Goal: Task Accomplishment & Management: Complete application form

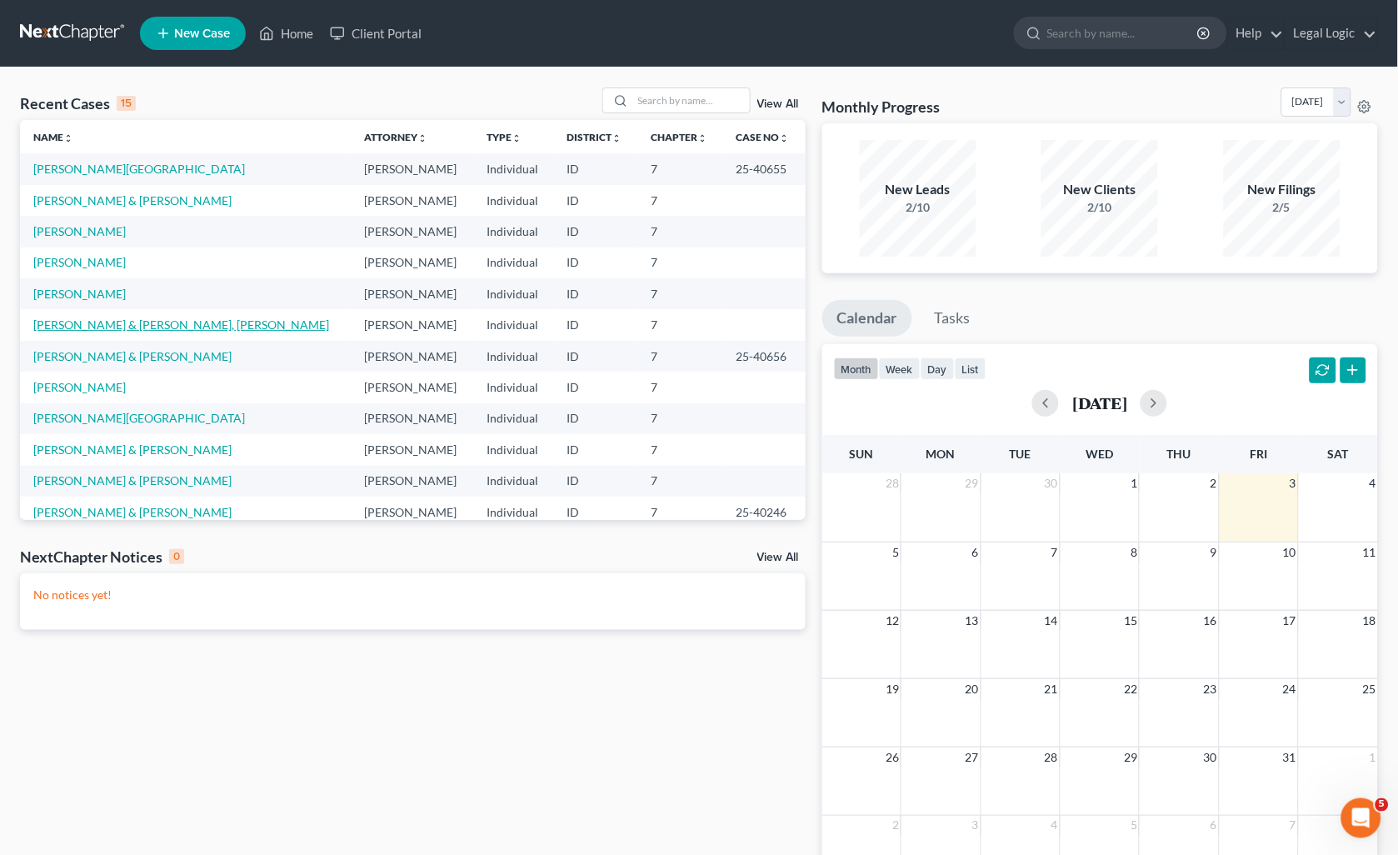
click at [105, 323] on link "[PERSON_NAME] & [PERSON_NAME], [PERSON_NAME]" at bounding box center [181, 324] width 296 height 14
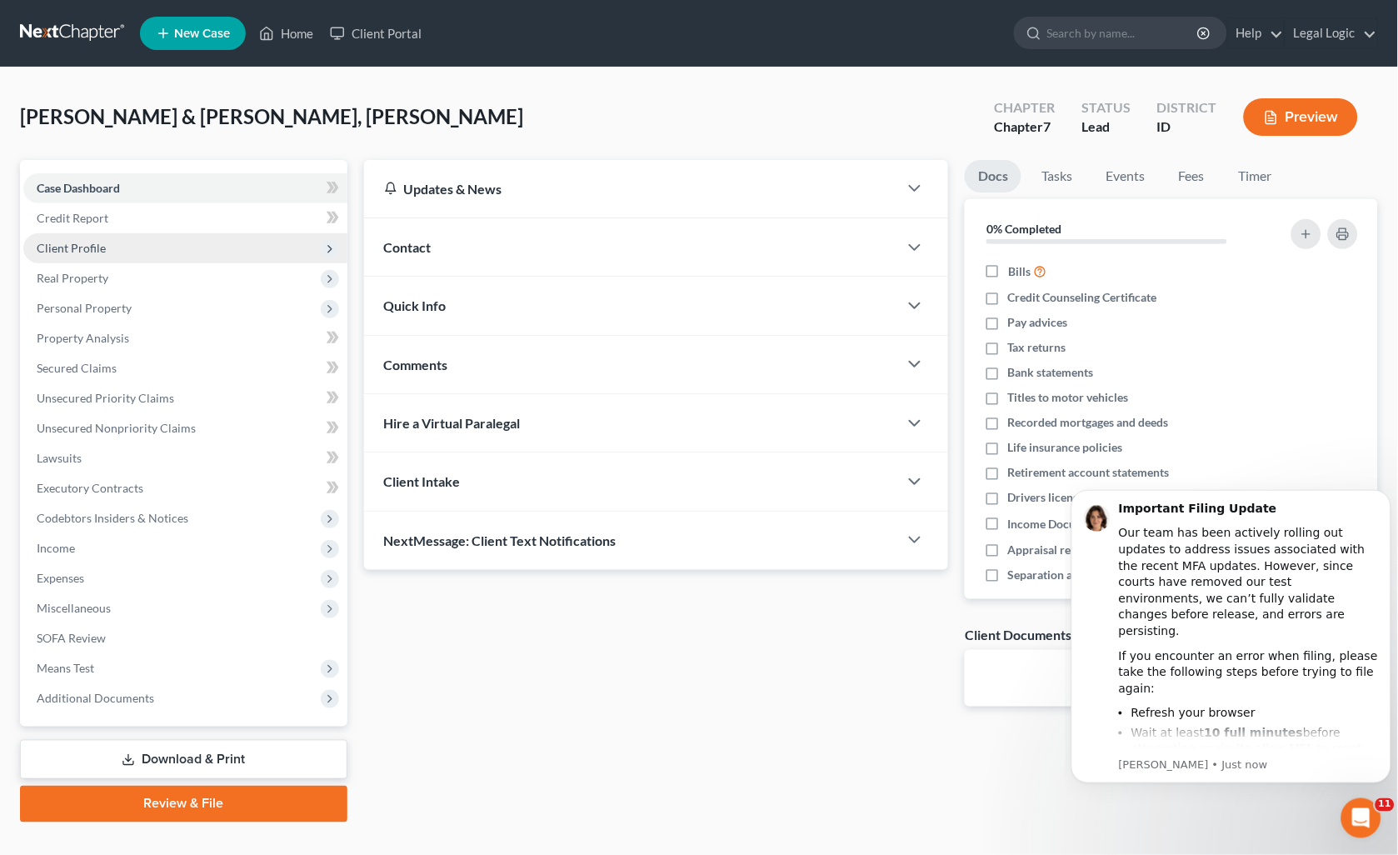
click at [75, 244] on span "Client Profile" at bounding box center [71, 248] width 69 height 14
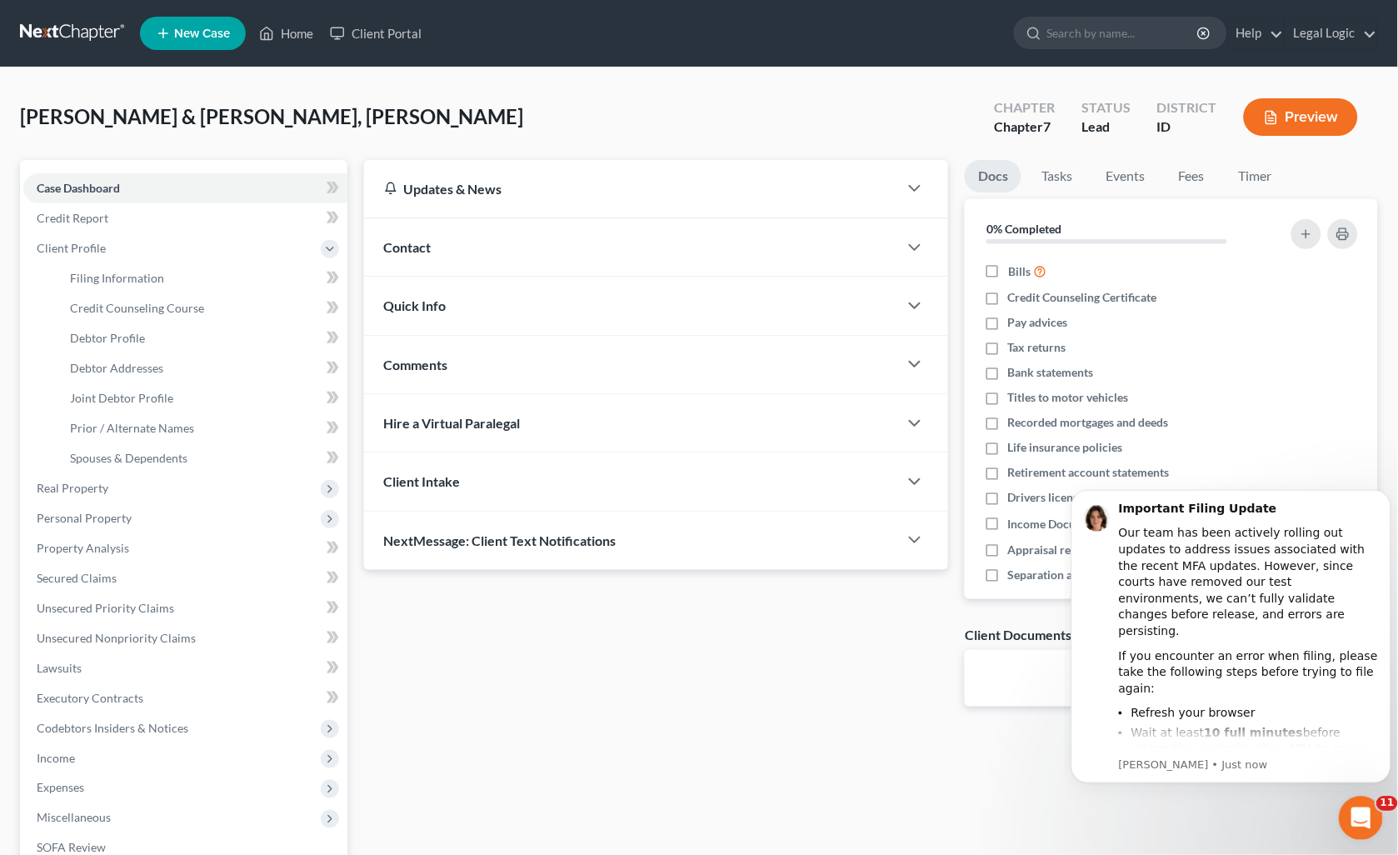
click at [1352, 820] on icon "Open Intercom Messenger" at bounding box center [1357, 815] width 27 height 27
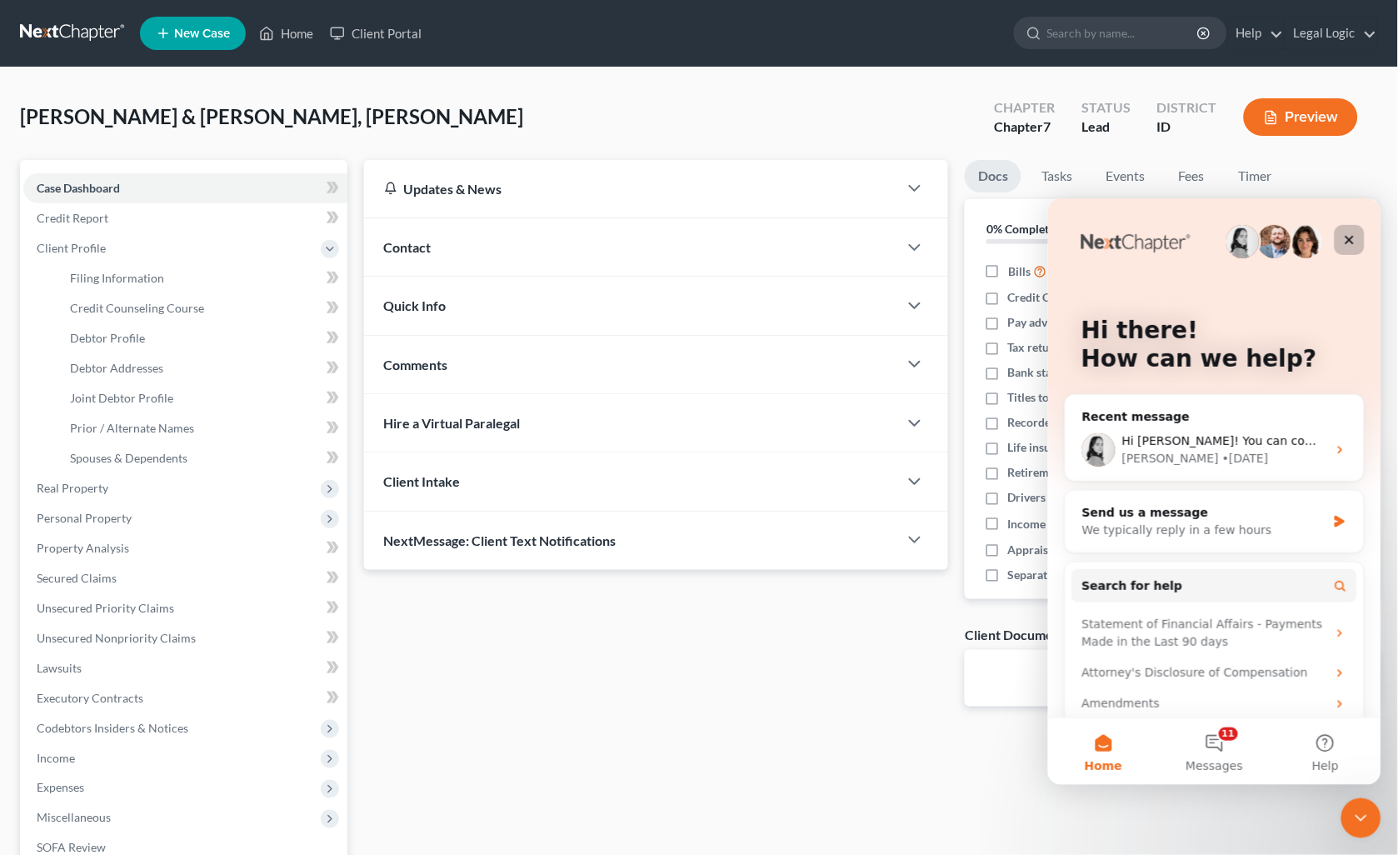
click at [1343, 238] on icon "Close" at bounding box center [1348, 238] width 13 height 13
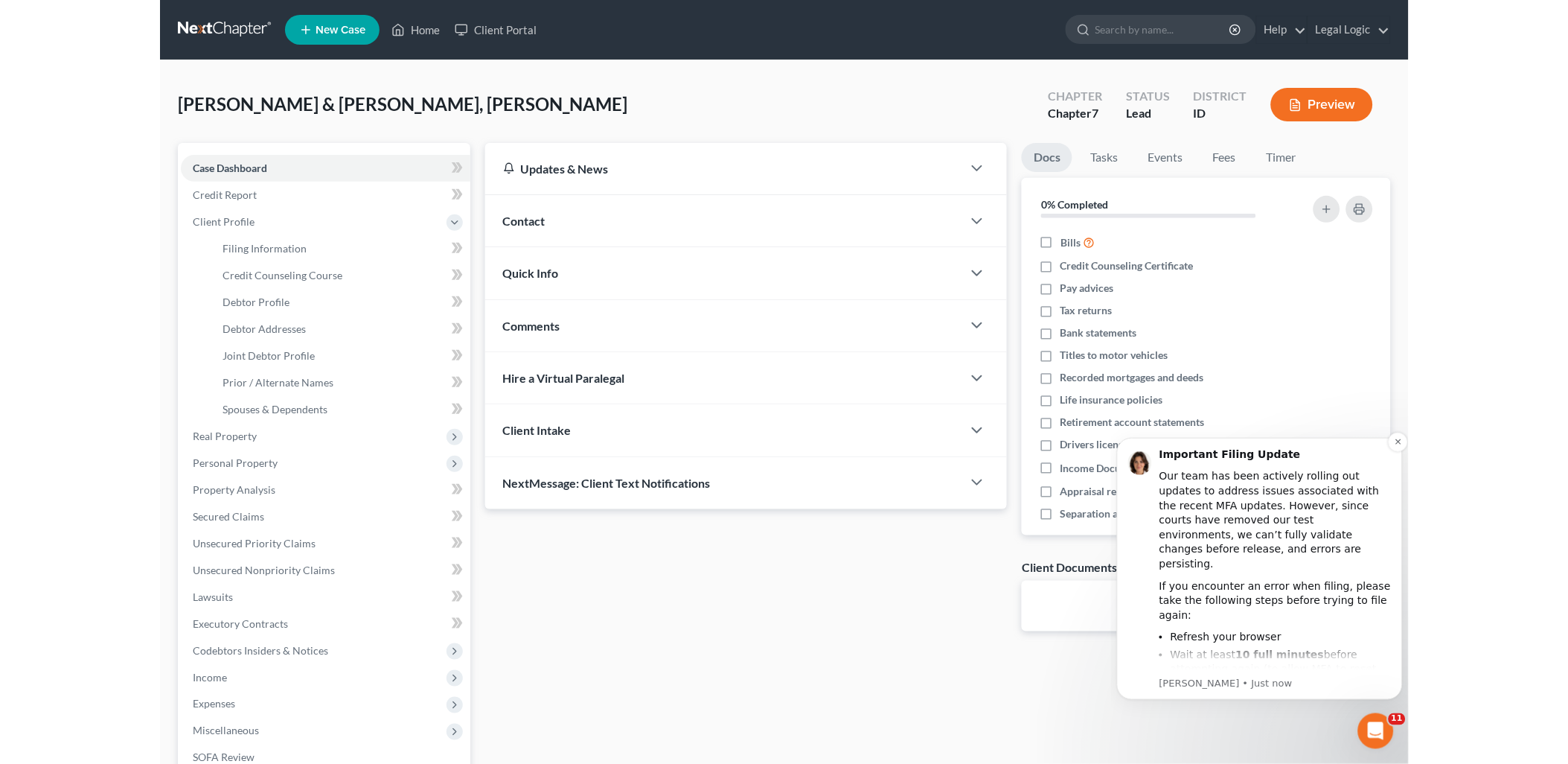
scroll to position [48, 0]
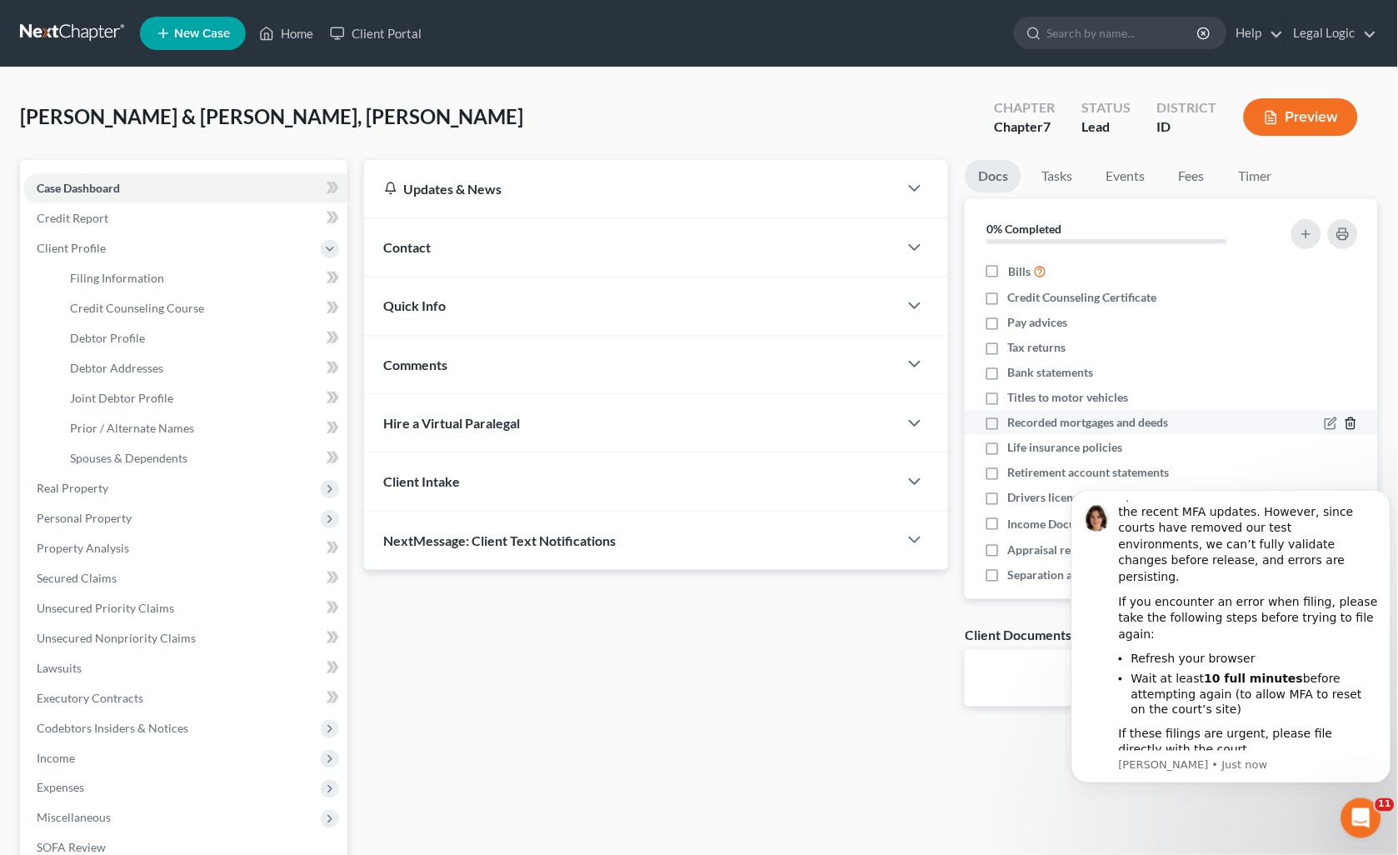
click at [1344, 426] on icon "button" at bounding box center [1350, 422] width 13 height 13
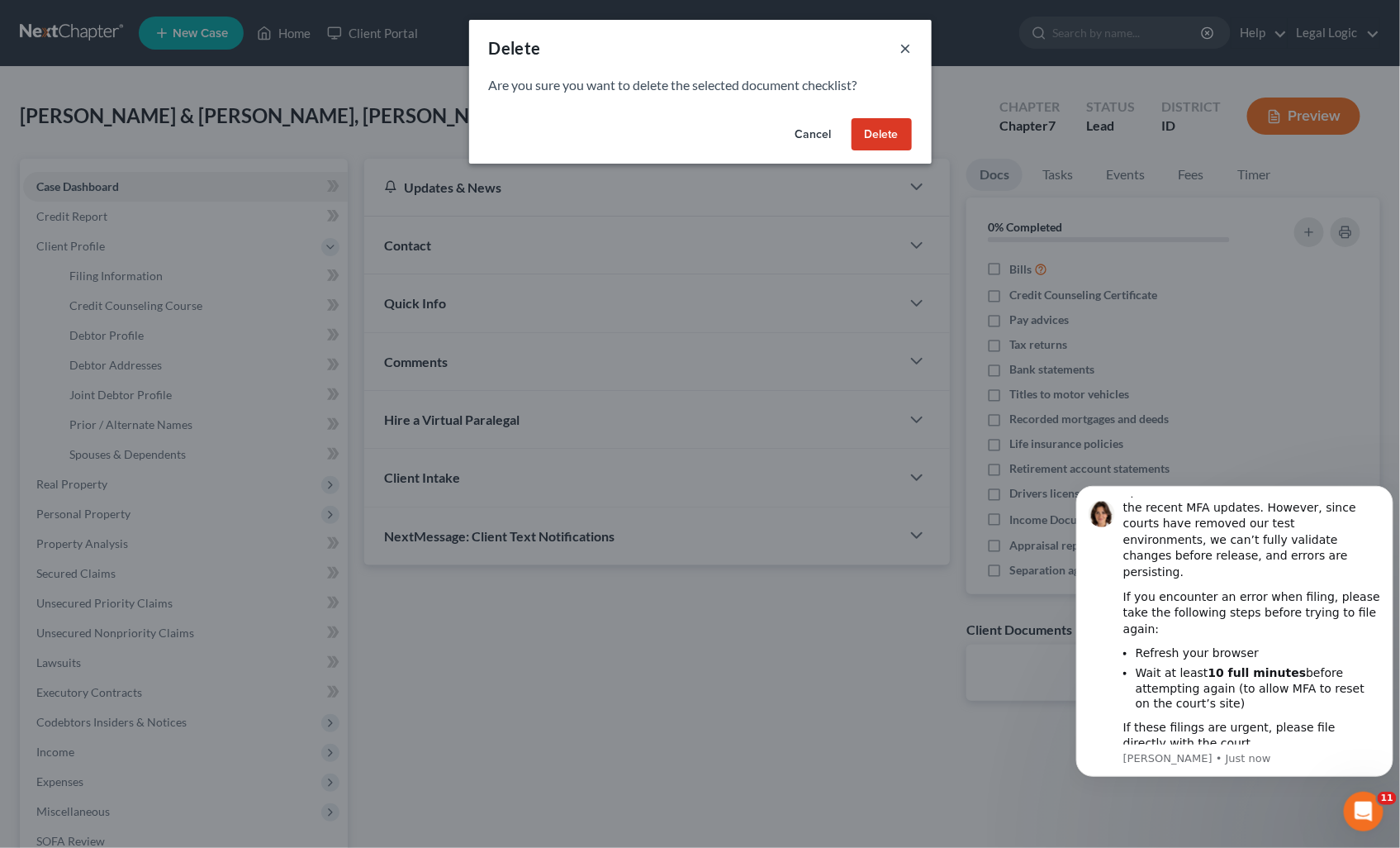
click at [911, 46] on button "×" at bounding box center [906, 48] width 12 height 20
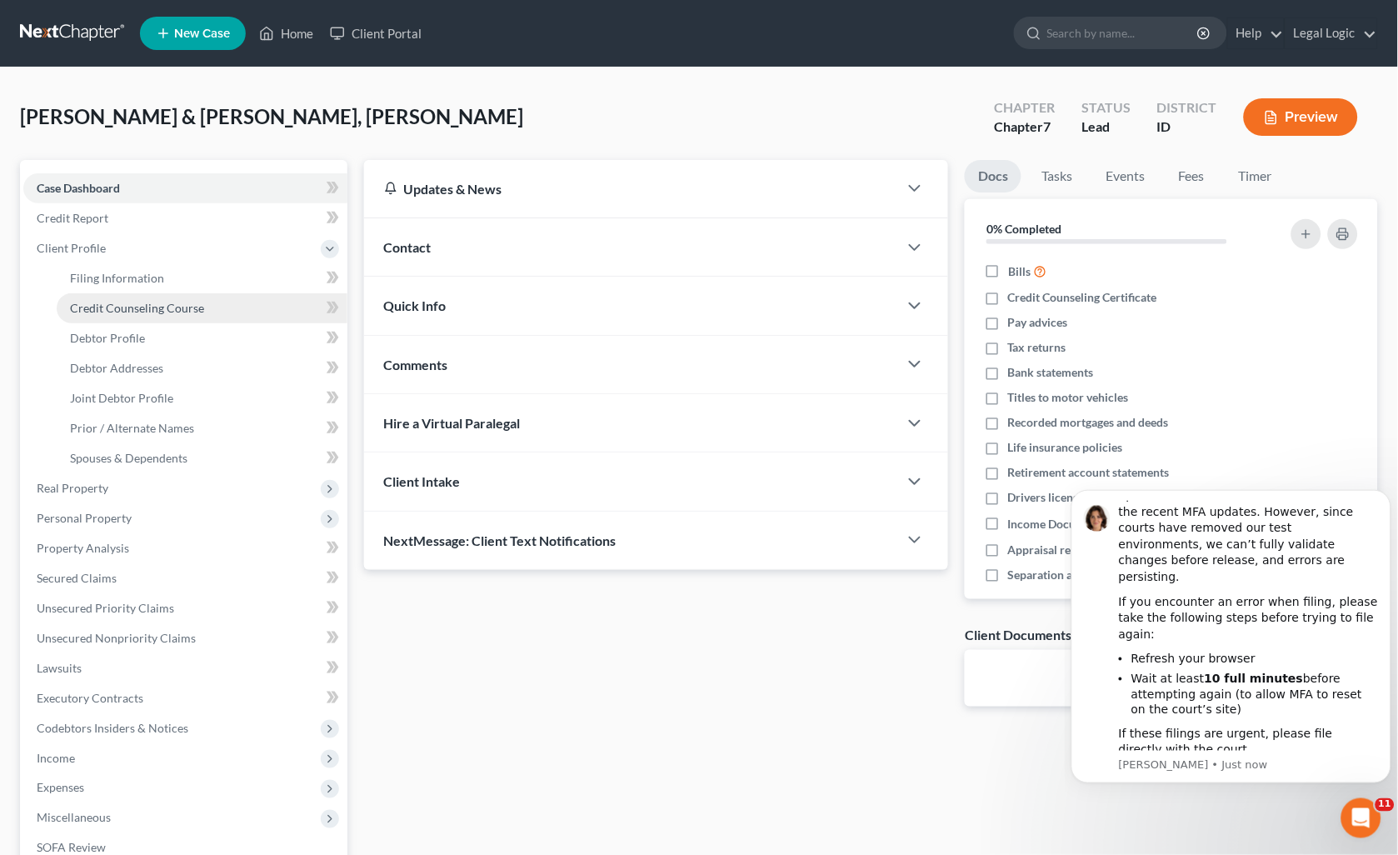
click at [160, 312] on span "Credit Counseling Course" at bounding box center [137, 308] width 134 height 14
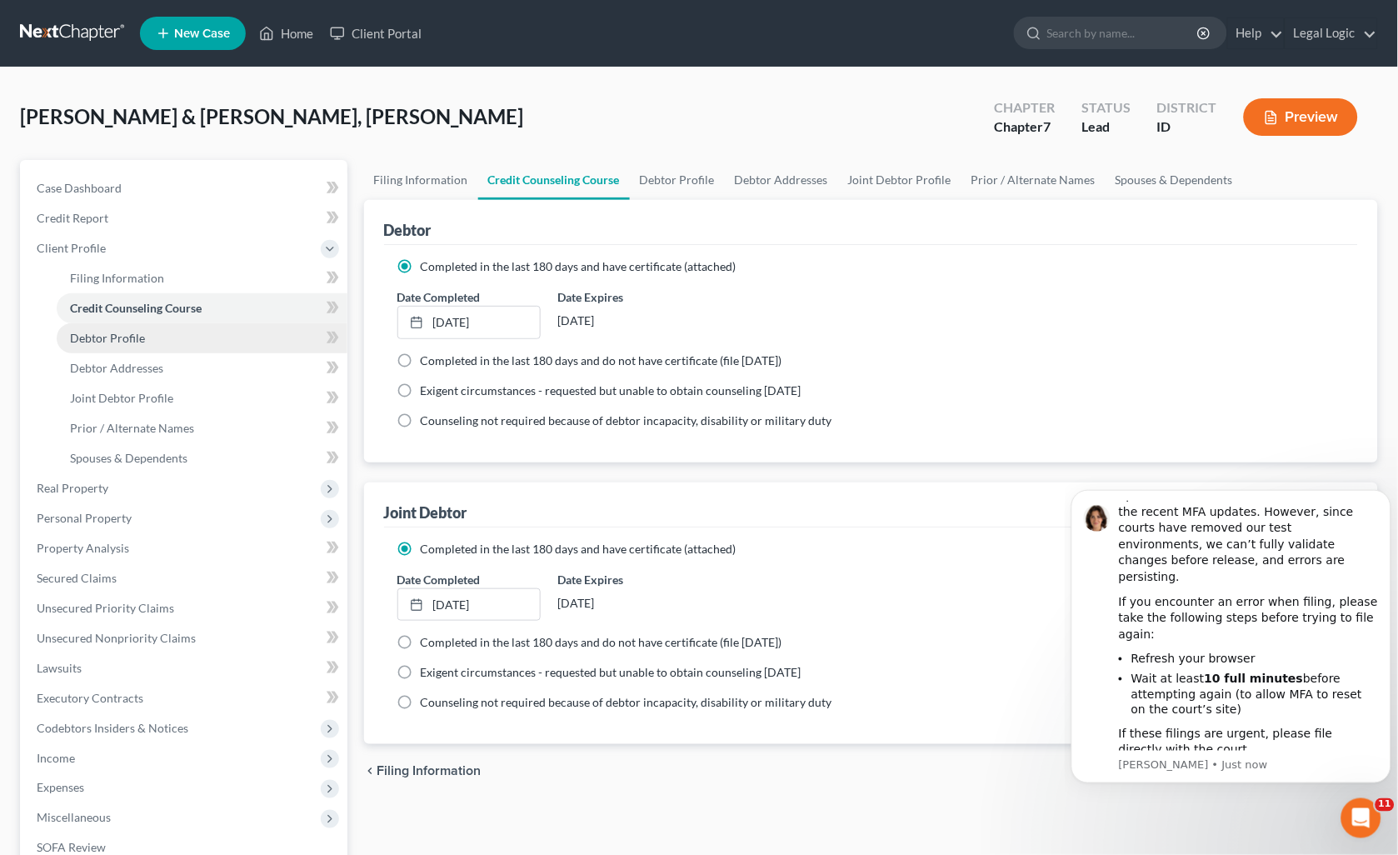
click at [129, 331] on span "Debtor Profile" at bounding box center [107, 338] width 75 height 14
select select "1"
select select "2"
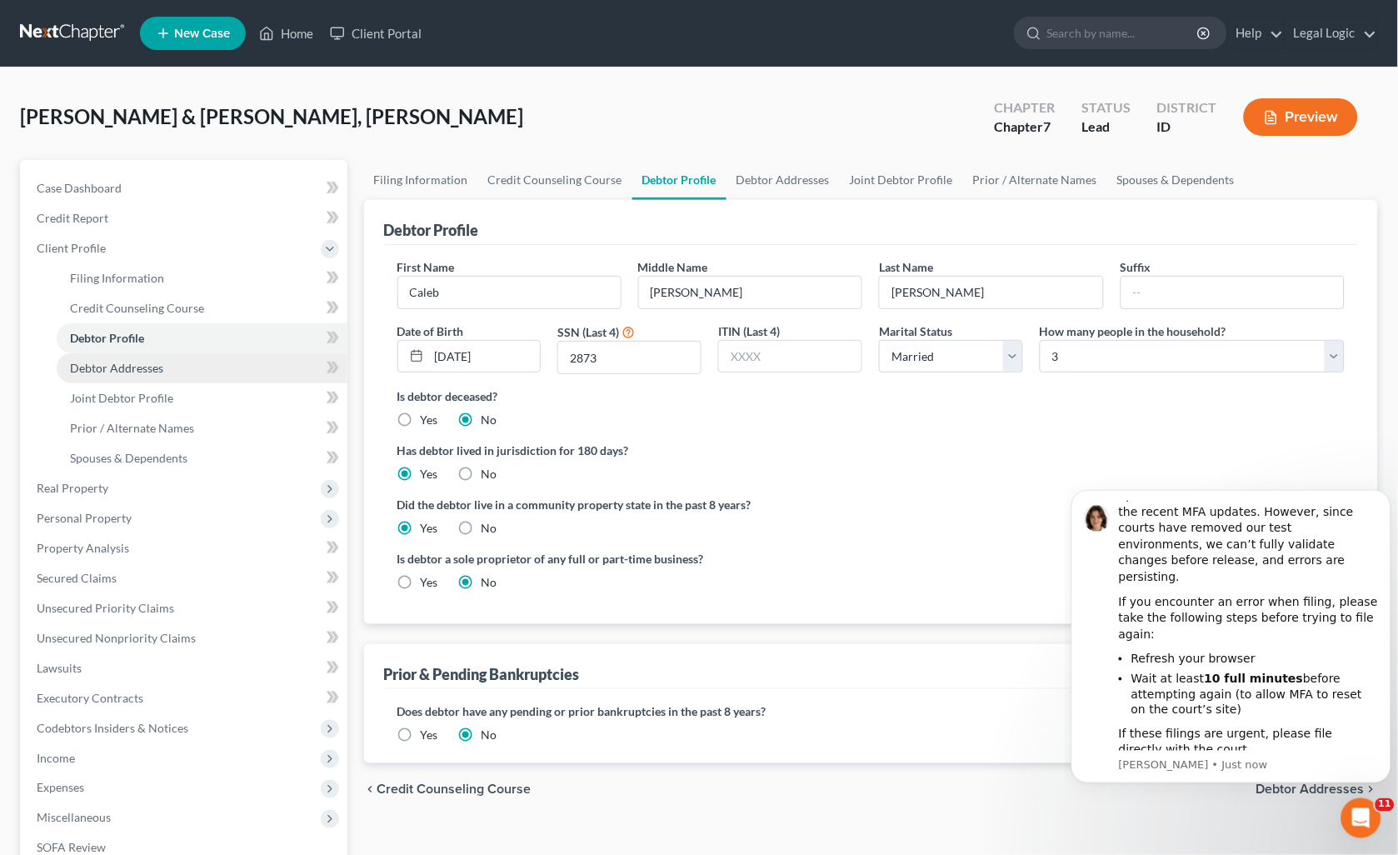
click at [151, 358] on link "Debtor Addresses" at bounding box center [202, 368] width 291 height 30
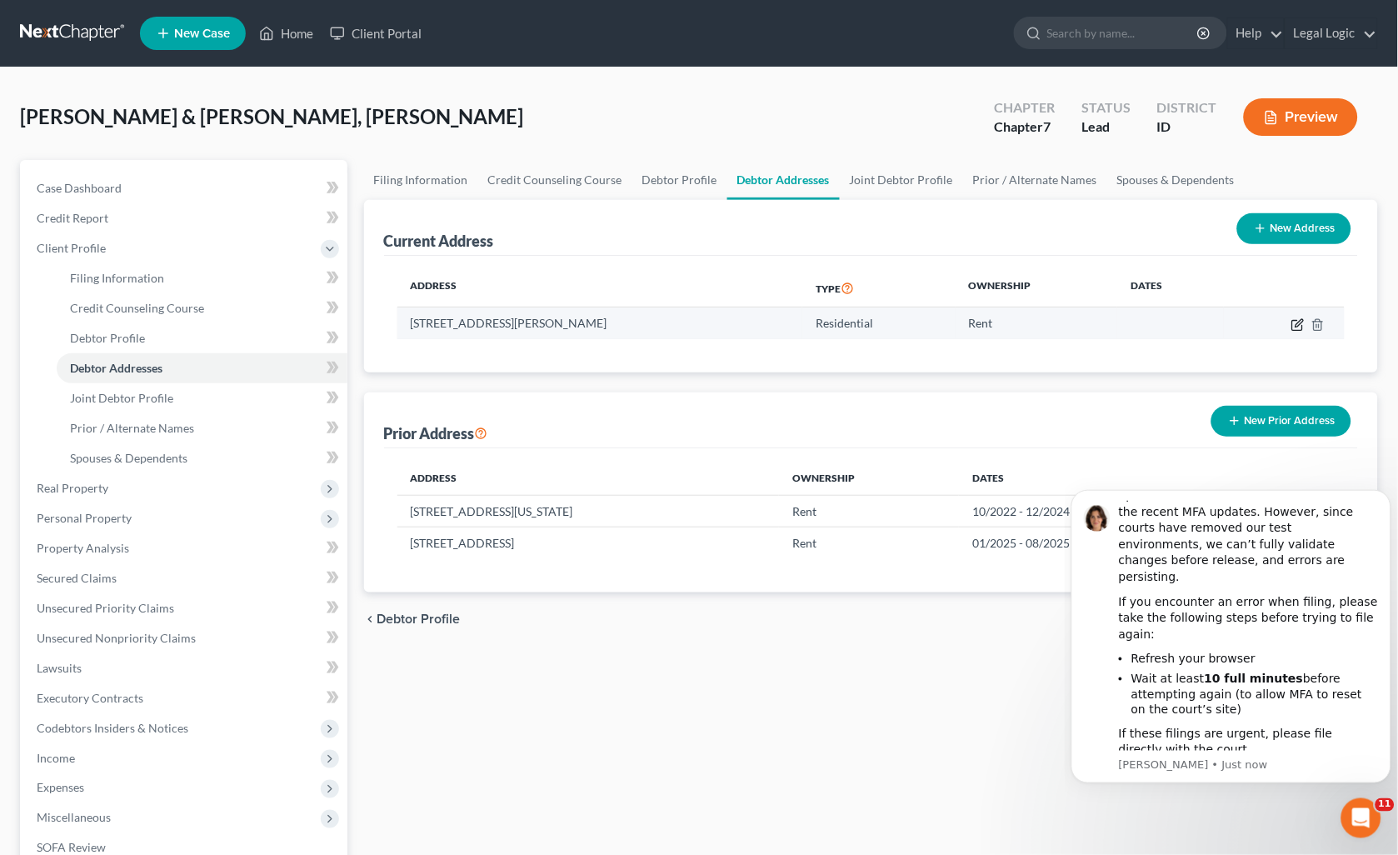
click at [1298, 318] on icon "button" at bounding box center [1297, 324] width 13 height 13
select select "13"
select select "25"
select select "0"
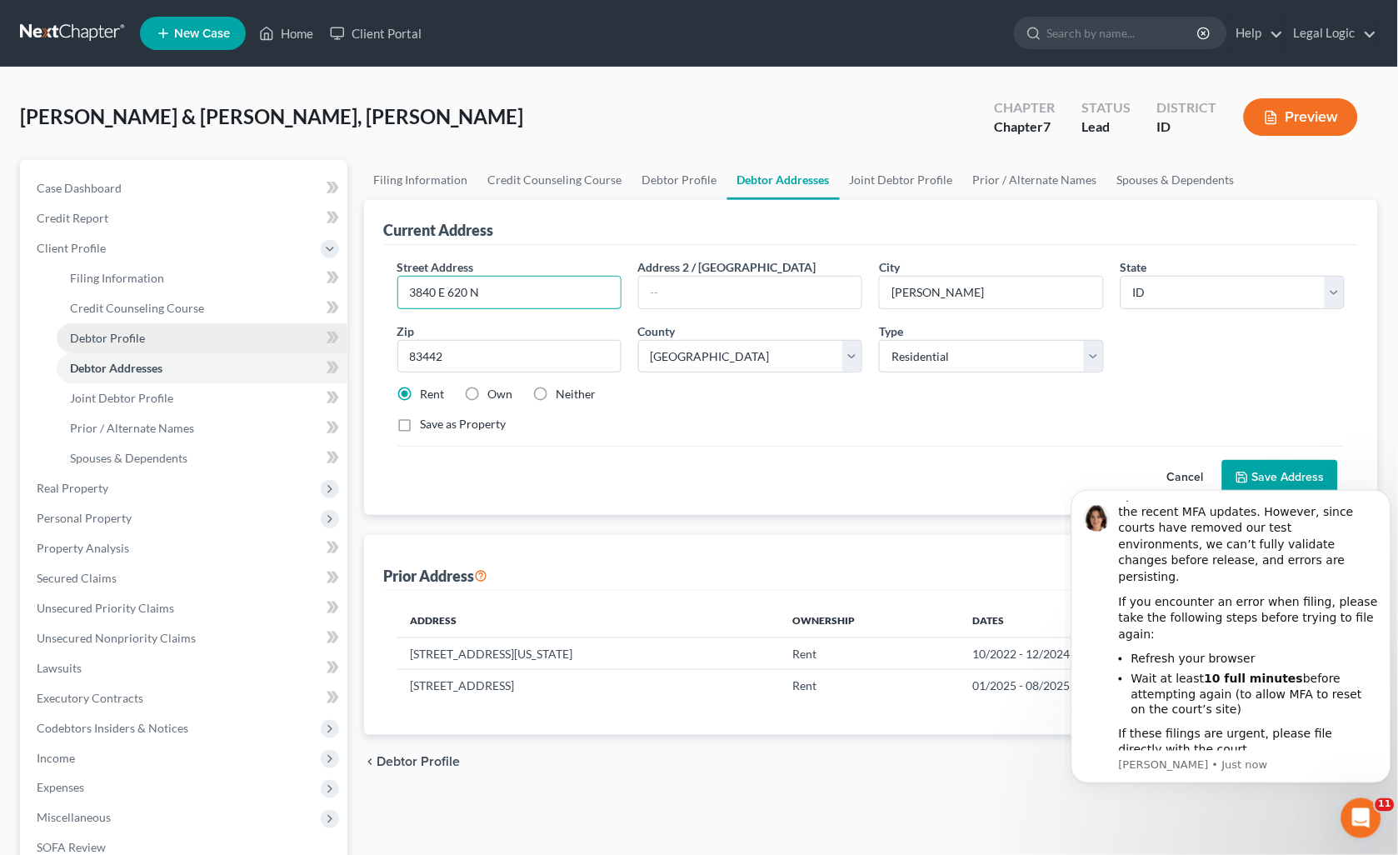
drag, startPoint x: 537, startPoint y: 296, endPoint x: 215, endPoint y: 345, distance: 326.1
click at [239, 345] on div "Petition Navigation Case Dashboard Payments Invoices Payments Payments Credit R…" at bounding box center [699, 596] width 1374 height 872
type input "[STREET_ADDRESS]"
type input "[GEOGRAPHIC_DATA]"
select select "13"
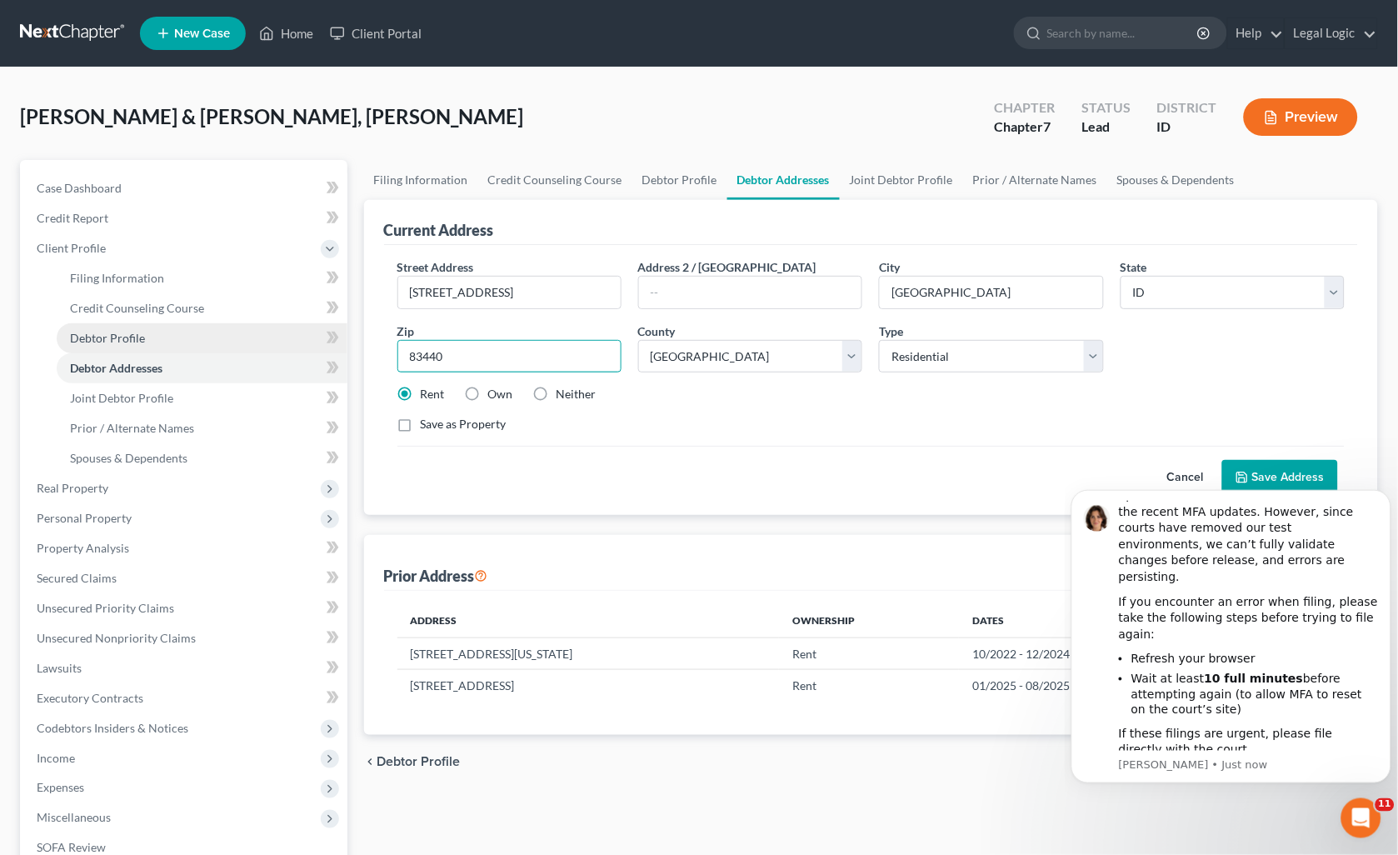
type input "83440"
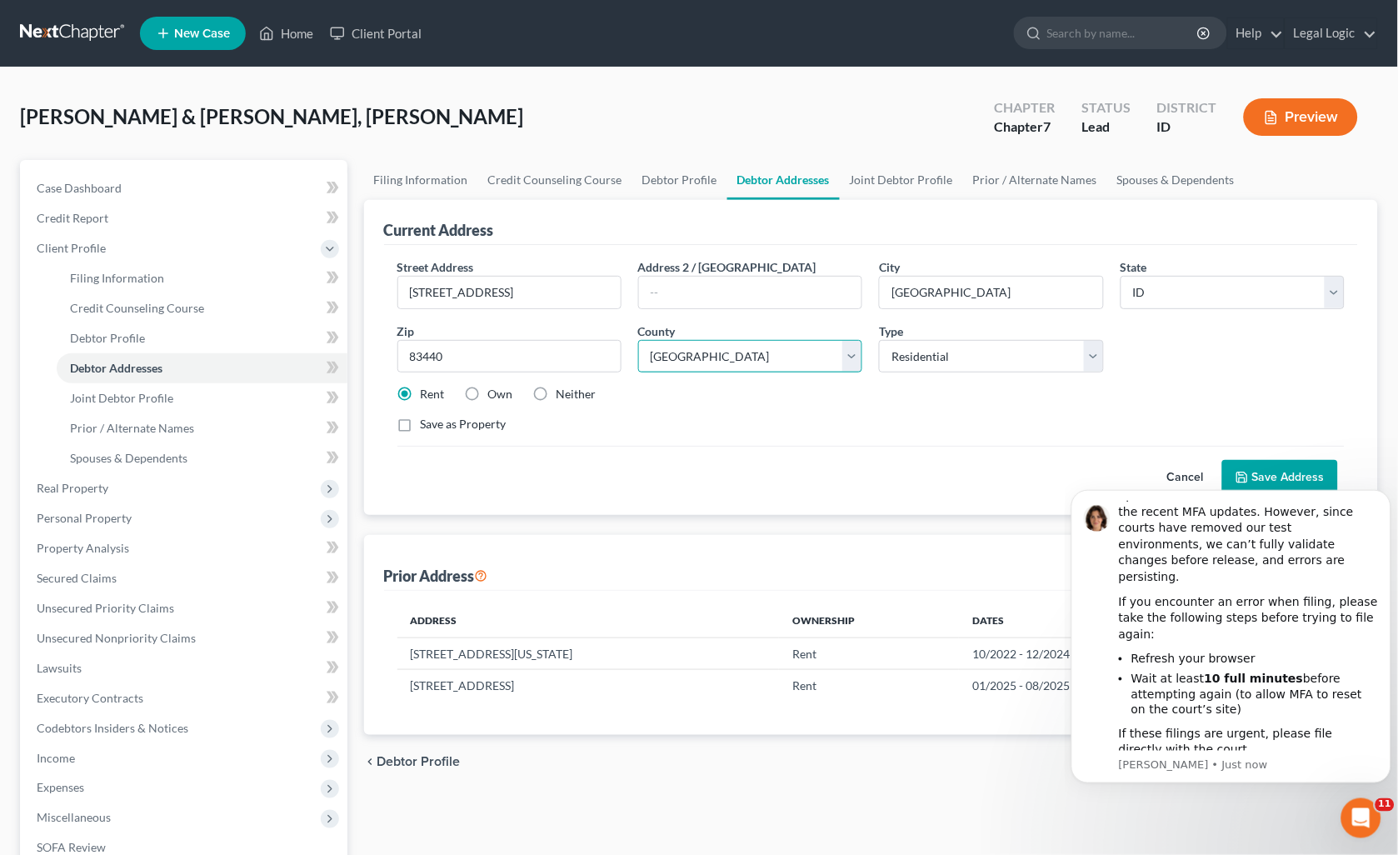
click at [860, 357] on select "County [GEOGRAPHIC_DATA] [GEOGRAPHIC_DATA] [GEOGRAPHIC_DATA] [GEOGRAPHIC_DATA] …" at bounding box center [750, 356] width 224 height 33
select select "32"
click at [638, 340] on select "County [GEOGRAPHIC_DATA] [GEOGRAPHIC_DATA] [GEOGRAPHIC_DATA] [GEOGRAPHIC_DATA] …" at bounding box center [750, 356] width 224 height 33
click at [1383, 494] on icon "Dismiss notification" at bounding box center [1385, 493] width 9 height 9
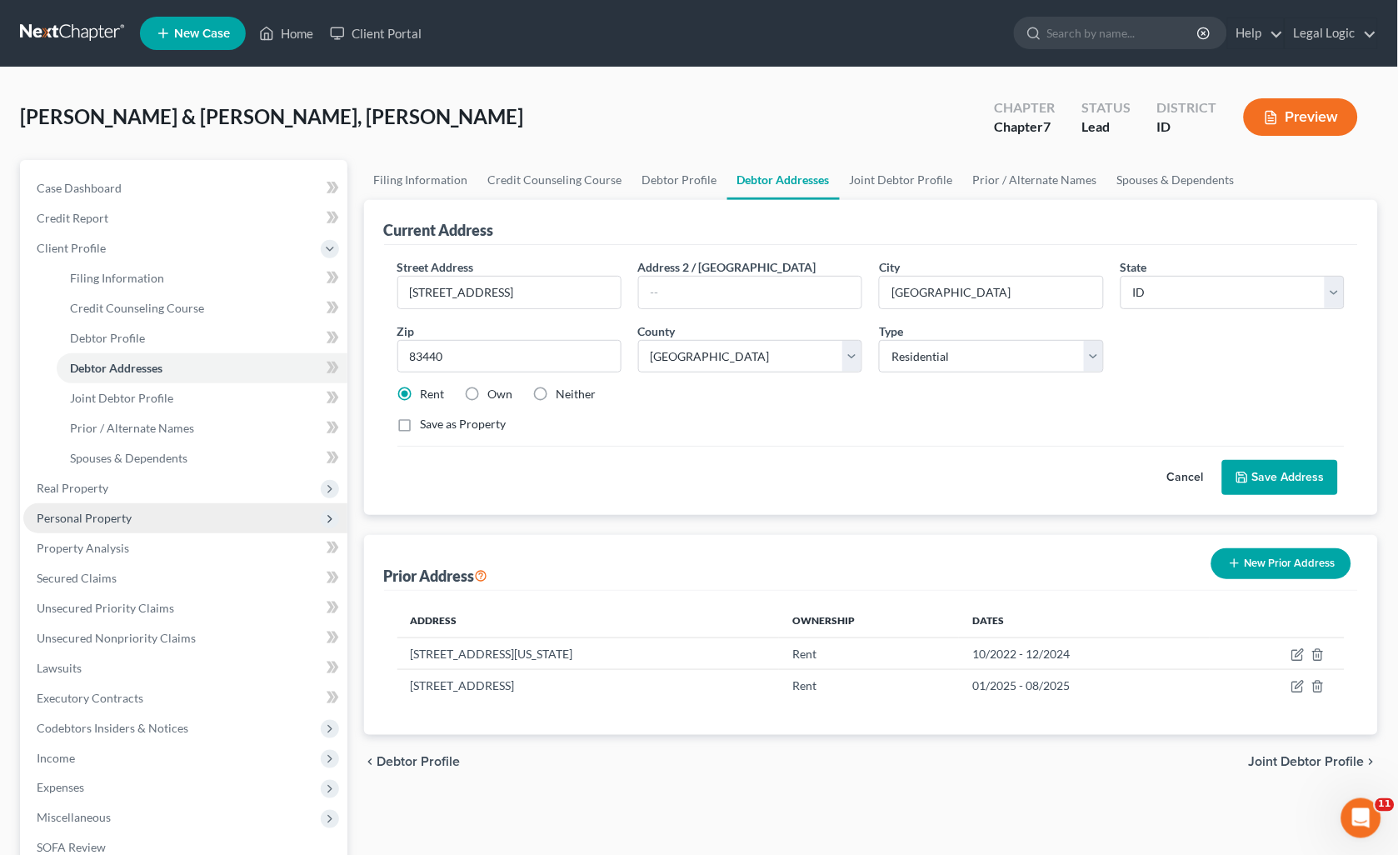
click at [92, 520] on span "Personal Property" at bounding box center [84, 518] width 95 height 14
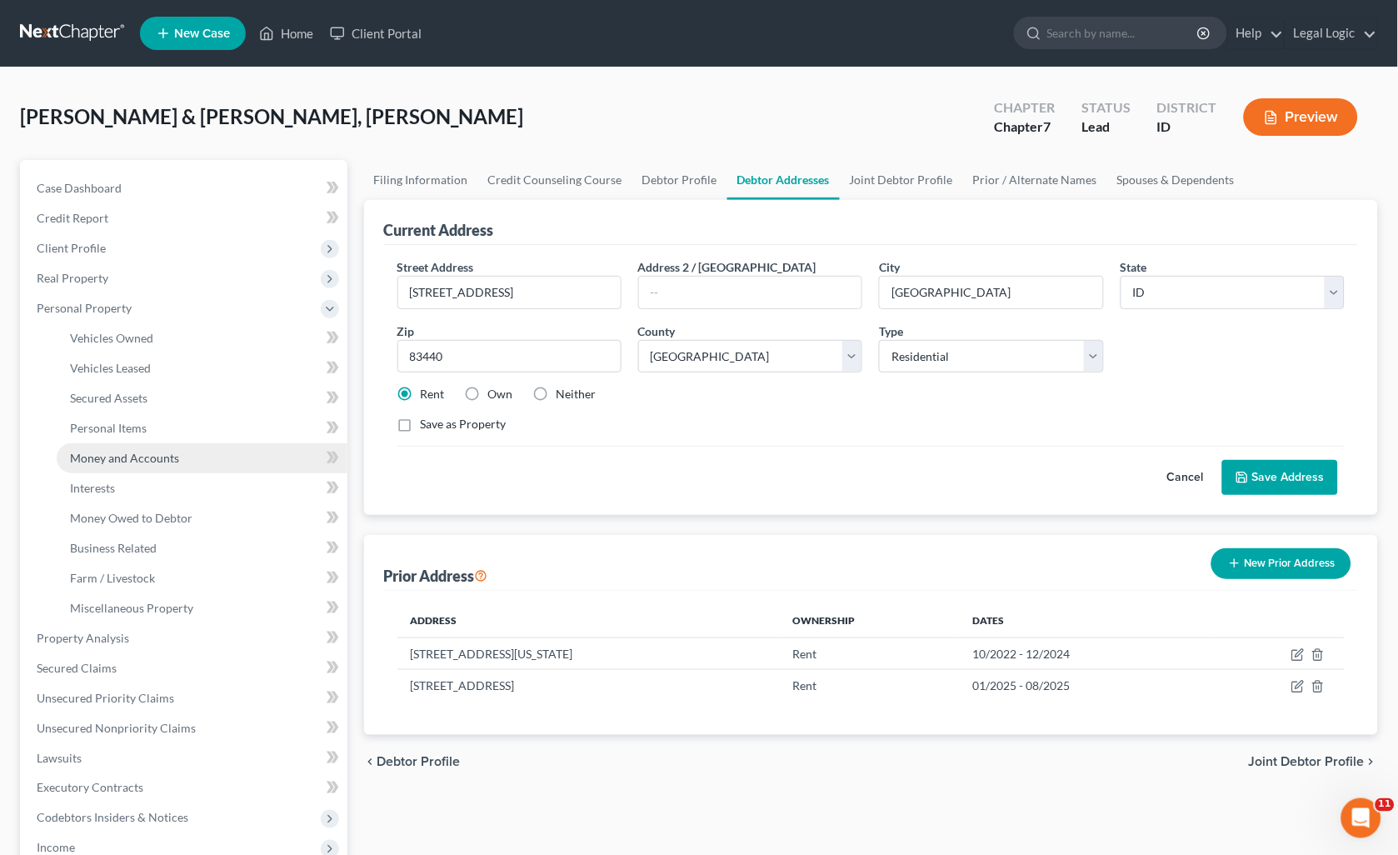
click at [123, 451] on span "Money and Accounts" at bounding box center [124, 458] width 109 height 14
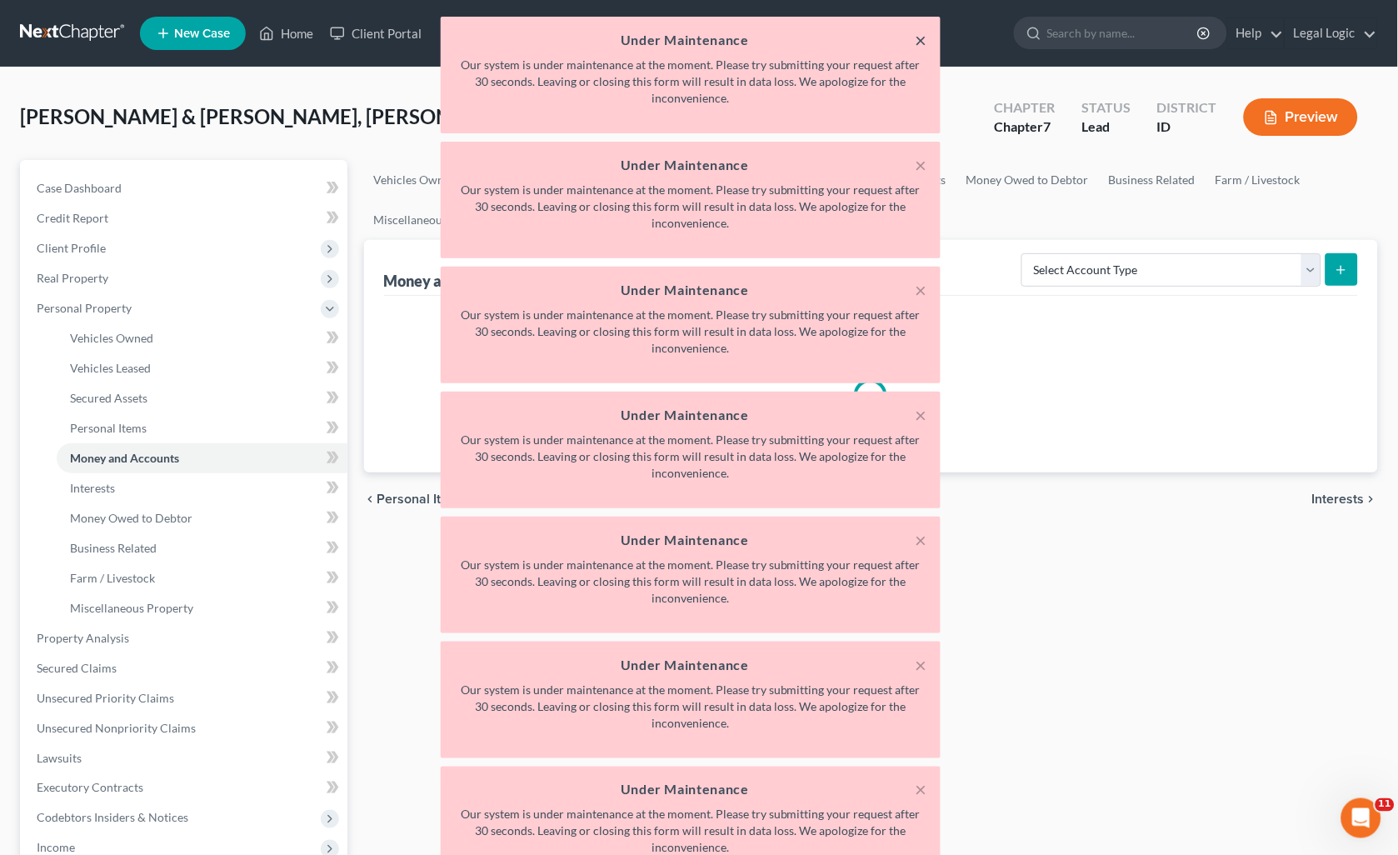
click at [917, 40] on button "×" at bounding box center [921, 40] width 12 height 20
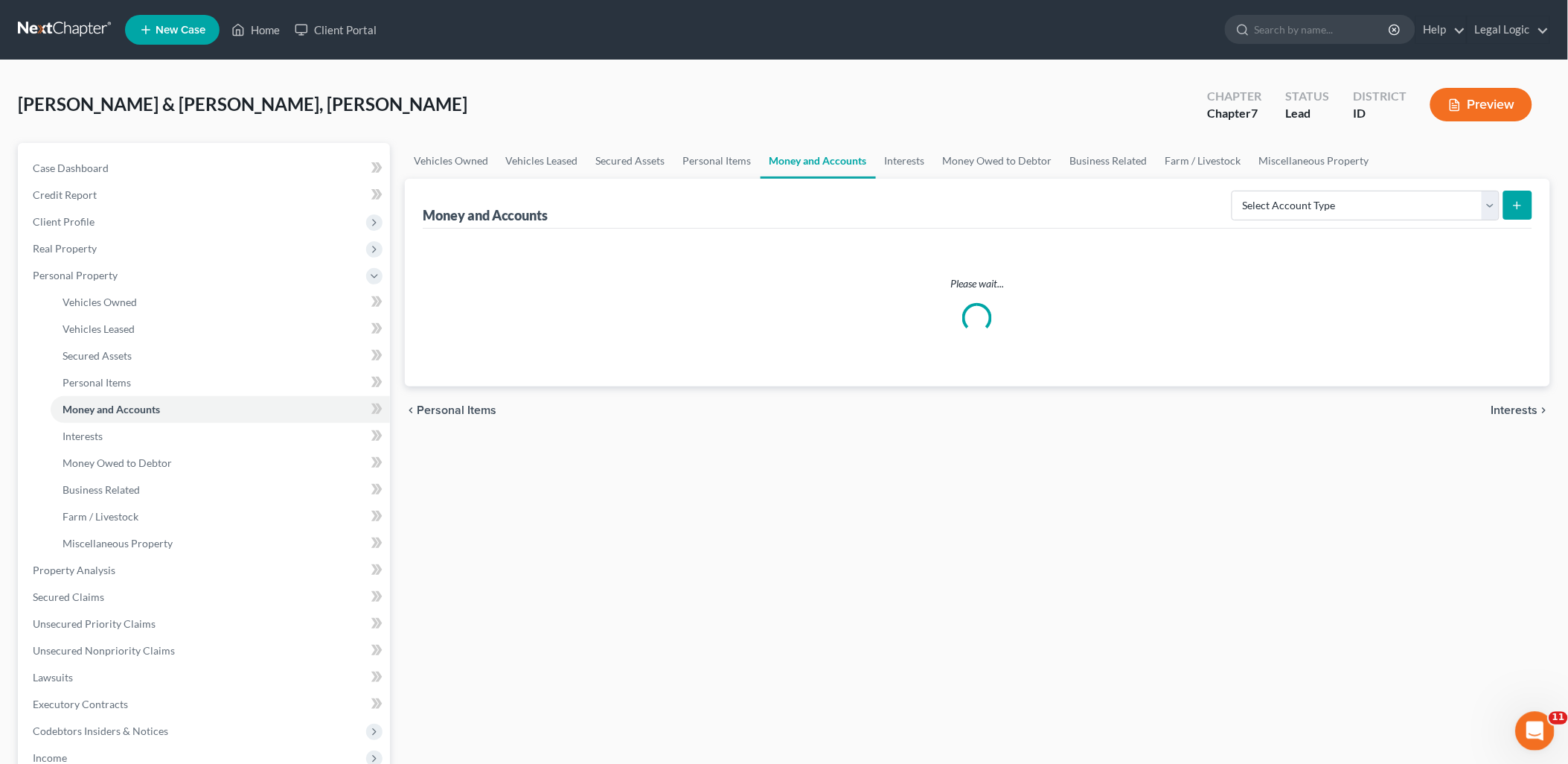
click at [1261, 724] on icon "Open Intercom Messenger" at bounding box center [1532, 728] width 24 height 24
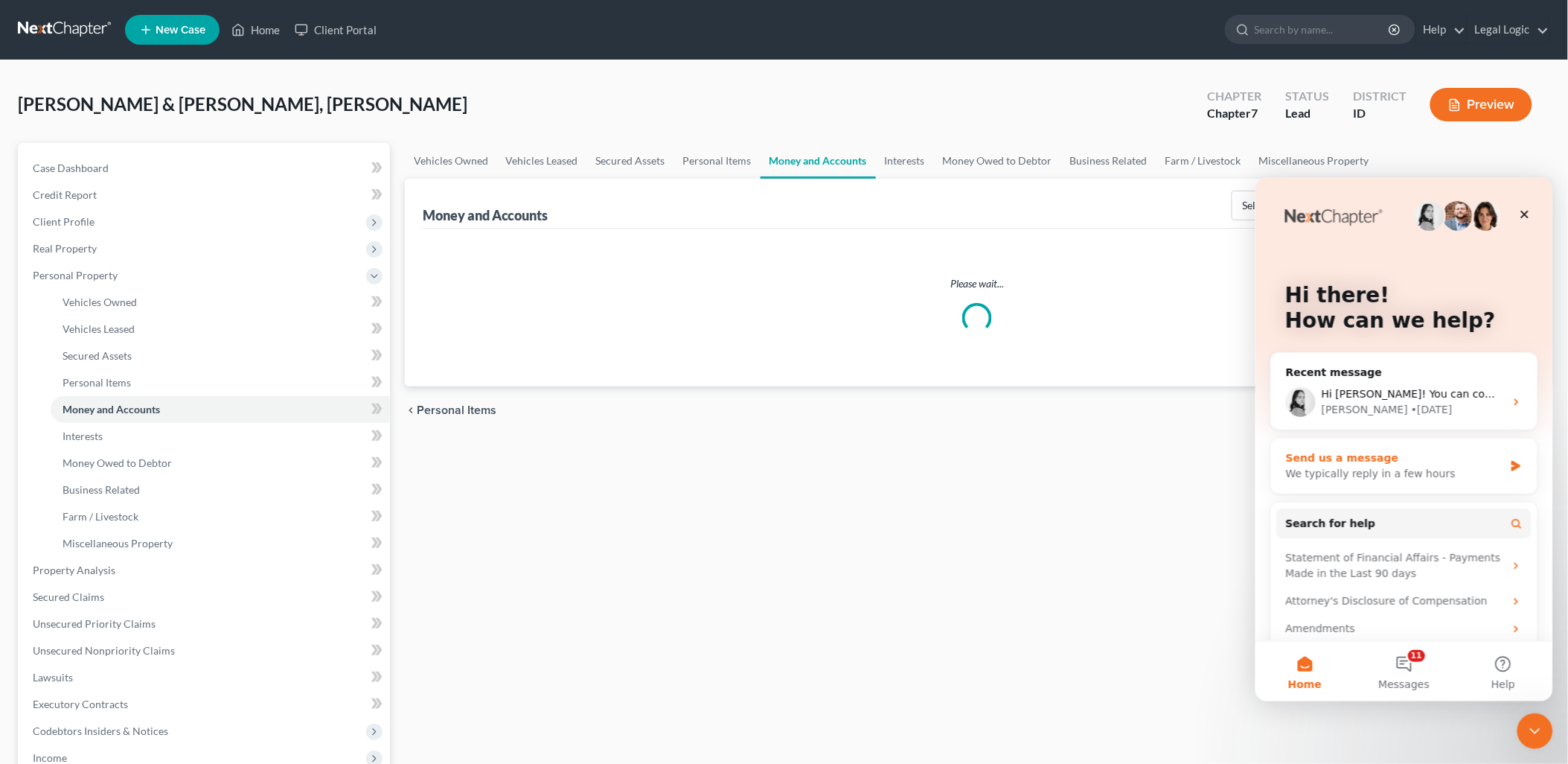
scroll to position [74, 0]
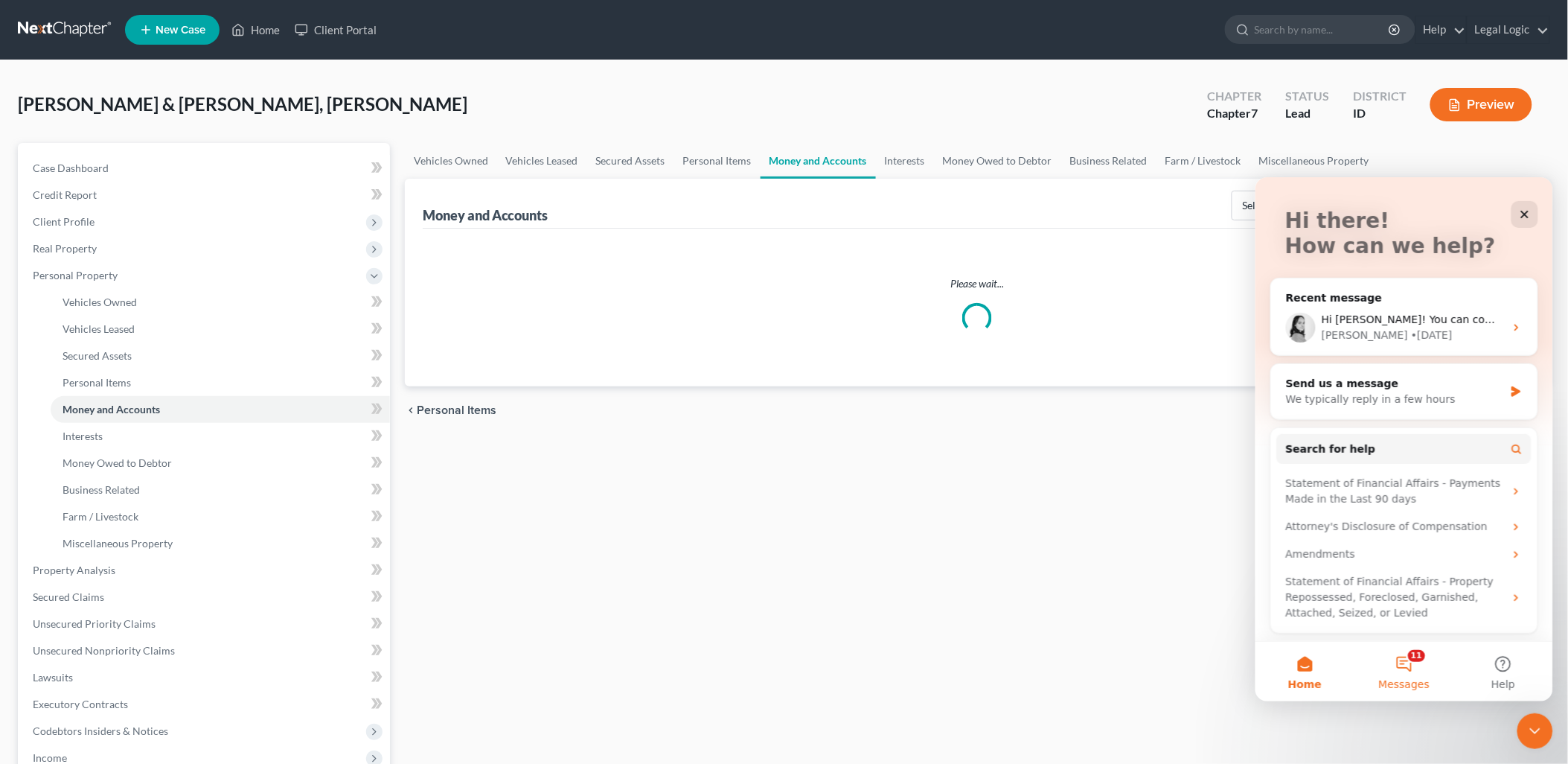
click at [1261, 664] on button "11 Messages" at bounding box center [1403, 670] width 99 height 60
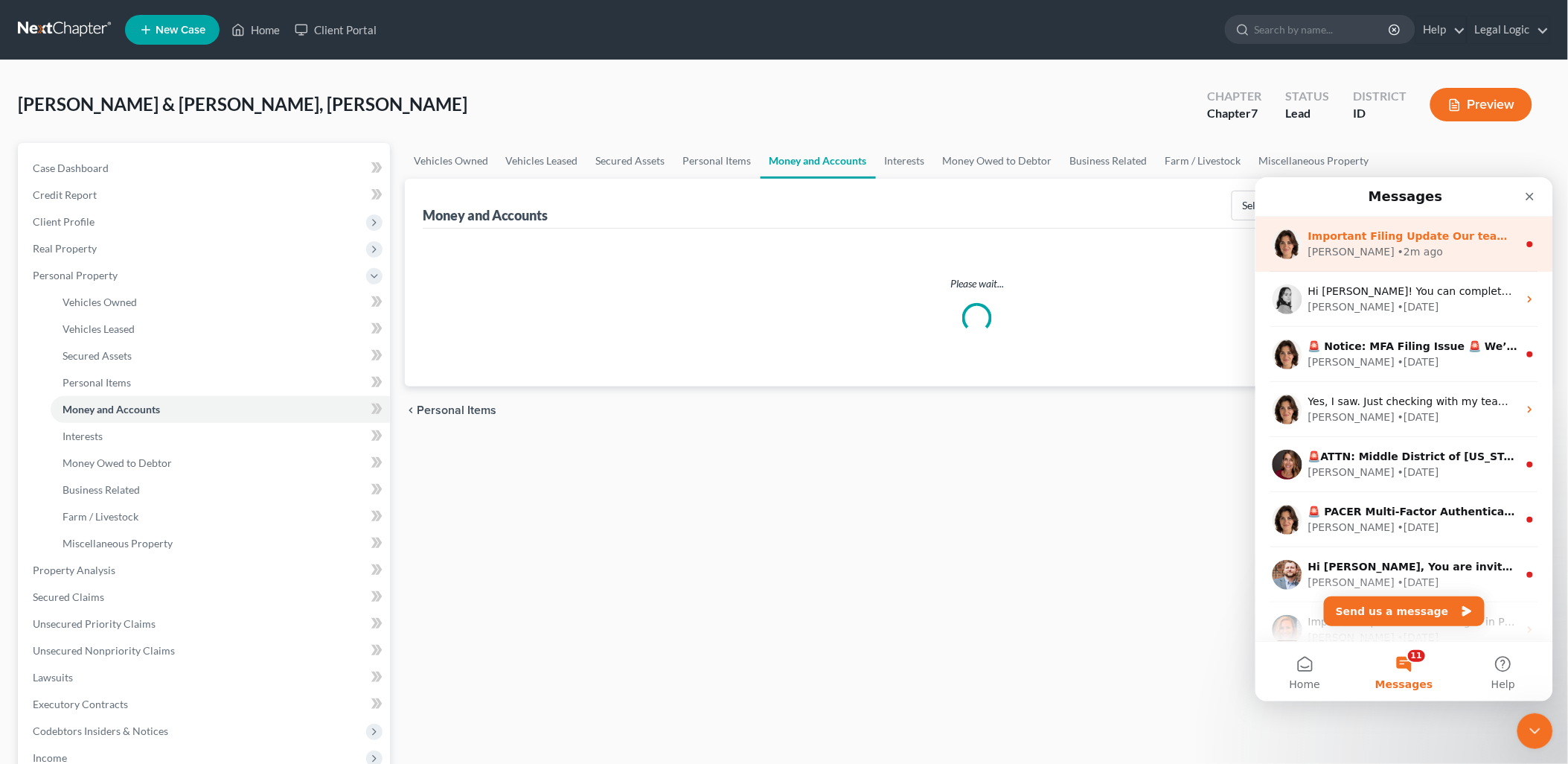
click at [1261, 262] on div "Important Filing Update Our team has been actively rolling out updates to addre…" at bounding box center [1403, 244] width 298 height 55
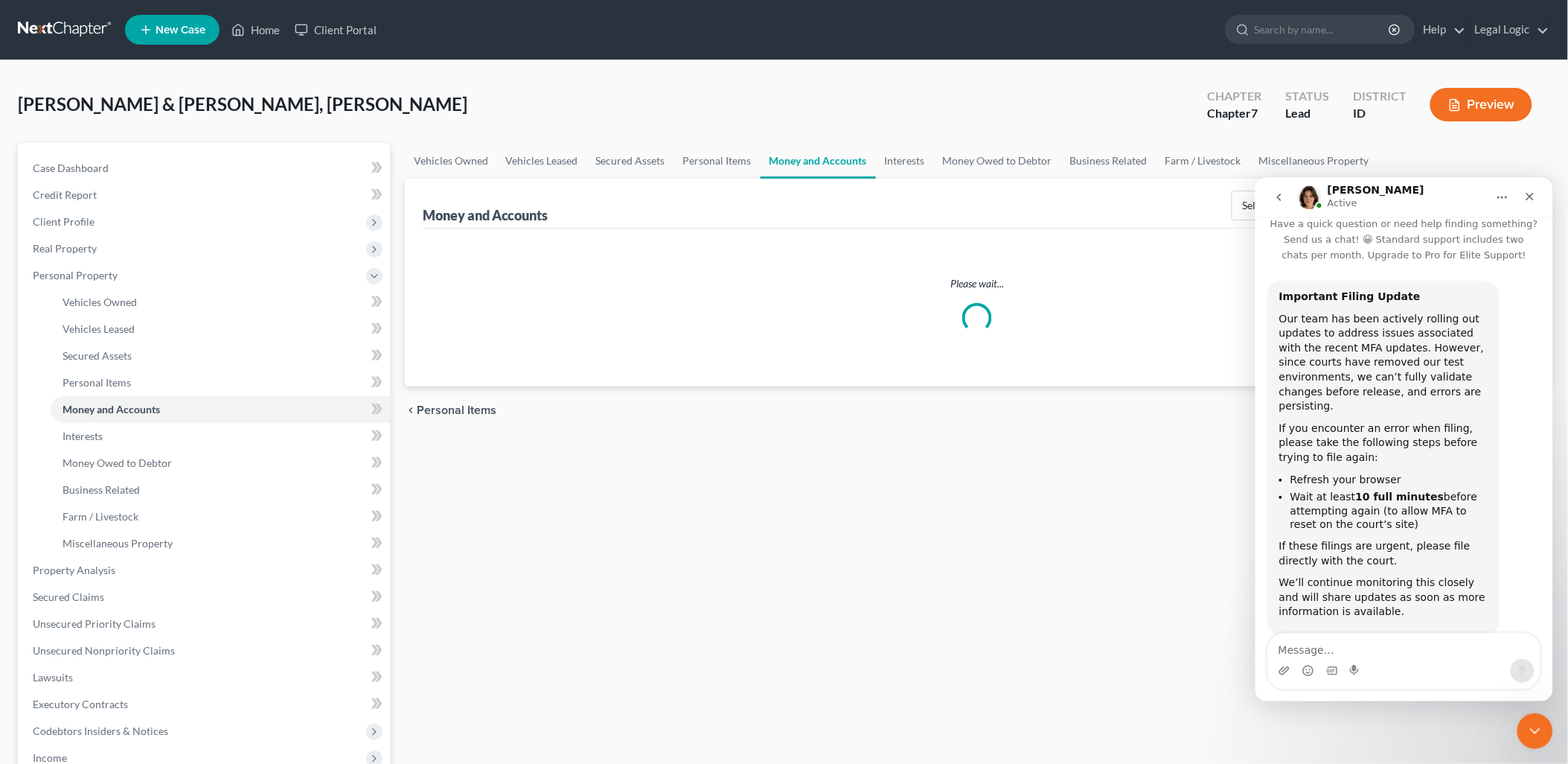
scroll to position [32, 0]
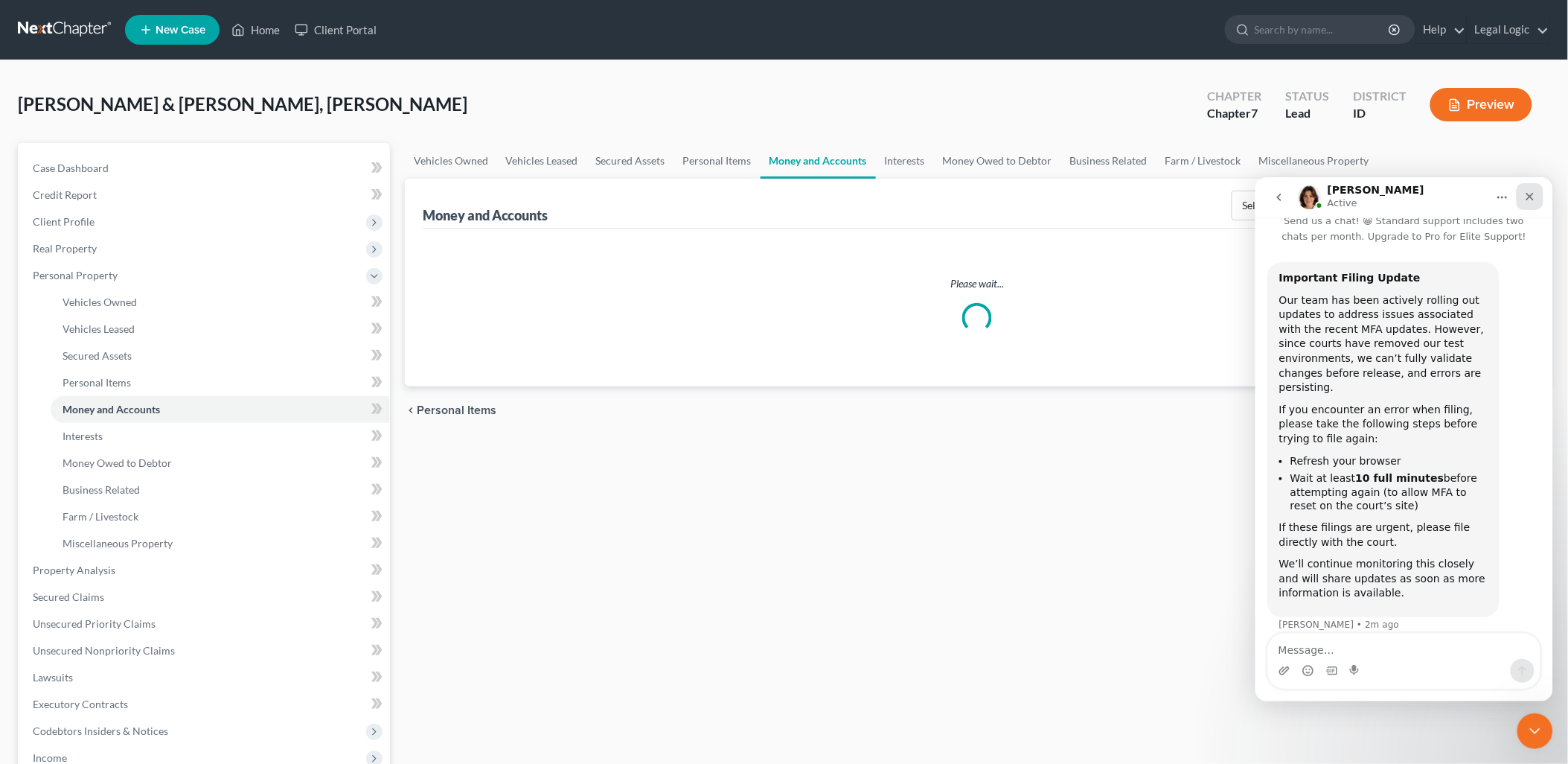
click at [1261, 194] on div "Close" at bounding box center [1530, 196] width 27 height 27
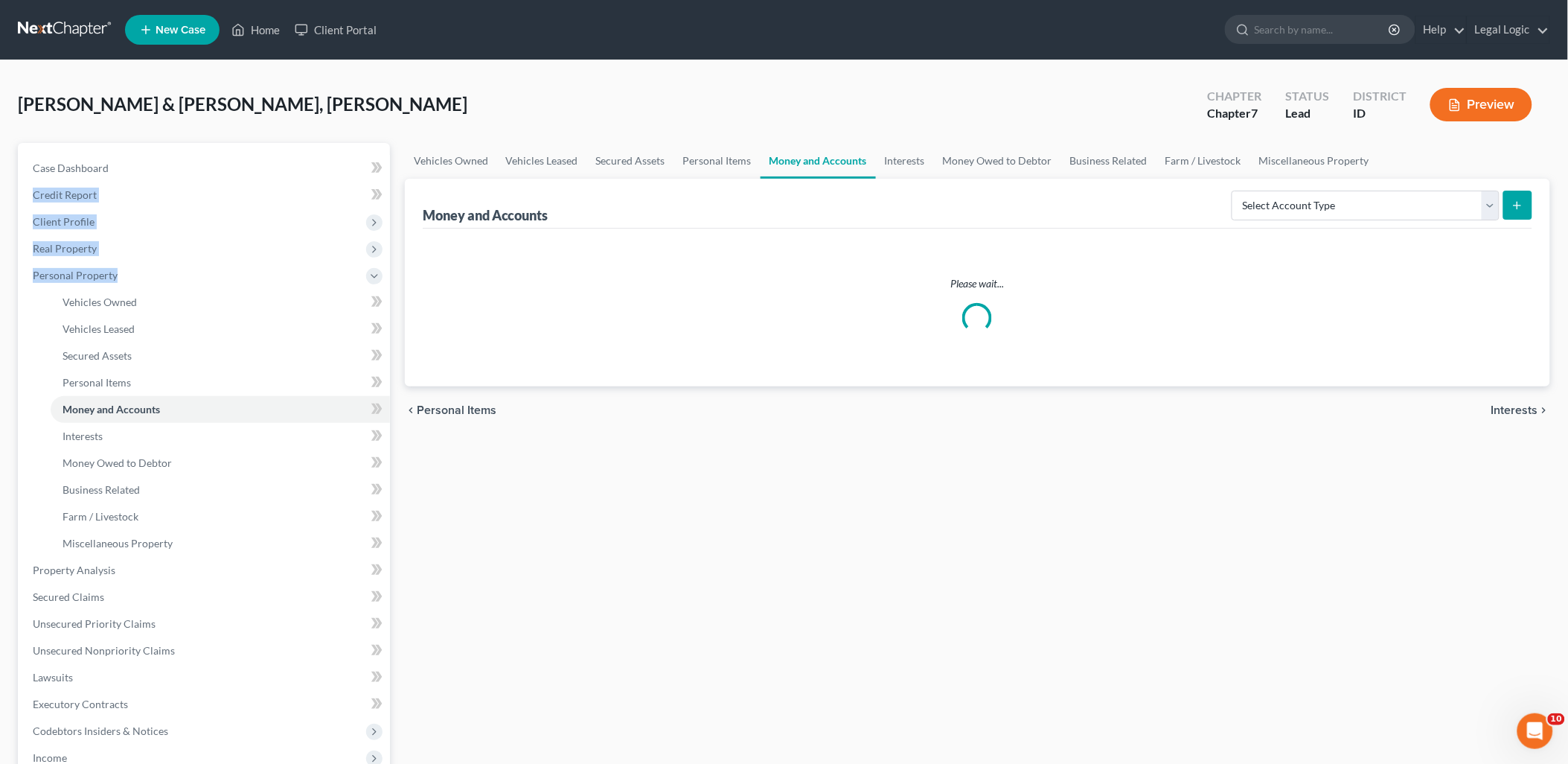
drag, startPoint x: 140, startPoint y: 149, endPoint x: 0, endPoint y: 304, distance: 208.9
click at [0, 89] on html "Home New Case Client Portal Legal Logic [PERSON_NAME][EMAIL_ADDRESS][DOMAIN_NAM…" at bounding box center [784, 529] width 1568 height 1059
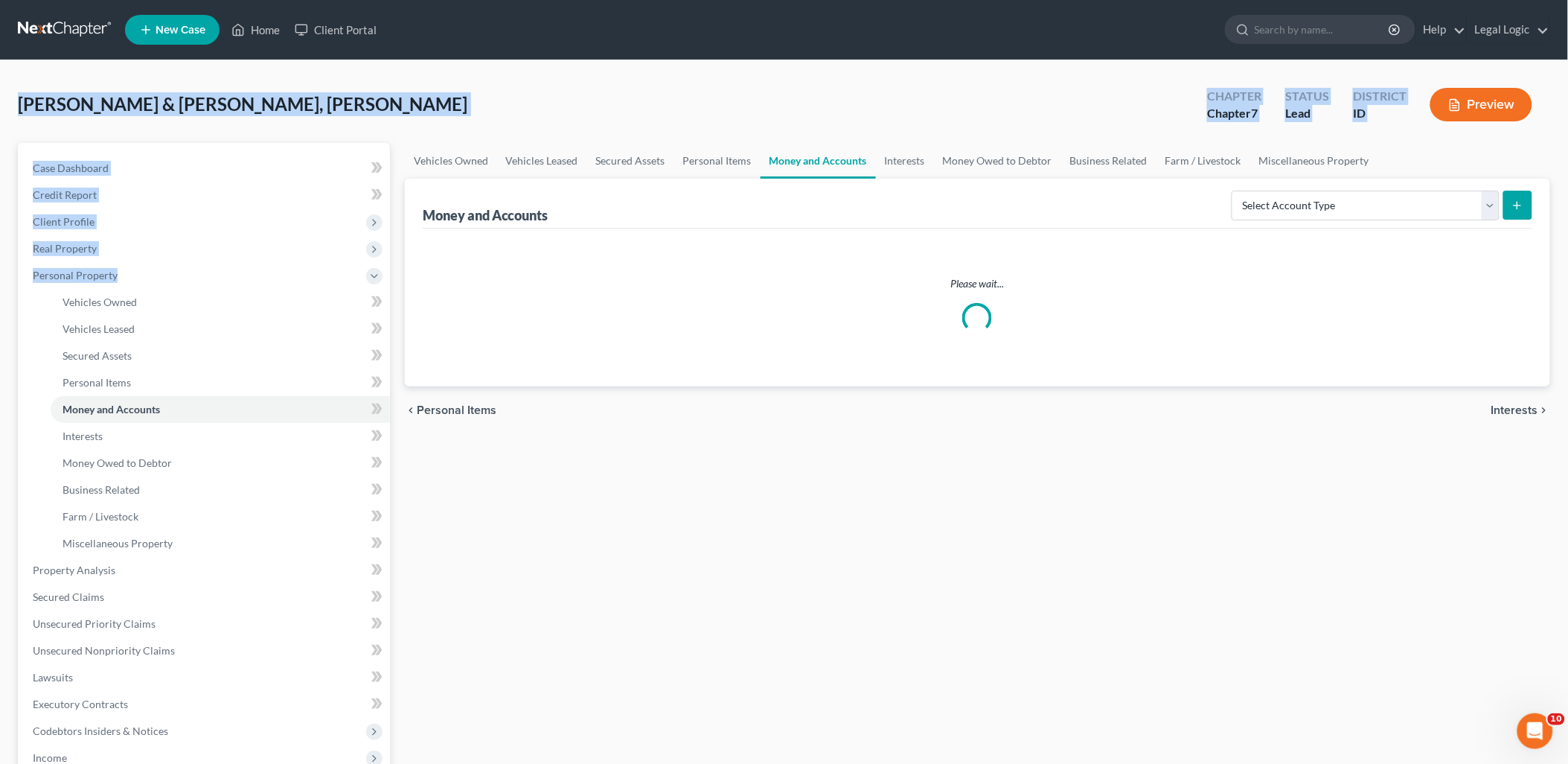
click at [316, 110] on div "[PERSON_NAME] & [PERSON_NAME], [PERSON_NAME] Upgraded Chapter Chapter 7 Status …" at bounding box center [784, 110] width 1532 height 64
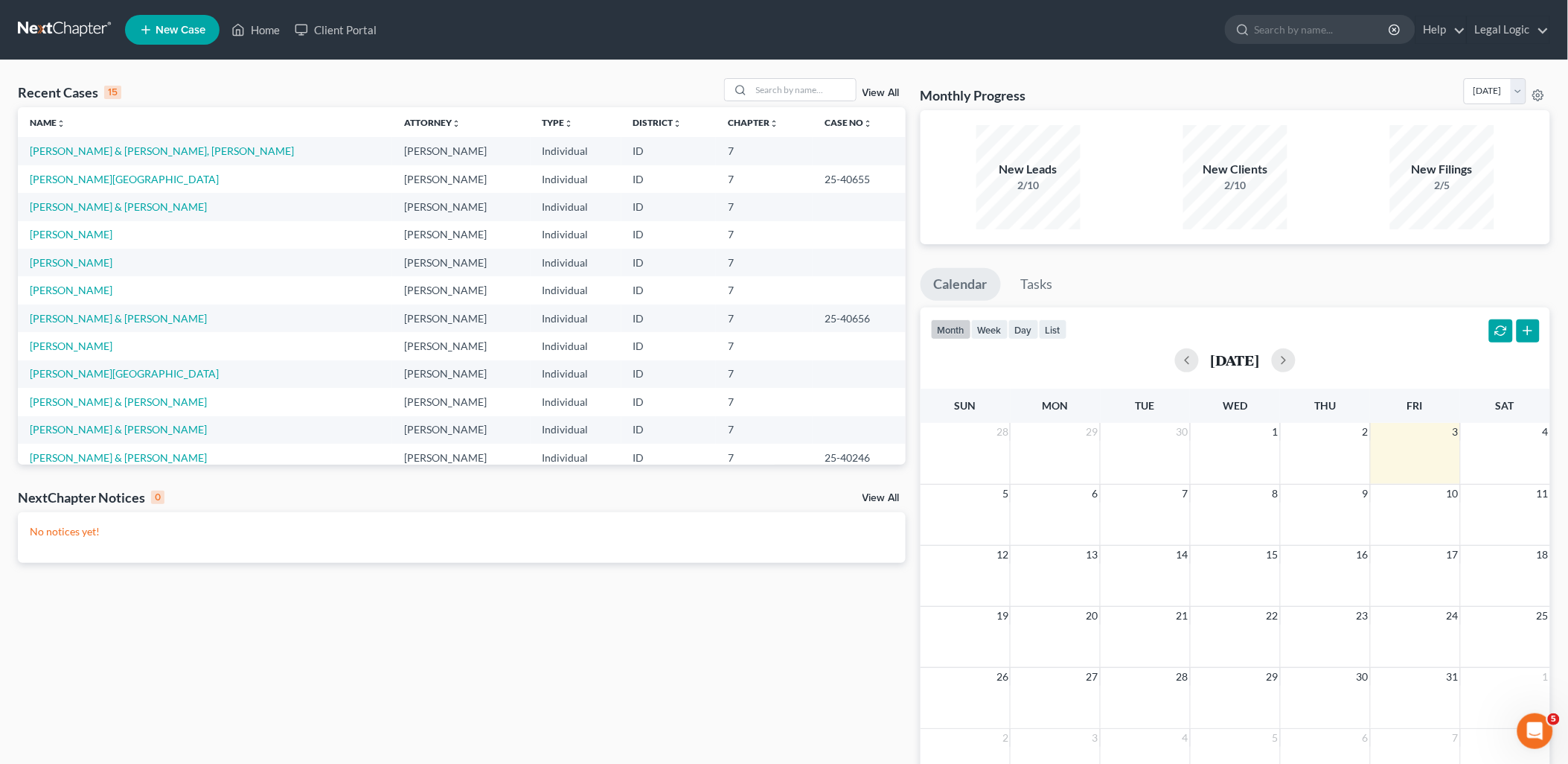
click at [122, 144] on td "[PERSON_NAME] & [PERSON_NAME], [PERSON_NAME]" at bounding box center [205, 150] width 374 height 28
click at [122, 151] on link "[PERSON_NAME] & [PERSON_NAME], [PERSON_NAME]" at bounding box center [162, 151] width 264 height 13
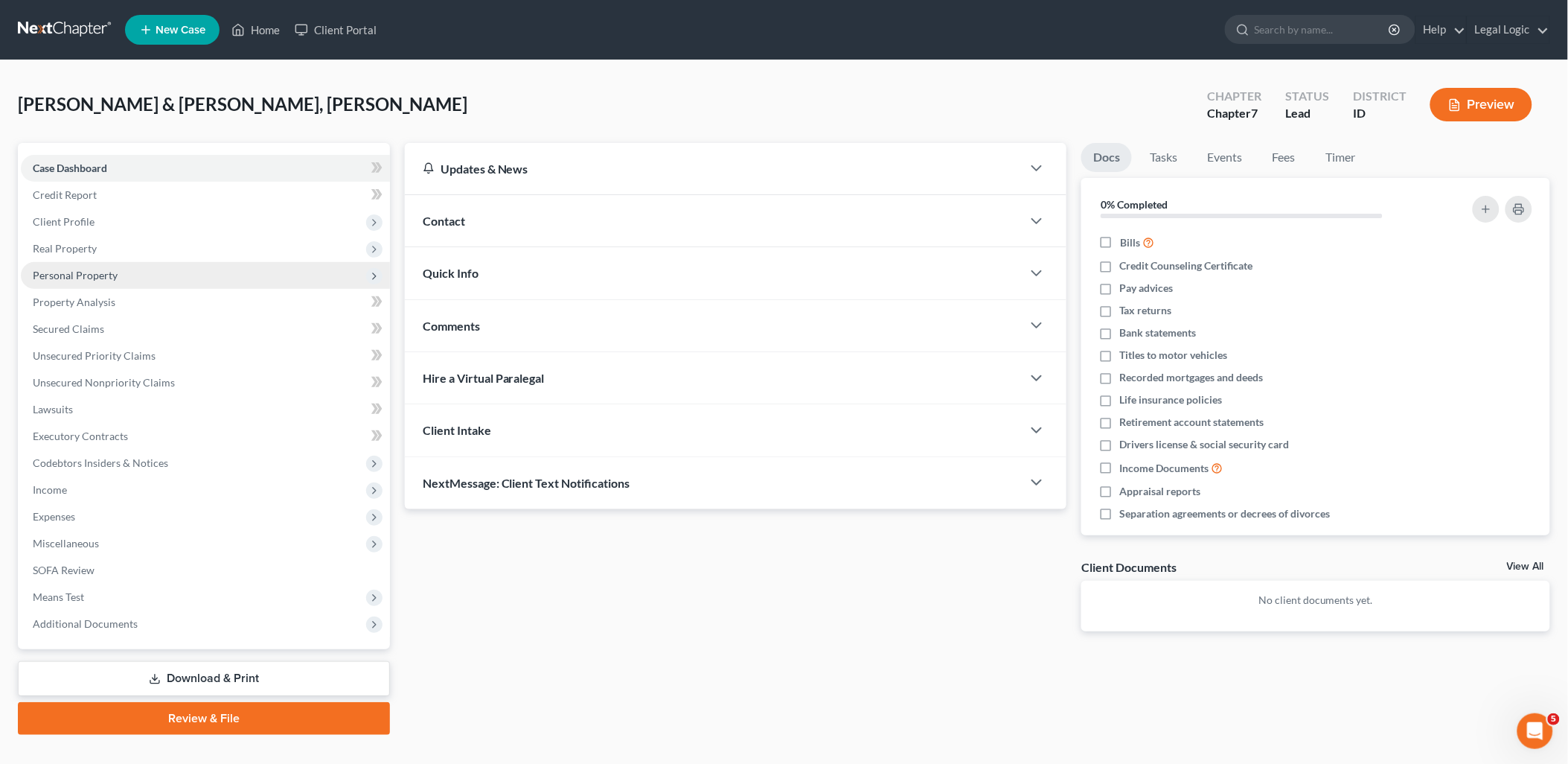
click at [93, 273] on span "Personal Property" at bounding box center [75, 275] width 85 height 13
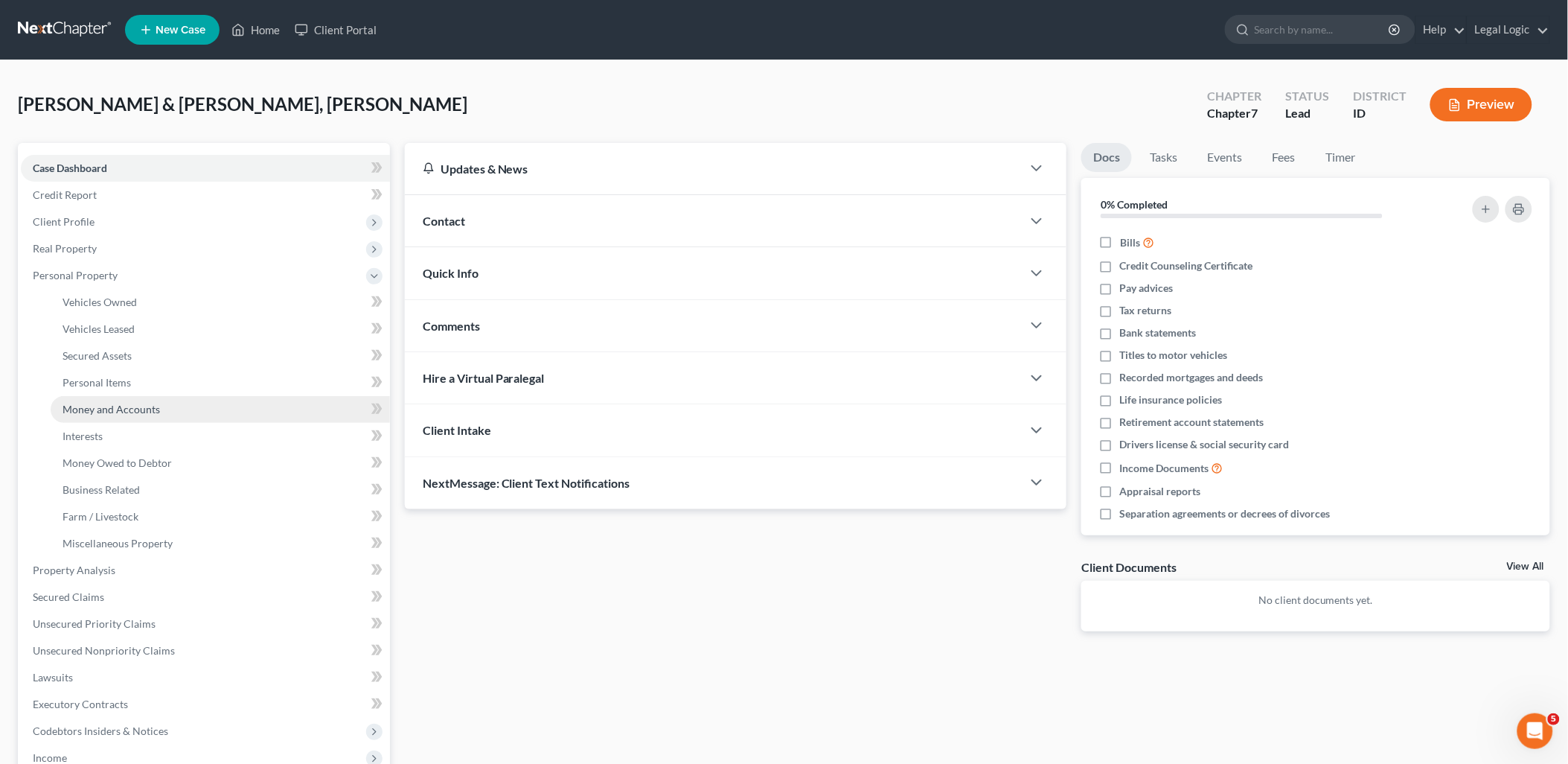
click at [123, 396] on link "Money and Accounts" at bounding box center [221, 409] width 340 height 27
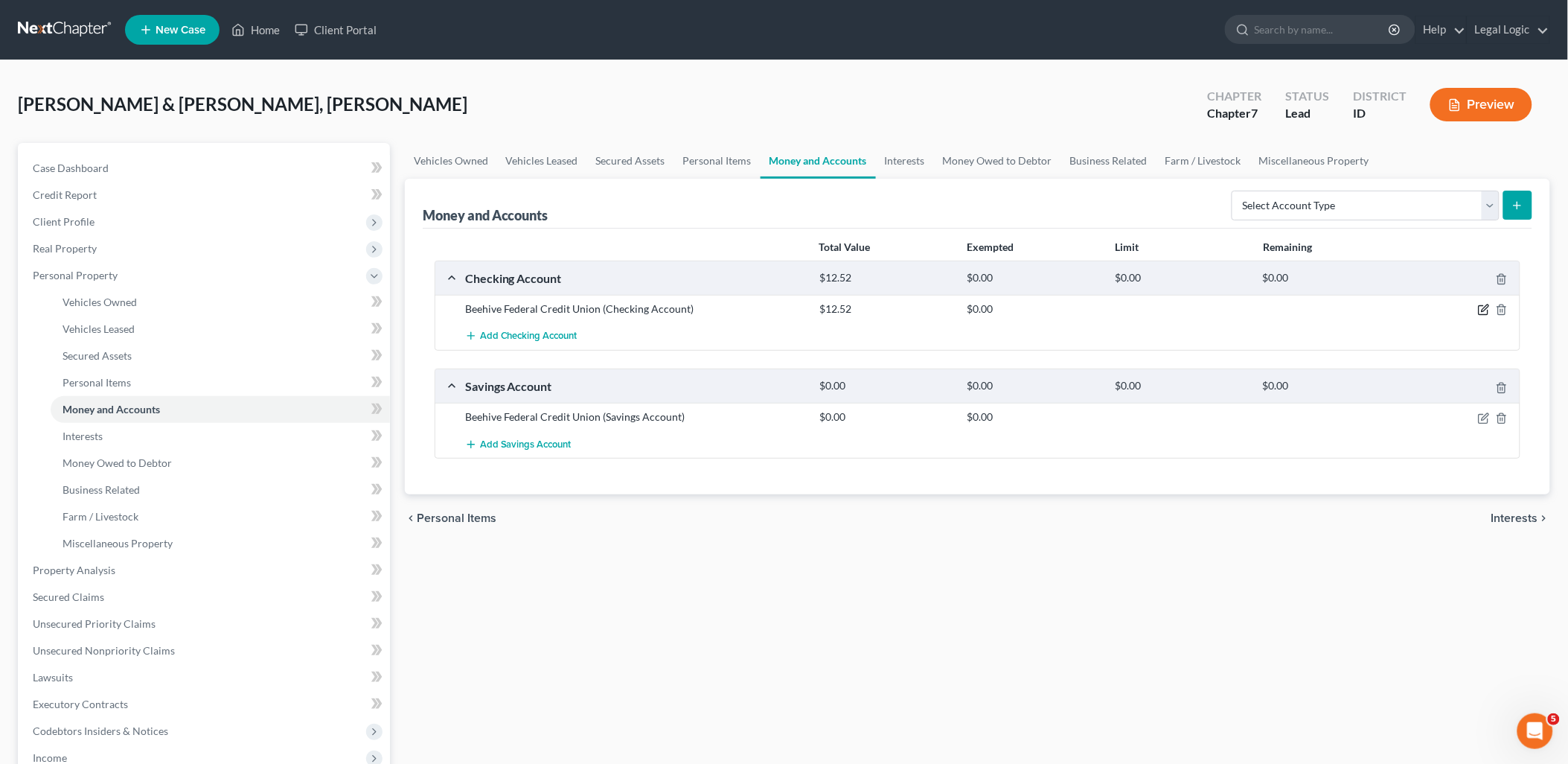
drag, startPoint x: 1480, startPoint y: 306, endPoint x: 1409, endPoint y: 270, distance: 79.6
click at [1480, 306] on icon "button" at bounding box center [1483, 309] width 12 height 12
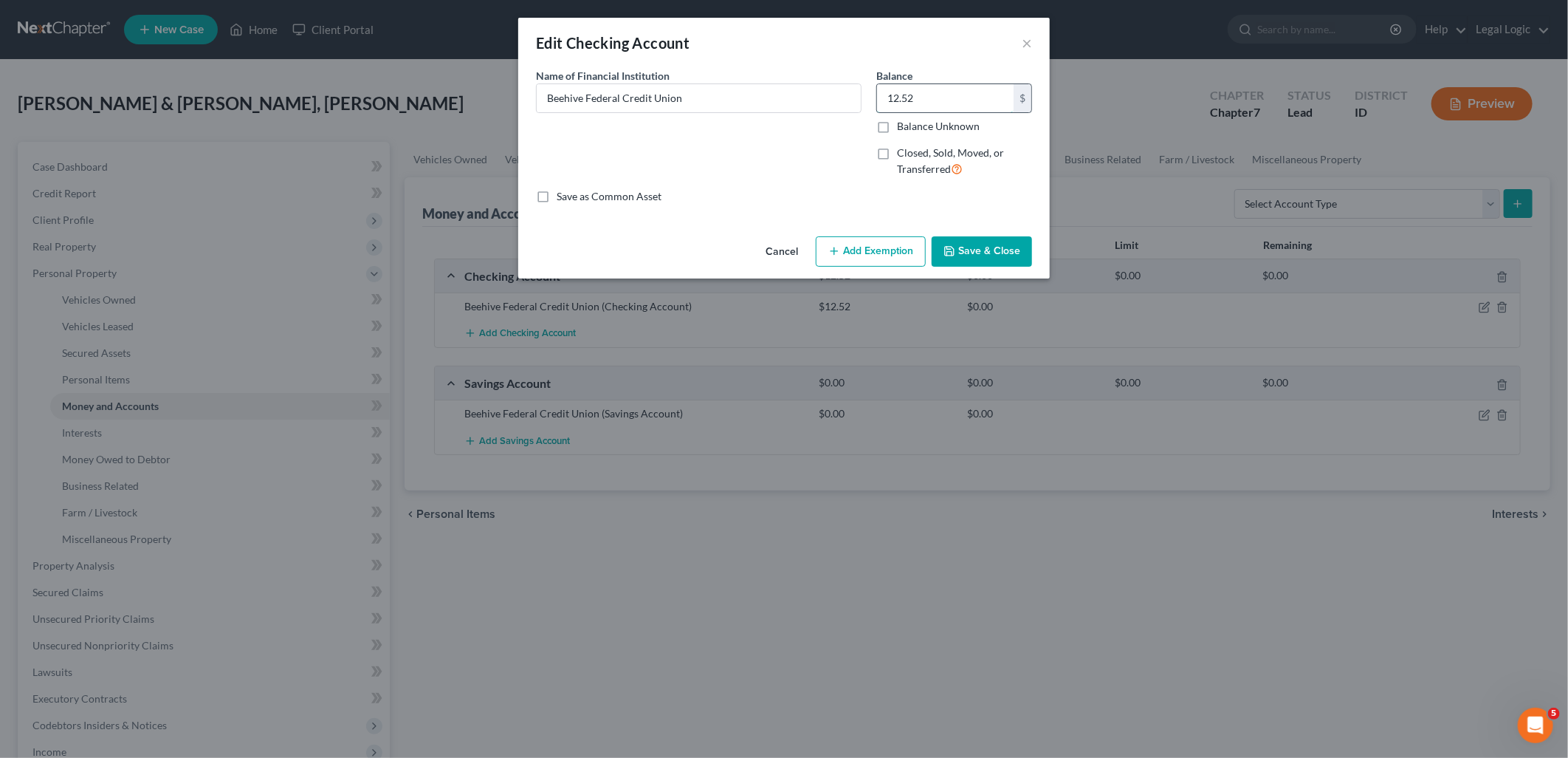
click at [929, 96] on input "12.52" at bounding box center [946, 98] width 137 height 28
type input "0.00"
click at [1008, 262] on button "Save & Close" at bounding box center [981, 252] width 100 height 31
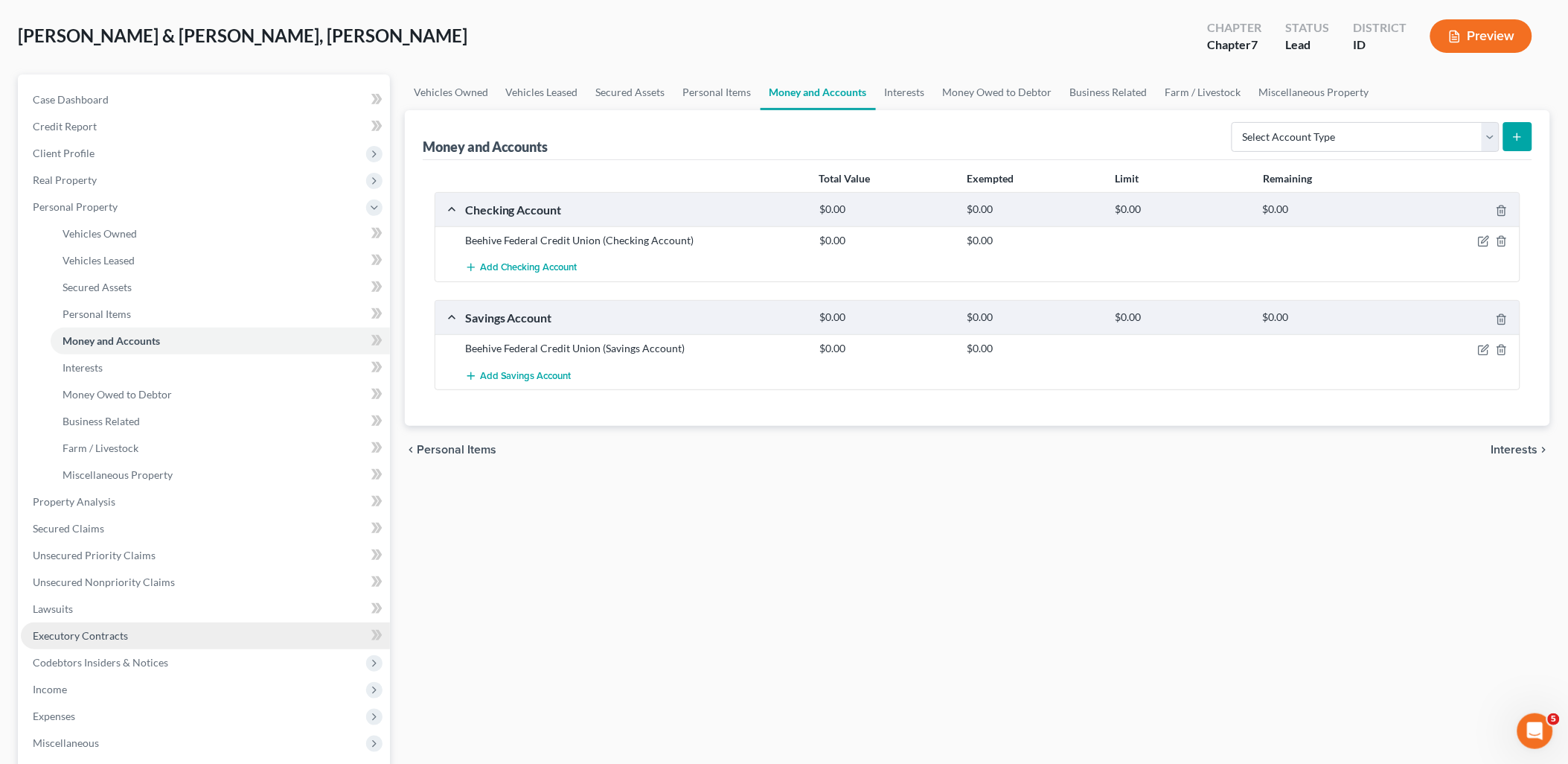
scroll to position [248, 0]
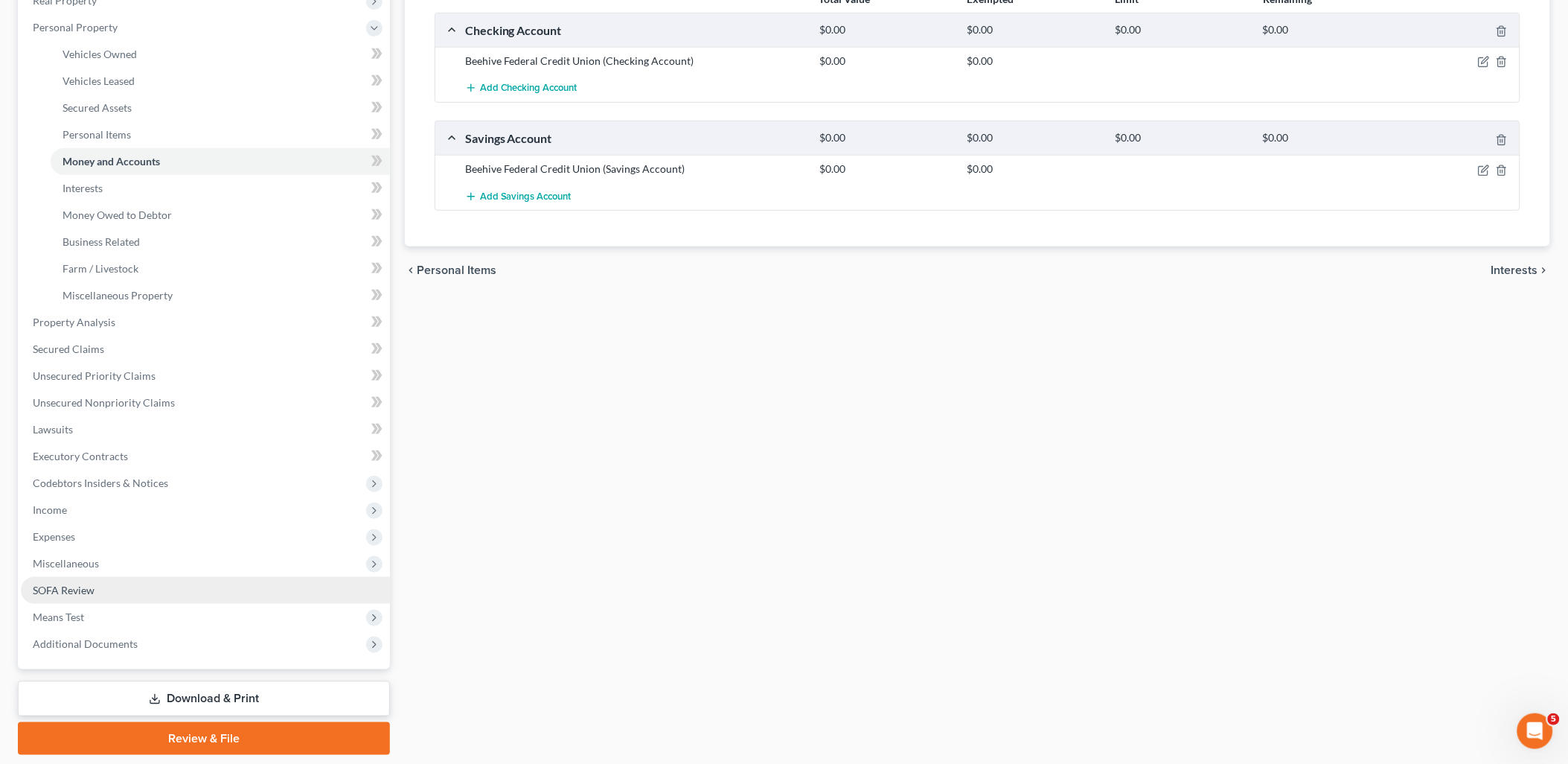
click at [80, 581] on link "SOFA Review" at bounding box center [205, 591] width 369 height 27
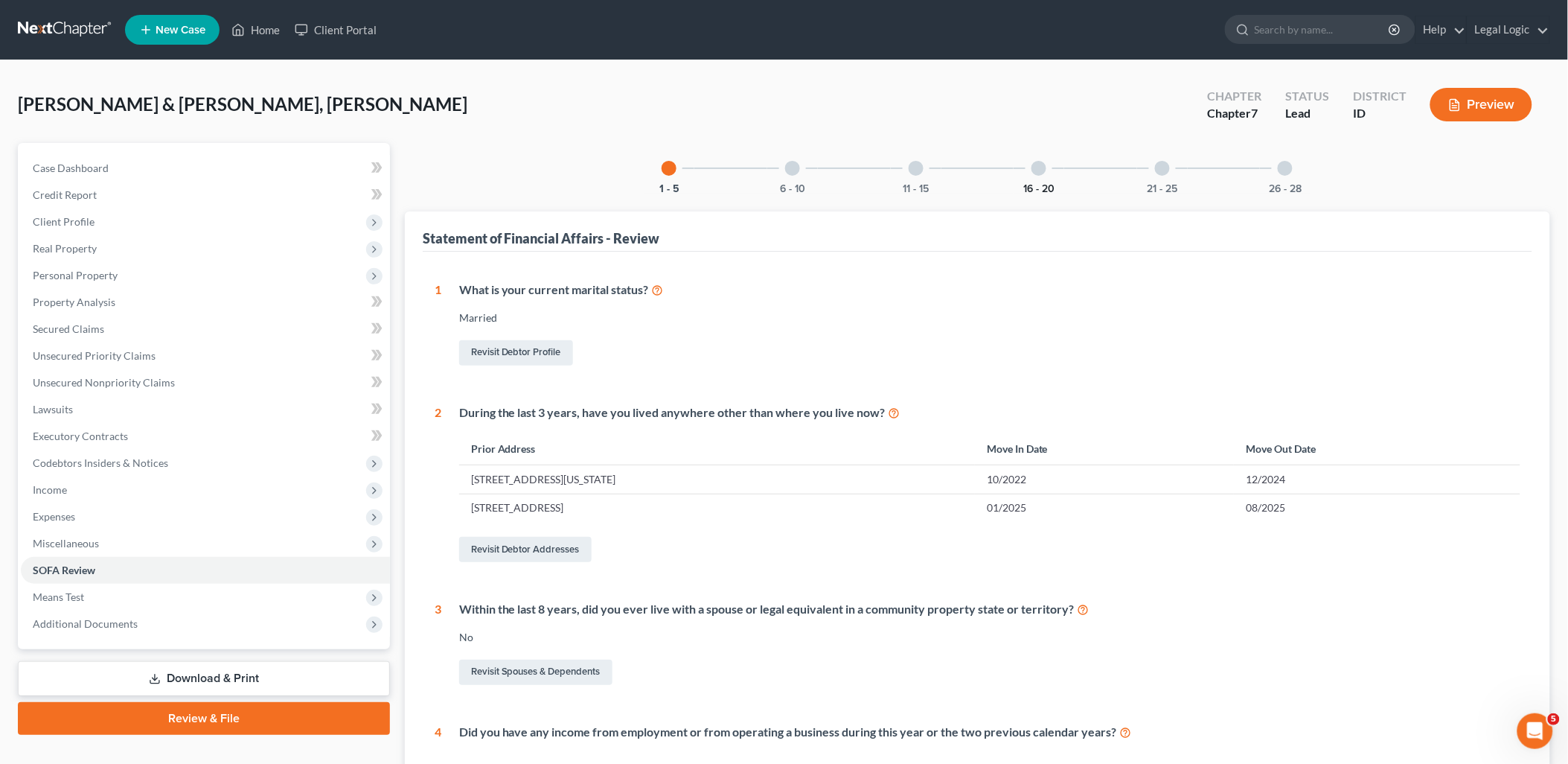
click at [1026, 185] on button "16 - 20" at bounding box center [1038, 189] width 31 height 11
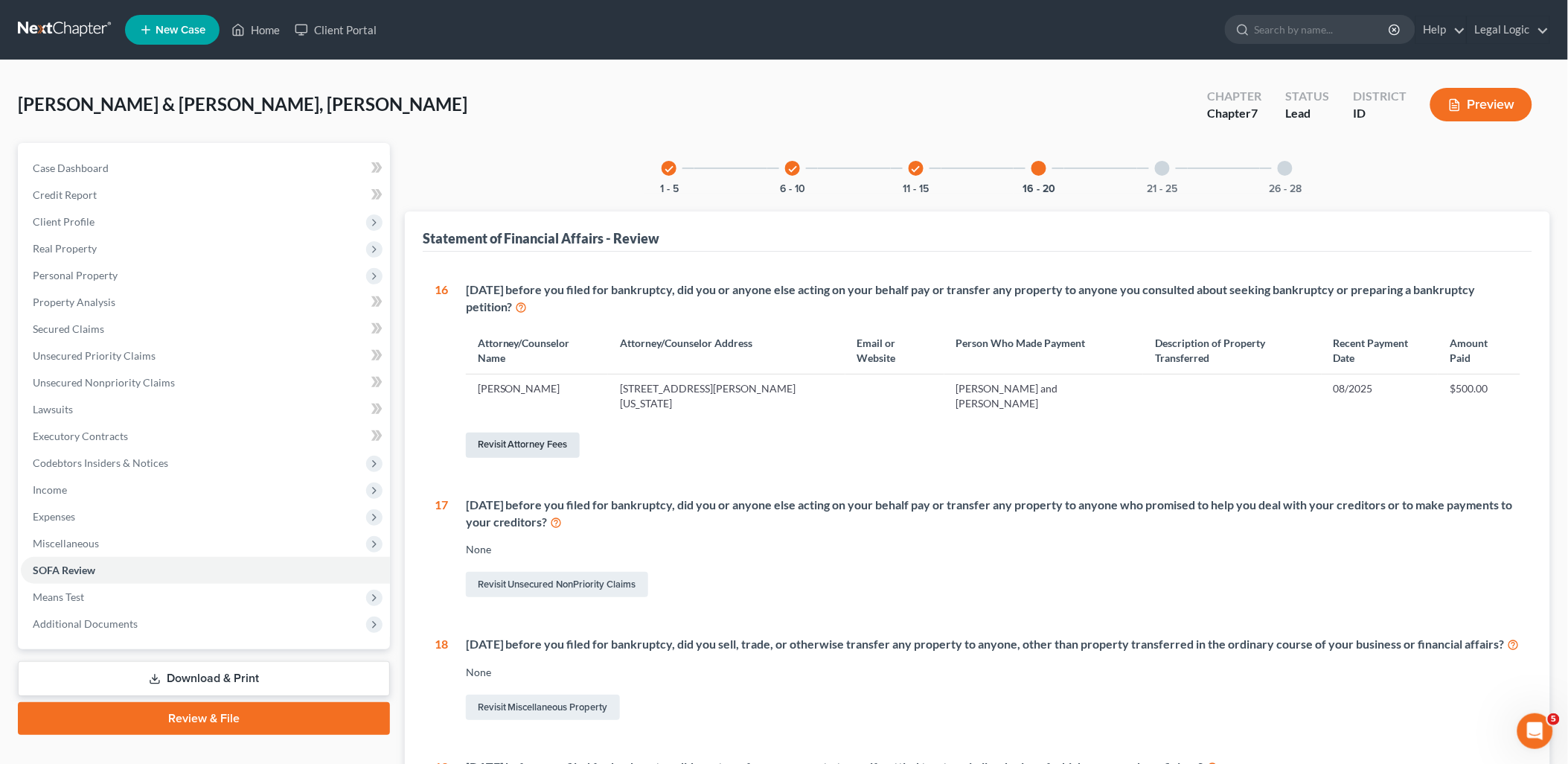
click at [516, 432] on link "Revisit Attorney Fees" at bounding box center [522, 445] width 113 height 25
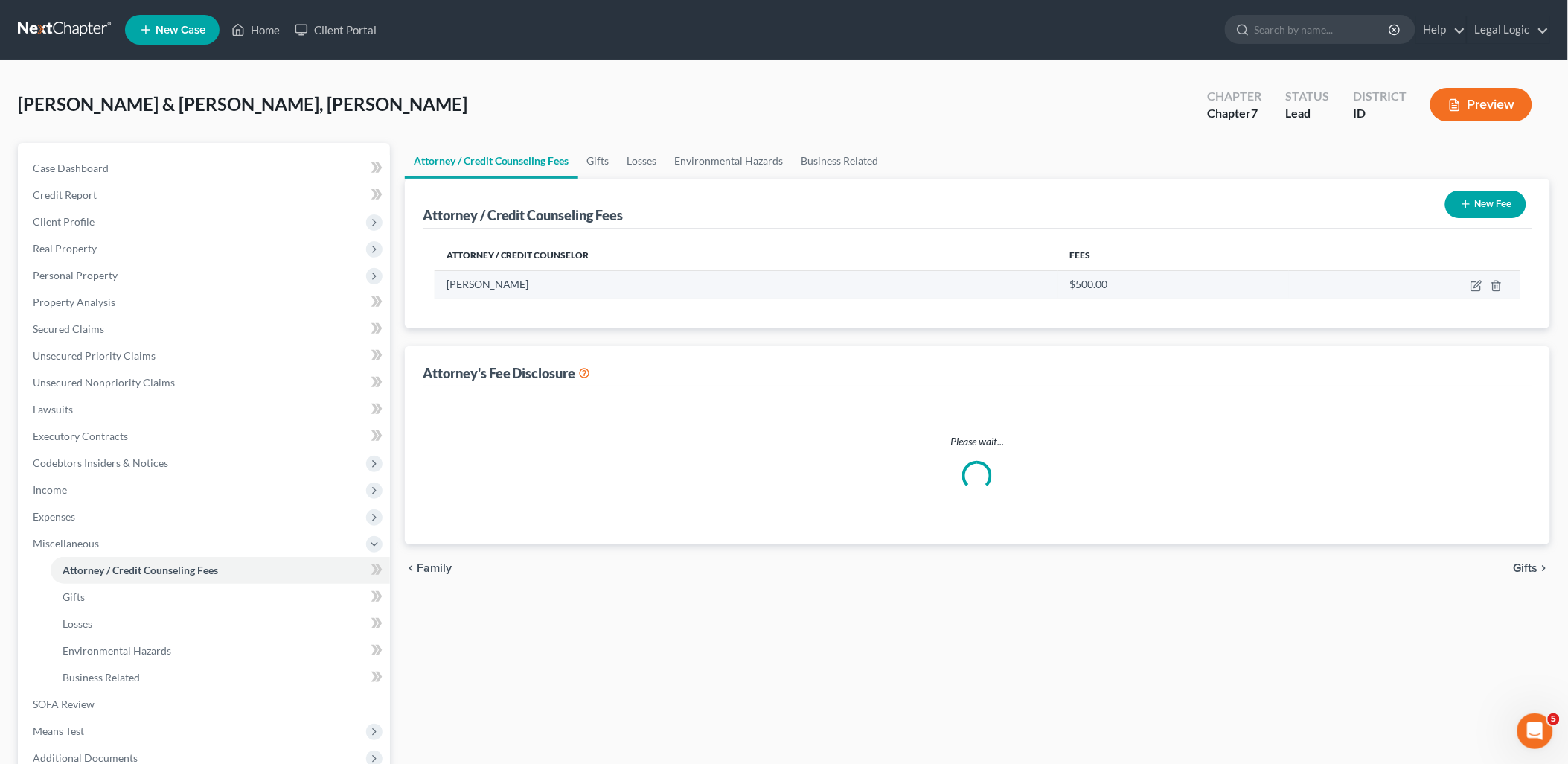
select select "0"
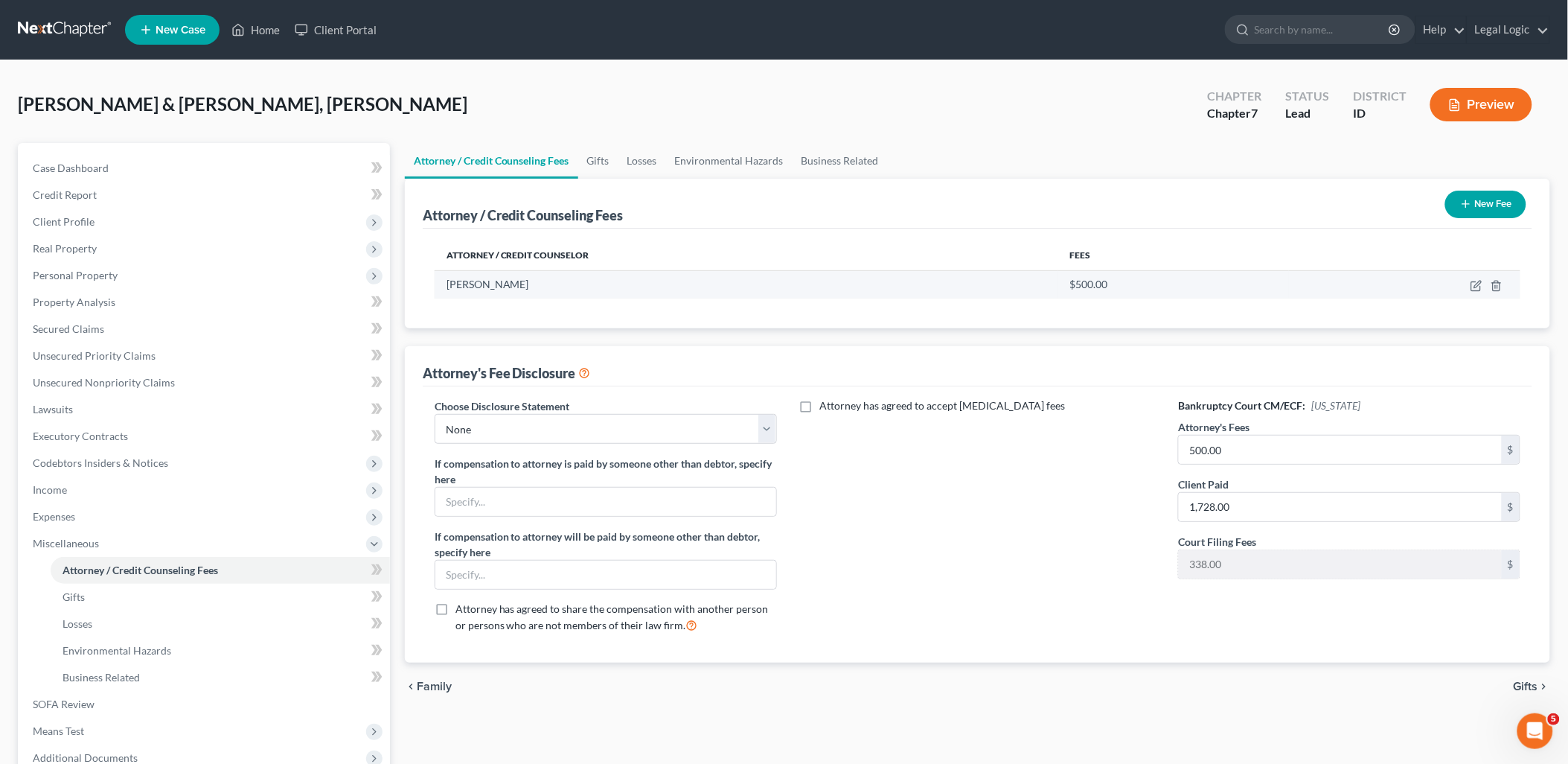
click at [1468, 281] on td at bounding box center [1404, 284] width 231 height 29
click at [1478, 279] on td at bounding box center [1404, 284] width 231 height 29
drag, startPoint x: 1270, startPoint y: 464, endPoint x: 1265, endPoint y: 455, distance: 10.3
click at [1265, 458] on div "500.00 $" at bounding box center [1349, 449] width 342 height 29
click at [1262, 448] on input "500.00" at bounding box center [1340, 449] width 323 height 29
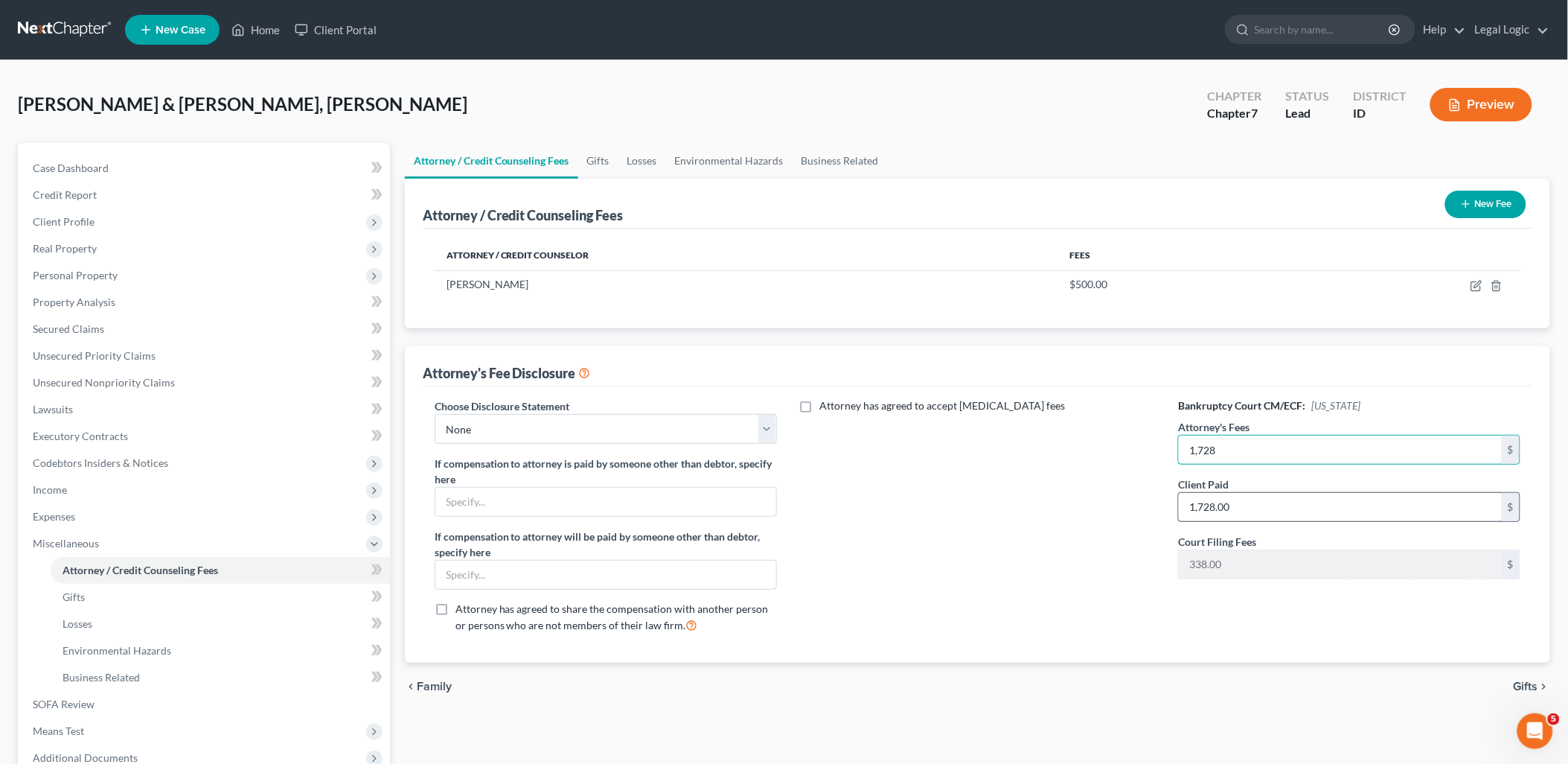
type input "1,728"
click at [1260, 515] on input "1,728.00" at bounding box center [1340, 507] width 323 height 29
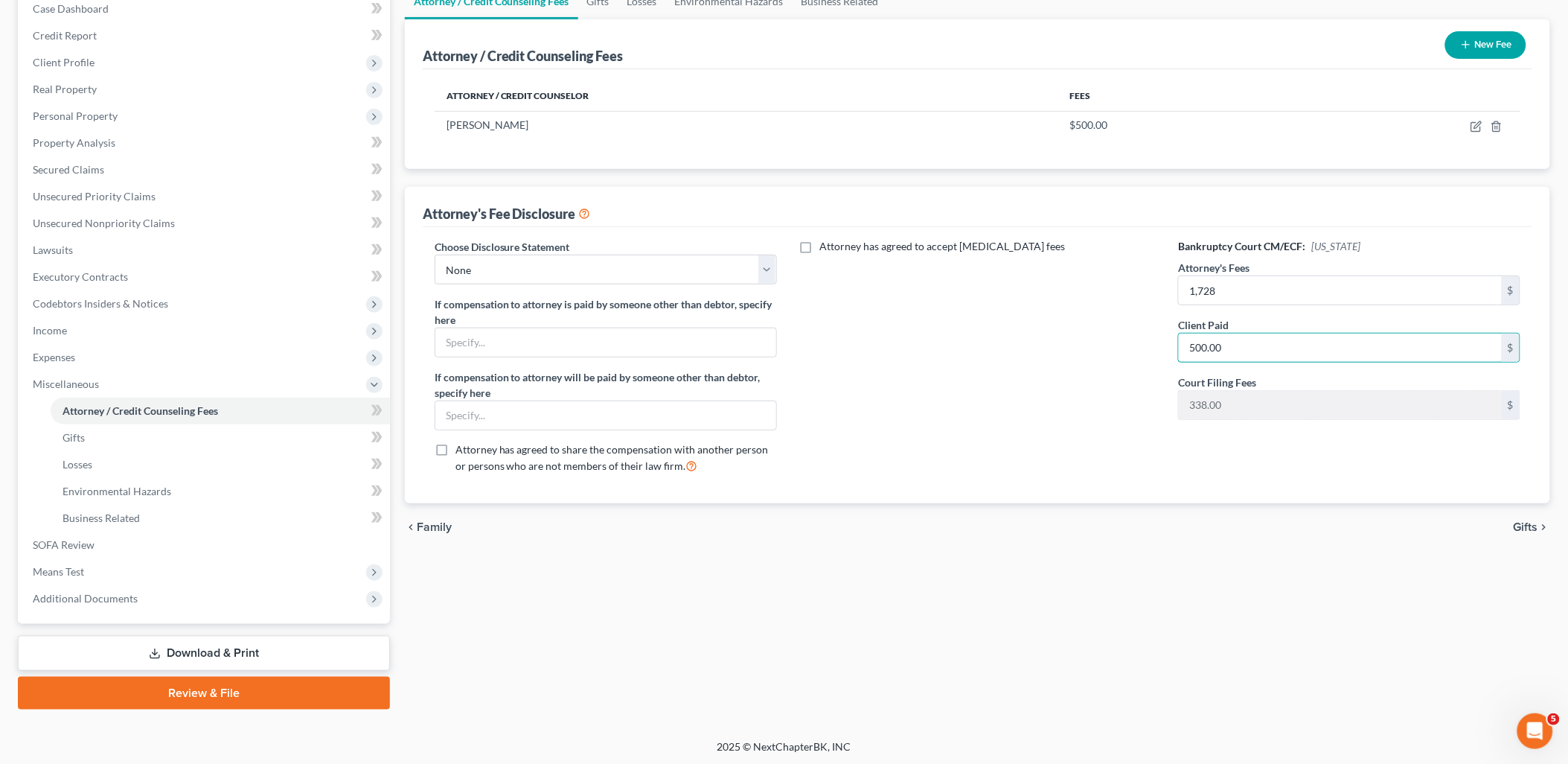
type input "500.00"
click at [243, 645] on link "Download & Print" at bounding box center [204, 652] width 372 height 35
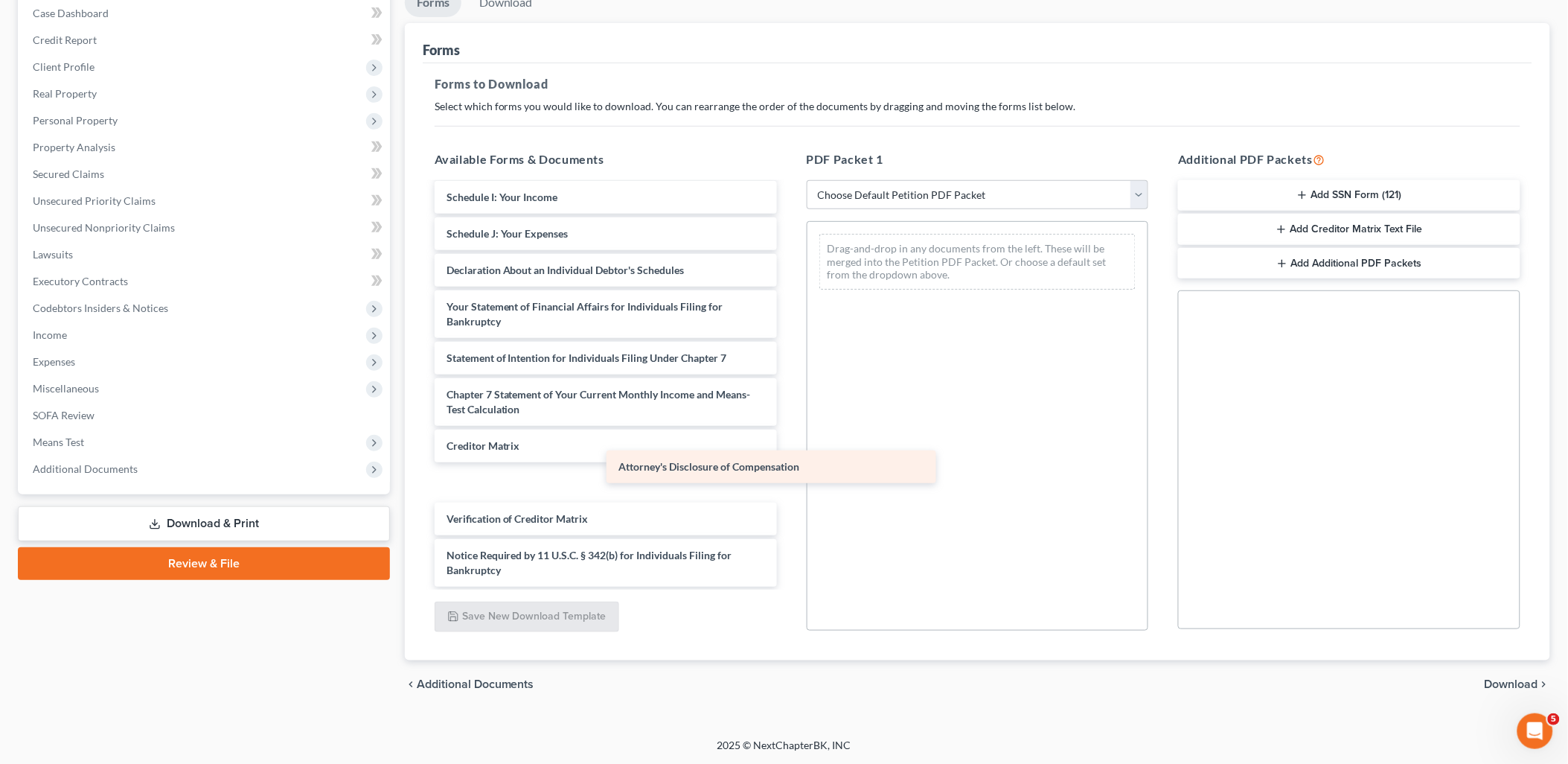
scroll to position [258, 0]
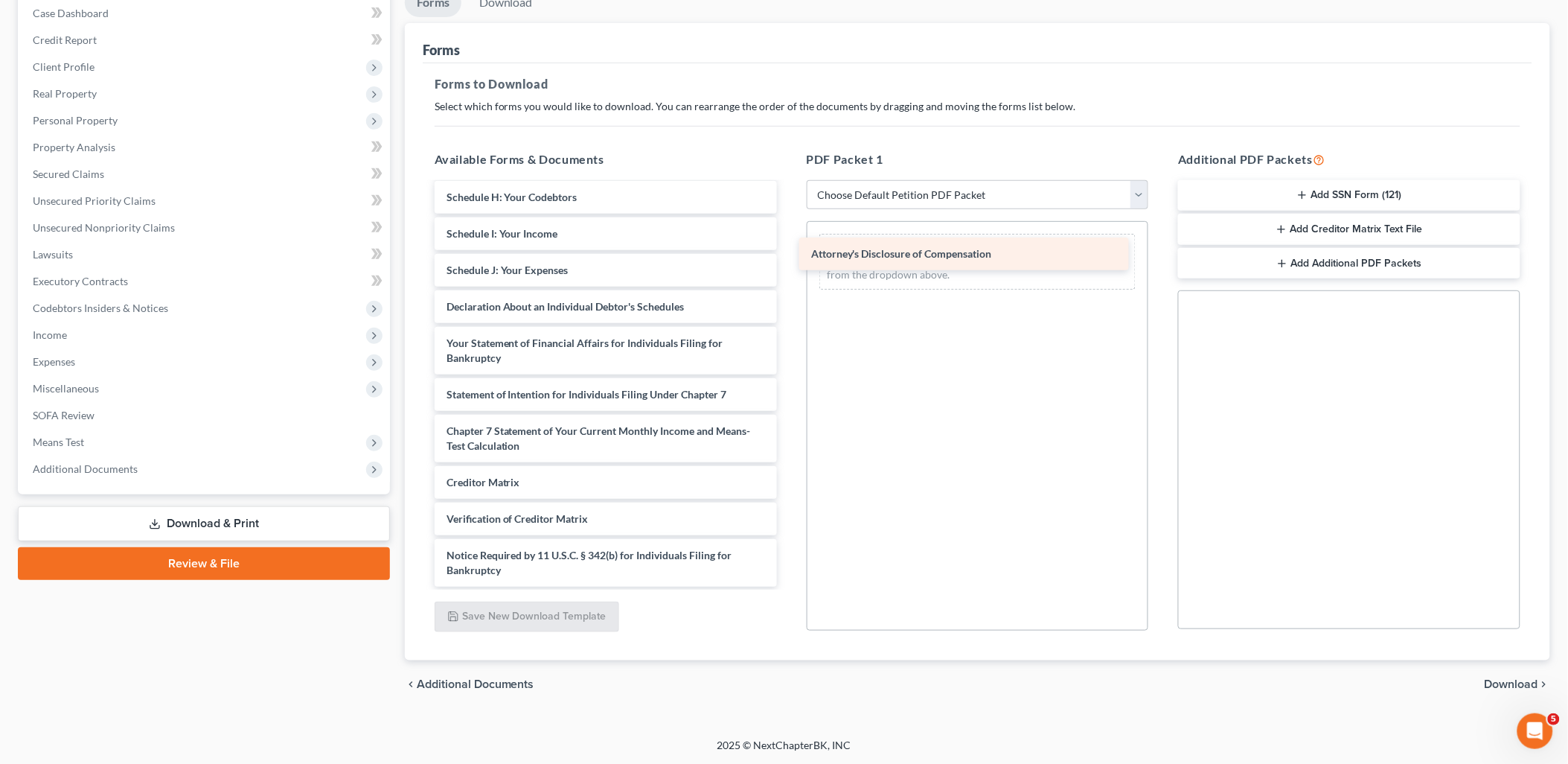
drag, startPoint x: 649, startPoint y: 568, endPoint x: 1014, endPoint y: 254, distance: 481.5
click at [789, 254] on div "Attorney's Disclosure of Compensation Voluntary Petition for Individuals Filing…" at bounding box center [606, 256] width 366 height 661
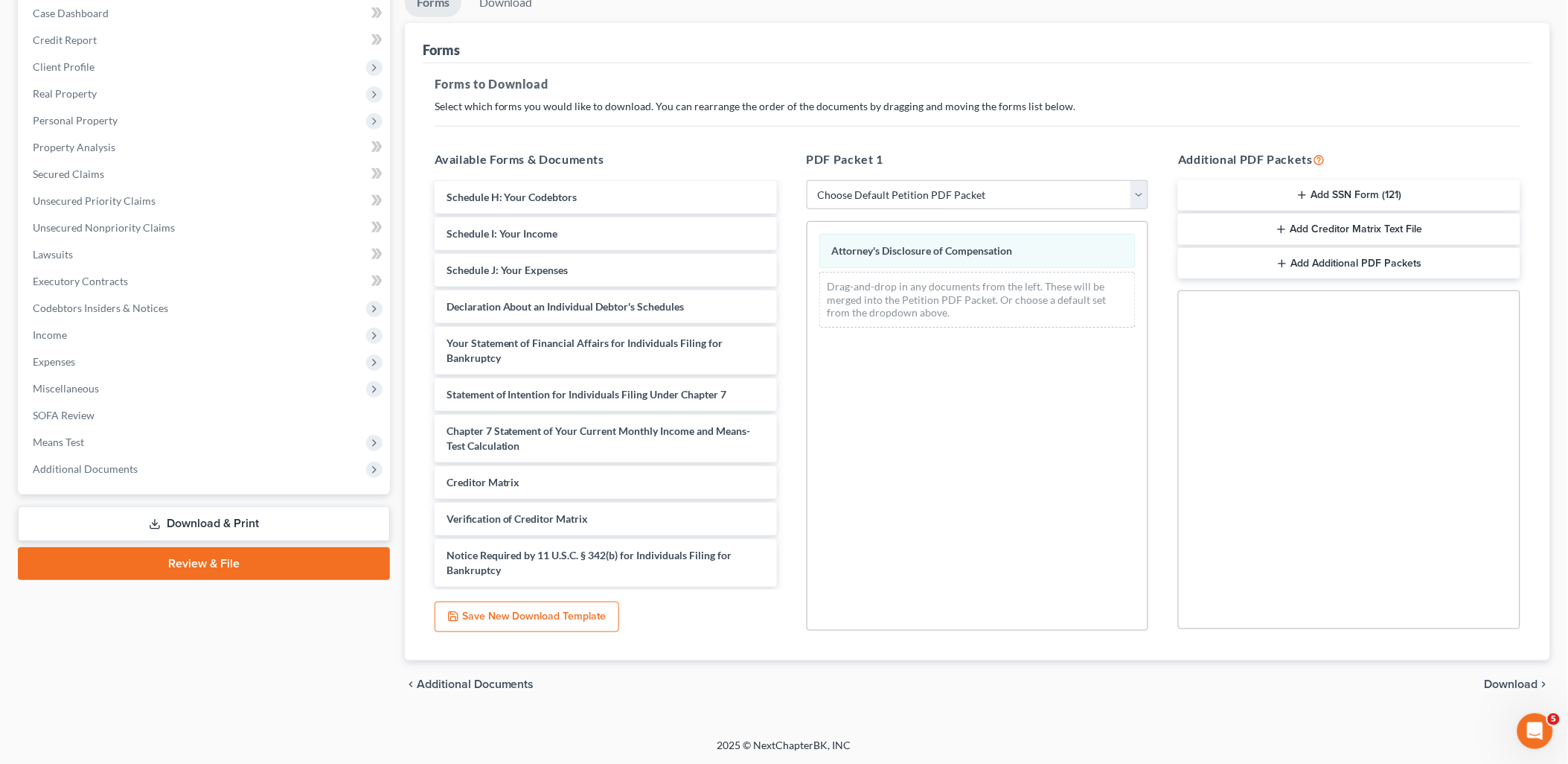
click at [1522, 679] on span "Download" at bounding box center [1512, 684] width 54 height 12
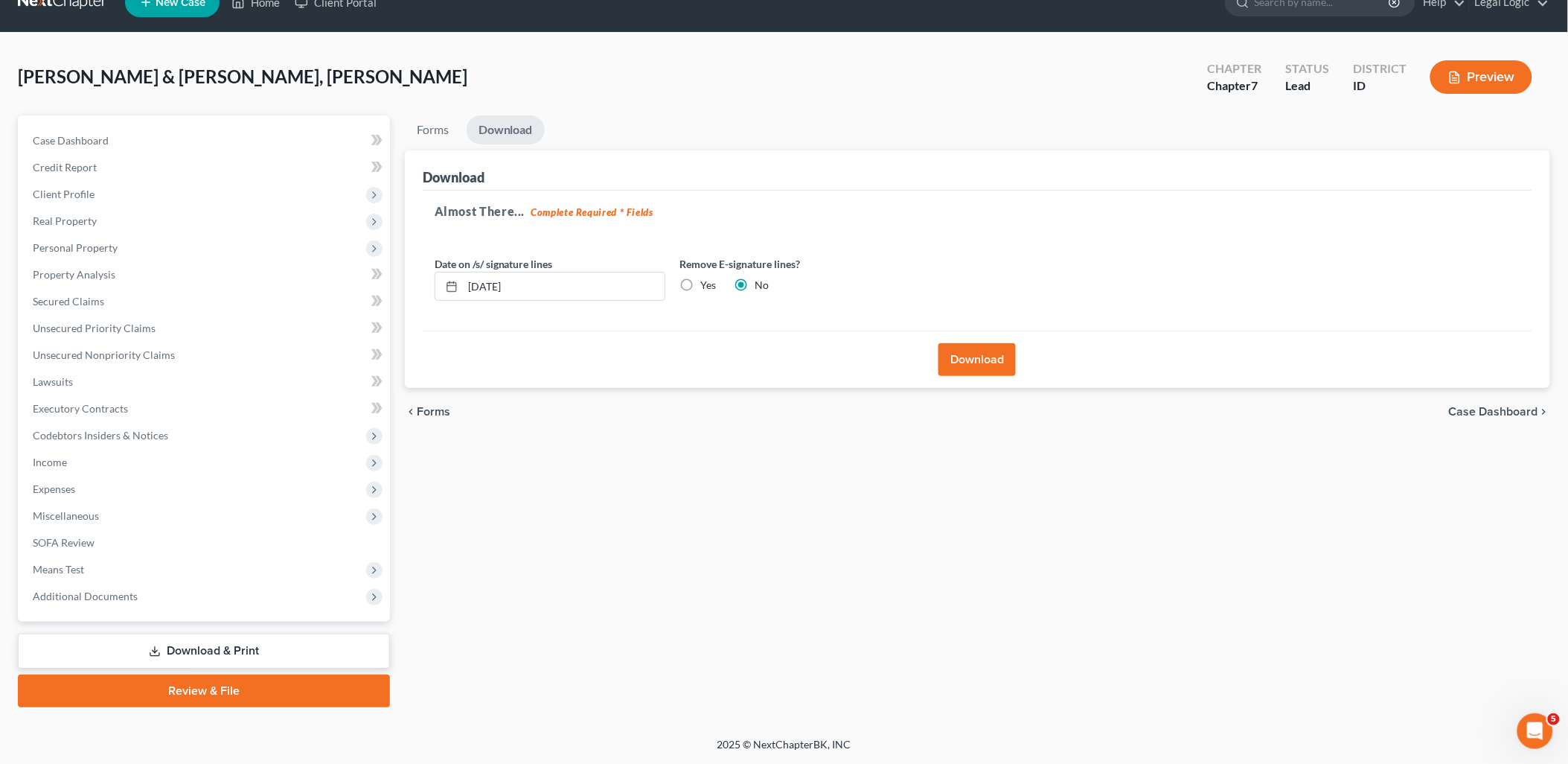
scroll to position [25, 0]
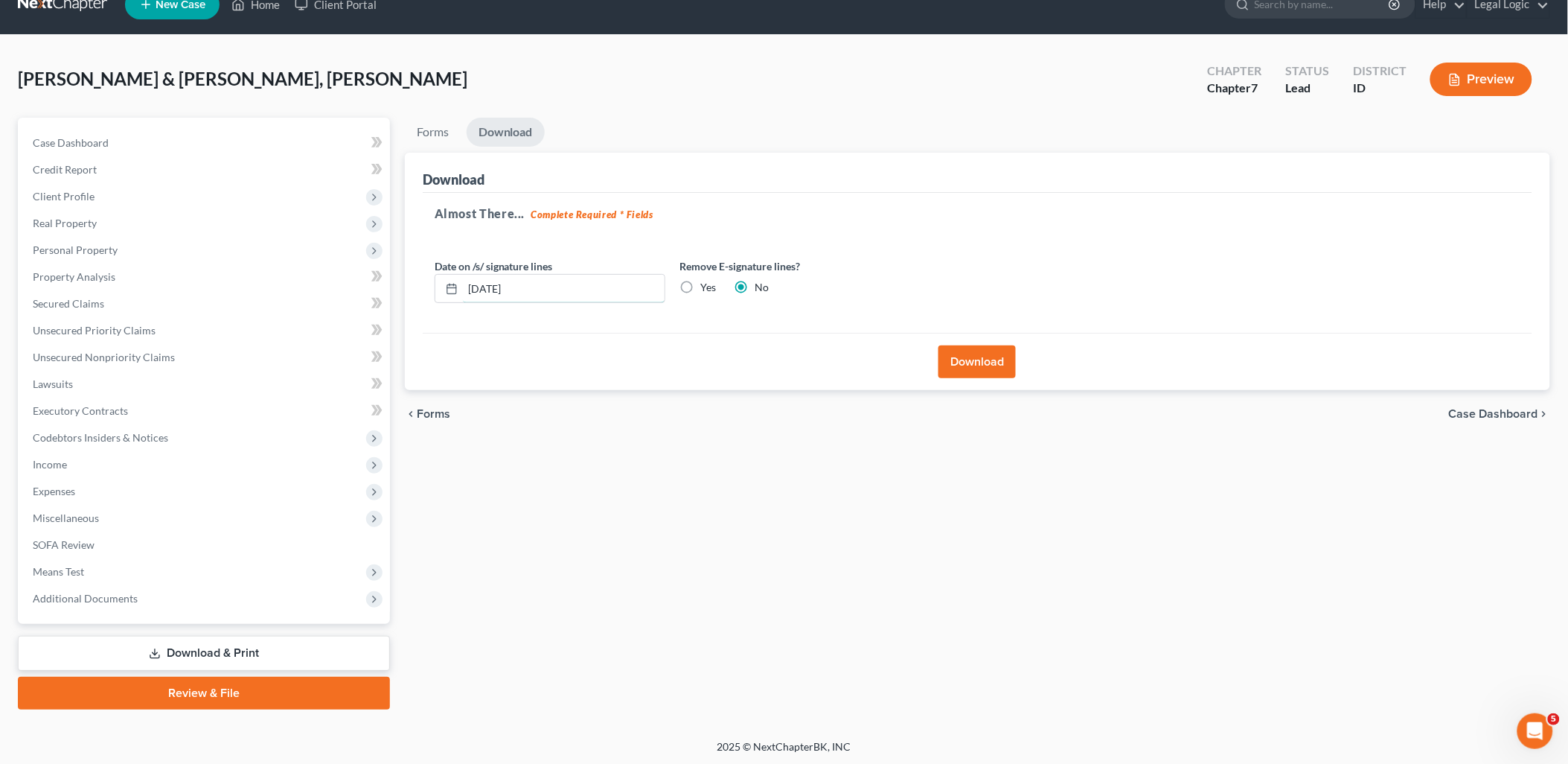
drag, startPoint x: 568, startPoint y: 293, endPoint x: 0, endPoint y: 414, distance: 580.7
click at [0, 411] on html "Home New Case Client Portal Legal Logic [PERSON_NAME][EMAIL_ADDRESS][DOMAIN_NAM…" at bounding box center [784, 370] width 1568 height 791
drag, startPoint x: 683, startPoint y: 283, endPoint x: 893, endPoint y: 343, distance: 218.4
click at [701, 283] on label "Yes" at bounding box center [709, 287] width 15 height 15
click at [707, 283] on input "Yes" at bounding box center [711, 284] width 10 height 10
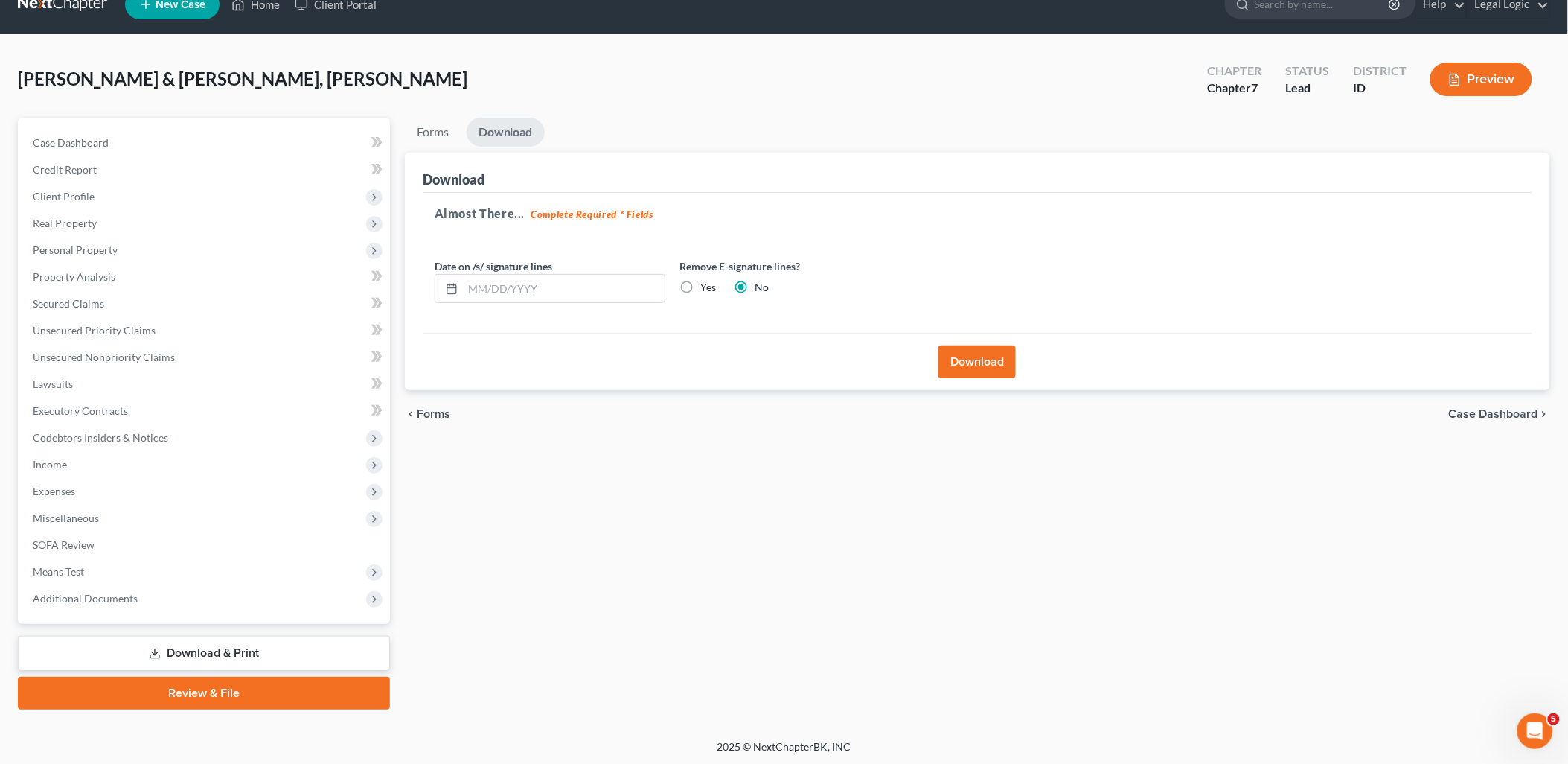
radio input "true"
radio input "false"
click at [951, 360] on button "Download" at bounding box center [977, 361] width 78 height 33
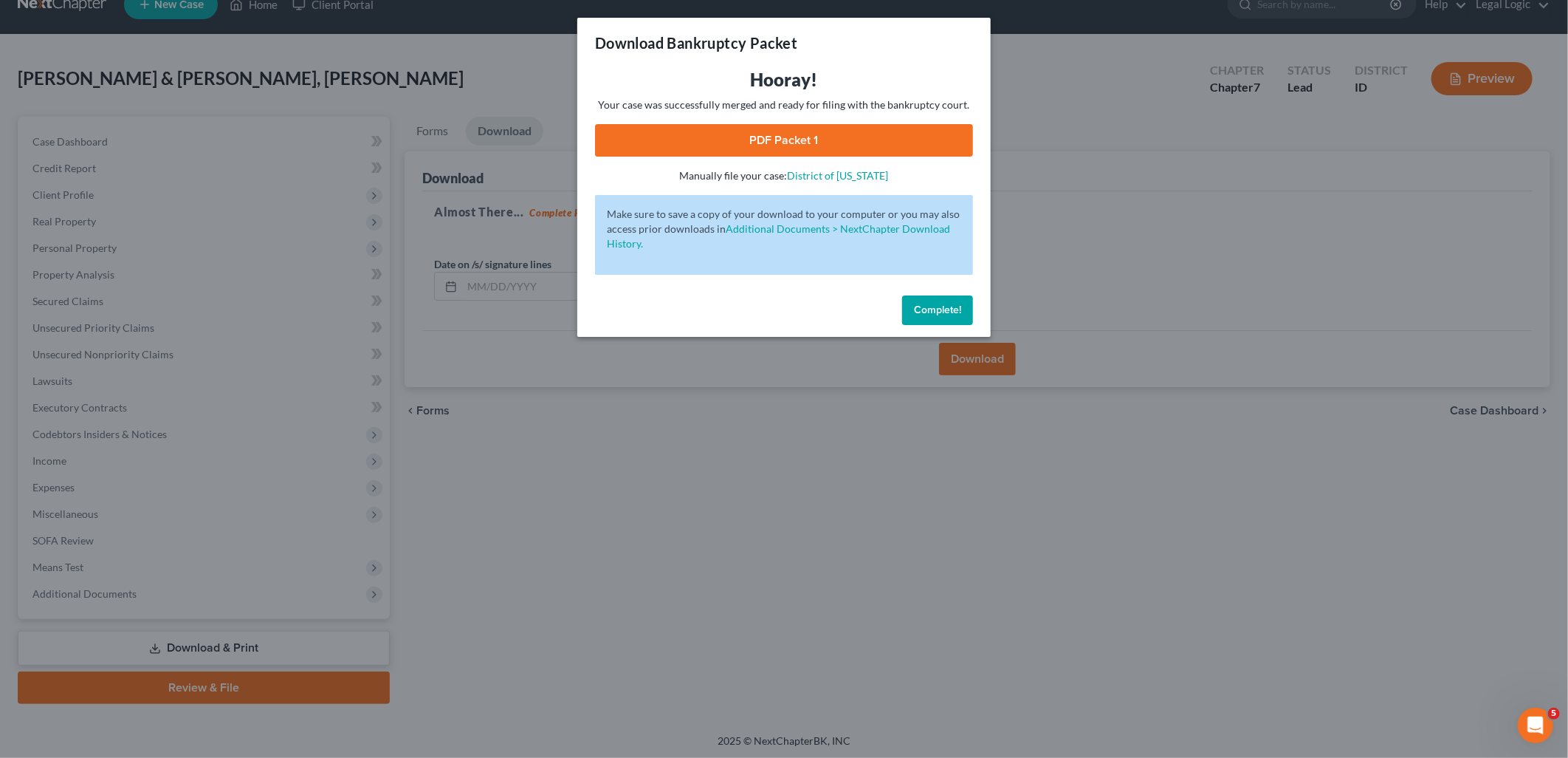
click at [753, 136] on link "PDF Packet 1" at bounding box center [784, 140] width 378 height 33
click at [958, 304] on span "Complete!" at bounding box center [937, 309] width 47 height 12
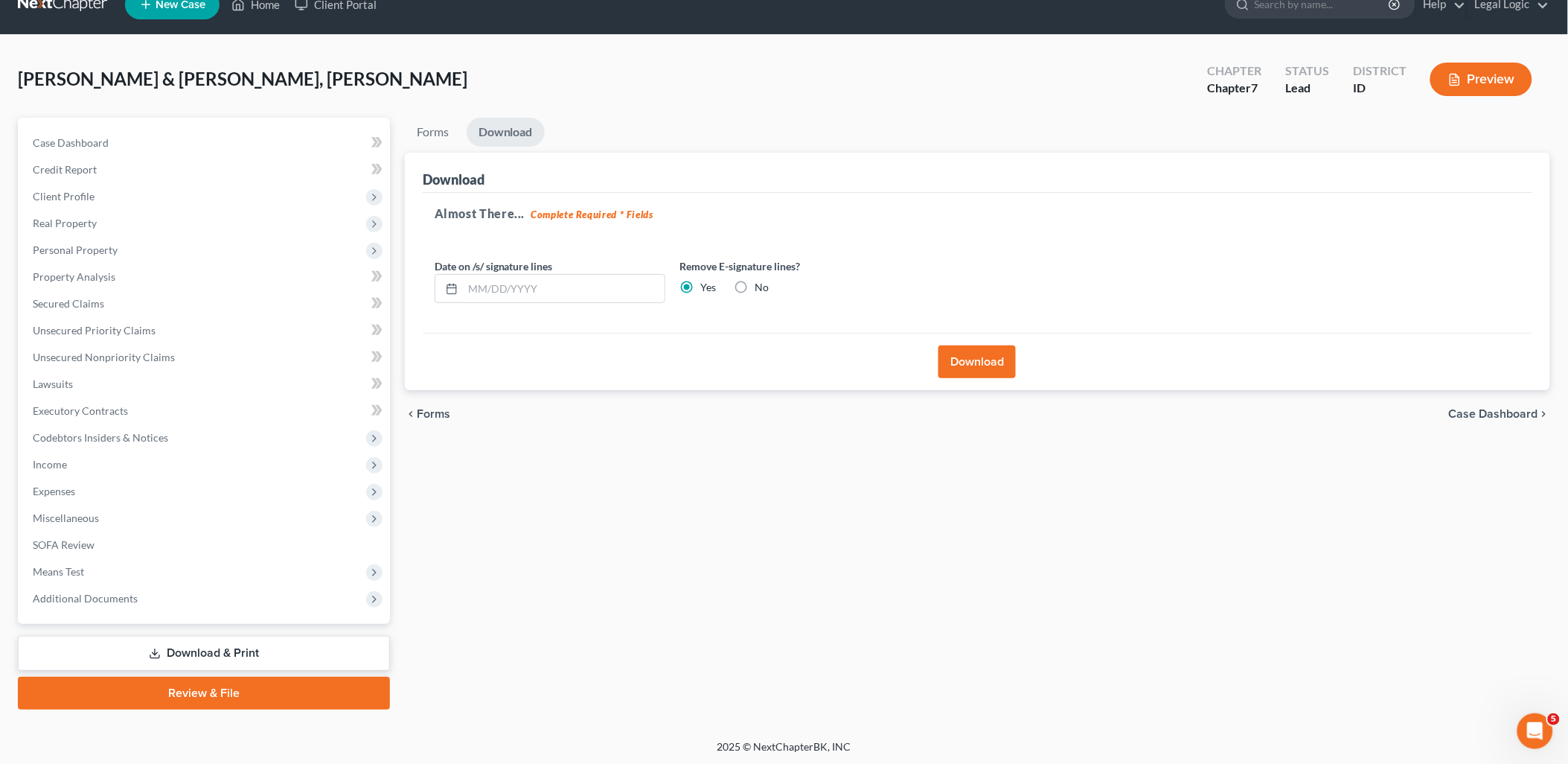
click at [258, 690] on link "Review & File" at bounding box center [204, 693] width 372 height 33
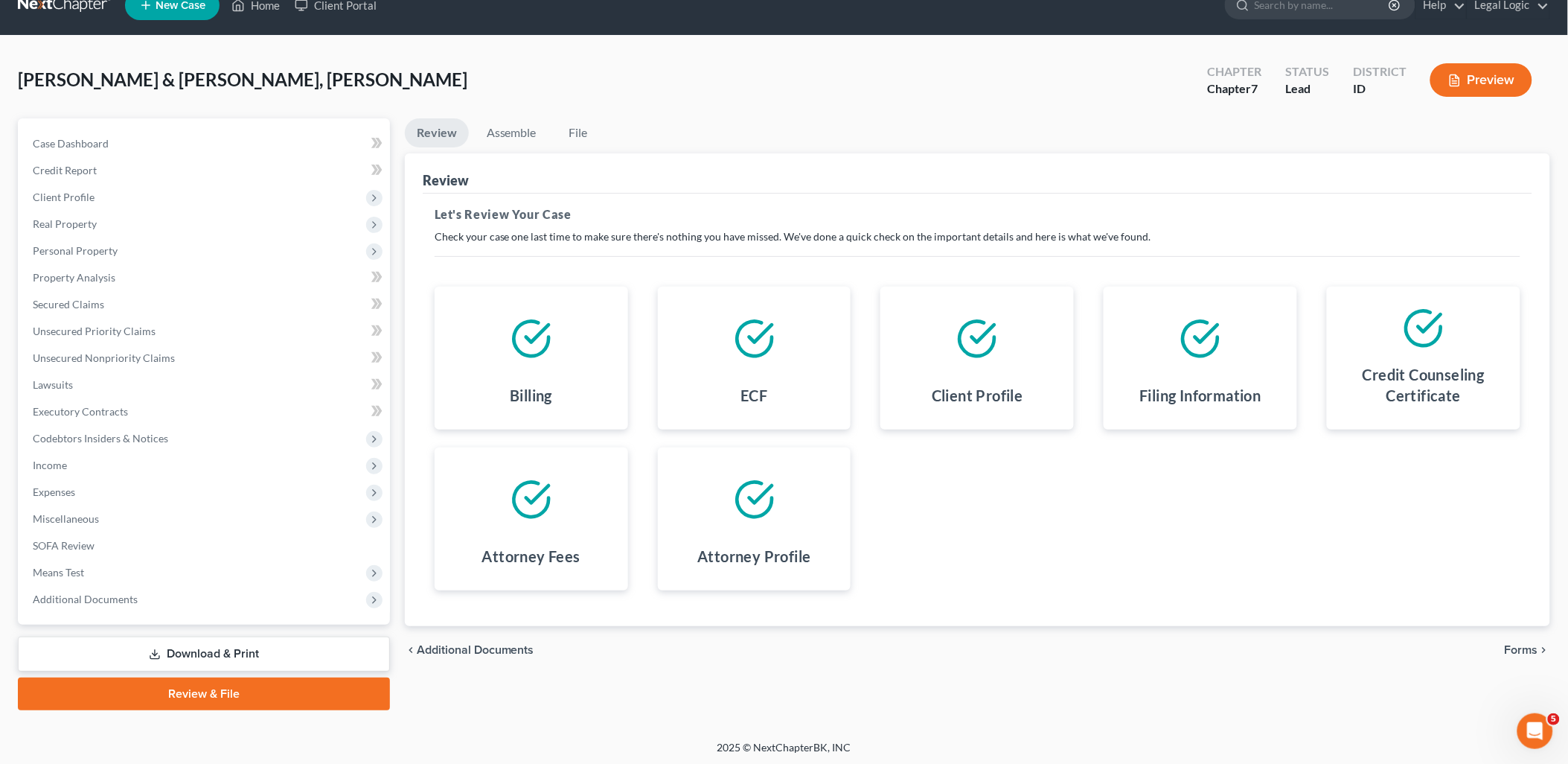
scroll to position [25, 0]
click at [494, 645] on span "Additional Documents" at bounding box center [475, 649] width 118 height 12
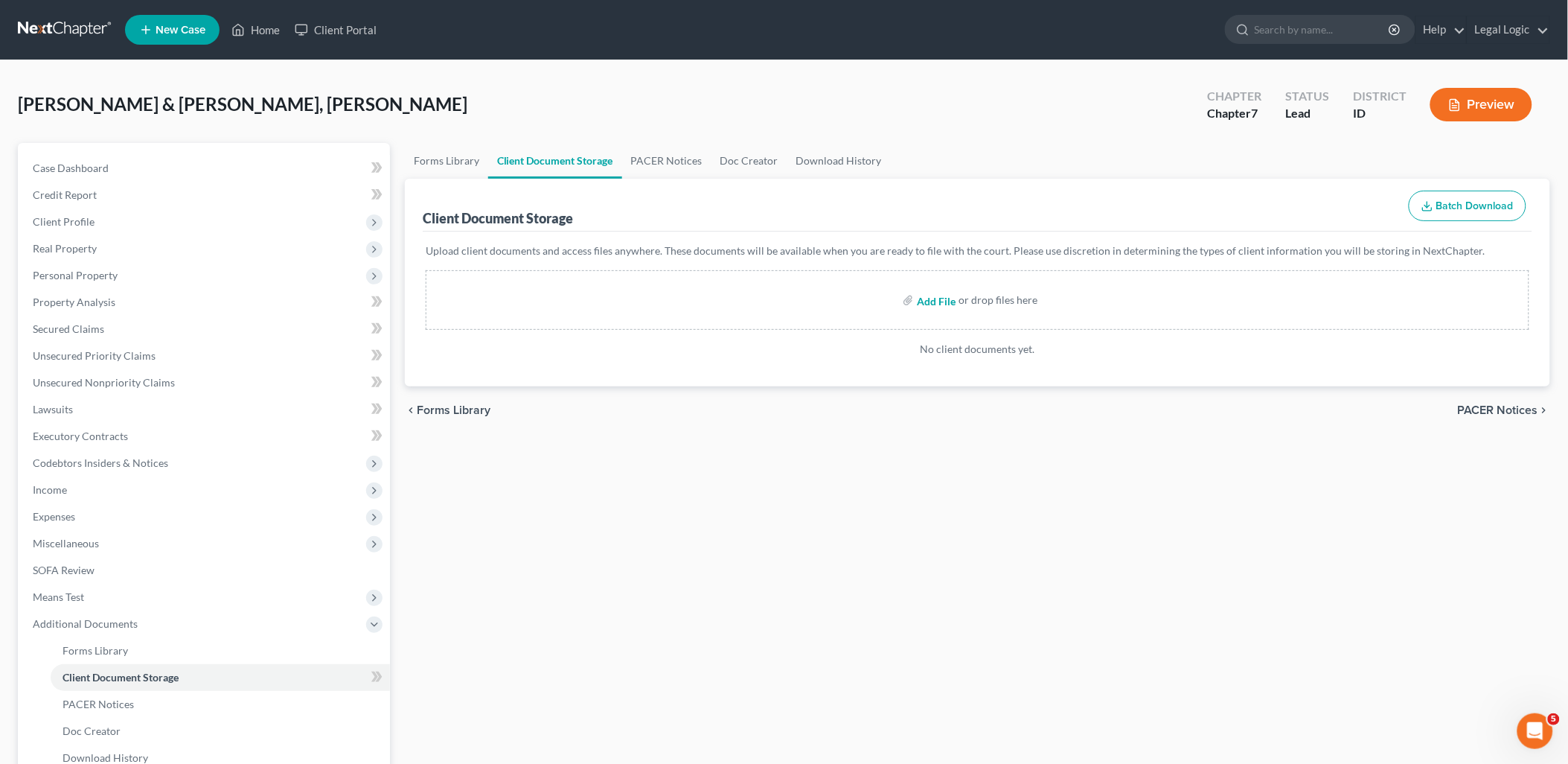
click at [926, 299] on input "file" at bounding box center [935, 300] width 36 height 27
click at [935, 300] on input "file" at bounding box center [935, 300] width 36 height 27
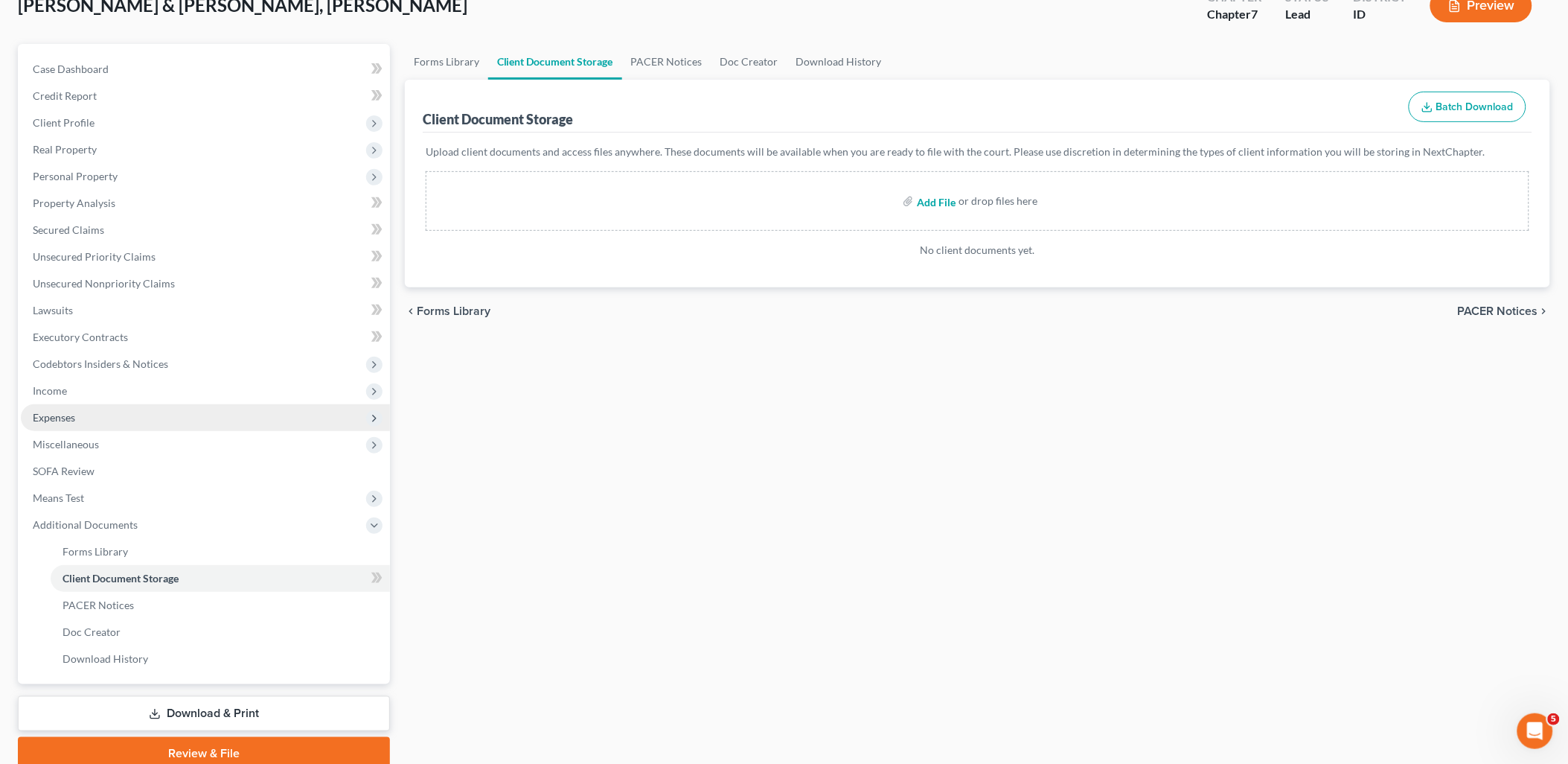
scroll to position [159, 0]
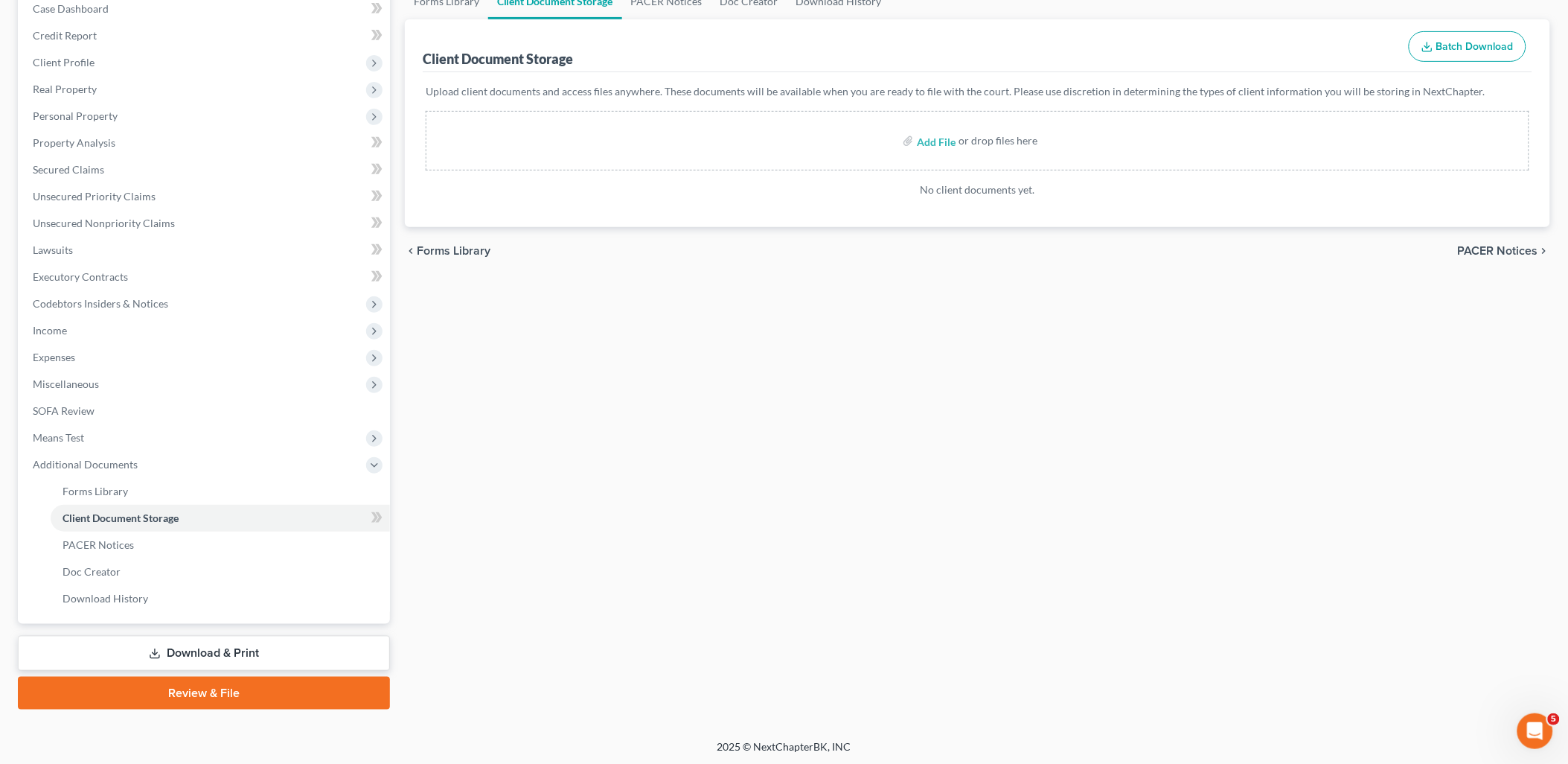
click at [281, 697] on link "Review & File" at bounding box center [204, 693] width 372 height 33
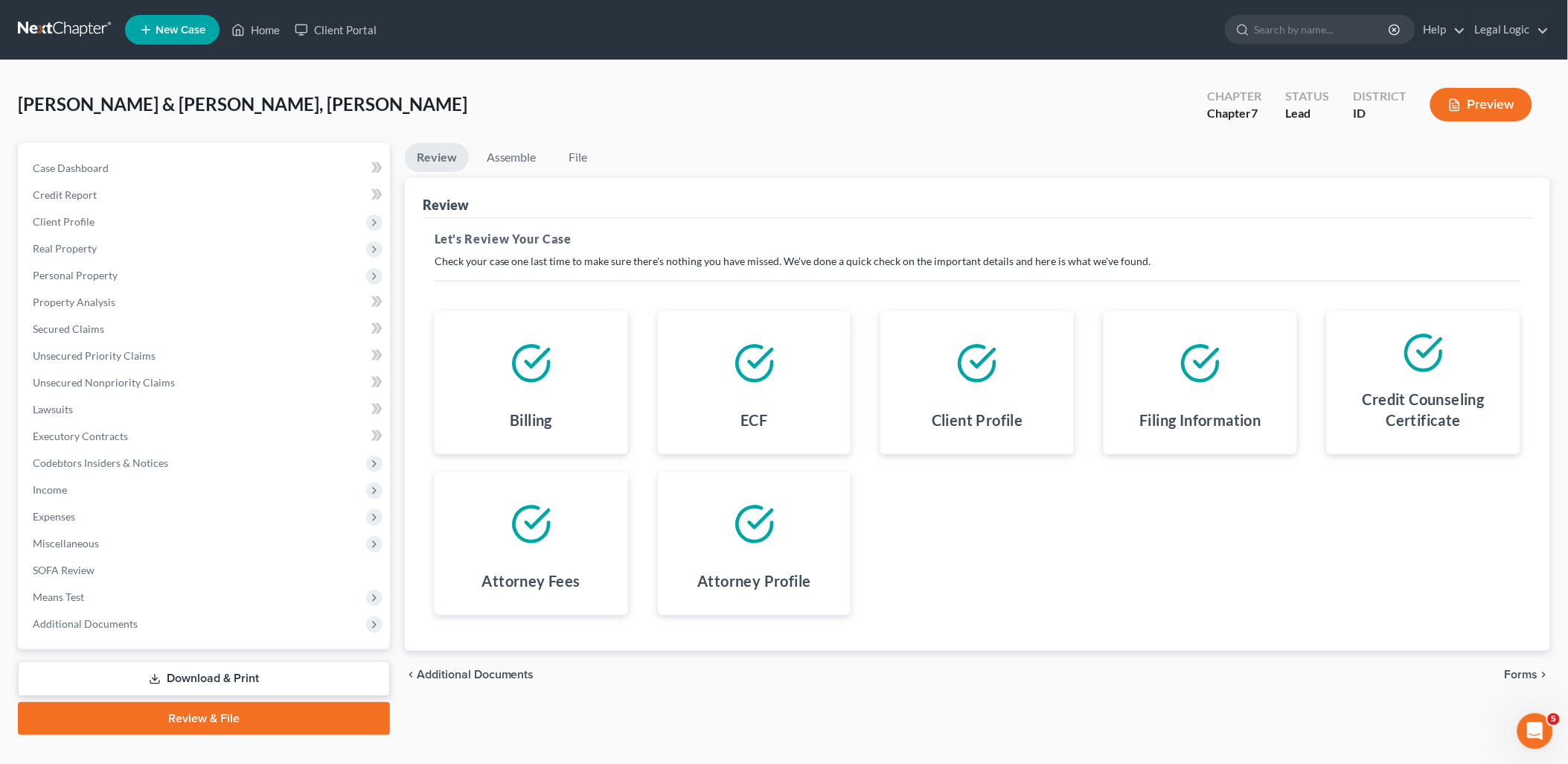
click at [482, 668] on span "Additional Documents" at bounding box center [475, 674] width 118 height 12
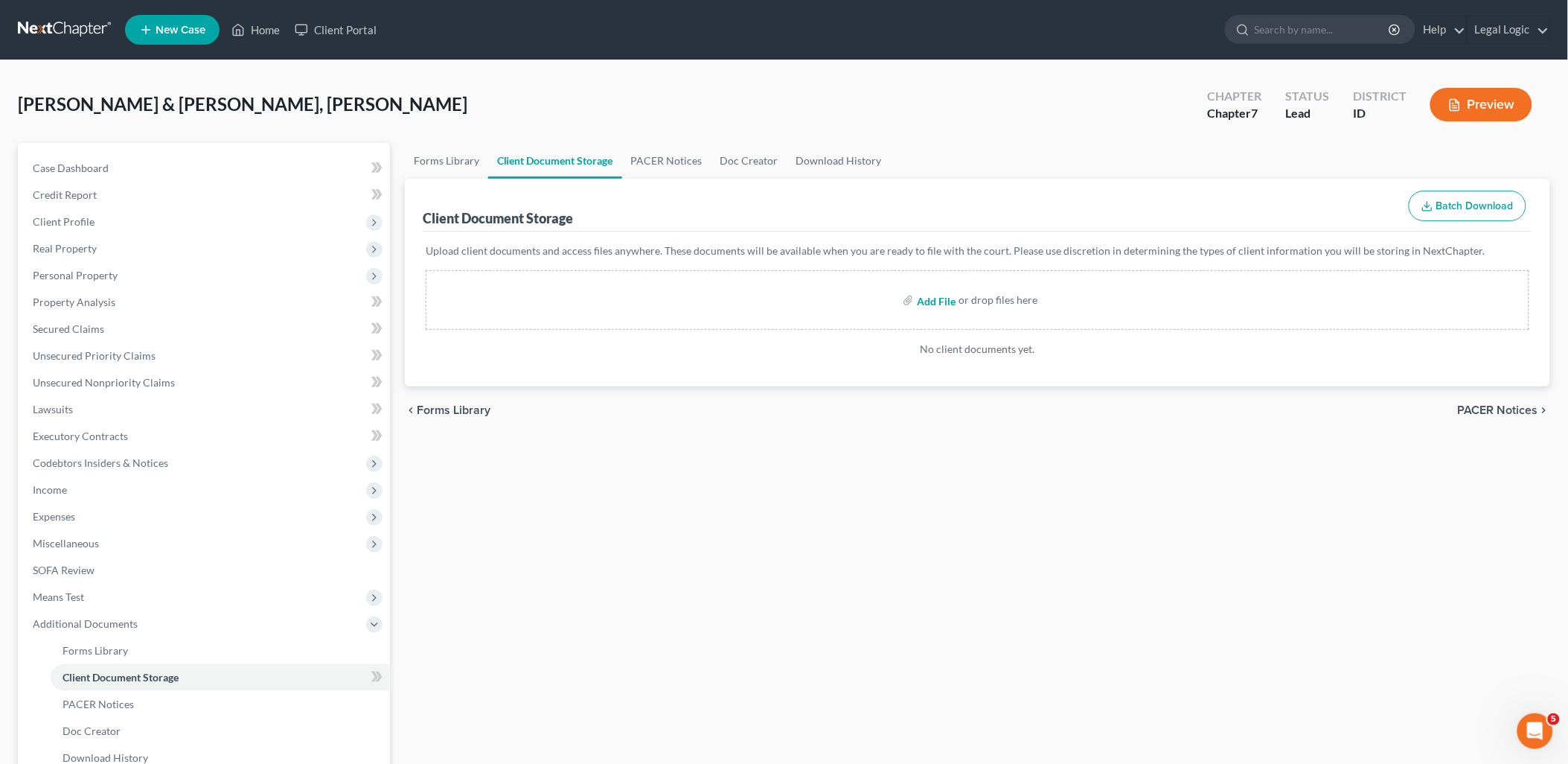
click at [938, 301] on input "file" at bounding box center [935, 300] width 36 height 27
type input "C:\fakepath\Certificates of Counseling.pdf"
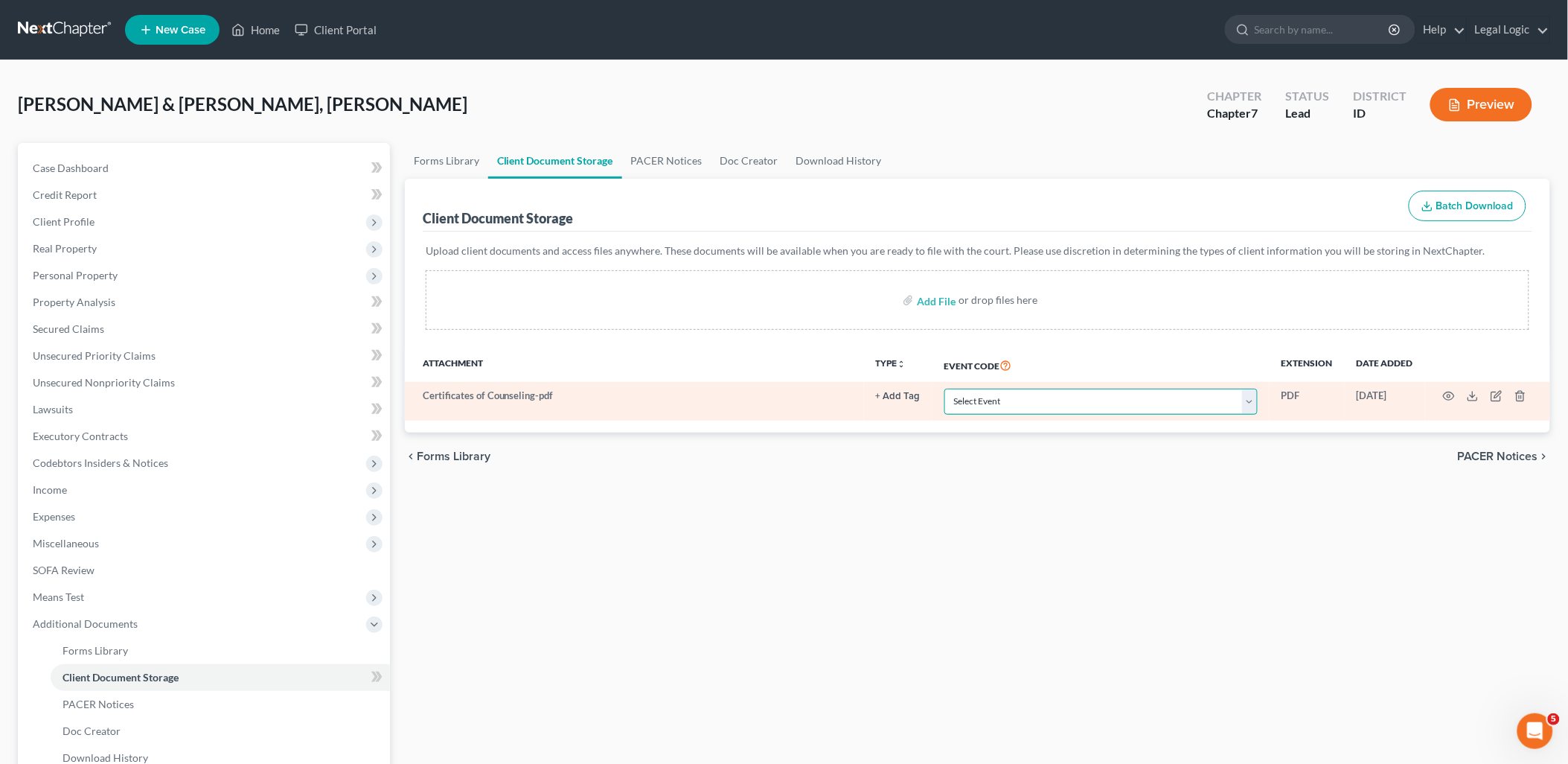
click at [1254, 394] on select "Select Event Certificate of Credit Counseling Chapter 13 Calculation of Disposa…" at bounding box center [1101, 401] width 314 height 26
select select "0"
click at [944, 389] on select "Select Event Certificate of Credit Counseling Chapter 13 Calculation of Disposa…" at bounding box center [1101, 401] width 314 height 26
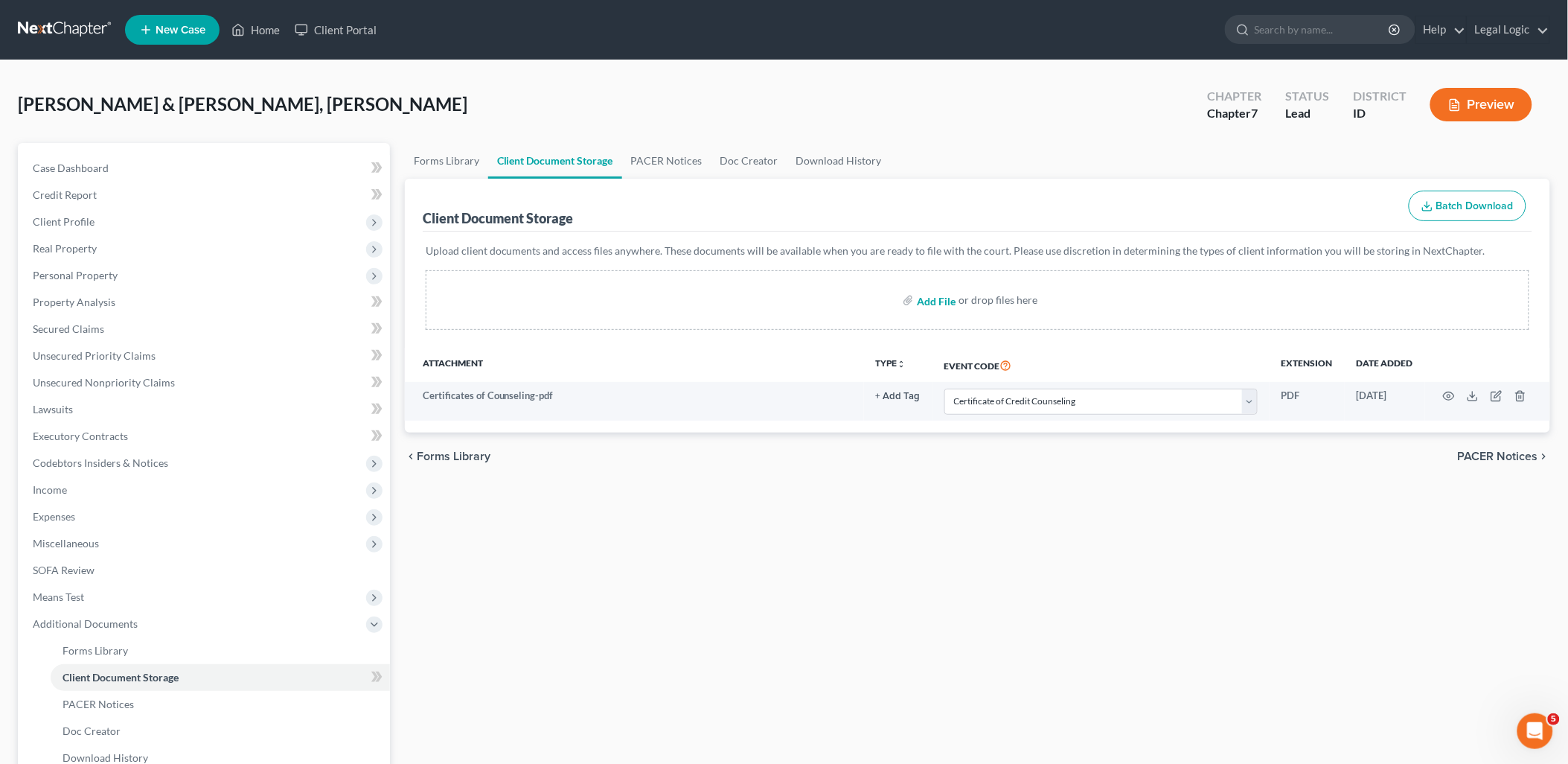
click at [943, 298] on input "file" at bounding box center [935, 300] width 36 height 27
type input "C:\fakepath\Disclosure of Attorney Compensation.pdf"
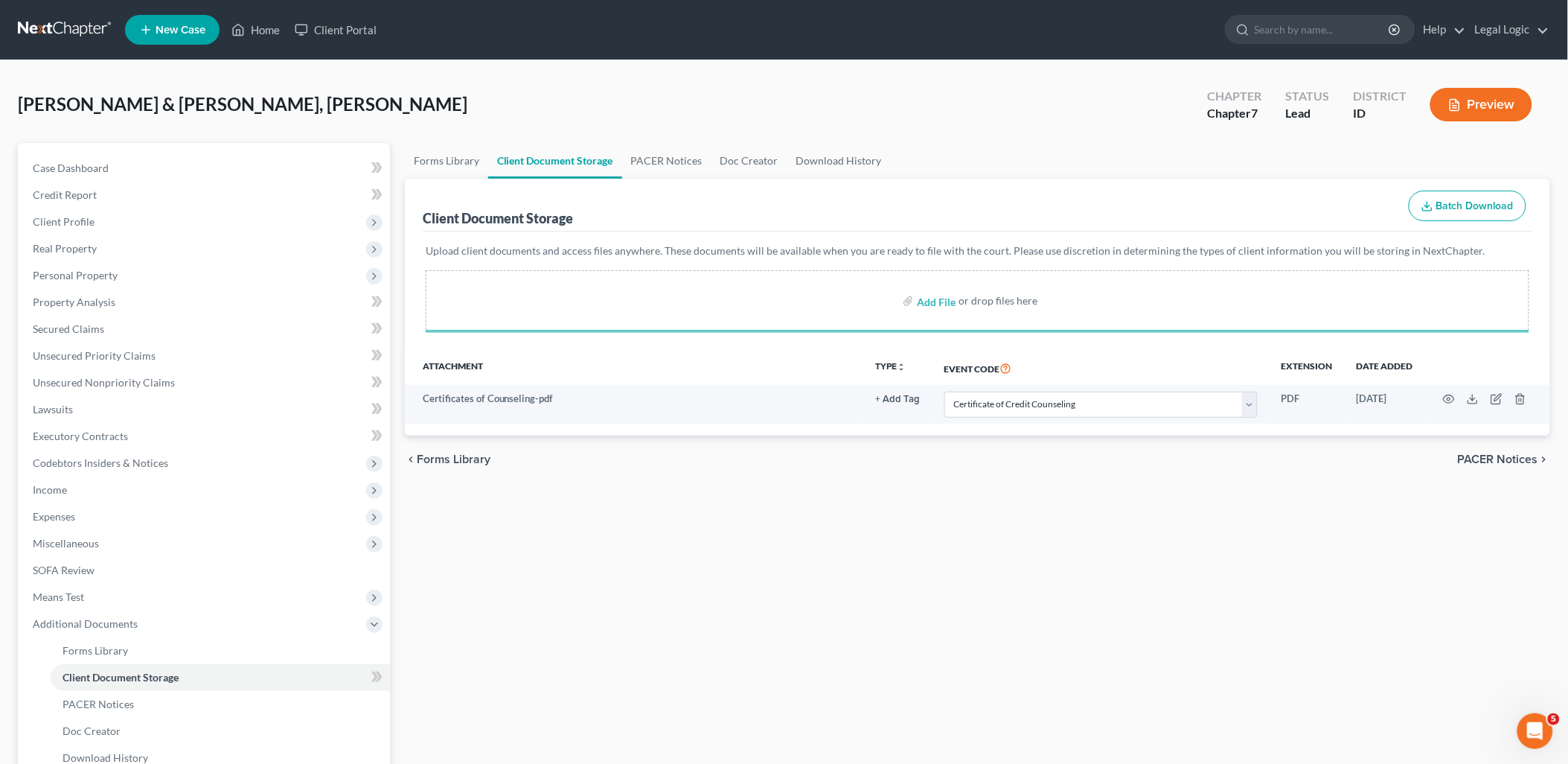
select select "0"
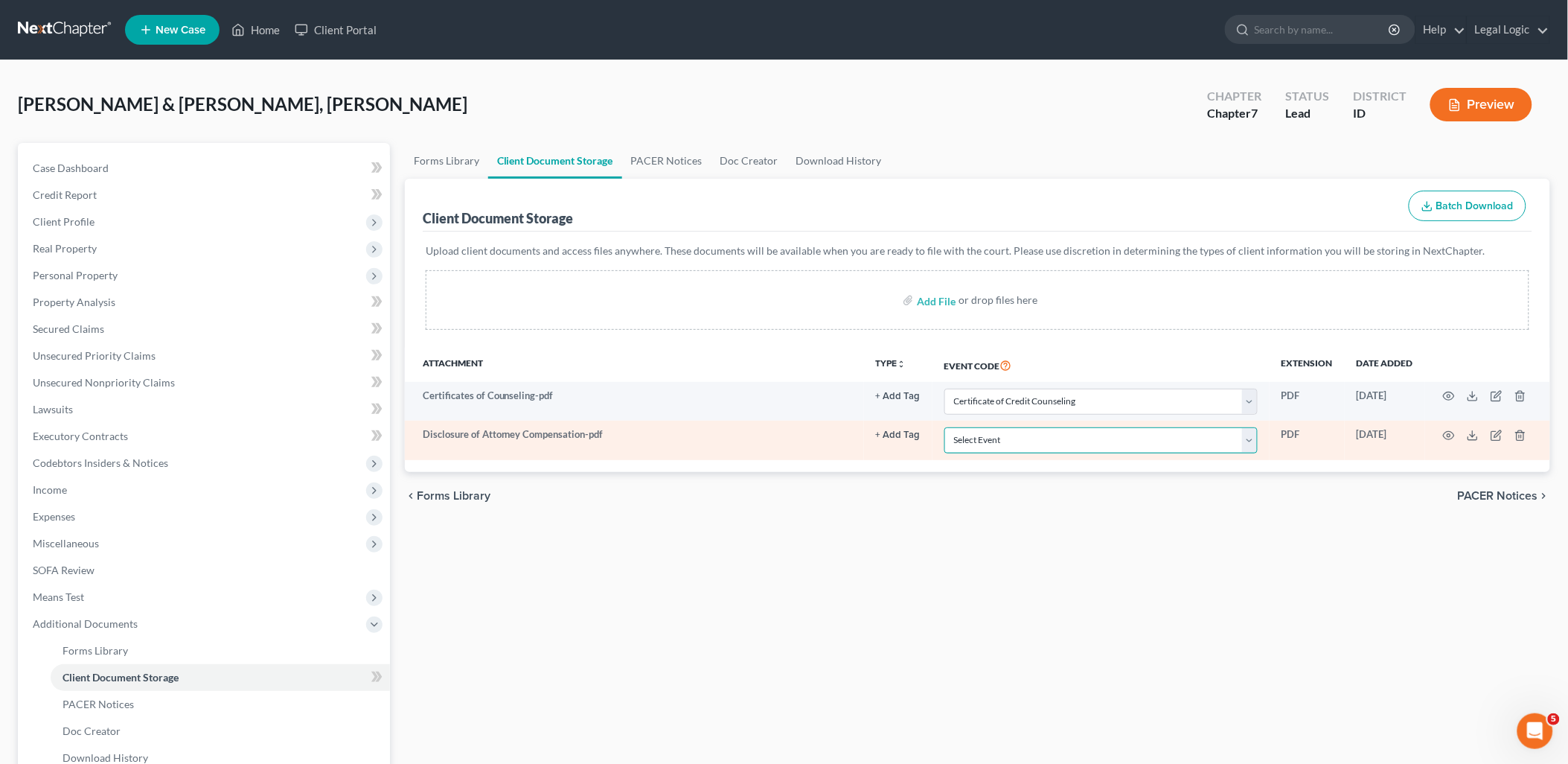
click at [1251, 439] on select "Select Event Certificate of Credit Counseling Chapter 13 Calculation of Disposa…" at bounding box center [1101, 440] width 314 height 26
select select "6"
click at [944, 427] on select "Select Event Certificate of Credit Counseling Chapter 13 Calculation of Disposa…" at bounding box center [1101, 440] width 314 height 26
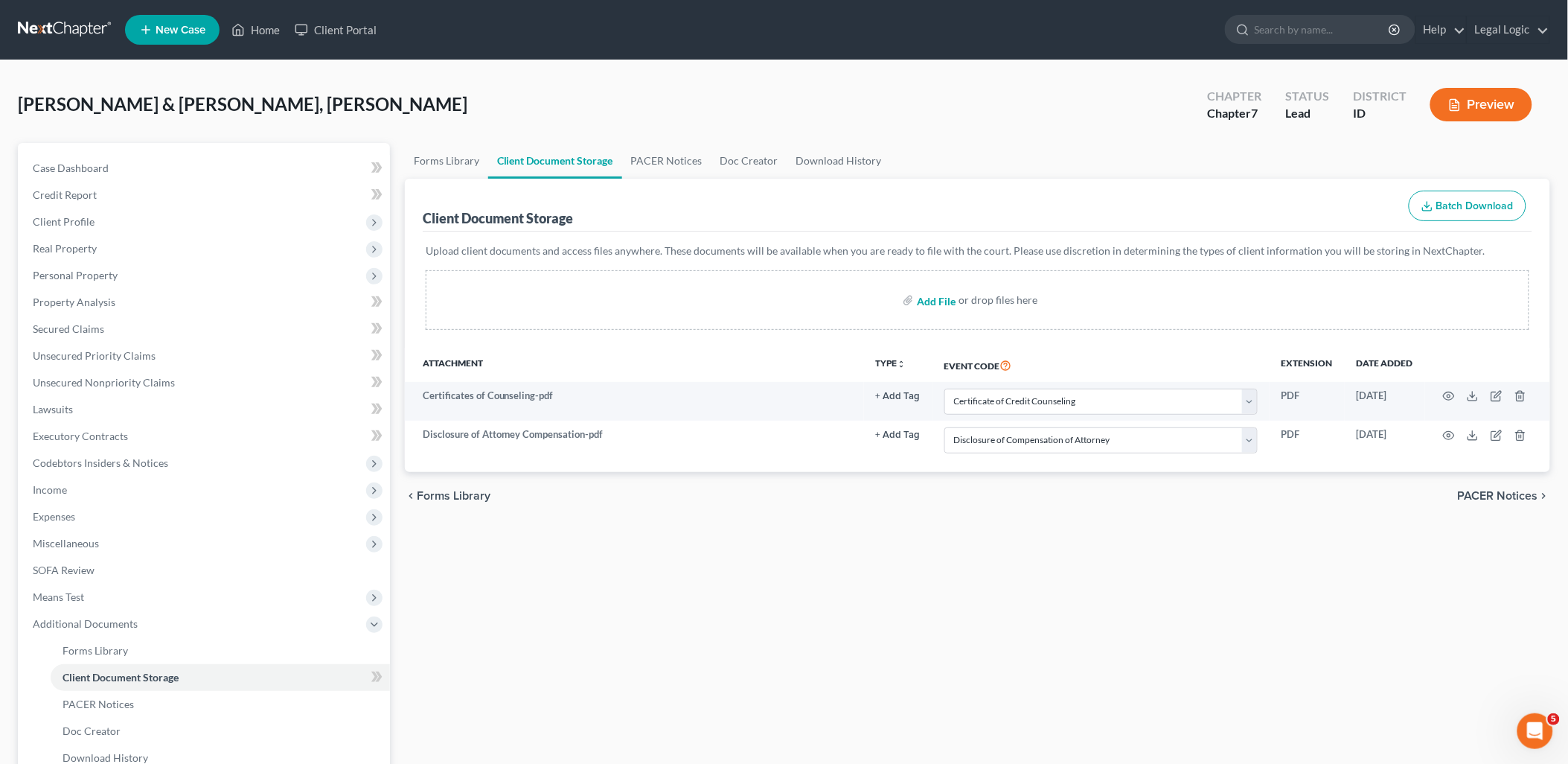
click at [936, 298] on input "file" at bounding box center [935, 300] width 36 height 27
type input "C:\fakepath\Means Test.pdf"
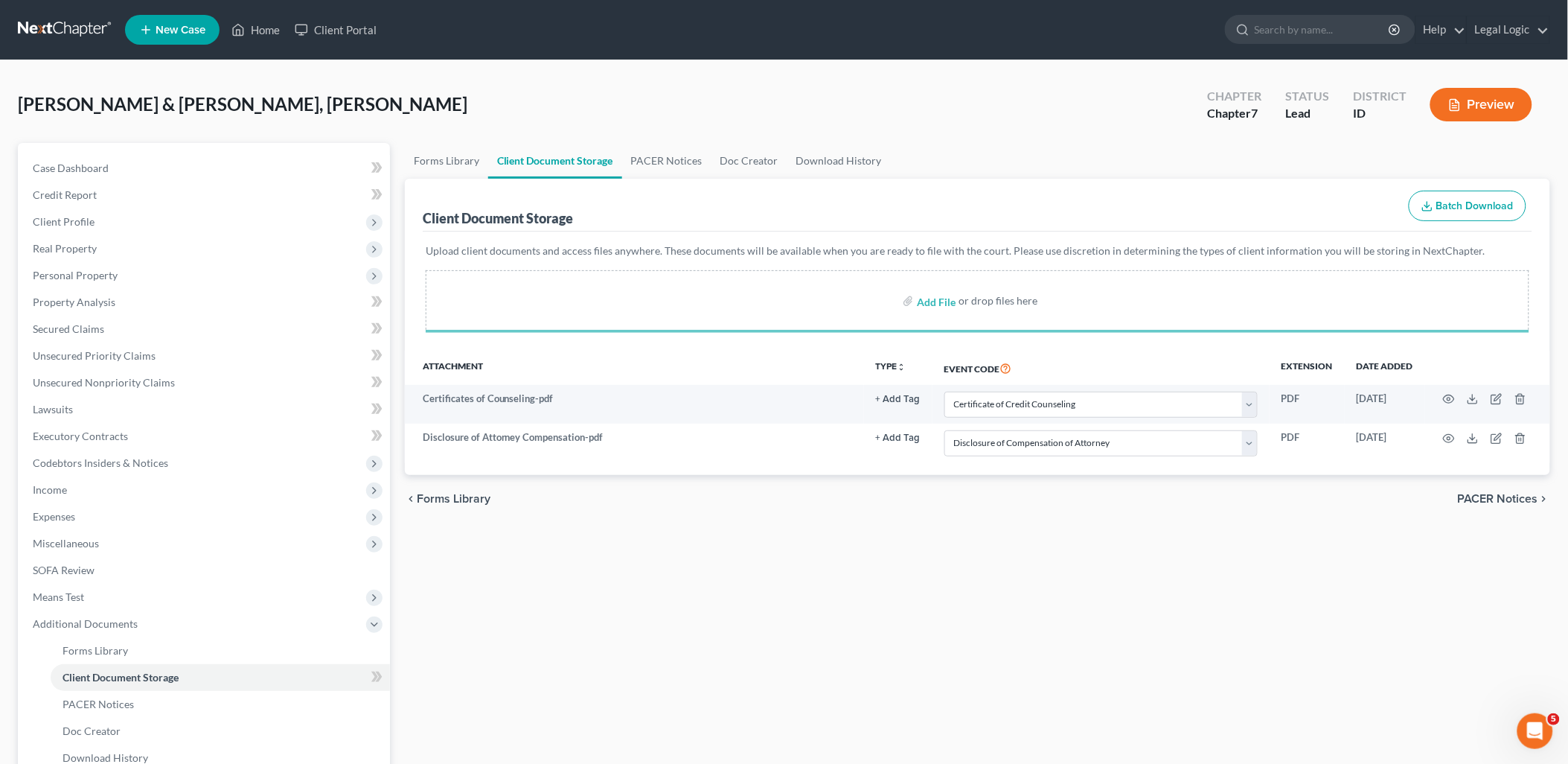
select select "0"
select select "6"
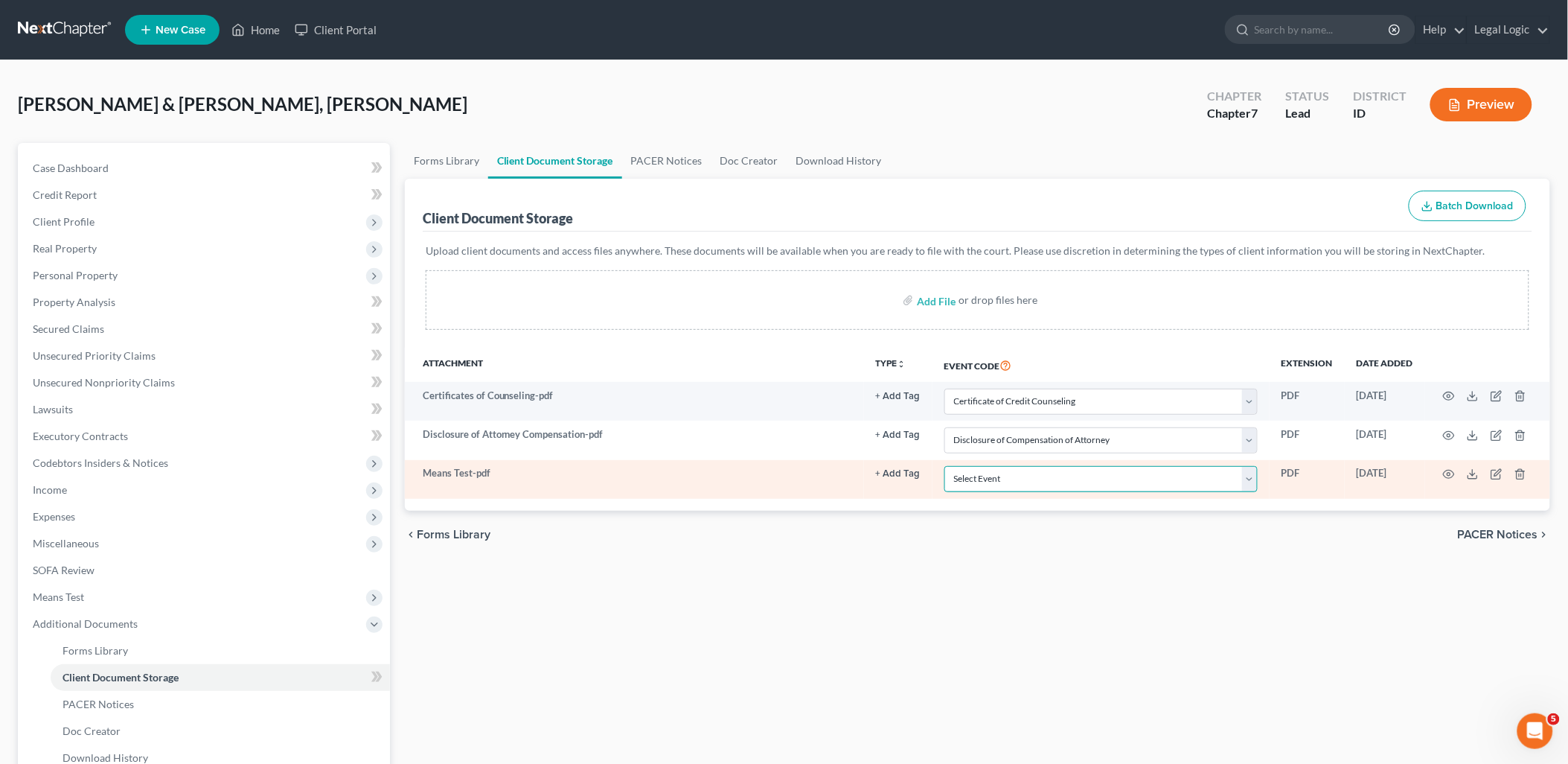
click at [1254, 479] on select "Select Event Certificate of Credit Counseling Chapter 13 Calculation of Disposa…" at bounding box center [1101, 478] width 314 height 26
select select "5"
click at [944, 466] on select "Select Event Certificate of Credit Counseling Chapter 13 Calculation of Disposa…" at bounding box center [1101, 478] width 314 height 26
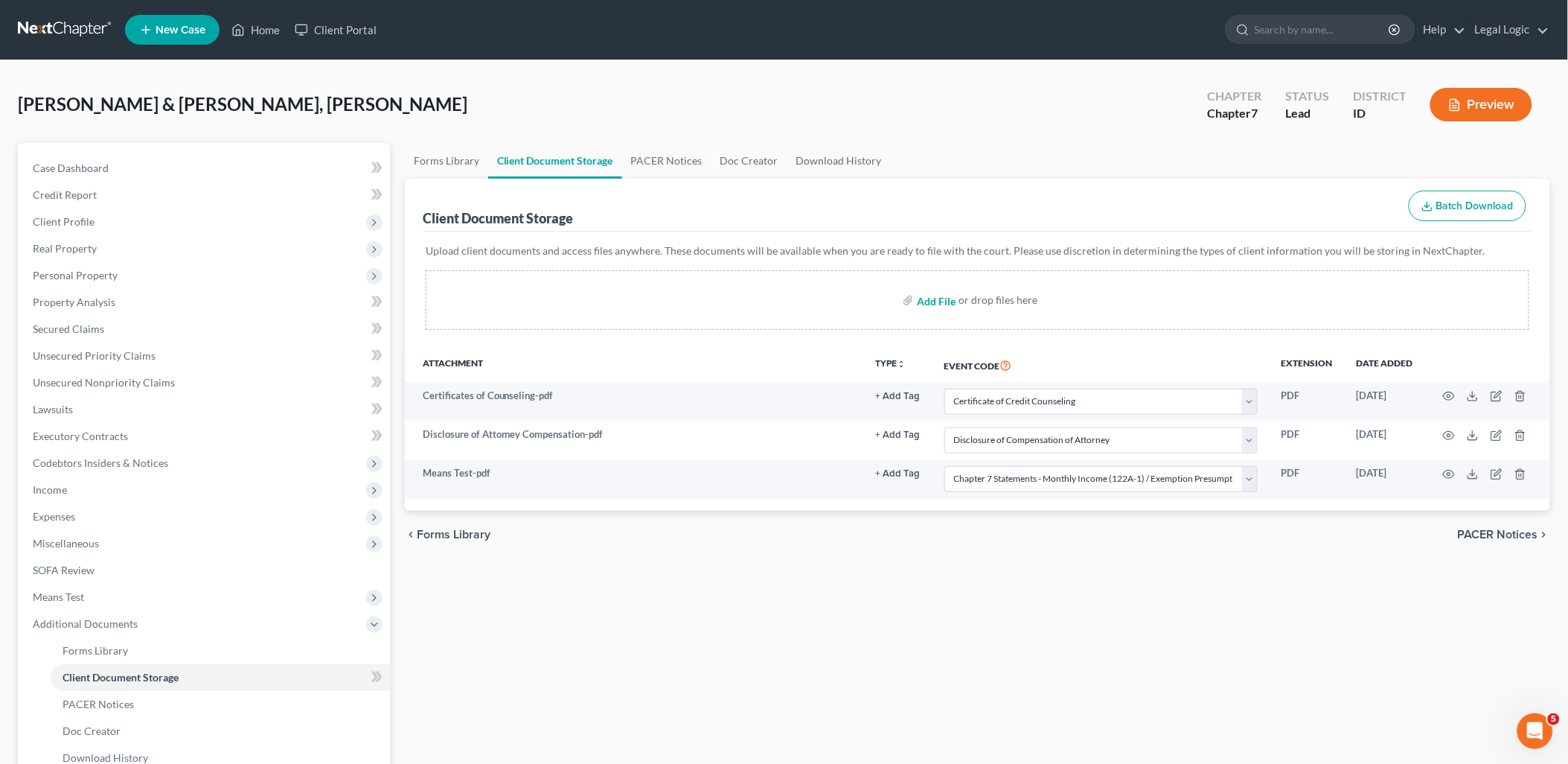
click at [946, 296] on input "file" at bounding box center [935, 300] width 36 height 27
type input "C:\fakepath\Paystubs - 12.23.24 - 07.03.25.pdf"
select select "0"
select select "6"
select select "5"
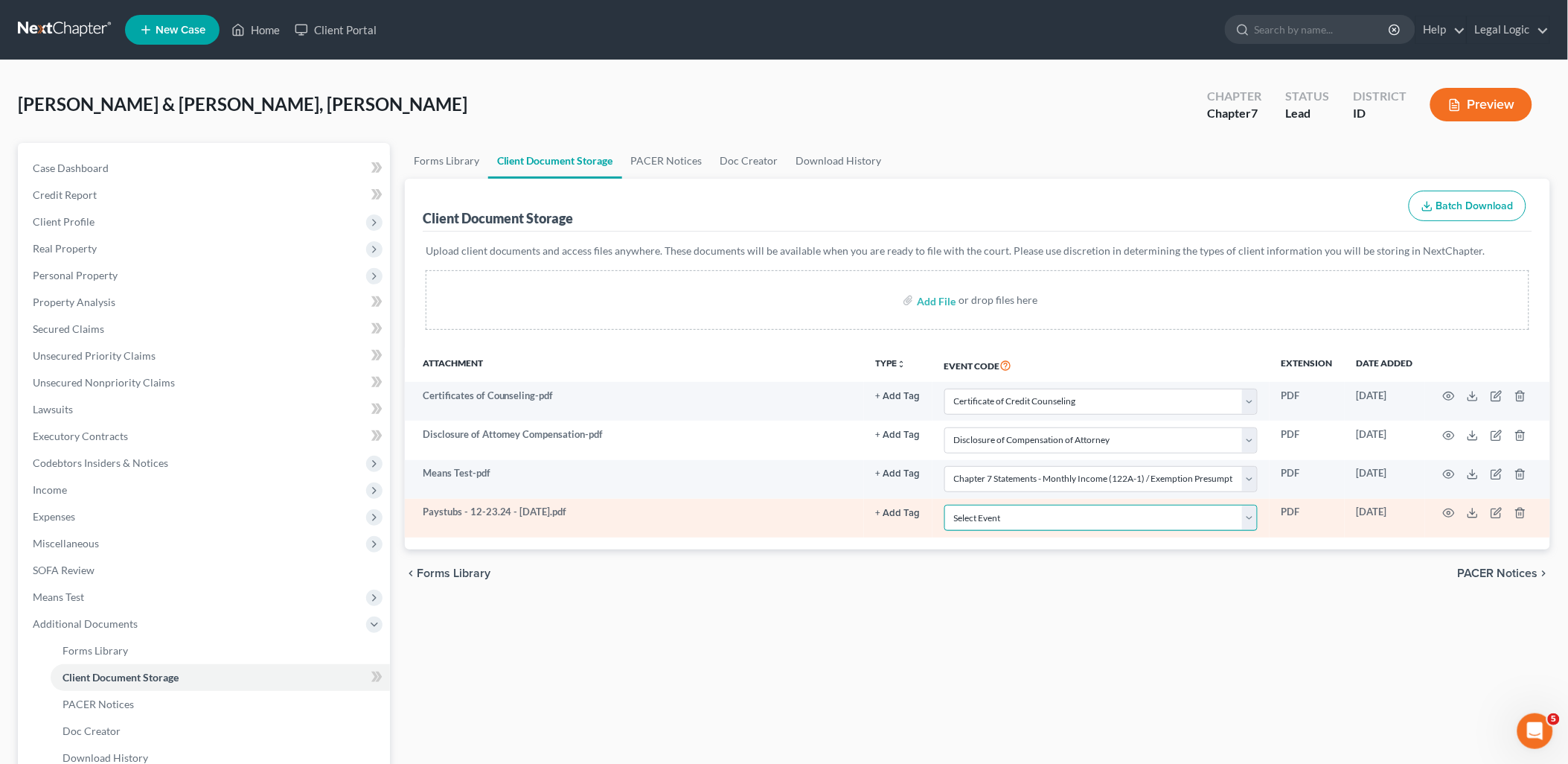
click at [1254, 522] on select "Select Event Certificate of Credit Counseling Chapter 13 Calculation of Disposa…" at bounding box center [1101, 517] width 314 height 26
select select "7"
click at [944, 505] on select "Select Event Certificate of Credit Counseling Chapter 13 Calculation of Disposa…" at bounding box center [1101, 517] width 314 height 26
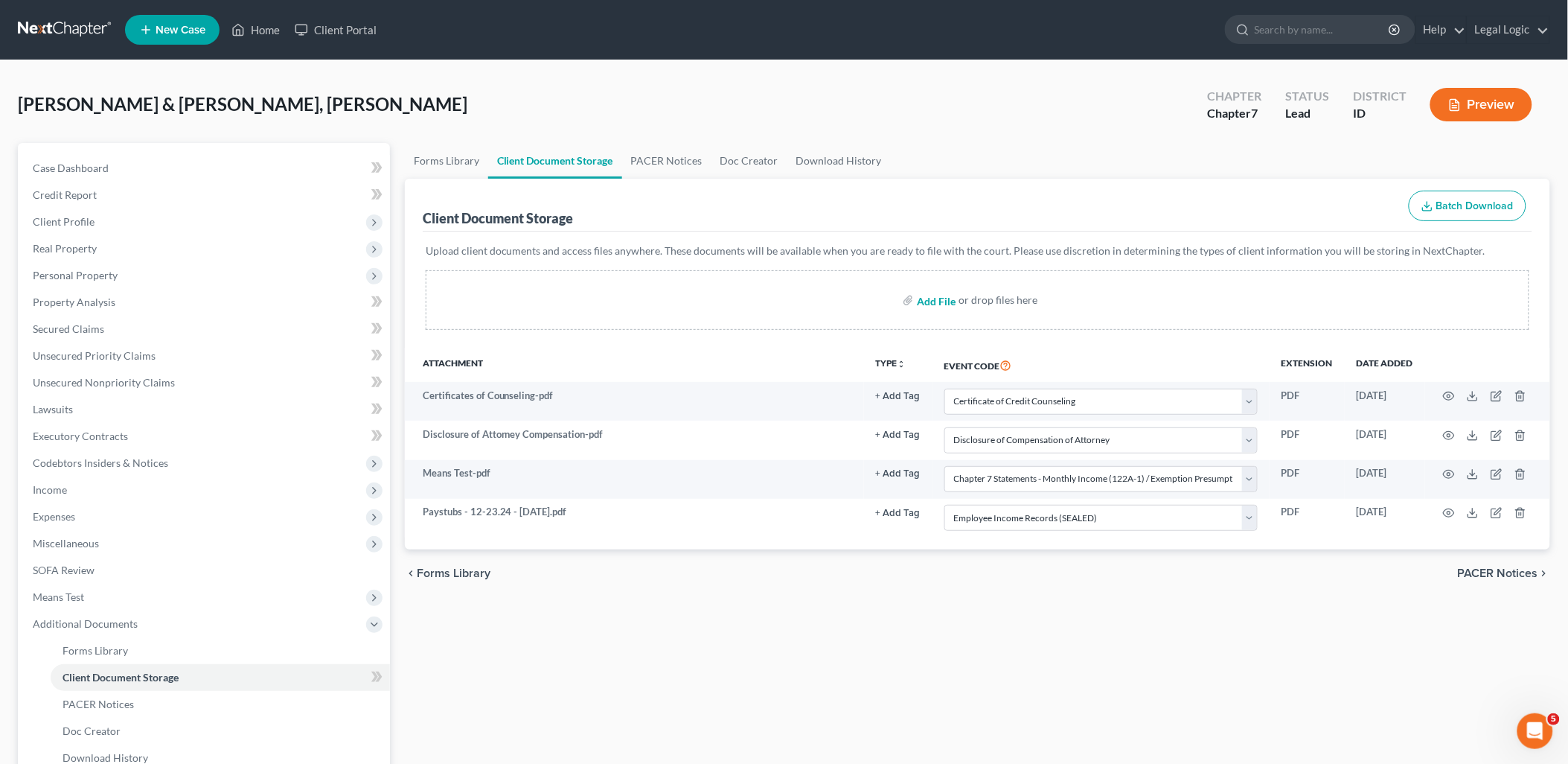
click at [947, 306] on input "file" at bounding box center [935, 300] width 36 height 27
type input "C:\fakepath\Signature Pages.pdf"
select select "0"
select select "6"
select select "5"
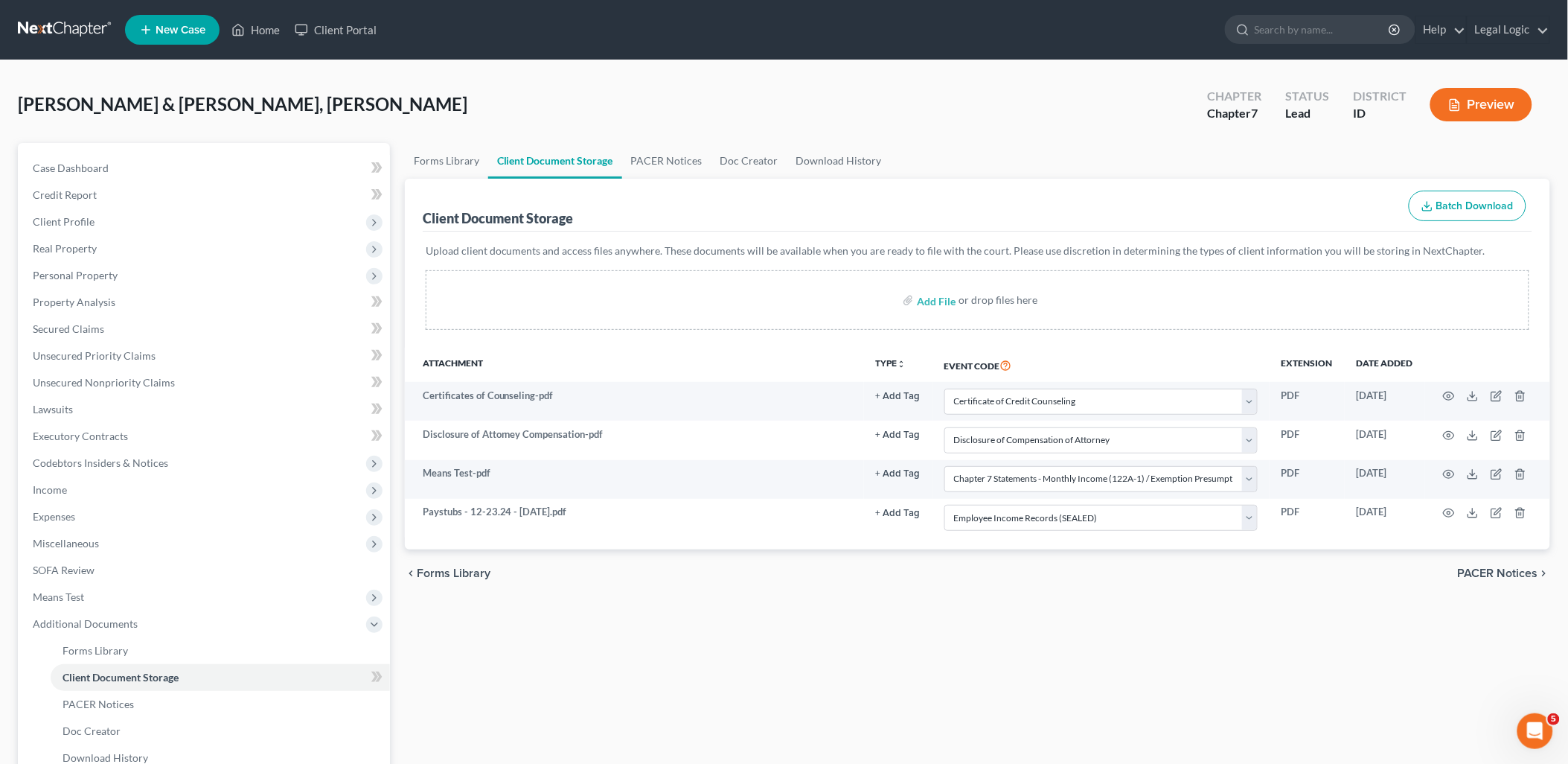
select select "7"
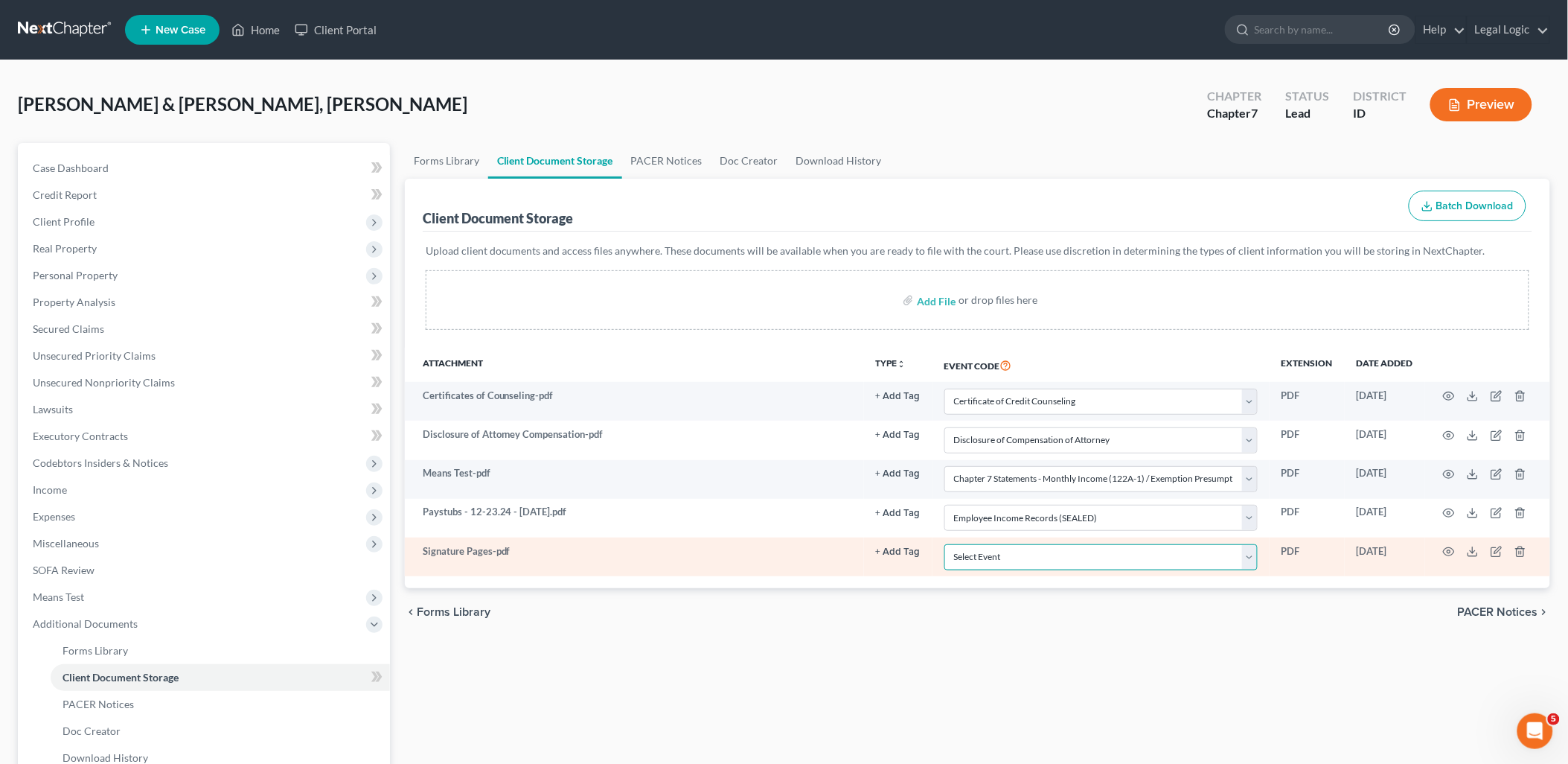
click at [1252, 560] on select "Select Event Certificate of Credit Counseling Chapter 13 Calculation of Disposa…" at bounding box center [1101, 557] width 314 height 26
select select "9"
click at [944, 544] on select "Select Event Certificate of Credit Counseling Chapter 13 Calculation of Disposa…" at bounding box center [1101, 557] width 314 height 26
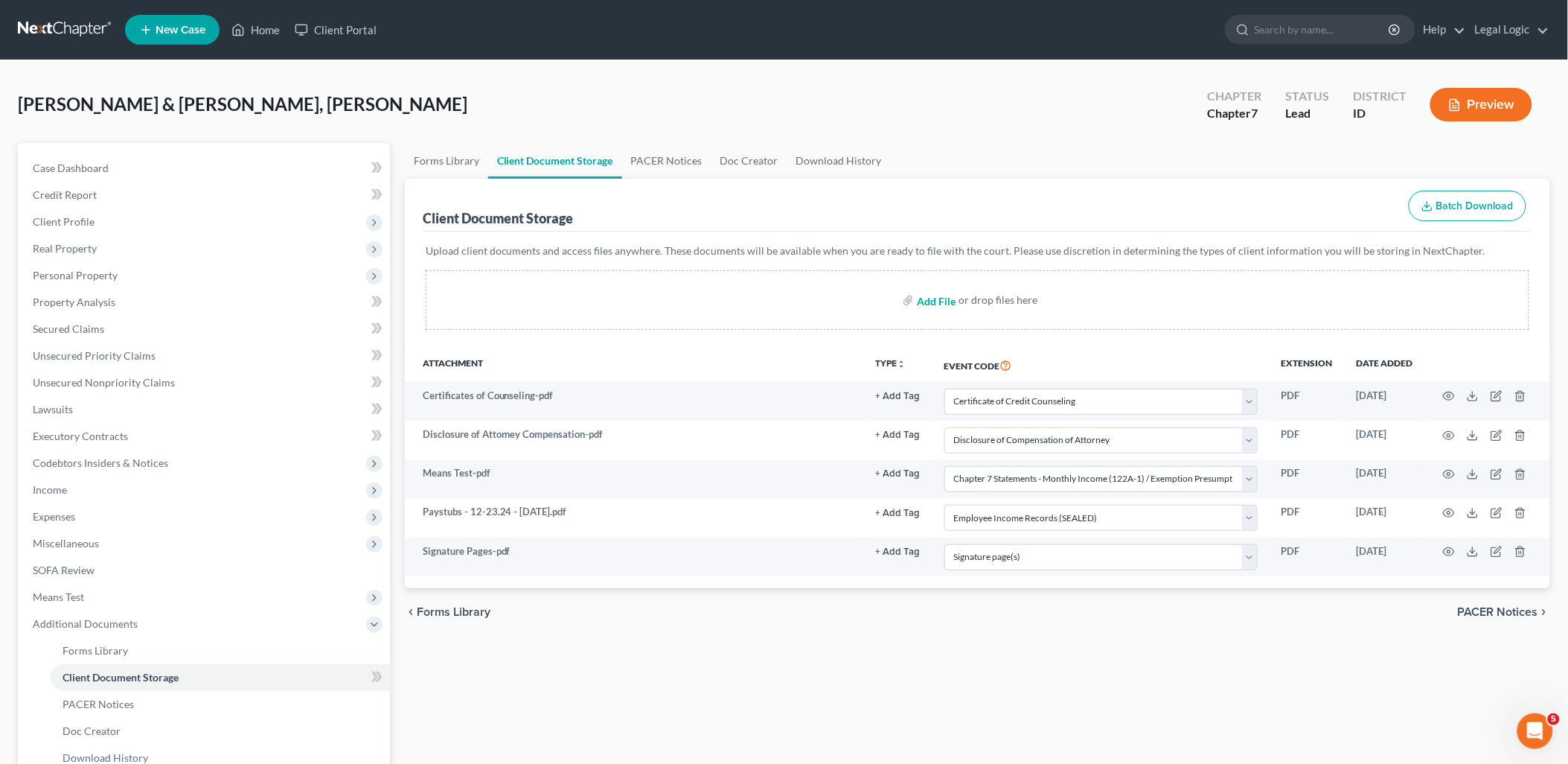
click at [936, 301] on input "file" at bounding box center [935, 300] width 36 height 27
type input "C:\fakepath\Statement of Domestic Support.pdf"
select select "0"
select select "6"
select select "5"
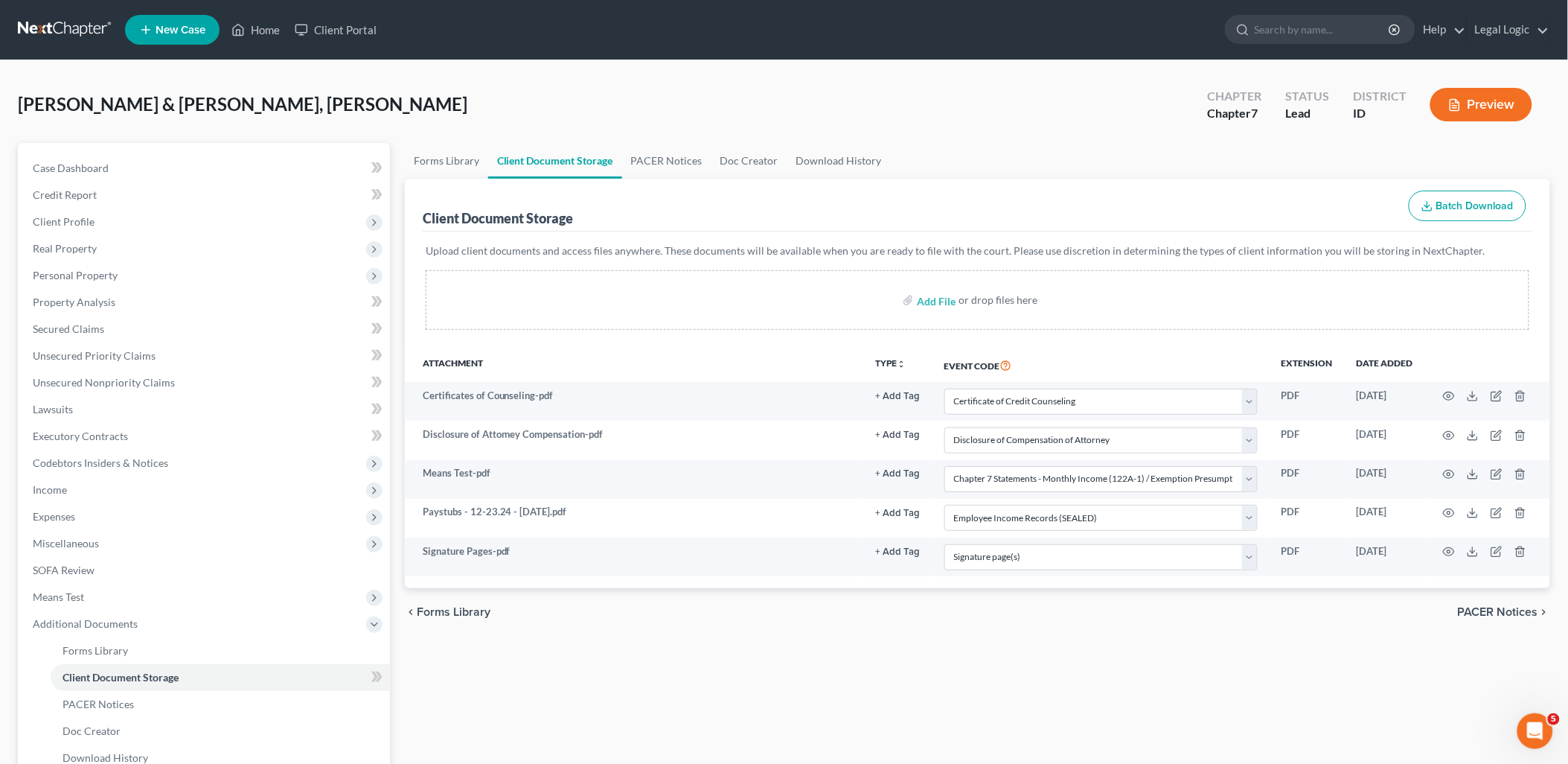
select select "7"
select select "9"
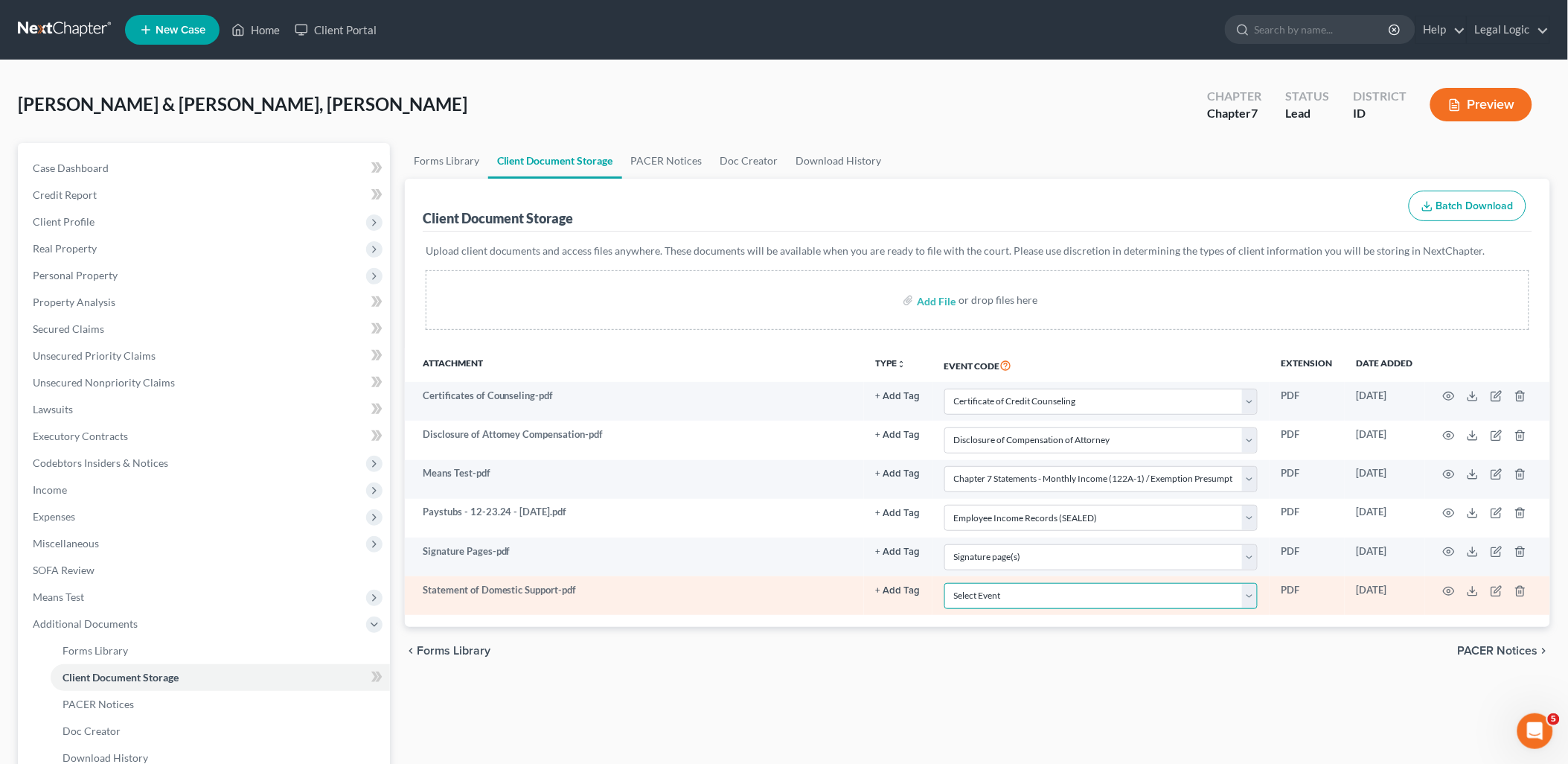
click at [1252, 601] on select "Select Event Certificate of Credit Counseling Chapter 13 Calculation of Disposa…" at bounding box center [1101, 595] width 314 height 26
select select "10"
click at [944, 583] on select "Select Event Certificate of Credit Counseling Chapter 13 Calculation of Disposa…" at bounding box center [1101, 595] width 314 height 26
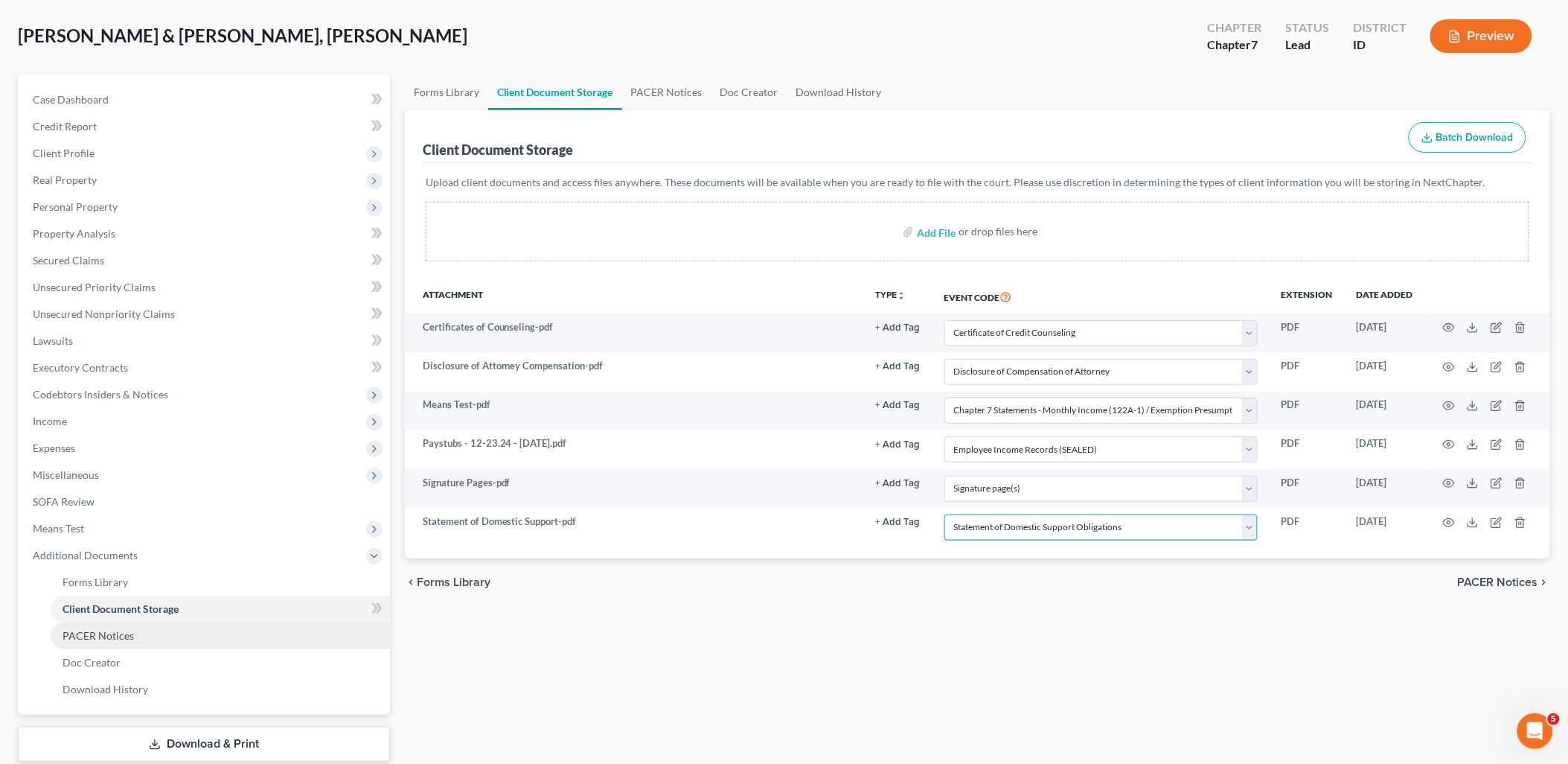
scroll to position [159, 0]
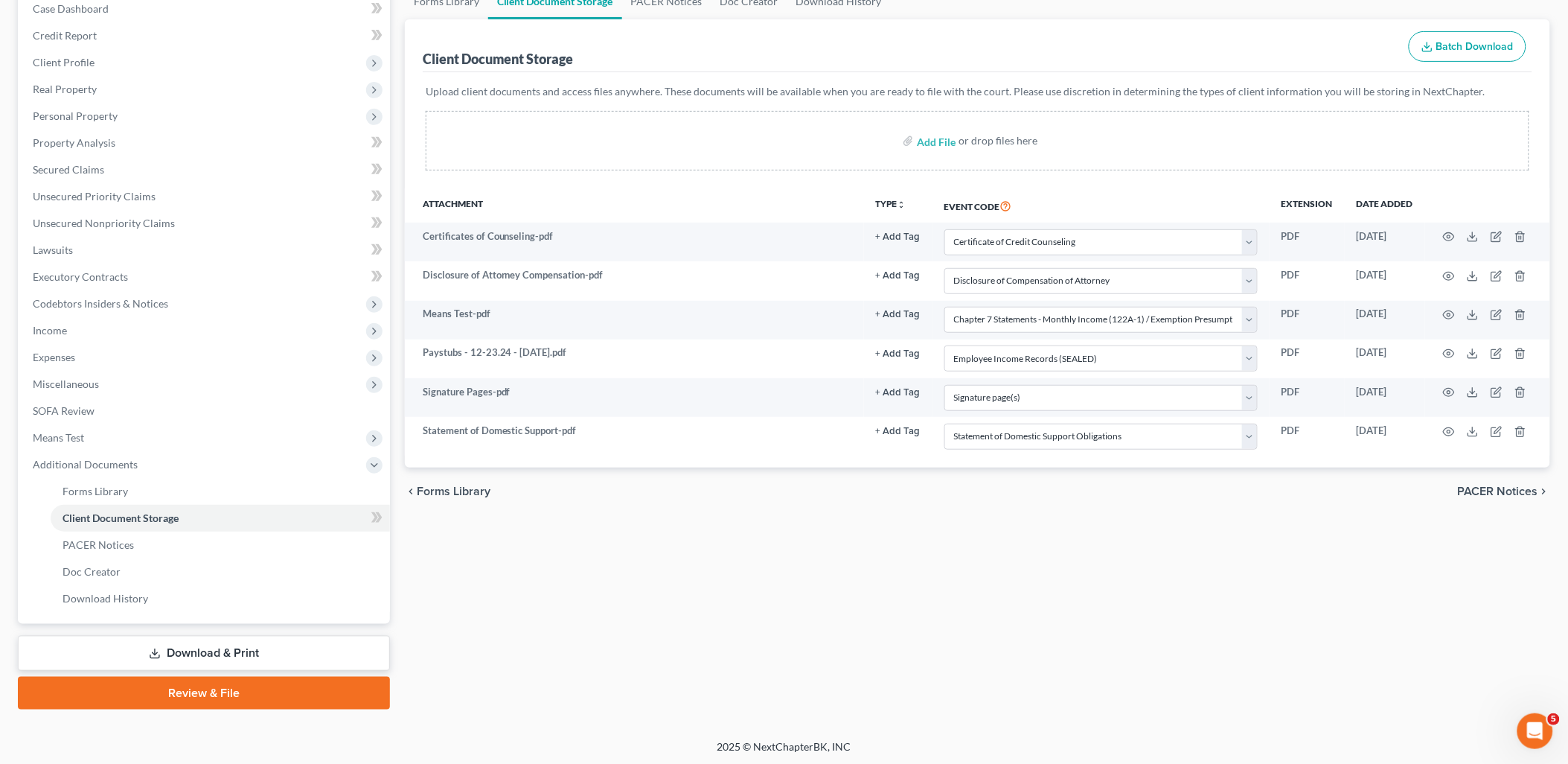
drag, startPoint x: 321, startPoint y: 687, endPoint x: 337, endPoint y: 680, distance: 17.5
click at [321, 687] on link "Review & File" at bounding box center [204, 693] width 372 height 33
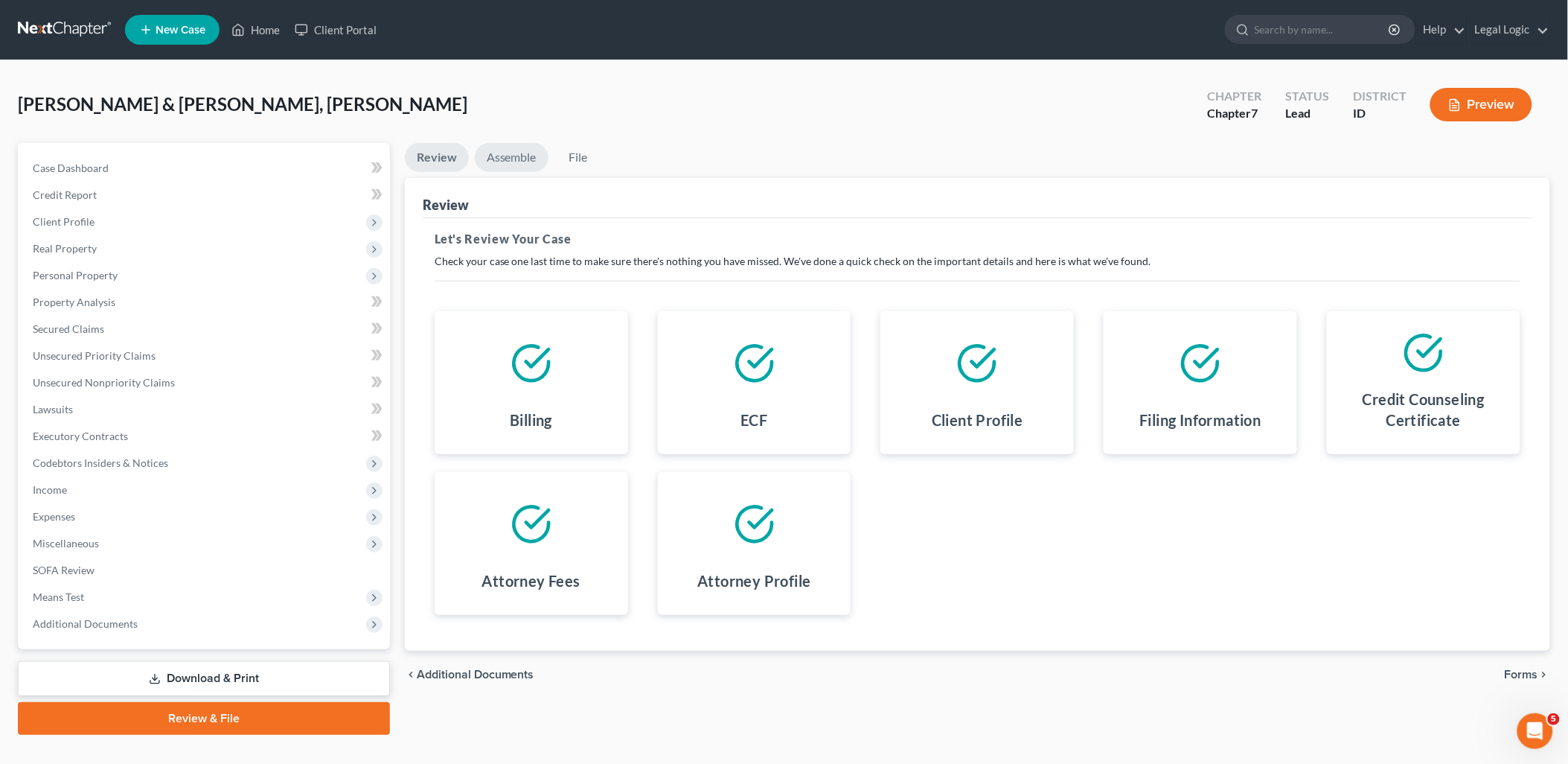
click at [515, 153] on link "Assemble" at bounding box center [511, 157] width 73 height 29
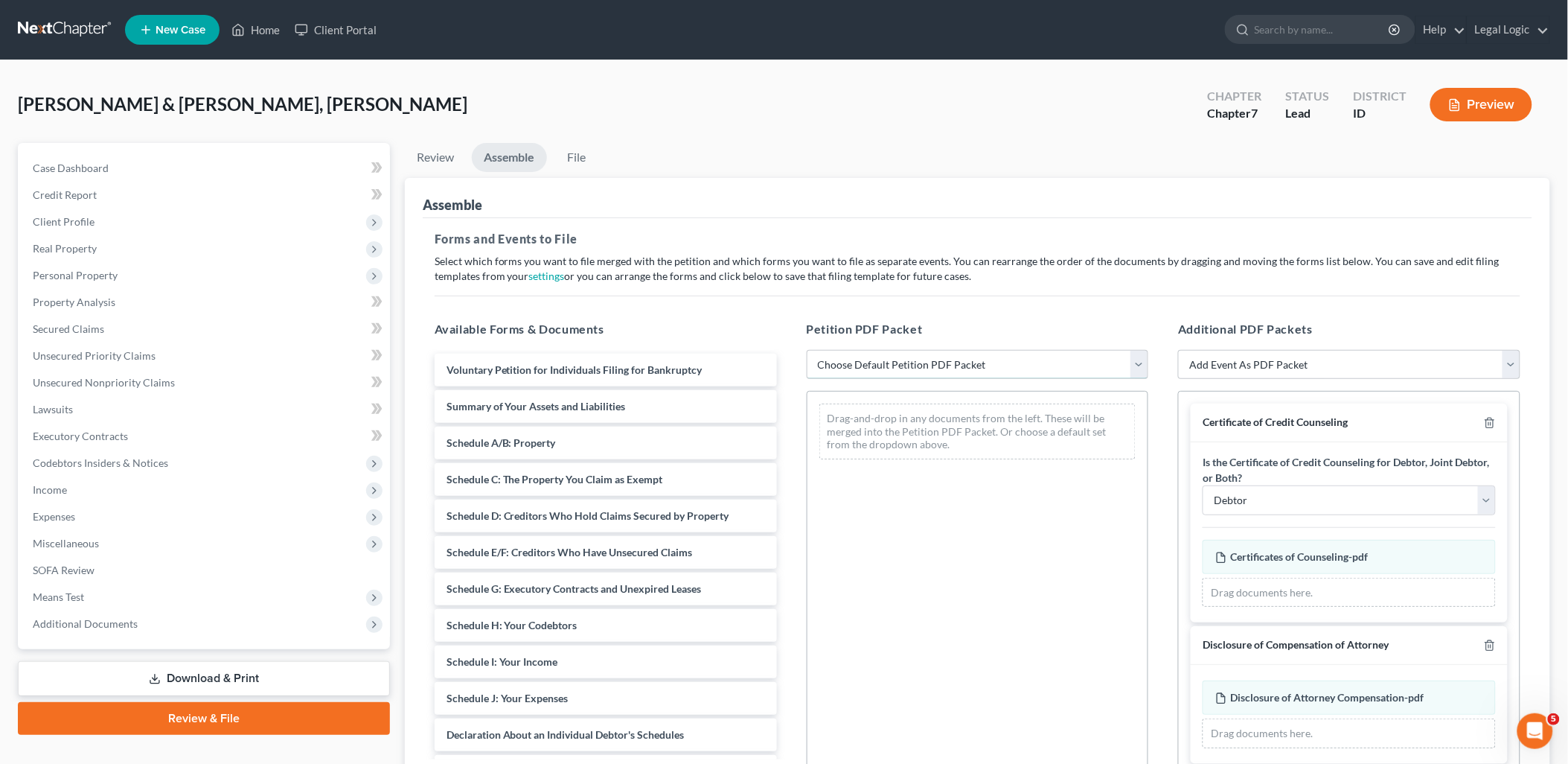
click at [1143, 367] on select "Choose Default Petition PDF Packet Emergency Filing (Voluntary Petition and Cre…" at bounding box center [977, 364] width 342 height 29
select select "3"
click at [807, 349] on select "Choose Default Petition PDF Packet Emergency Filing (Voluntary Petition and Cre…" at bounding box center [977, 364] width 342 height 29
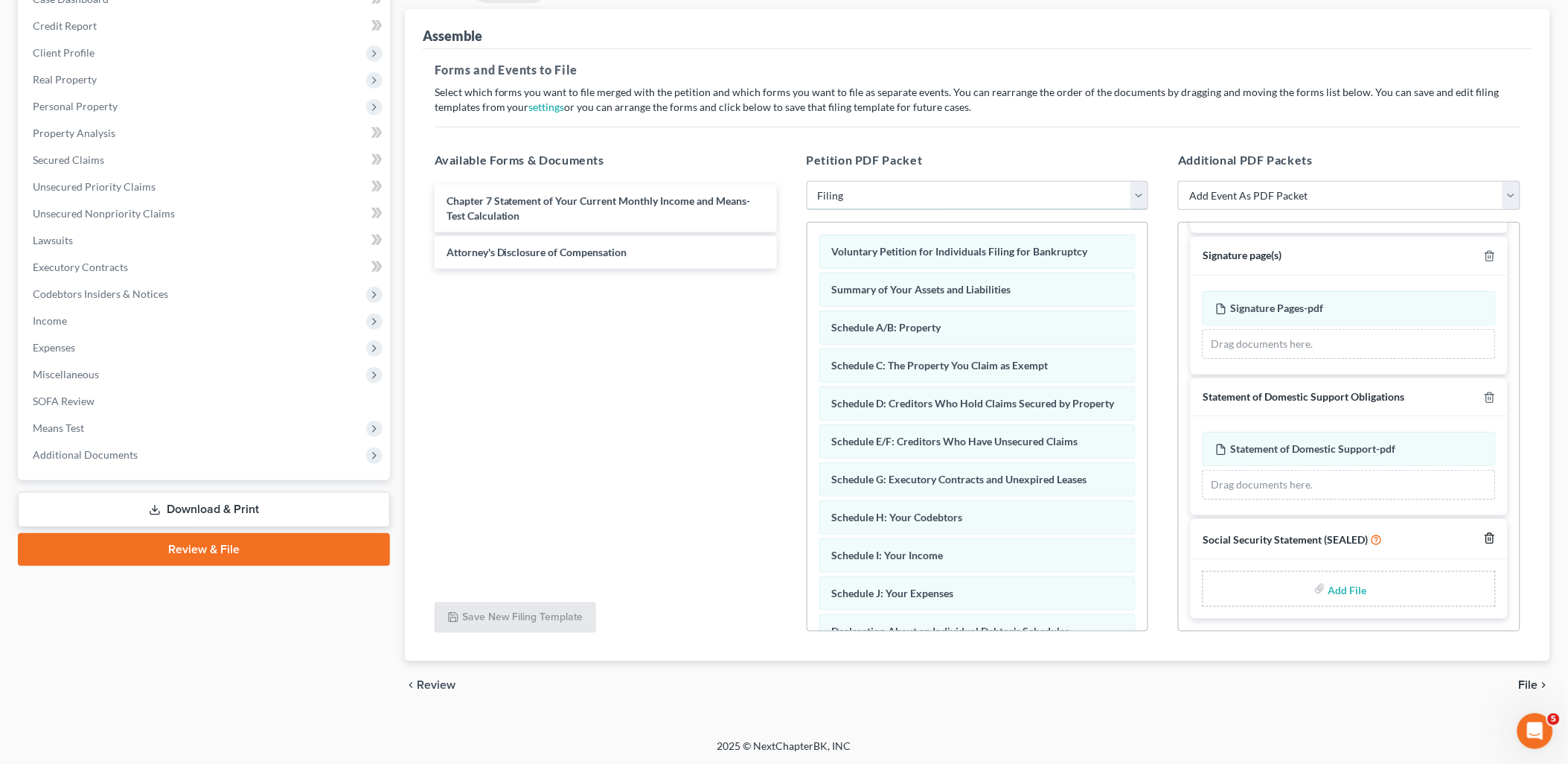
scroll to position [170, 0]
click at [1334, 583] on input "file" at bounding box center [1346, 588] width 36 height 27
type input "C:\fakepath\Statement of Social Security.pdf"
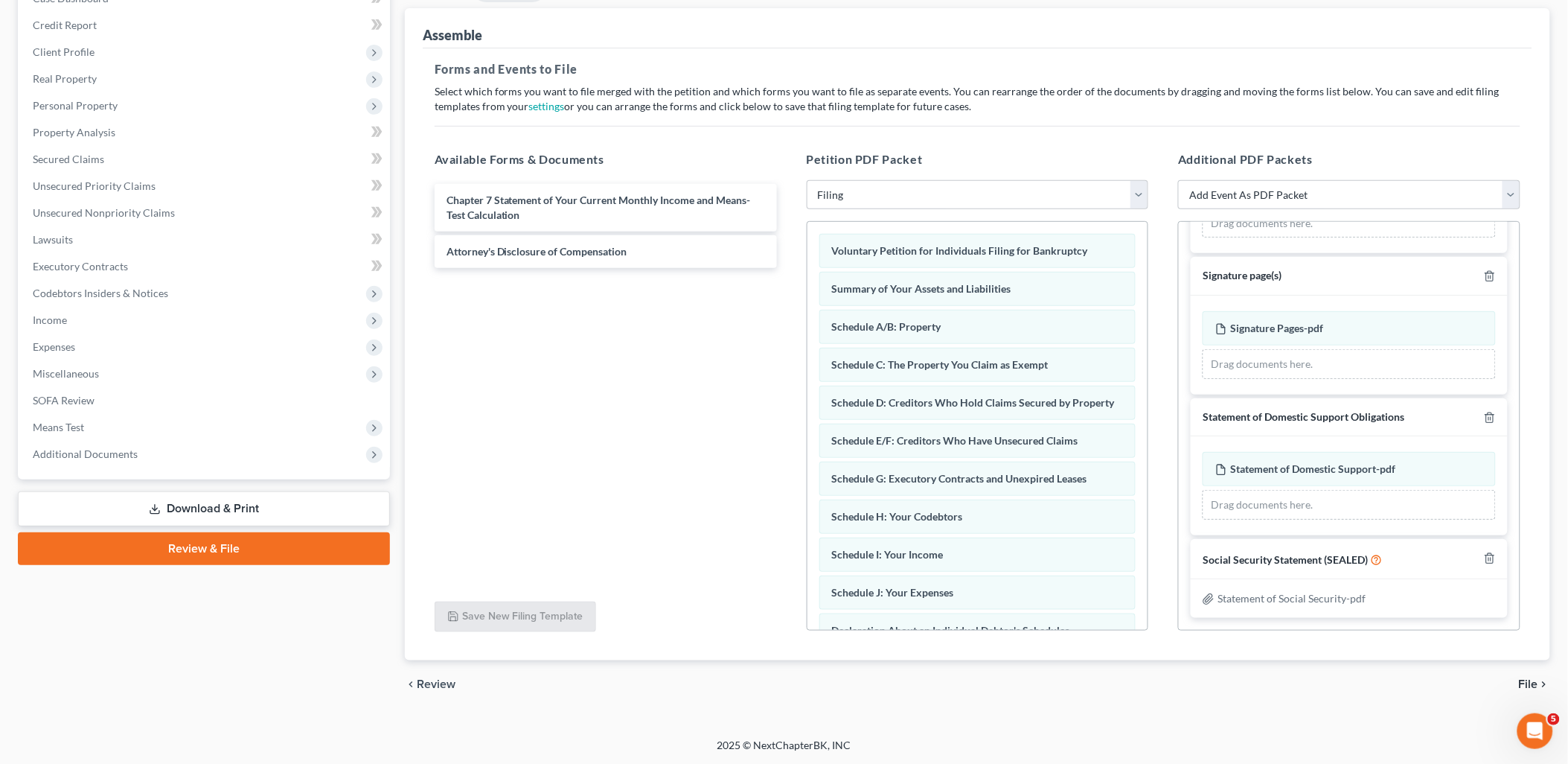
click at [1526, 681] on span "File" at bounding box center [1529, 684] width 20 height 12
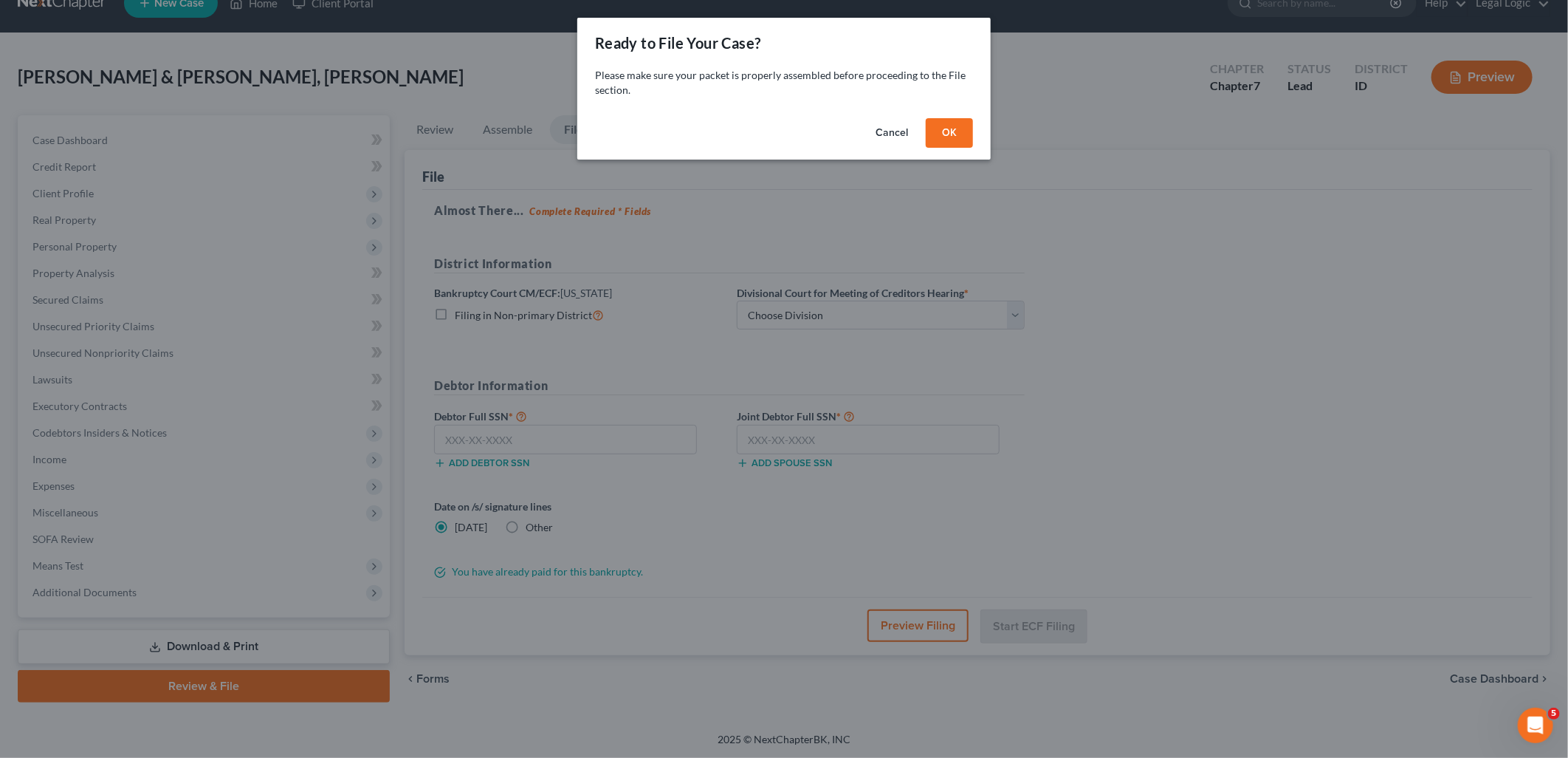
click at [947, 135] on button "OK" at bounding box center [949, 132] width 47 height 29
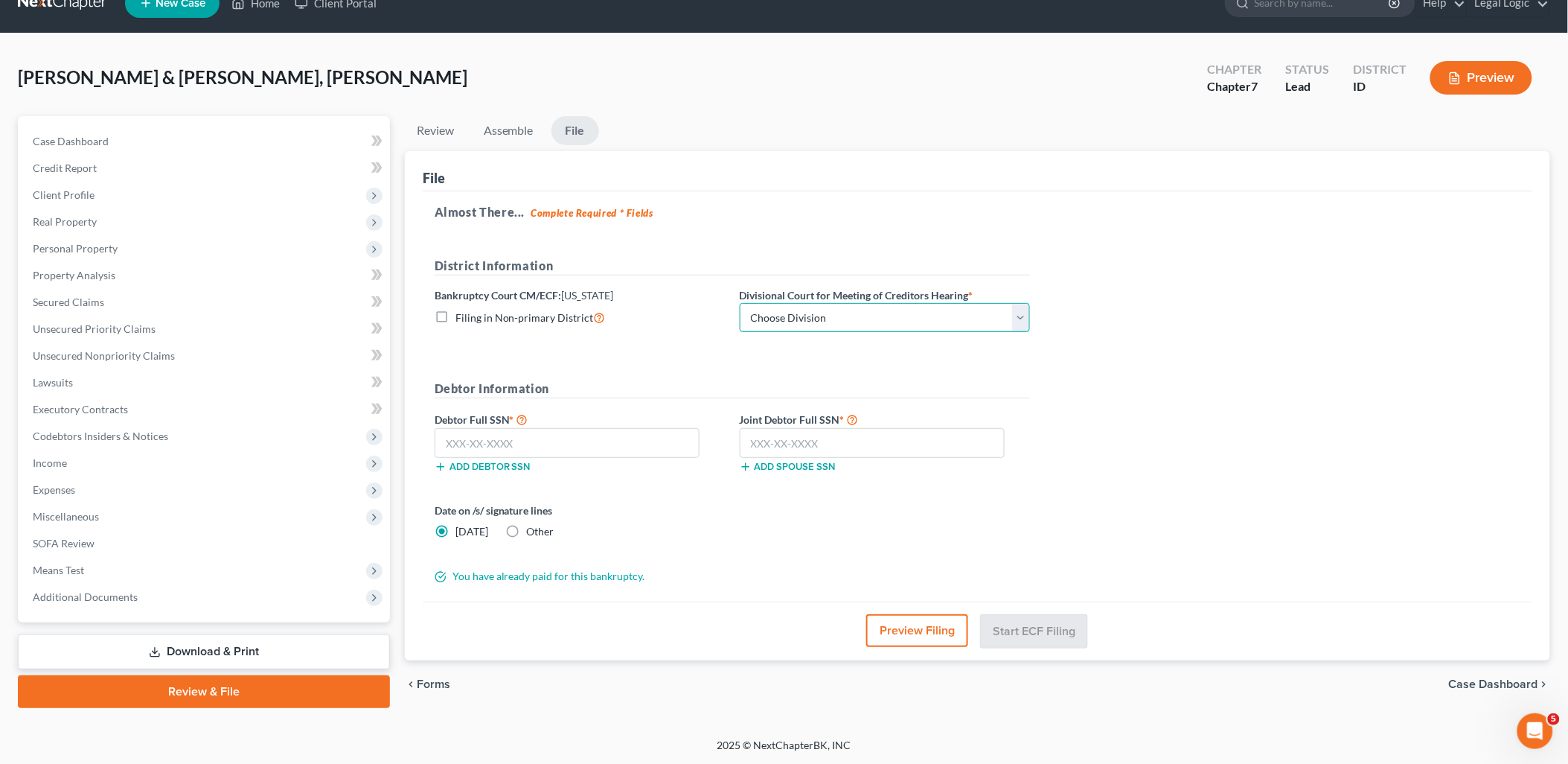
click at [1022, 317] on select "Choose Division Boise Coeur d'Alene Moscow Pocatello Twin Falls" at bounding box center [885, 317] width 290 height 29
select select "3"
click at [740, 303] on select "Choose Division Boise Coeur d'Alene Moscow Pocatello Twin Falls" at bounding box center [885, 317] width 290 height 29
click at [674, 436] on input "text" at bounding box center [566, 442] width 265 height 29
type input "002-92-2873"
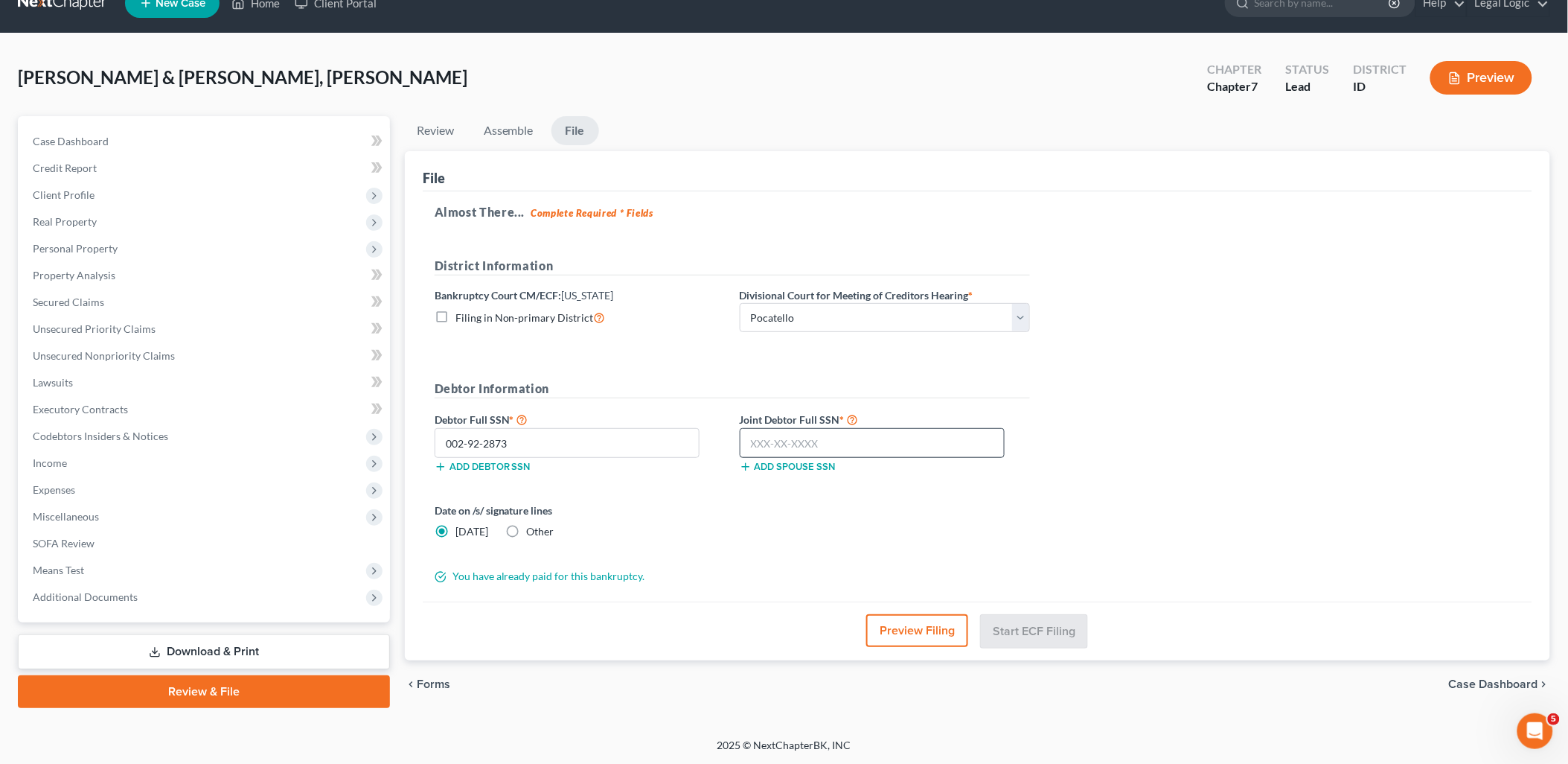
drag, startPoint x: 859, startPoint y: 425, endPoint x: 847, endPoint y: 437, distance: 17.0
click at [853, 432] on div "Joint Debtor Full SSN * Add spouse SSN" at bounding box center [885, 441] width 306 height 63
click at [846, 439] on input "text" at bounding box center [872, 442] width 265 height 29
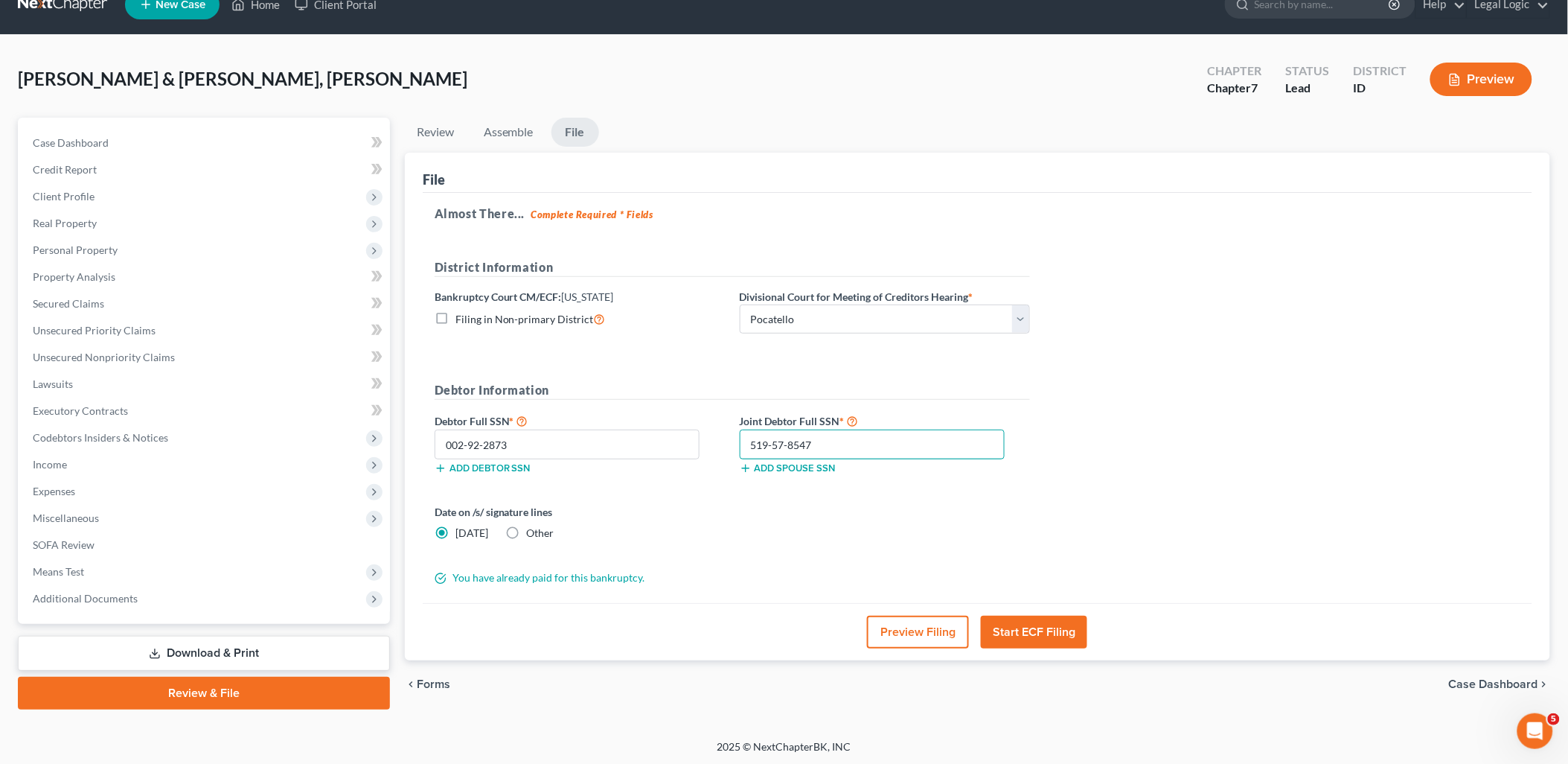
type input "519-57-8547"
click at [1033, 633] on button "Start ECF Filing" at bounding box center [1034, 632] width 106 height 33
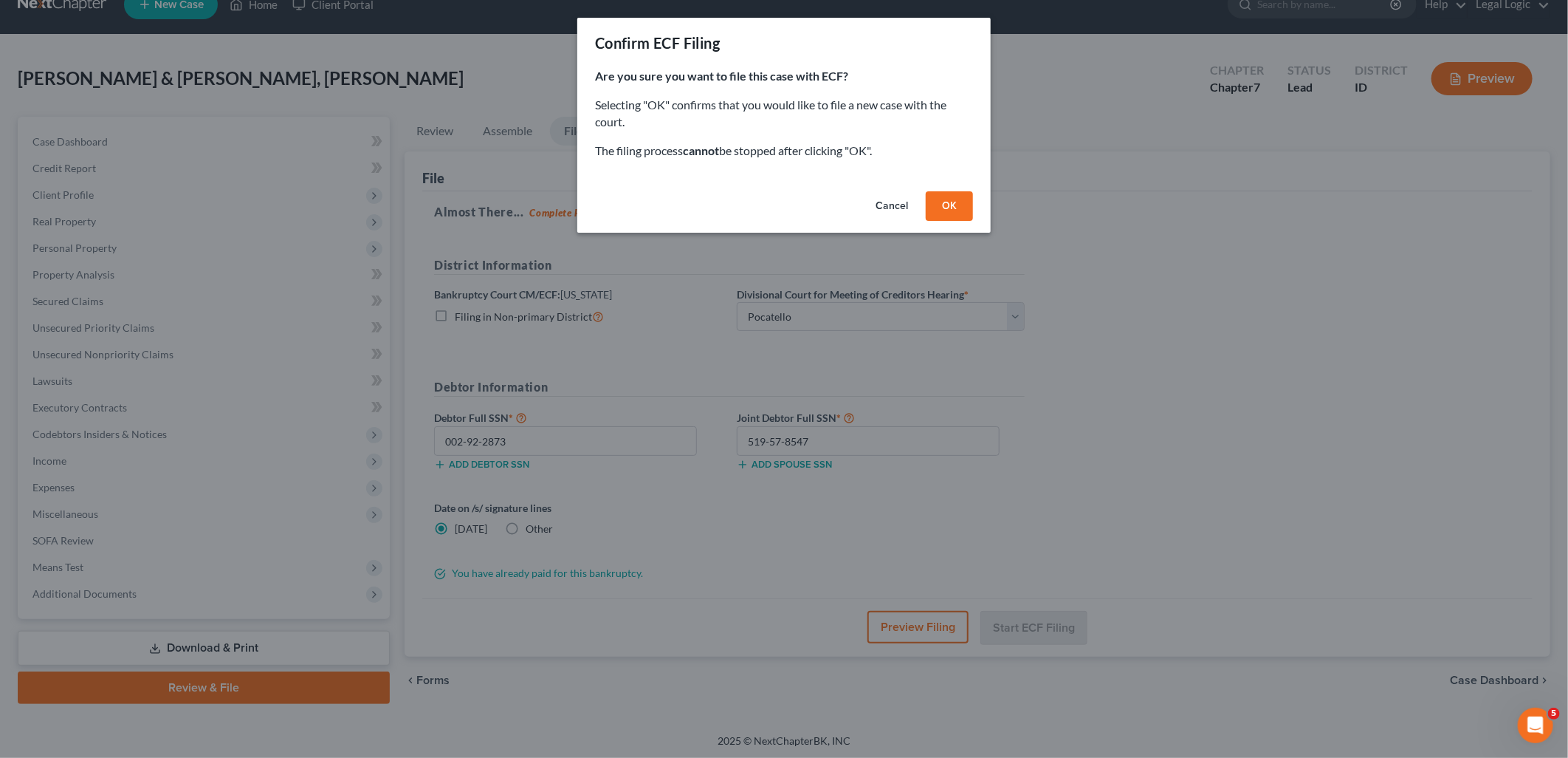
click at [951, 200] on button "OK" at bounding box center [949, 206] width 47 height 29
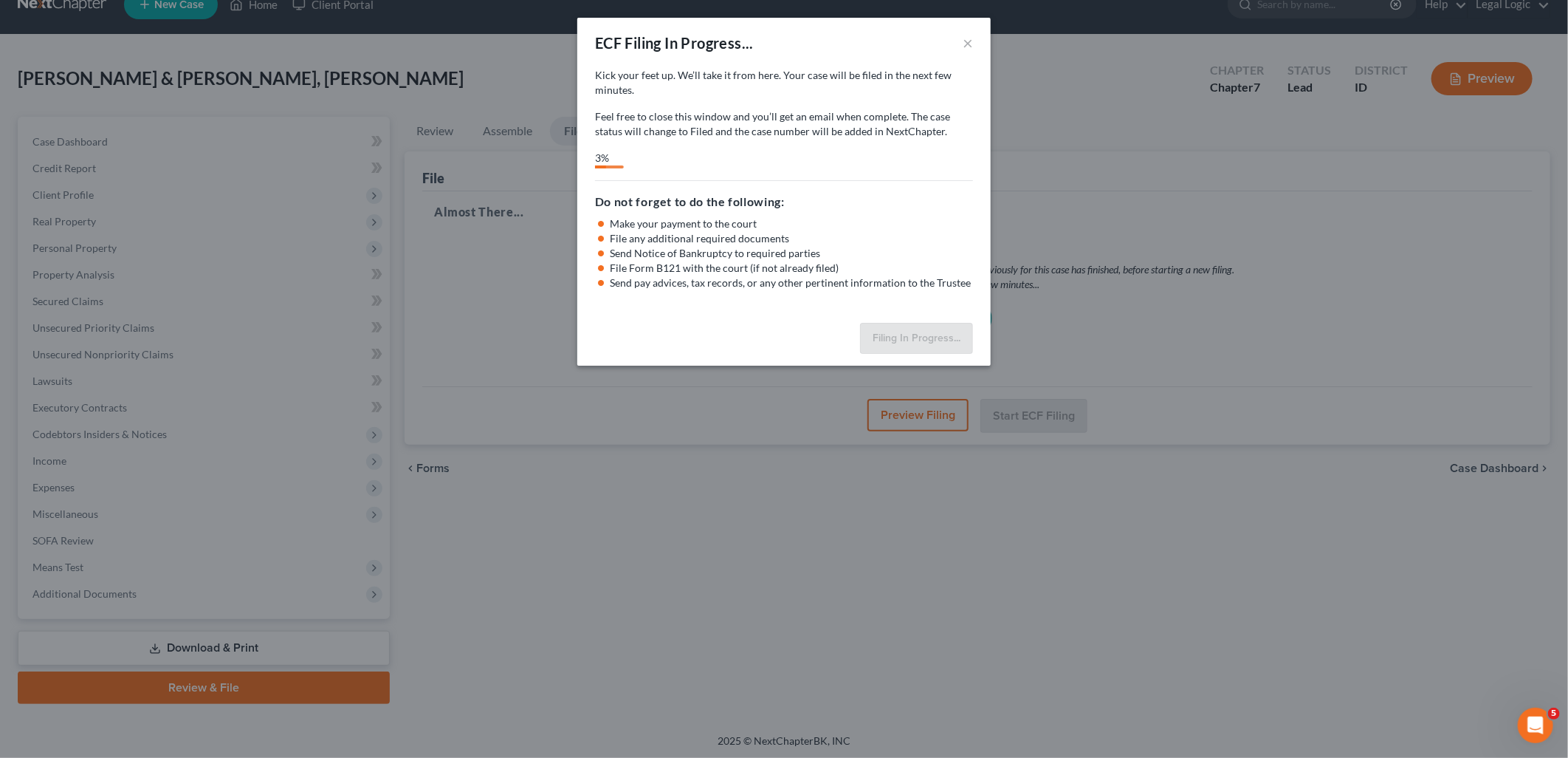
select select "3"
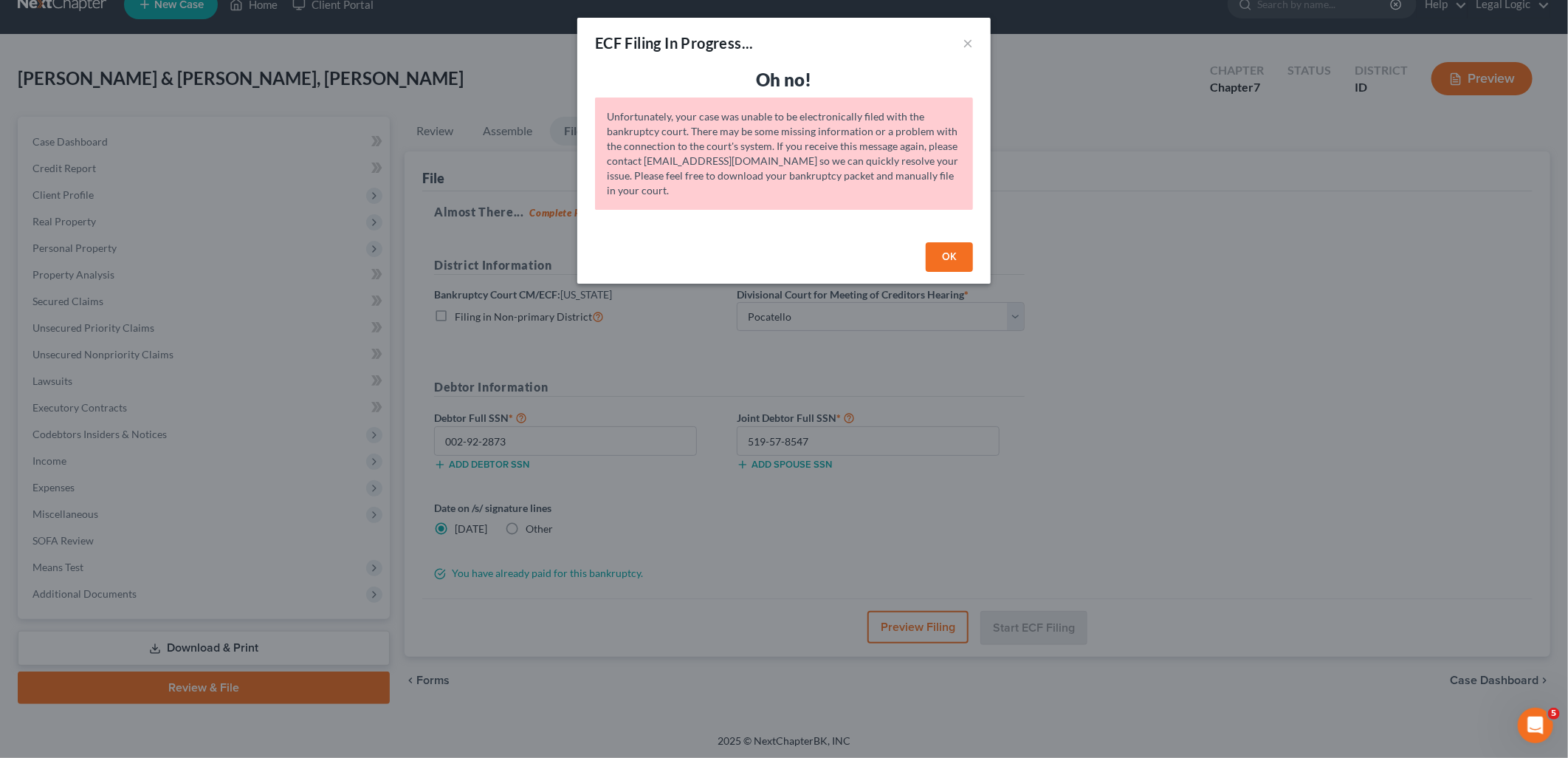
click at [955, 261] on button "OK" at bounding box center [949, 256] width 47 height 29
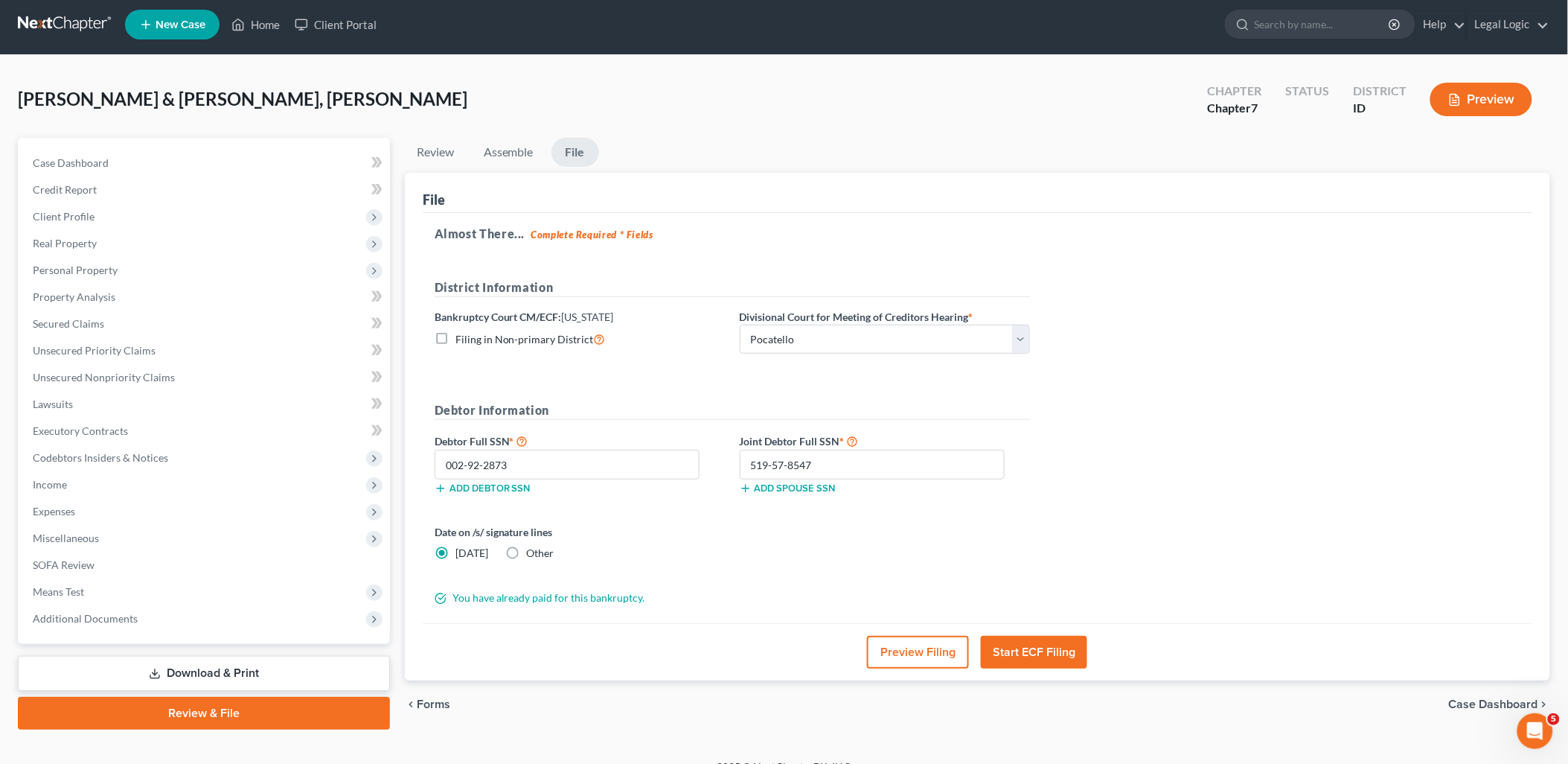
scroll to position [0, 0]
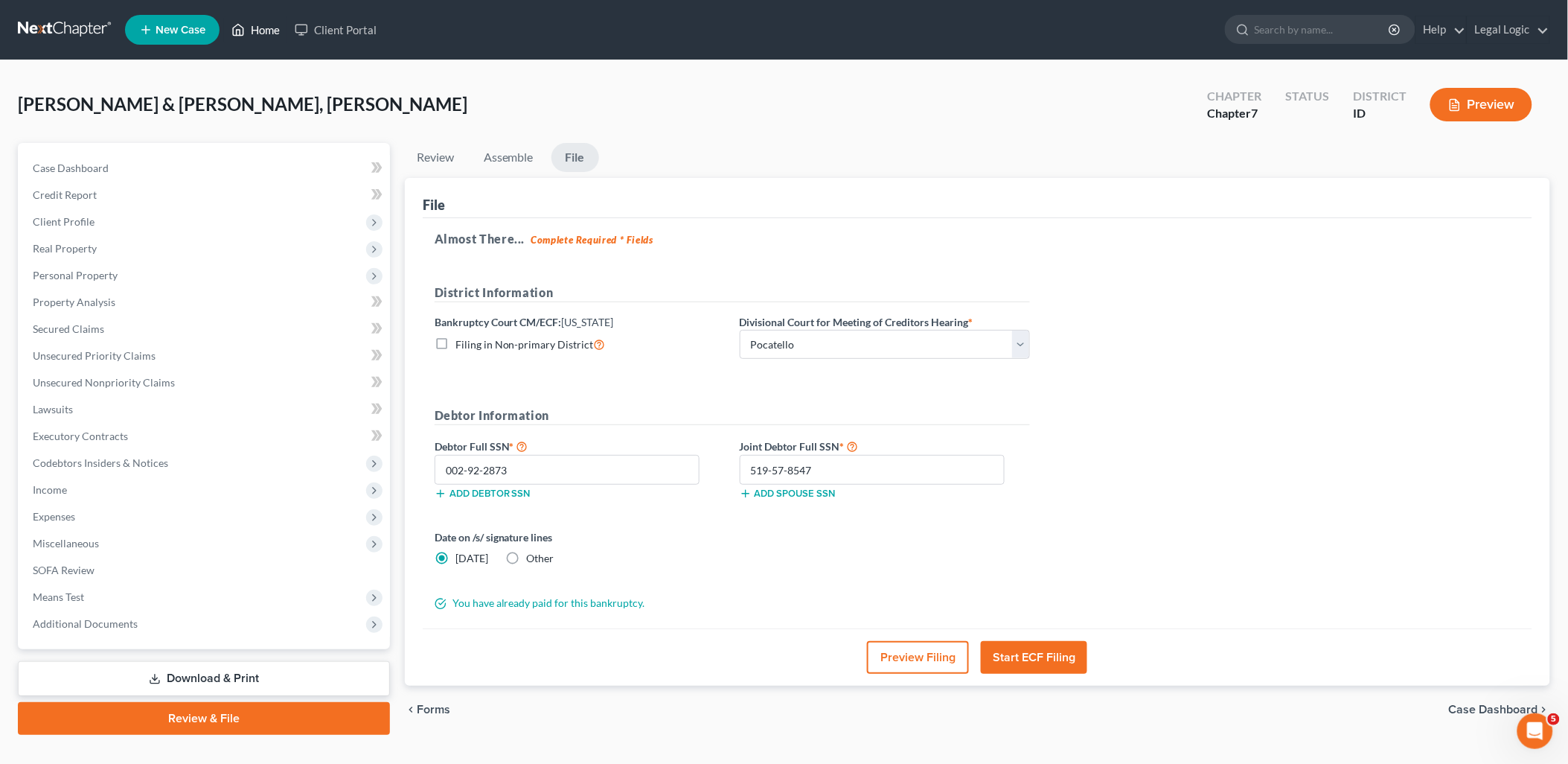
click at [279, 23] on link "Home" at bounding box center [256, 29] width 63 height 27
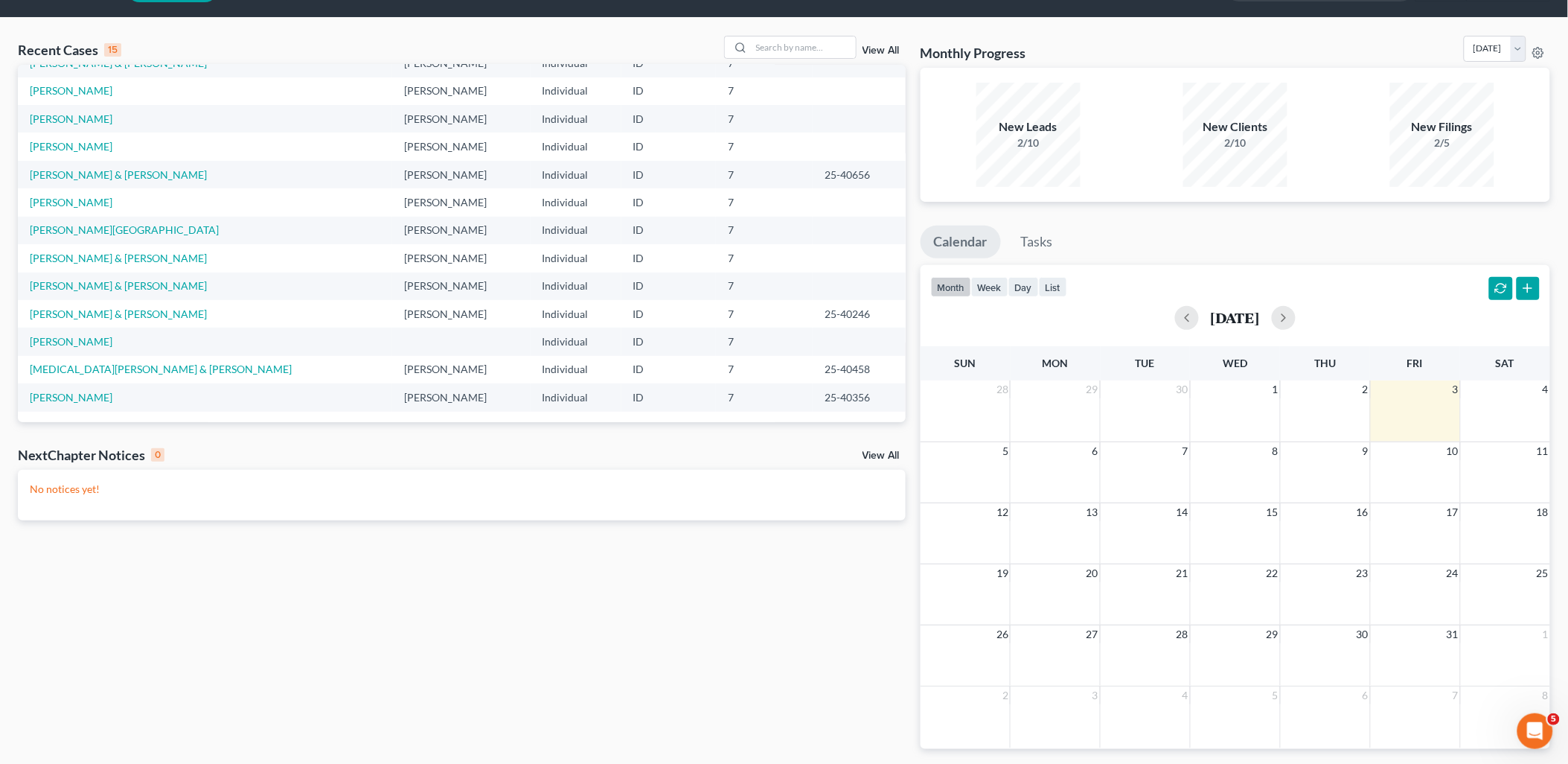
scroll to position [82, 0]
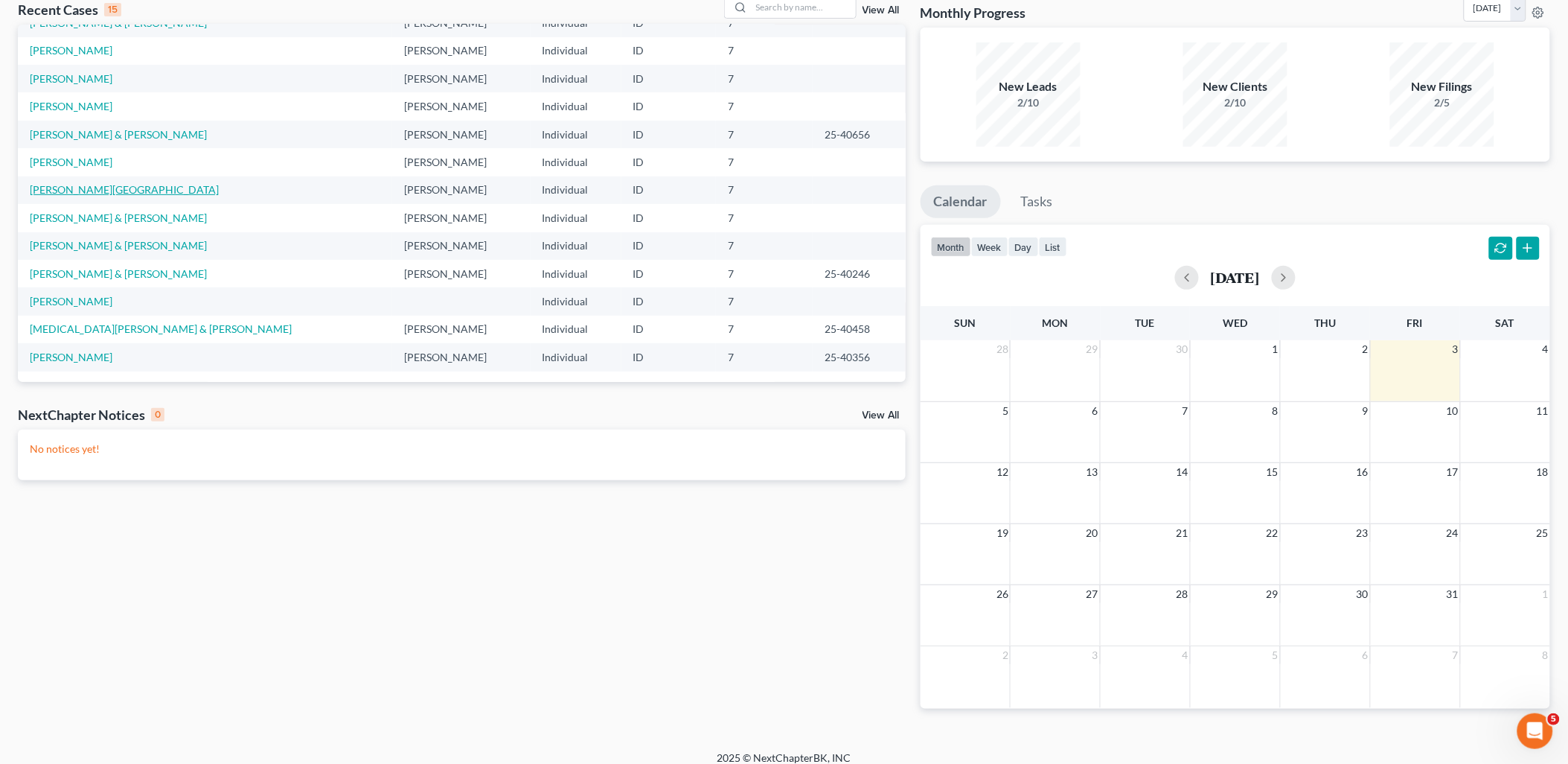
click at [92, 189] on link "[PERSON_NAME][GEOGRAPHIC_DATA]" at bounding box center [124, 189] width 189 height 13
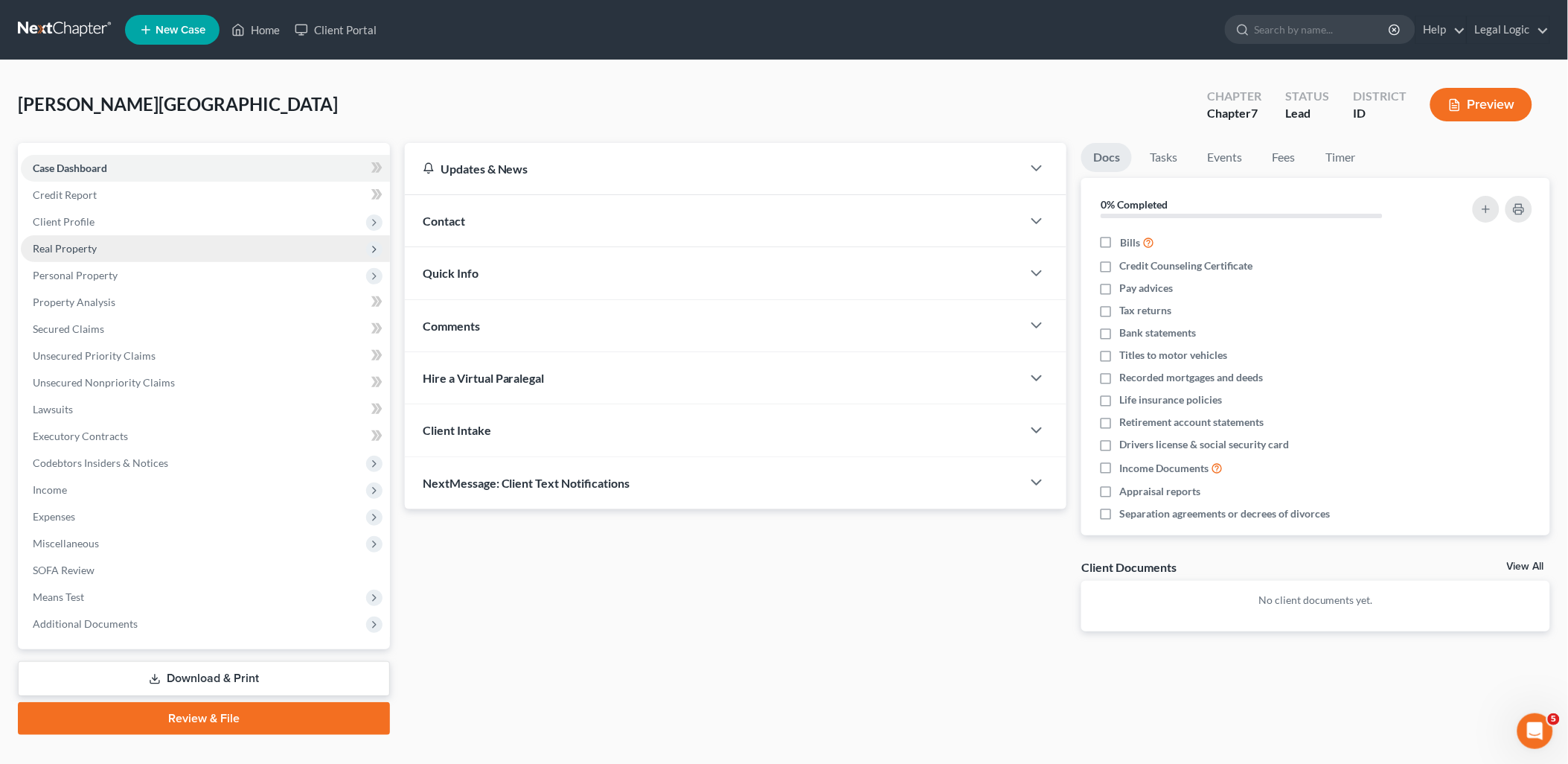
click at [89, 243] on span "Real Property" at bounding box center [65, 248] width 64 height 13
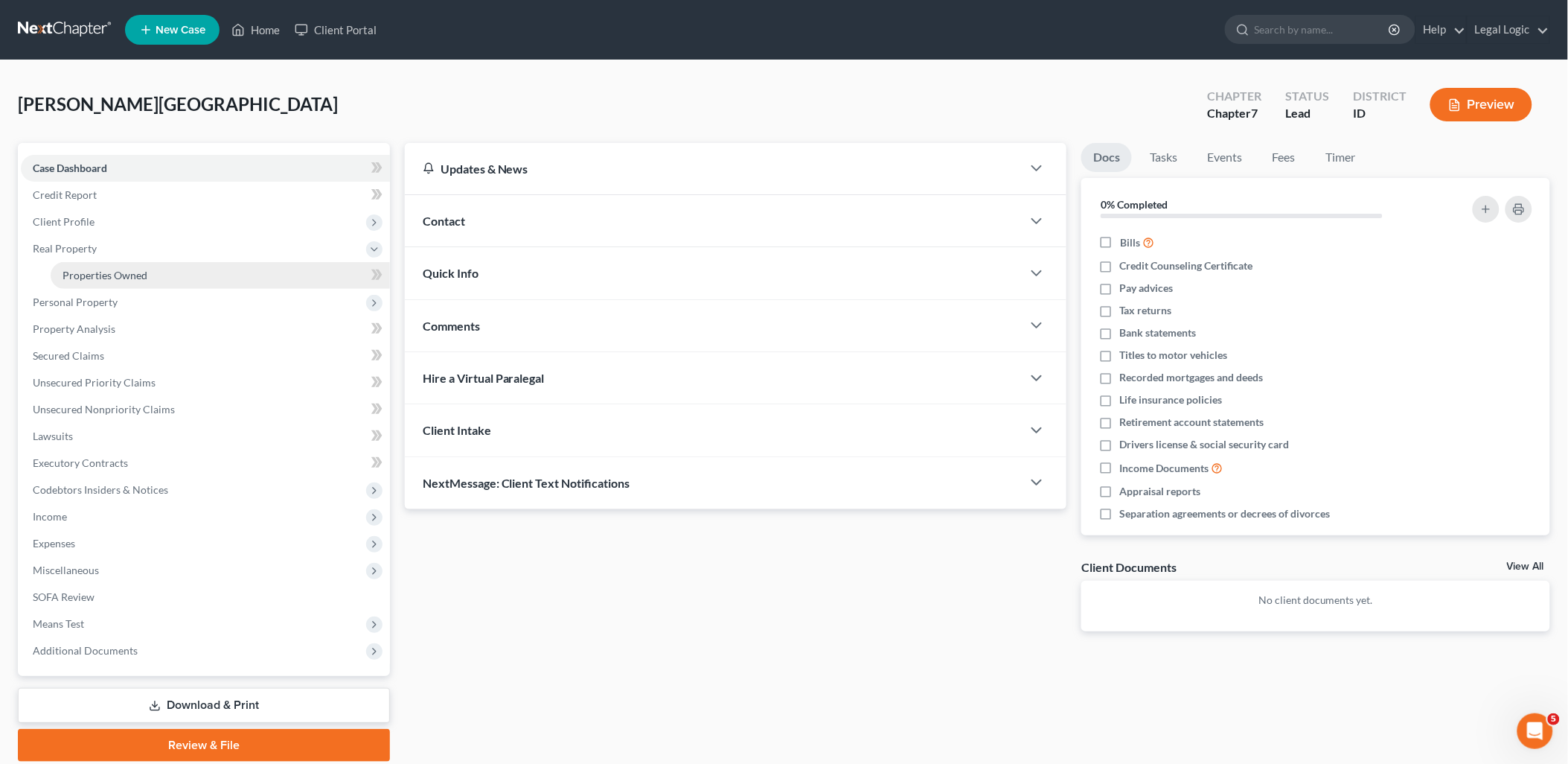
click at [141, 263] on link "Properties Owned" at bounding box center [221, 275] width 340 height 27
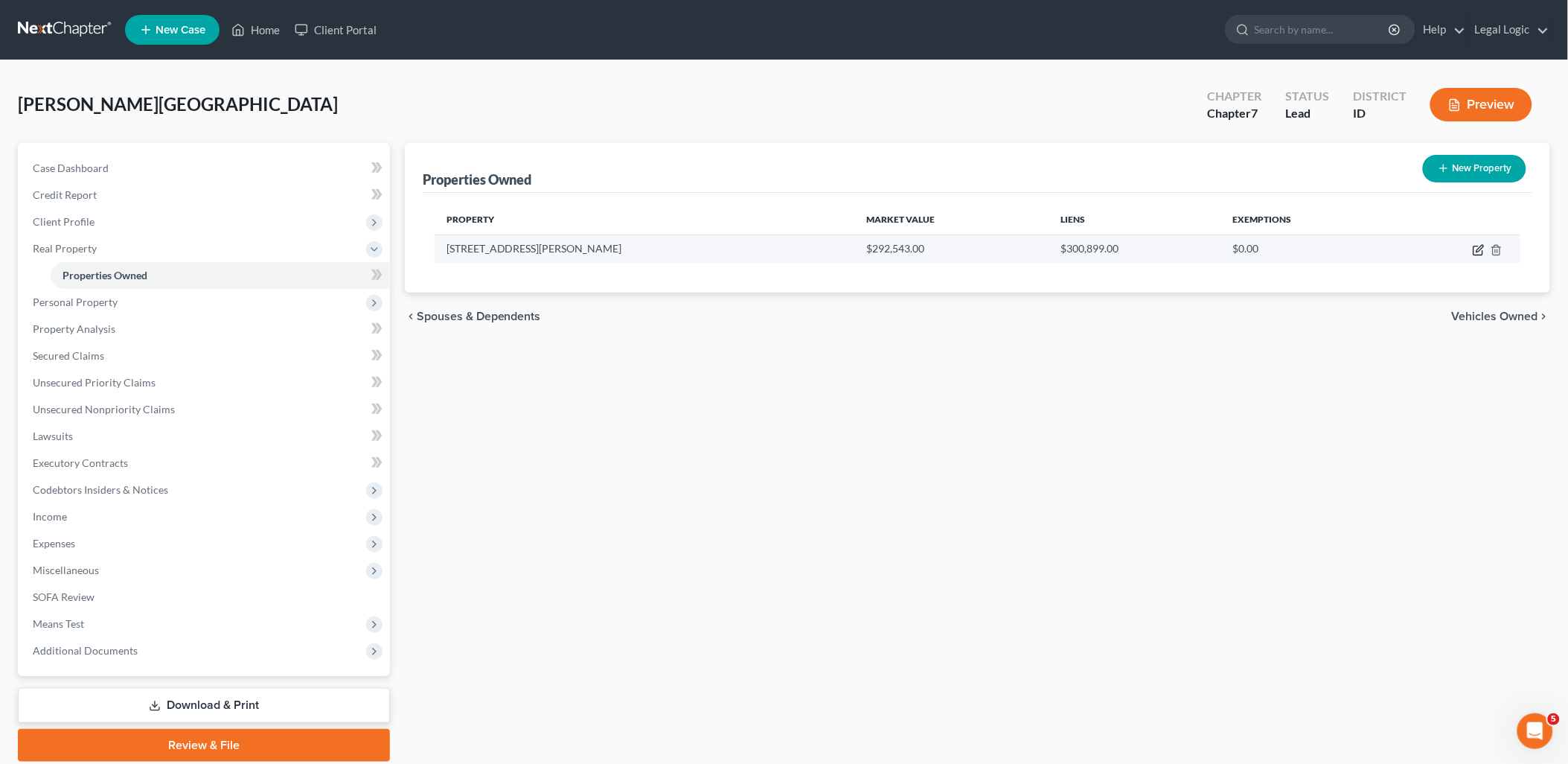
drag, startPoint x: 1476, startPoint y: 255, endPoint x: 1455, endPoint y: 248, distance: 22.1
click at [1475, 255] on icon "button" at bounding box center [1478, 251] width 9 height 9
select select "13"
select select "9"
select select "4"
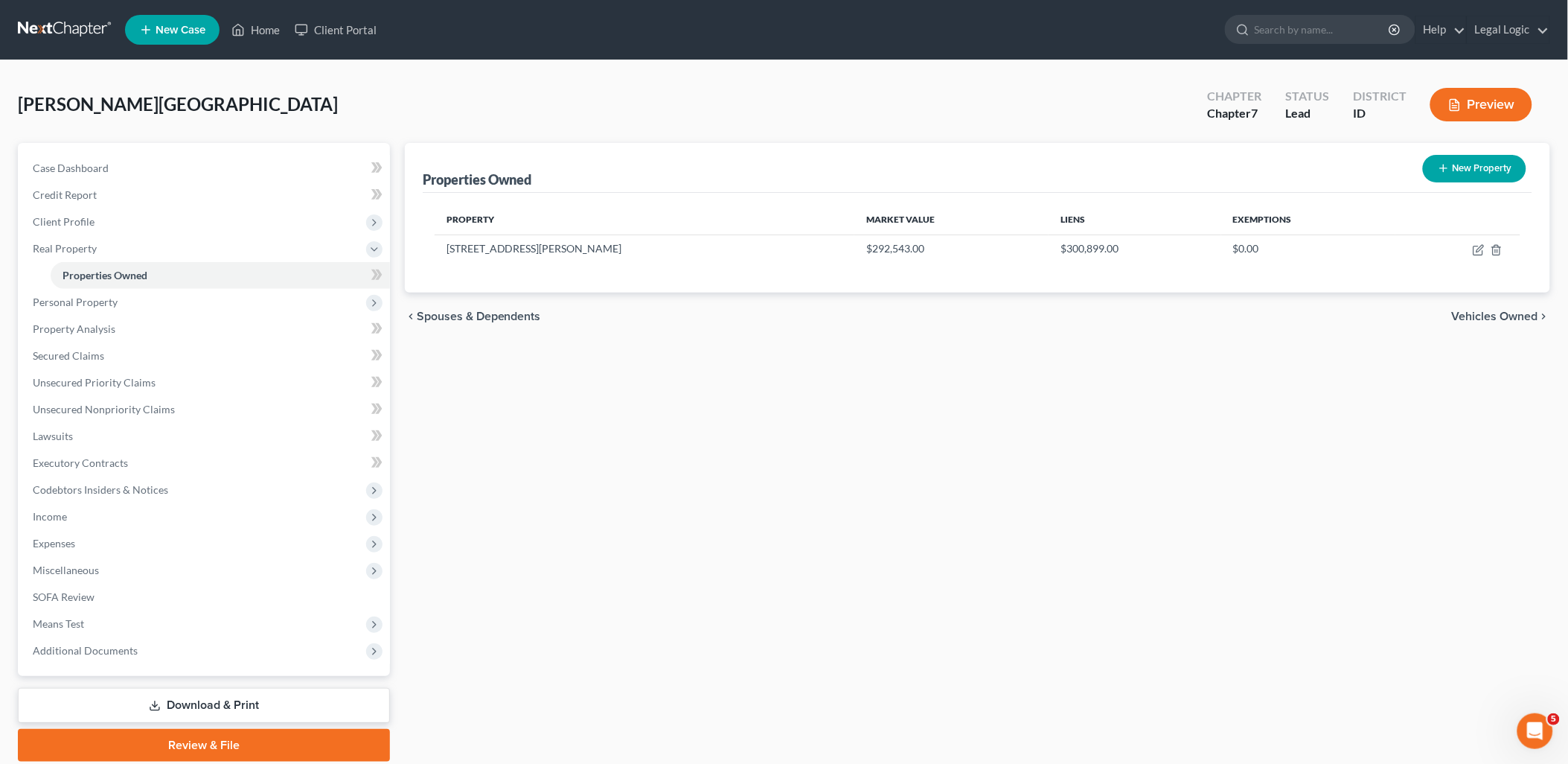
select select "1"
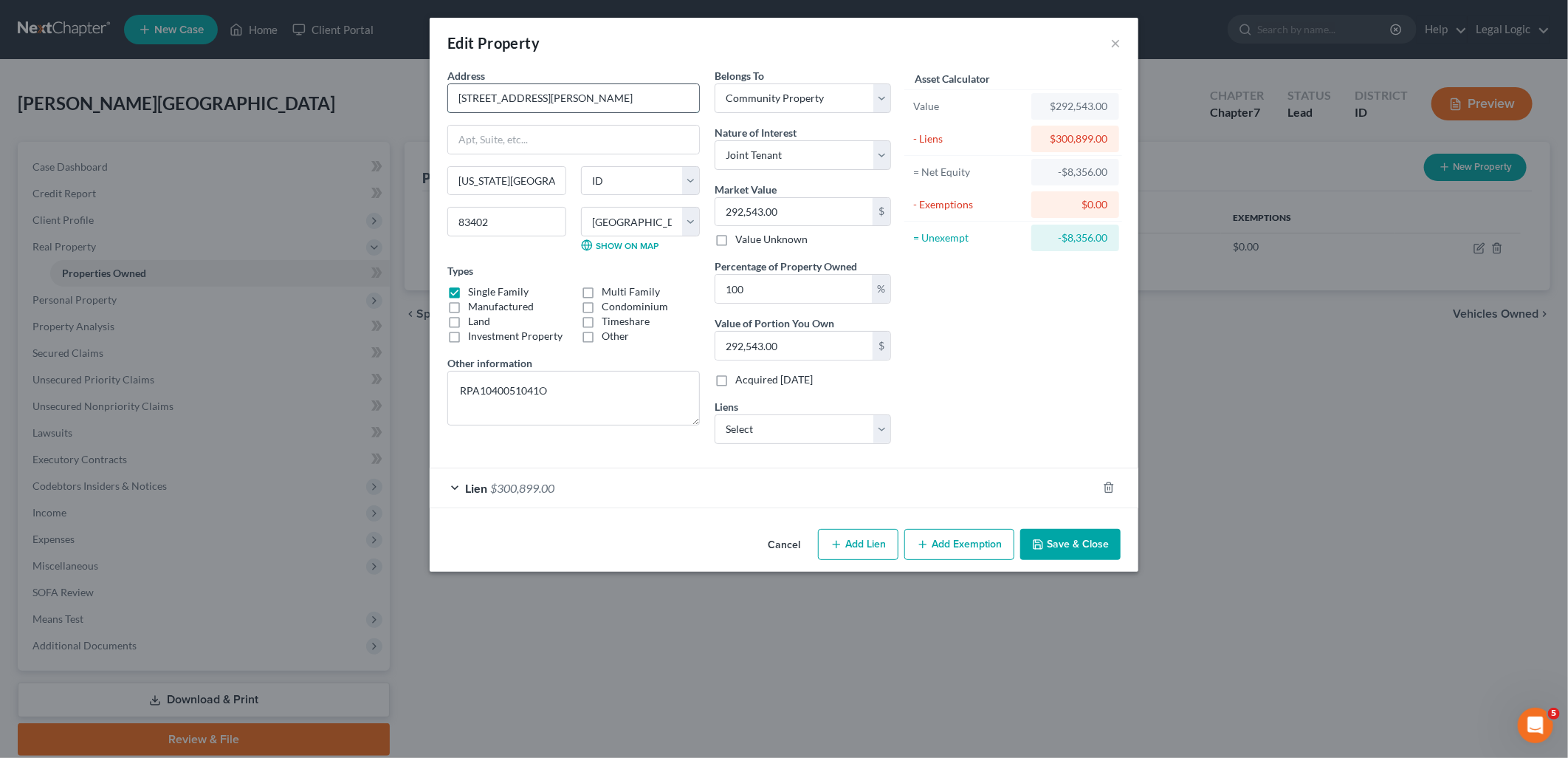
click at [471, 94] on input "2234 Bingham Ave." at bounding box center [573, 98] width 251 height 28
type input "1134 Bingham Ave."
drag, startPoint x: 1058, startPoint y: 541, endPoint x: 975, endPoint y: 496, distance: 94.4
click at [1056, 537] on button "Save & Close" at bounding box center [1070, 543] width 100 height 31
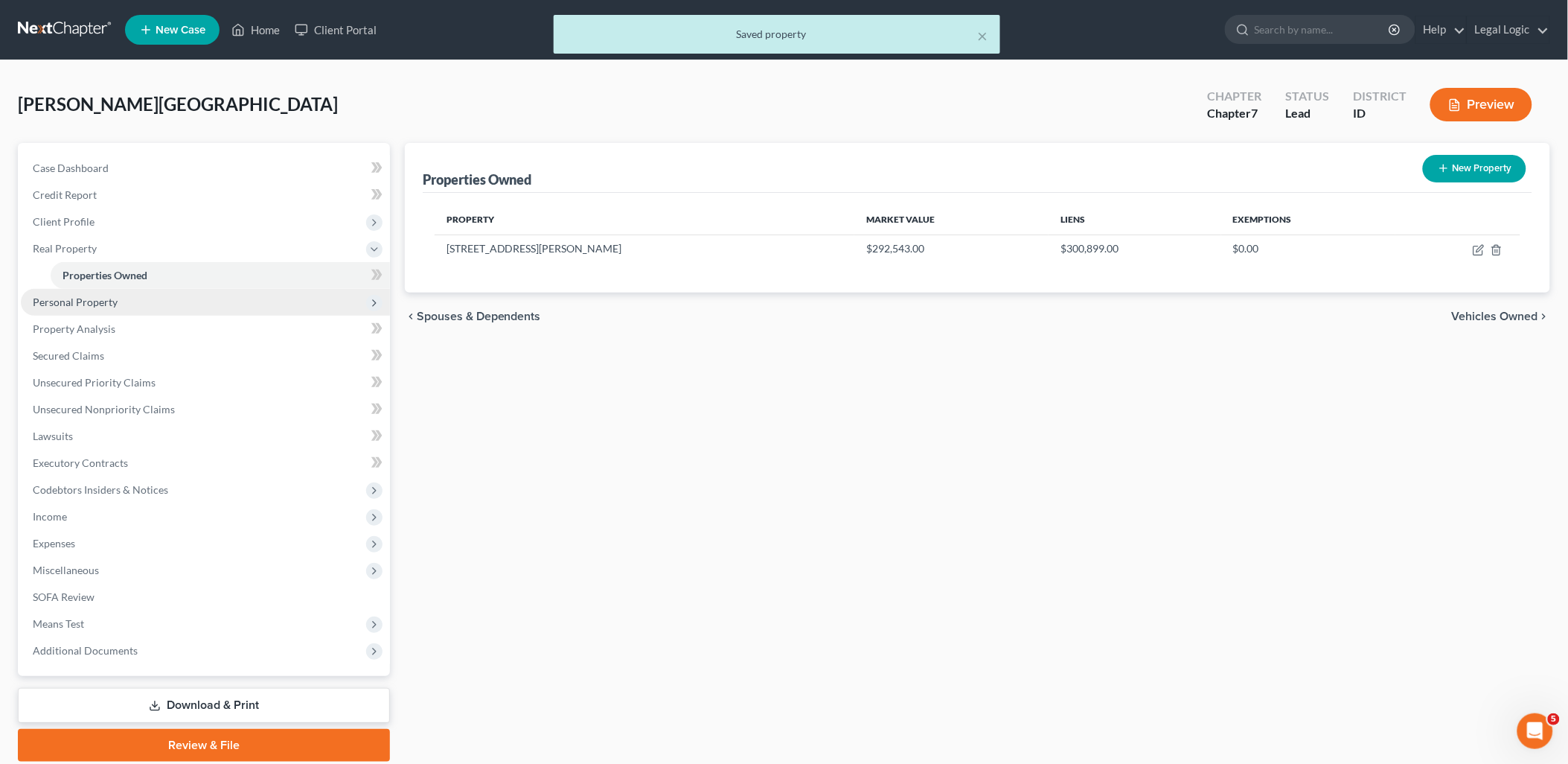
click at [65, 301] on span "Personal Property" at bounding box center [75, 302] width 85 height 13
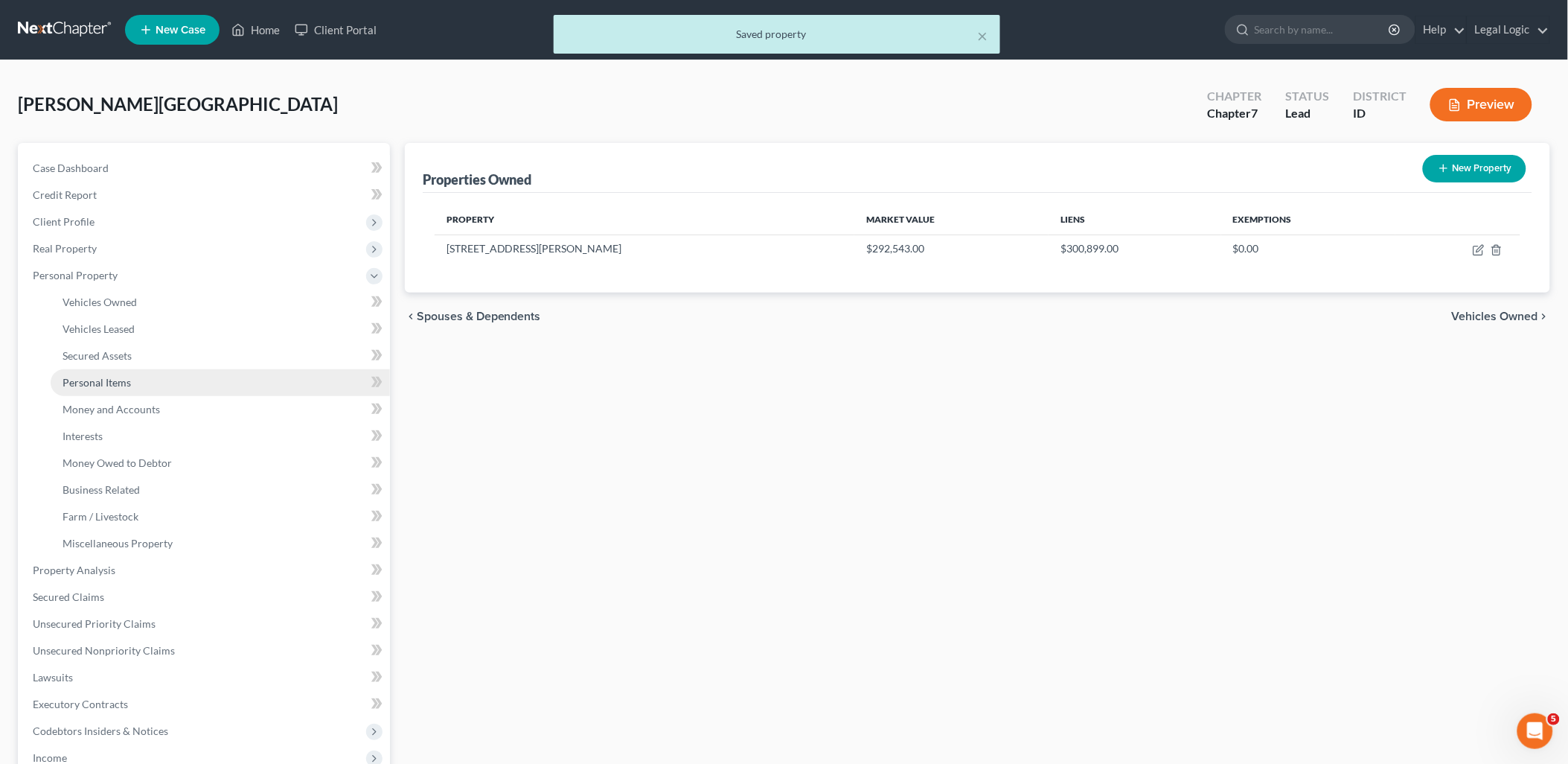
click at [131, 390] on link "Personal Items" at bounding box center [221, 382] width 340 height 27
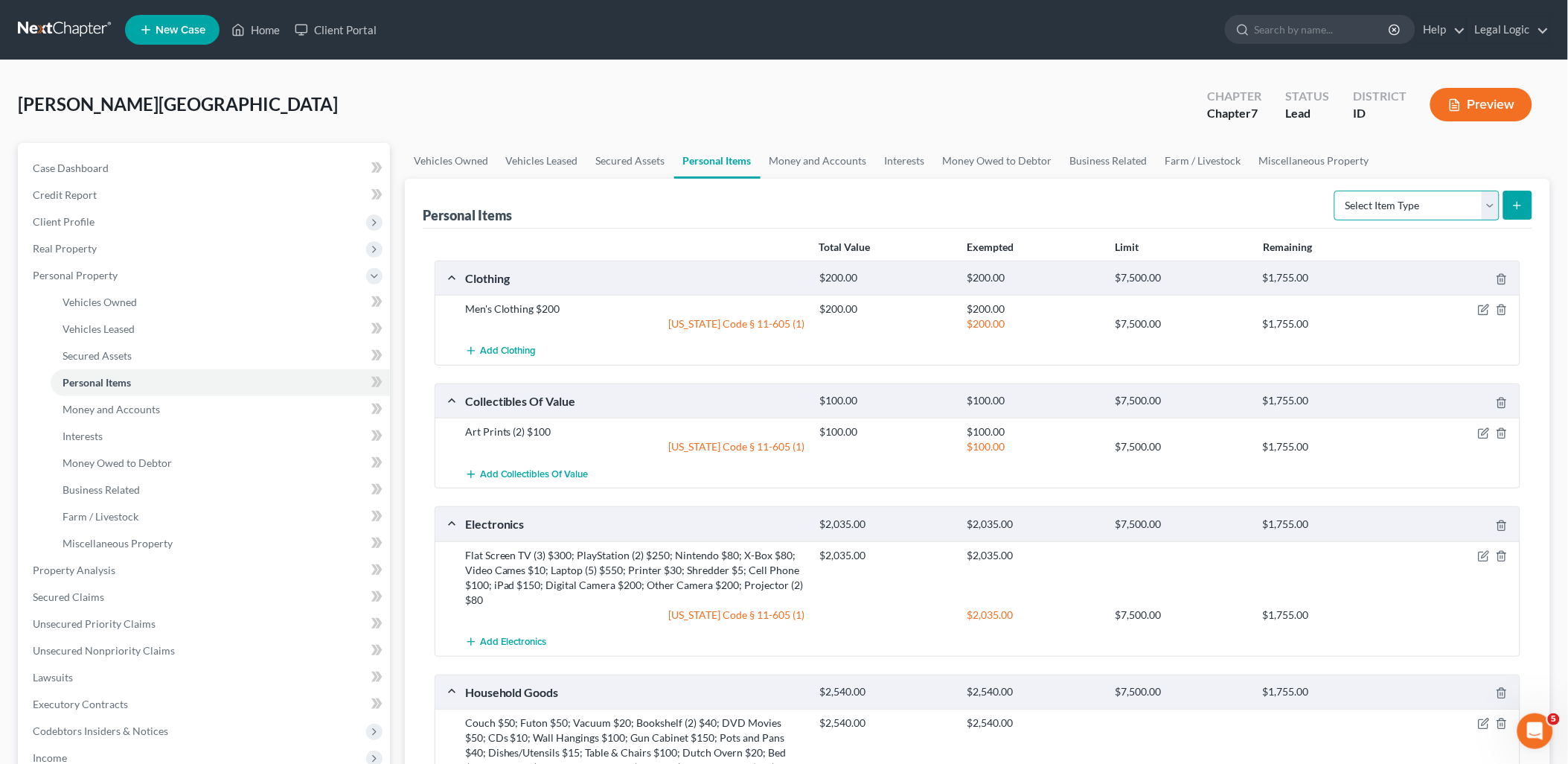
click at [1491, 194] on select "Select Item Type Clothing Collectibles Of Value Electronics Firearms Household …" at bounding box center [1417, 205] width 165 height 29
select select "firearms"
click at [1336, 190] on select "Select Item Type Clothing Collectibles Of Value Electronics Firearms Household …" at bounding box center [1417, 205] width 165 height 29
click at [1513, 206] on icon "submit" at bounding box center [1517, 205] width 12 height 12
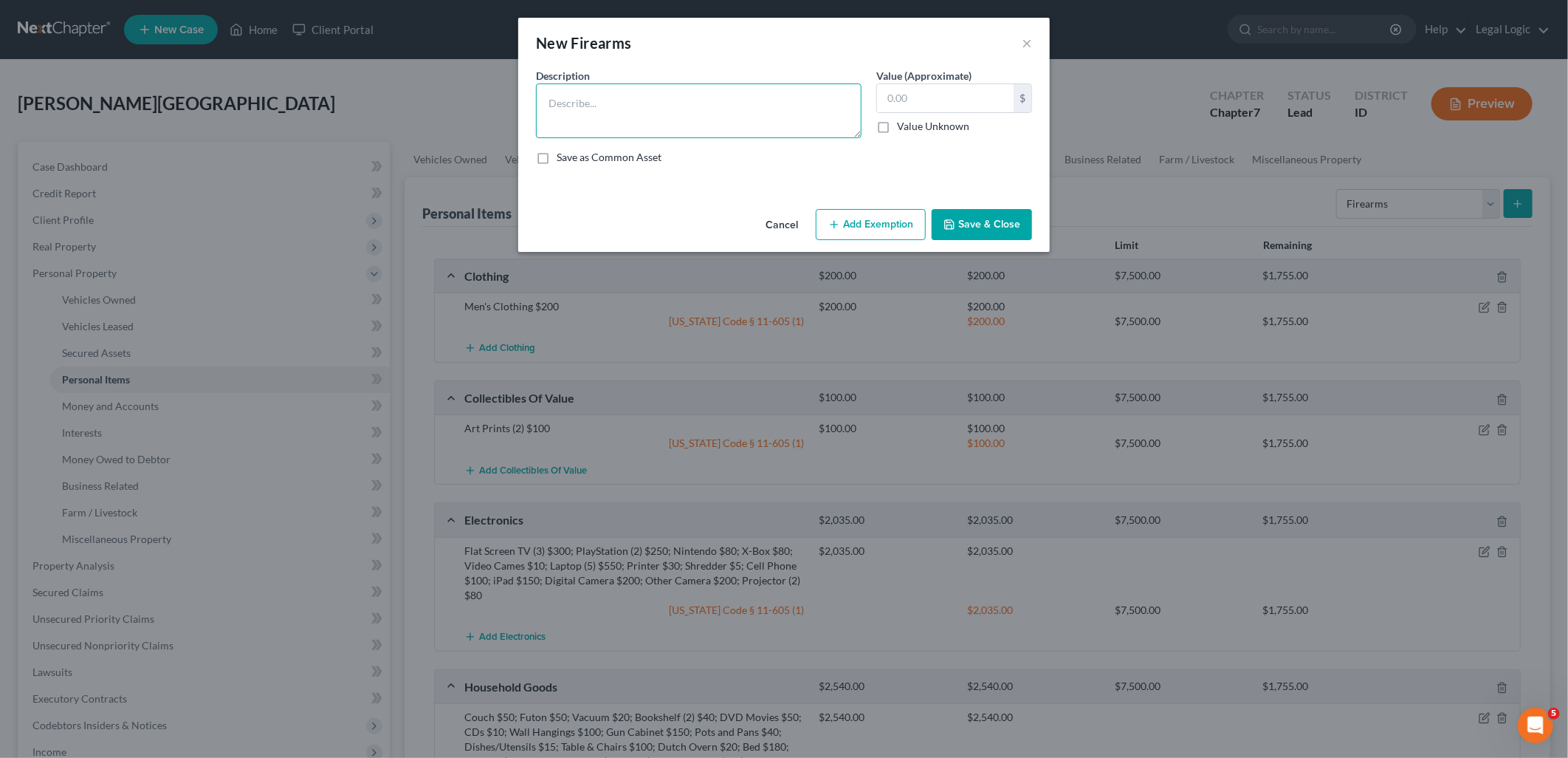
click at [661, 108] on textarea at bounding box center [698, 111] width 325 height 55
type textarea "AR-22 Custom $1,000"
type input "1,000.00"
click at [851, 224] on button "Add Exemption" at bounding box center [870, 224] width 110 height 31
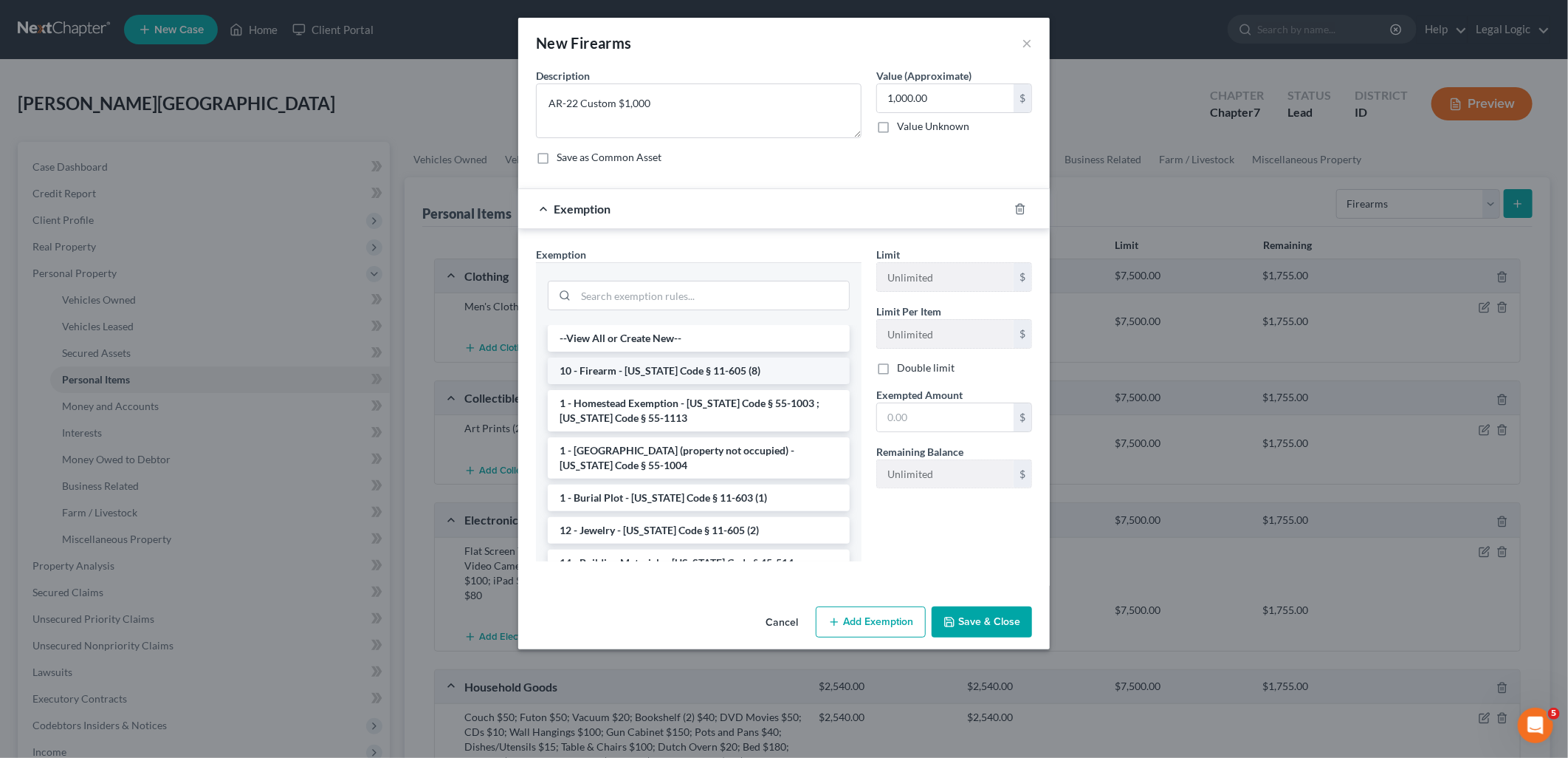
click at [697, 371] on li "10 - Firearm - Idaho Code § 11-605 (8)" at bounding box center [698, 371] width 302 height 27
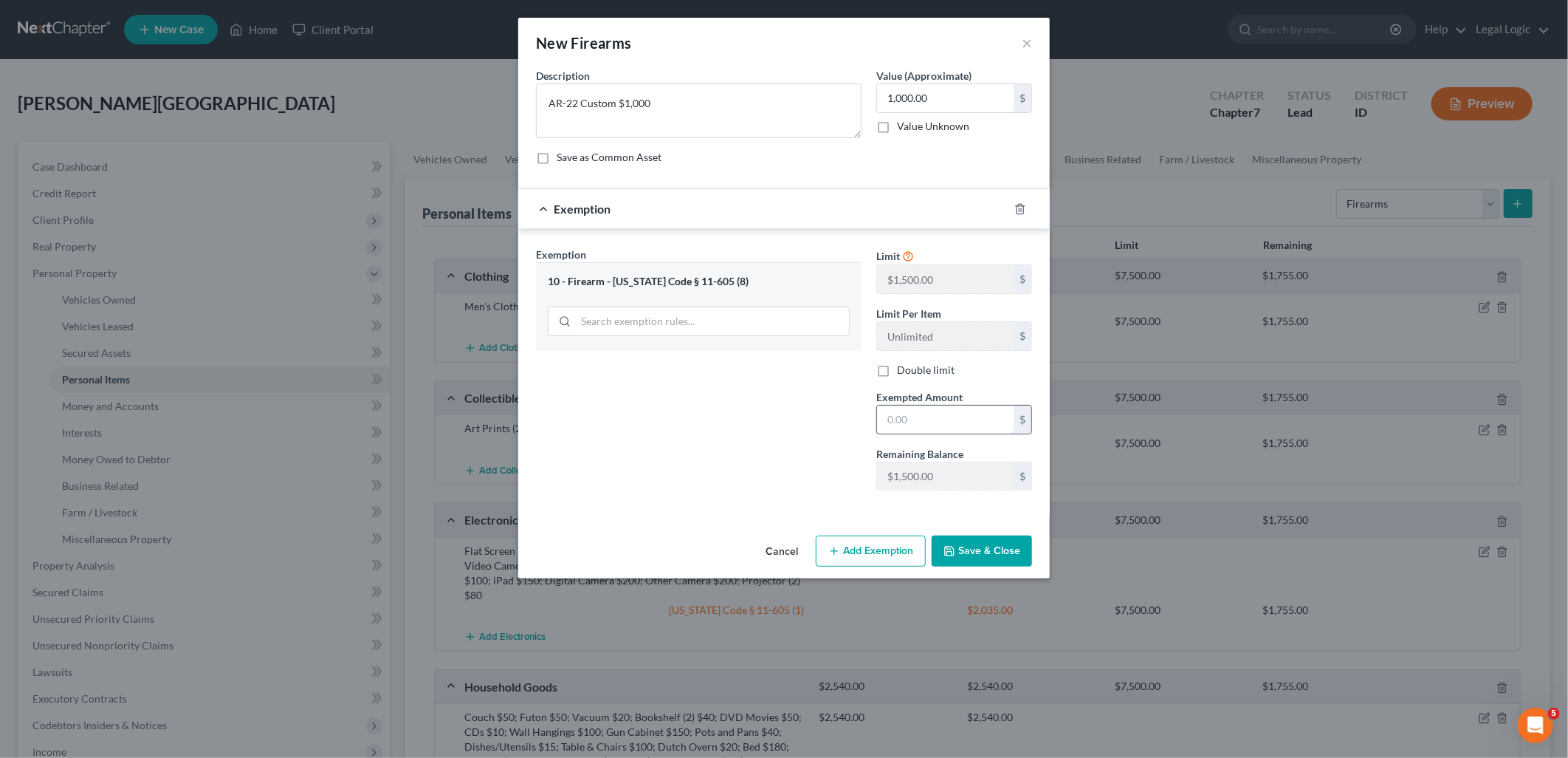
click at [897, 419] on input "text" at bounding box center [946, 419] width 137 height 28
type input "1,000.00"
click at [963, 558] on button "Save & Close" at bounding box center [981, 551] width 100 height 31
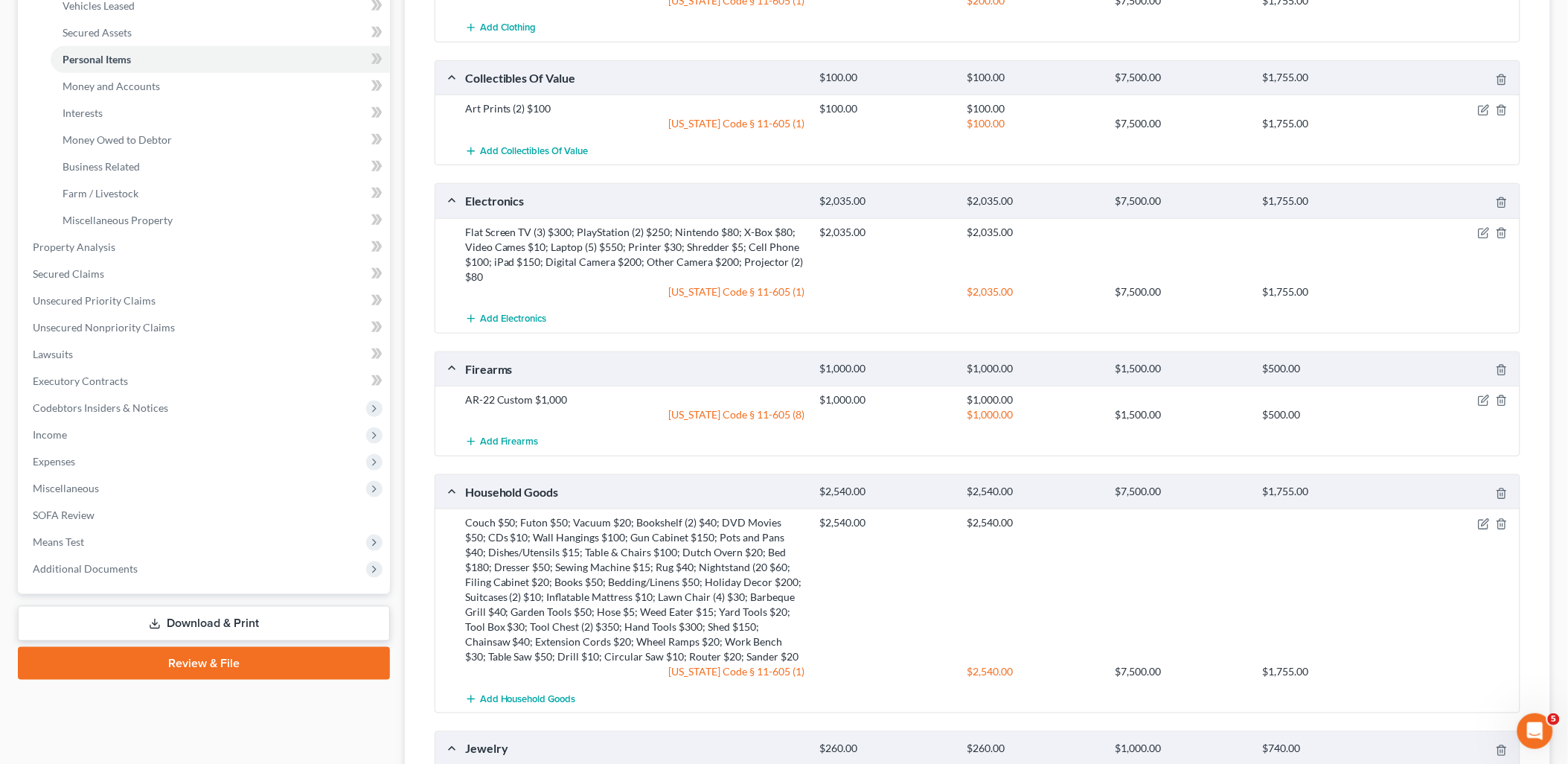
scroll to position [331, 0]
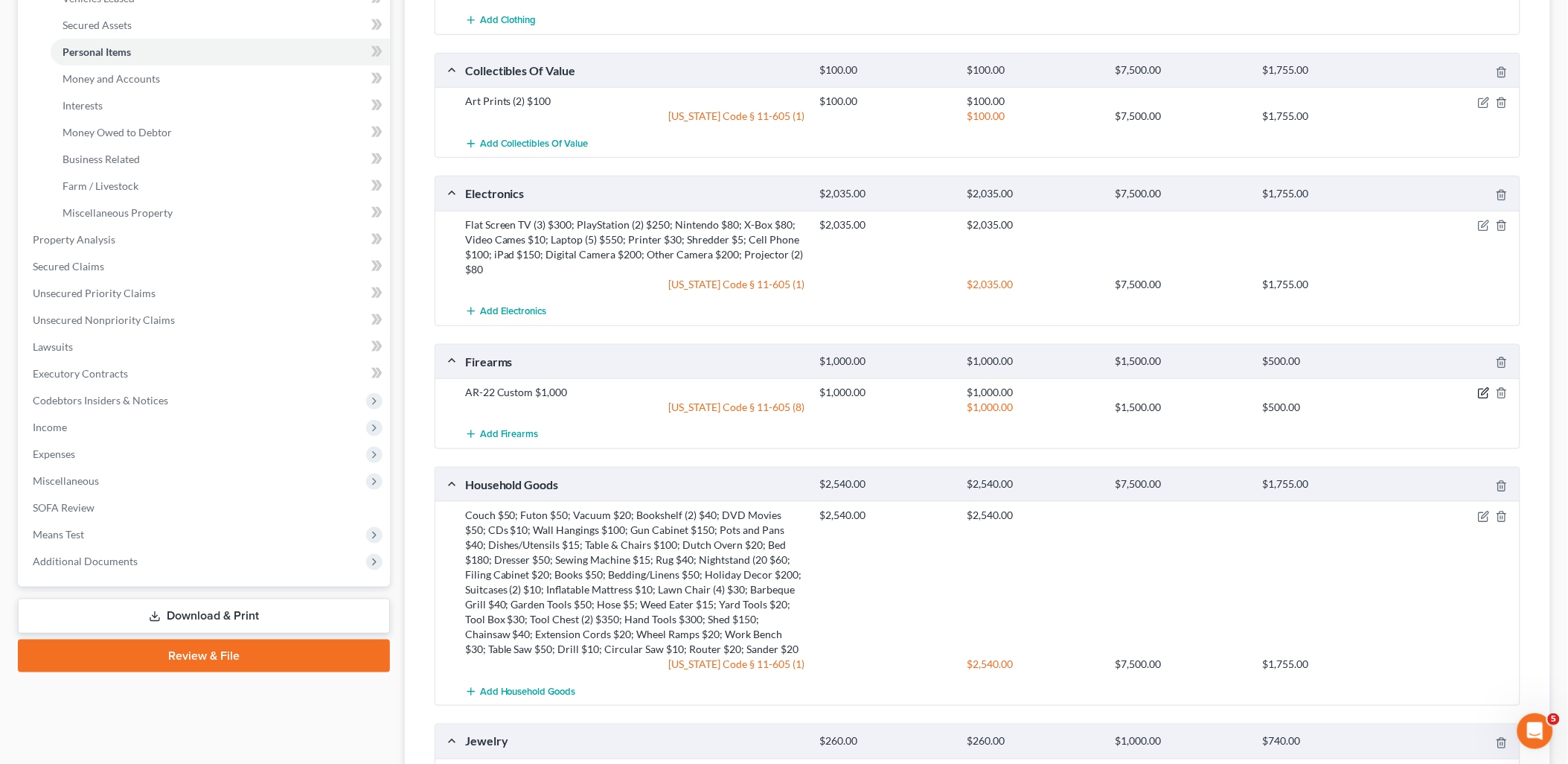
click at [1481, 395] on icon "button" at bounding box center [1483, 392] width 12 height 12
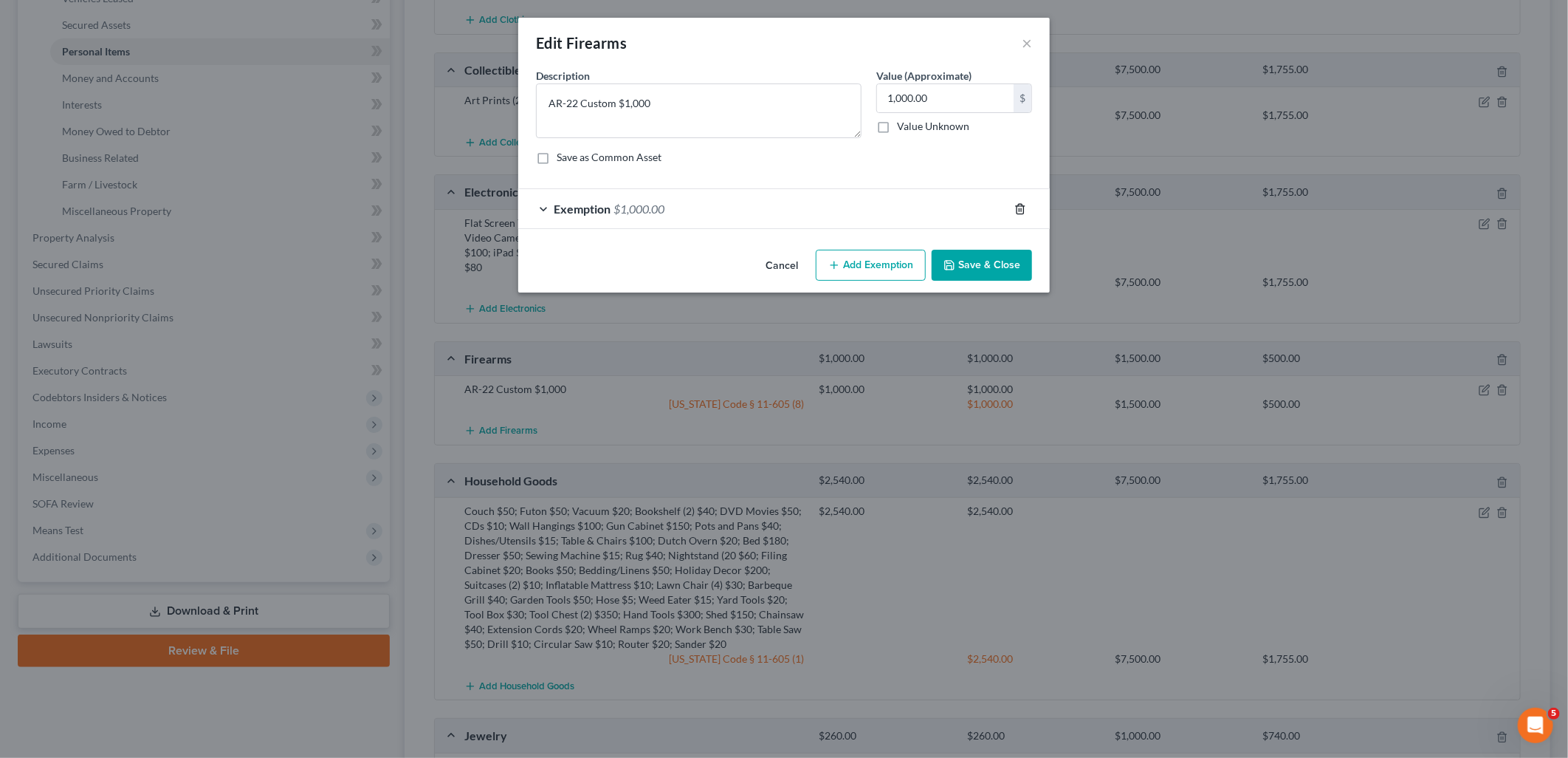
click at [1020, 207] on icon "button" at bounding box center [1020, 208] width 12 height 12
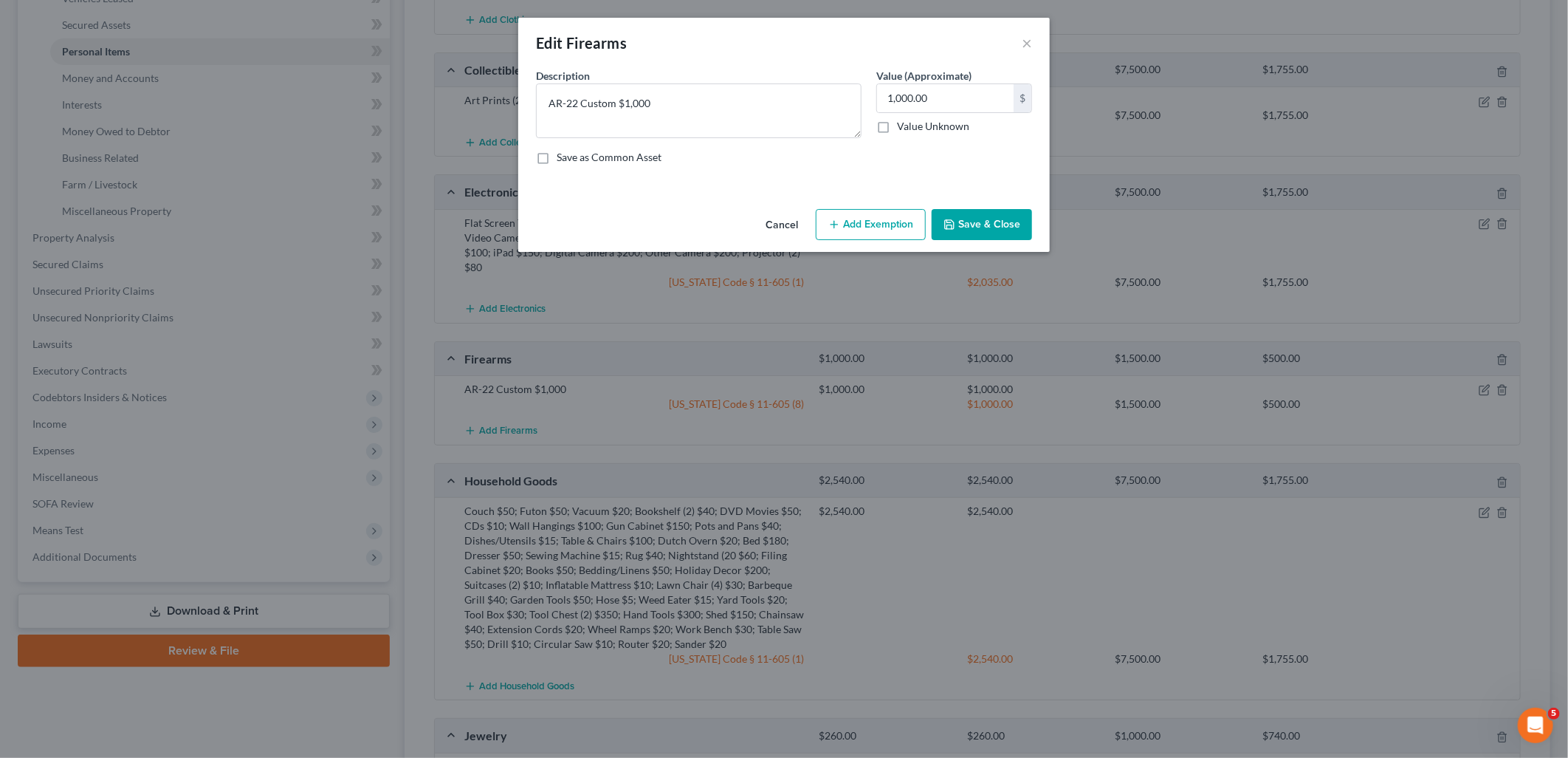
click at [993, 231] on button "Save & Close" at bounding box center [981, 224] width 100 height 31
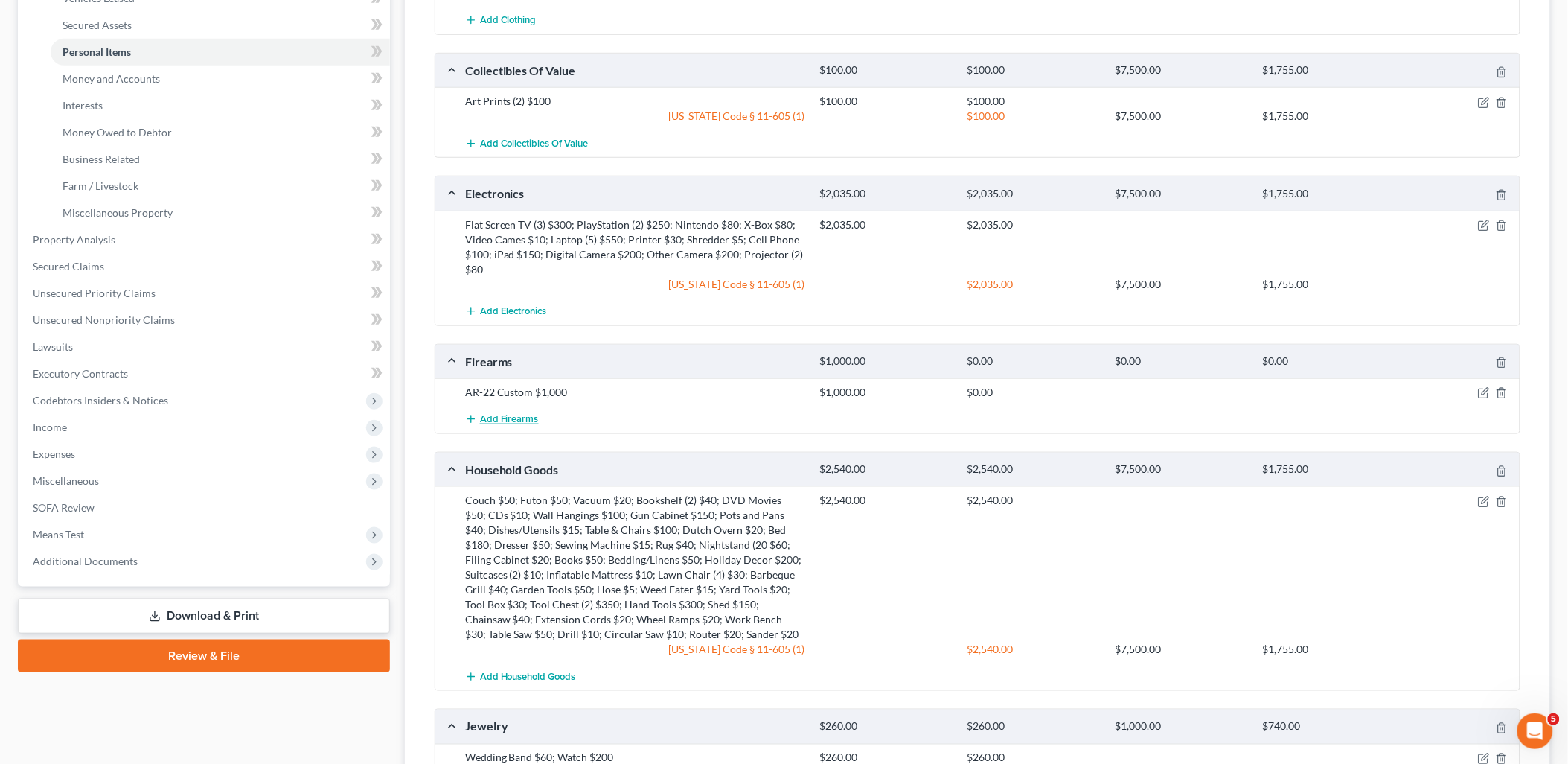
click at [492, 414] on span "Add Firearms" at bounding box center [509, 419] width 59 height 12
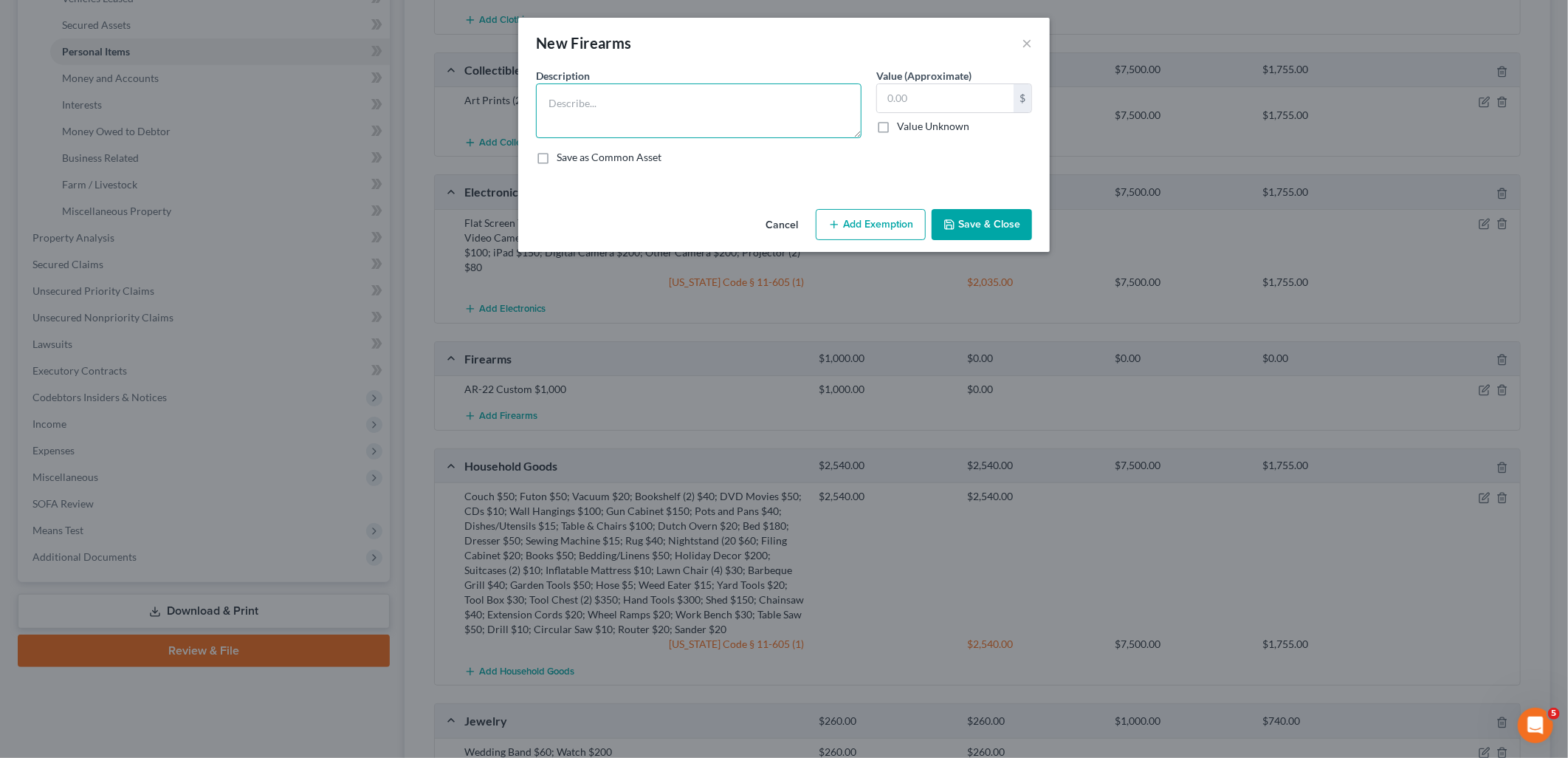
click at [759, 109] on textarea at bounding box center [698, 111] width 325 height 55
type textarea "CZ Shadow 2 Pistol $1,500"
type input "1,500.00"
click at [865, 211] on button "Add Exemption" at bounding box center [870, 224] width 110 height 31
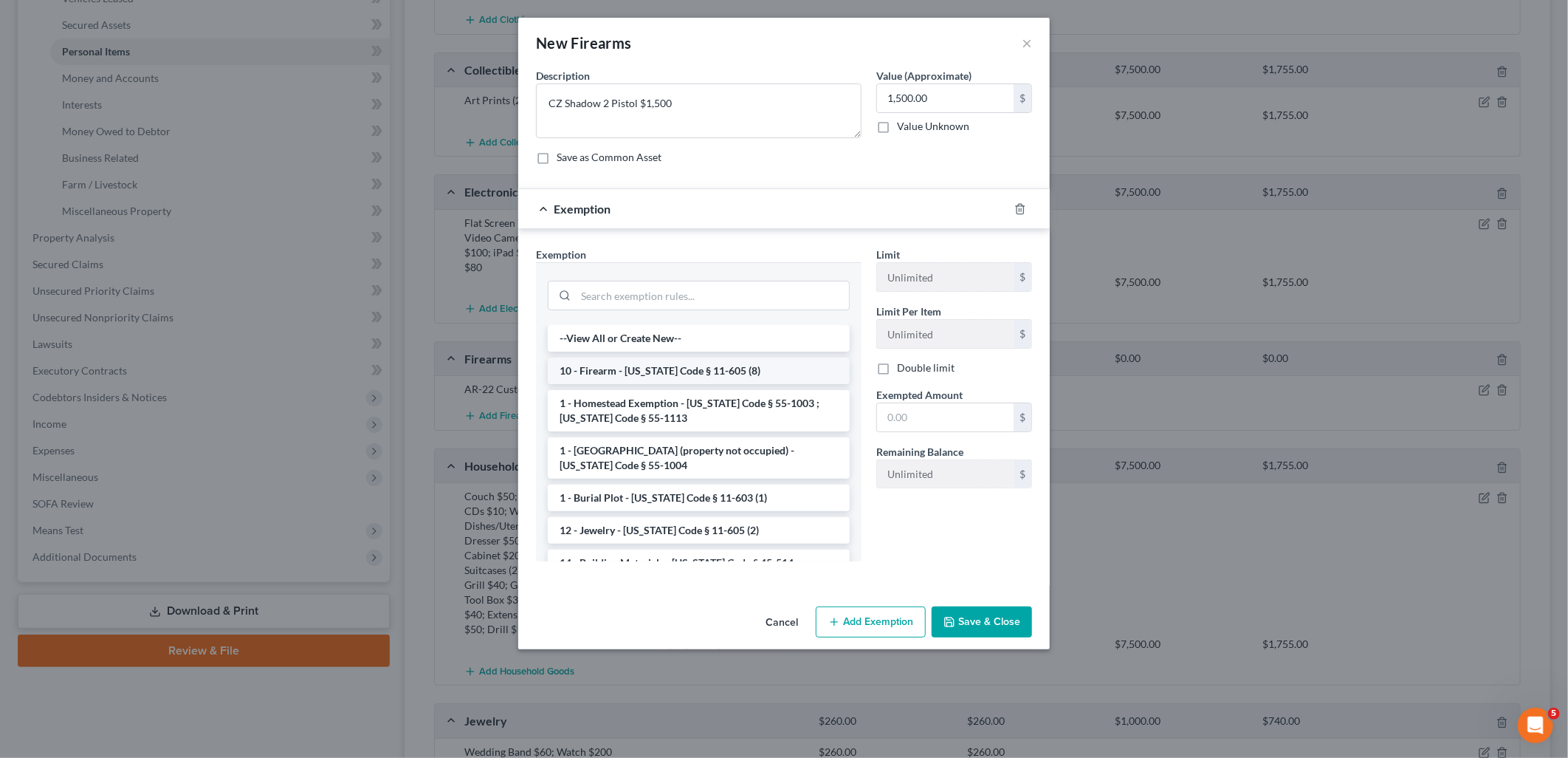
click at [696, 364] on li "10 - Firearm - Idaho Code § 11-605 (8)" at bounding box center [698, 371] width 302 height 27
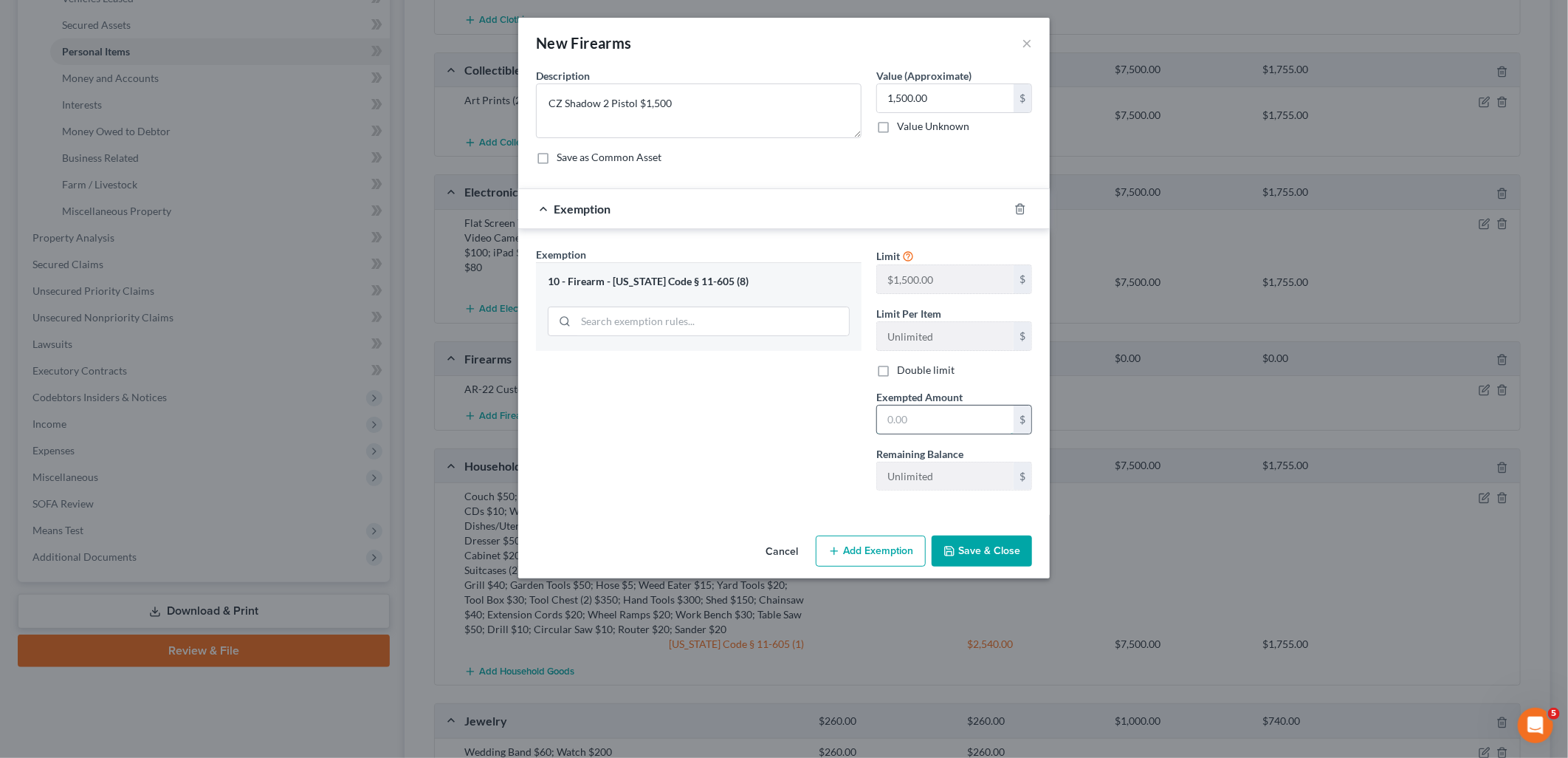
click at [913, 416] on input "text" at bounding box center [946, 419] width 137 height 28
type input "1,500.00"
click at [982, 547] on button "Save & Close" at bounding box center [981, 551] width 100 height 31
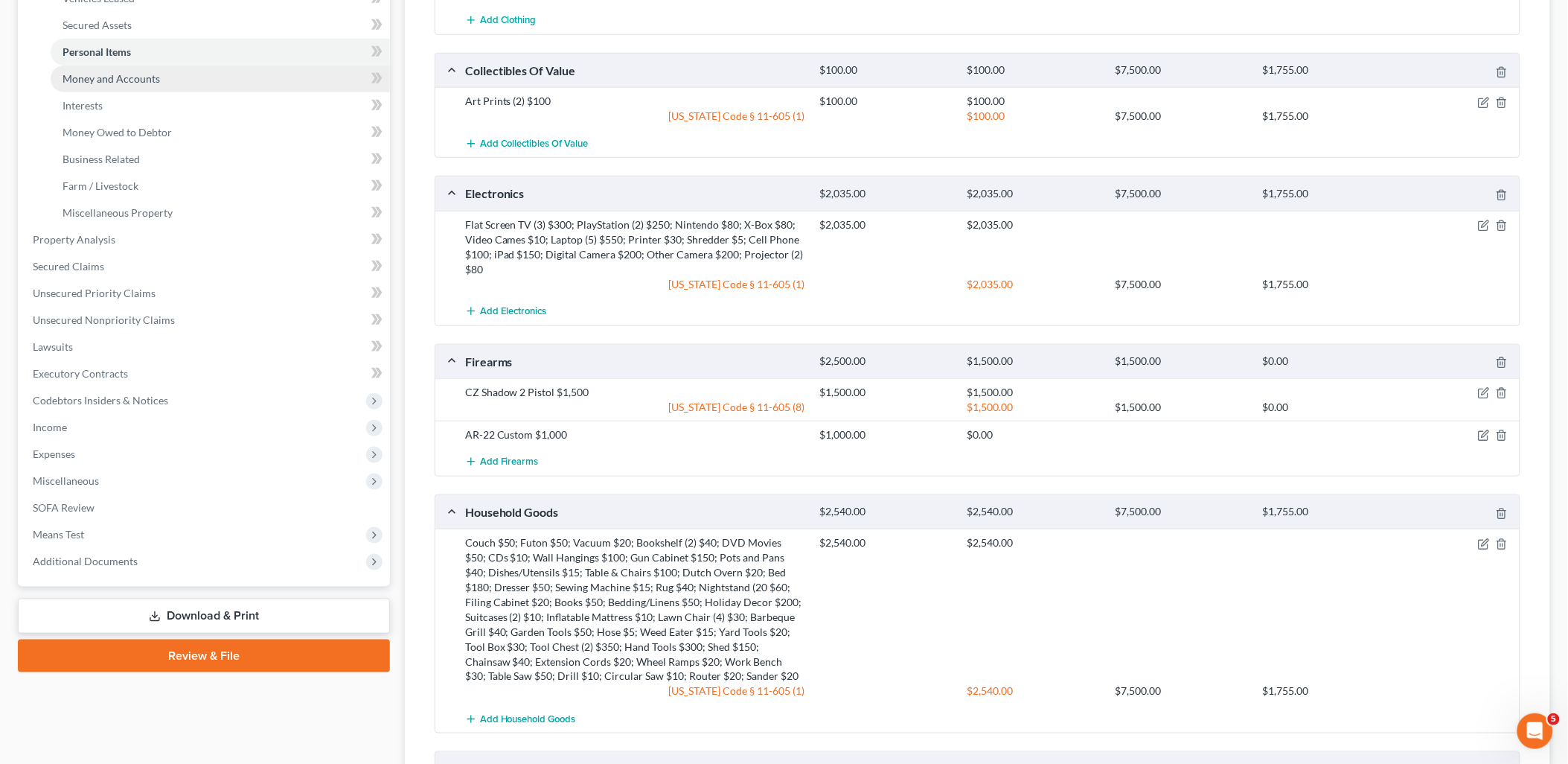
click at [131, 83] on link "Money and Accounts" at bounding box center [221, 79] width 340 height 27
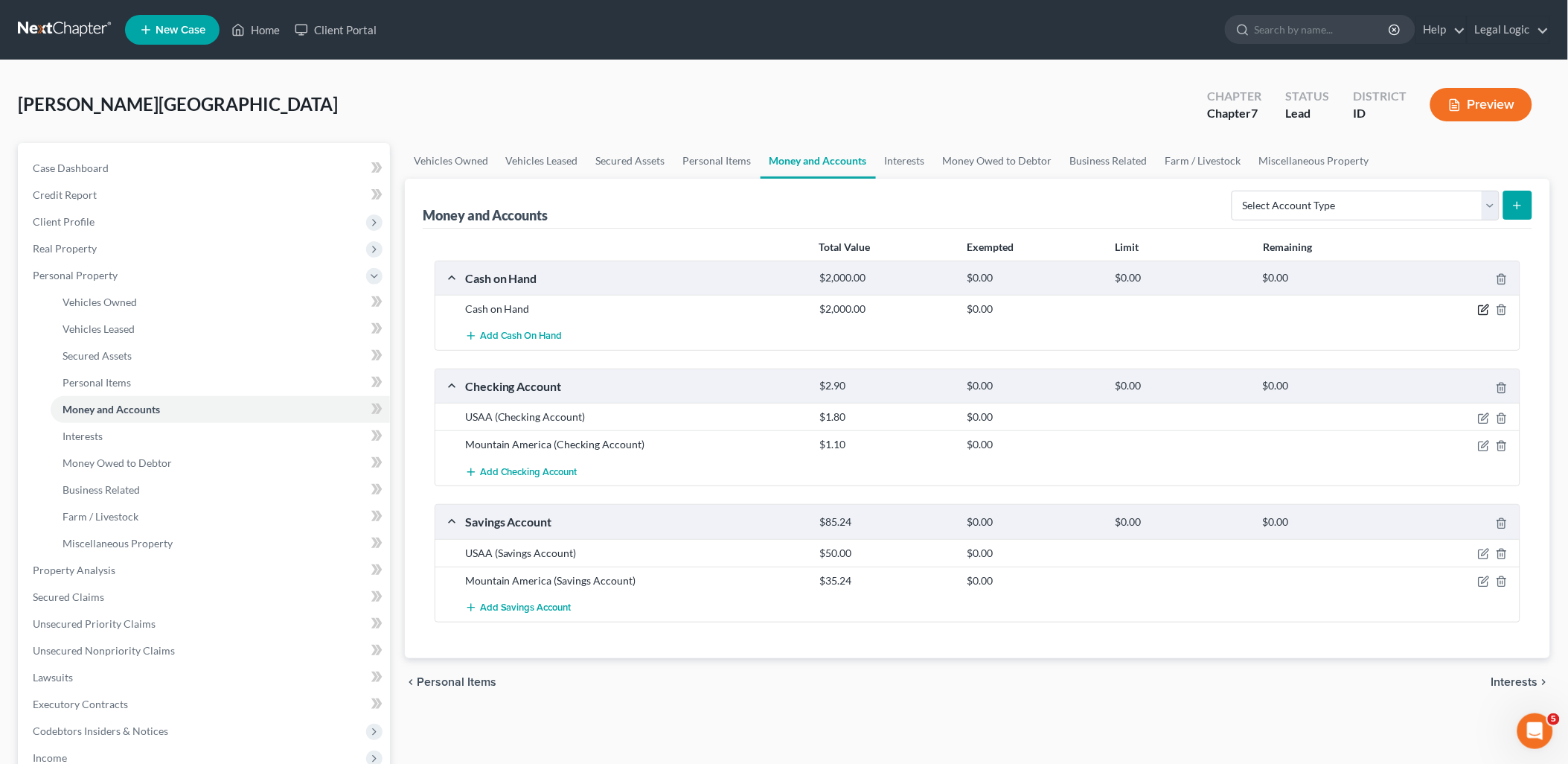
click at [1486, 311] on icon "button" at bounding box center [1483, 309] width 12 height 12
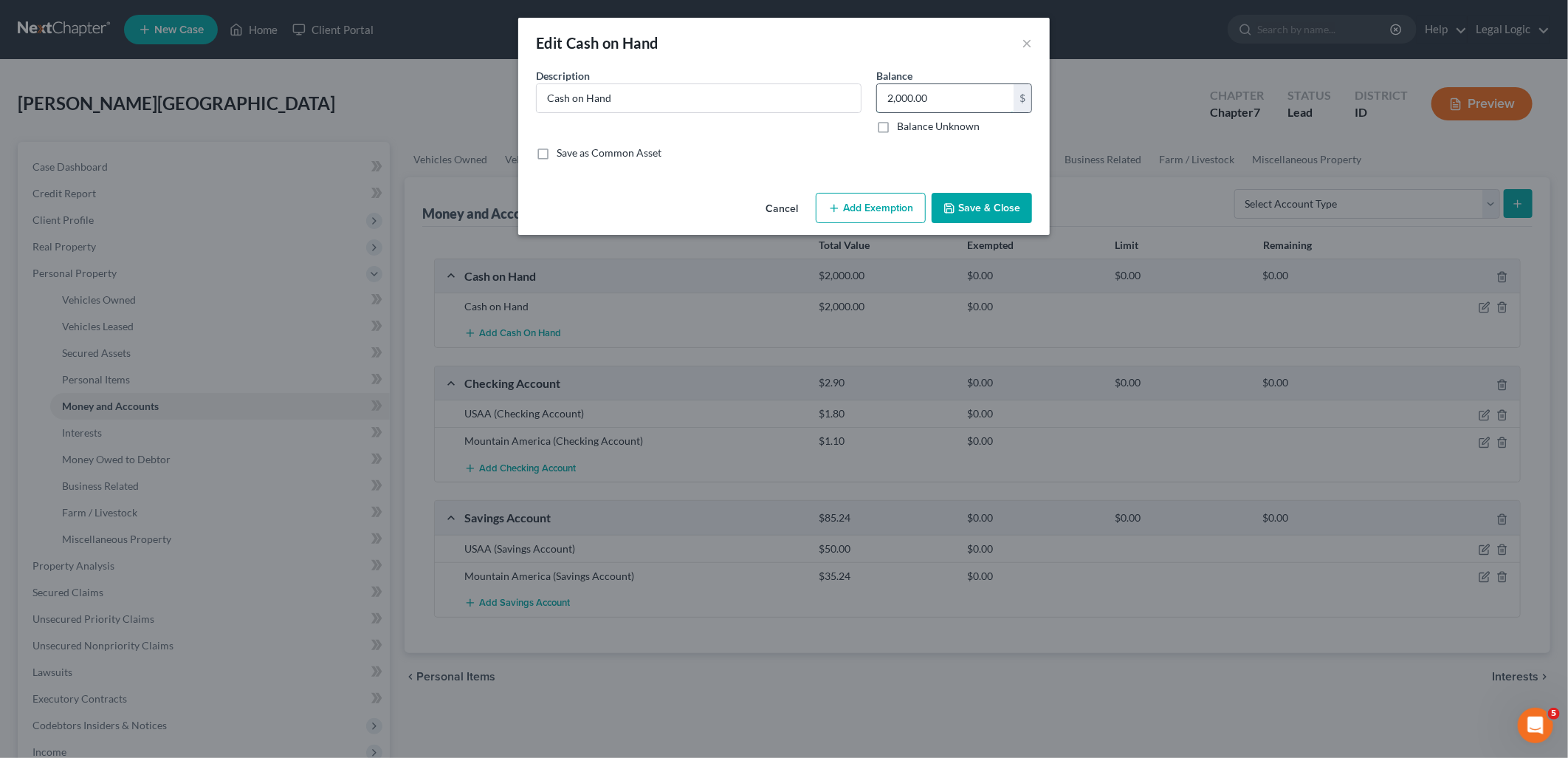
click at [963, 99] on input "2,000.00" at bounding box center [946, 98] width 137 height 28
type input "1,000.00"
click at [879, 203] on button "Add Exemption" at bounding box center [870, 207] width 110 height 31
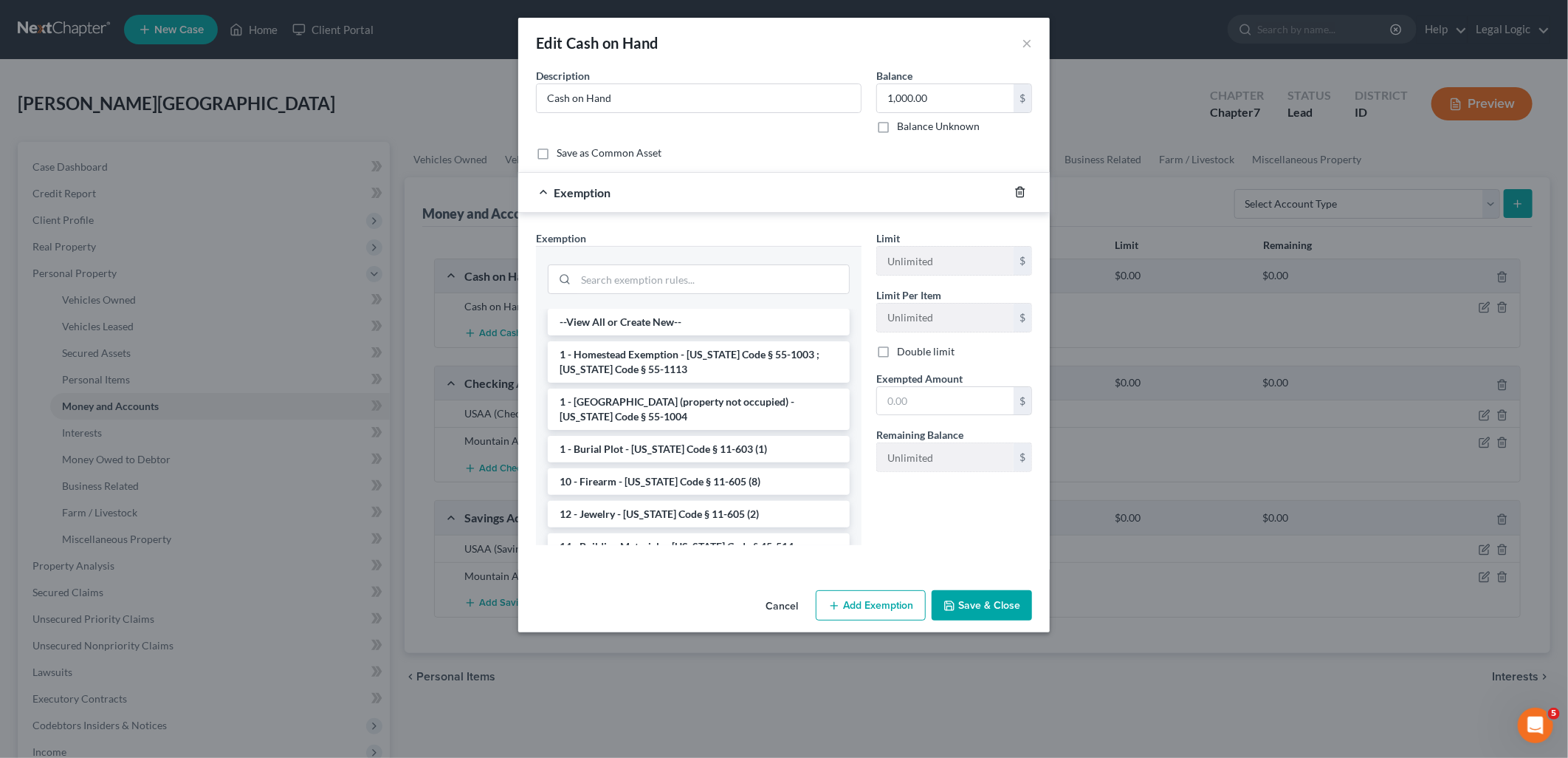
click at [1019, 190] on icon "button" at bounding box center [1020, 191] width 12 height 12
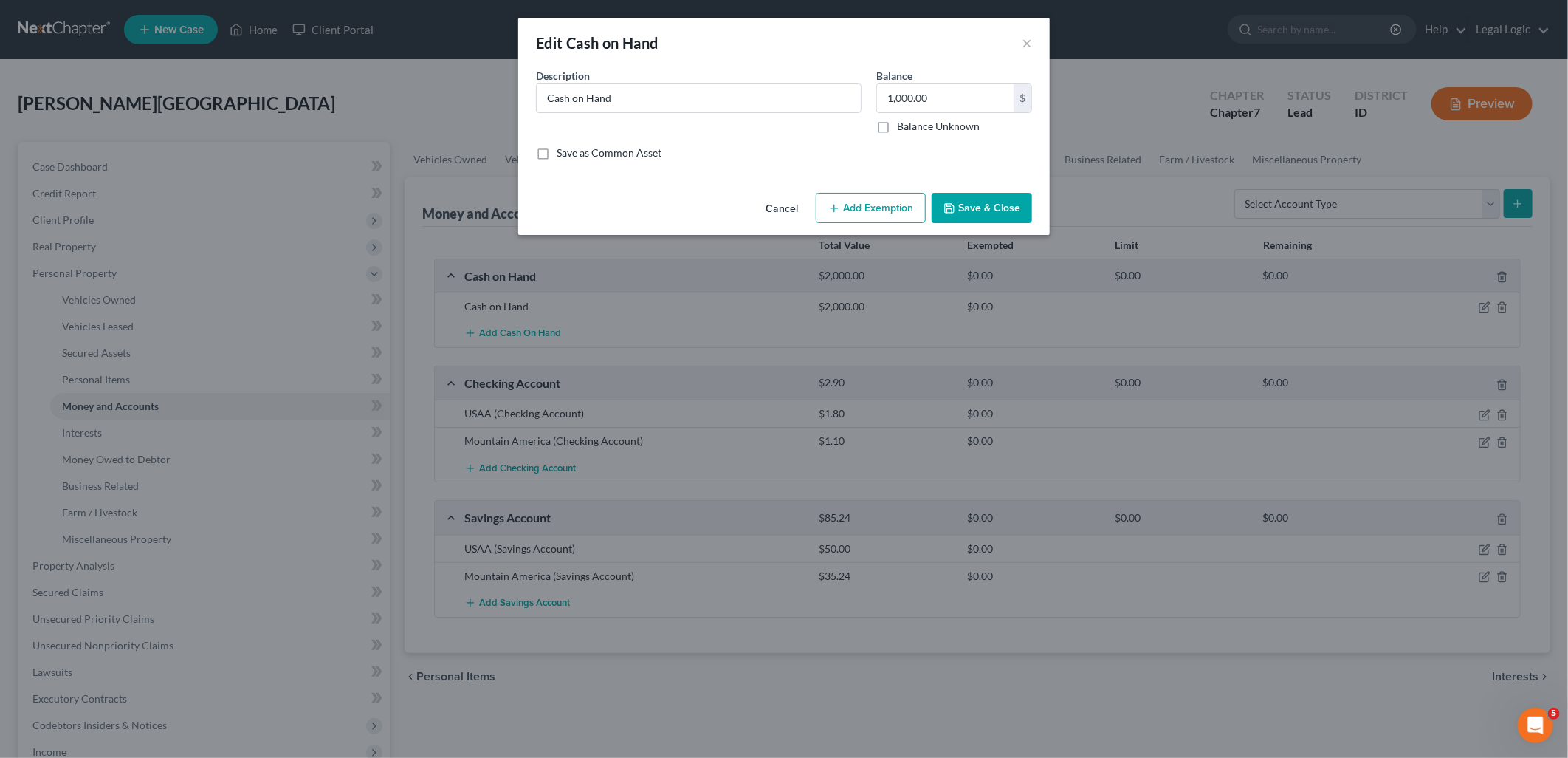
click at [979, 201] on button "Save & Close" at bounding box center [981, 207] width 100 height 31
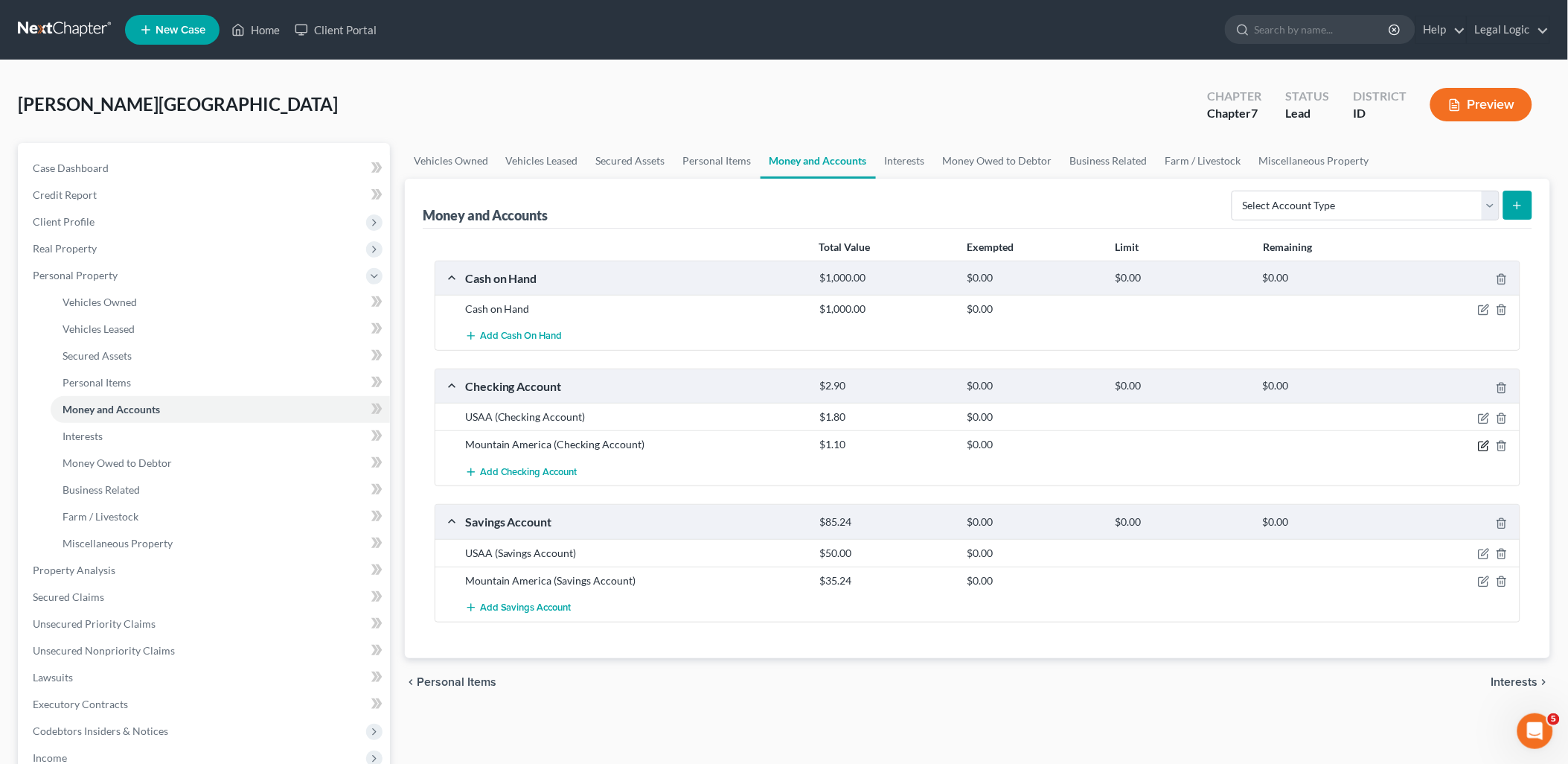
click at [1483, 444] on icon "button" at bounding box center [1484, 443] width 6 height 6
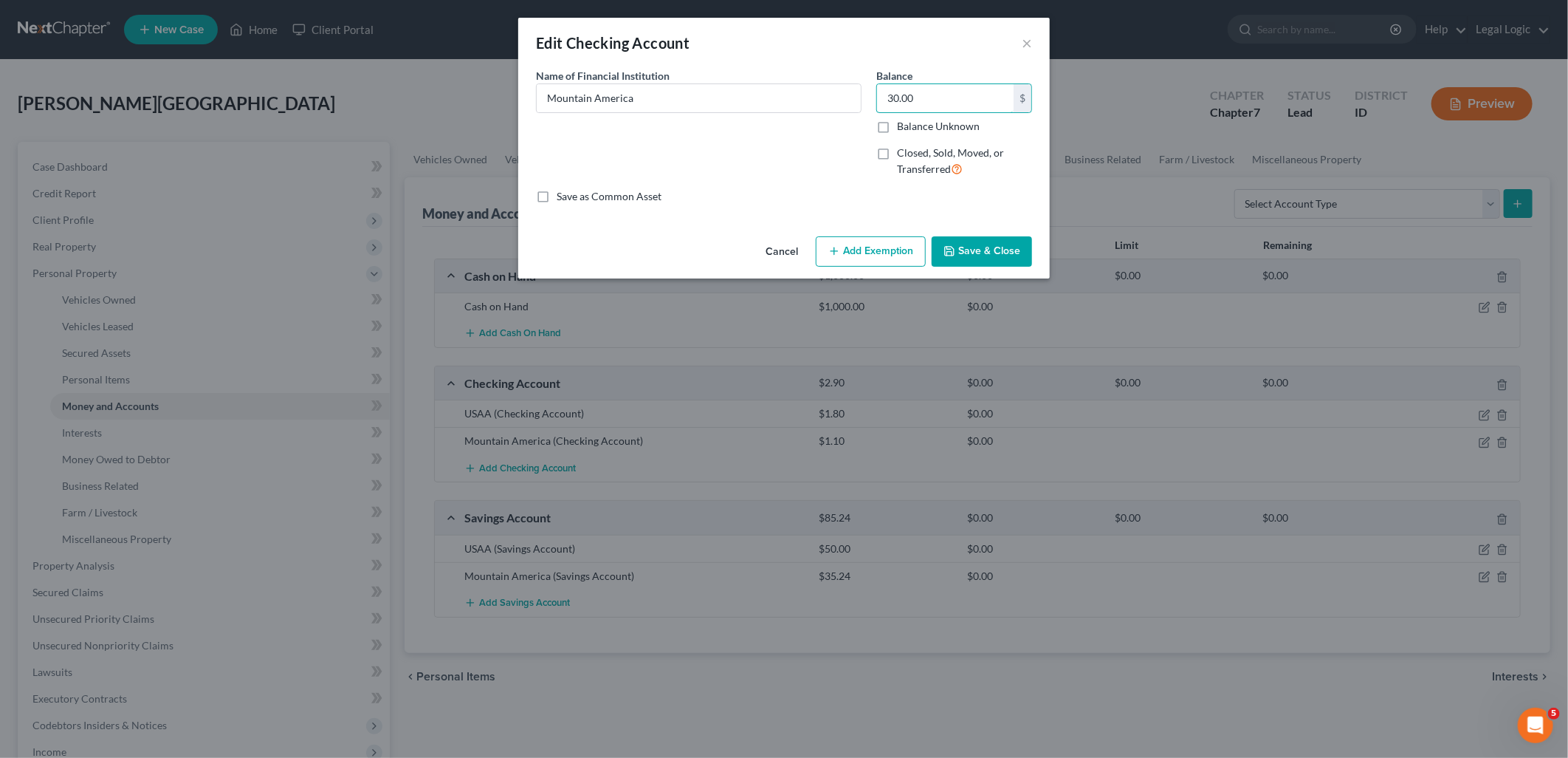
type input "30.00"
click at [1002, 246] on button "Save & Close" at bounding box center [981, 252] width 100 height 31
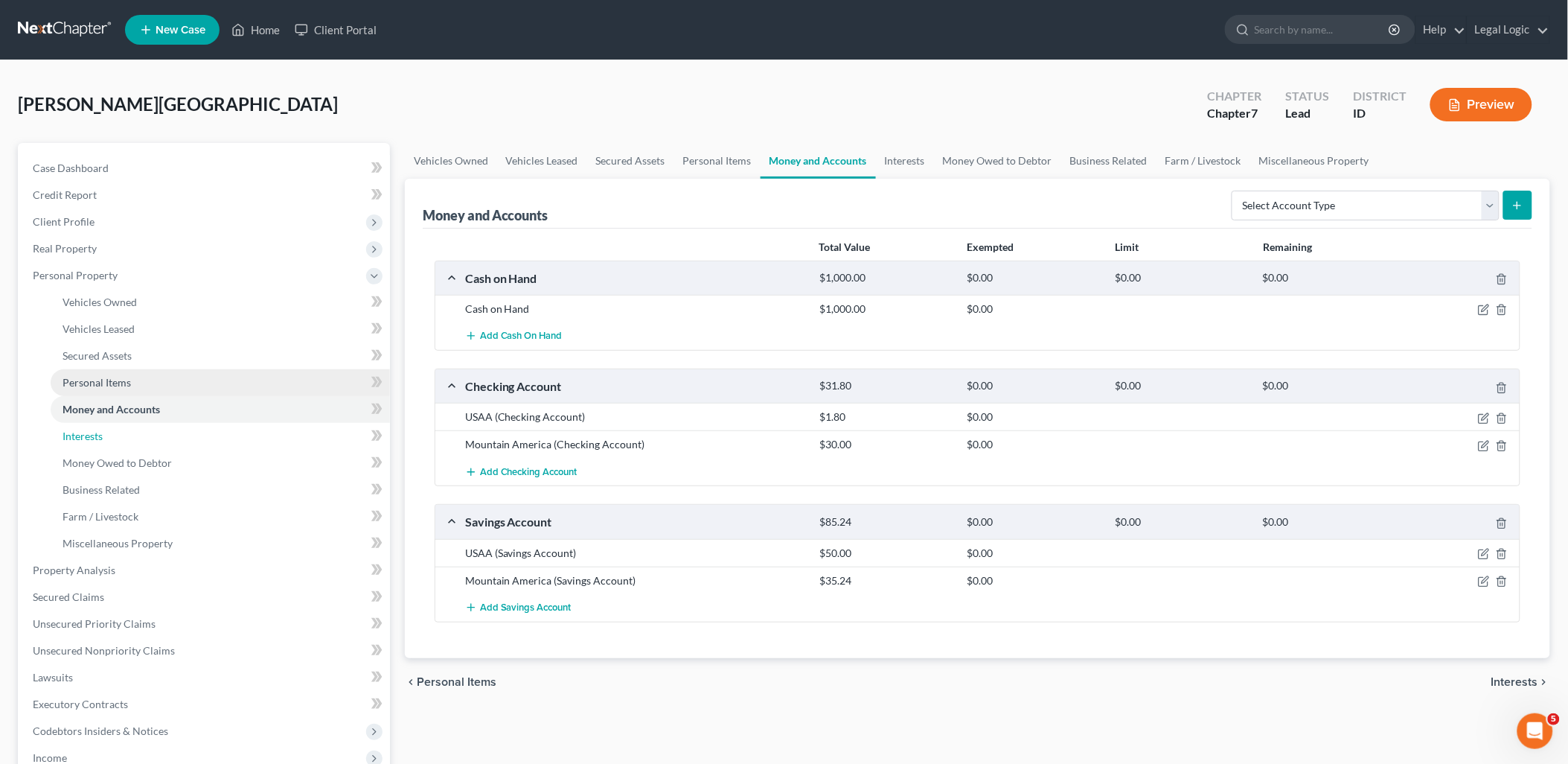
drag, startPoint x: 60, startPoint y: 430, endPoint x: 320, endPoint y: 391, distance: 262.9
click at [60, 430] on link "Interests" at bounding box center [221, 436] width 340 height 27
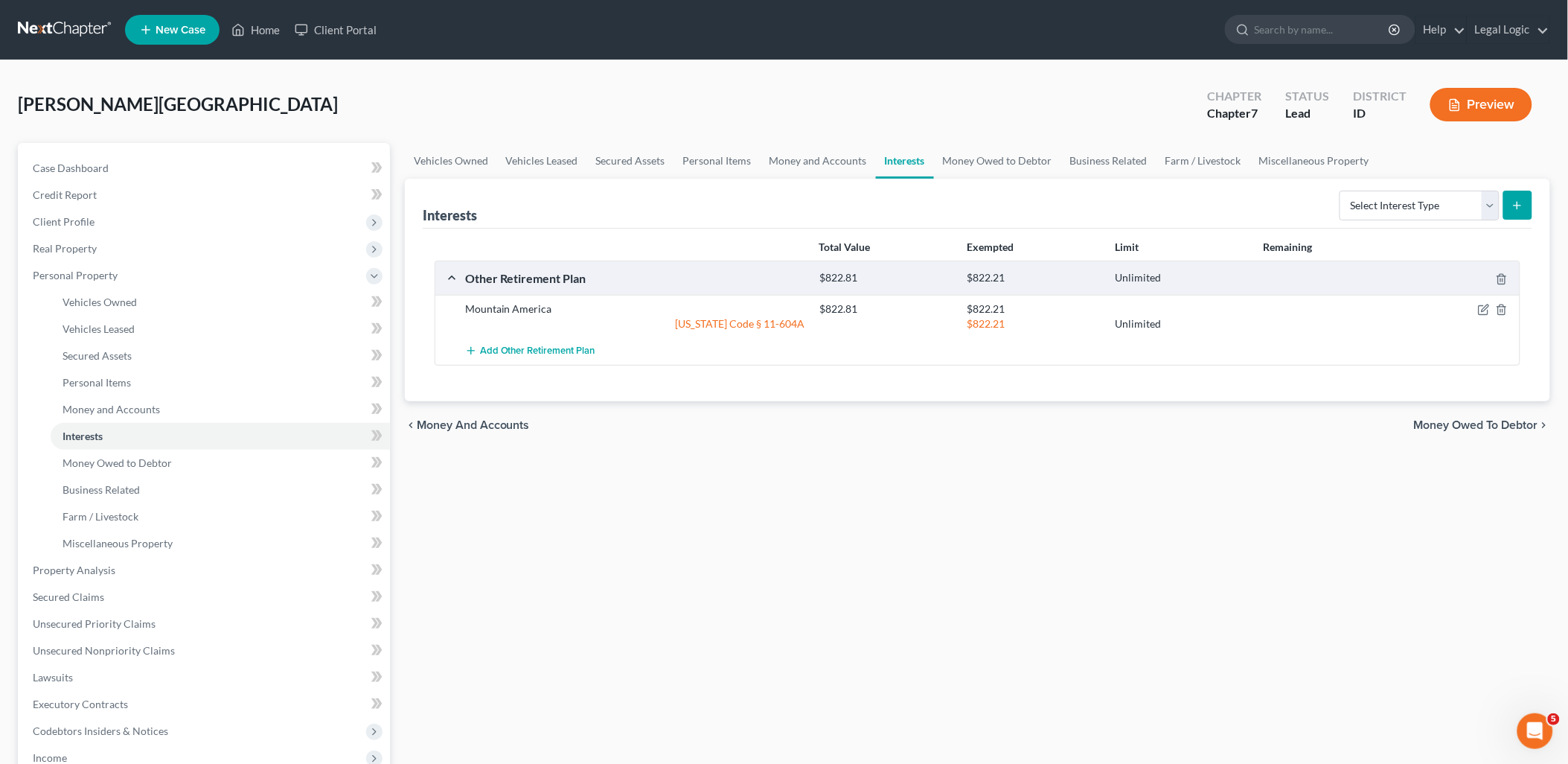
click at [1477, 306] on div at bounding box center [1462, 308] width 118 height 15
click at [1485, 306] on icon "button" at bounding box center [1483, 309] width 12 height 12
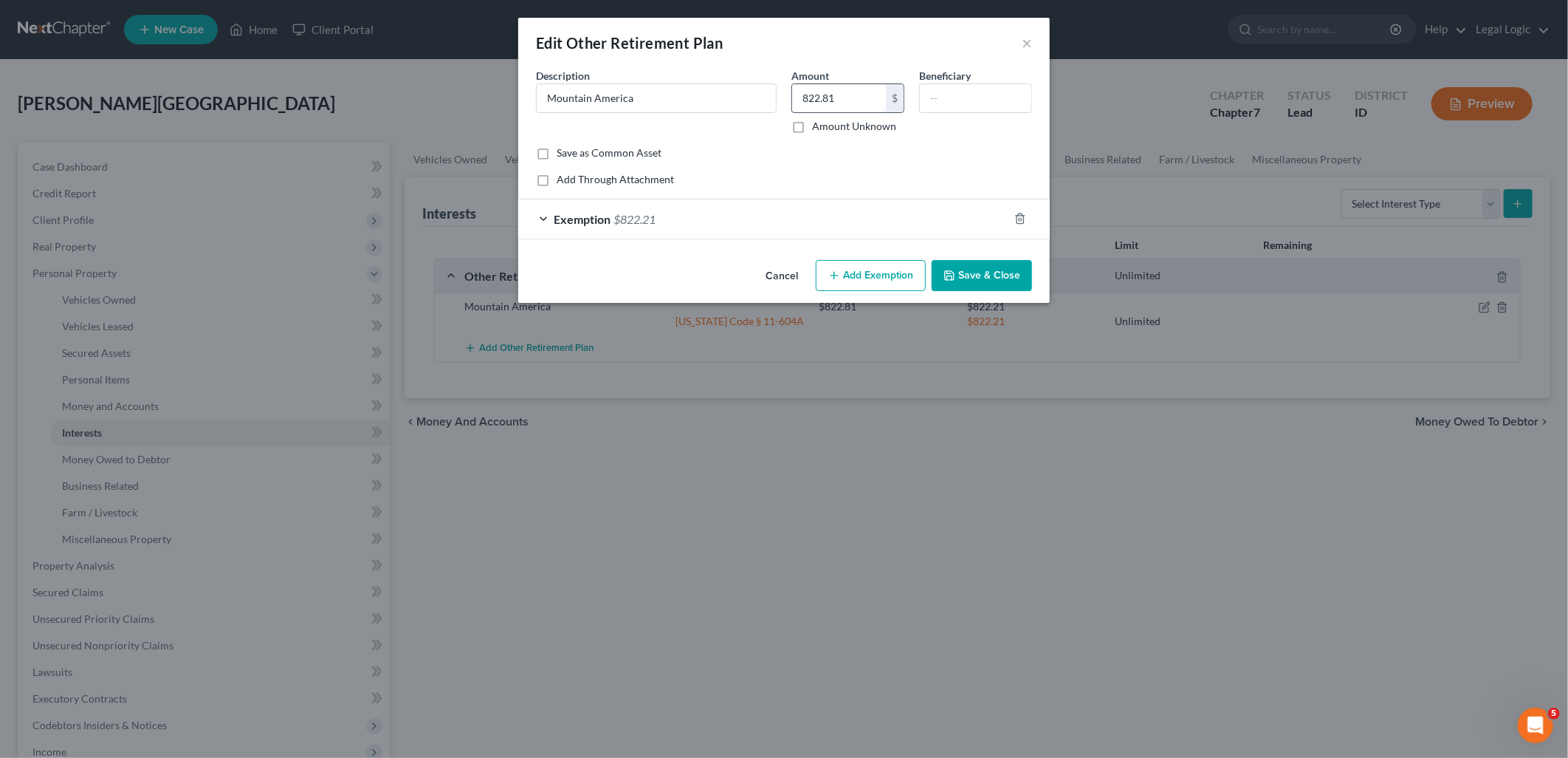
click at [866, 90] on input "822.81" at bounding box center [839, 98] width 94 height 28
type input "822.91"
click at [626, 210] on div "Exemption $822.21" at bounding box center [763, 219] width 490 height 39
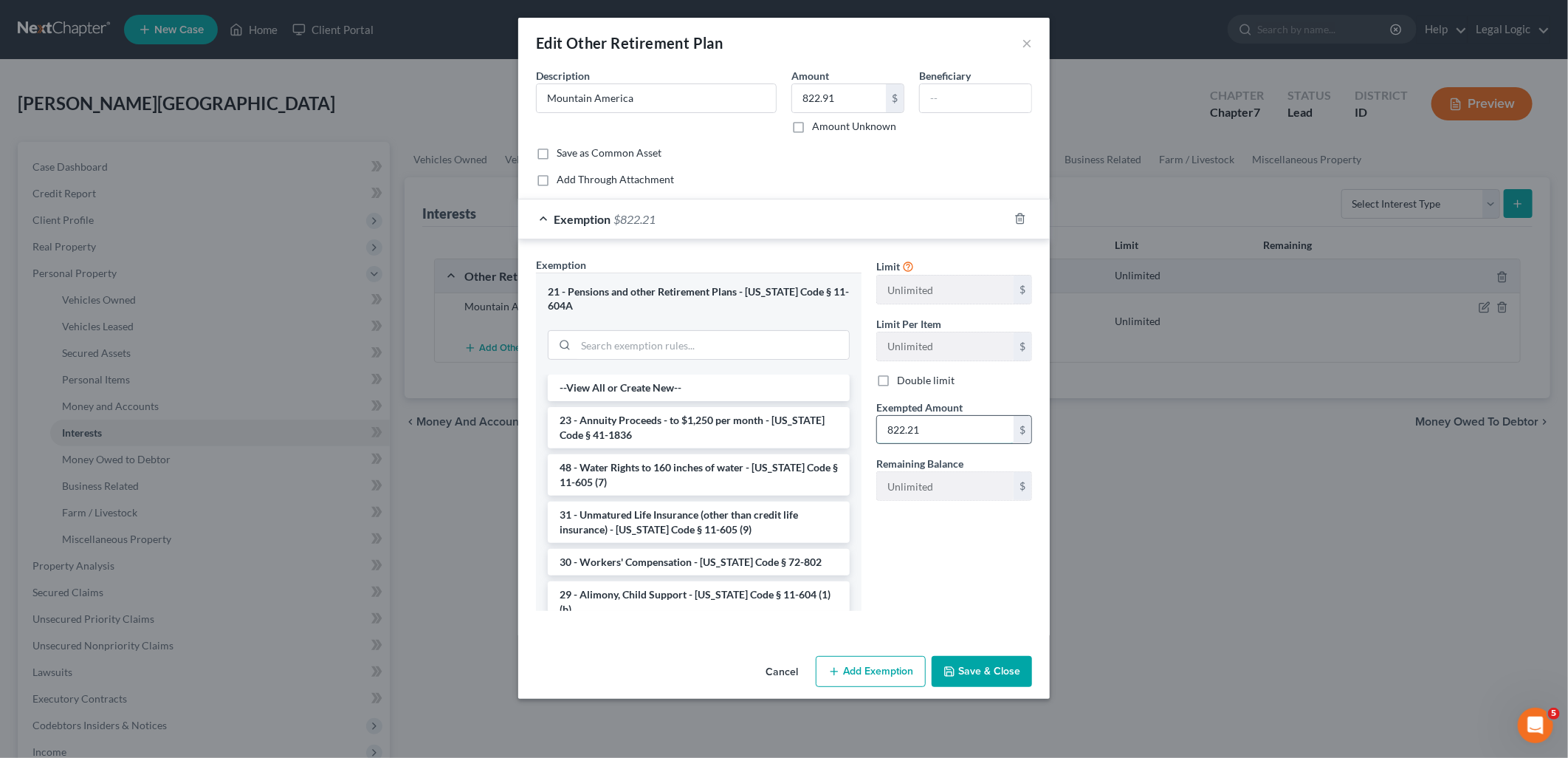
click at [932, 423] on input "822.21" at bounding box center [946, 430] width 137 height 28
type input "822.91"
click at [973, 656] on button "Save & Close" at bounding box center [981, 671] width 100 height 31
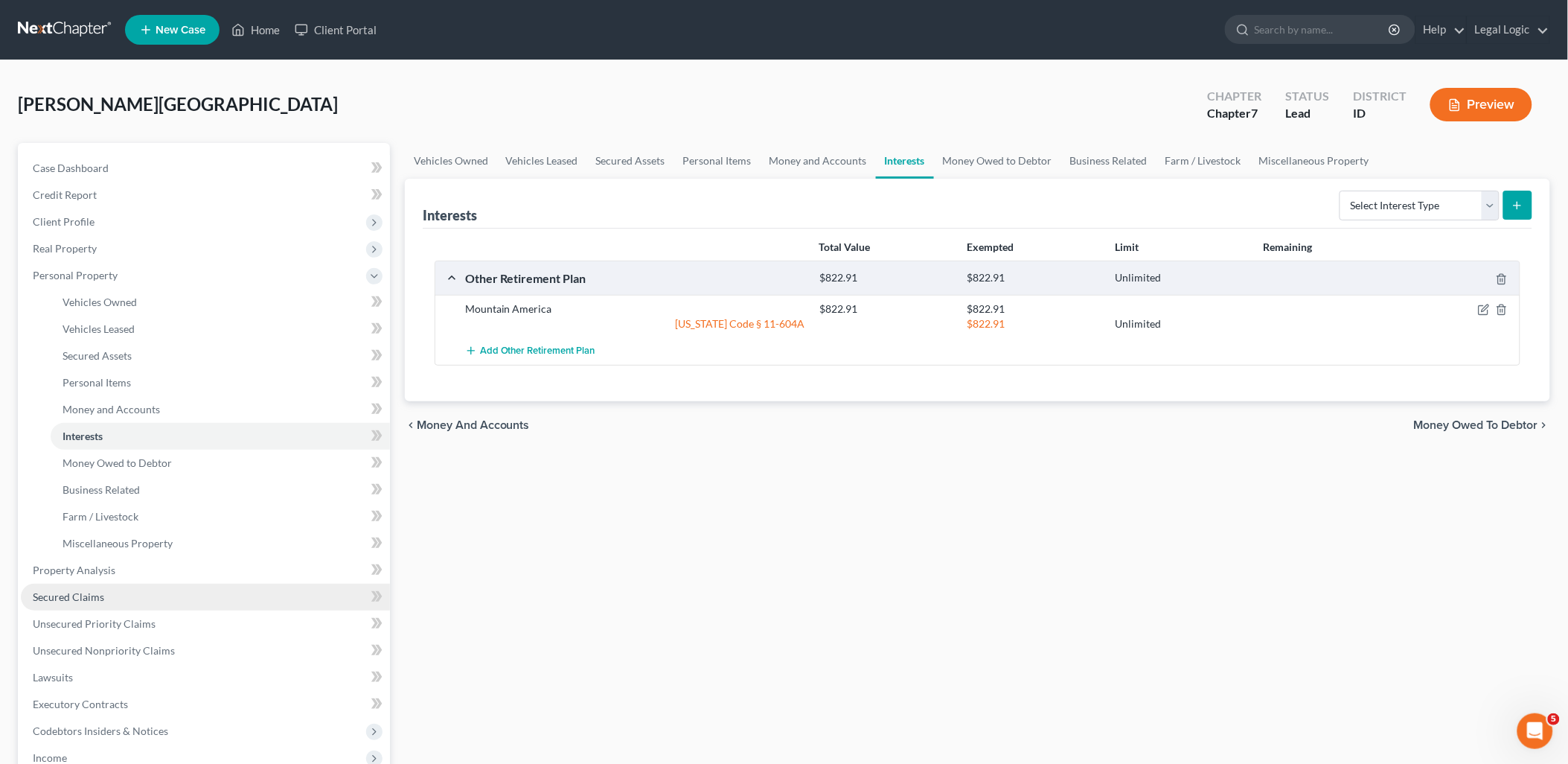
click at [107, 594] on link "Secured Claims" at bounding box center [205, 597] width 369 height 27
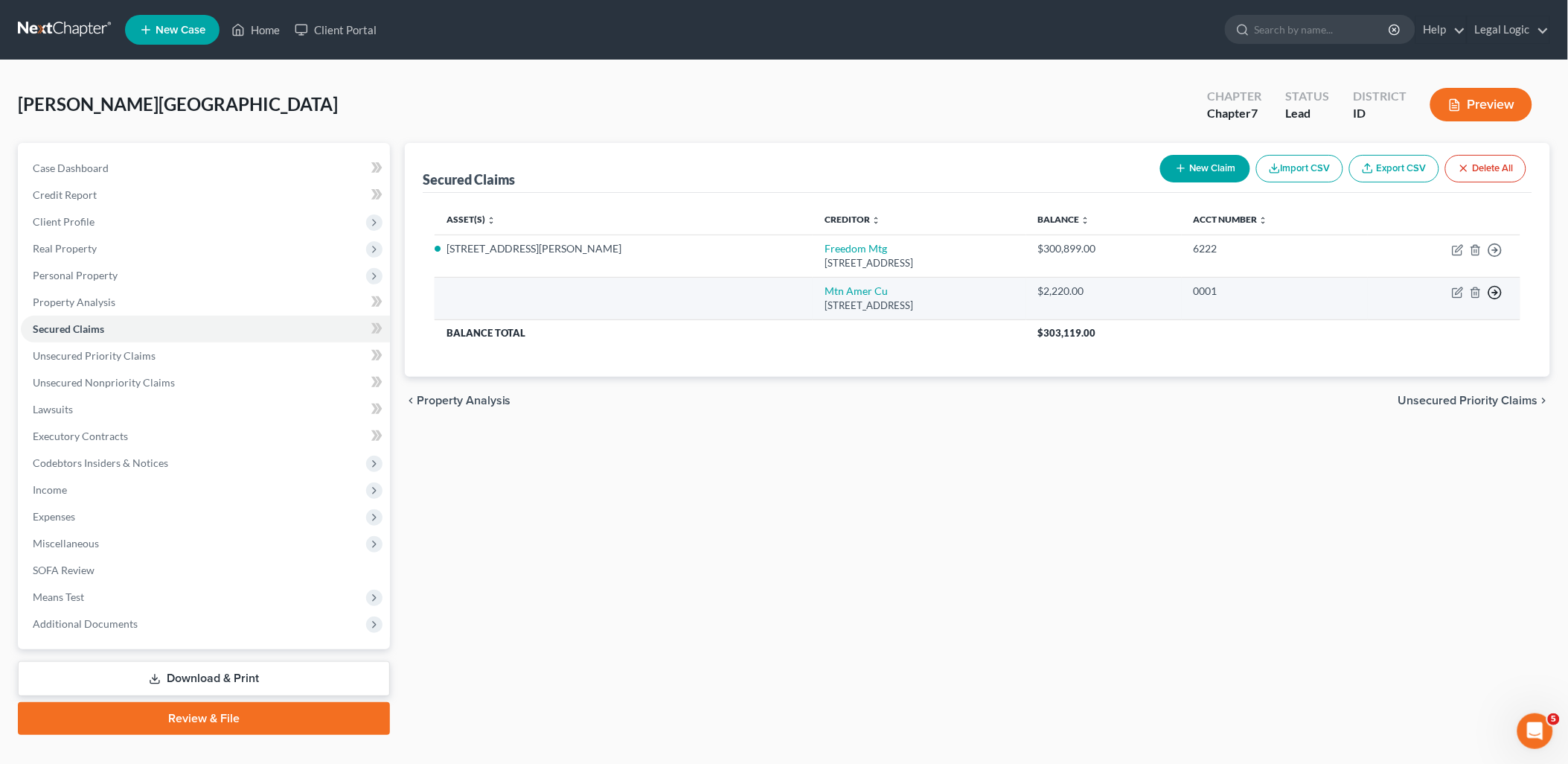
click at [1490, 291] on icon "button" at bounding box center [1495, 292] width 15 height 15
click at [1437, 321] on link "Move to F" at bounding box center [1427, 328] width 124 height 25
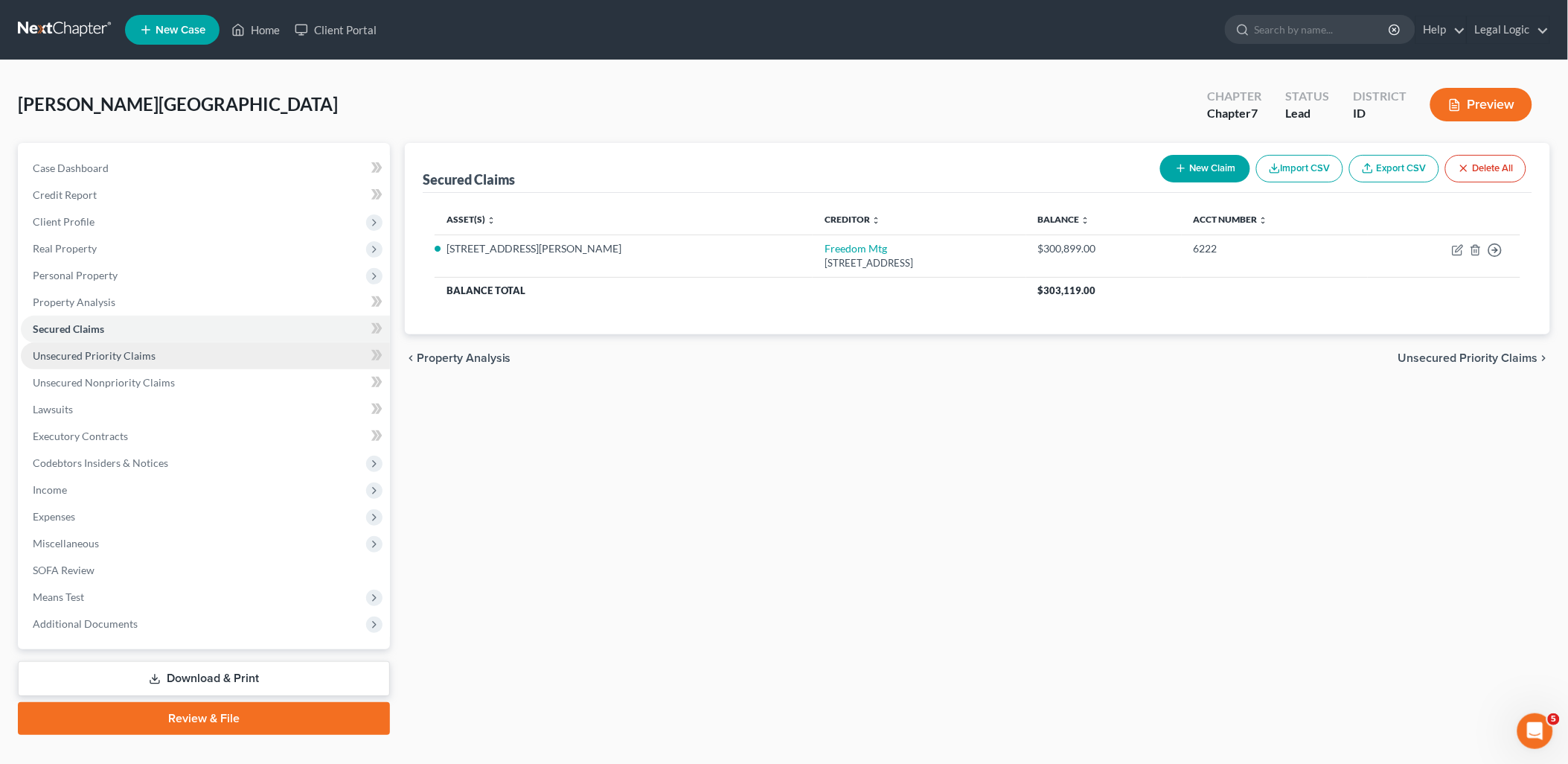
click at [131, 358] on span "Unsecured Priority Claims" at bounding box center [94, 356] width 122 height 13
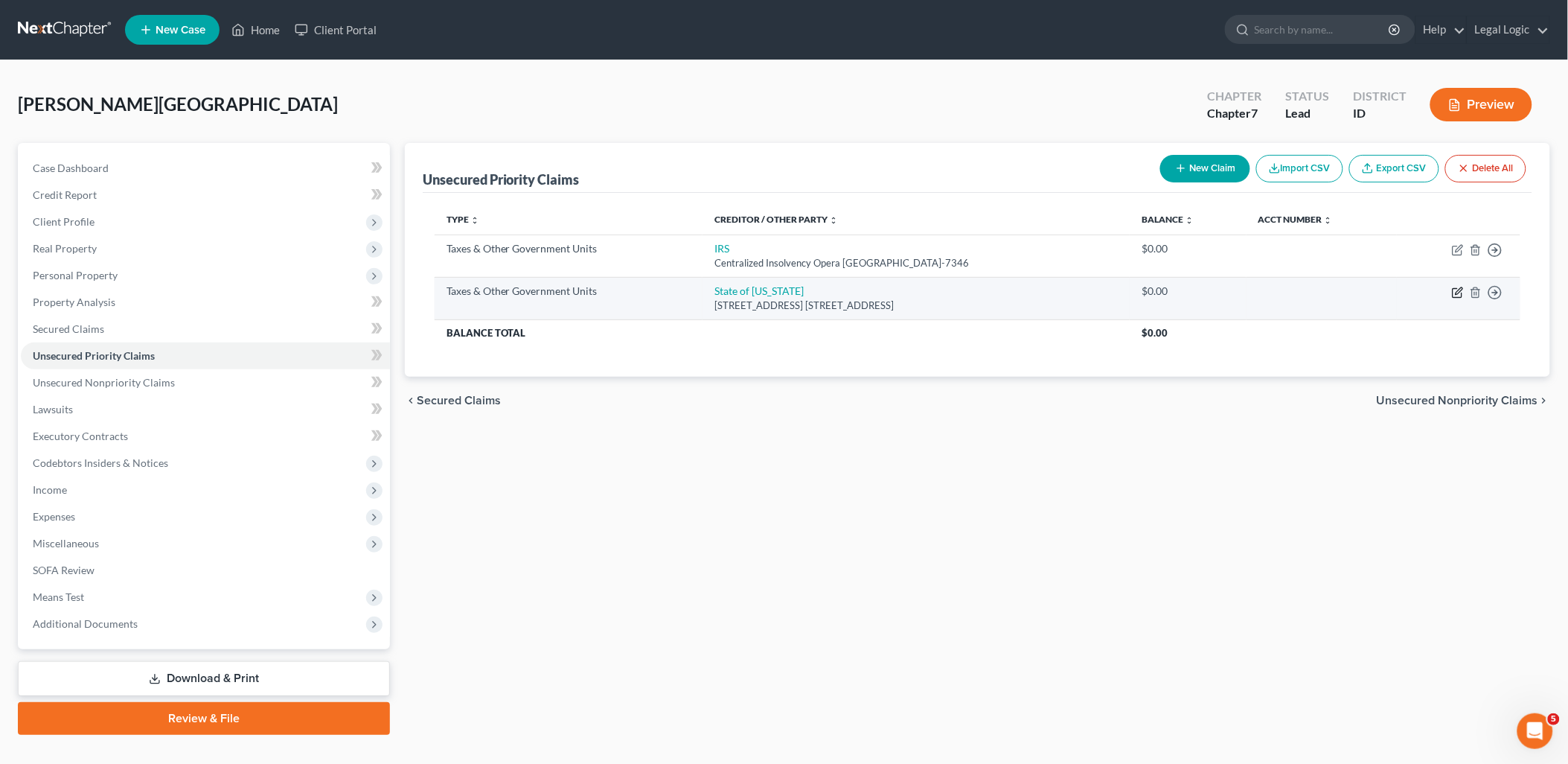
click at [1461, 290] on icon "button" at bounding box center [1458, 290] width 6 height 6
select select "2"
select select "13"
select select "0"
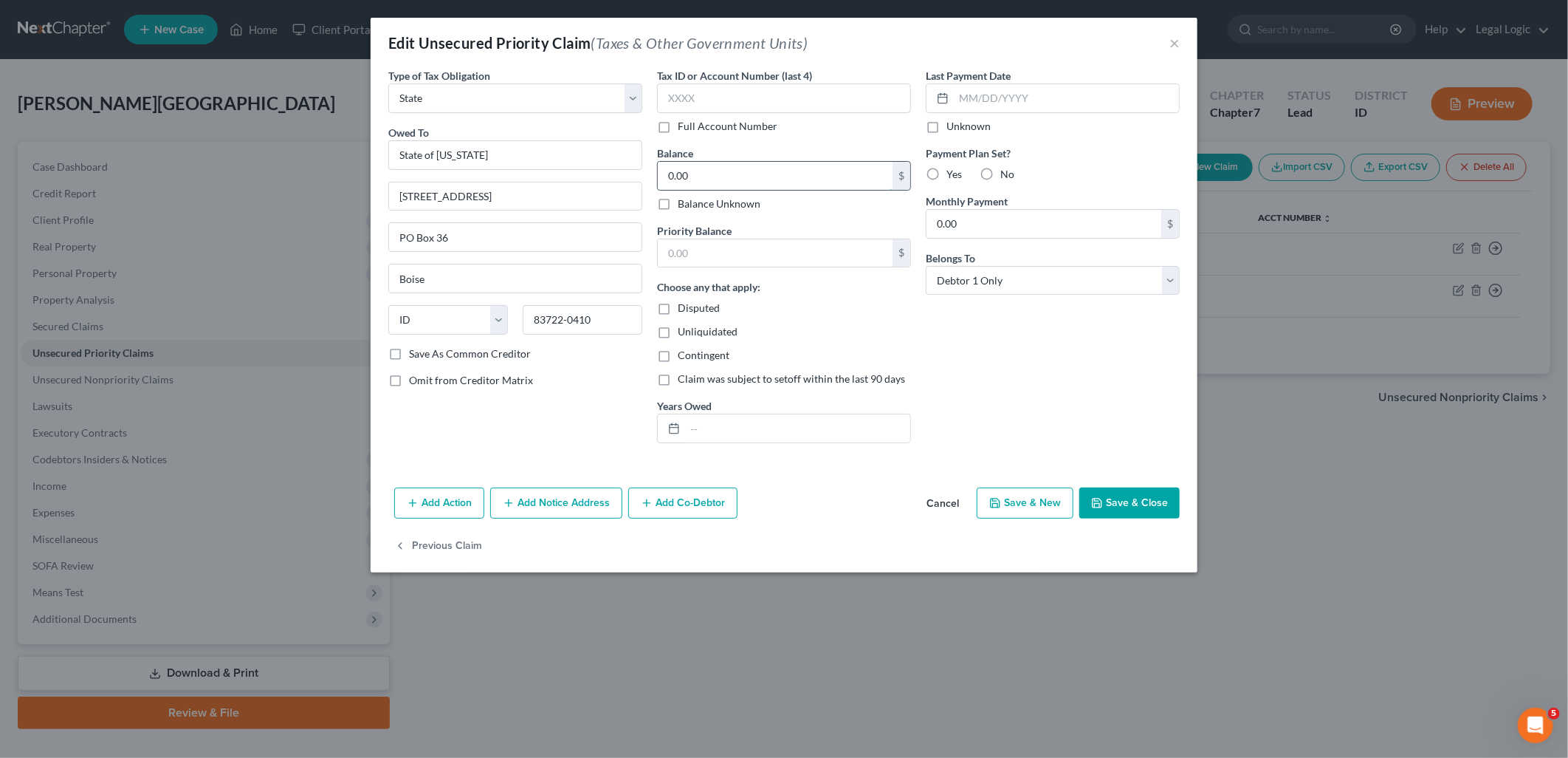
click at [761, 172] on input "0.00" at bounding box center [775, 176] width 235 height 28
type input "600.00"
click at [1124, 504] on button "Save & Close" at bounding box center [1129, 503] width 100 height 31
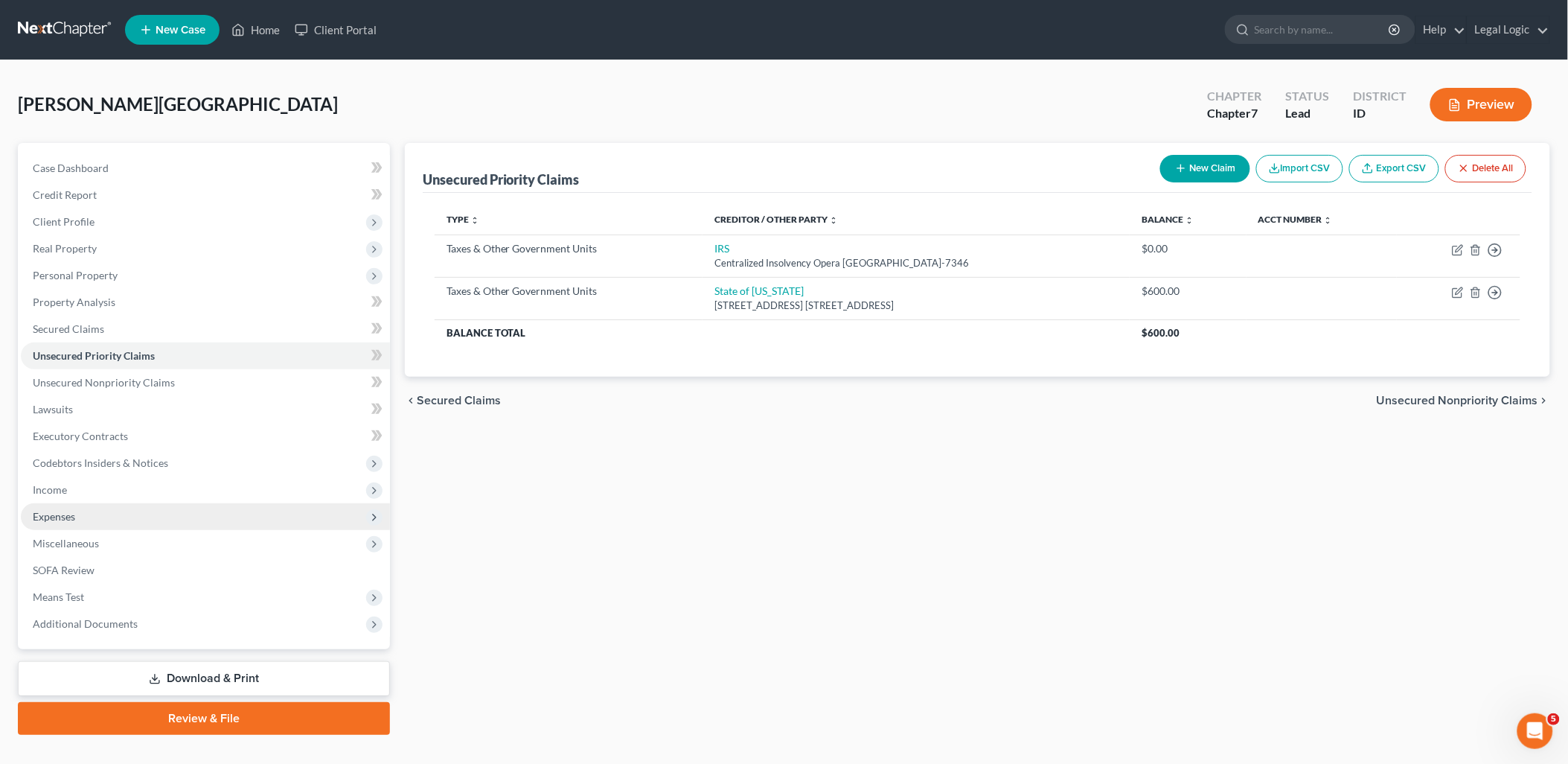
click at [36, 516] on span "Expenses" at bounding box center [54, 516] width 42 height 13
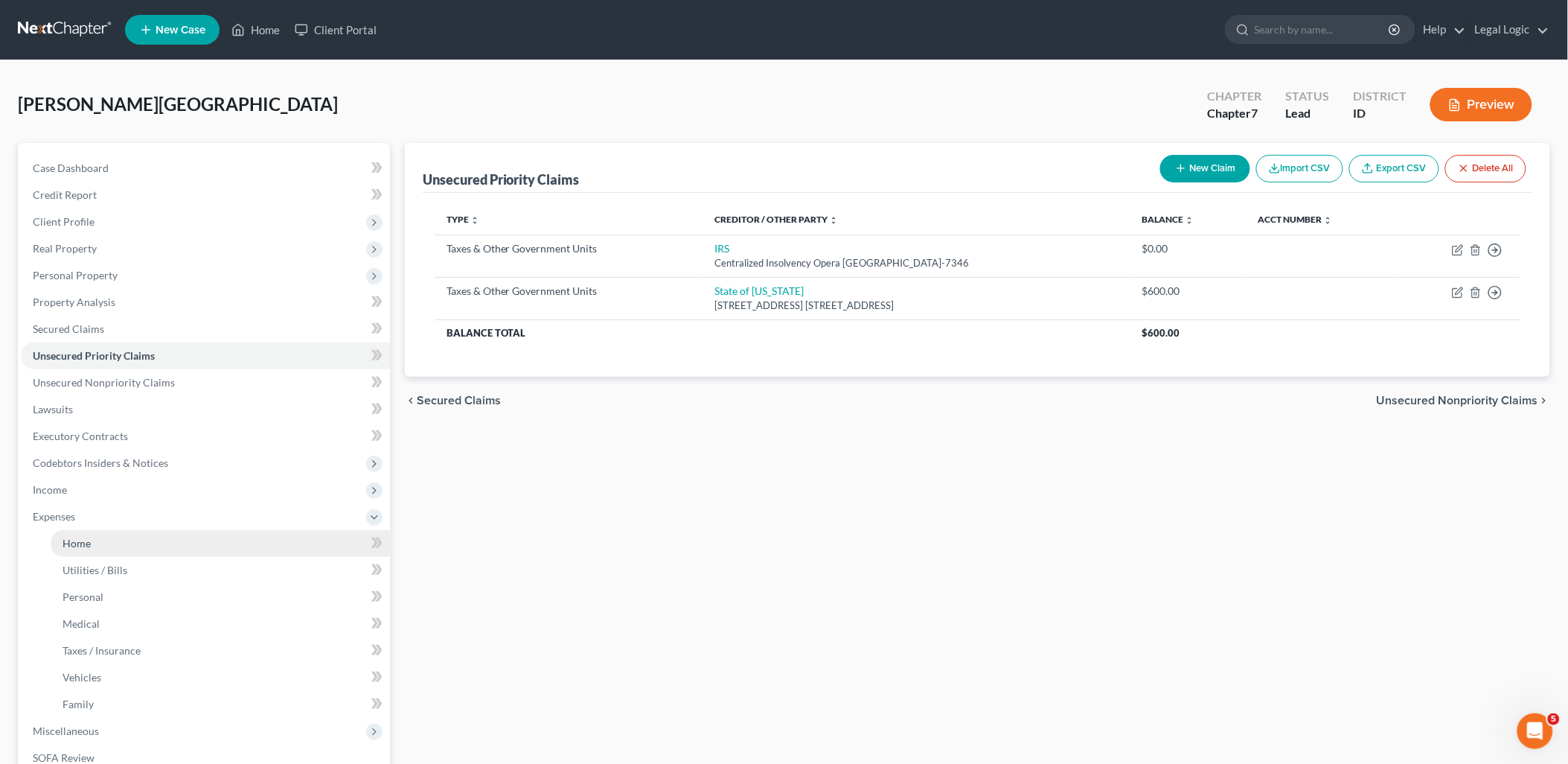
click at [87, 544] on span "Home" at bounding box center [77, 543] width 29 height 13
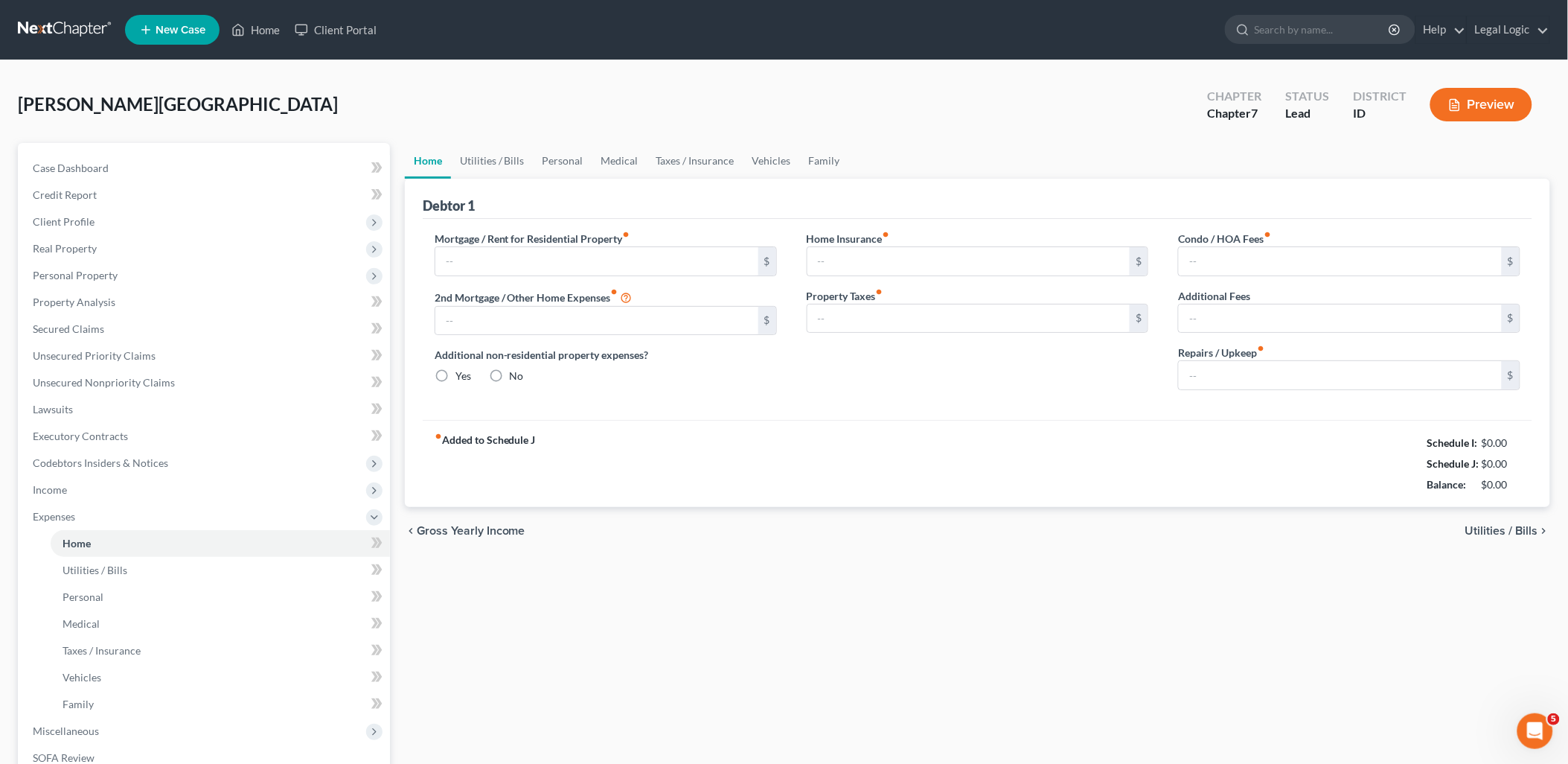
type input "0.00"
radio input "true"
type input "0.00"
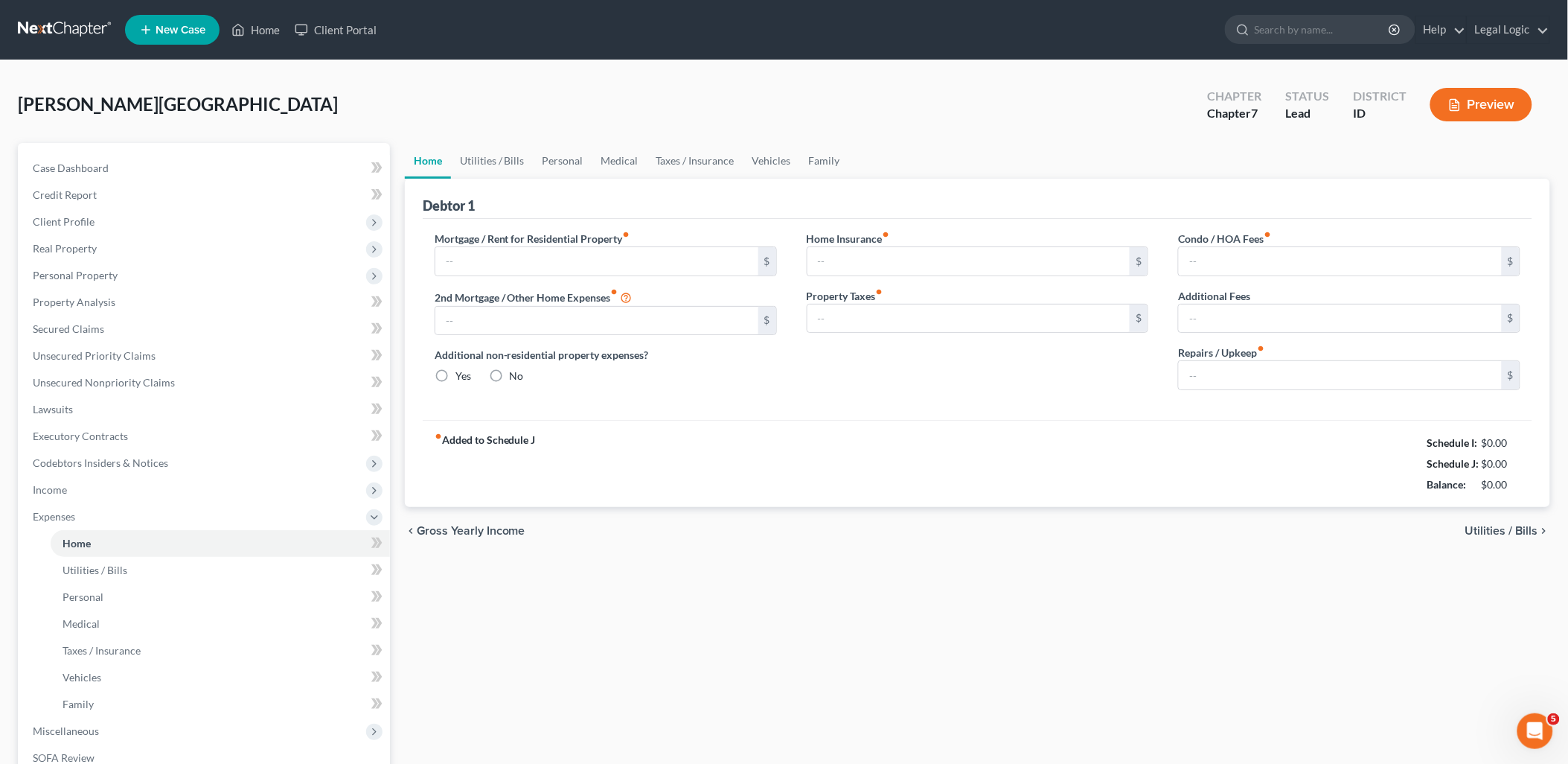
type input "0.00"
click at [710, 263] on input "text" at bounding box center [597, 262] width 323 height 29
type input "2,200.00"
click at [1187, 371] on input "0.00" at bounding box center [1340, 375] width 323 height 29
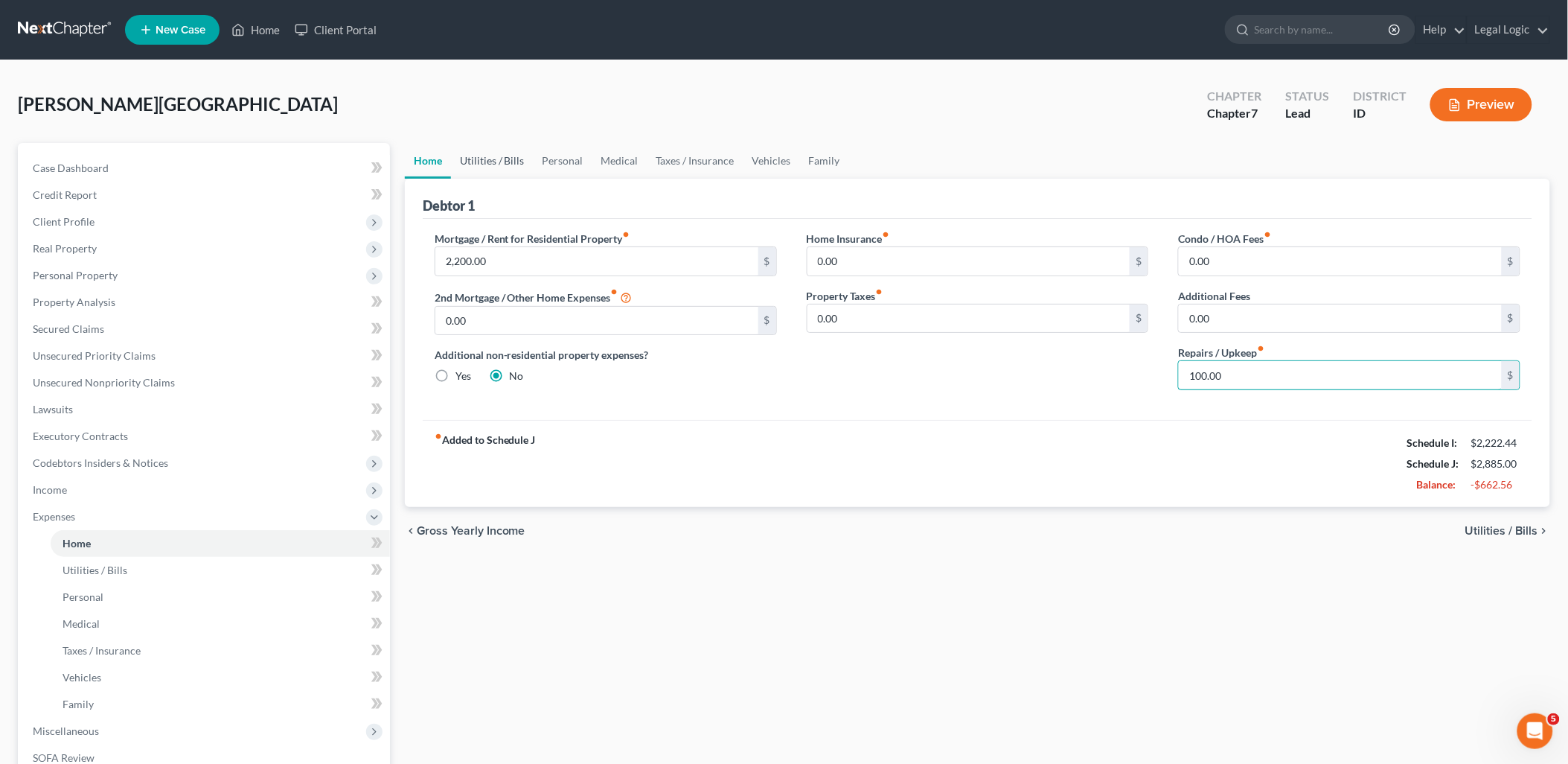
type input "100.00"
click at [484, 154] on link "Utilities / Bills" at bounding box center [492, 161] width 82 height 36
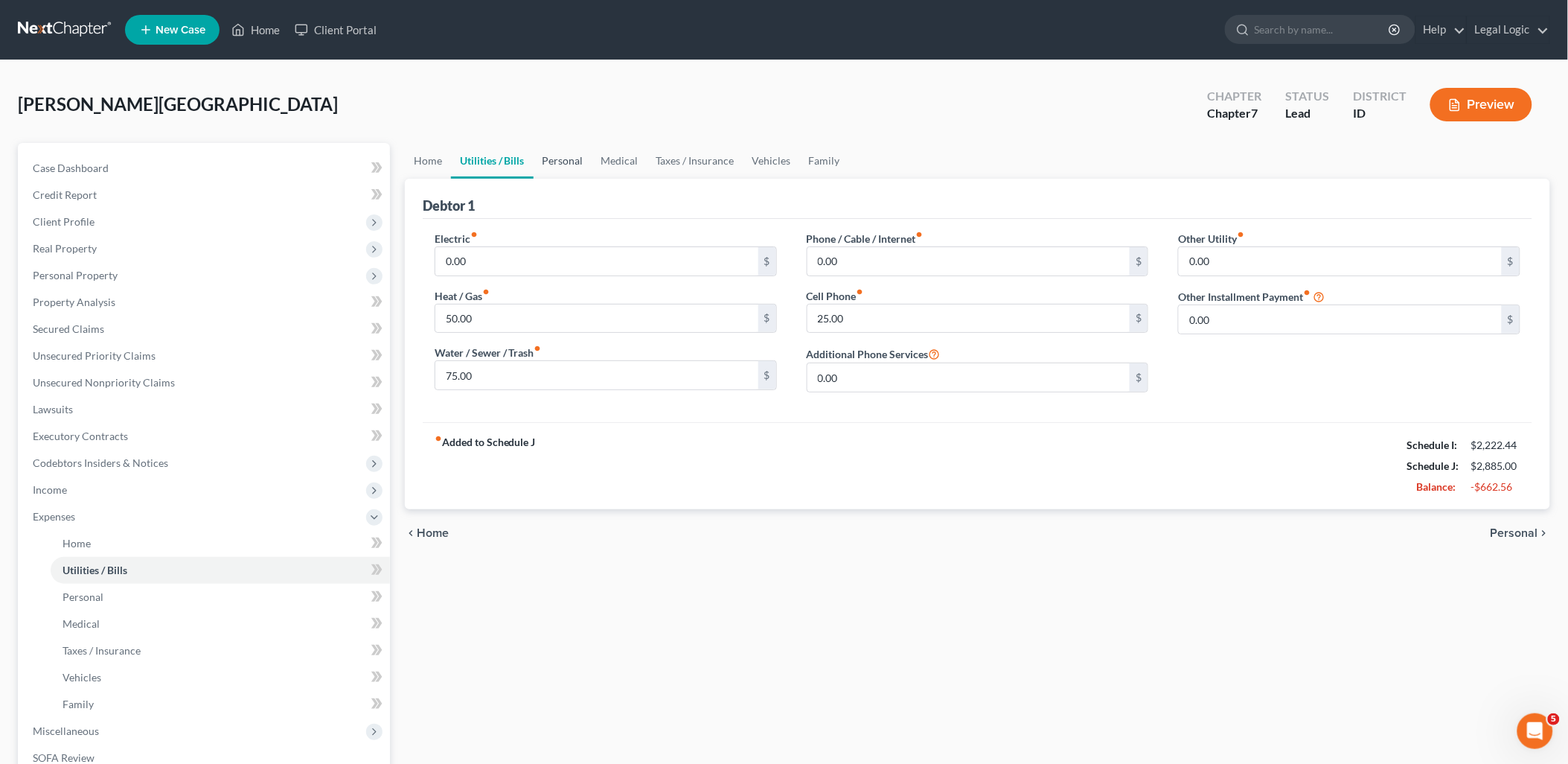
click at [560, 149] on link "Personal" at bounding box center [563, 161] width 59 height 36
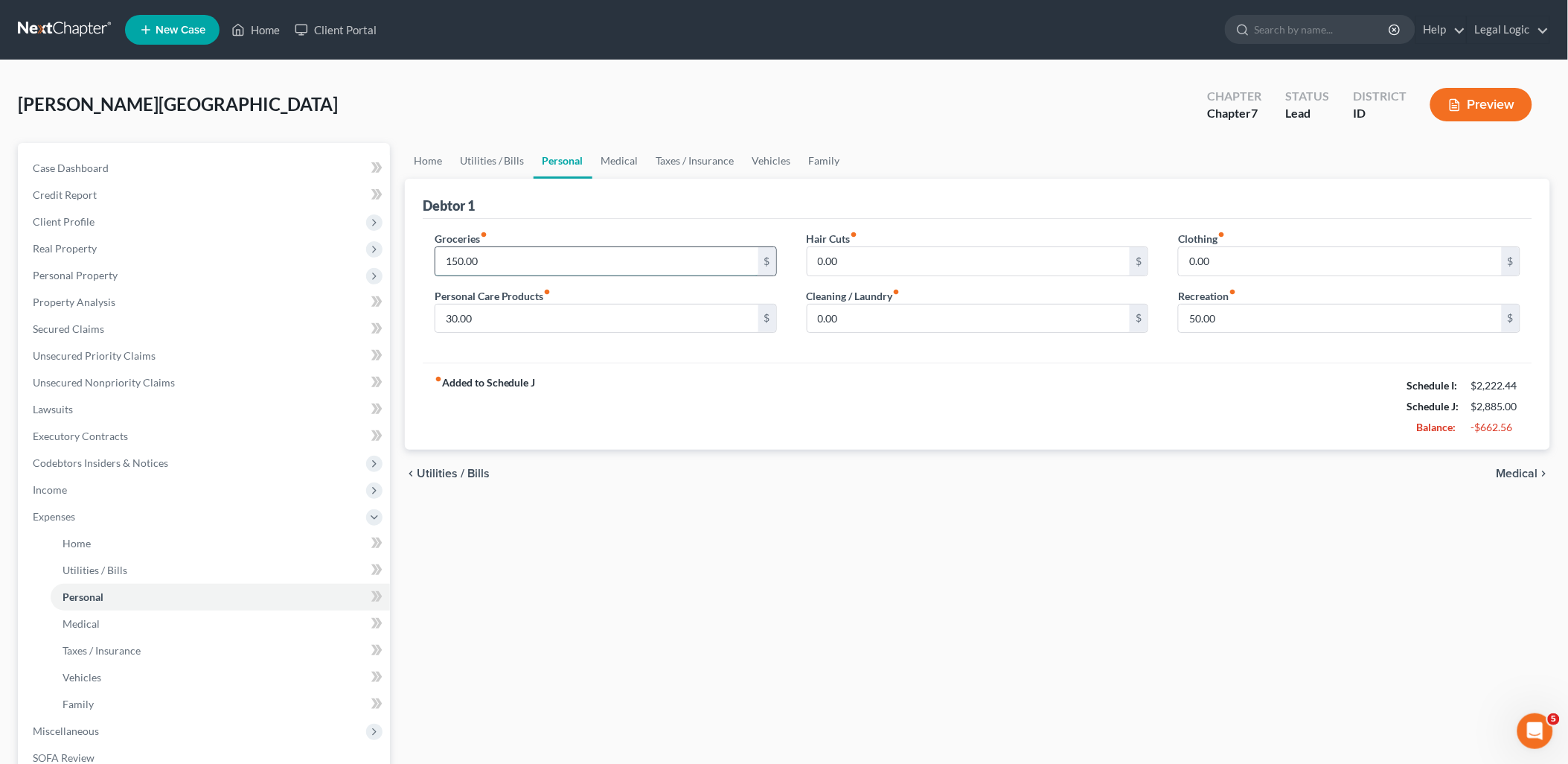
click at [505, 258] on input "150.00" at bounding box center [597, 262] width 323 height 29
type input "800.00"
type input "100.00"
click at [1232, 324] on input "50.00" at bounding box center [1340, 319] width 323 height 29
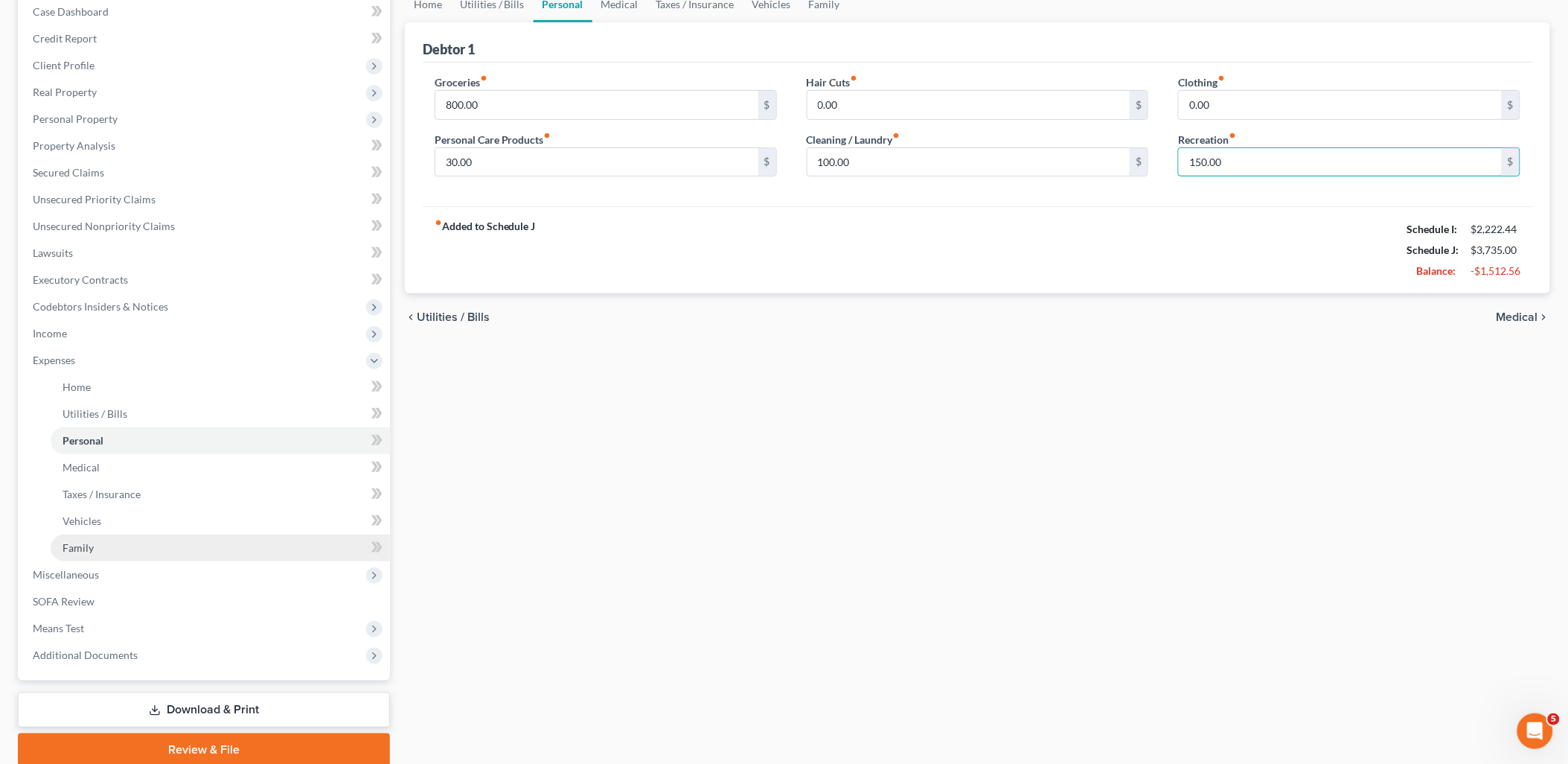
scroll to position [165, 0]
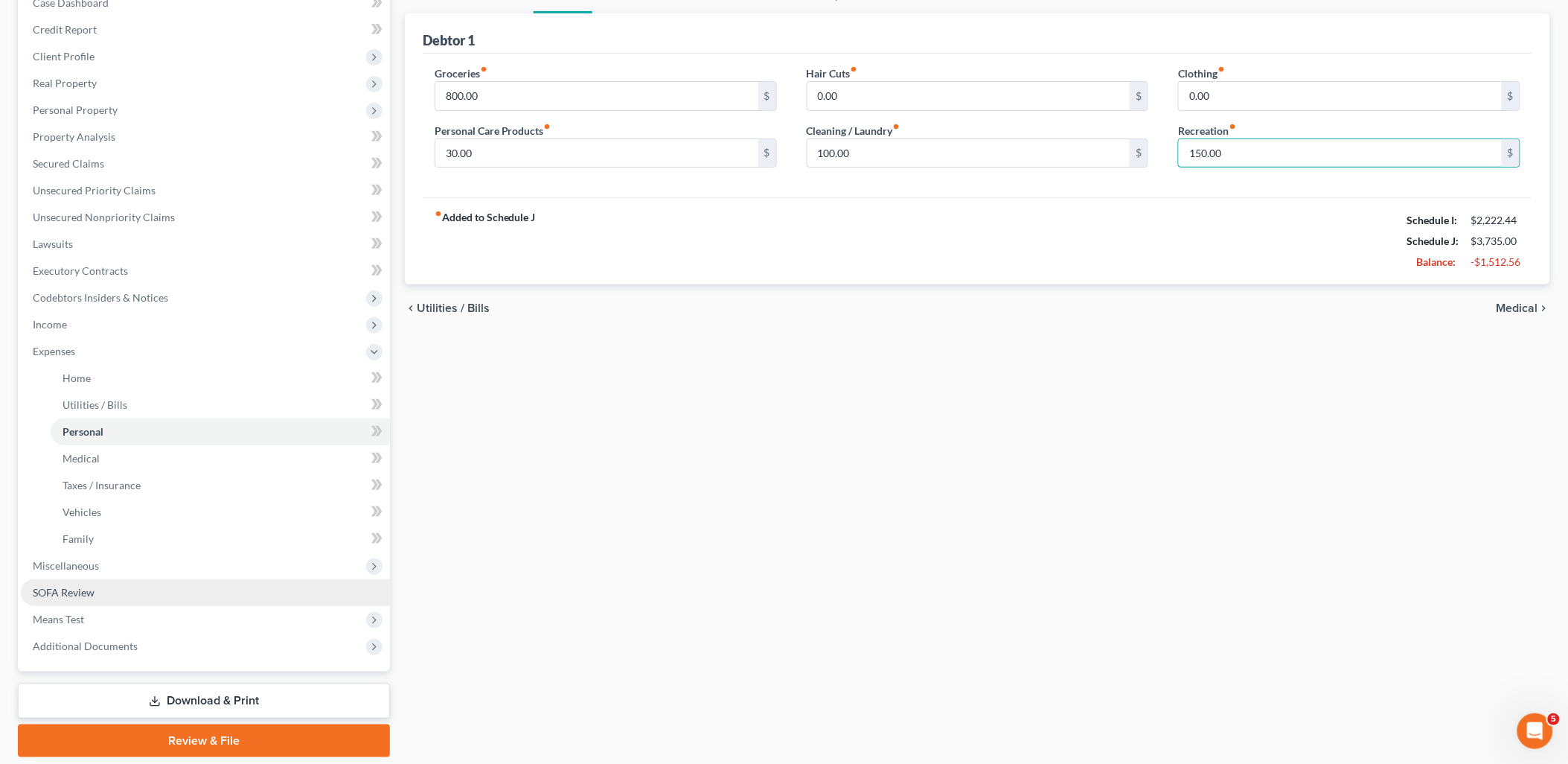
type input "150.00"
click at [96, 585] on link "SOFA Review" at bounding box center [205, 592] width 369 height 27
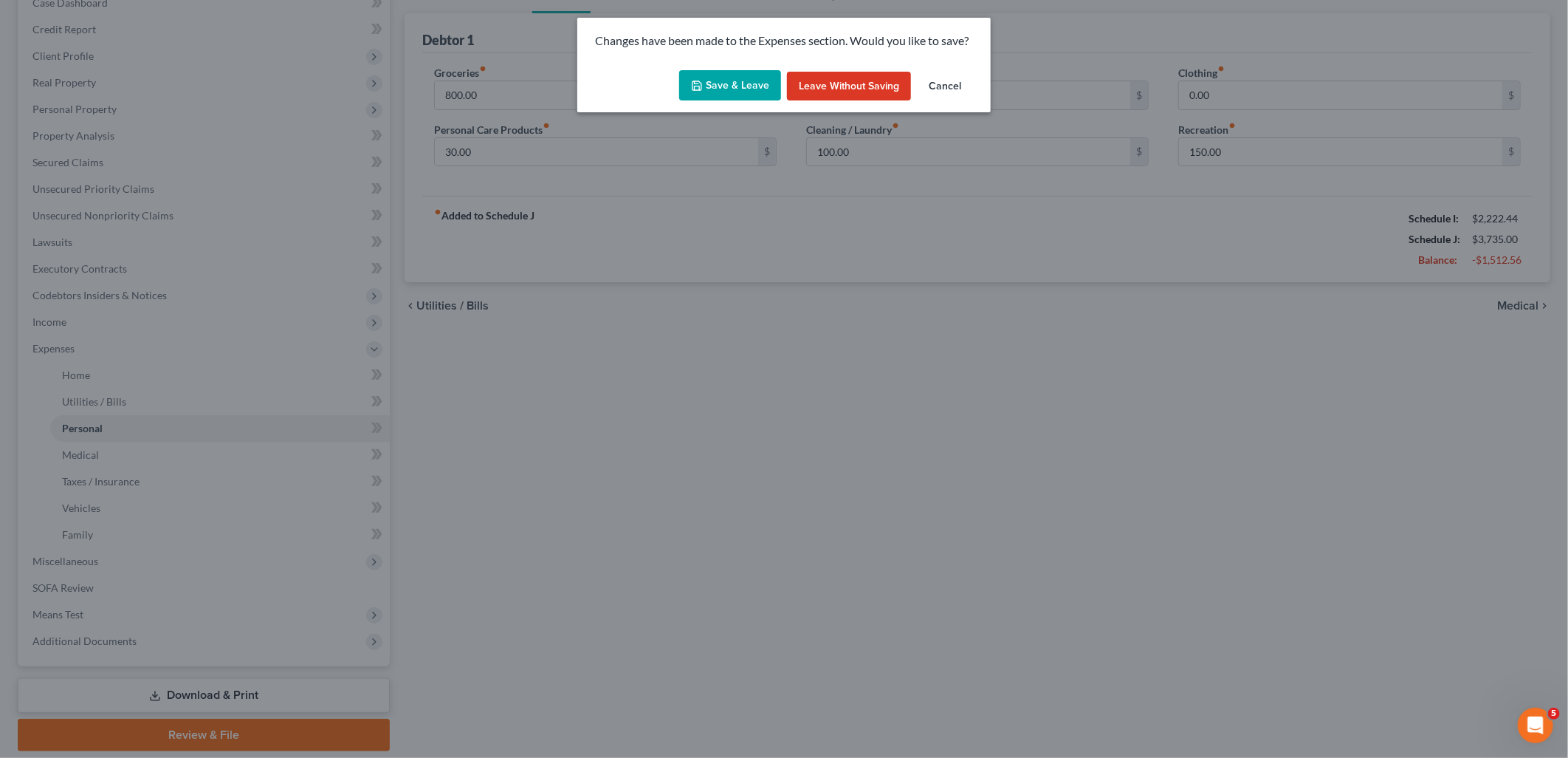
click at [720, 84] on button "Save & Leave" at bounding box center [729, 85] width 102 height 31
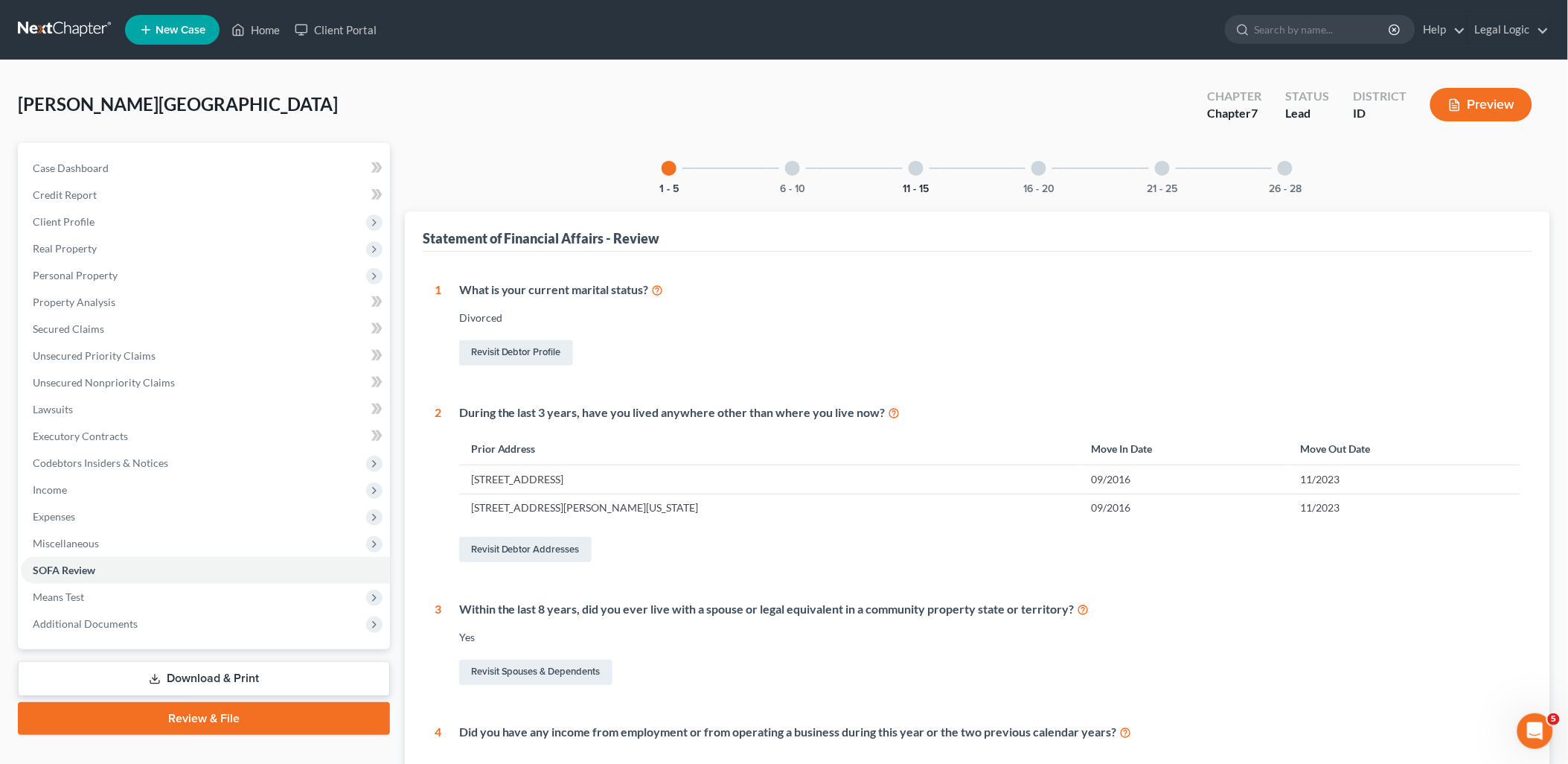
click at [926, 186] on button "11 - 15" at bounding box center [915, 189] width 26 height 11
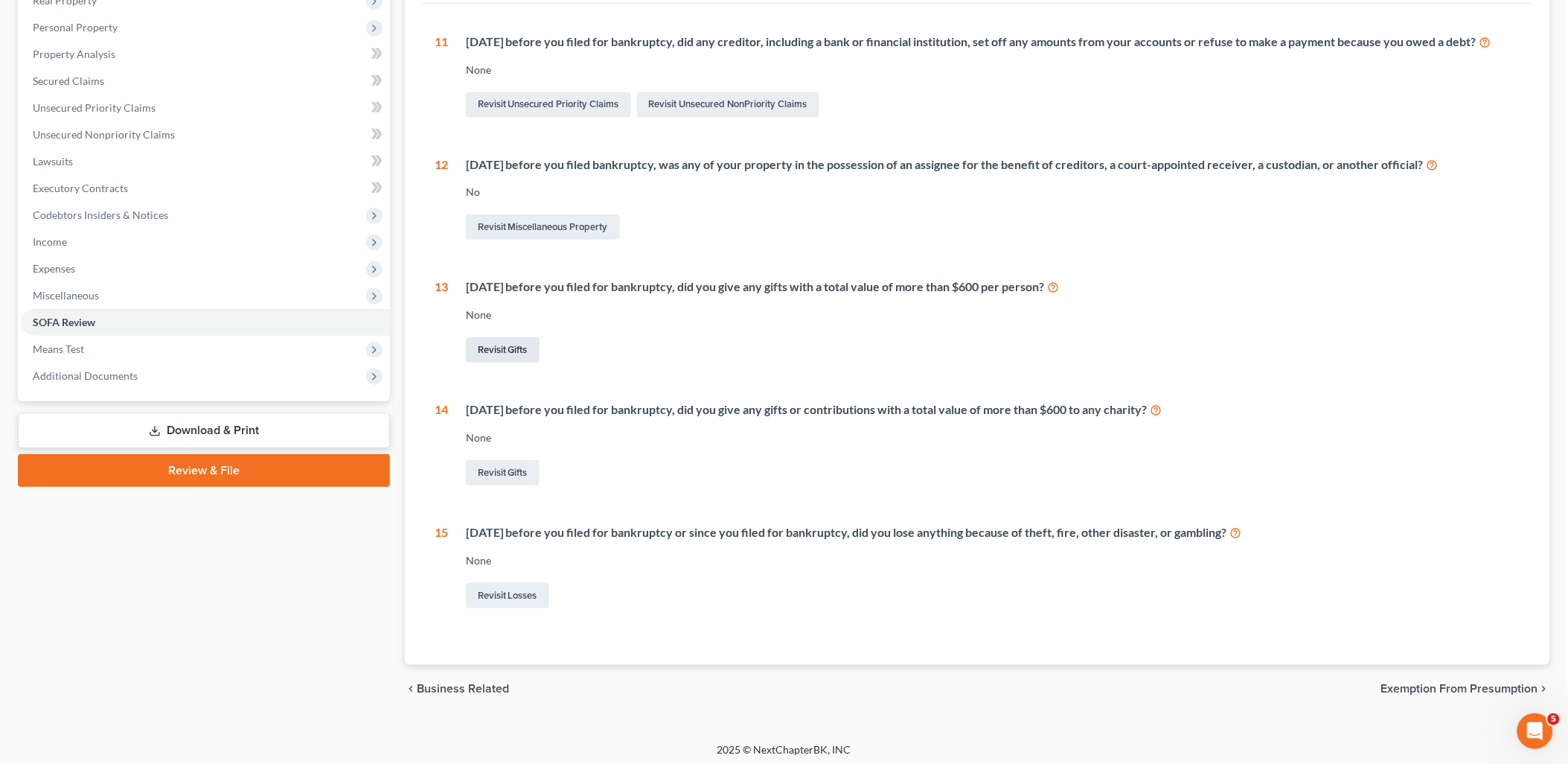
click at [479, 360] on link "Revisit Gifts" at bounding box center [502, 349] width 73 height 25
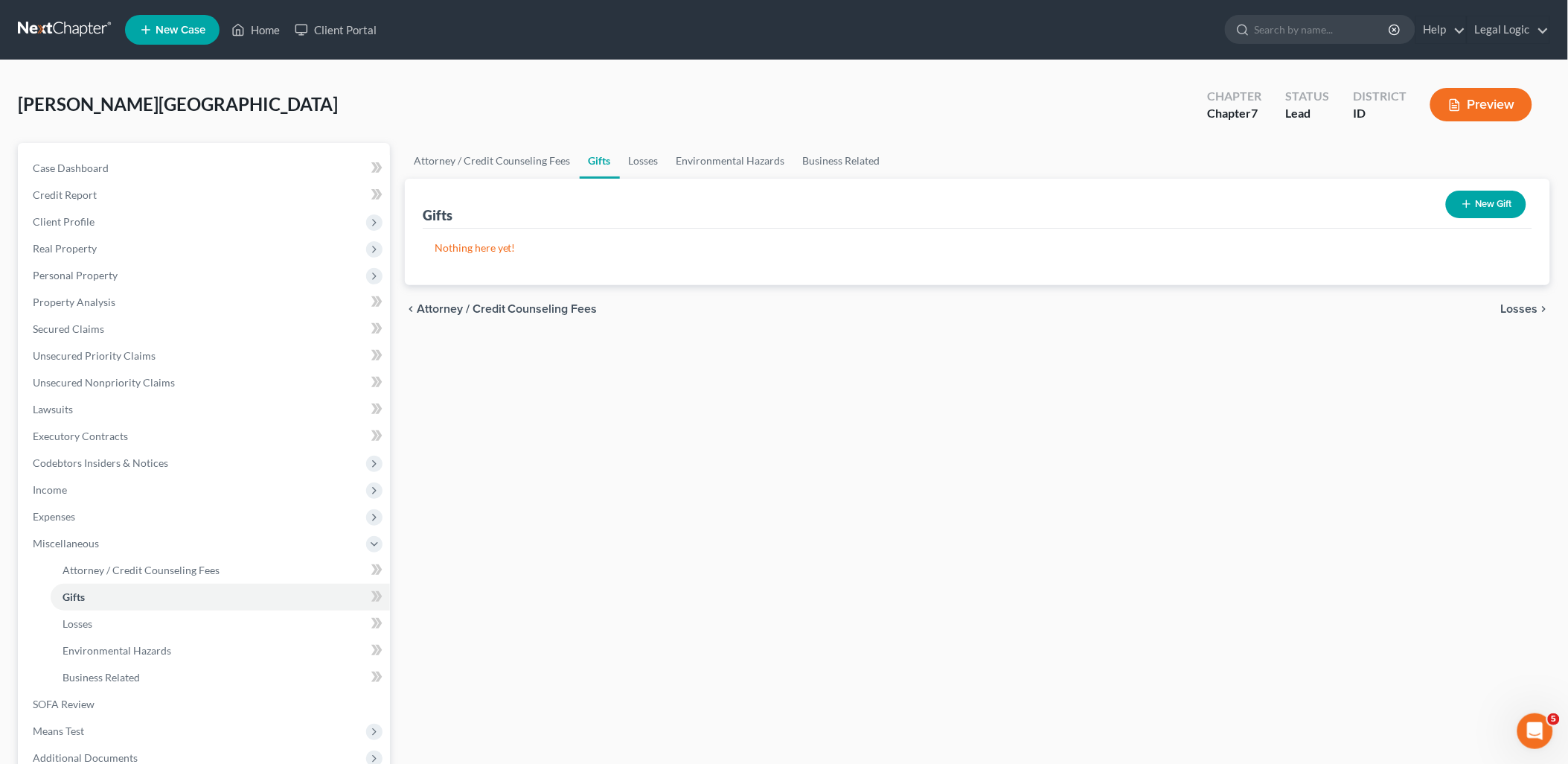
click at [1485, 202] on button "New Gift" at bounding box center [1486, 204] width 80 height 28
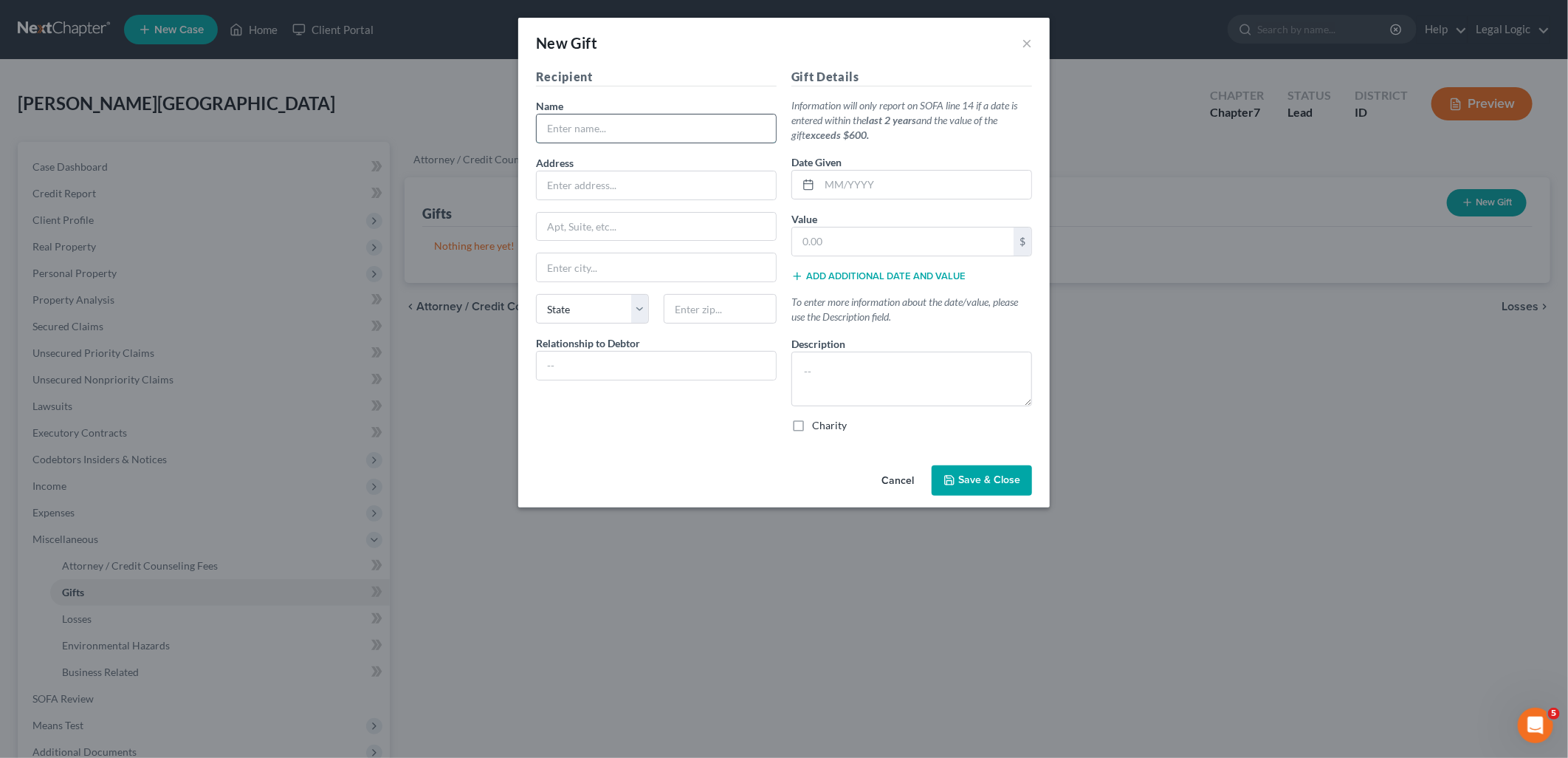
click at [743, 135] on input "text" at bounding box center [657, 129] width 239 height 28
type input "The Church of Jesus Christ of Latter-day Saints"
click at [839, 190] on input "text" at bounding box center [925, 184] width 212 height 28
type input "04/2025"
click at [839, 246] on input "text" at bounding box center [903, 242] width 222 height 28
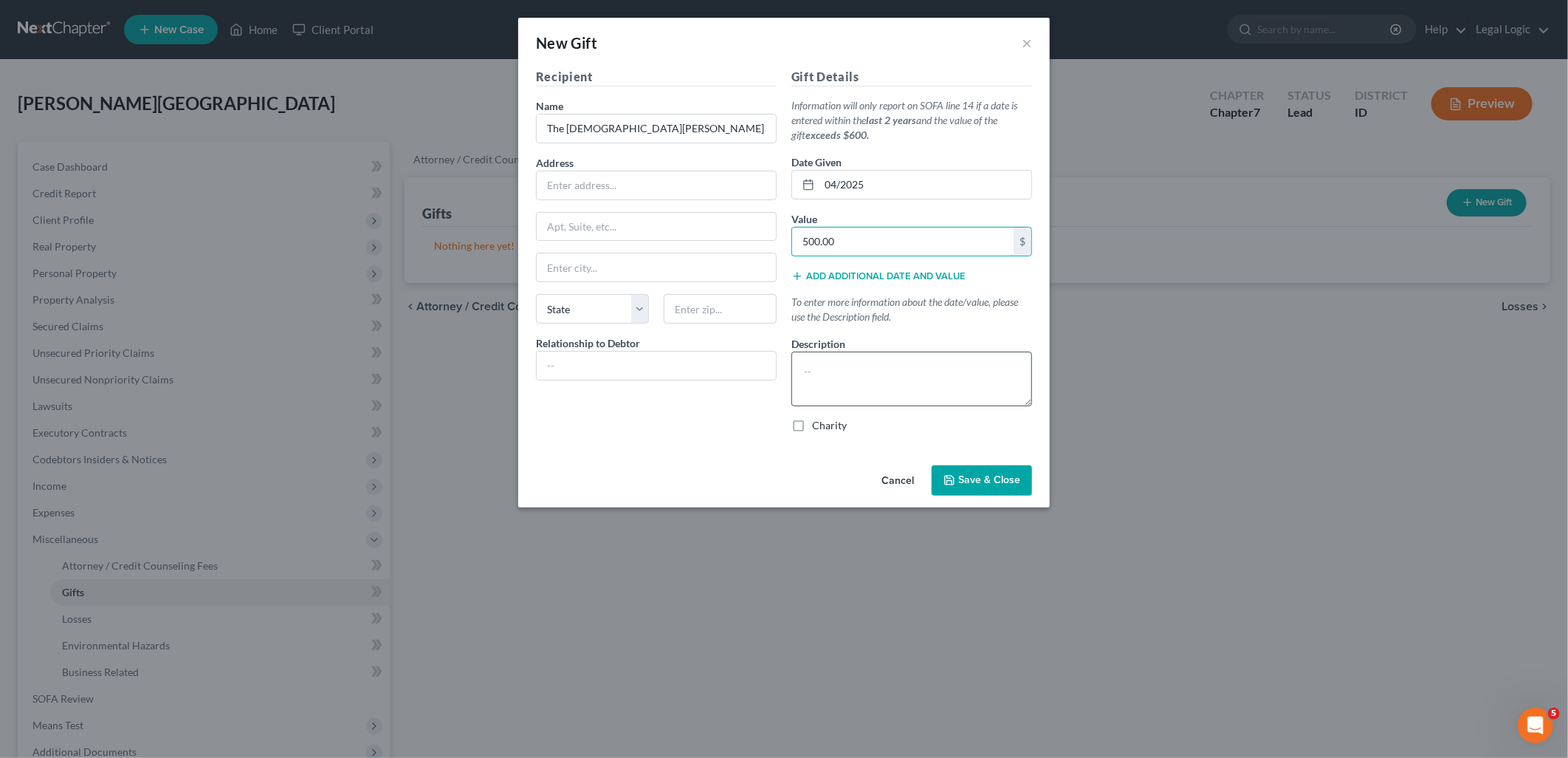
type input "500.00"
click at [951, 373] on textarea at bounding box center [912, 379] width 241 height 55
type textarea "Donation"
click at [997, 484] on span "Save & Close" at bounding box center [989, 481] width 62 height 12
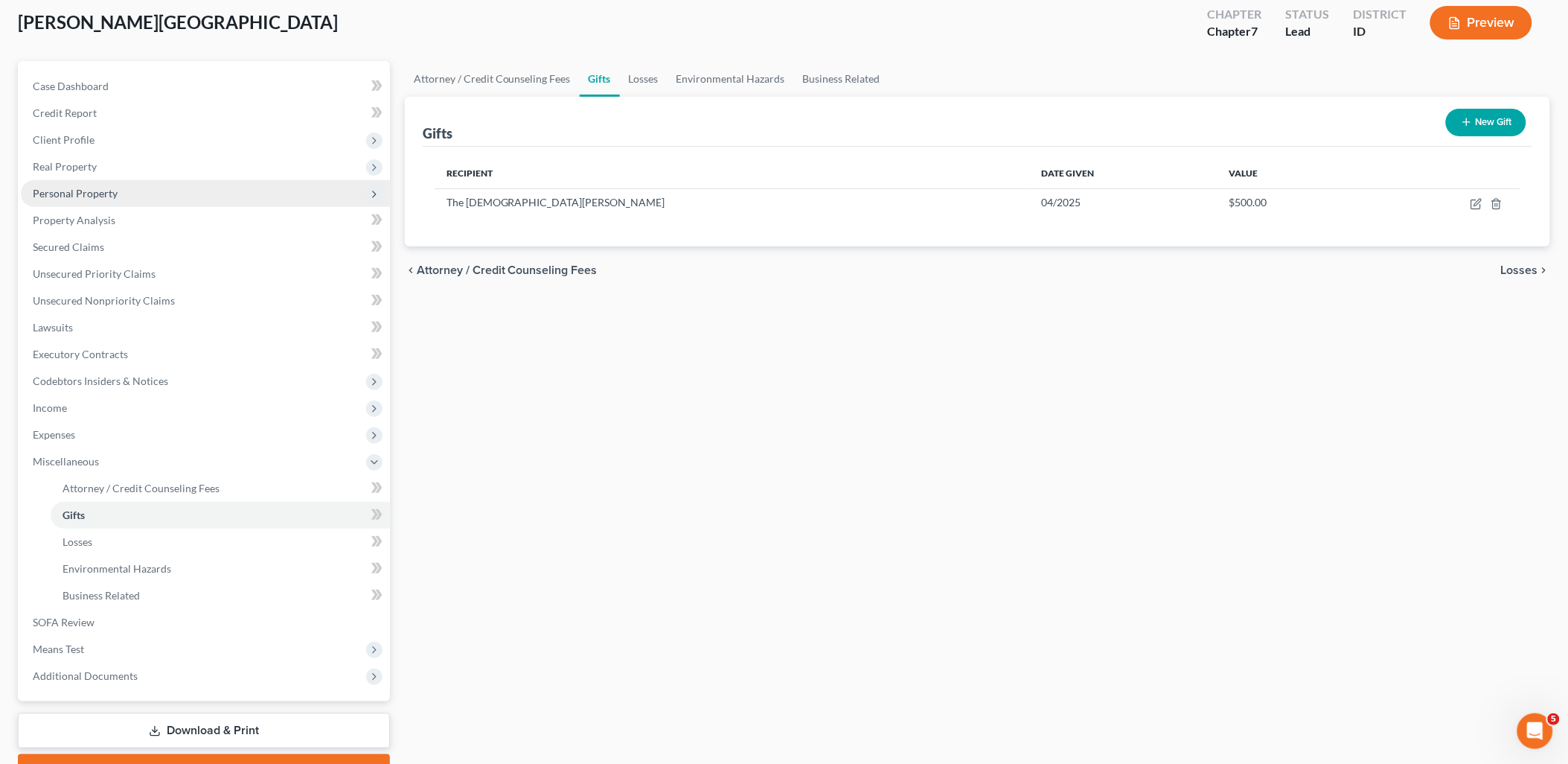
scroll to position [82, 0]
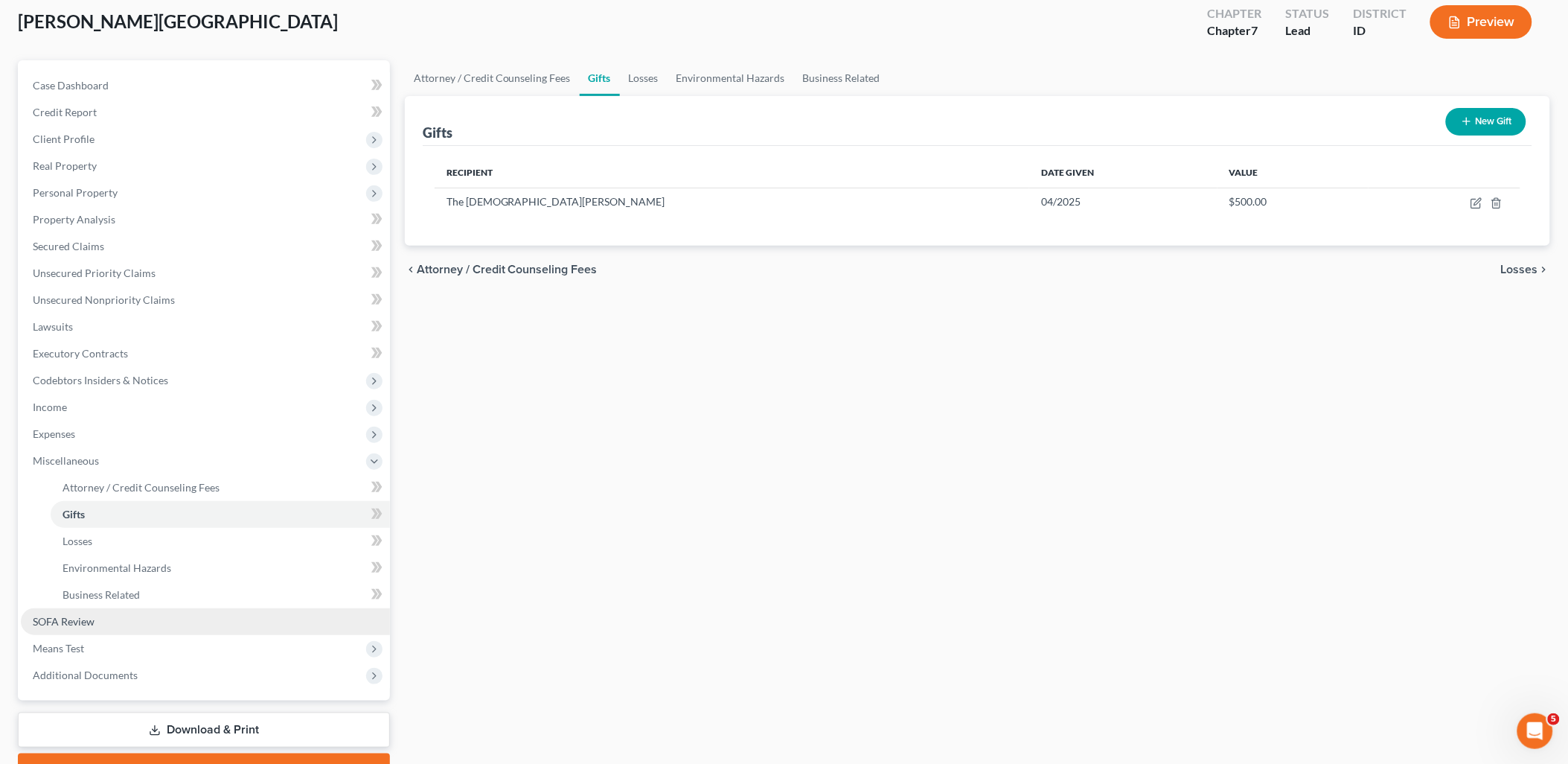
click at [74, 615] on span "SOFA Review" at bounding box center [63, 621] width 62 height 13
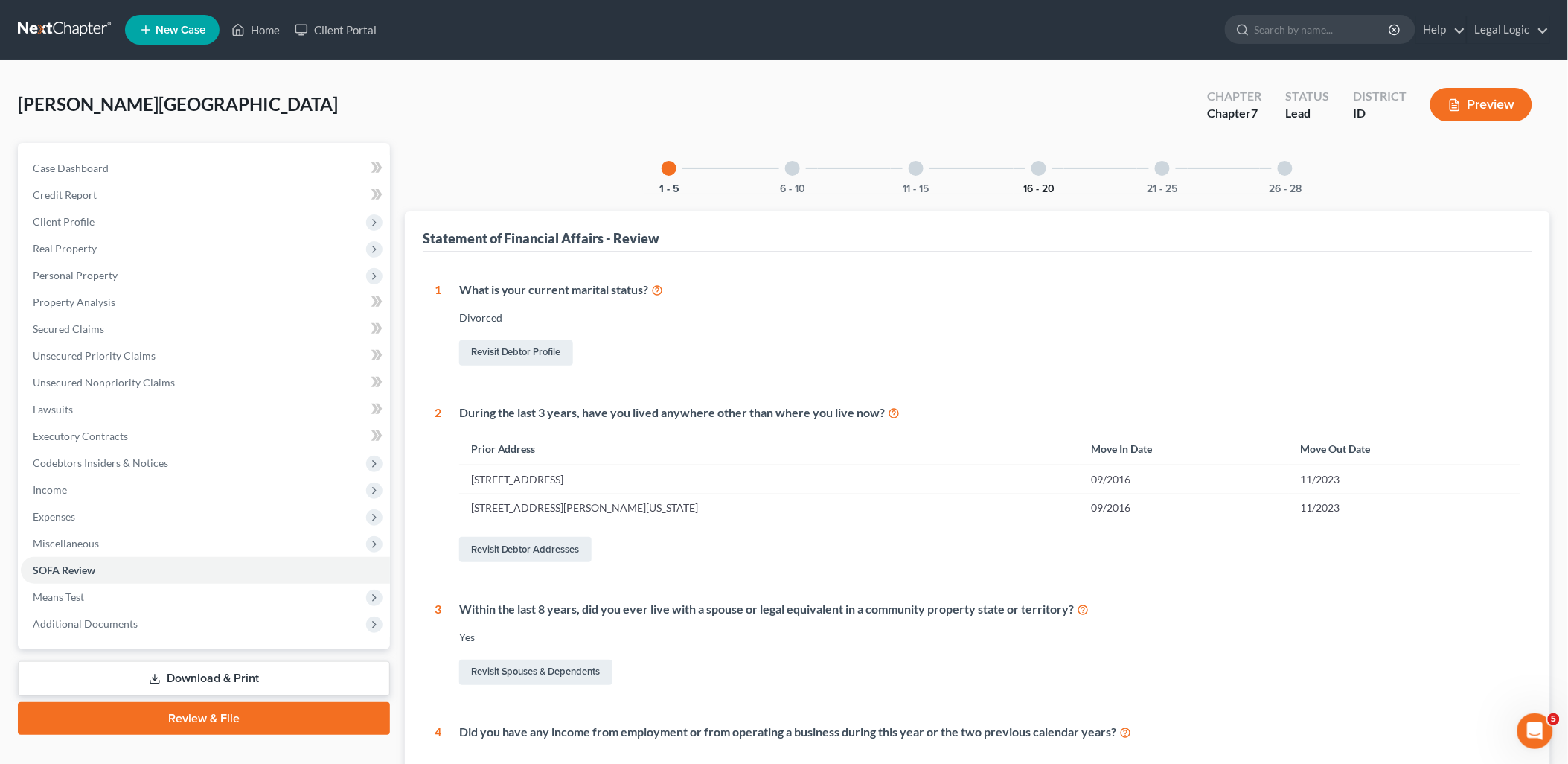
click at [1051, 185] on button "16 - 20" at bounding box center [1038, 189] width 31 height 11
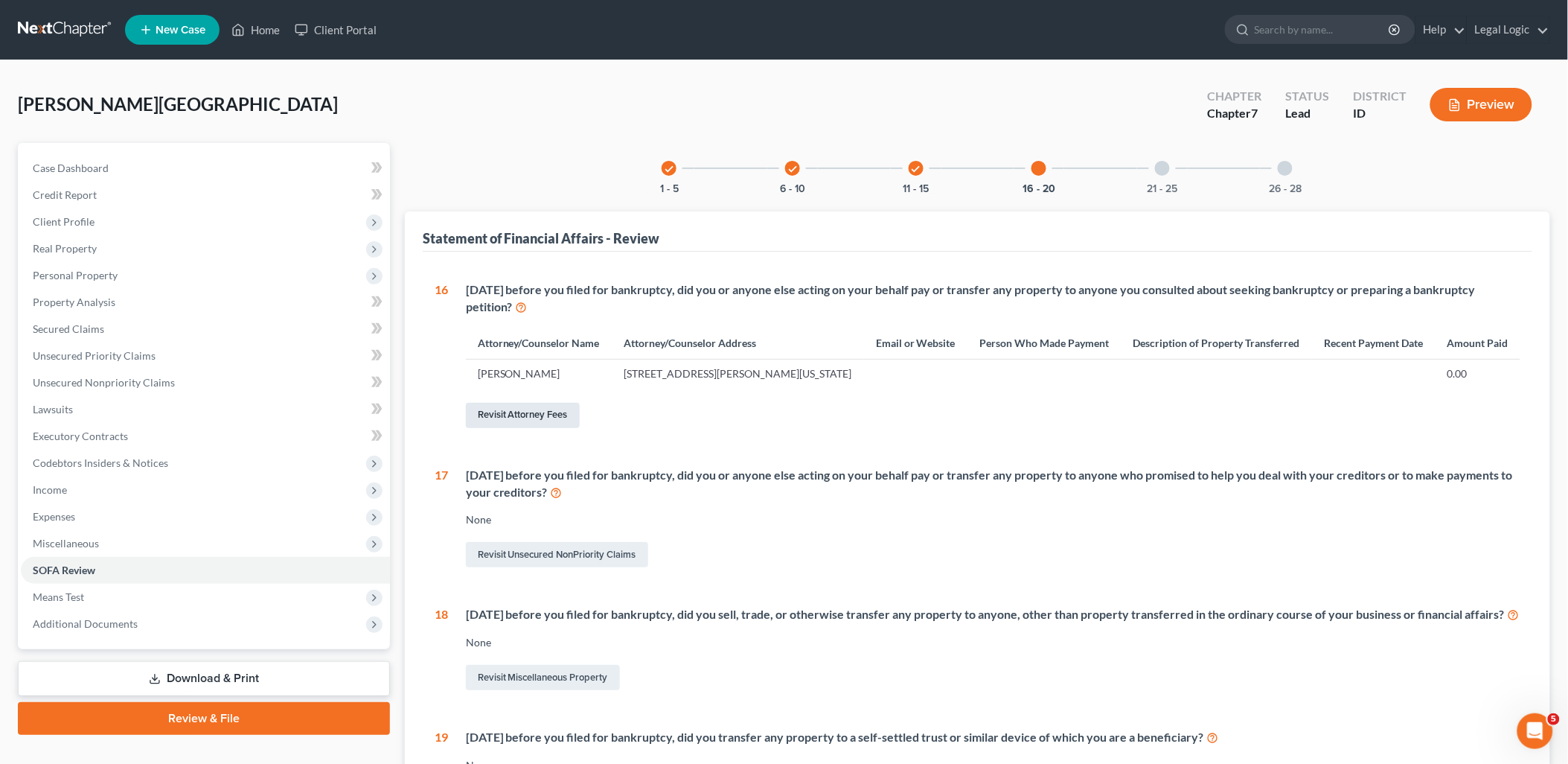
click at [558, 415] on link "Revisit Attorney Fees" at bounding box center [522, 416] width 113 height 25
select select "0"
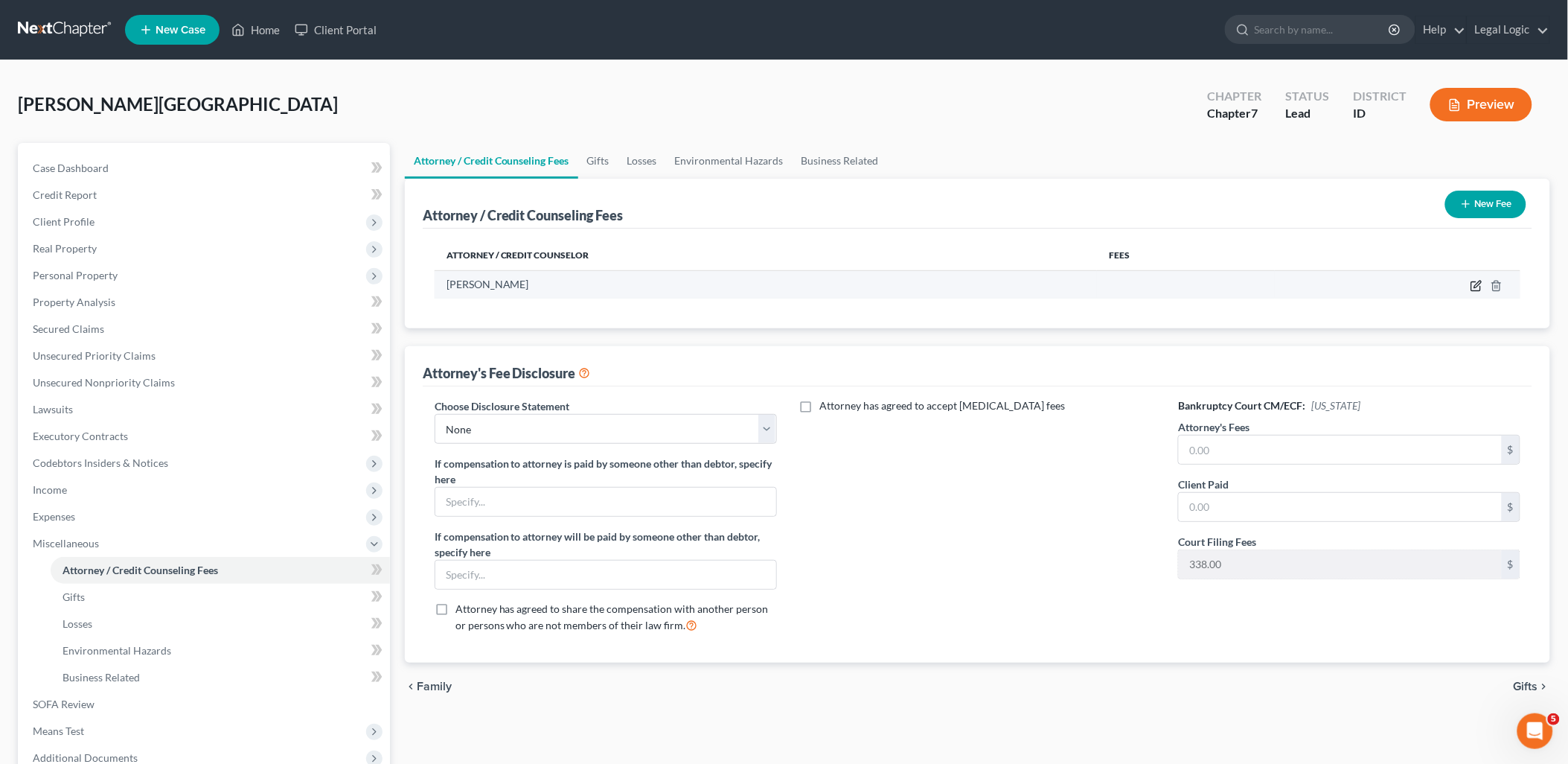
click at [1479, 288] on icon "button" at bounding box center [1476, 285] width 12 height 12
select select "13"
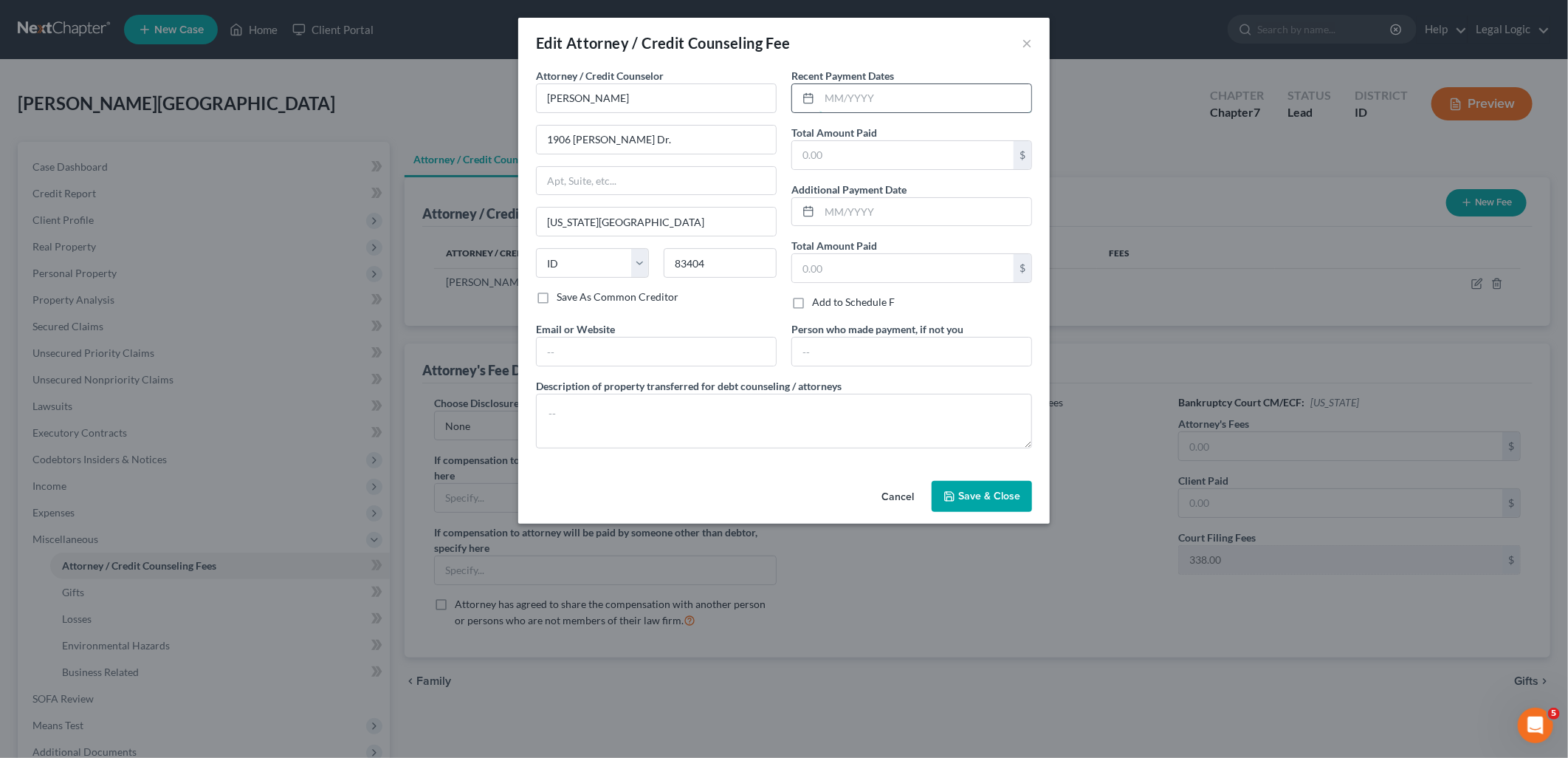
click at [900, 100] on input "text" at bounding box center [925, 98] width 212 height 28
type input "10/2025"
click at [886, 146] on input "text" at bounding box center [903, 155] width 222 height 28
type input "1,800.00"
click at [995, 483] on button "Save & Close" at bounding box center [981, 496] width 100 height 31
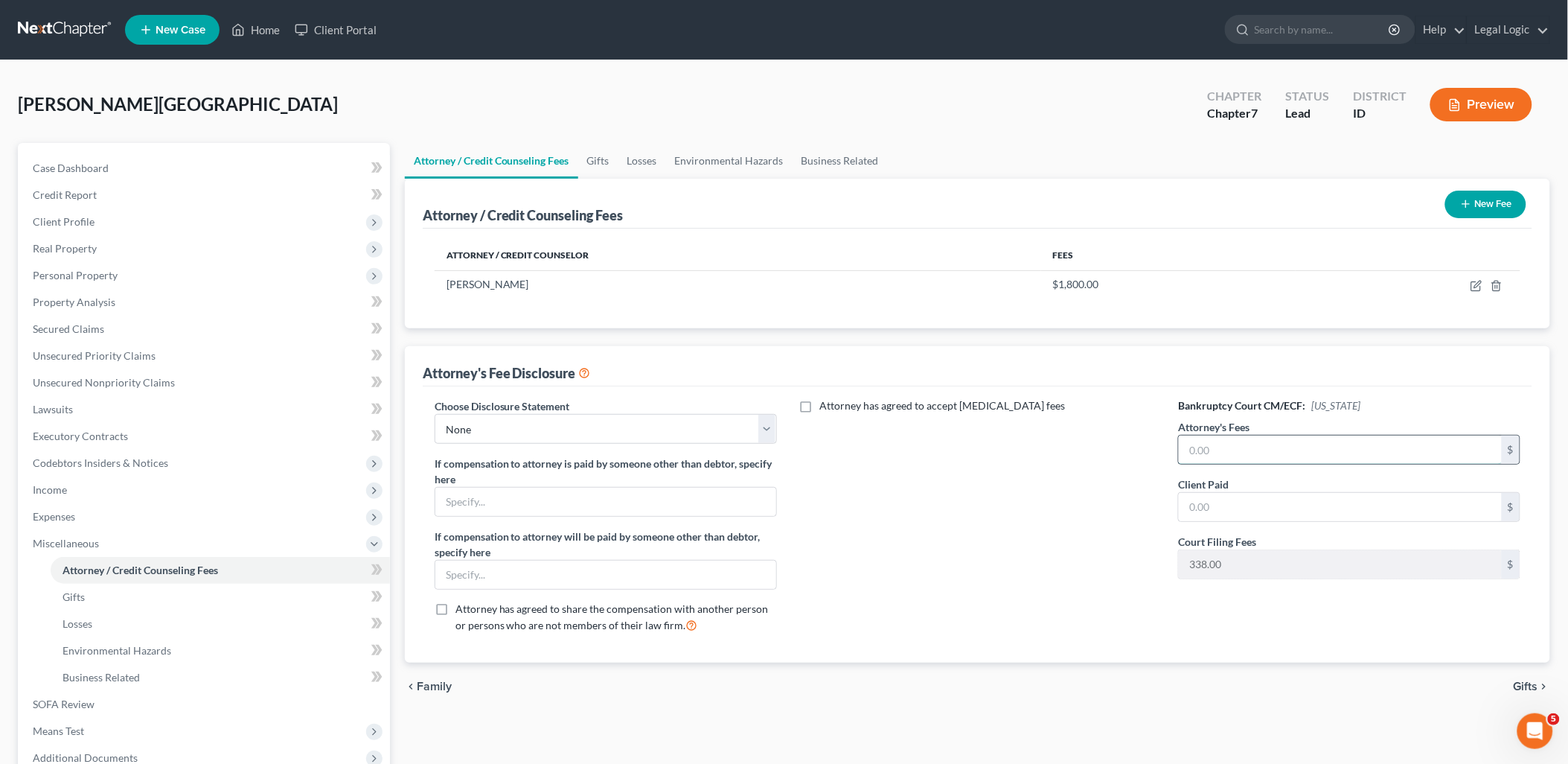
drag, startPoint x: 1256, startPoint y: 445, endPoint x: 1241, endPoint y: 450, distance: 15.8
click at [1253, 447] on input "text" at bounding box center [1340, 449] width 323 height 29
type input "1,800.00"
click at [1270, 492] on input "text" at bounding box center [1340, 507] width 323 height 29
type input "1,800.00"
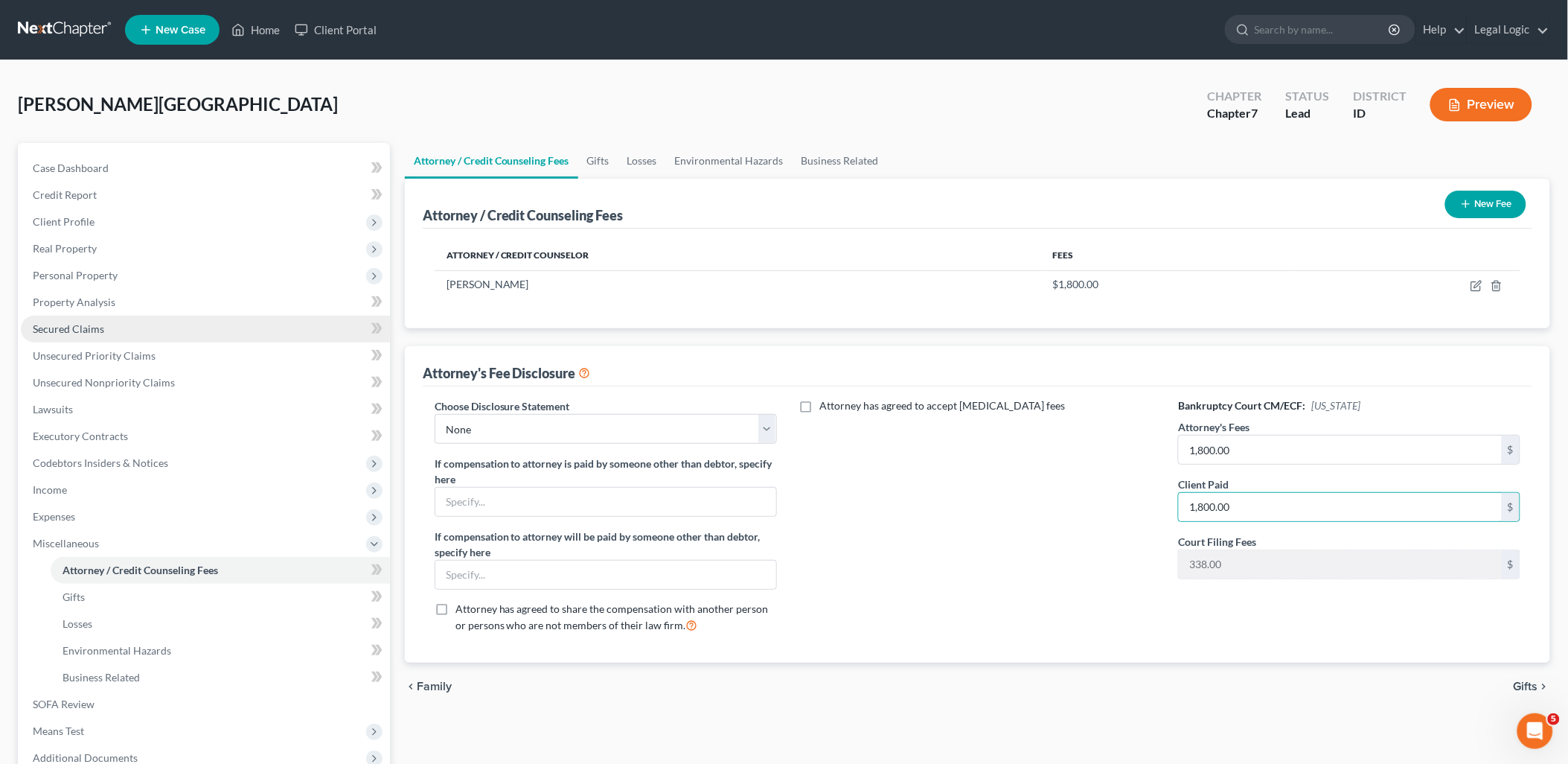
click at [55, 330] on span "Secured Claims" at bounding box center [69, 329] width 71 height 13
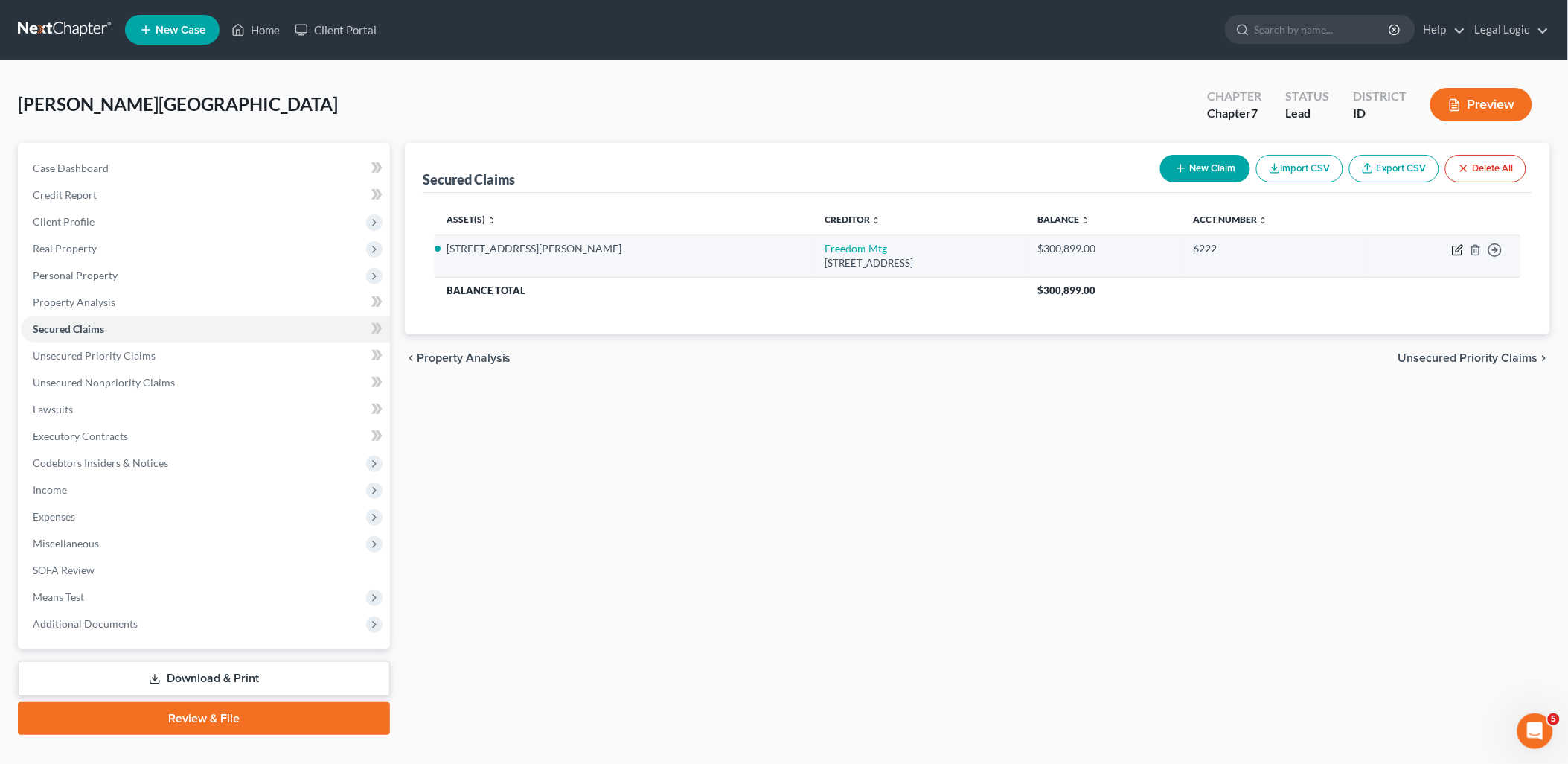
click at [1461, 251] on icon "button" at bounding box center [1457, 249] width 12 height 12
select select "15"
select select "3"
select select "0"
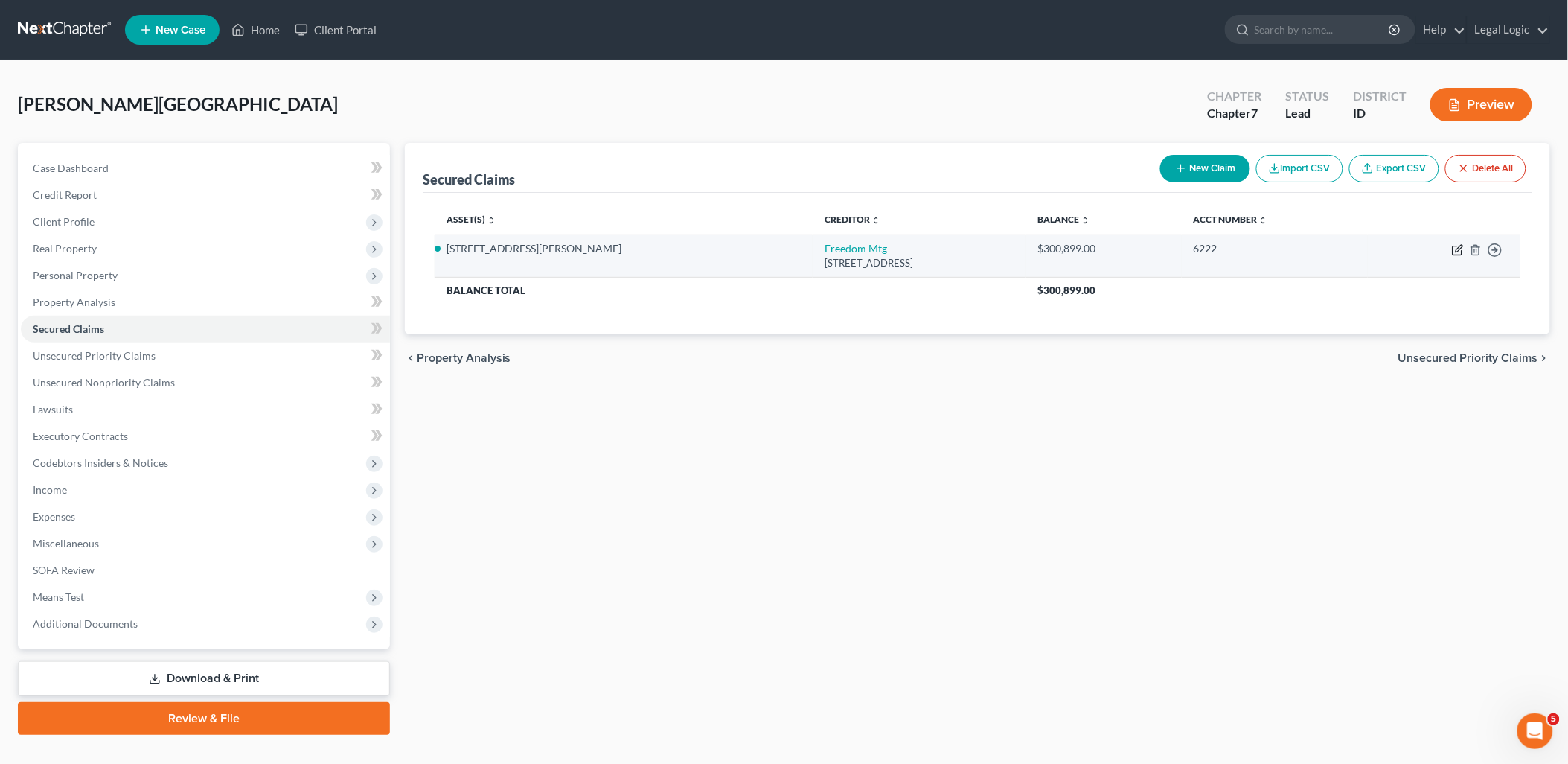
select select "0"
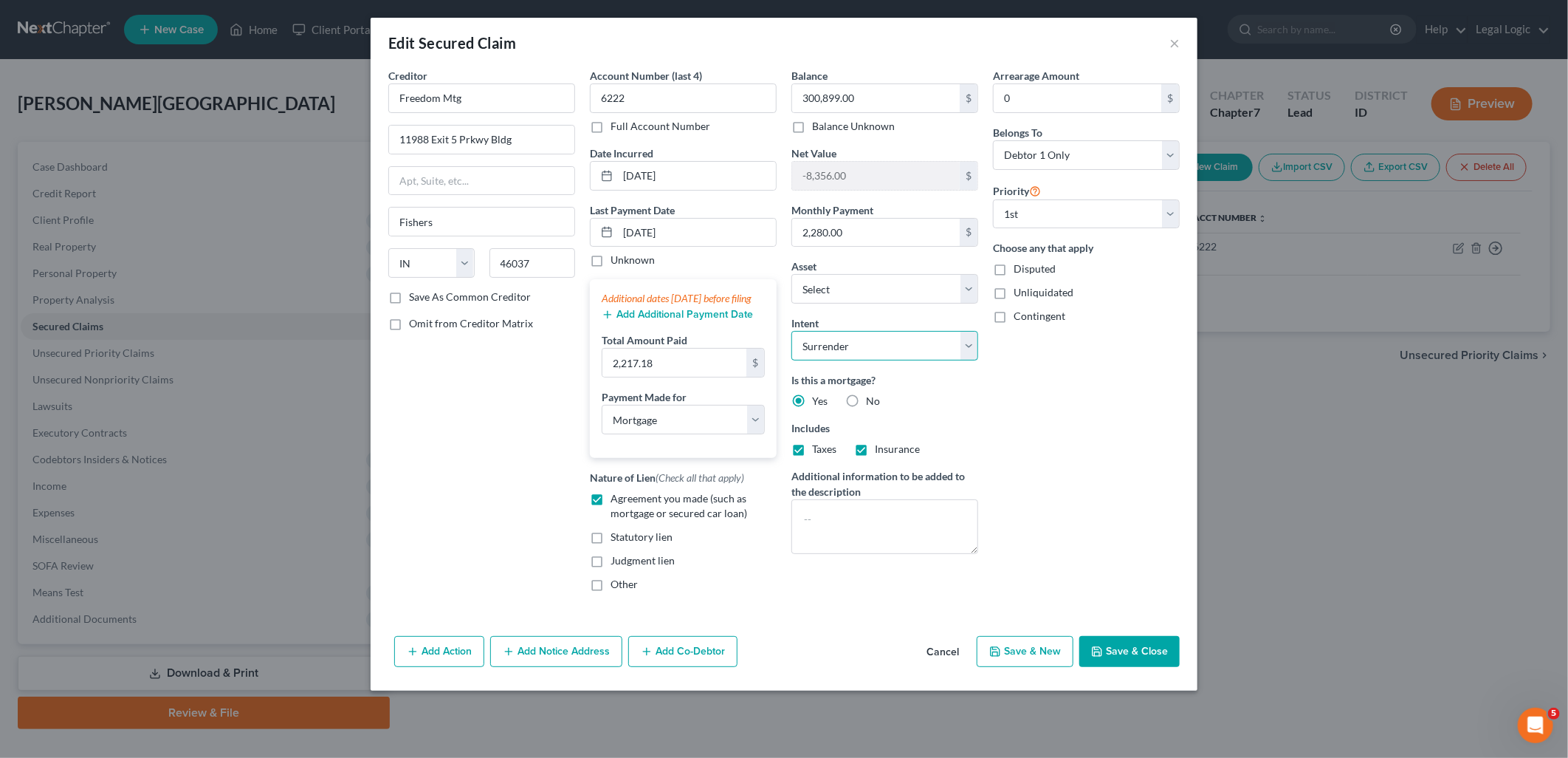
click at [963, 348] on select "Select Surrender Redeem Reaffirm Avoid Other" at bounding box center [885, 345] width 187 height 29
select select "2"
click at [792, 331] on select "Select Surrender Redeem Reaffirm Avoid Other" at bounding box center [885, 345] width 187 height 29
click at [1106, 655] on button "Save & Close" at bounding box center [1129, 651] width 100 height 31
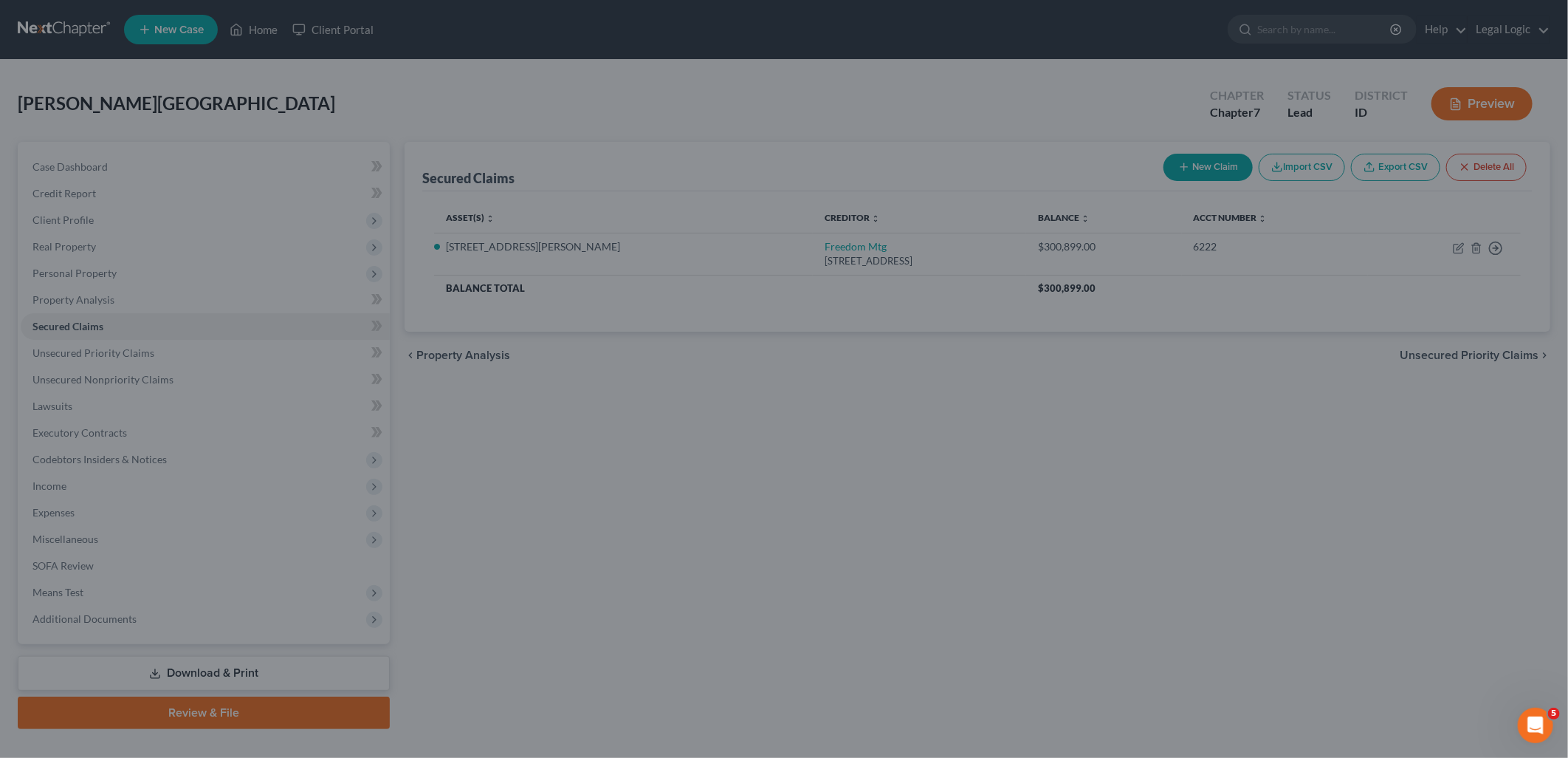
select select "5"
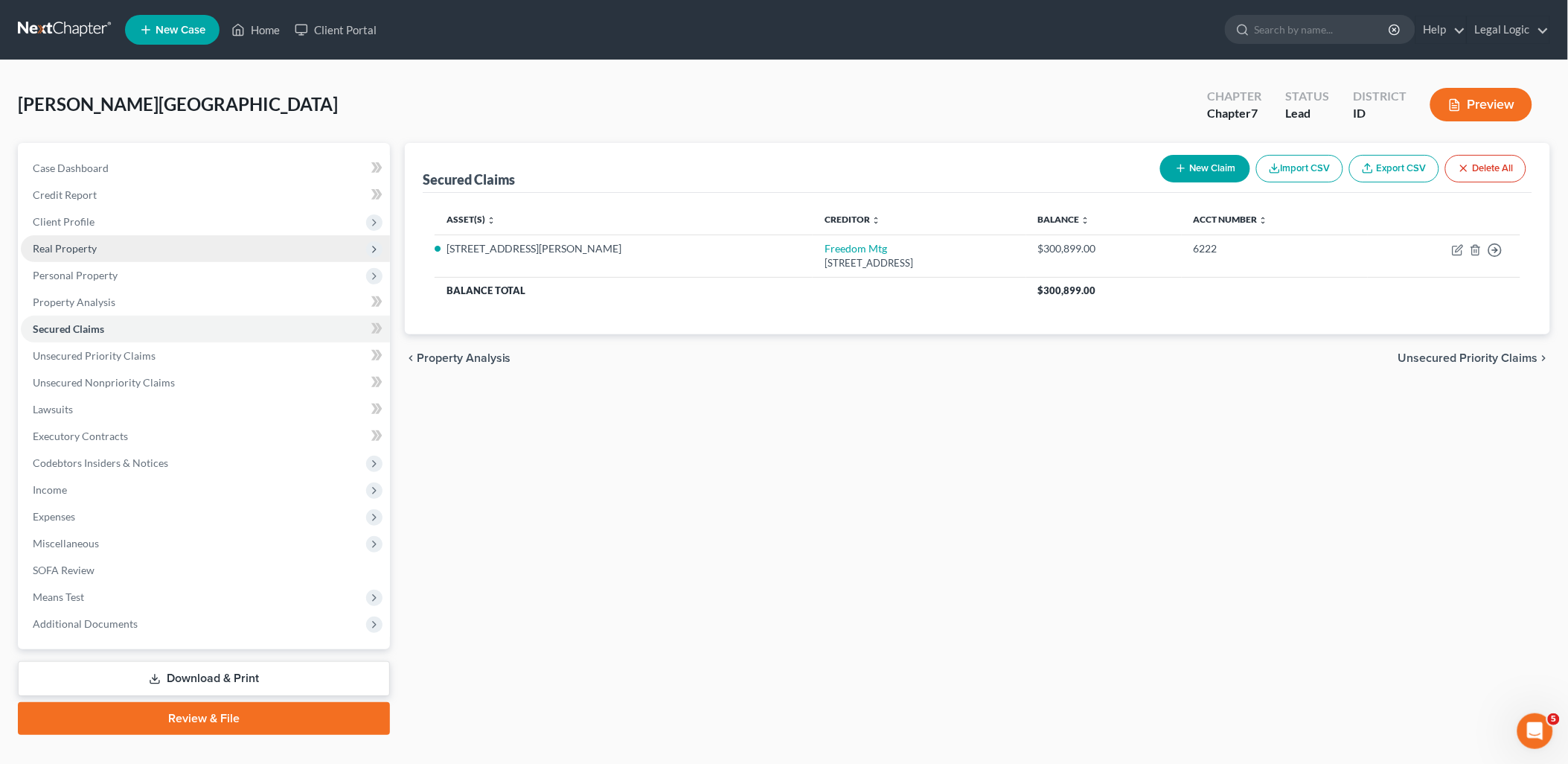
click at [88, 249] on span "Real Property" at bounding box center [65, 248] width 64 height 13
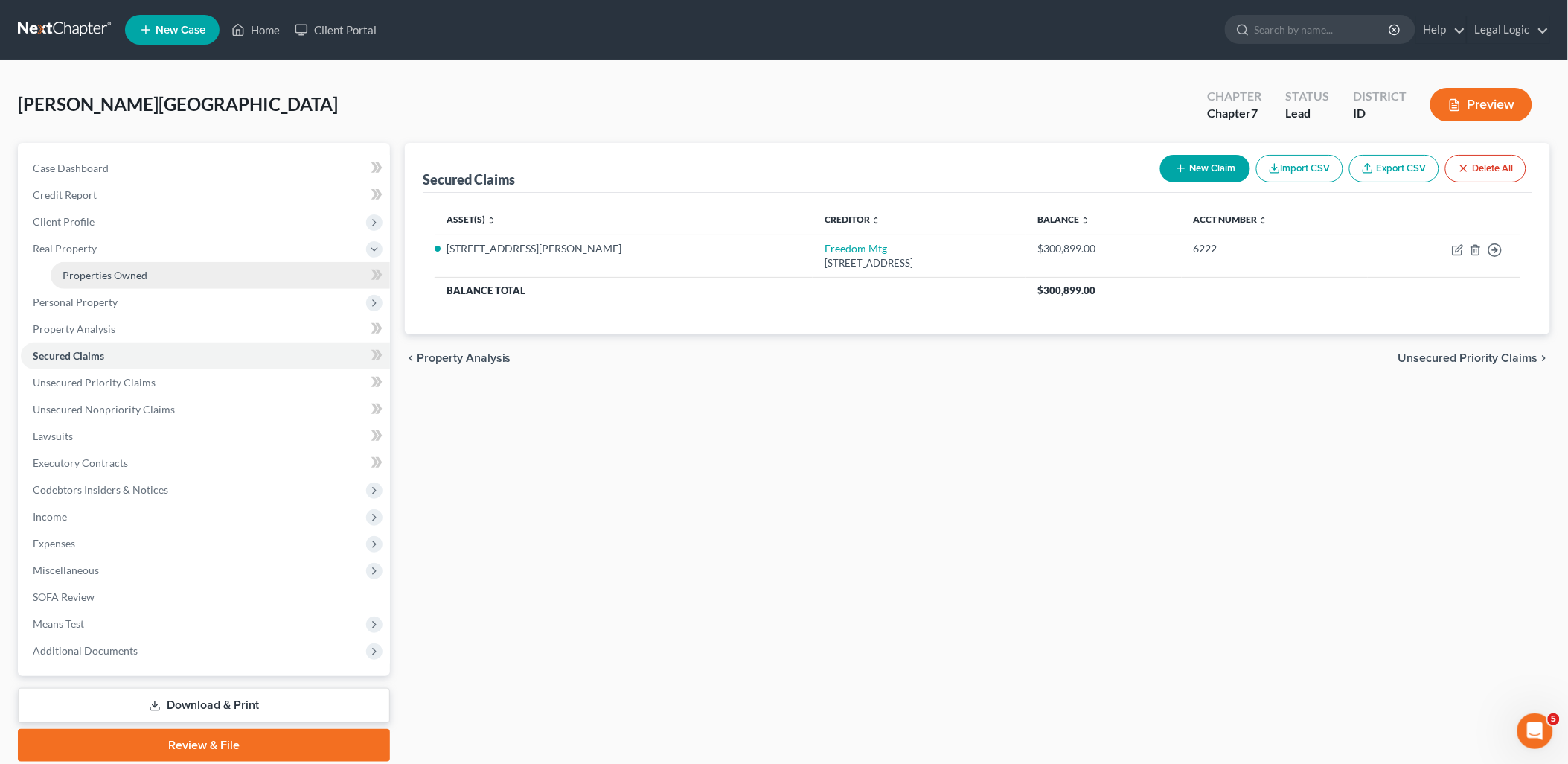
click at [105, 269] on span "Properties Owned" at bounding box center [105, 275] width 85 height 13
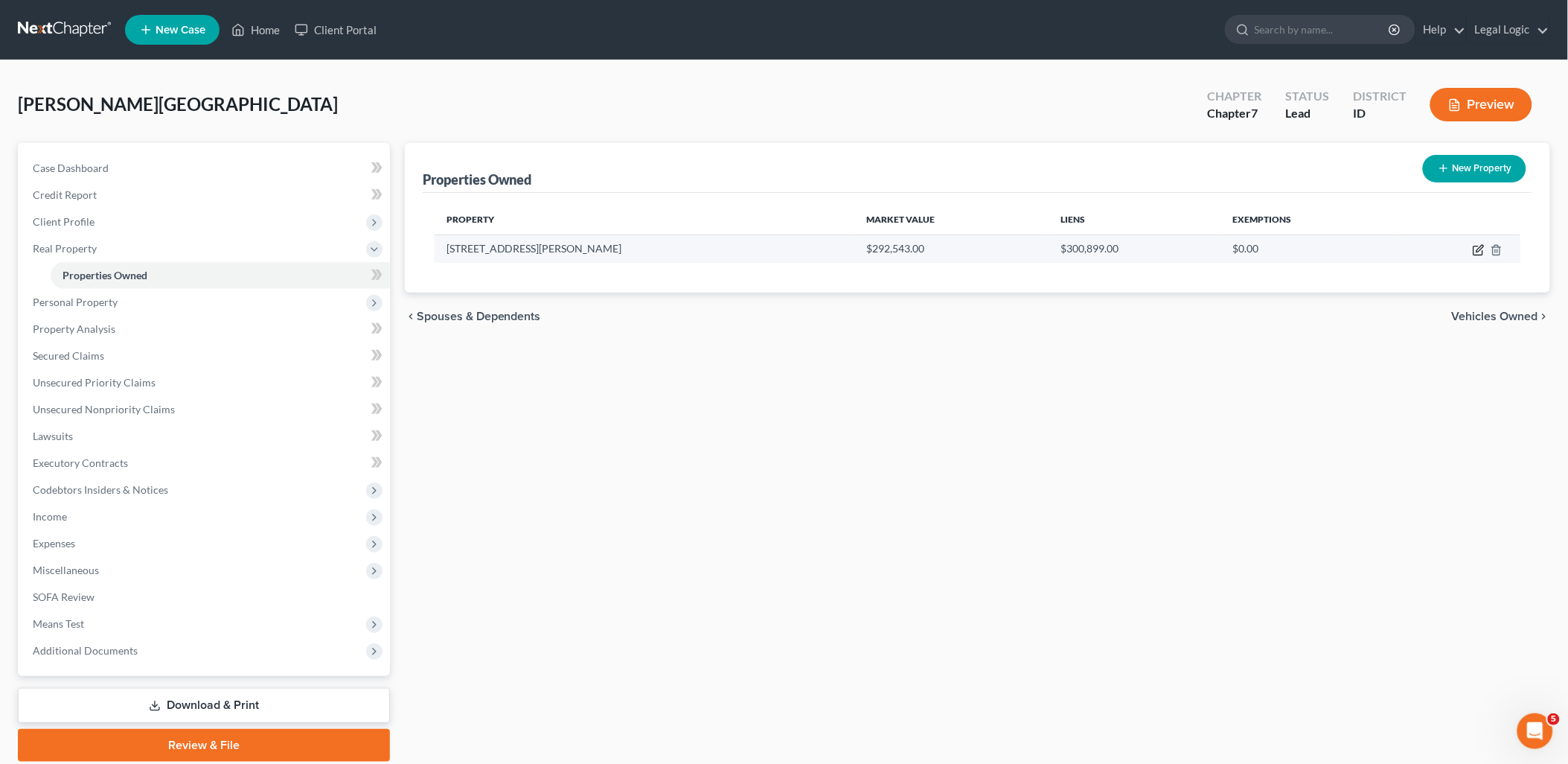
click at [1478, 251] on icon "button" at bounding box center [1480, 248] width 6 height 6
select select "13"
select select "9"
select select "4"
select select "1"
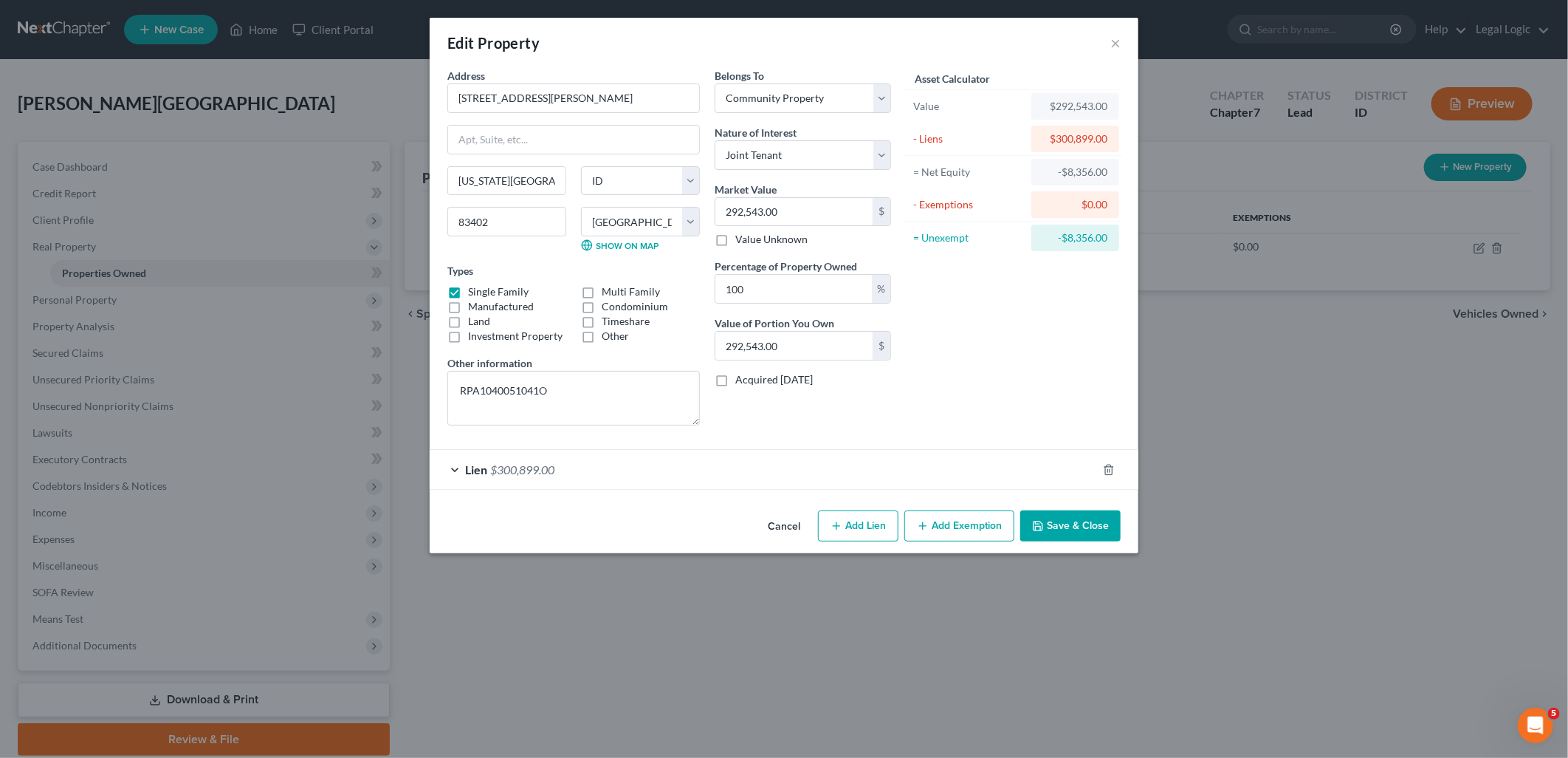
click at [966, 520] on button "Add Exemption" at bounding box center [959, 526] width 110 height 31
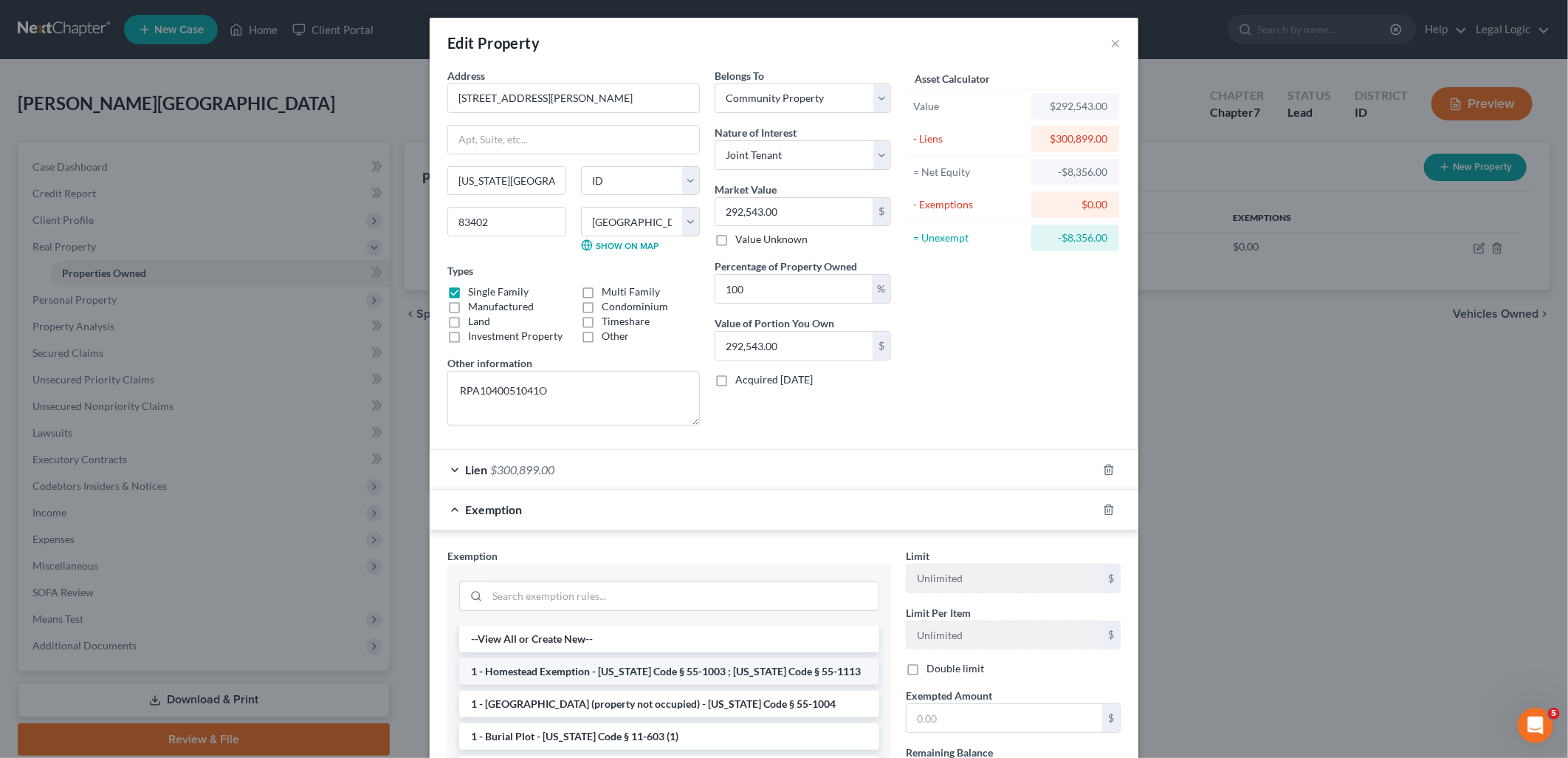
click at [617, 667] on li "1 - Homestead Exemption - Idaho Code § 55-1003 ; Idaho Code § 55-1113" at bounding box center [669, 671] width 420 height 27
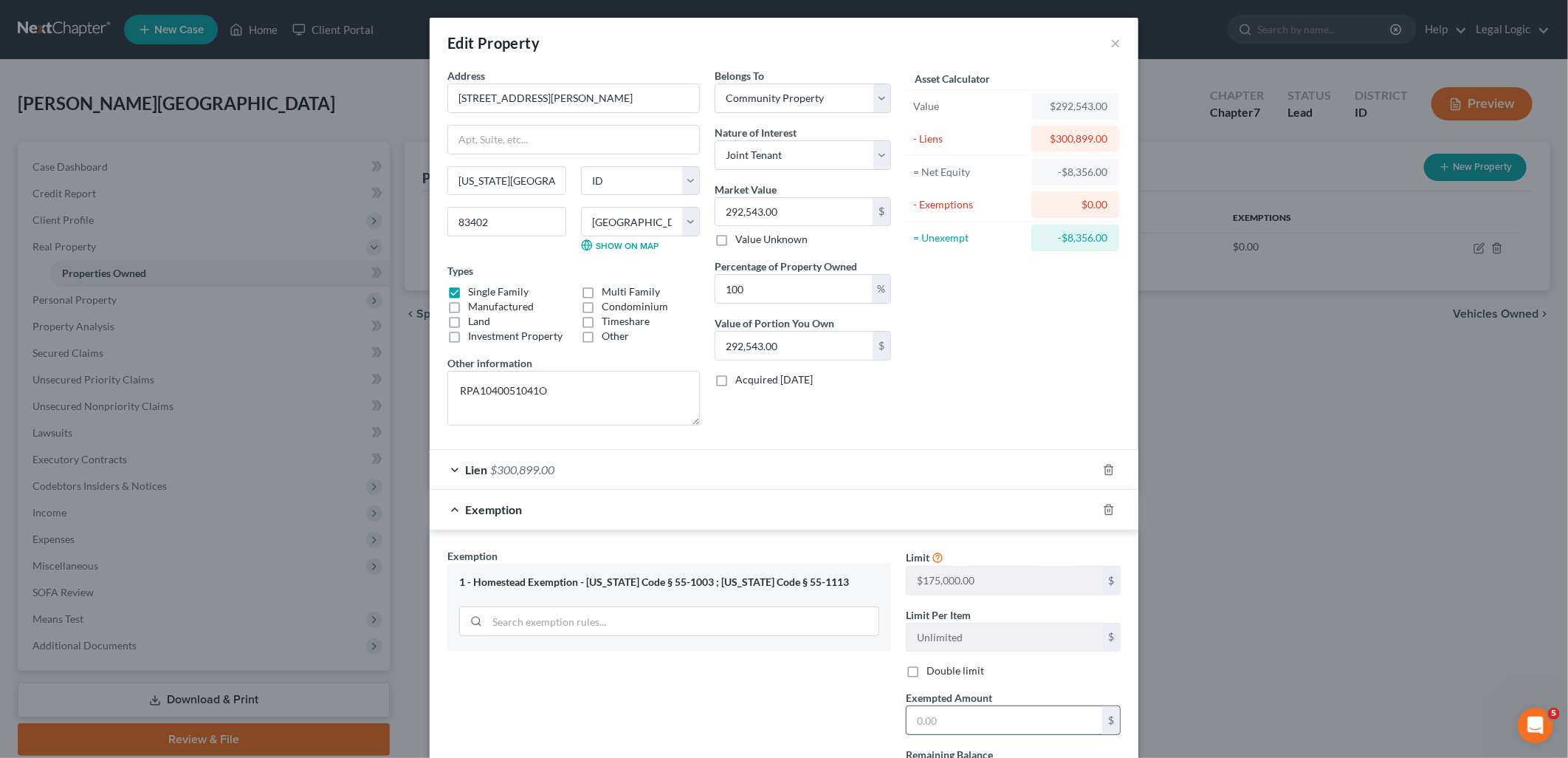
click at [963, 711] on input "text" at bounding box center [1004, 720] width 196 height 28
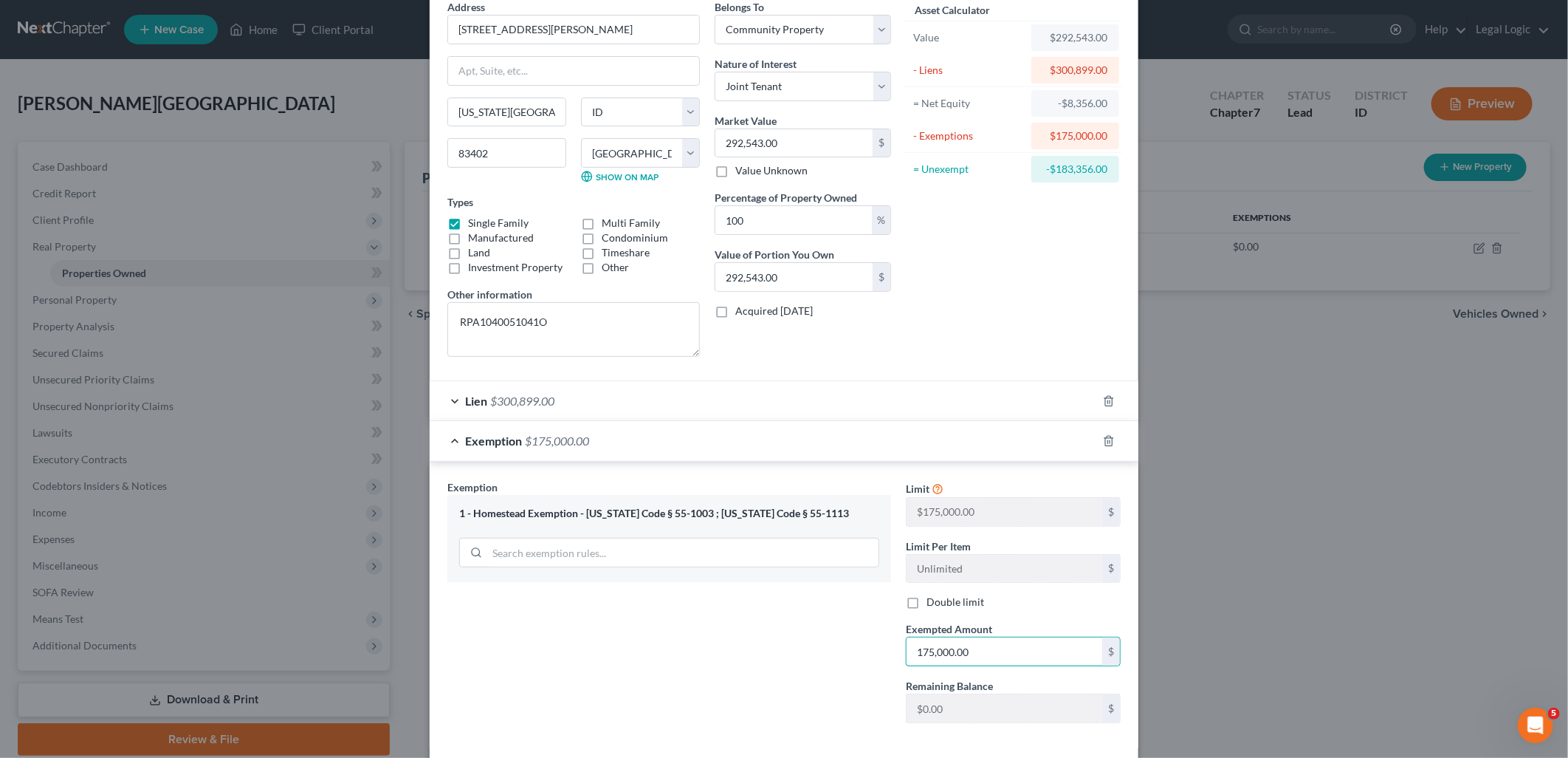
scroll to position [140, 0]
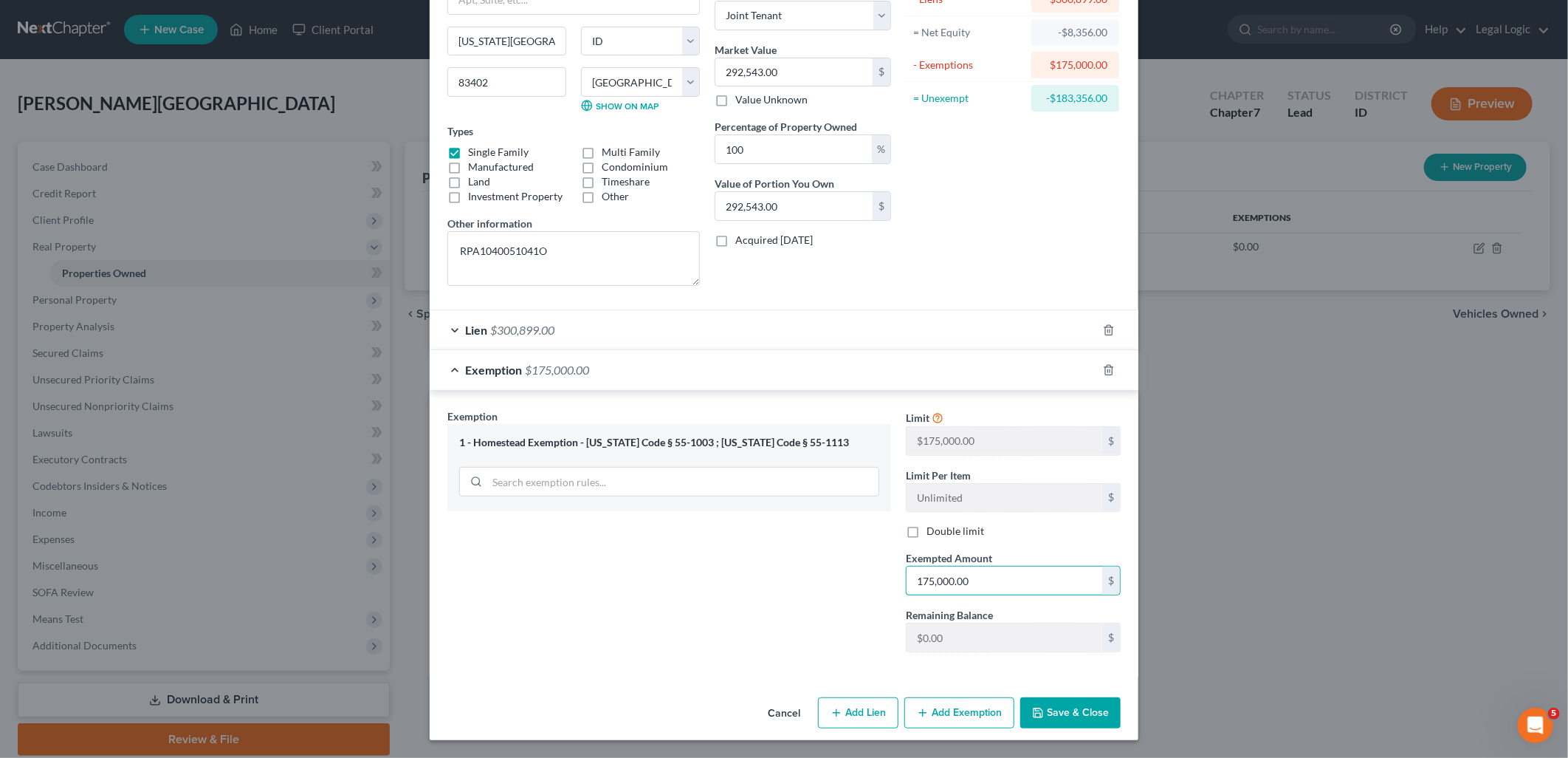
type input "175,000.00"
click at [1076, 705] on button "Save & Close" at bounding box center [1070, 712] width 100 height 31
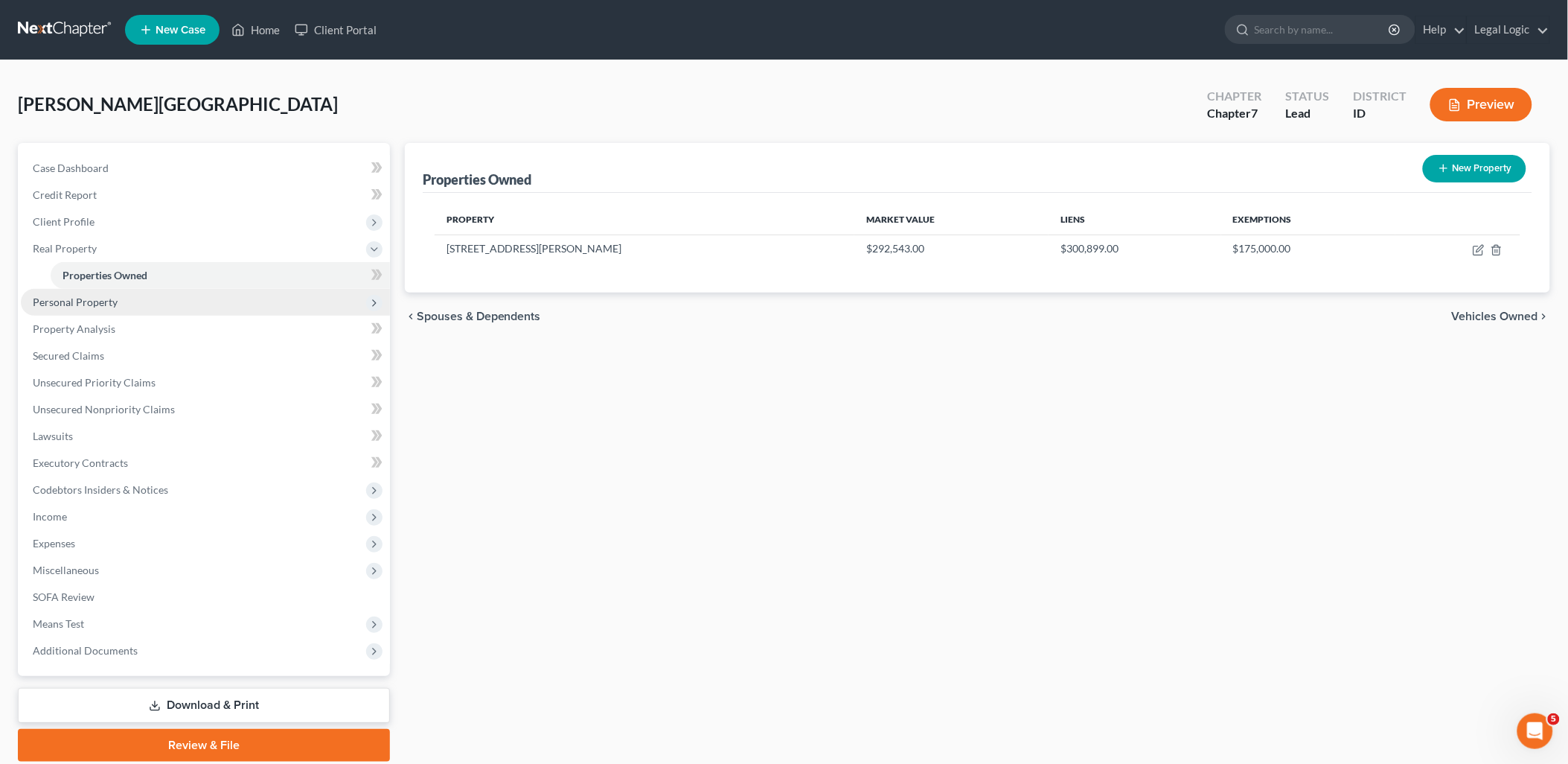
drag, startPoint x: 96, startPoint y: 301, endPoint x: 122, endPoint y: 300, distance: 26.0
click at [96, 301] on span "Personal Property" at bounding box center [75, 302] width 85 height 13
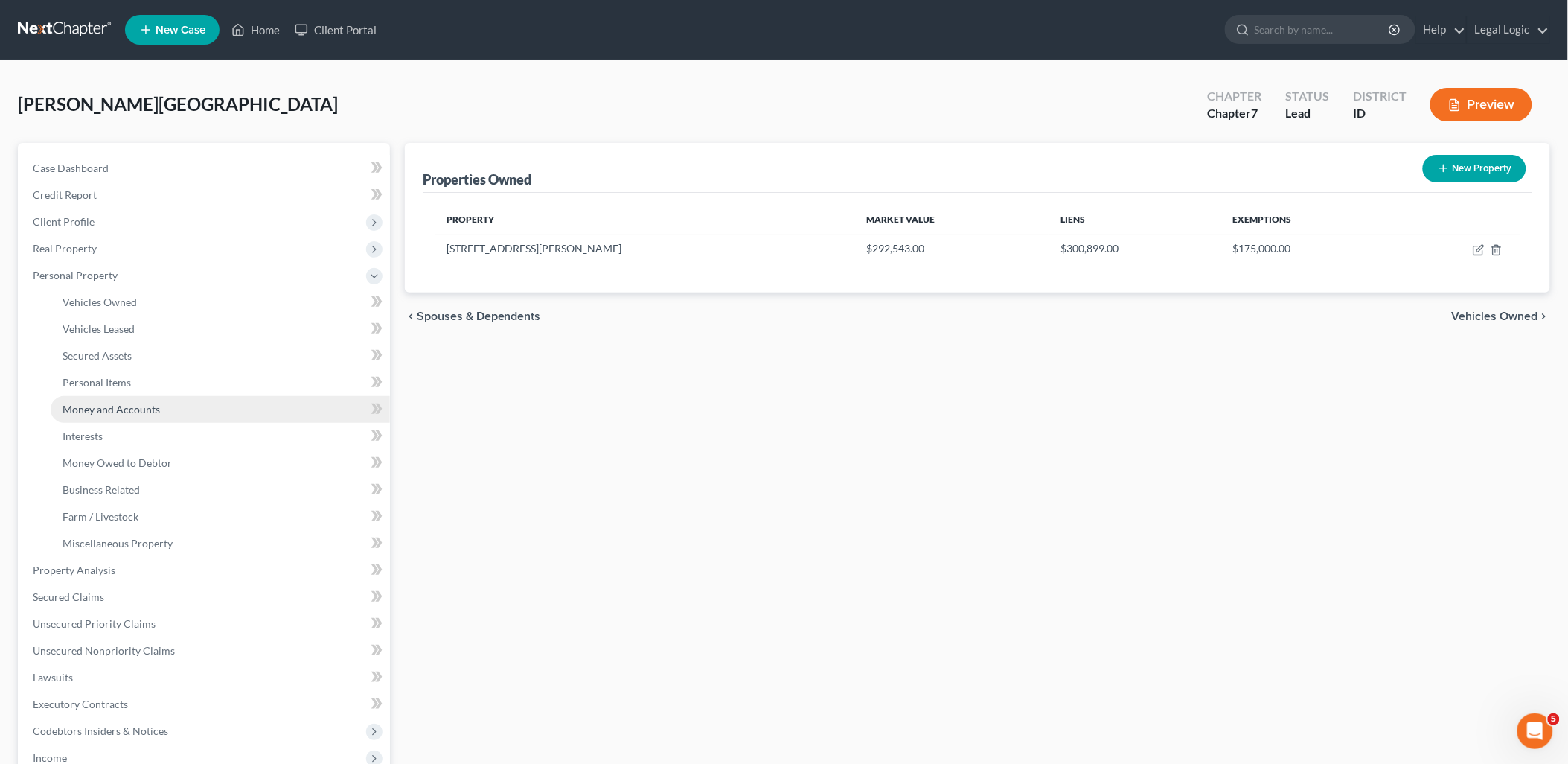
click at [162, 402] on link "Money and Accounts" at bounding box center [221, 409] width 340 height 27
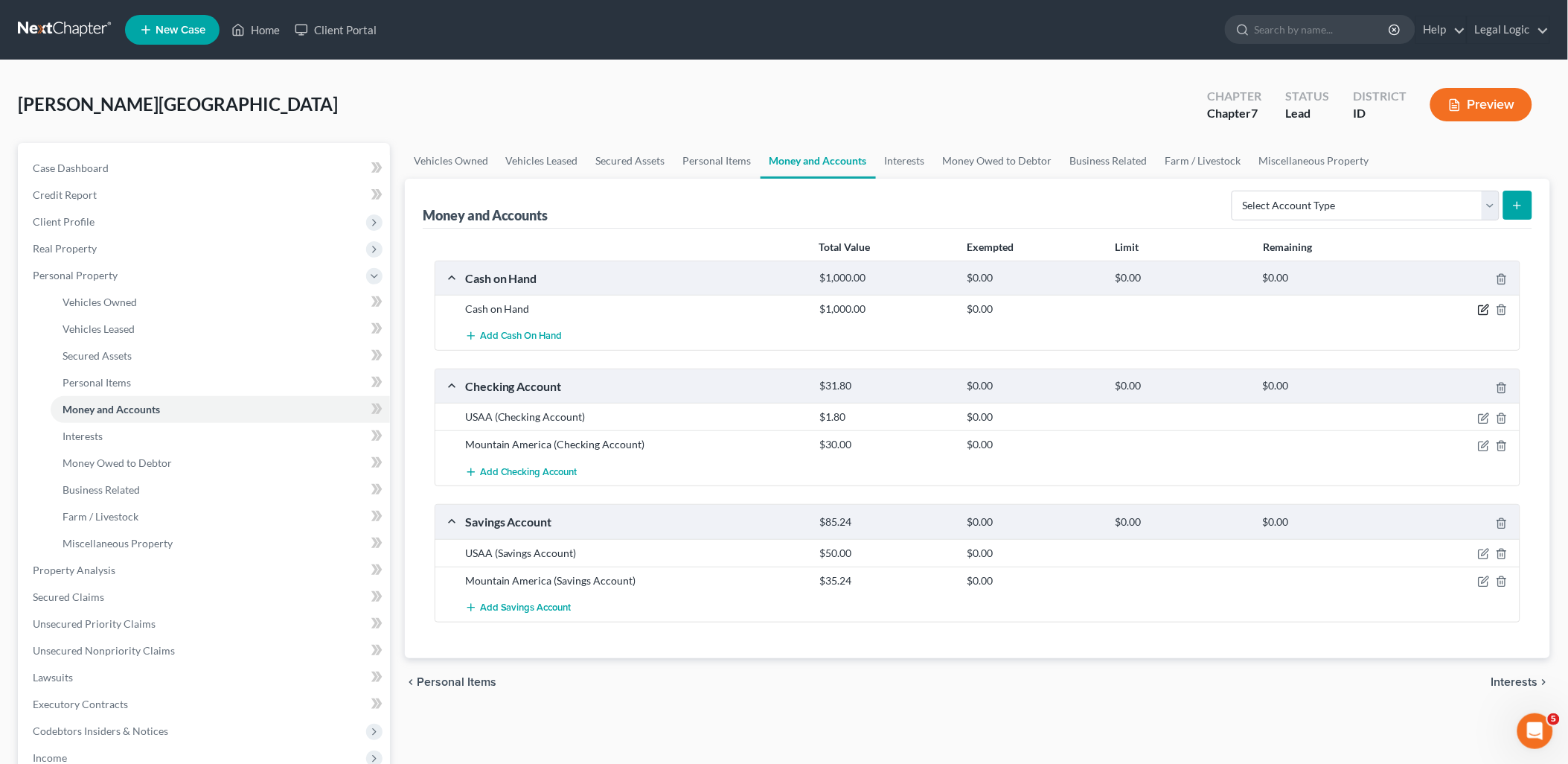
click at [1479, 309] on icon "button" at bounding box center [1483, 310] width 9 height 9
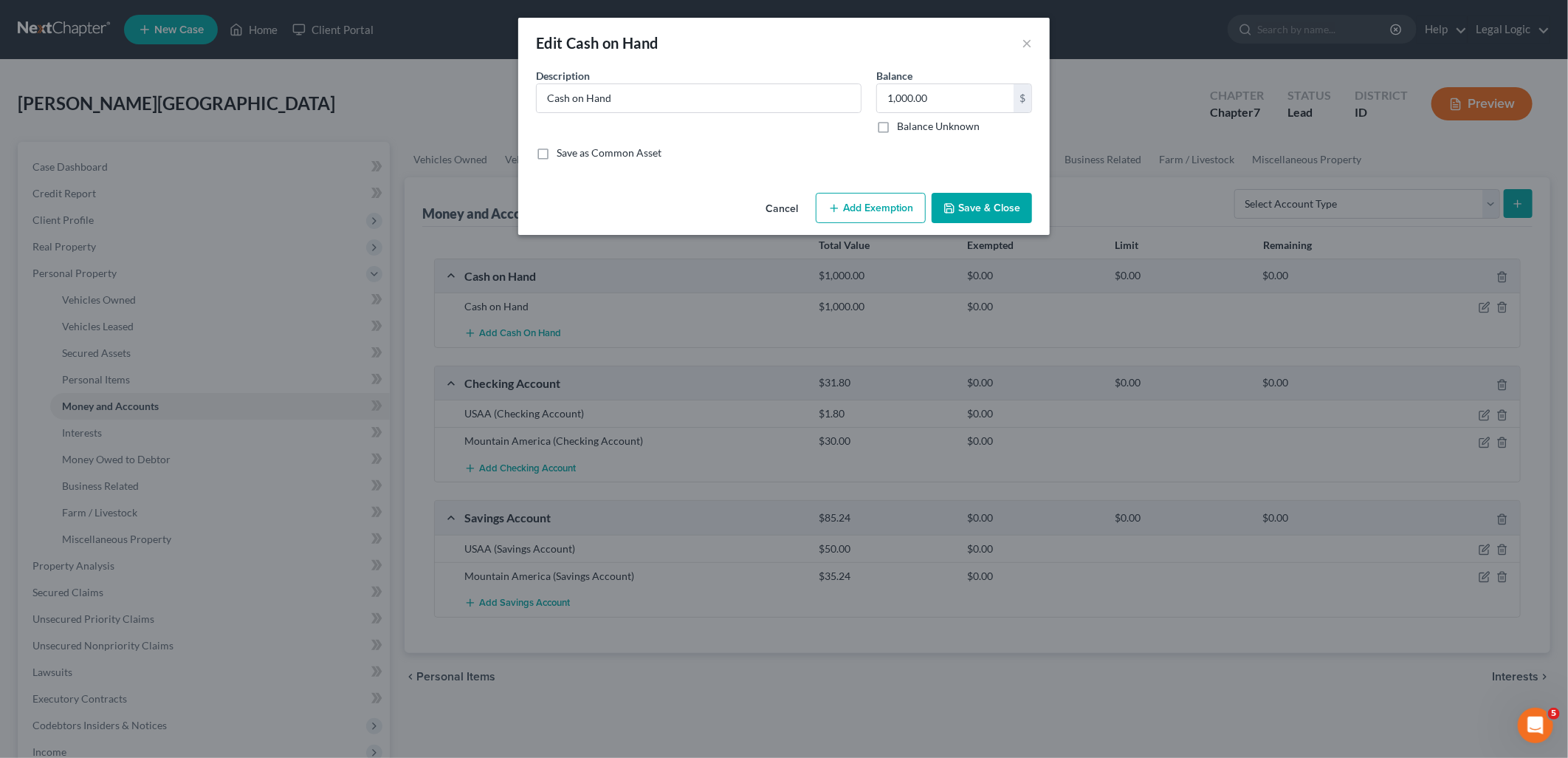
click at [885, 207] on button "Add Exemption" at bounding box center [870, 207] width 110 height 31
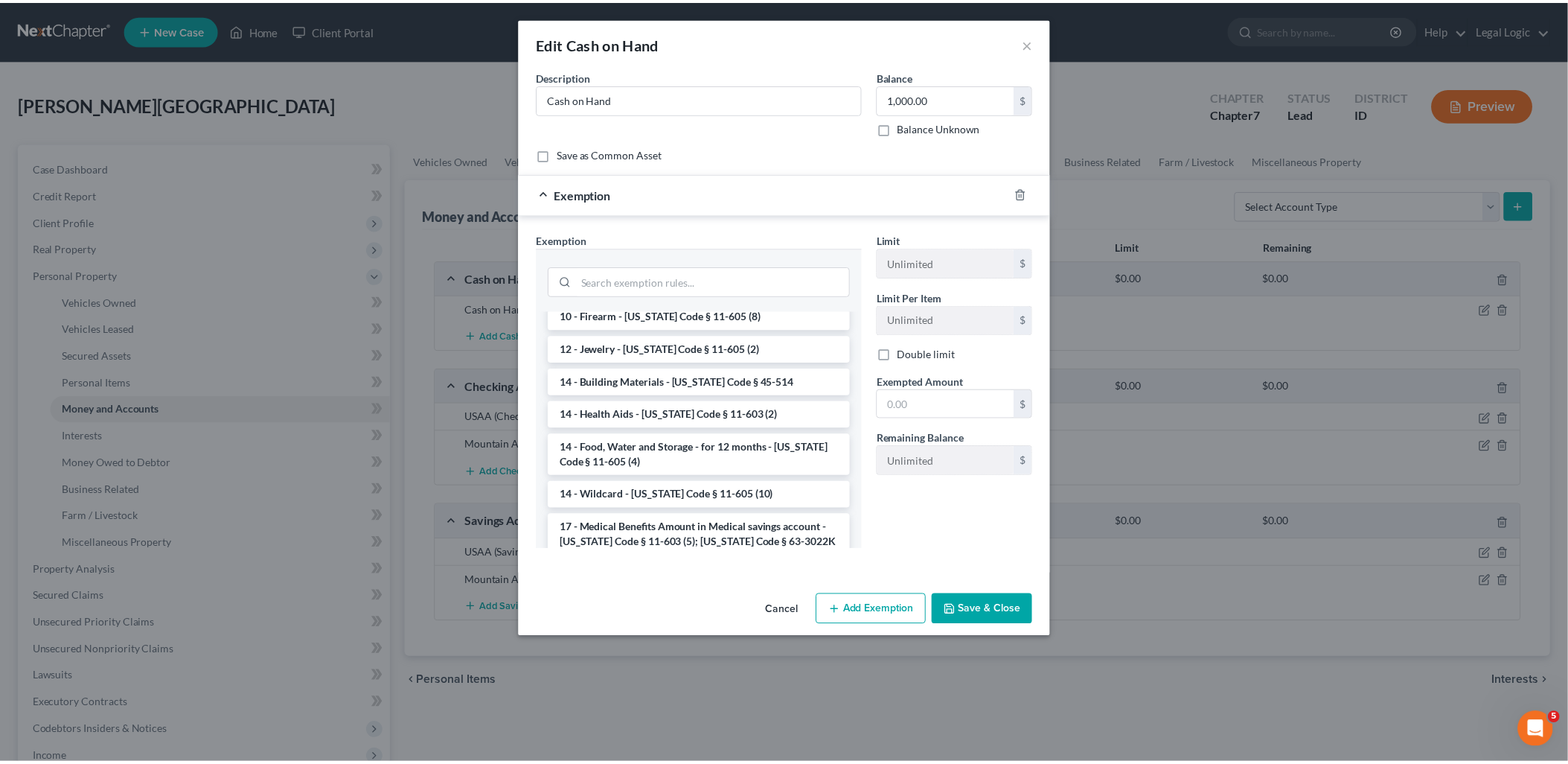
scroll to position [248, 0]
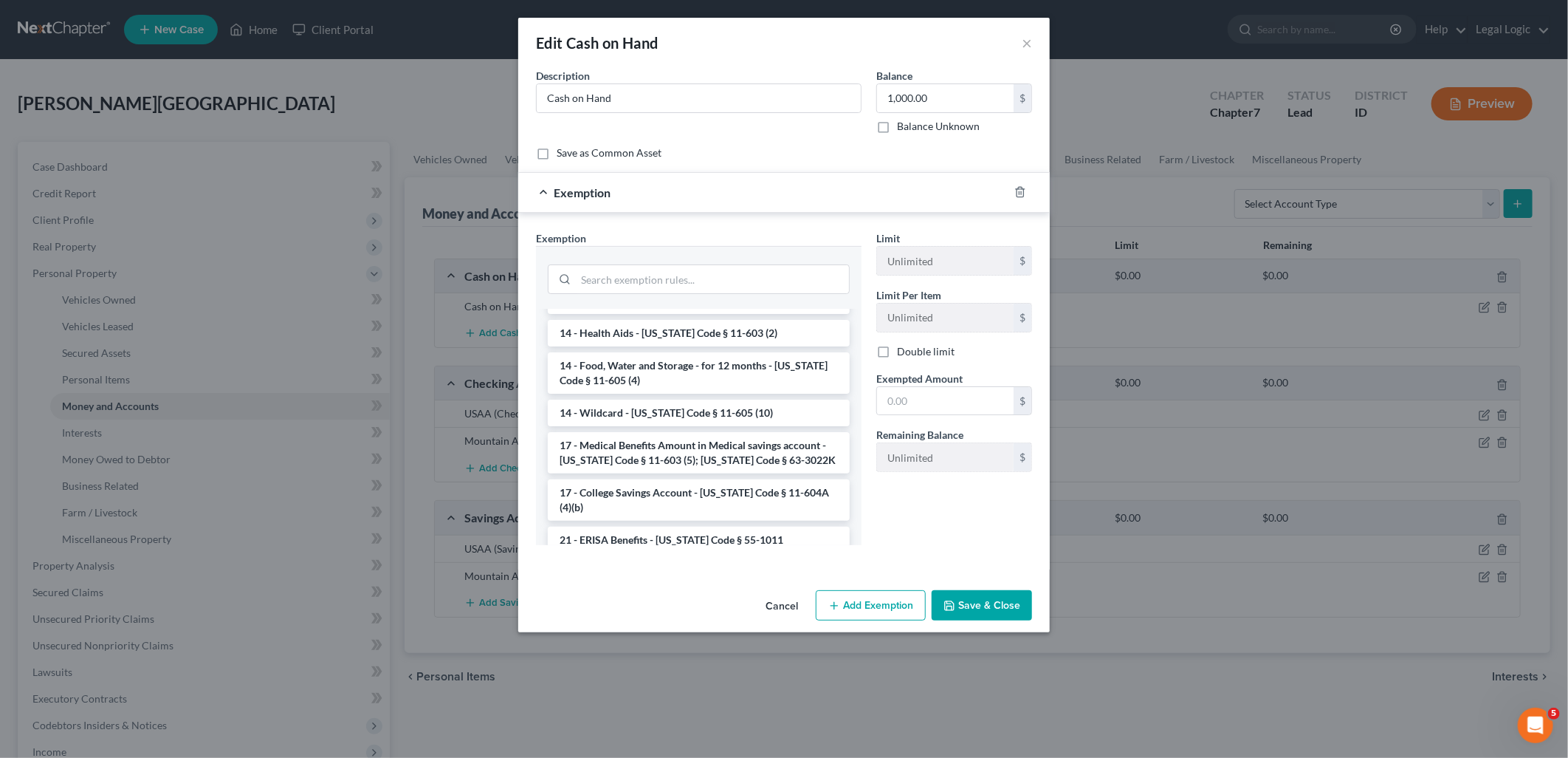
drag, startPoint x: 762, startPoint y: 416, endPoint x: 832, endPoint y: 426, distance: 70.7
click at [764, 416] on li "14 - Wildcard - Idaho Code § 11-605 (10)" at bounding box center [698, 413] width 302 height 27
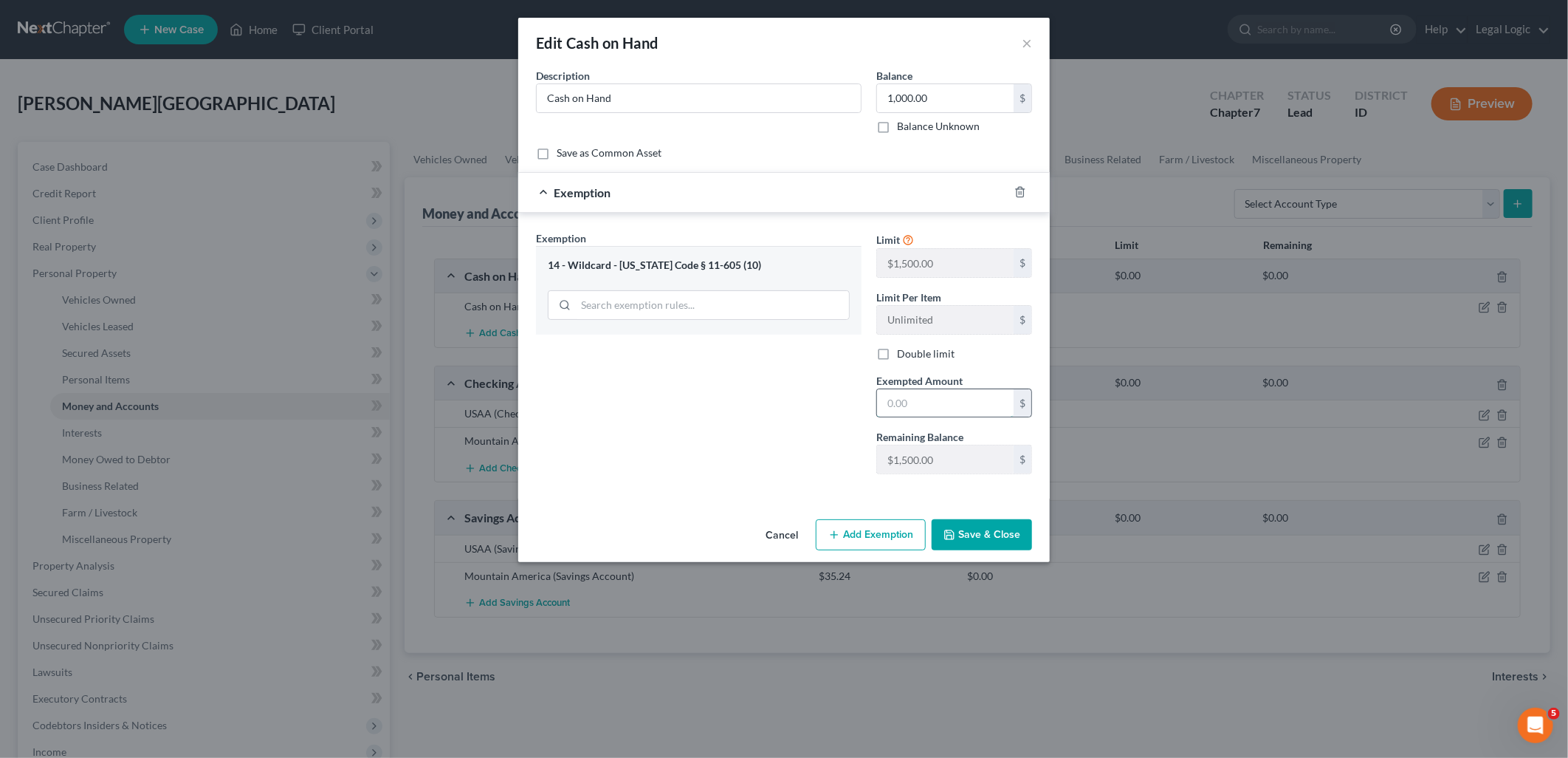
click at [939, 409] on input "text" at bounding box center [946, 403] width 137 height 28
type input "1,000.00"
click at [986, 534] on button "Save & Close" at bounding box center [981, 535] width 100 height 31
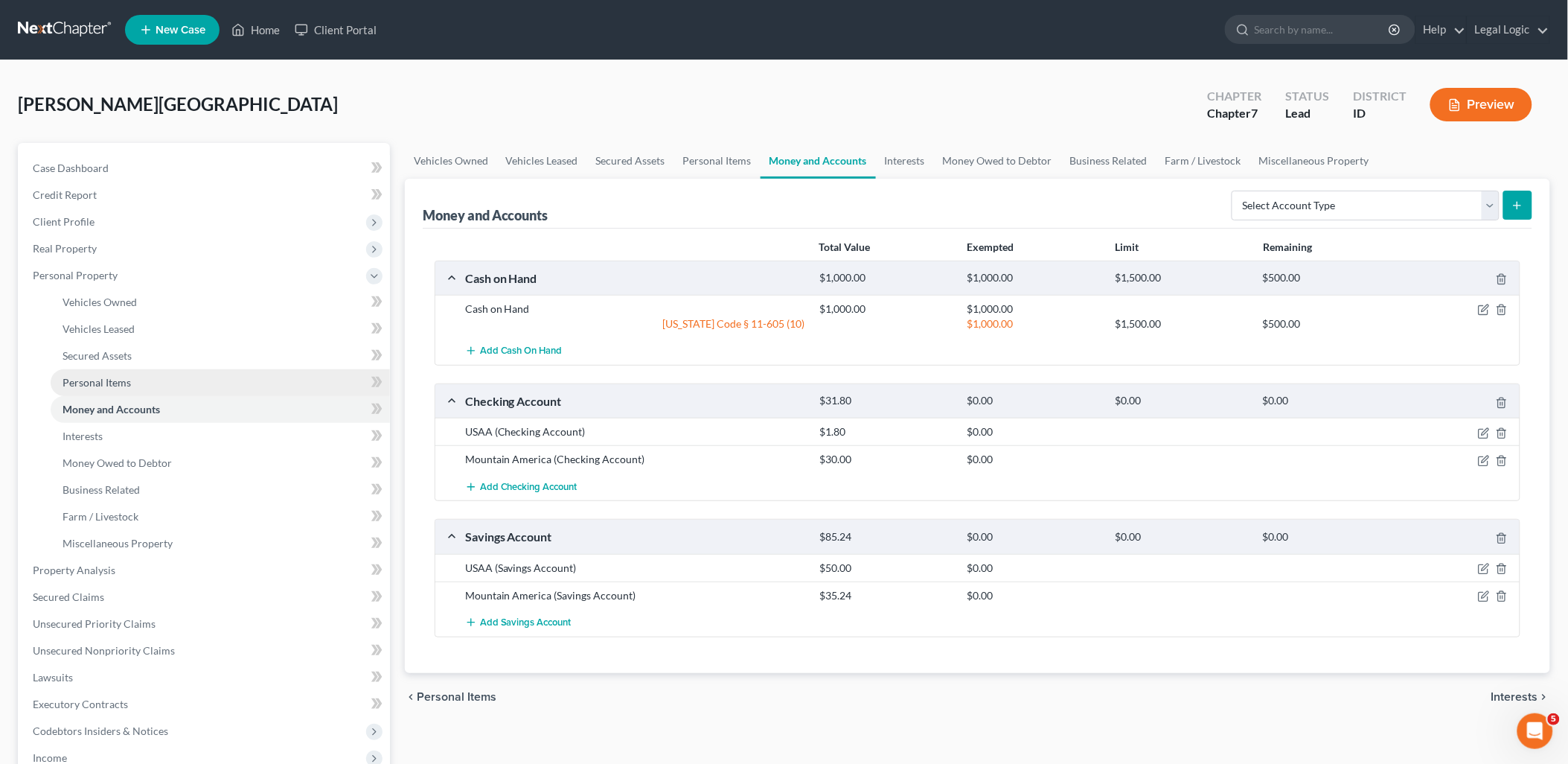
click at [94, 385] on span "Personal Items" at bounding box center [96, 382] width 69 height 13
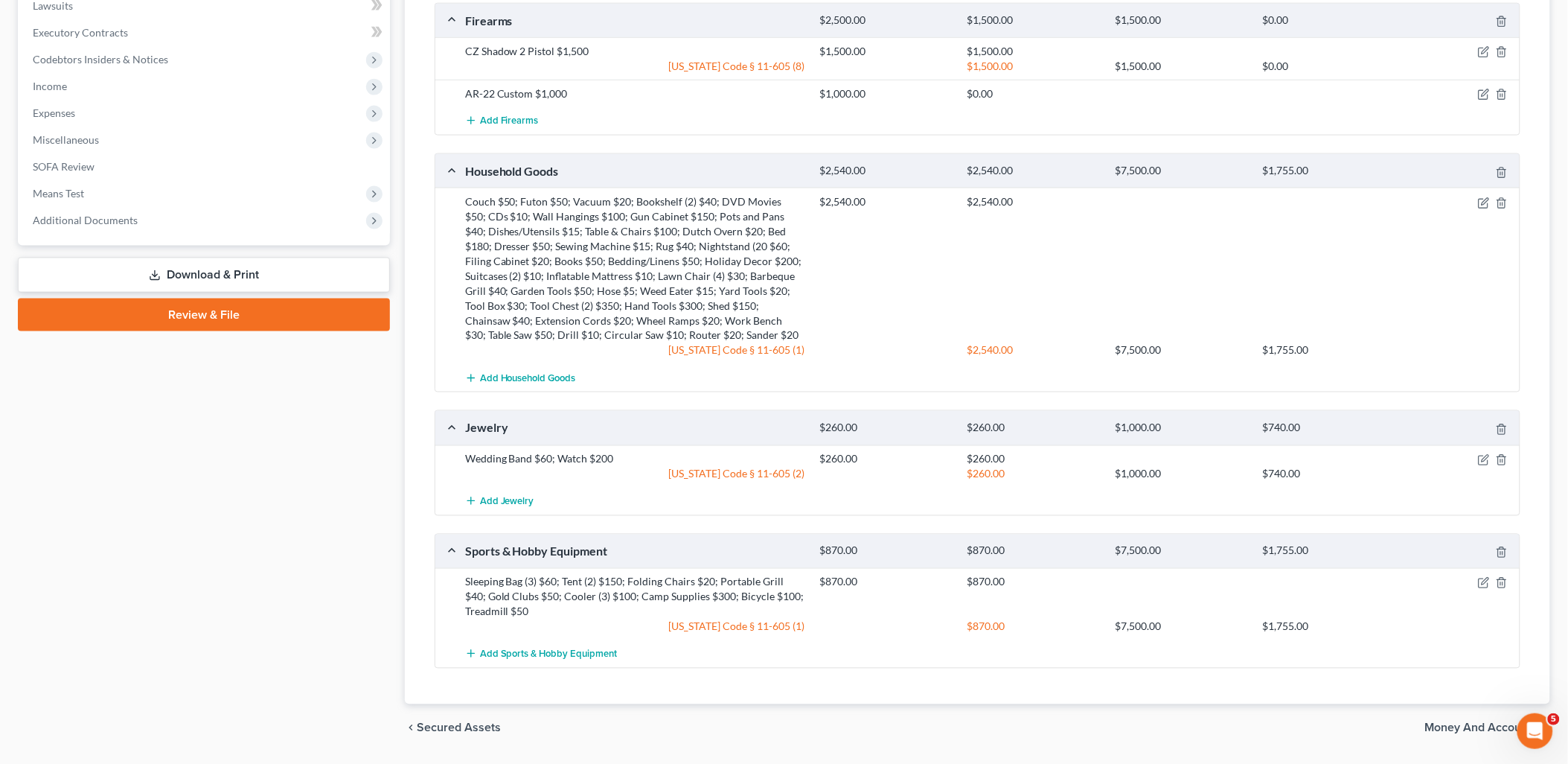
scroll to position [634, 0]
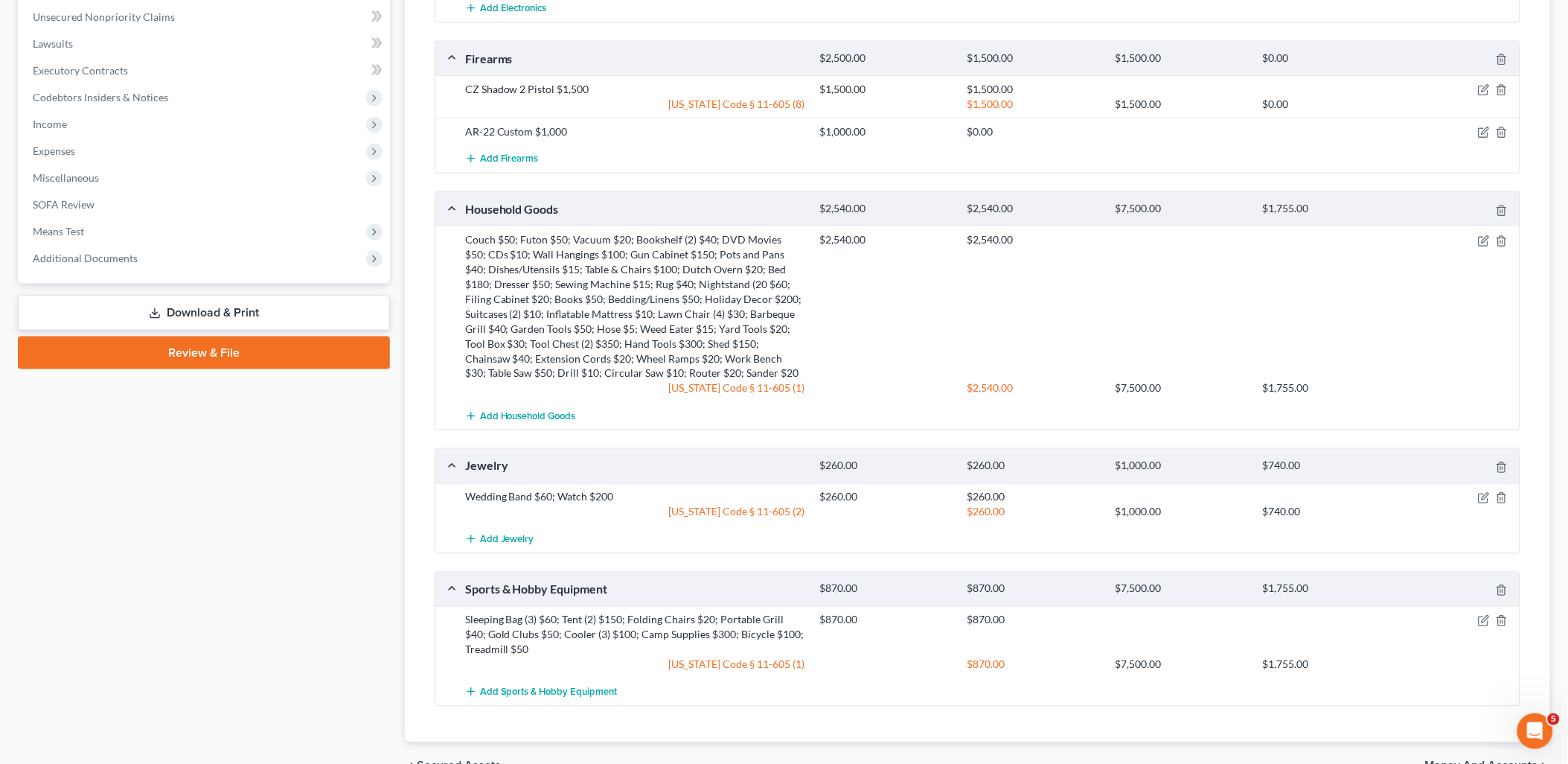
click at [317, 345] on link "Review & File" at bounding box center [204, 353] width 372 height 33
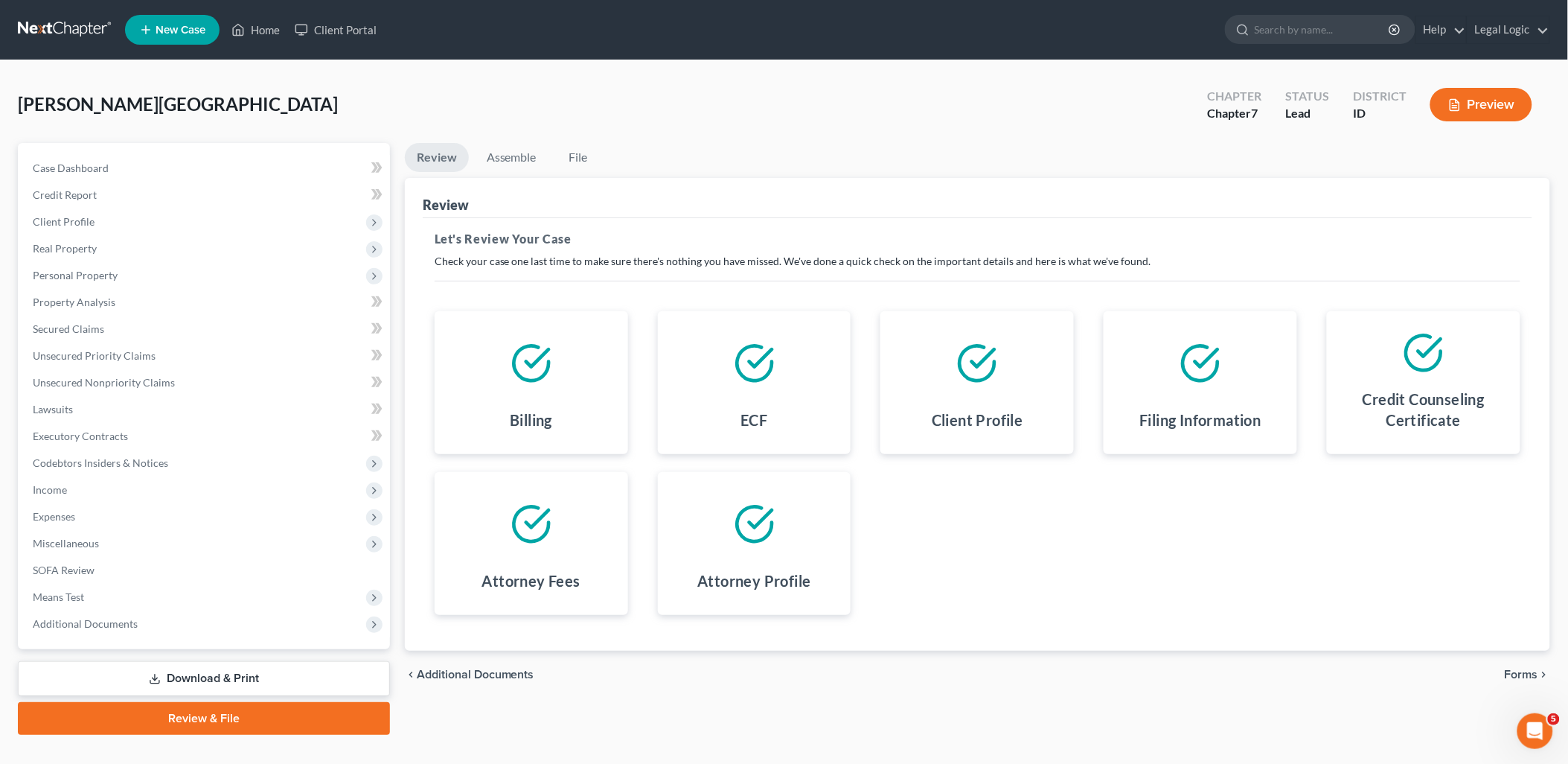
click at [301, 671] on link "Download & Print" at bounding box center [204, 678] width 372 height 35
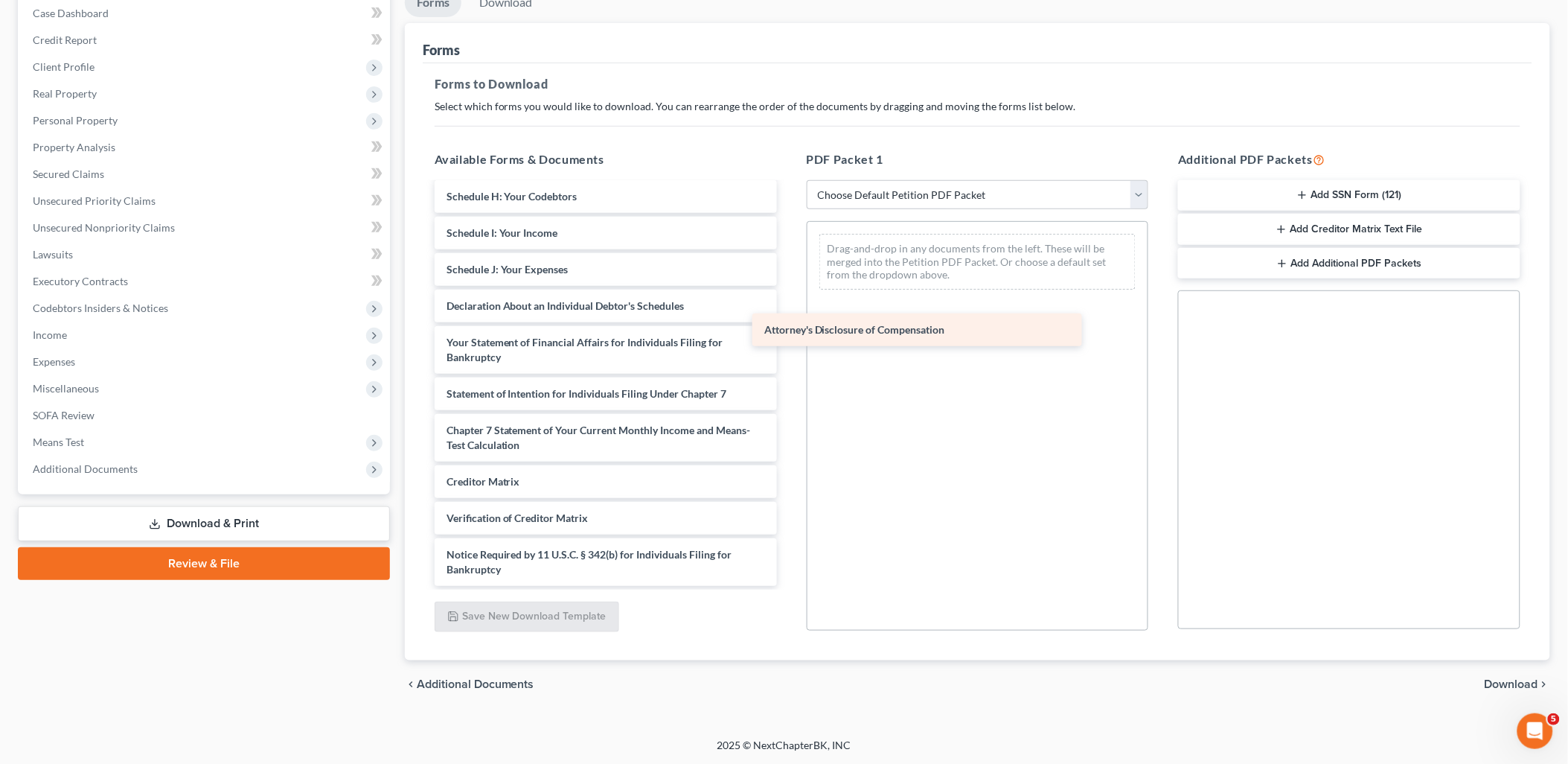
scroll to position [258, 0]
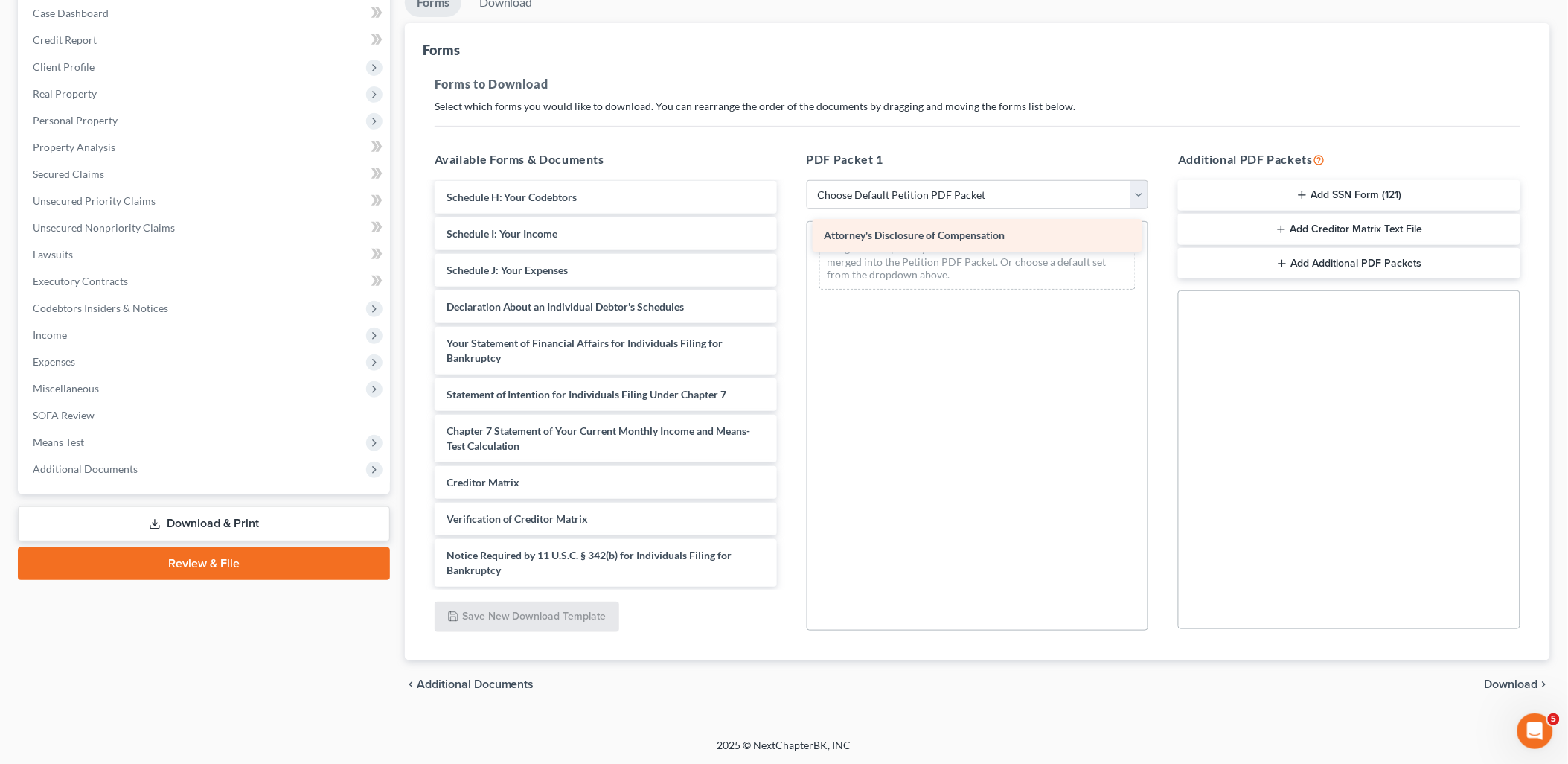
drag, startPoint x: 687, startPoint y: 568, endPoint x: 1067, endPoint y: 232, distance: 507.2
click at [789, 232] on div "Attorney's Disclosure of Compensation Voluntary Petition for Individuals Filing…" at bounding box center [606, 256] width 366 height 661
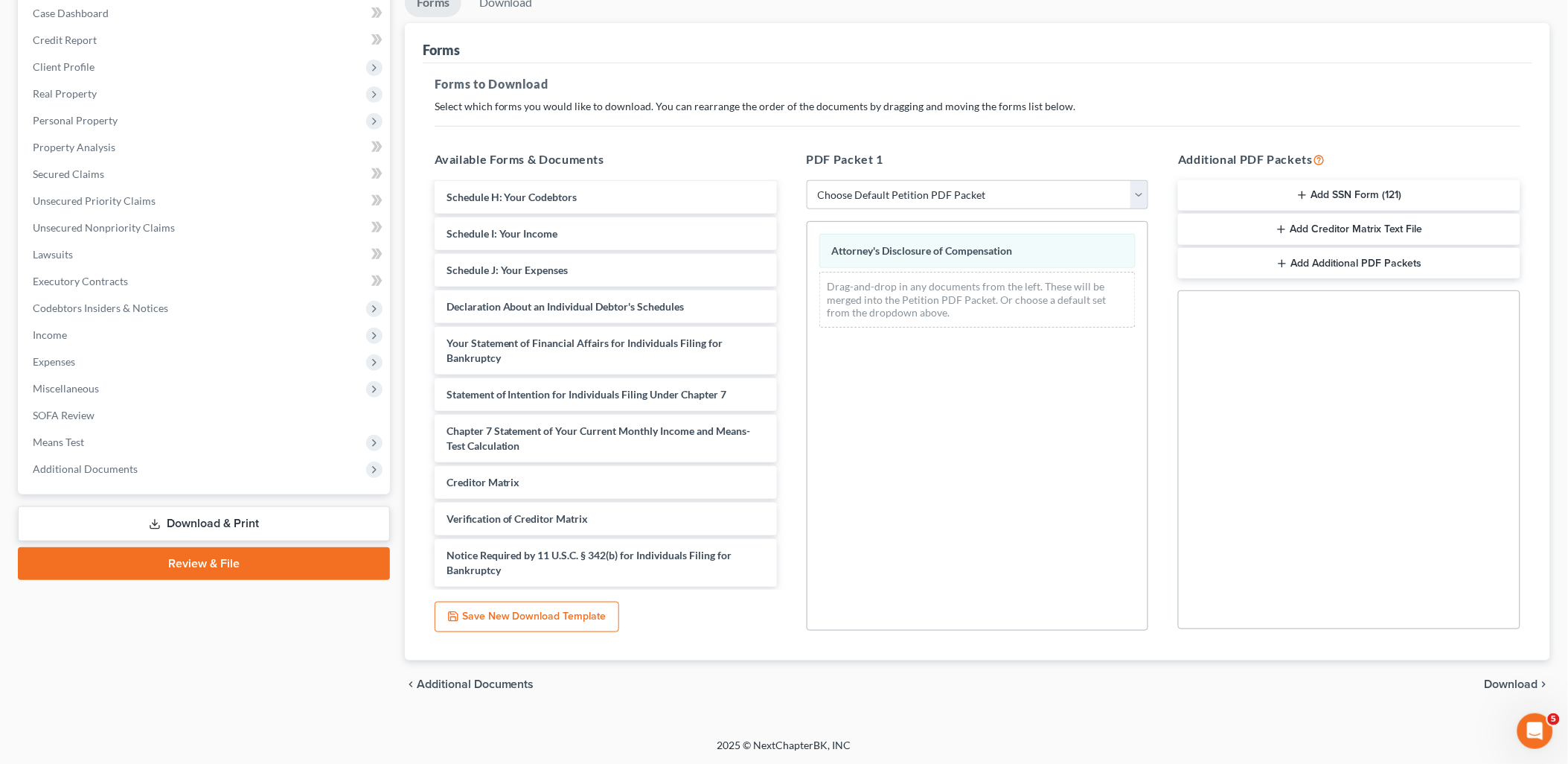
click at [1515, 680] on span "Download" at bounding box center [1512, 684] width 54 height 12
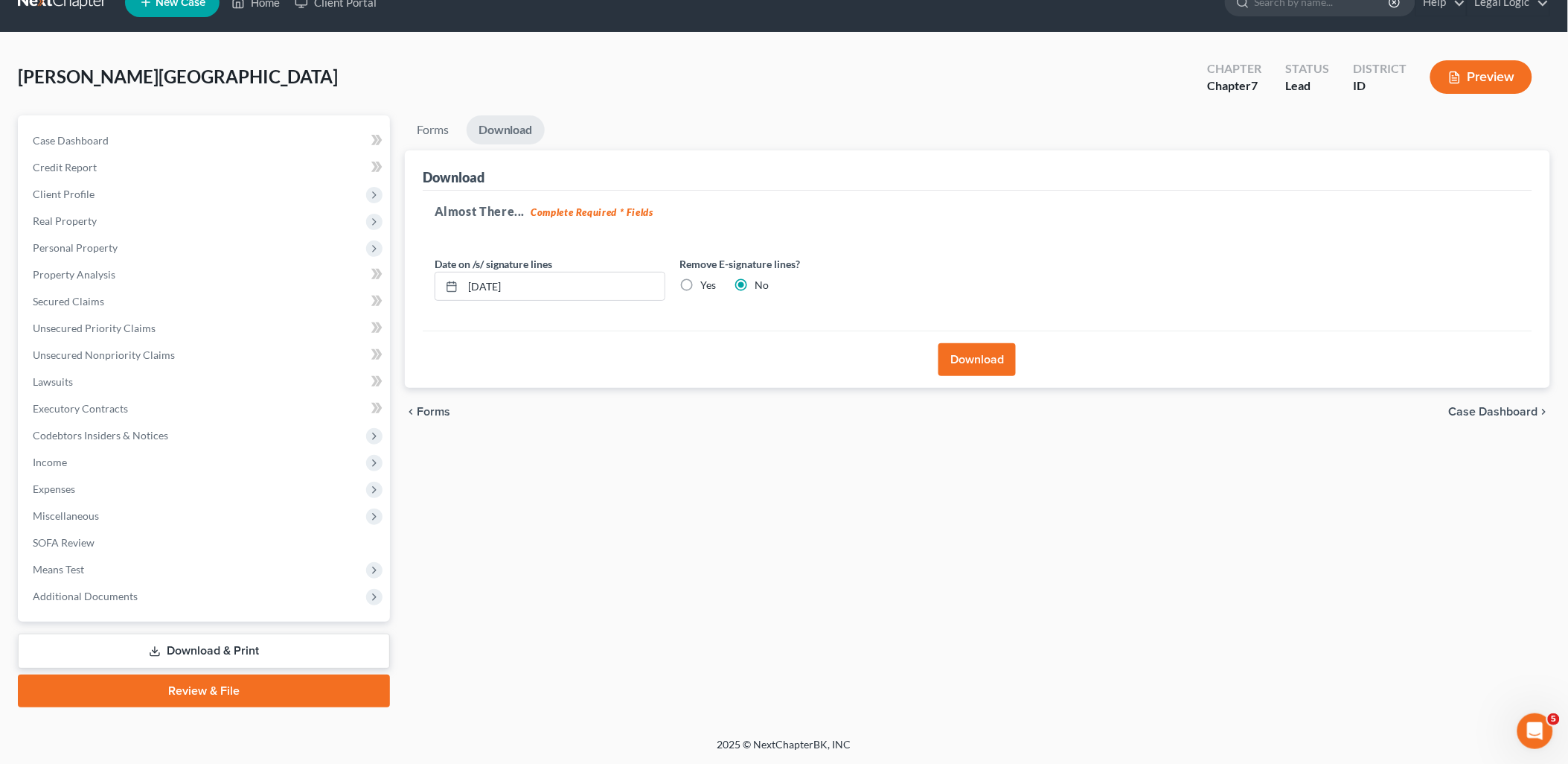
scroll to position [25, 0]
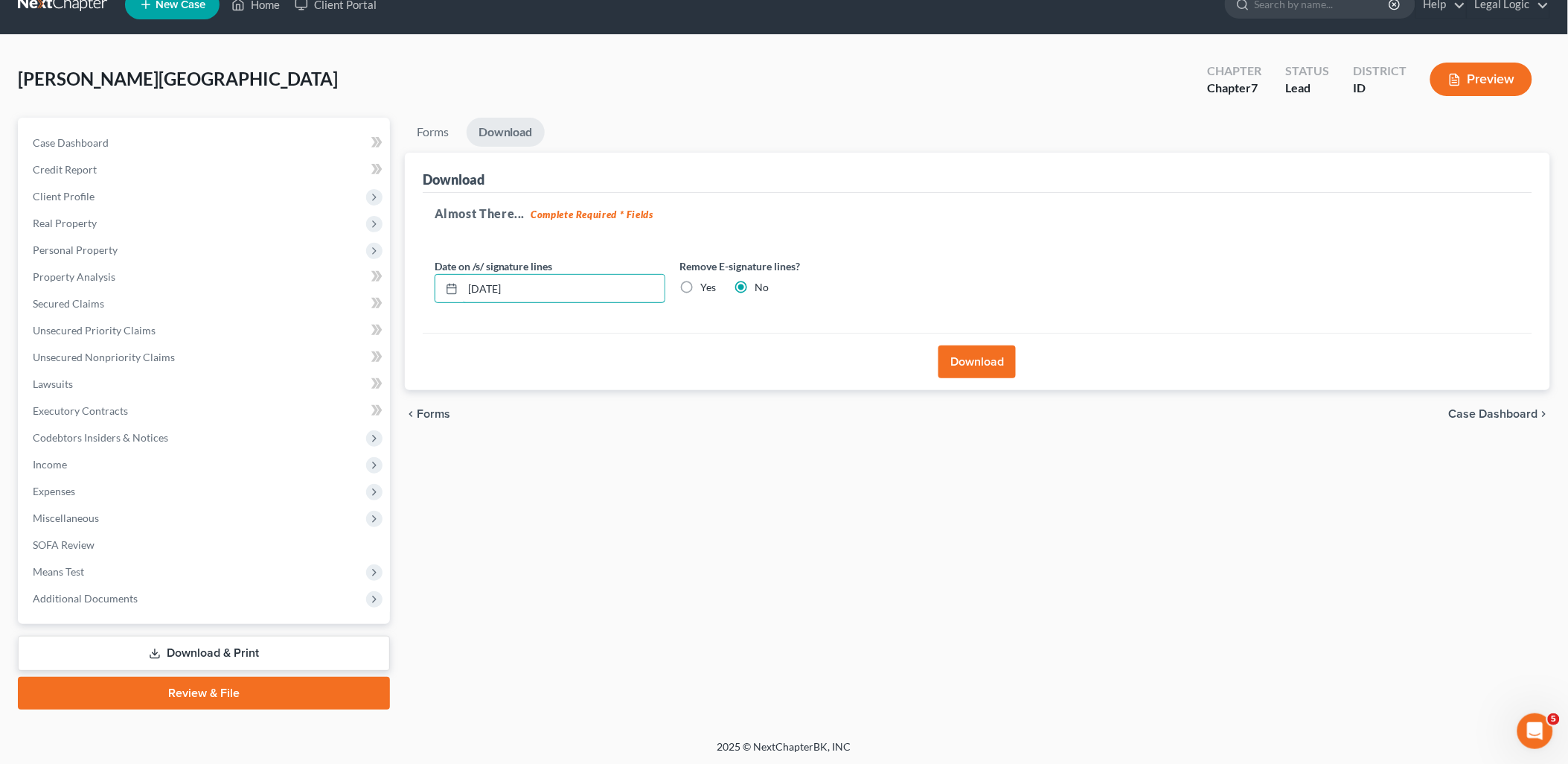
drag, startPoint x: 576, startPoint y: 292, endPoint x: 0, endPoint y: 326, distance: 577.0
click at [0, 325] on html "Home New Case Client Portal Legal Logic janna@aaronjtolsonlaw.com My Account Se…" at bounding box center [784, 370] width 1568 height 791
click at [701, 288] on label "Yes" at bounding box center [709, 287] width 15 height 15
click at [707, 288] on input "Yes" at bounding box center [711, 284] width 10 height 10
radio input "true"
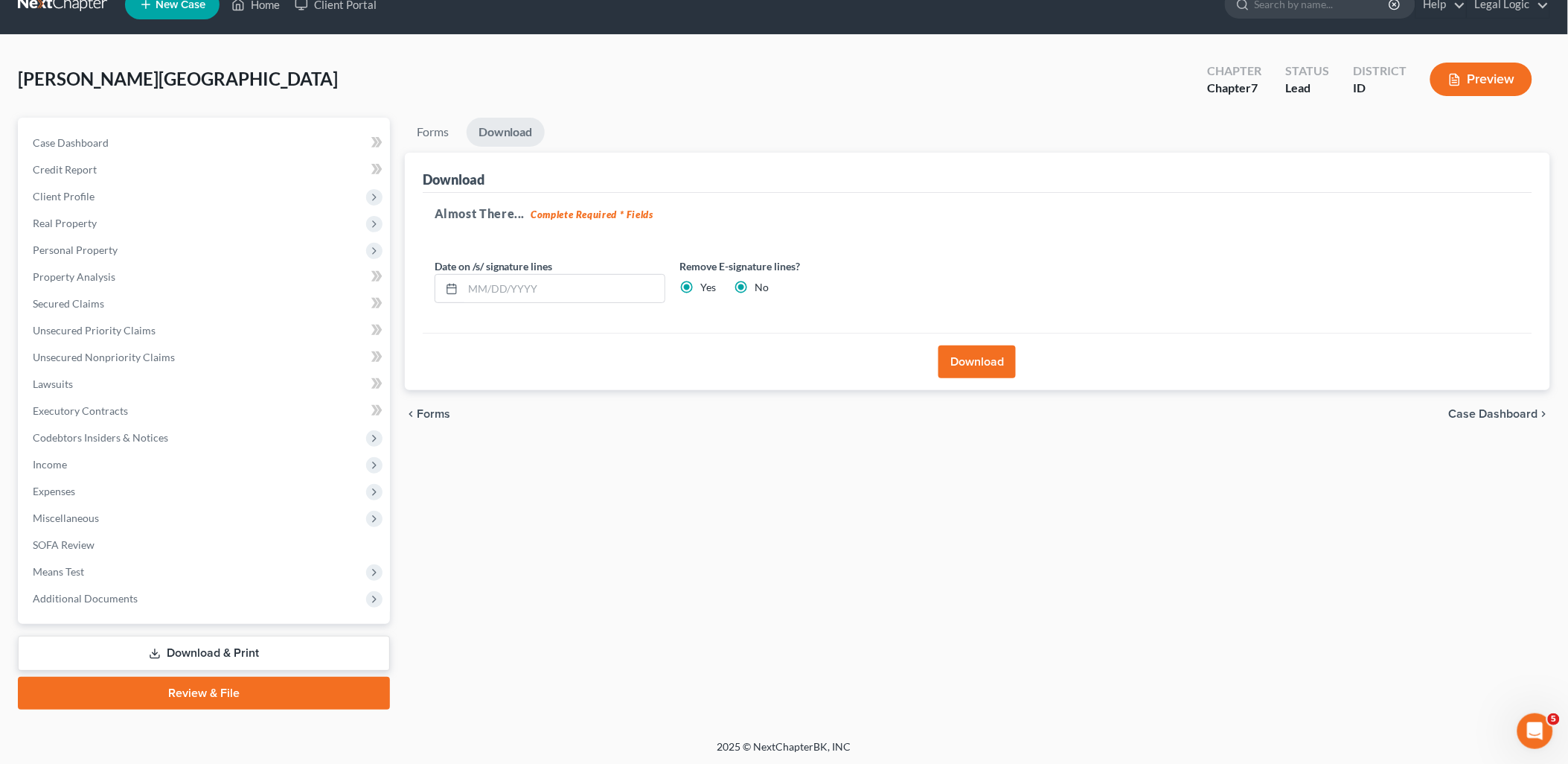
radio input "false"
click at [978, 357] on button "Download" at bounding box center [977, 361] width 78 height 33
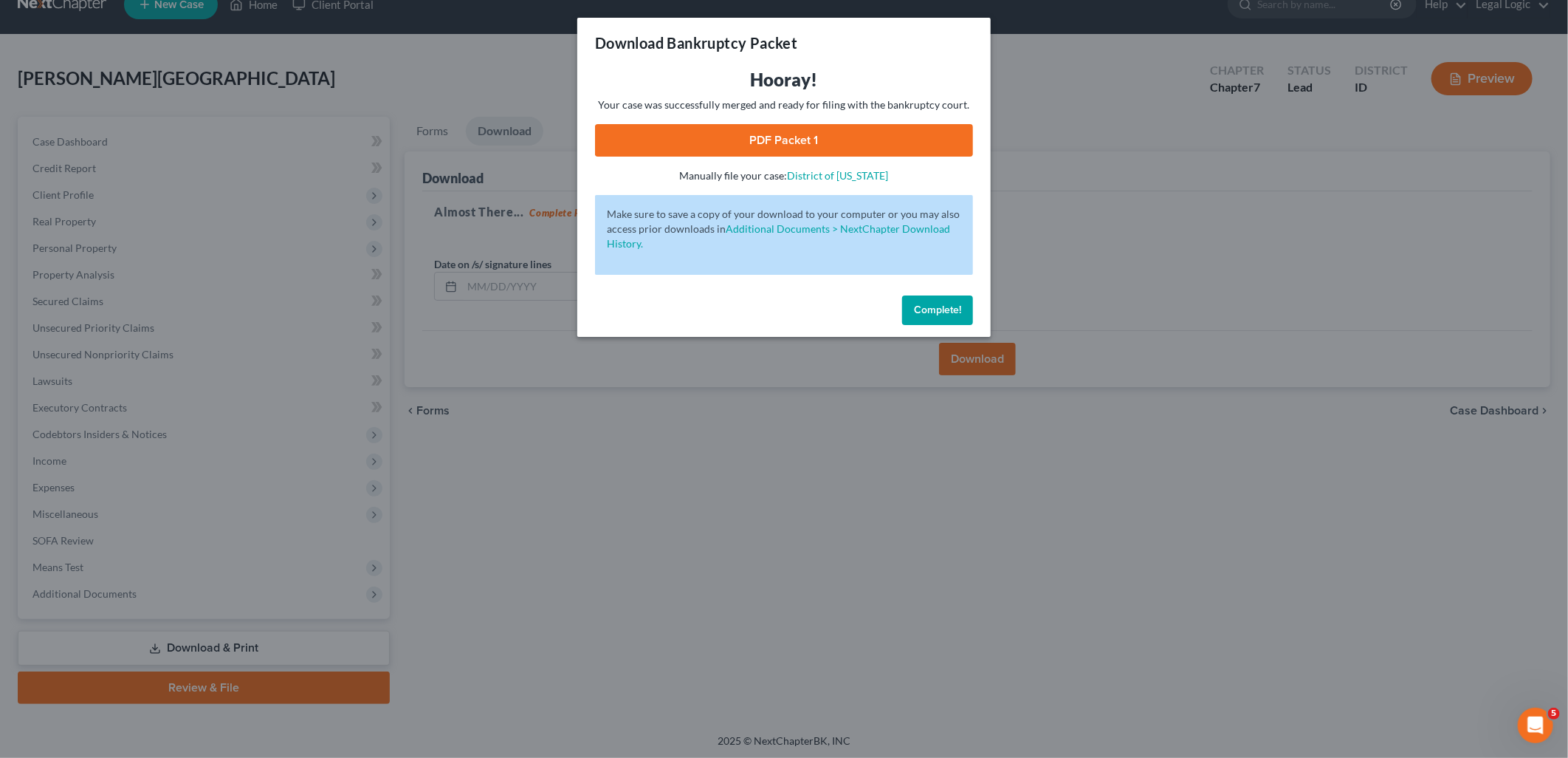
click at [939, 126] on link "PDF Packet 1" at bounding box center [784, 140] width 378 height 33
click at [946, 316] on button "Complete!" at bounding box center [938, 309] width 71 height 29
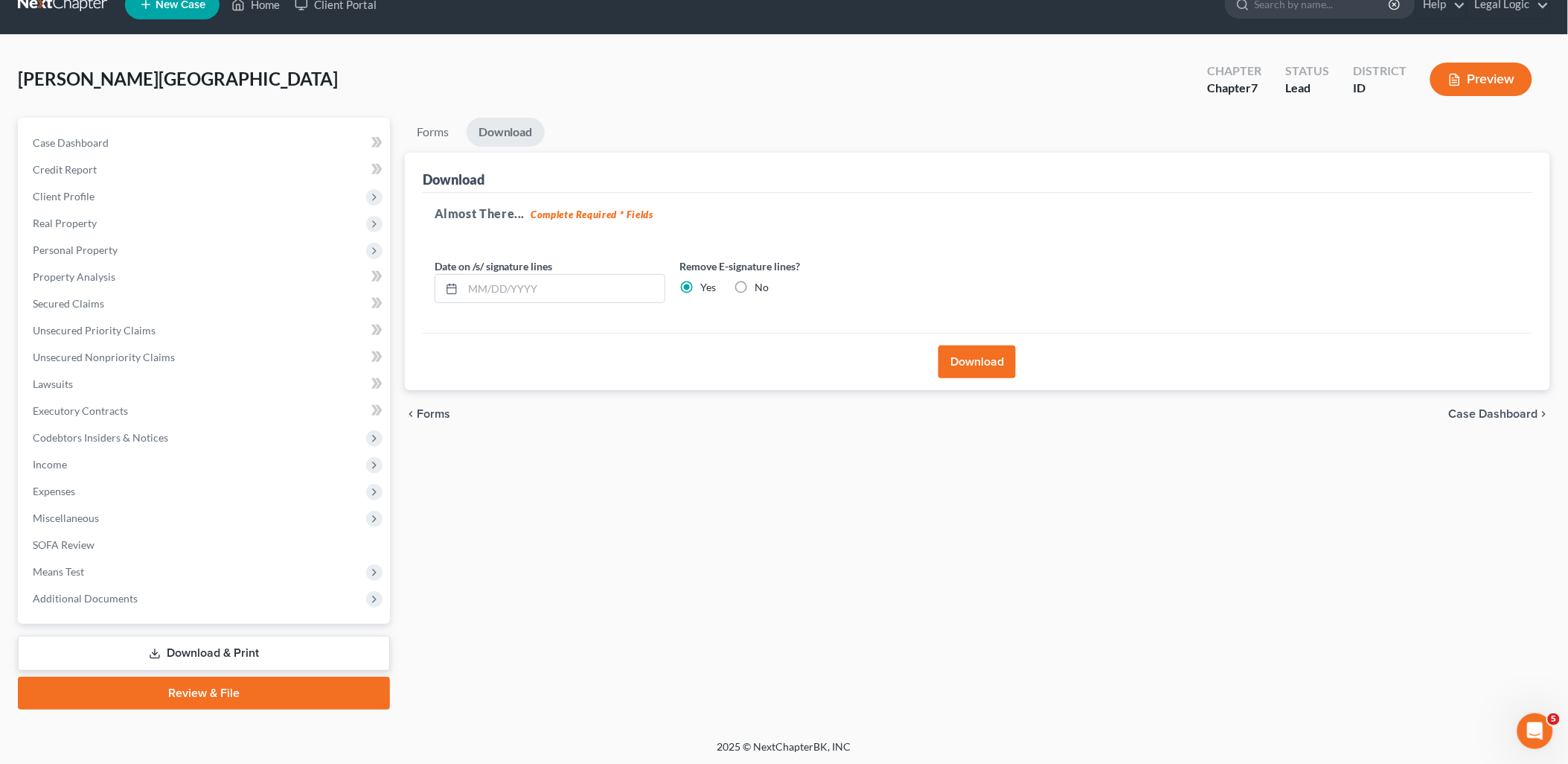
click at [320, 693] on link "Review & File" at bounding box center [204, 693] width 372 height 33
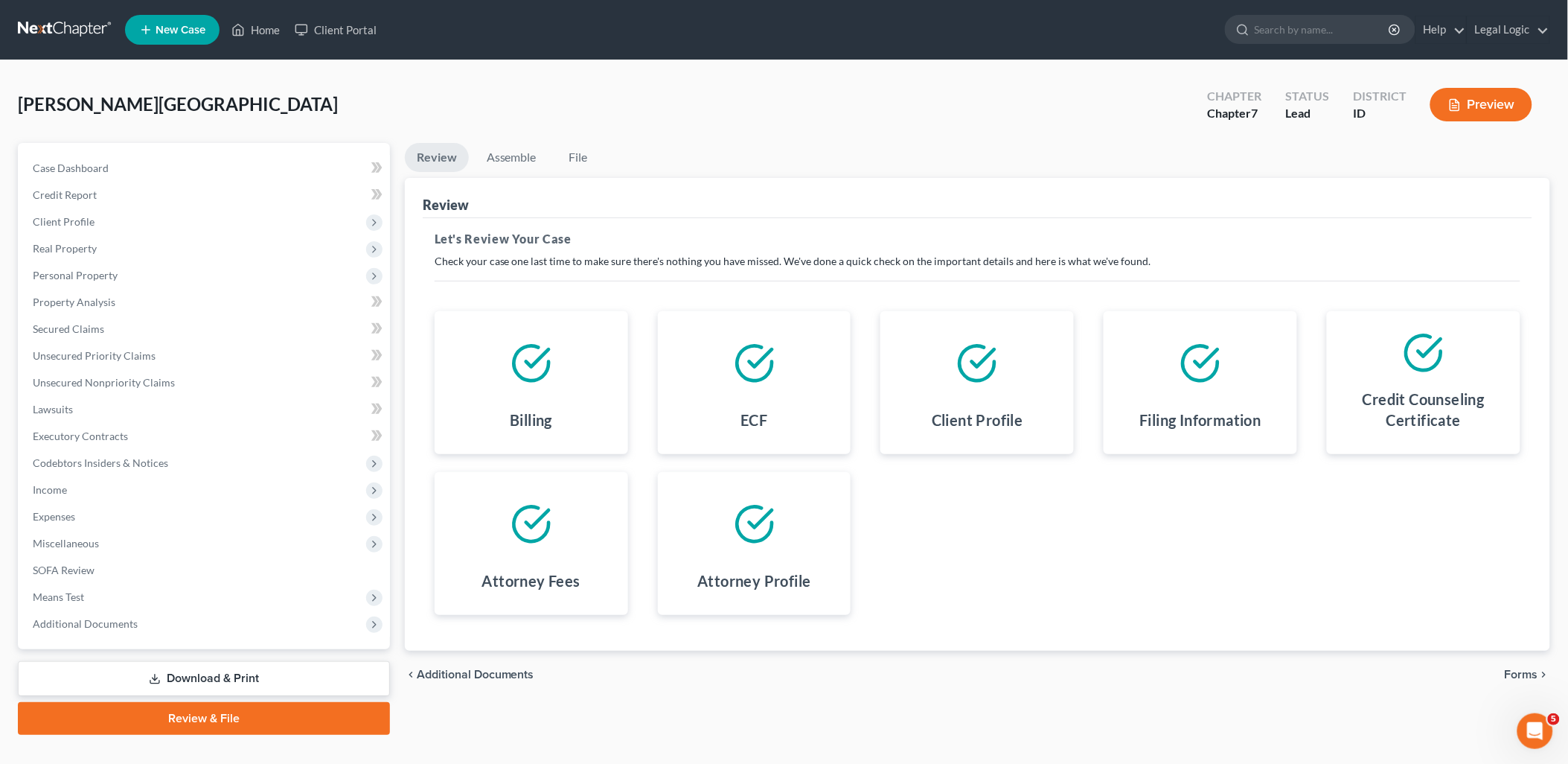
click at [491, 681] on div "chevron_left Additional Documents Forms chevron_right" at bounding box center [977, 674] width 1145 height 47
click at [491, 668] on span "Additional Documents" at bounding box center [475, 674] width 118 height 12
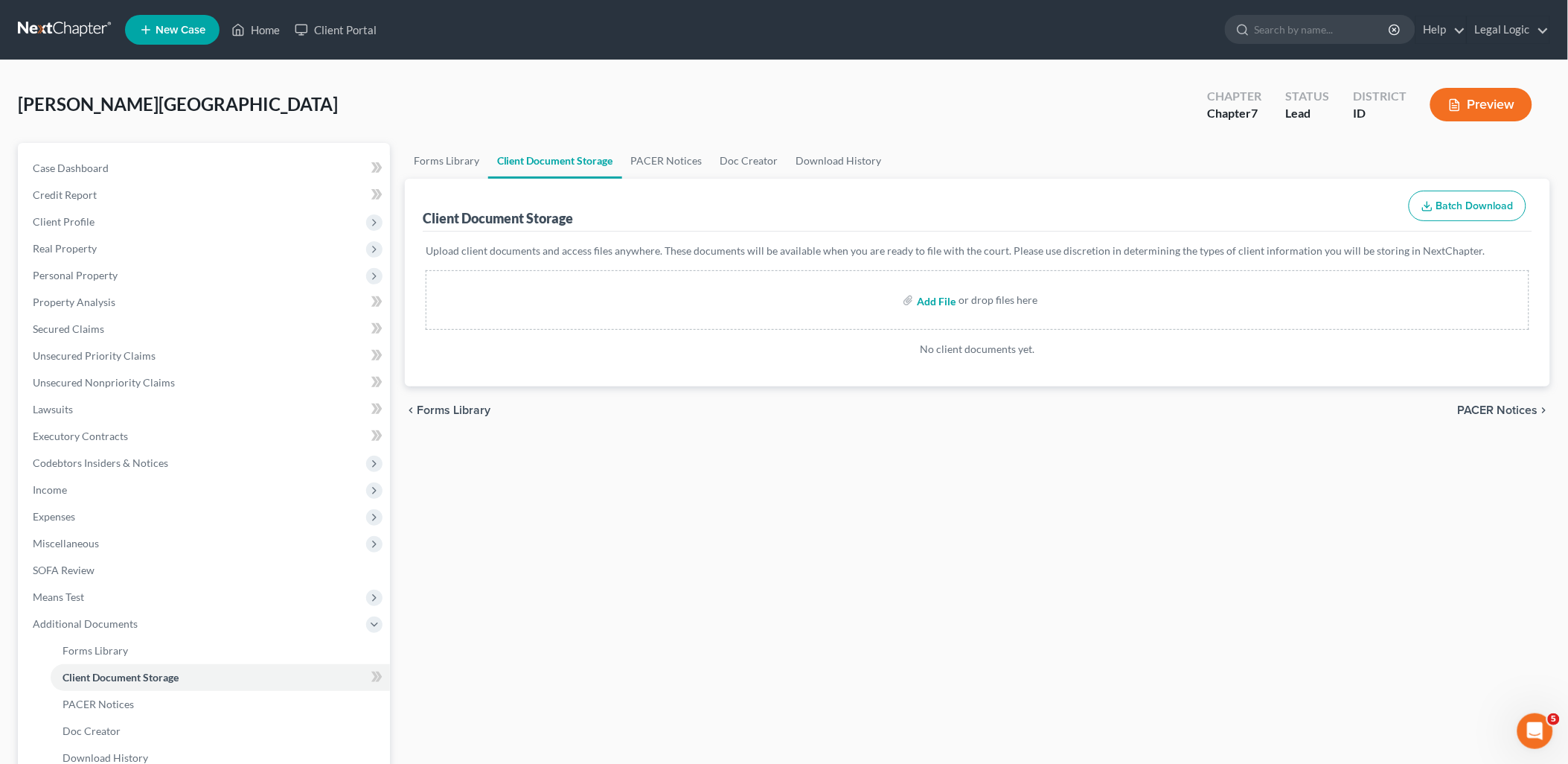
click at [934, 304] on input "file" at bounding box center [935, 300] width 36 height 27
type input "C:\fakepath\Certificate of Counseling.pdf"
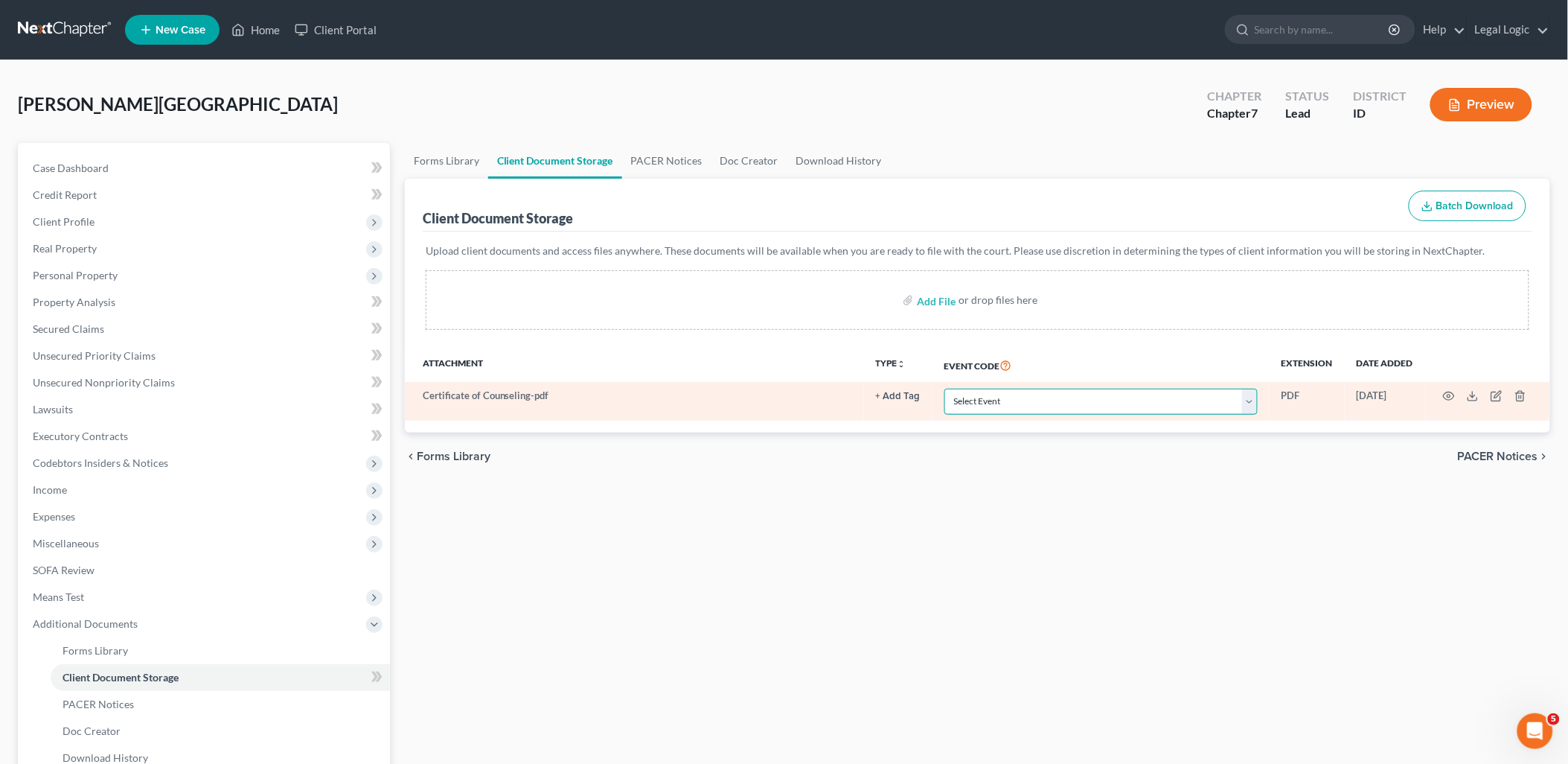
click at [1253, 398] on select "Select Event Certificate of Credit Counseling Chapter 13 Calculation of Disposa…" at bounding box center [1101, 401] width 314 height 26
select select "0"
click at [944, 389] on select "Select Event Certificate of Credit Counseling Chapter 13 Calculation of Disposa…" at bounding box center [1101, 401] width 314 height 26
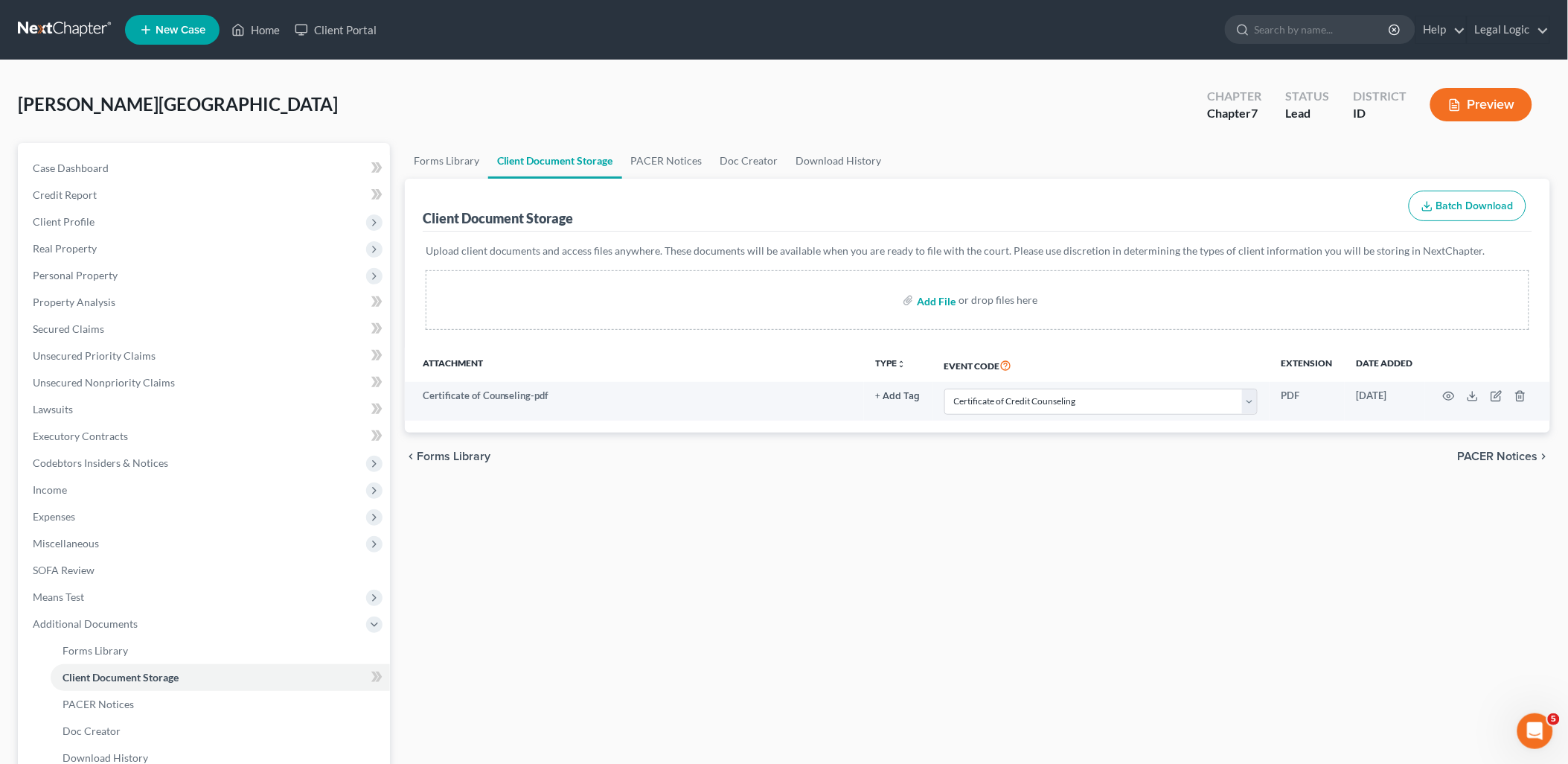
click at [935, 304] on input "file" at bounding box center [935, 300] width 36 height 27
type input "C:\fakepath\Disclosure of Attorney Compensation.pdf"
select select "0"
click at [1254, 441] on select "Select Event Certificate of Credit Counseling Chapter 13 Calculation of Disposa…" at bounding box center [1101, 440] width 314 height 26
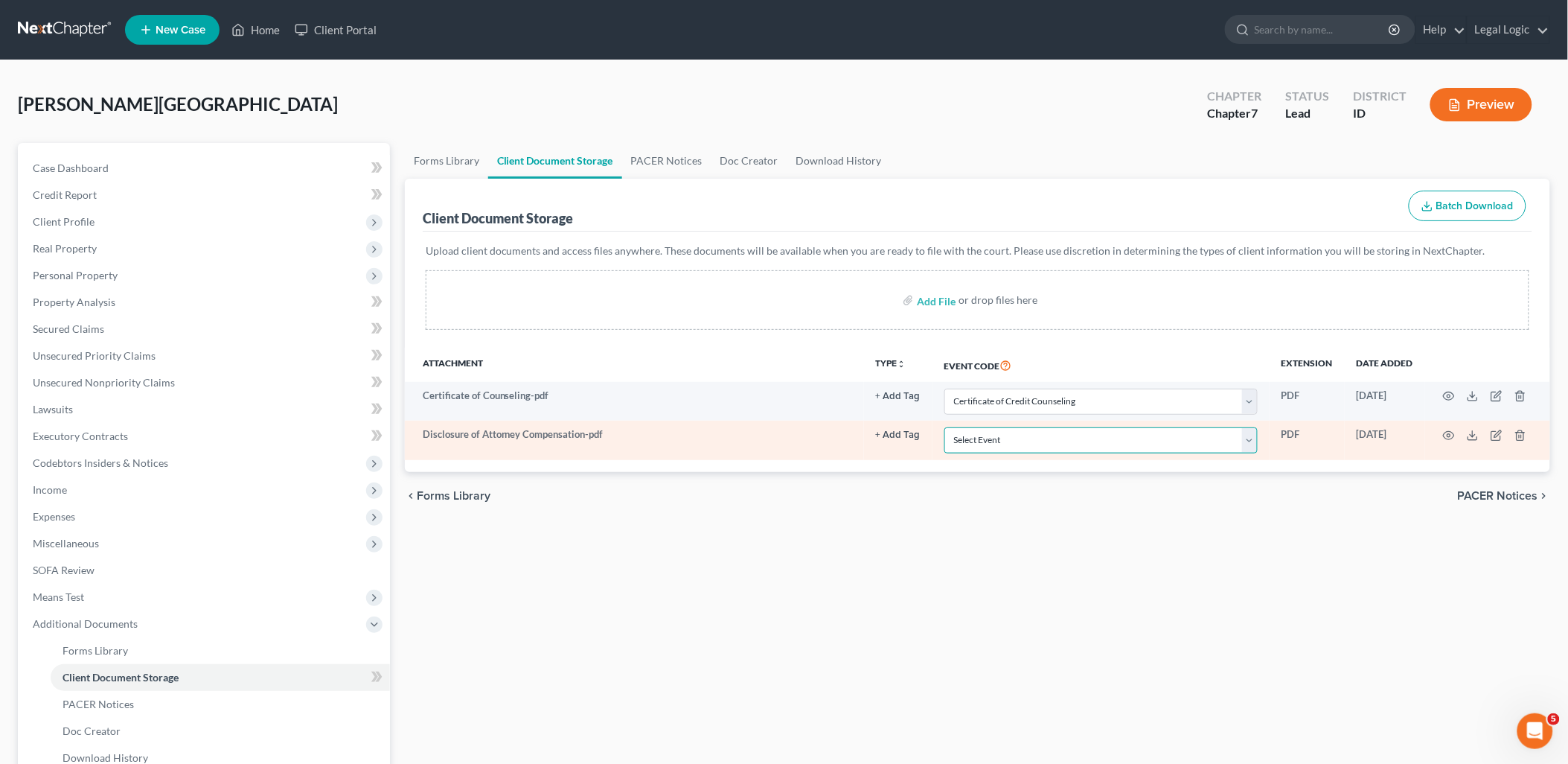
select select "6"
click at [944, 427] on select "Select Event Certificate of Credit Counseling Chapter 13 Calculation of Disposa…" at bounding box center [1101, 440] width 314 height 26
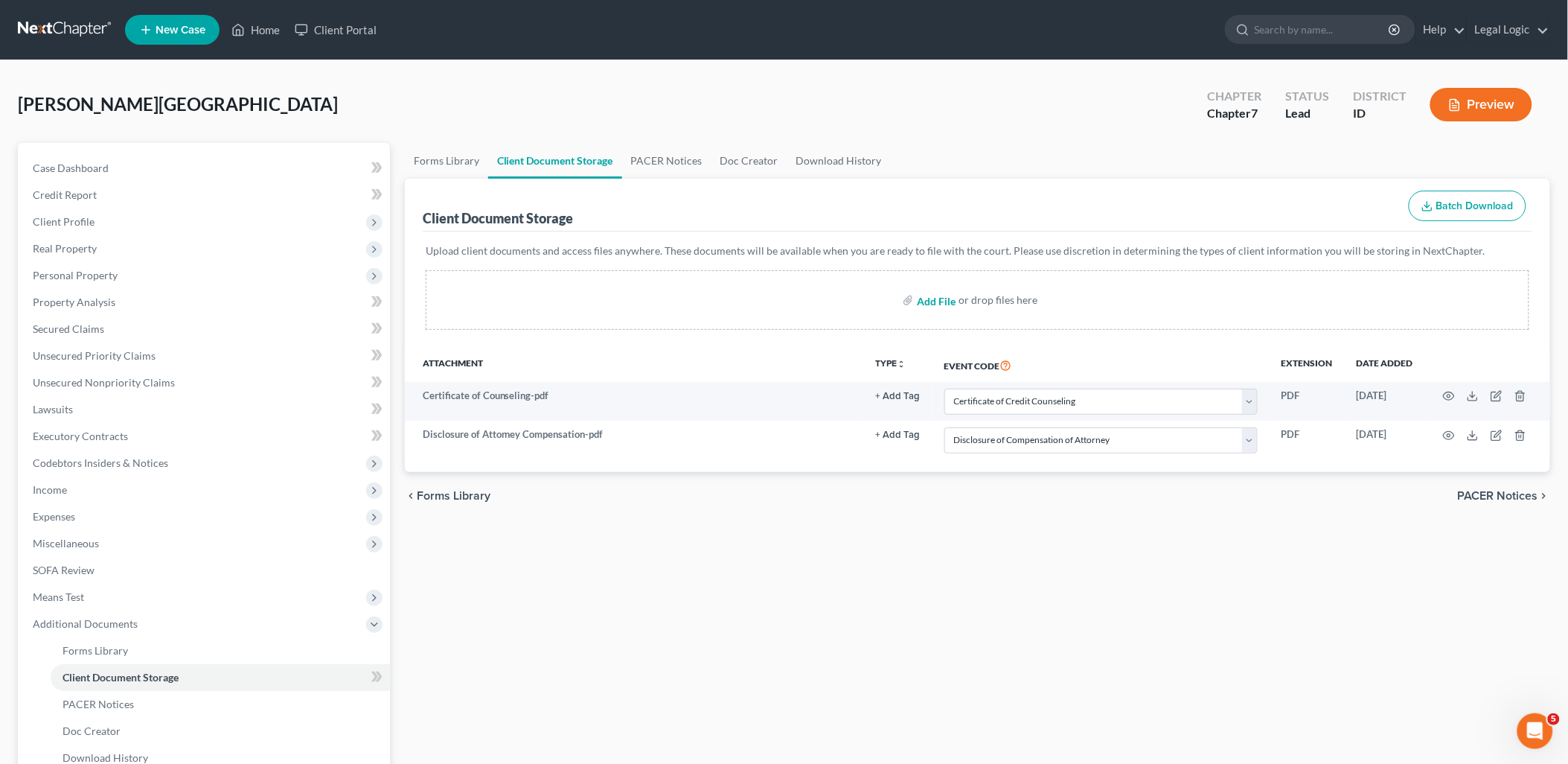
click at [946, 302] on input "file" at bounding box center [935, 300] width 36 height 27
type input "C:\fakepath\Means Test.pdf"
select select "0"
select select "6"
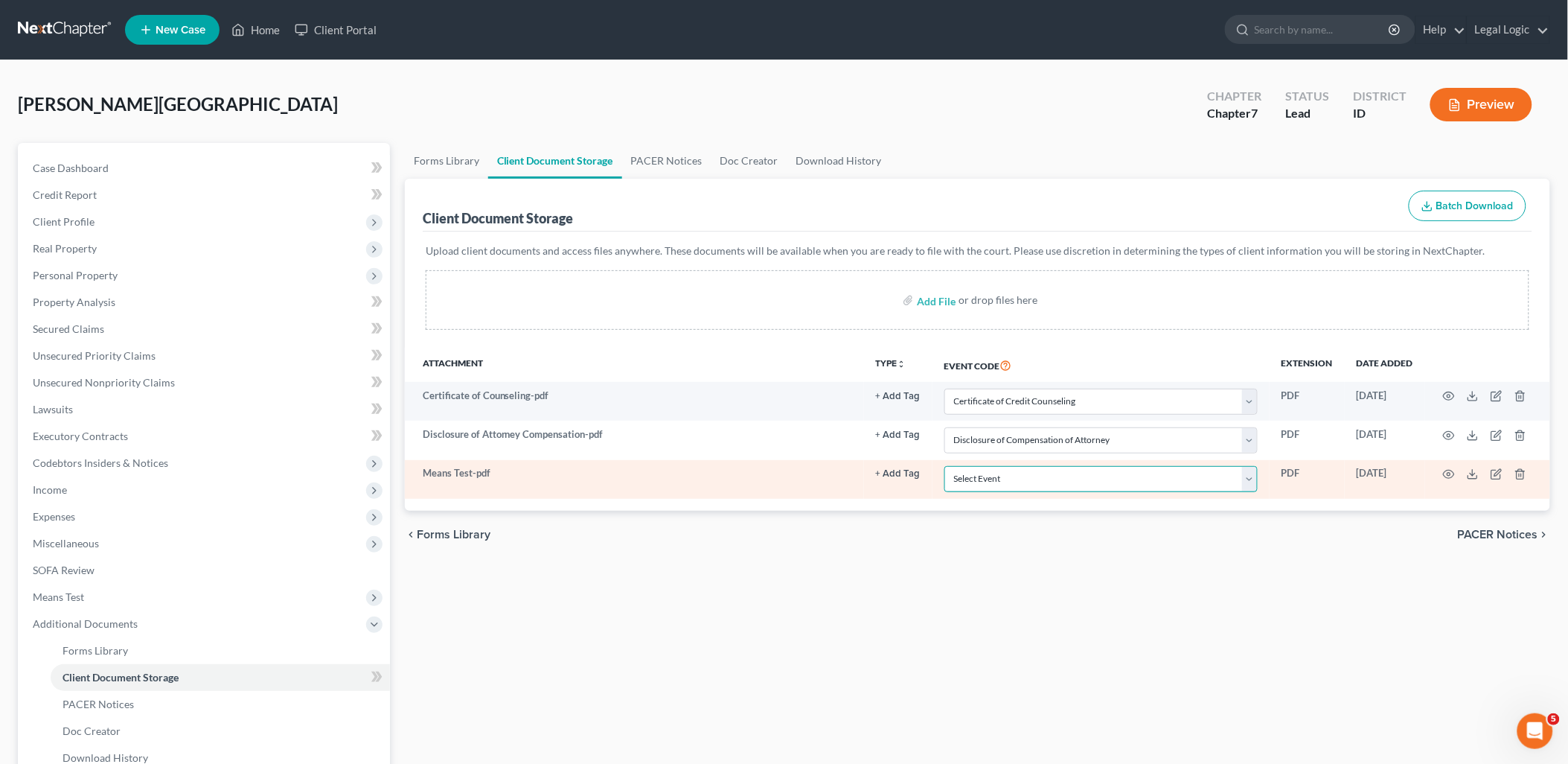
click at [1247, 474] on select "Select Event Certificate of Credit Counseling Chapter 13 Calculation of Disposa…" at bounding box center [1101, 478] width 314 height 26
select select "5"
click at [944, 466] on select "Select Event Certificate of Credit Counseling Chapter 13 Calculation of Disposa…" at bounding box center [1101, 478] width 314 height 26
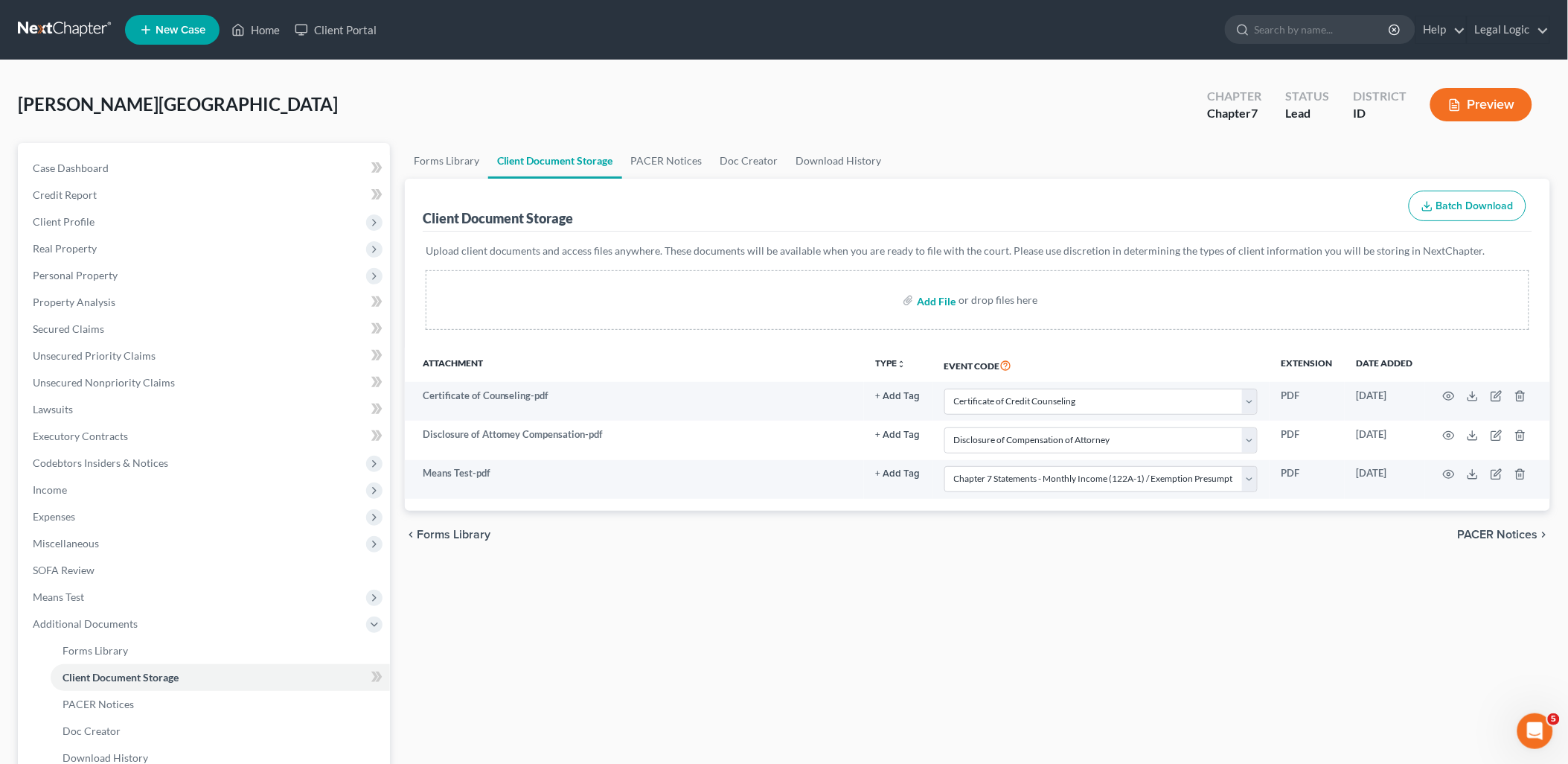
click at [936, 304] on input "file" at bounding box center [935, 300] width 36 height 27
type input "C:\fakepath\Signature Pages.pdf"
select select "0"
select select "6"
select select "5"
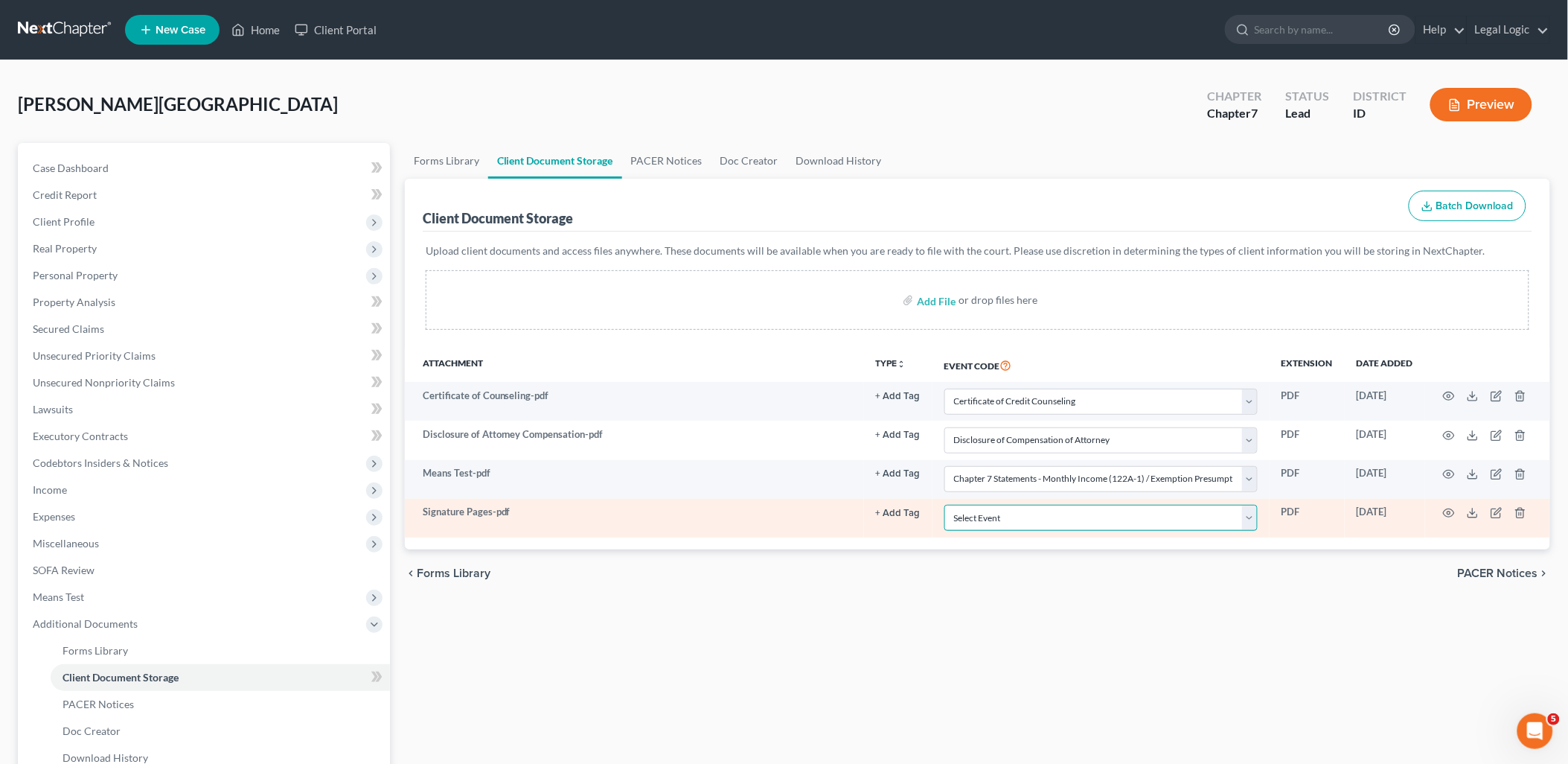
click at [1254, 512] on select "Select Event Certificate of Credit Counseling Chapter 13 Calculation of Disposa…" at bounding box center [1101, 517] width 314 height 26
select select "9"
click at [944, 505] on select "Select Event Certificate of Credit Counseling Chapter 13 Calculation of Disposa…" at bounding box center [1101, 517] width 314 height 26
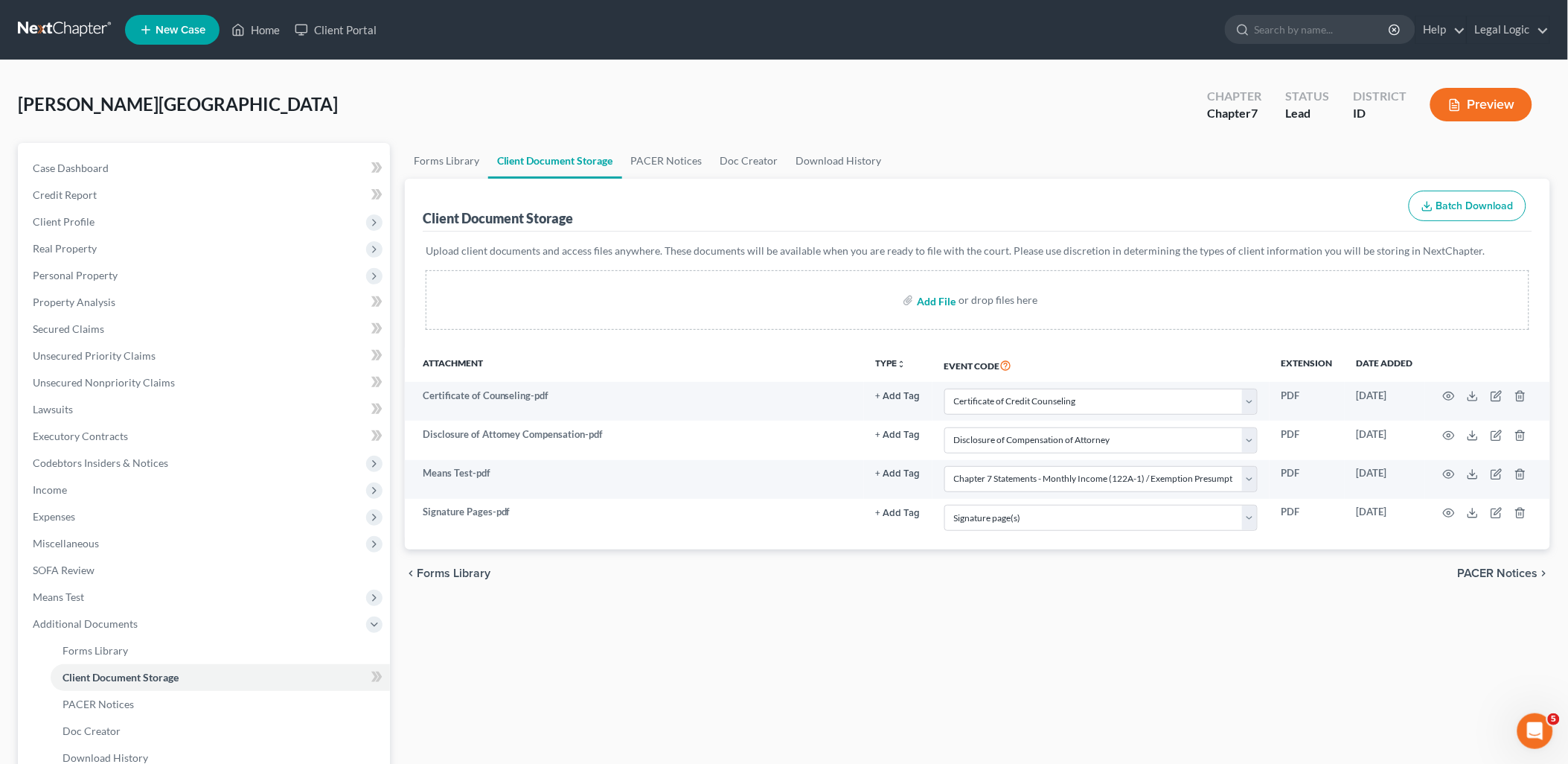
click at [936, 301] on input "file" at bounding box center [935, 300] width 36 height 27
type input "C:\fakepath\Statement of Domestic Support.pdf"
select select "0"
select select "6"
select select "5"
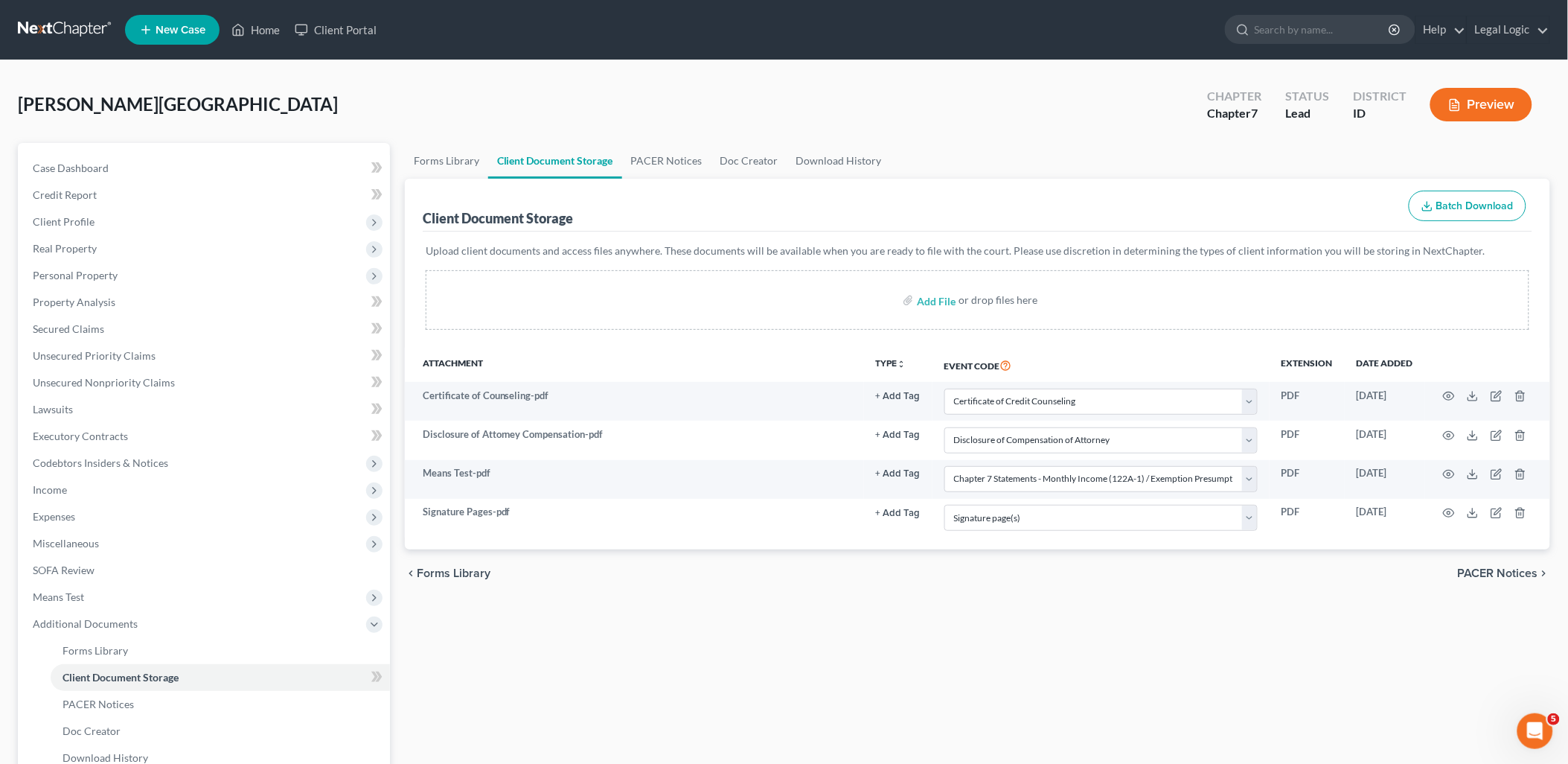
select select "9"
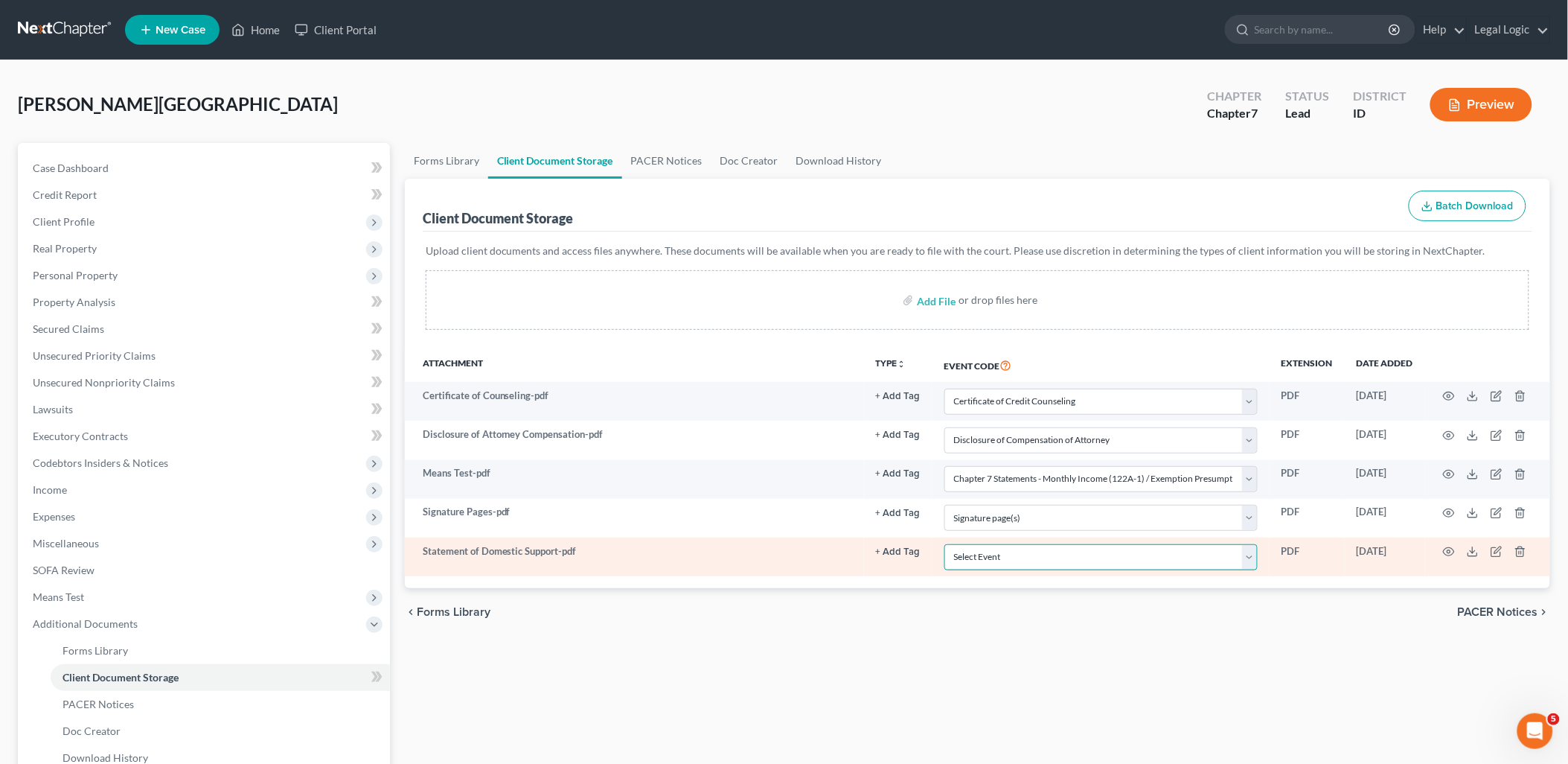
click at [1255, 554] on select "Select Event Certificate of Credit Counseling Chapter 13 Calculation of Disposa…" at bounding box center [1101, 557] width 314 height 26
select select "10"
click at [944, 544] on select "Select Event Certificate of Credit Counseling Chapter 13 Calculation of Disposa…" at bounding box center [1101, 557] width 314 height 26
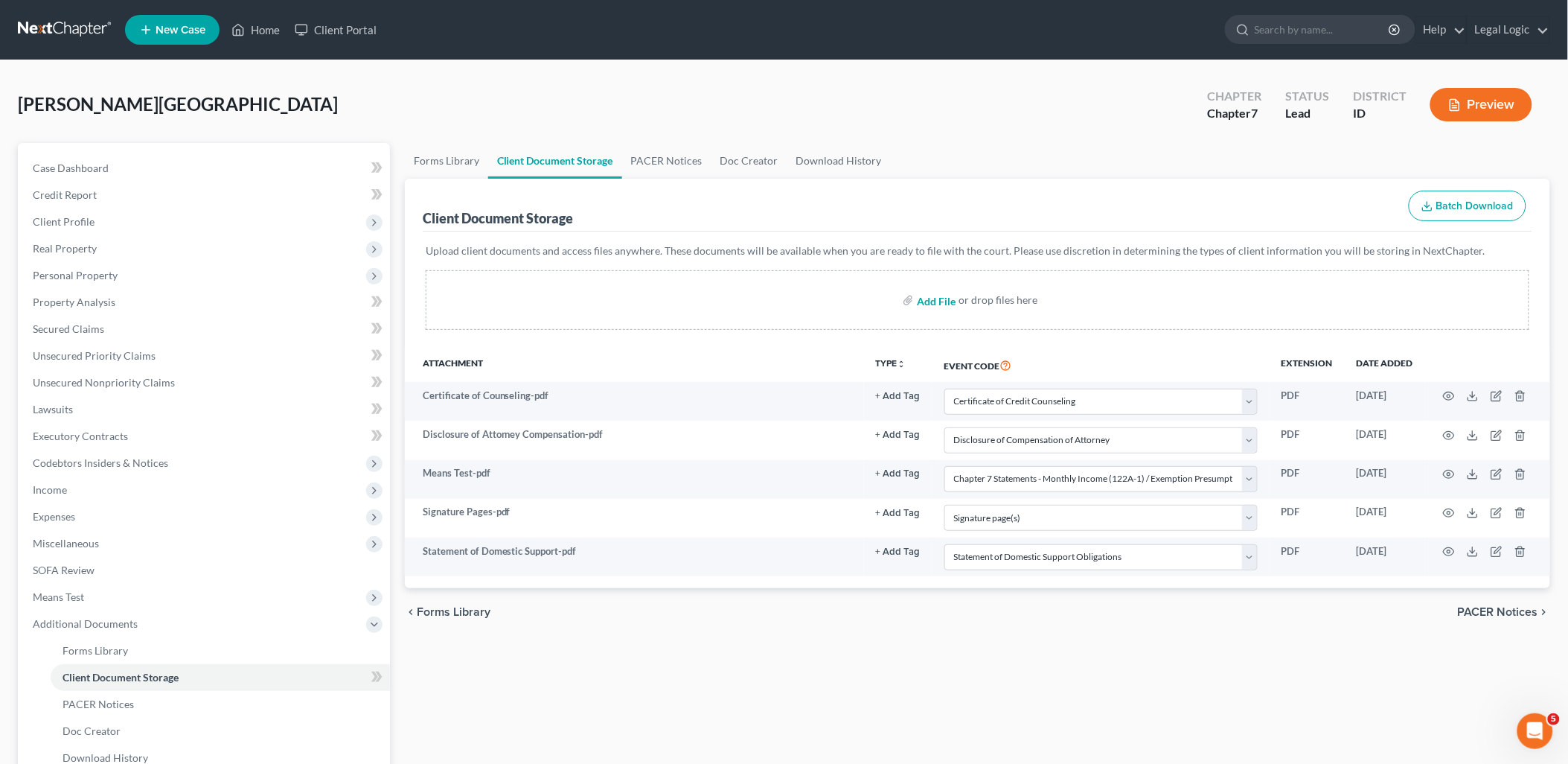
click at [938, 292] on input "file" at bounding box center [935, 300] width 36 height 27
type input "C:\fakepath\0000 COMBINED Paystubs - 02.09.25 - 09.20.25.pdf"
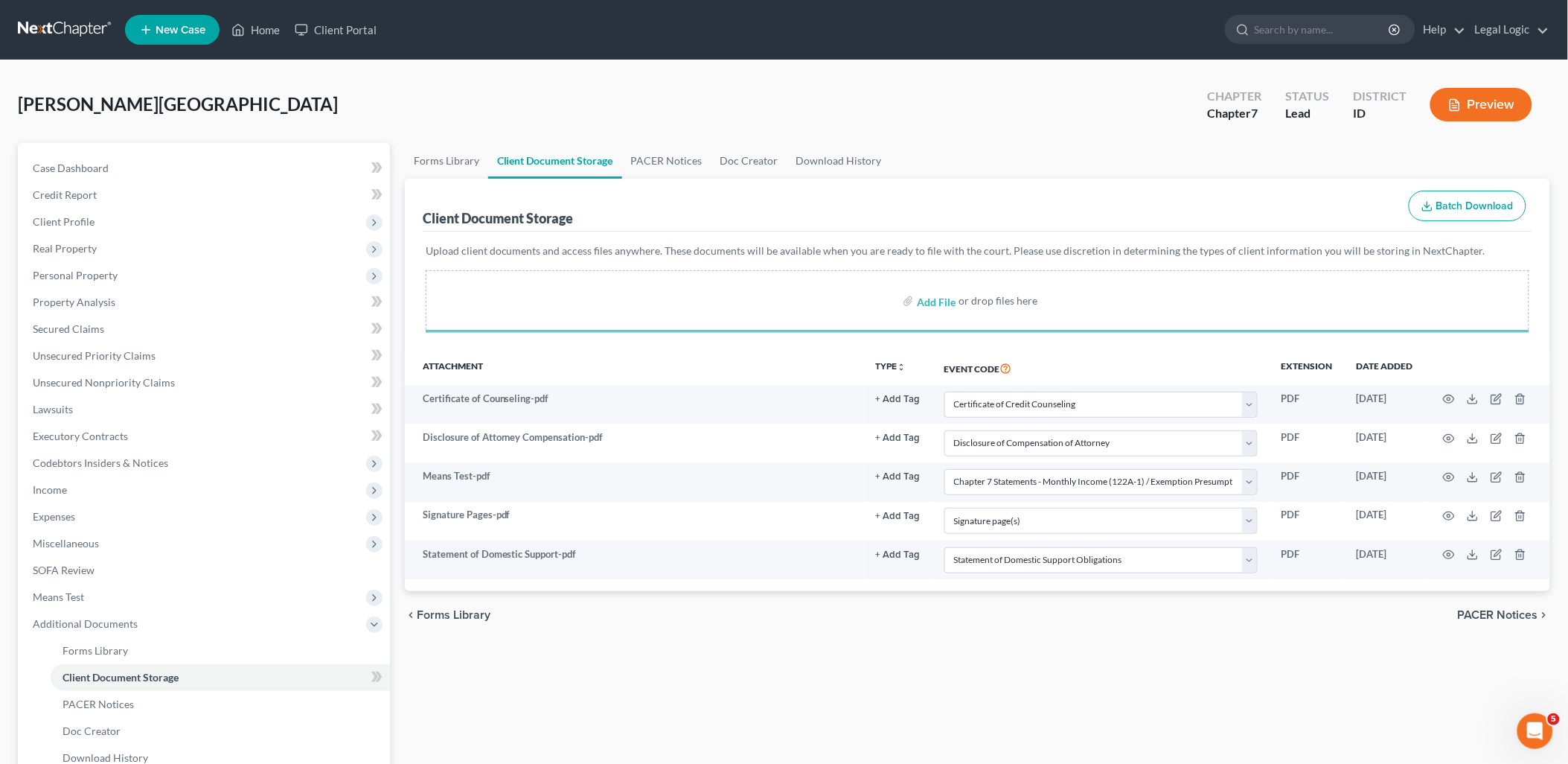
select select "0"
select select "6"
select select "5"
select select "9"
select select "10"
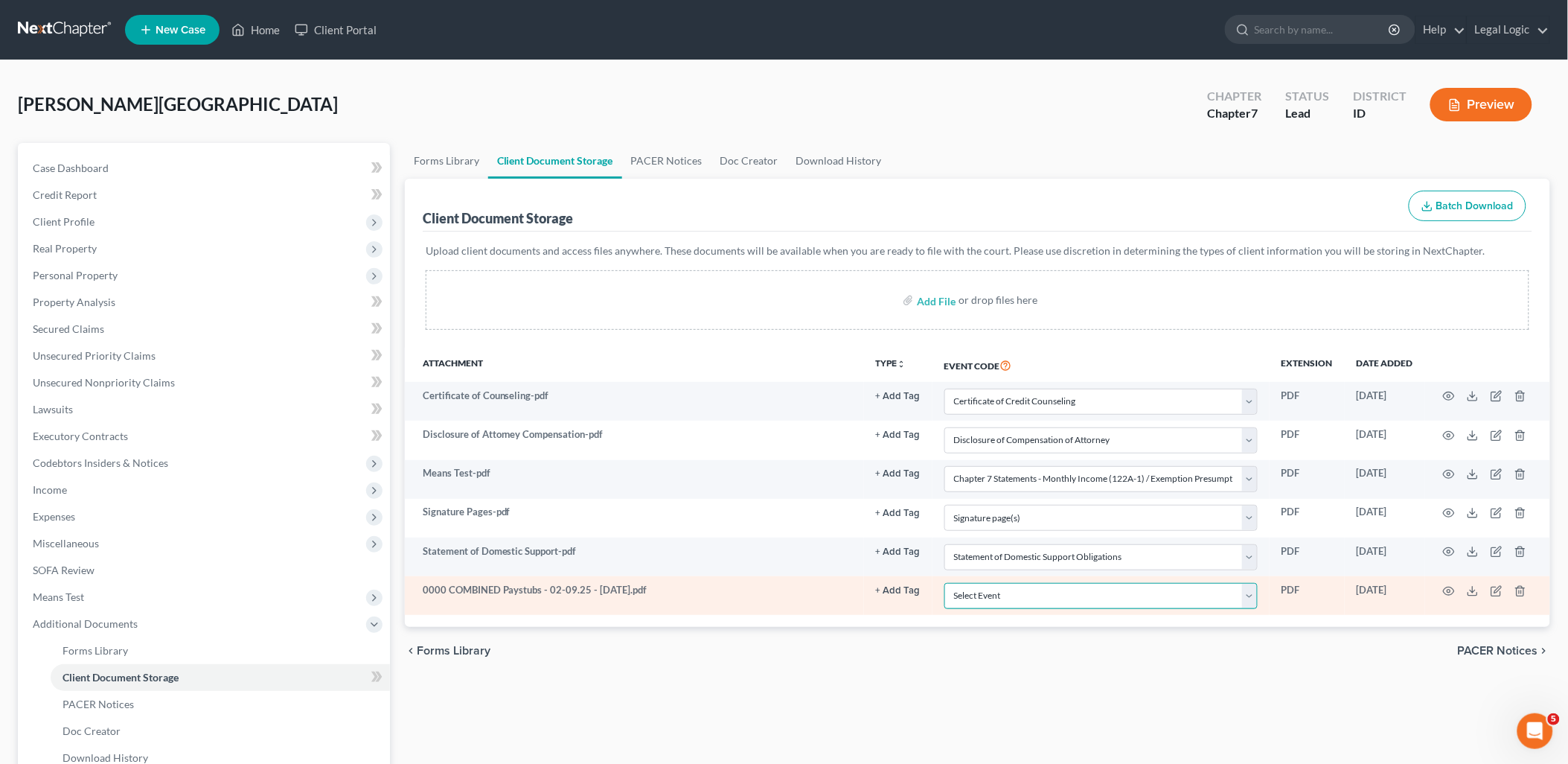
click at [1254, 600] on select "Select Event Certificate of Credit Counseling Chapter 13 Calculation of Disposa…" at bounding box center [1101, 595] width 314 height 26
select select "7"
click at [944, 583] on select "Select Event Certificate of Credit Counseling Chapter 13 Calculation of Disposa…" at bounding box center [1101, 595] width 314 height 26
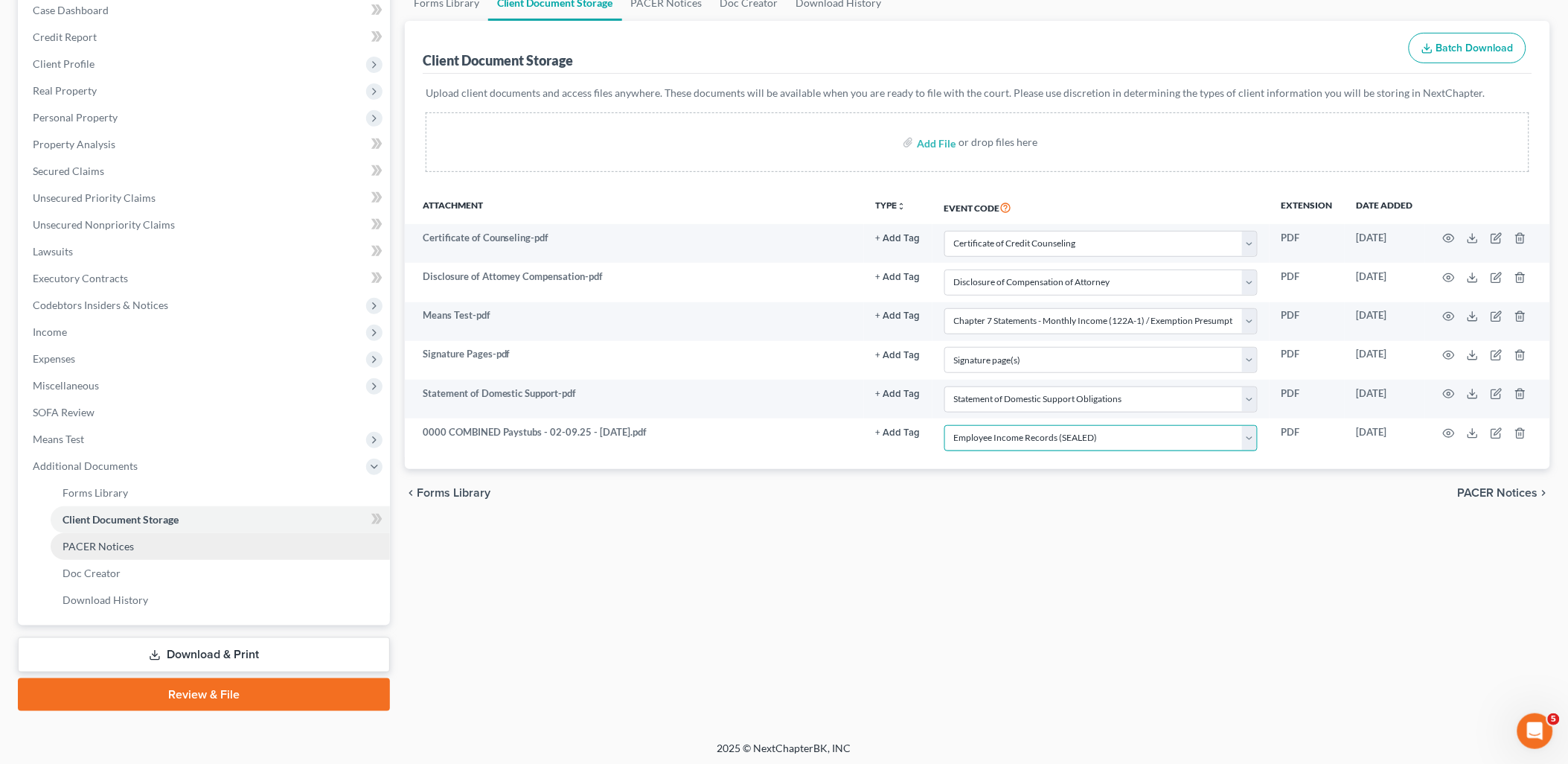
scroll to position [159, 0]
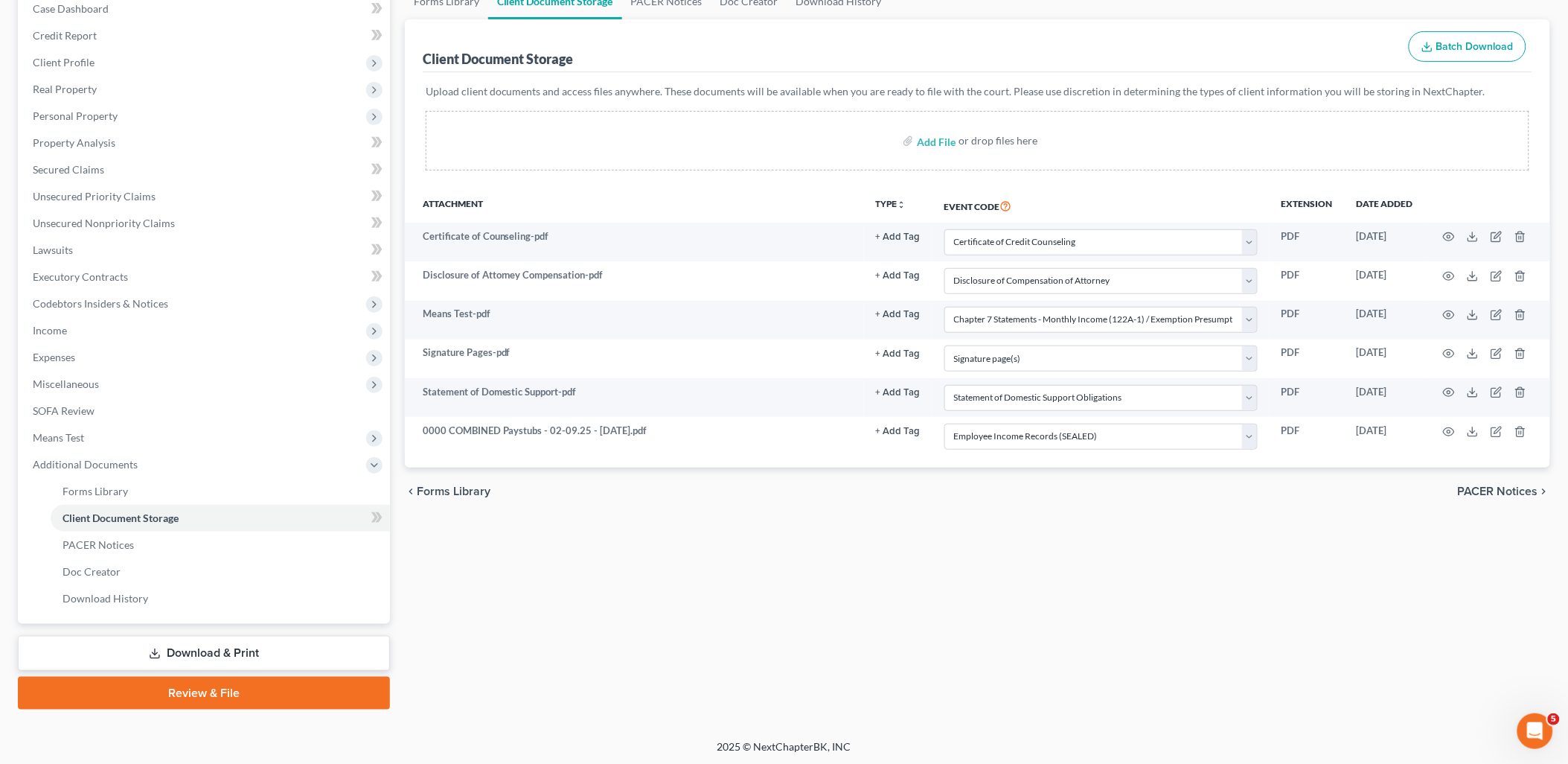
click at [263, 687] on link "Review & File" at bounding box center [204, 693] width 372 height 33
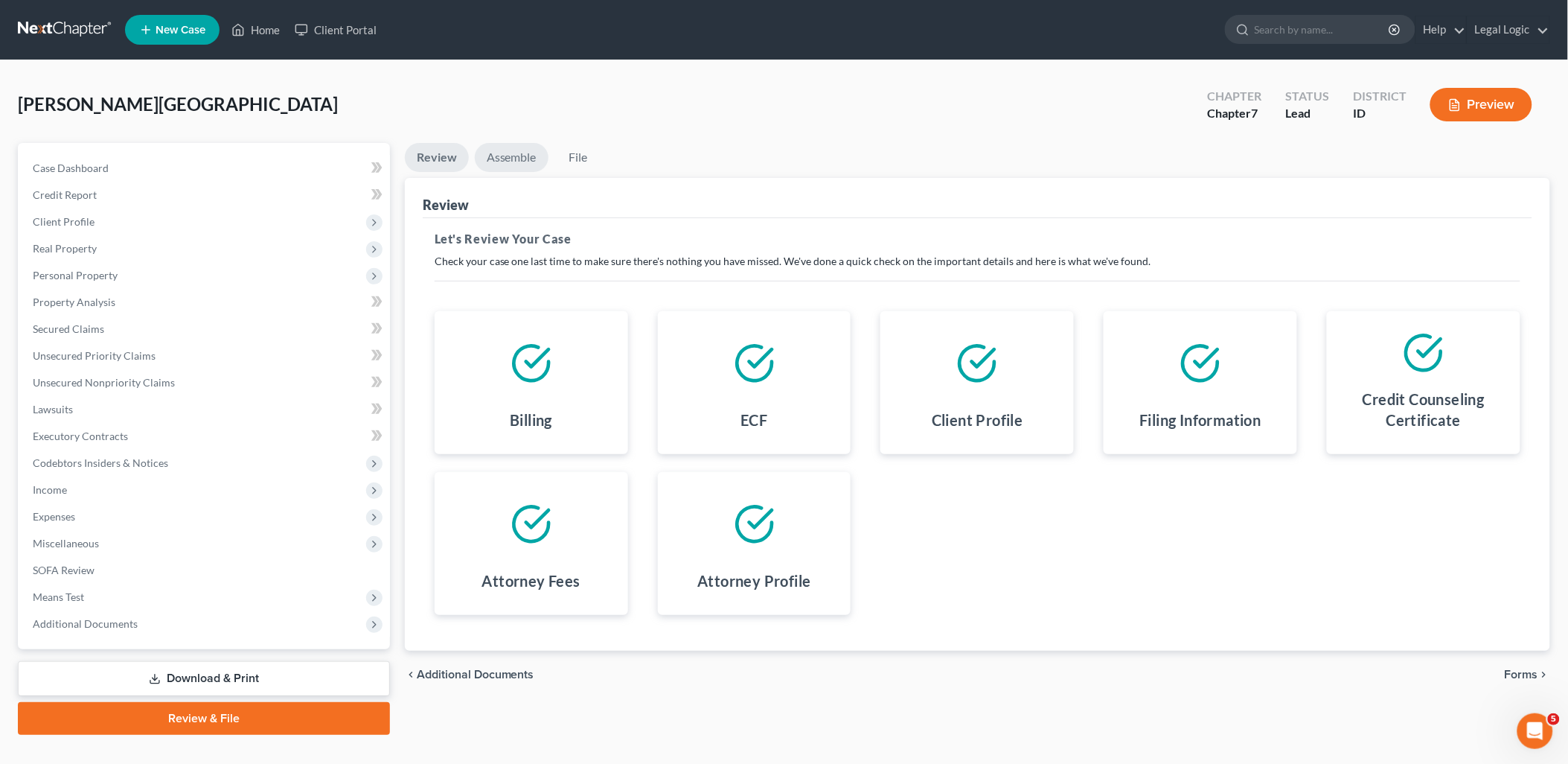
click at [519, 158] on link "Assemble" at bounding box center [511, 157] width 73 height 29
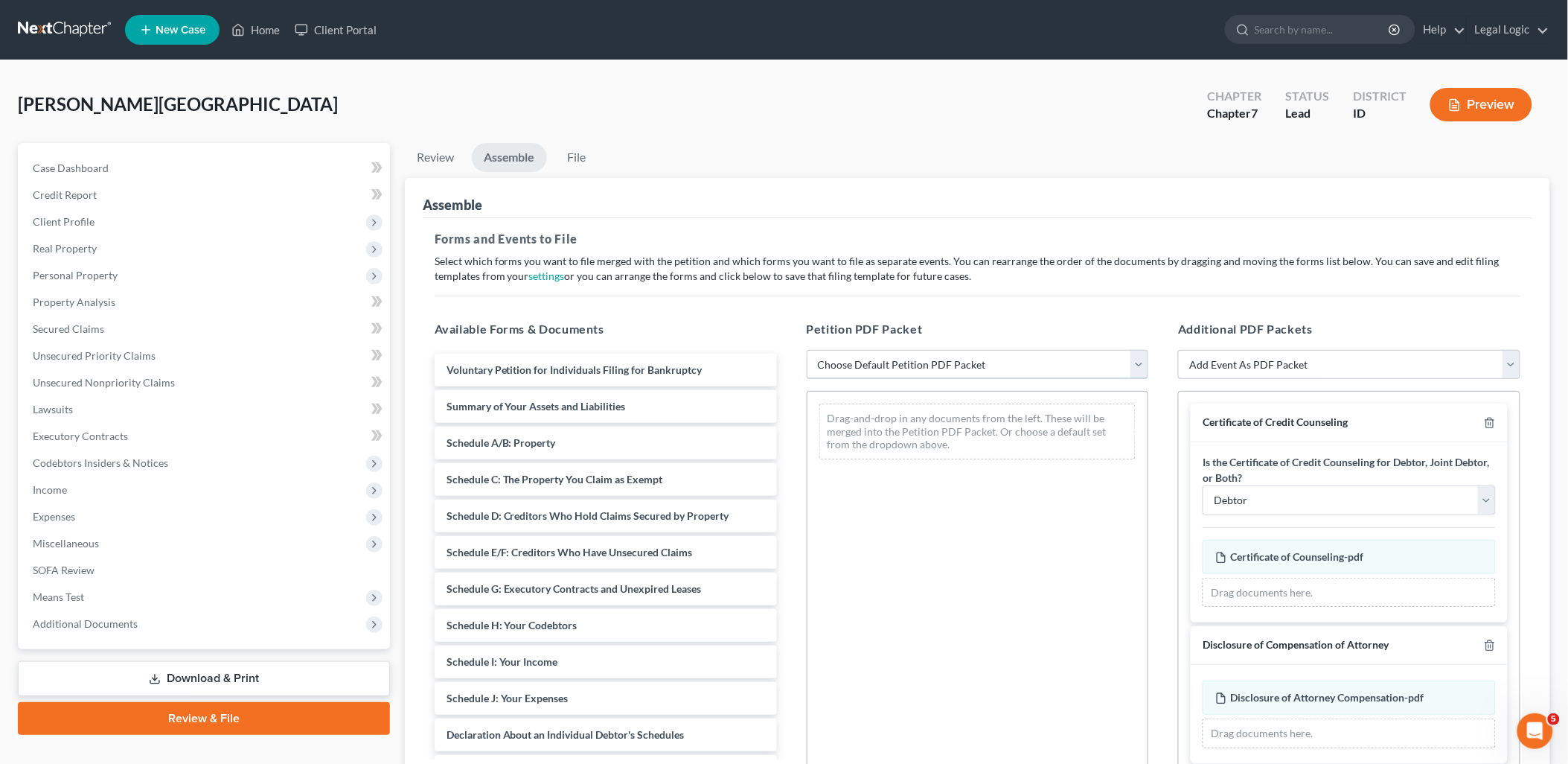
click at [1145, 363] on select "Choose Default Petition PDF Packet Emergency Filing (Voluntary Petition and Cre…" at bounding box center [977, 364] width 342 height 29
select select "3"
click at [807, 349] on select "Choose Default Petition PDF Packet Emergency Filing (Voluntary Petition and Cre…" at bounding box center [977, 364] width 342 height 29
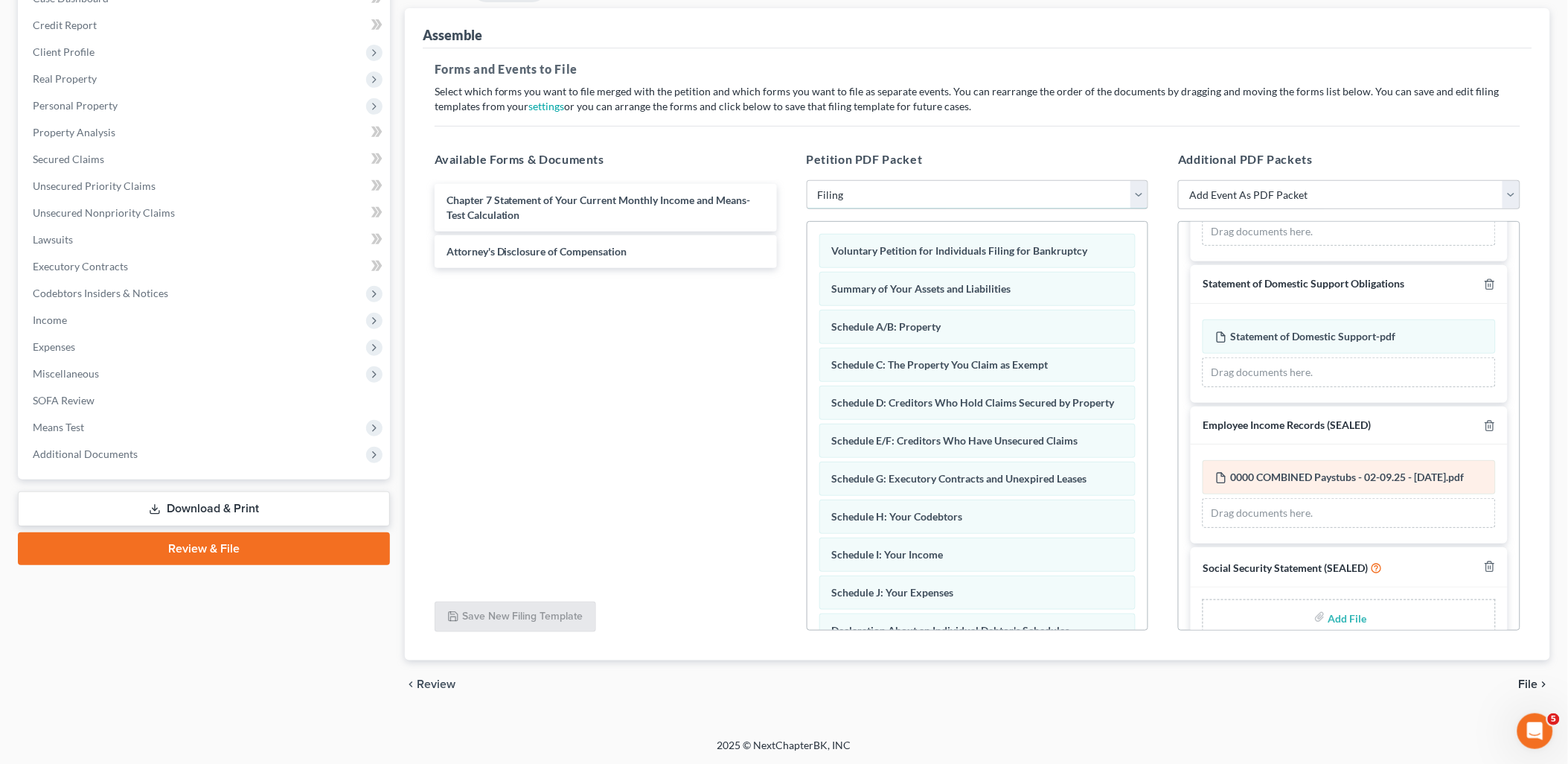
scroll to position [674, 0]
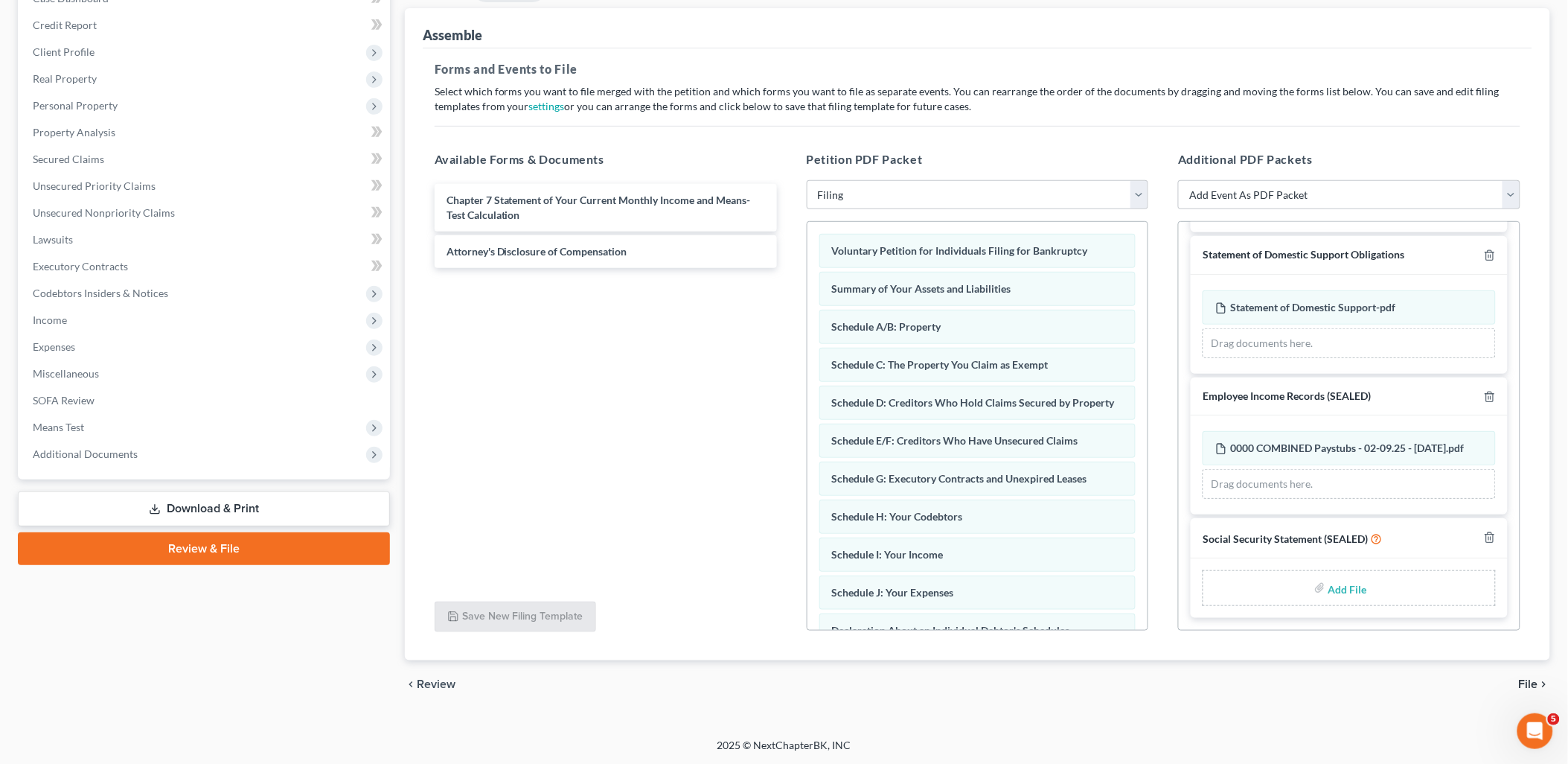
click at [1344, 585] on input "file" at bounding box center [1346, 588] width 36 height 27
type input "C:\fakepath\Statement of Social Security.pdf"
click at [1539, 682] on icon "chevron_right" at bounding box center [1544, 684] width 12 height 12
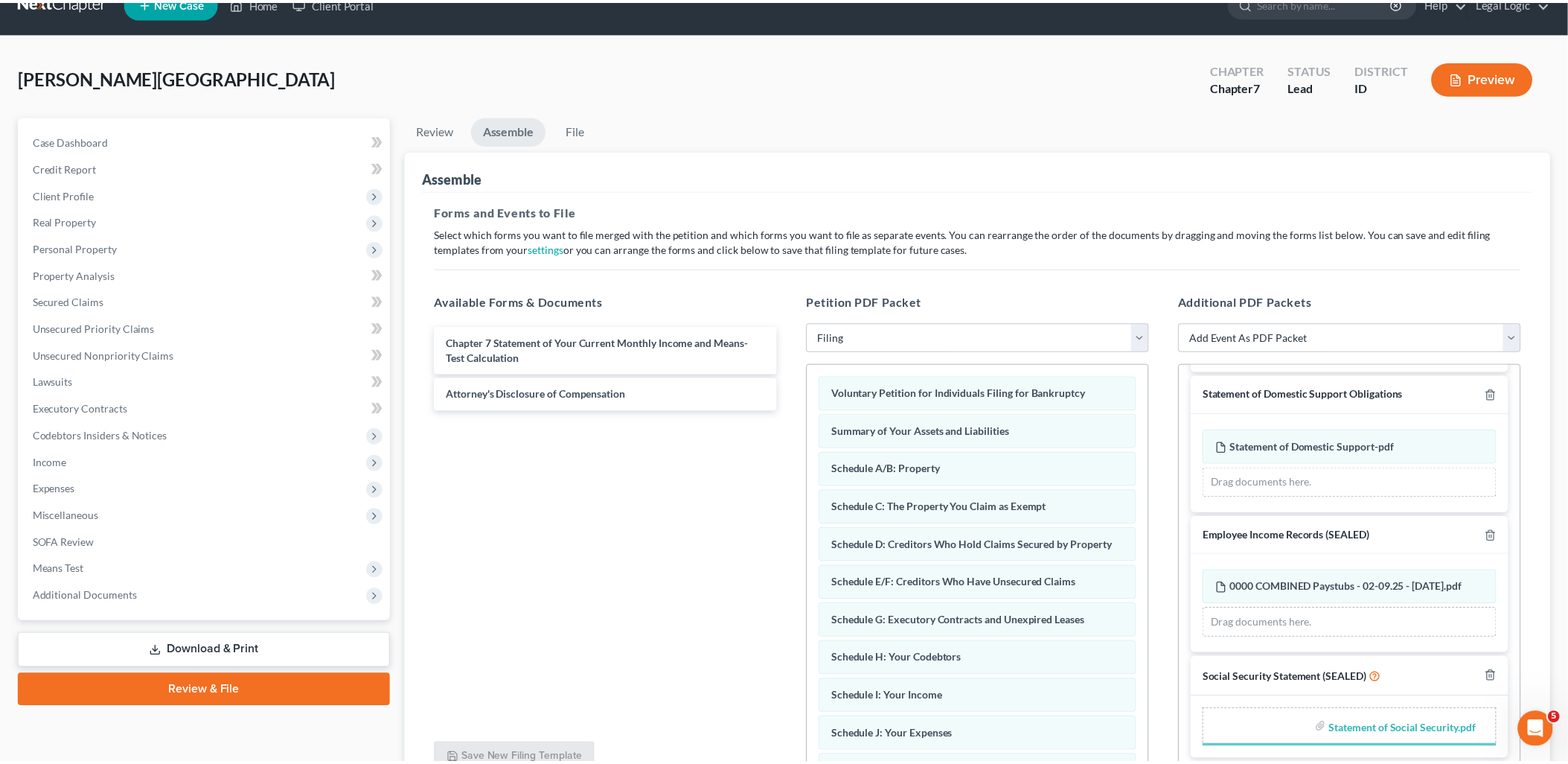
scroll to position [0, 0]
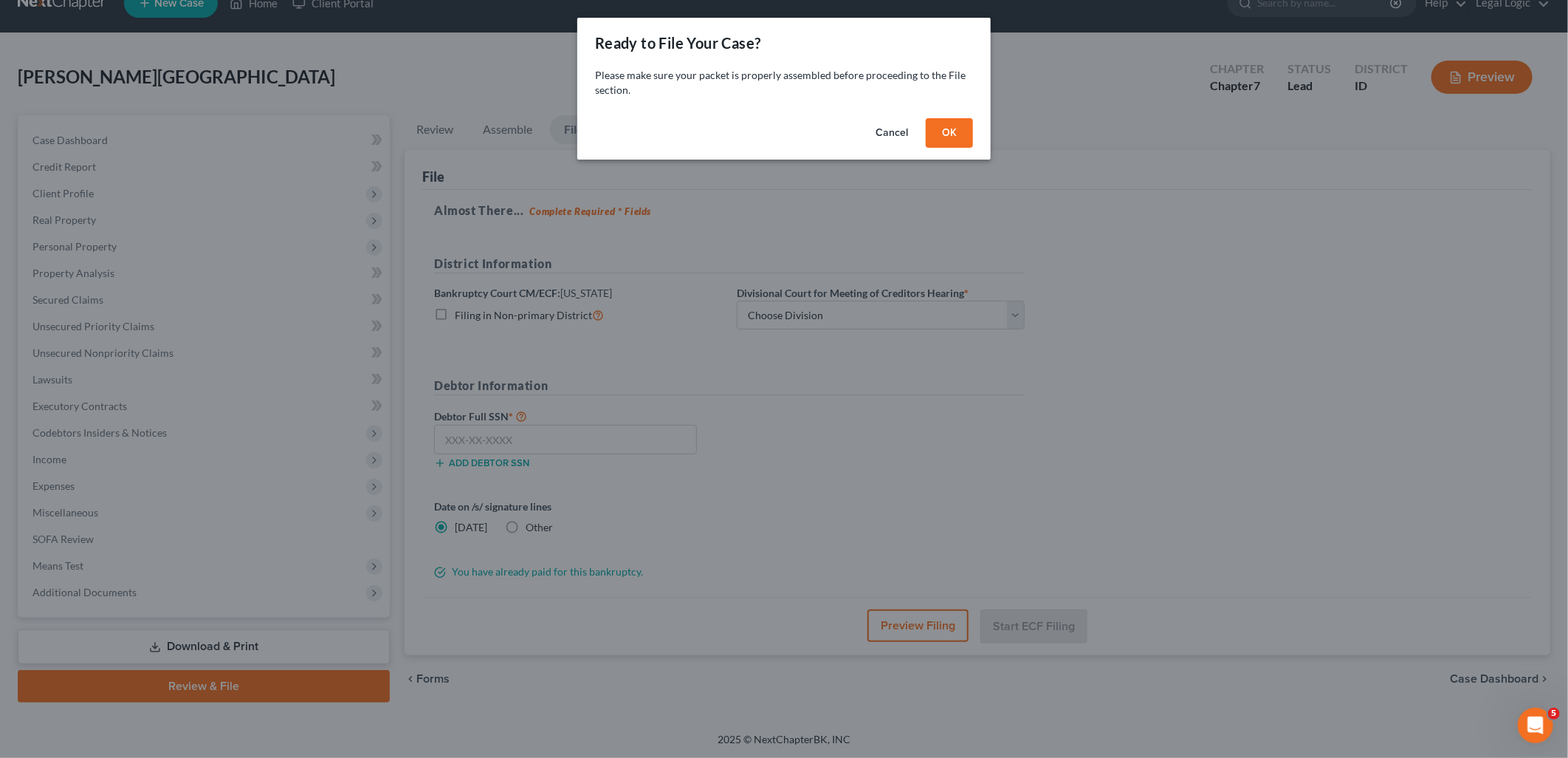
click at [946, 129] on button "OK" at bounding box center [949, 132] width 47 height 29
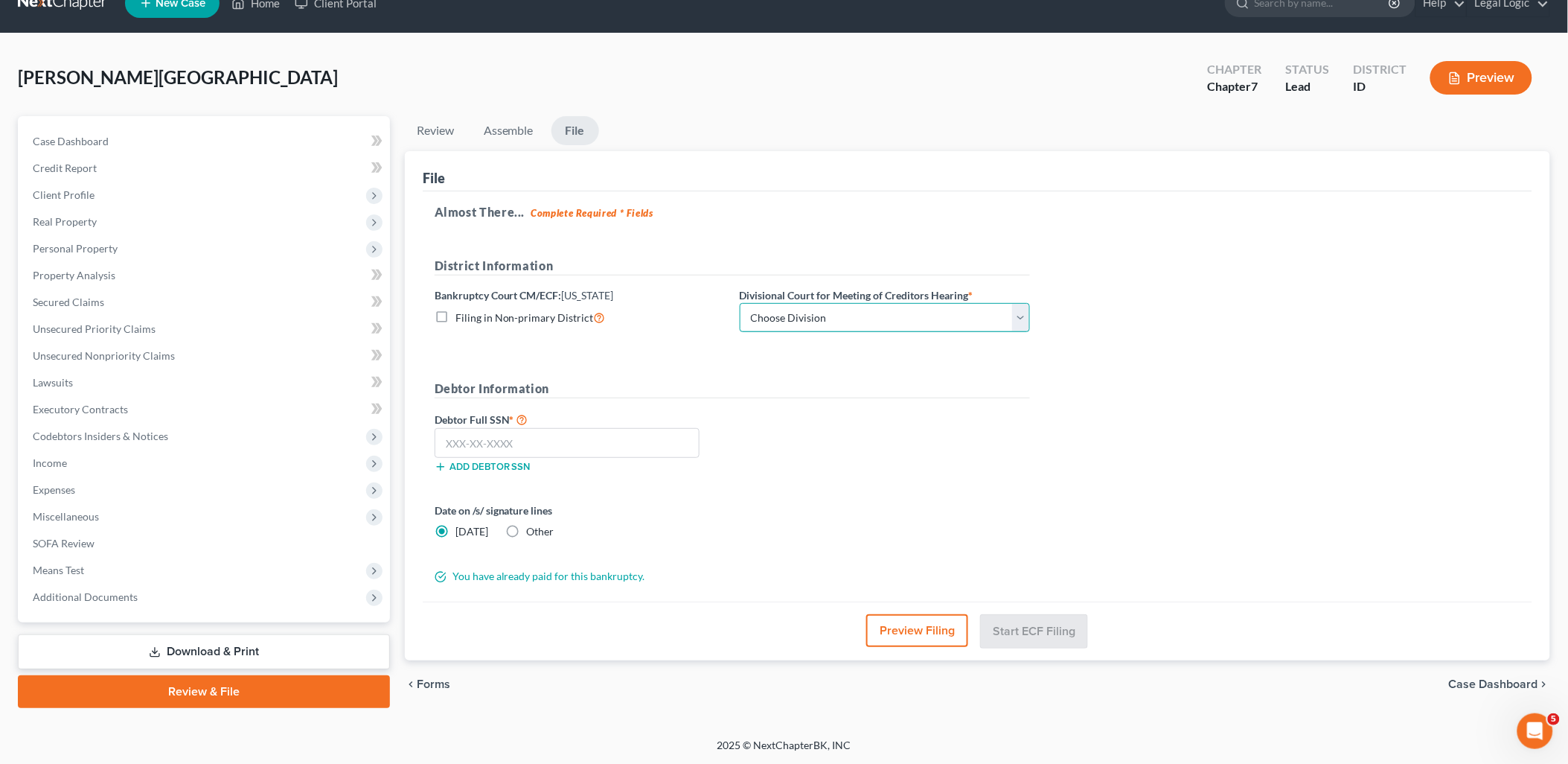
click at [1023, 310] on select "Choose Division Boise Coeur d'Alene Moscow Pocatello Twin Falls" at bounding box center [885, 317] width 290 height 29
select select "3"
click at [740, 303] on select "Choose Division Boise Coeur d'Alene Moscow Pocatello Twin Falls" at bounding box center [885, 317] width 290 height 29
click at [629, 443] on input "text" at bounding box center [566, 442] width 265 height 29
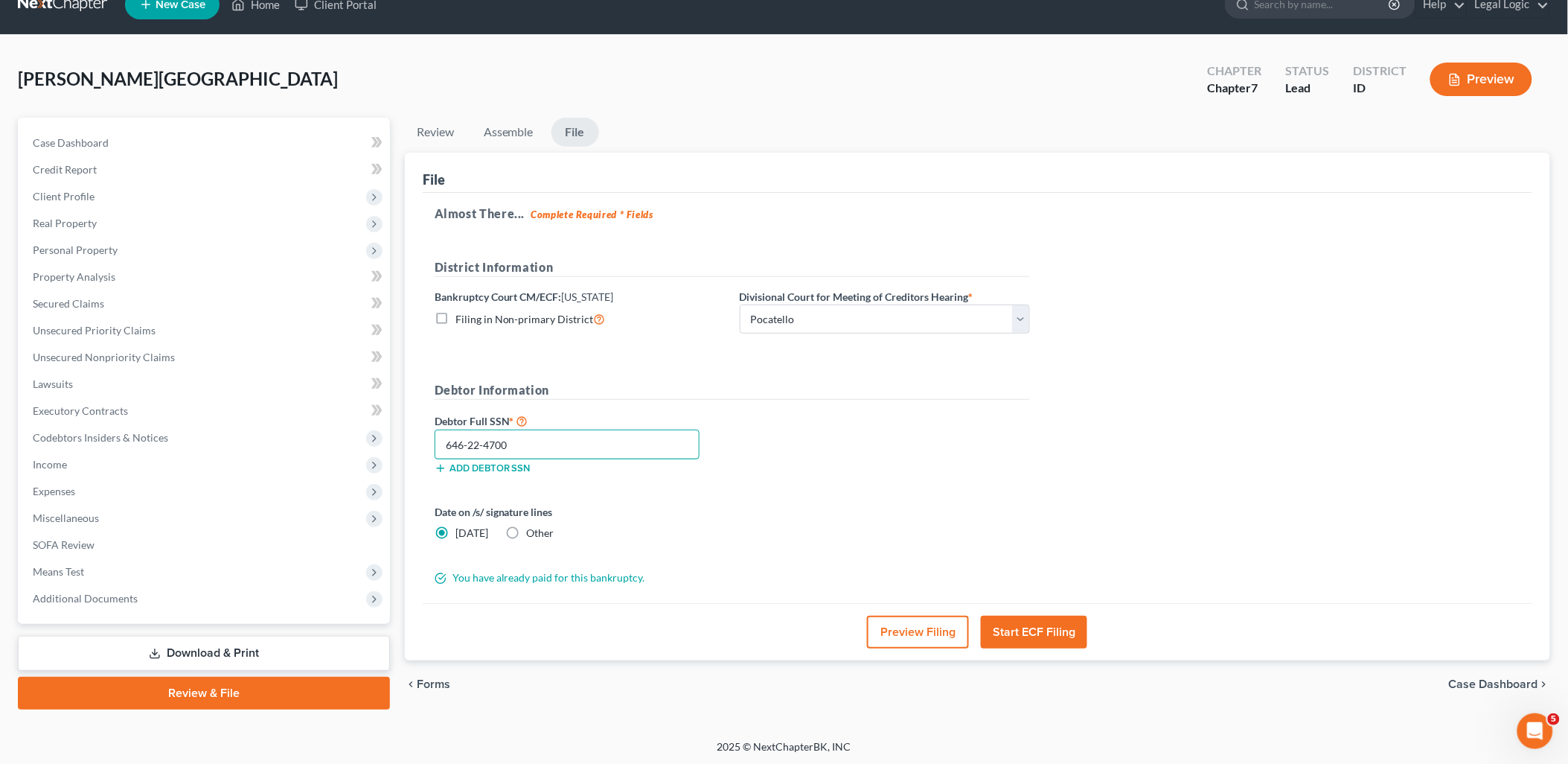
type input "646-22-4700"
click at [527, 527] on label "Other" at bounding box center [541, 533] width 28 height 15
click at [532, 527] on input "Other" at bounding box center [537, 530] width 10 height 10
radio input "true"
radio input "false"
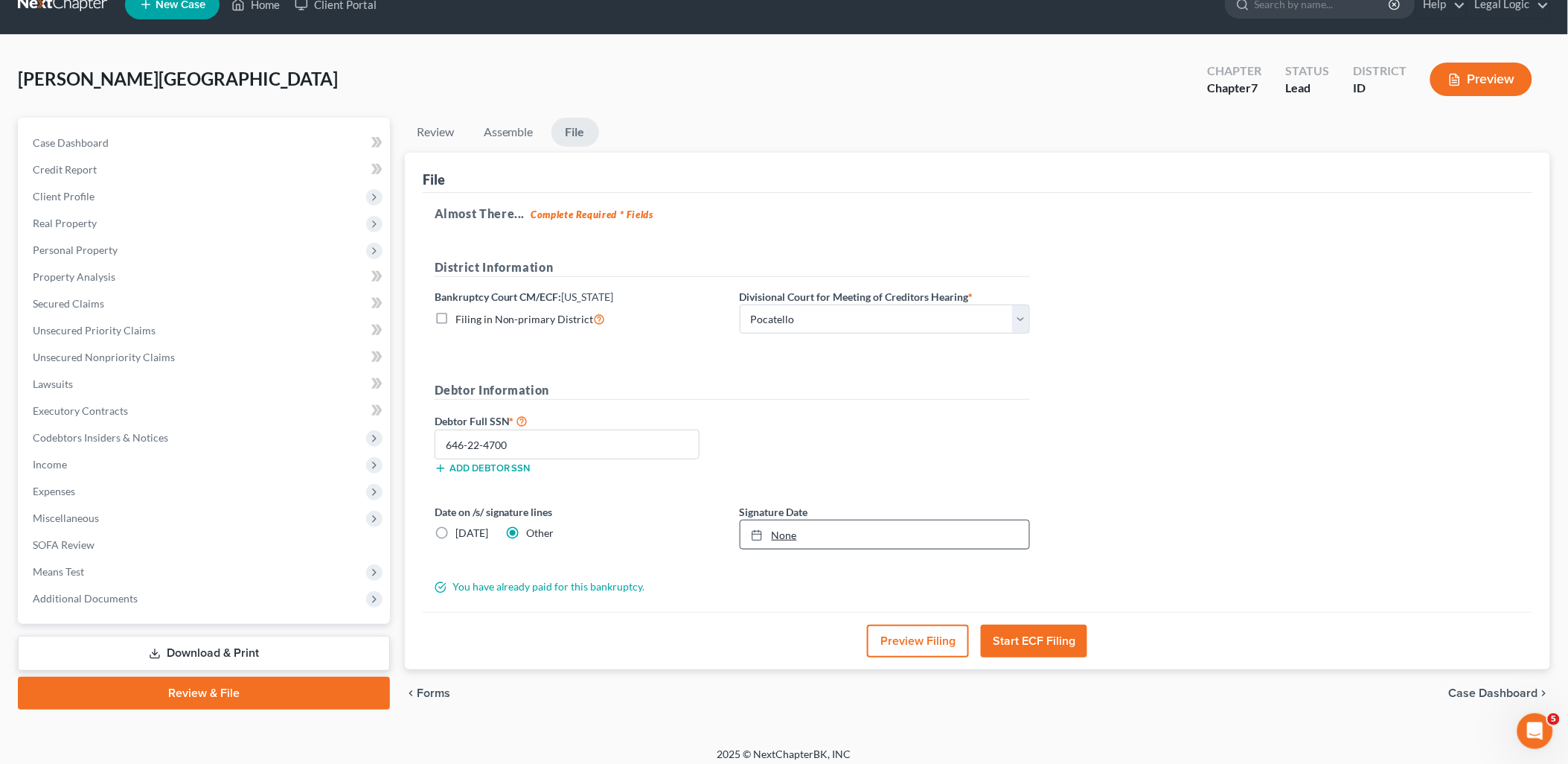
type input "10/3/2025"
click at [791, 530] on link "None" at bounding box center [885, 534] width 289 height 29
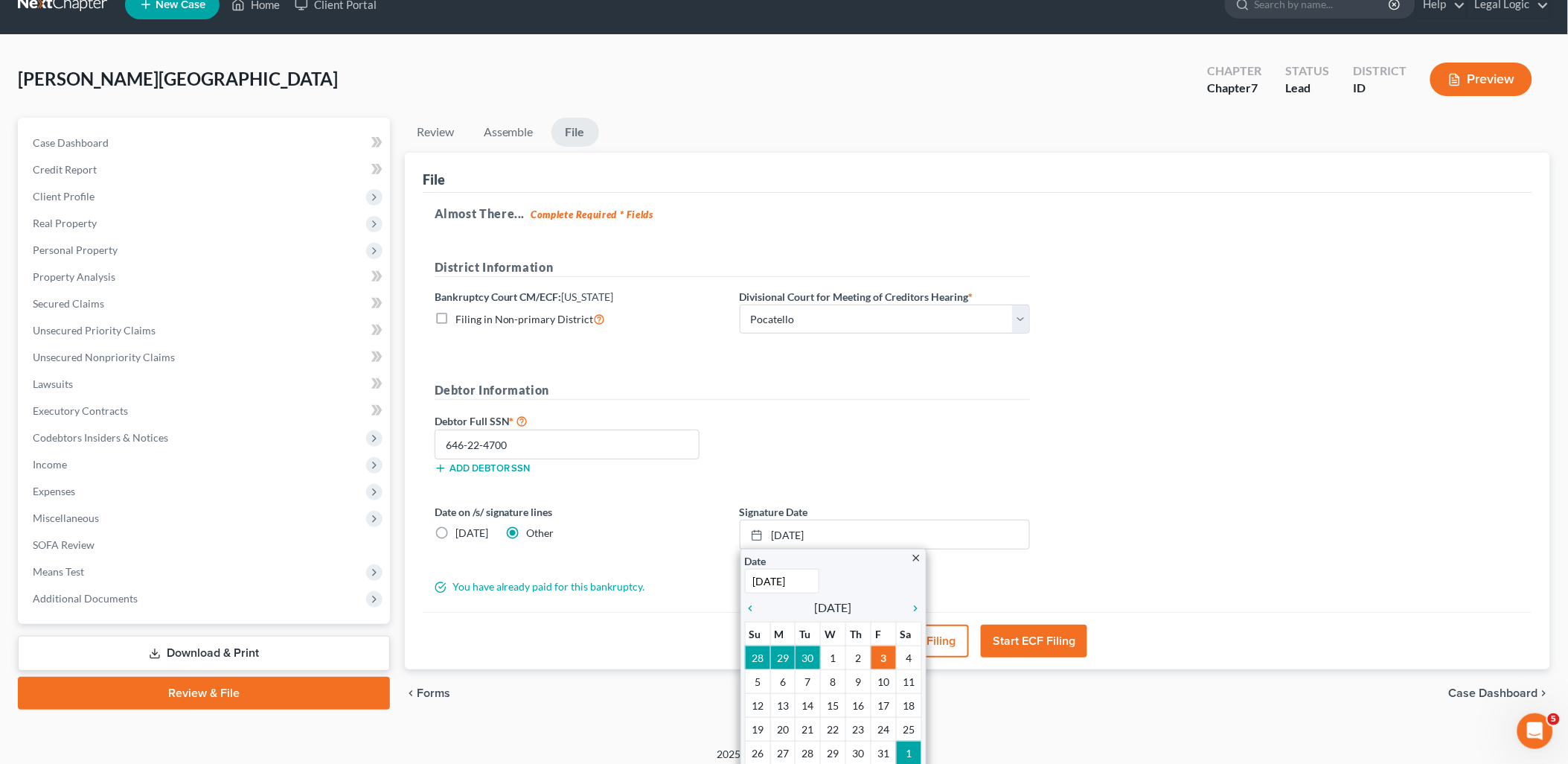
drag, startPoint x: 836, startPoint y: 652, endPoint x: 844, endPoint y: 652, distance: 8.0
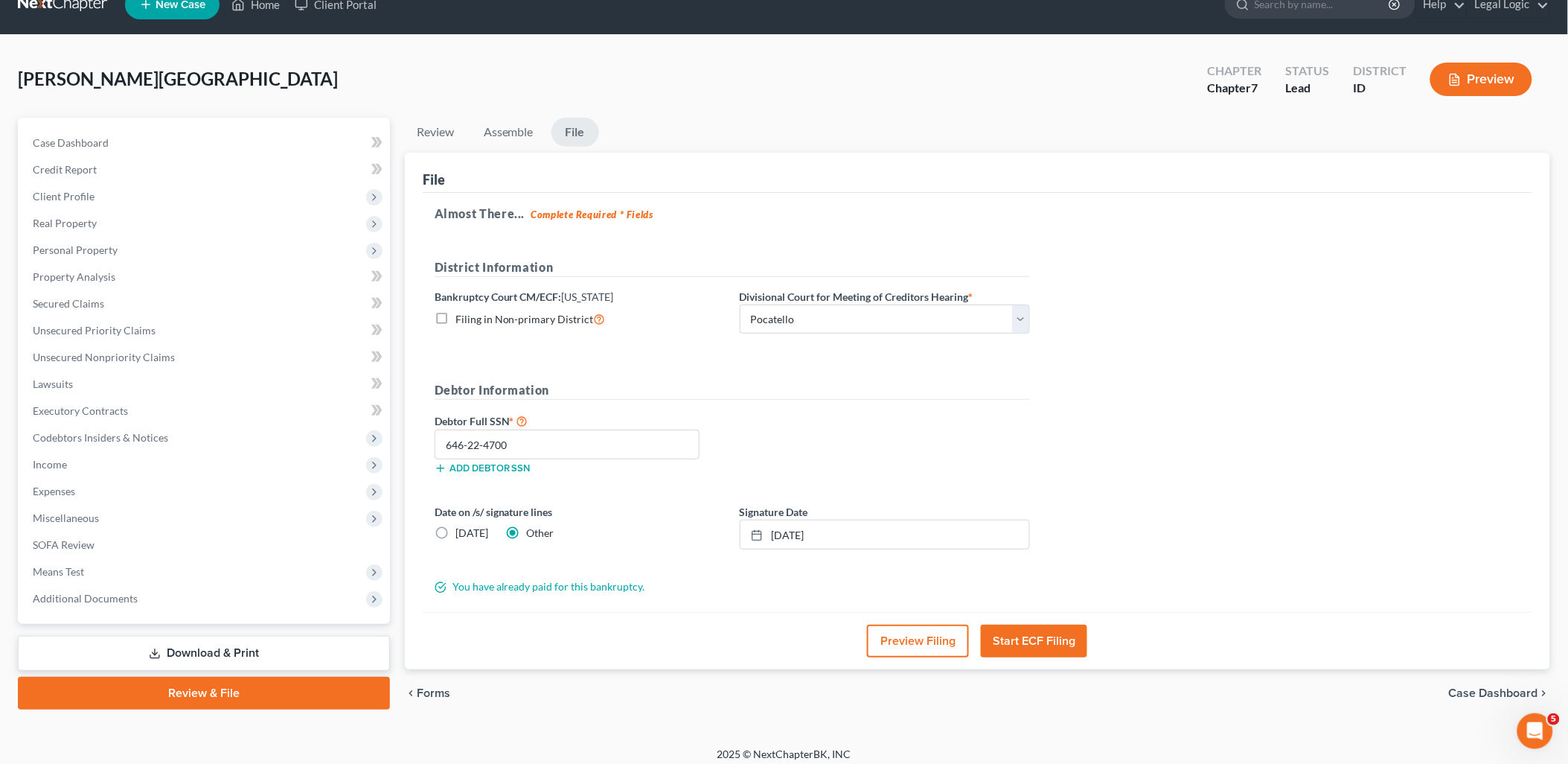
click at [1062, 642] on button "Start ECF Filing" at bounding box center [1034, 641] width 106 height 33
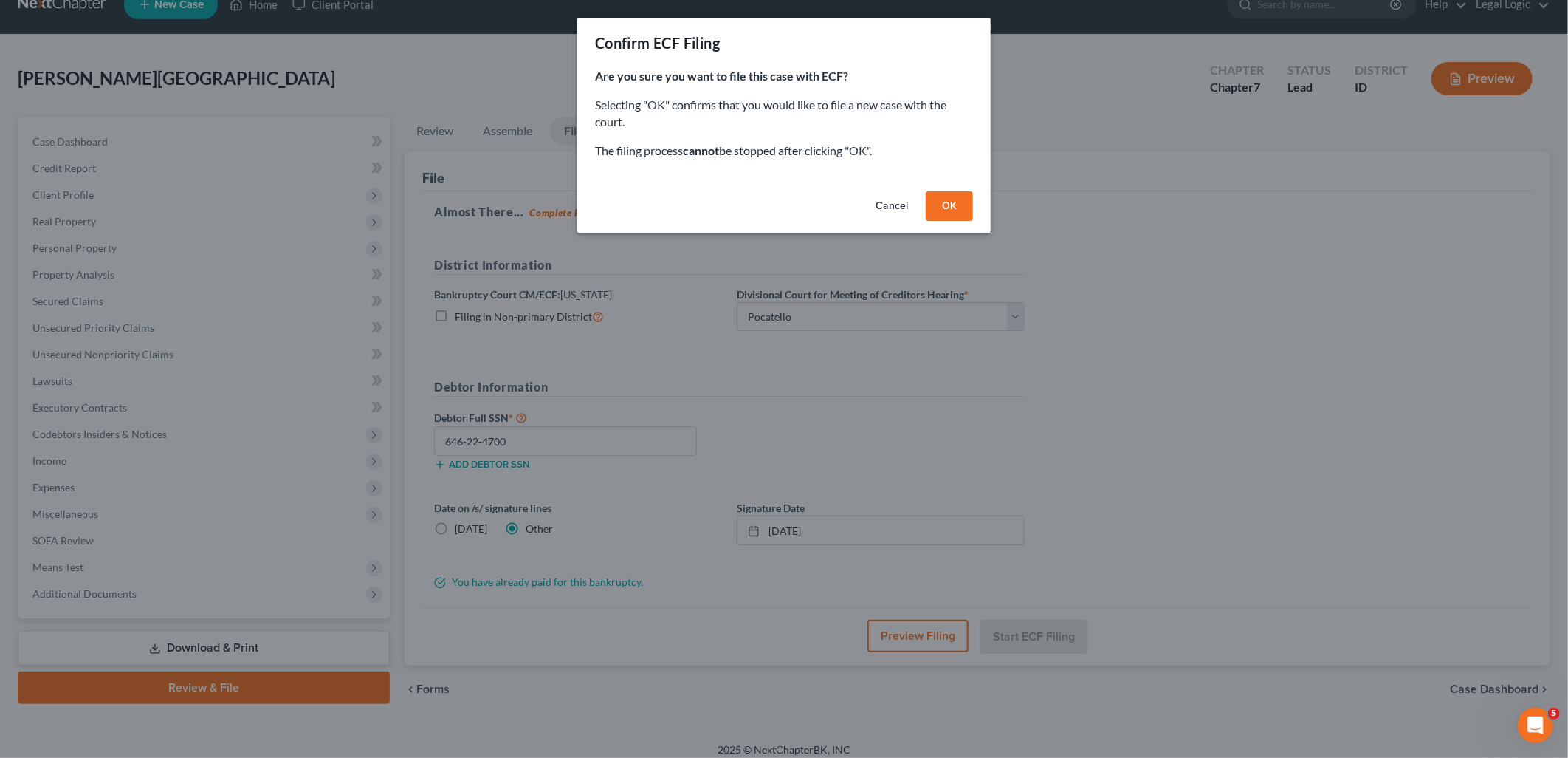
click at [946, 213] on button "OK" at bounding box center [949, 206] width 47 height 29
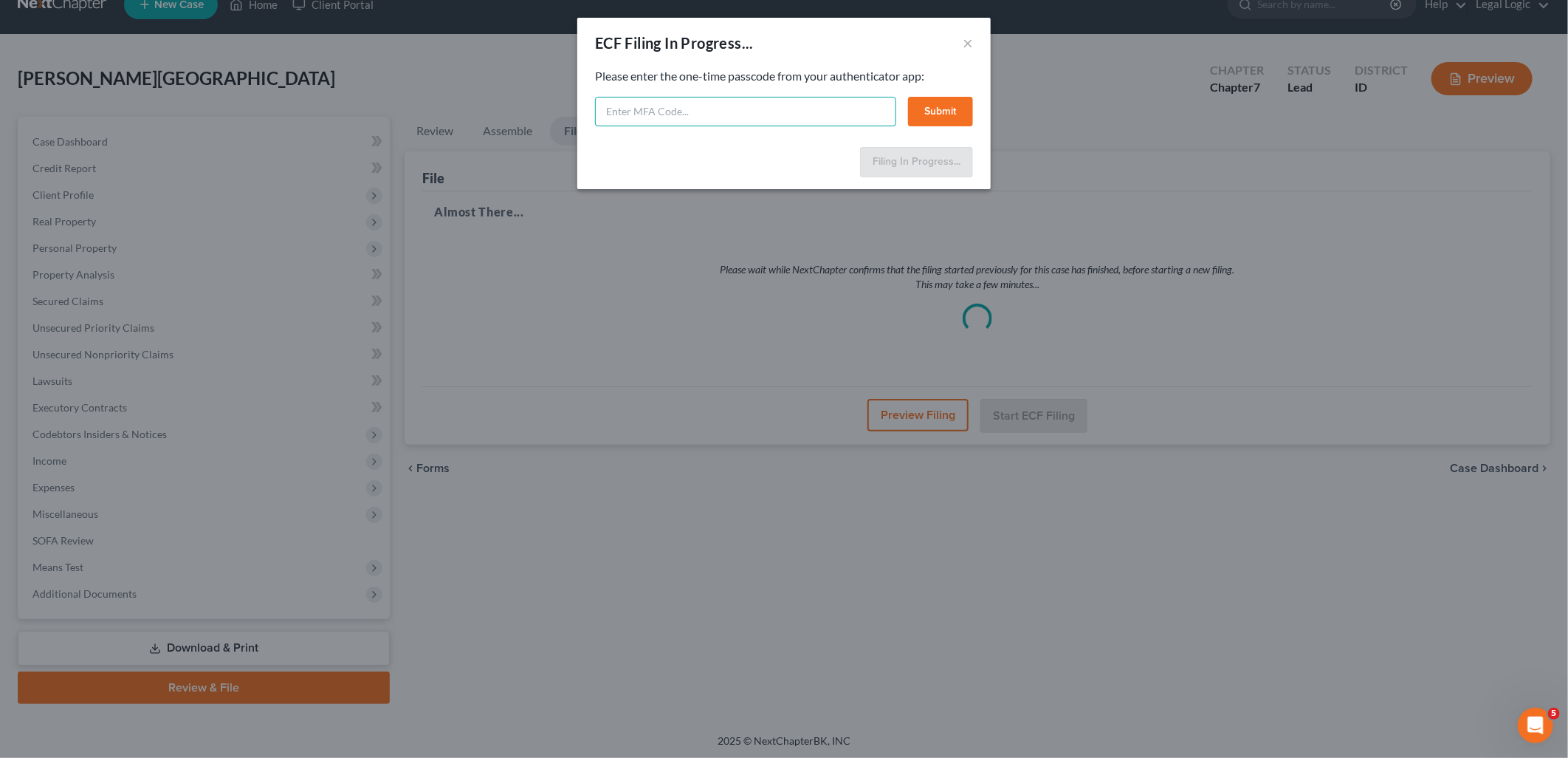
click at [709, 118] on input "text" at bounding box center [745, 111] width 301 height 29
type input "541698"
click at [950, 108] on button "Submit" at bounding box center [940, 111] width 65 height 29
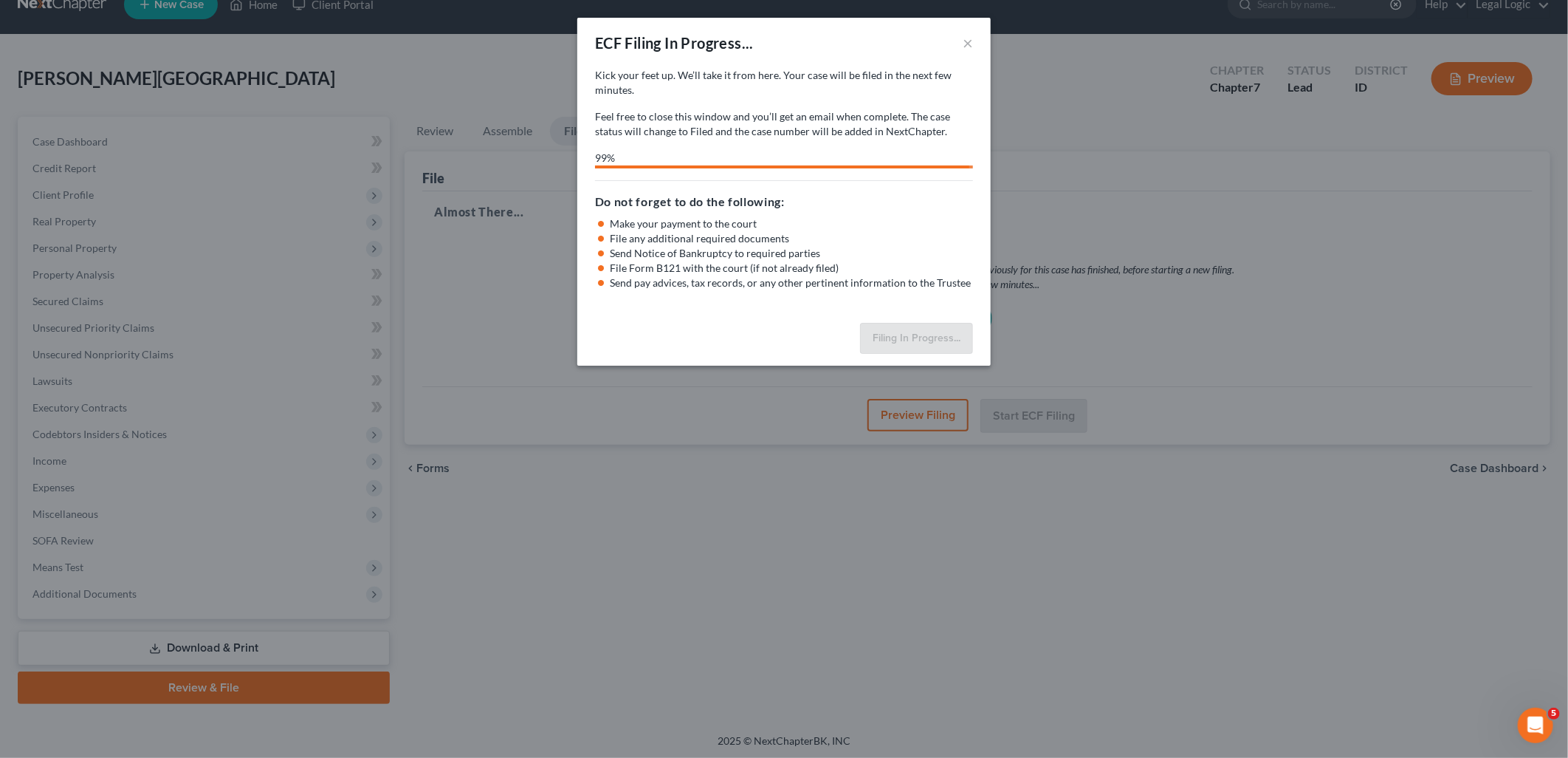
click at [882, 49] on div "ECF Filing In Progress... ×" at bounding box center [784, 43] width 413 height 51
click at [1044, 93] on div "ECF Filing In Progress... × Kick your feet up. We’ll take it from here. Your ca…" at bounding box center [784, 379] width 1568 height 758
drag, startPoint x: 857, startPoint y: 228, endPoint x: 846, endPoint y: 232, distance: 11.7
click at [857, 226] on li "Make your payment to the court" at bounding box center [792, 223] width 363 height 15
click at [946, 229] on li "Make your payment to the court" at bounding box center [792, 223] width 363 height 15
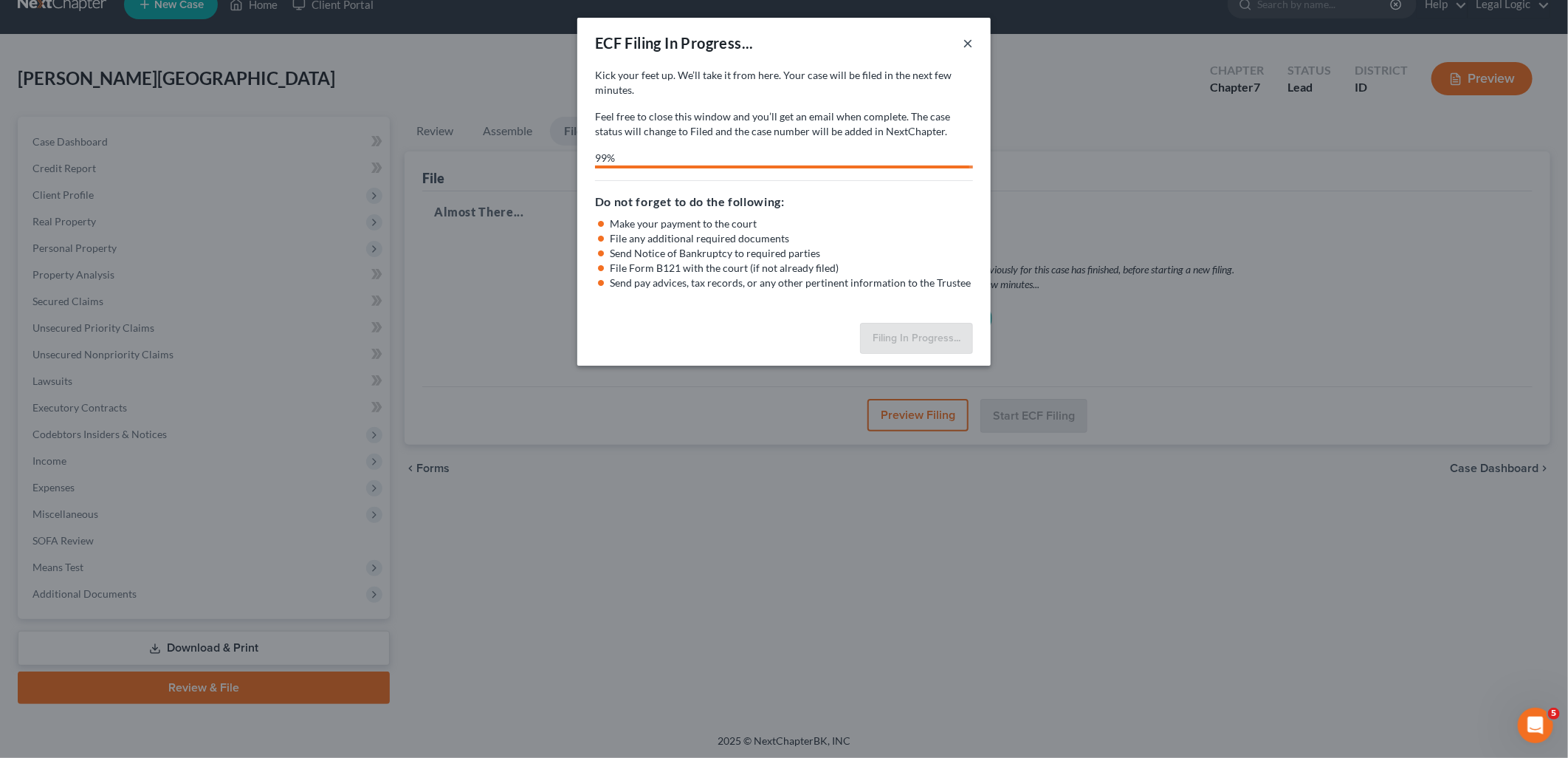
click at [969, 42] on button "×" at bounding box center [968, 43] width 11 height 18
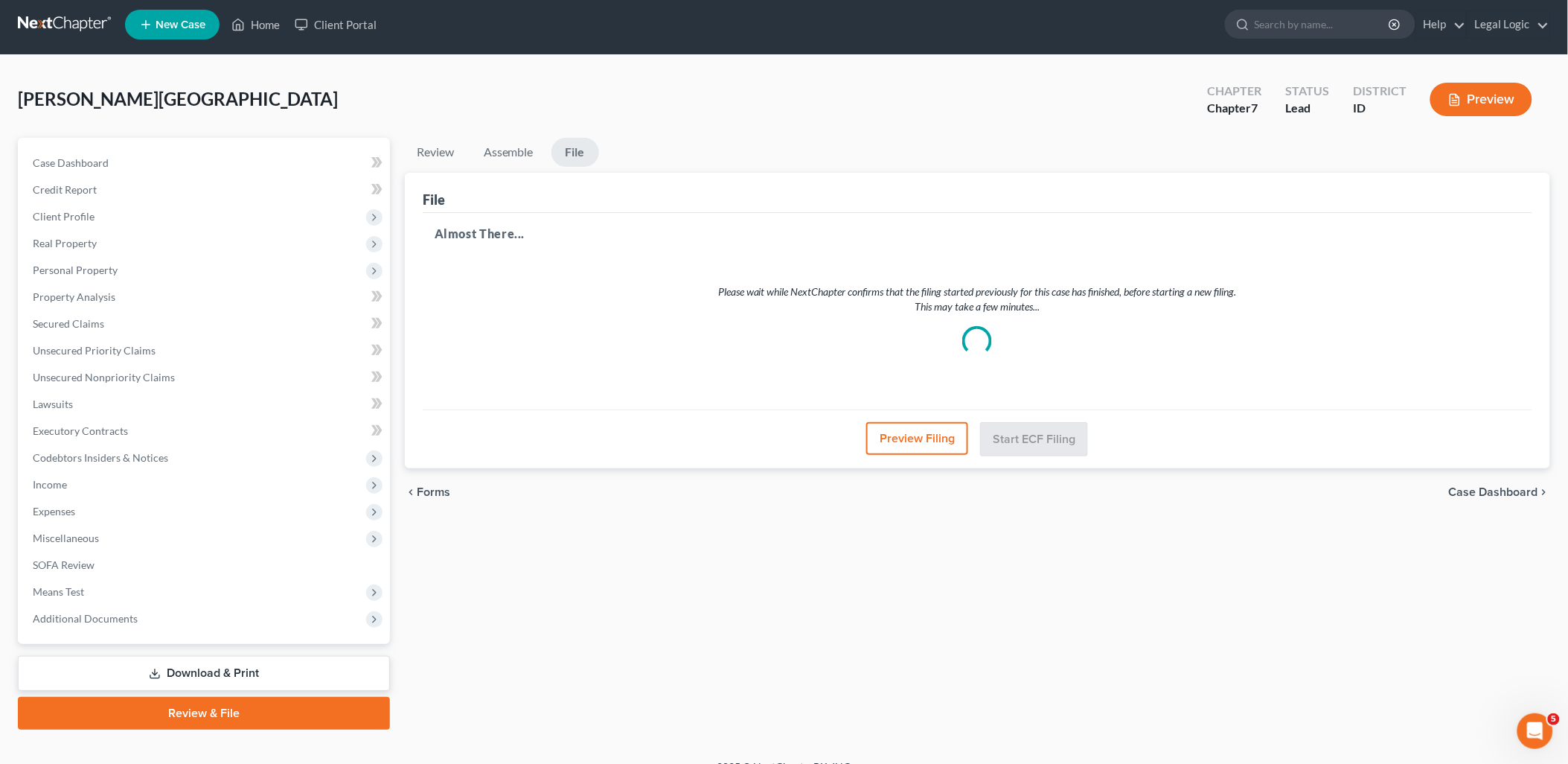
scroll to position [0, 0]
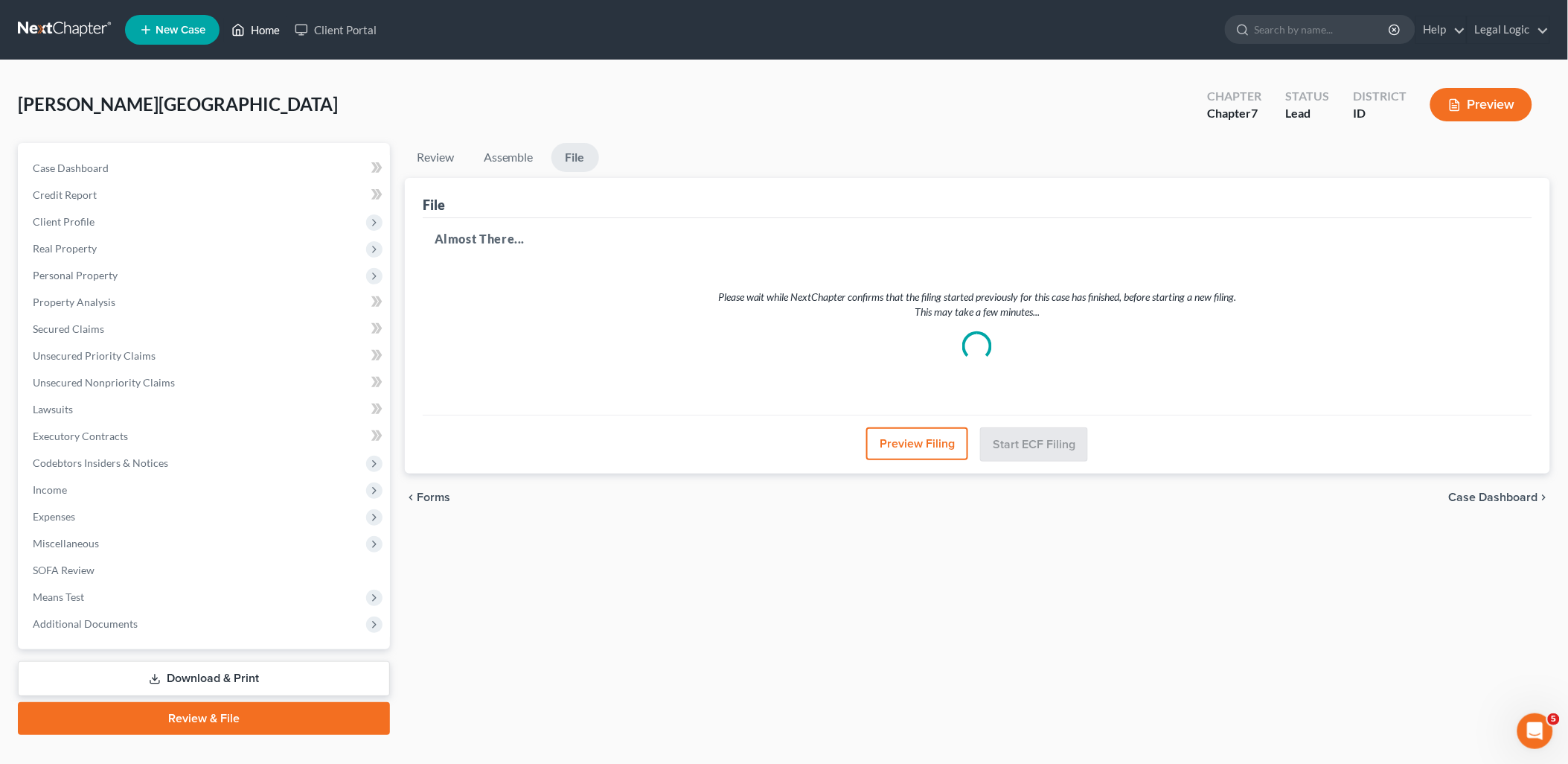
click at [277, 28] on link "Home" at bounding box center [256, 29] width 63 height 27
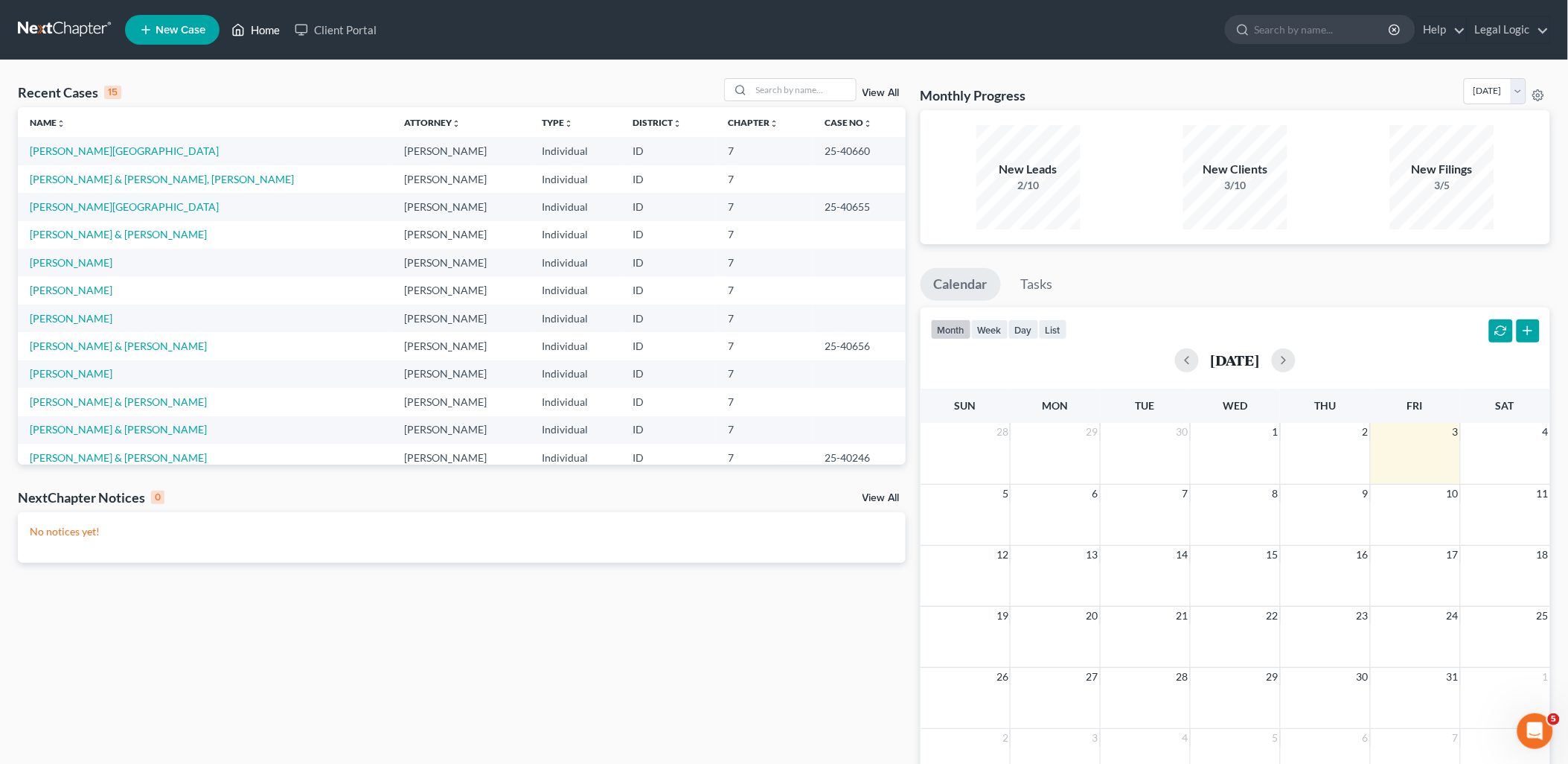
click at [261, 28] on link "Home" at bounding box center [256, 29] width 63 height 27
click at [108, 174] on link "[PERSON_NAME] & [PERSON_NAME], [PERSON_NAME]" at bounding box center [162, 179] width 264 height 13
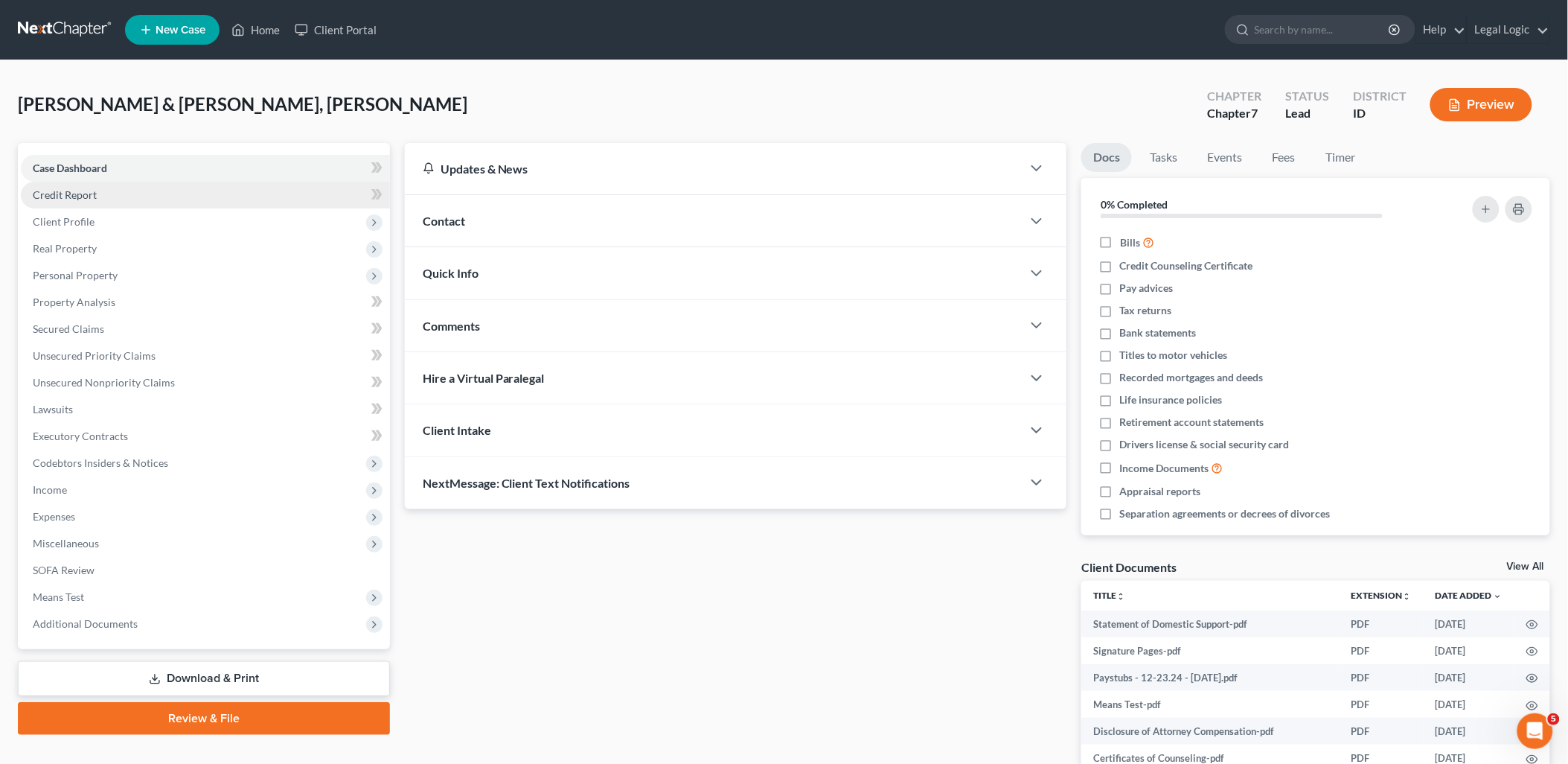
click at [84, 196] on span "Credit Report" at bounding box center [65, 195] width 64 height 13
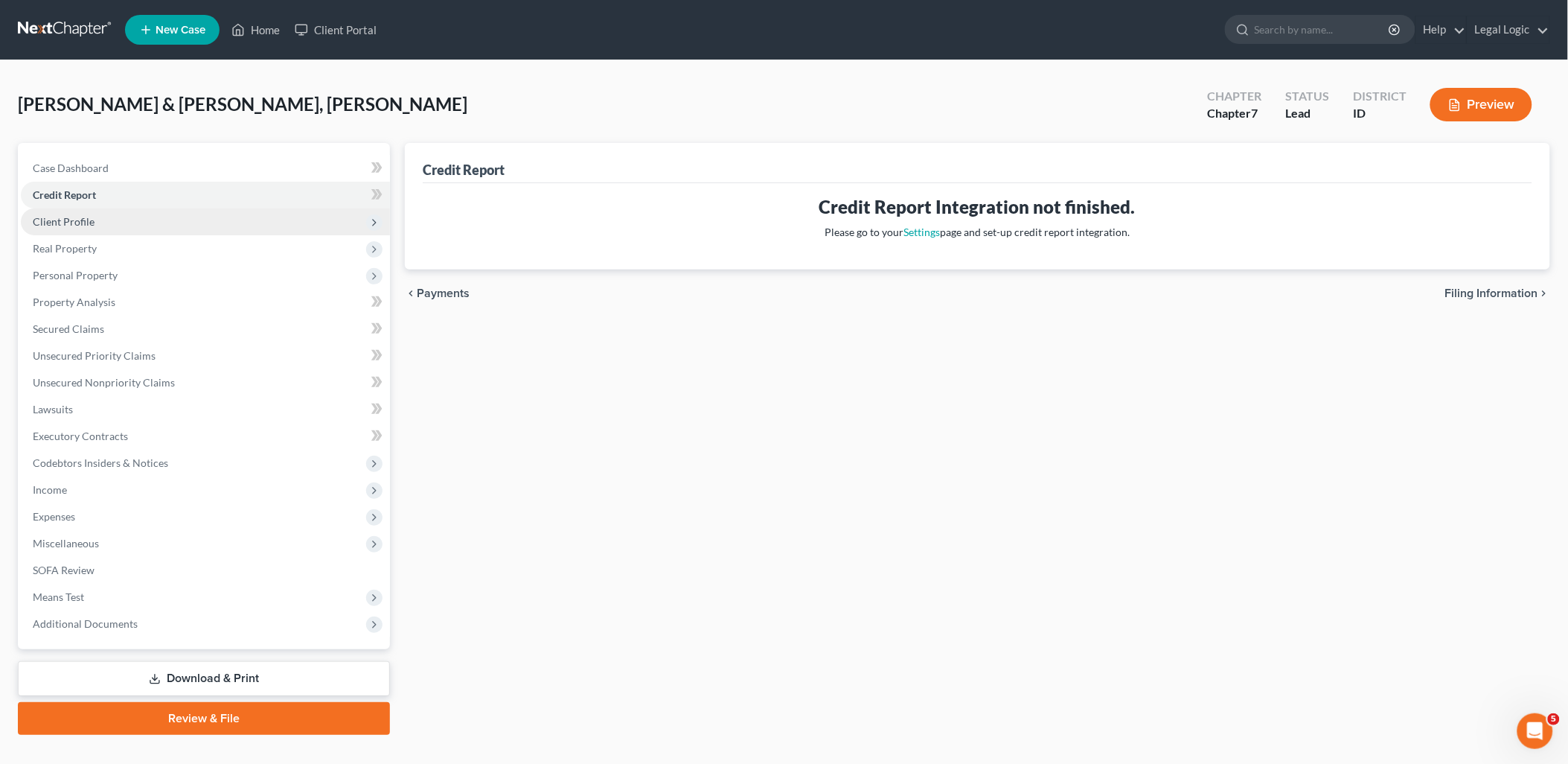
click at [84, 215] on span "Client Profile" at bounding box center [63, 222] width 62 height 13
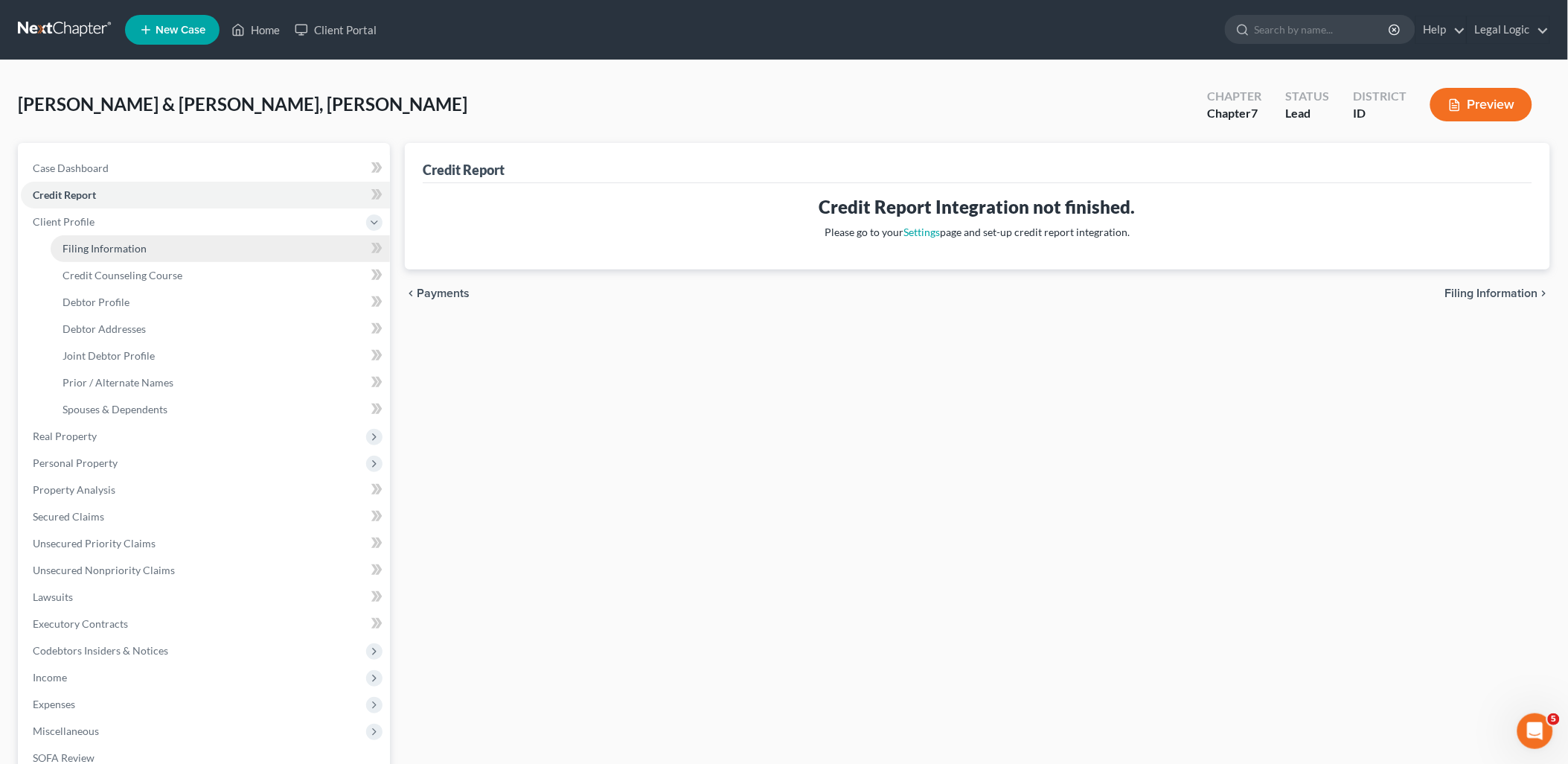
click at [85, 239] on link "Filing Information" at bounding box center [221, 248] width 340 height 27
select select "1"
select select "0"
select select "13"
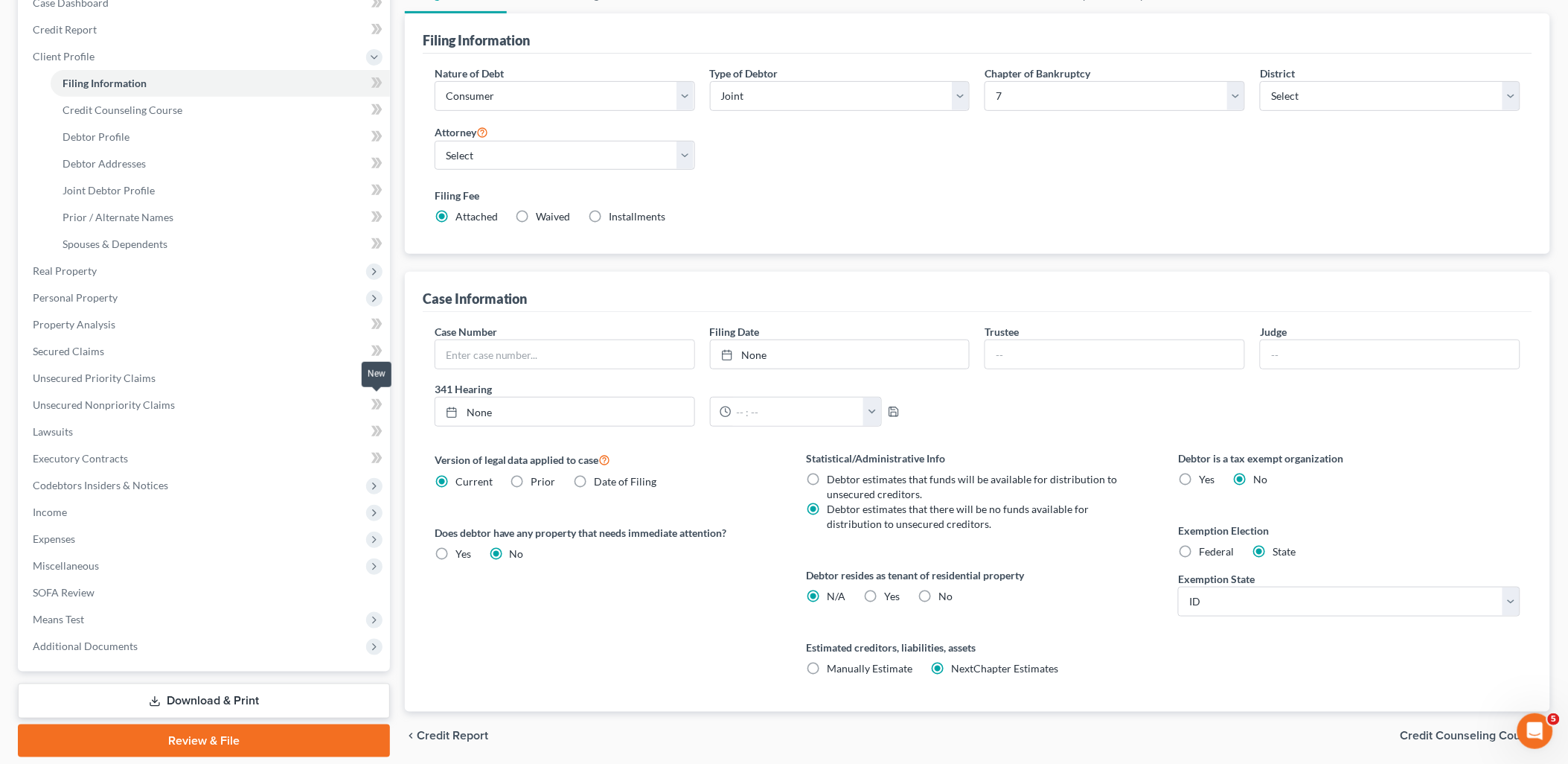
scroll to position [216, 0]
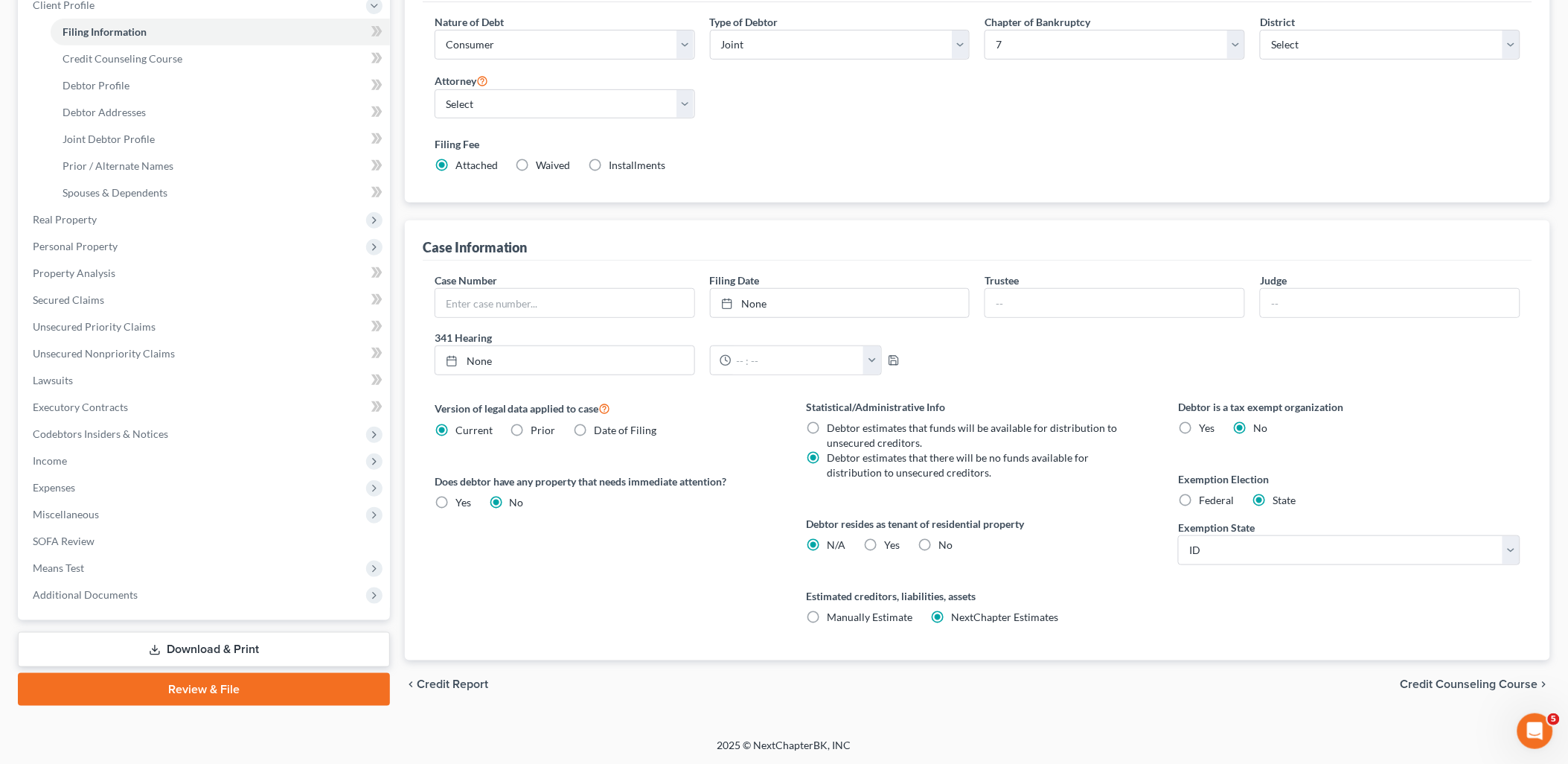
click at [212, 686] on link "Review & File" at bounding box center [204, 689] width 372 height 33
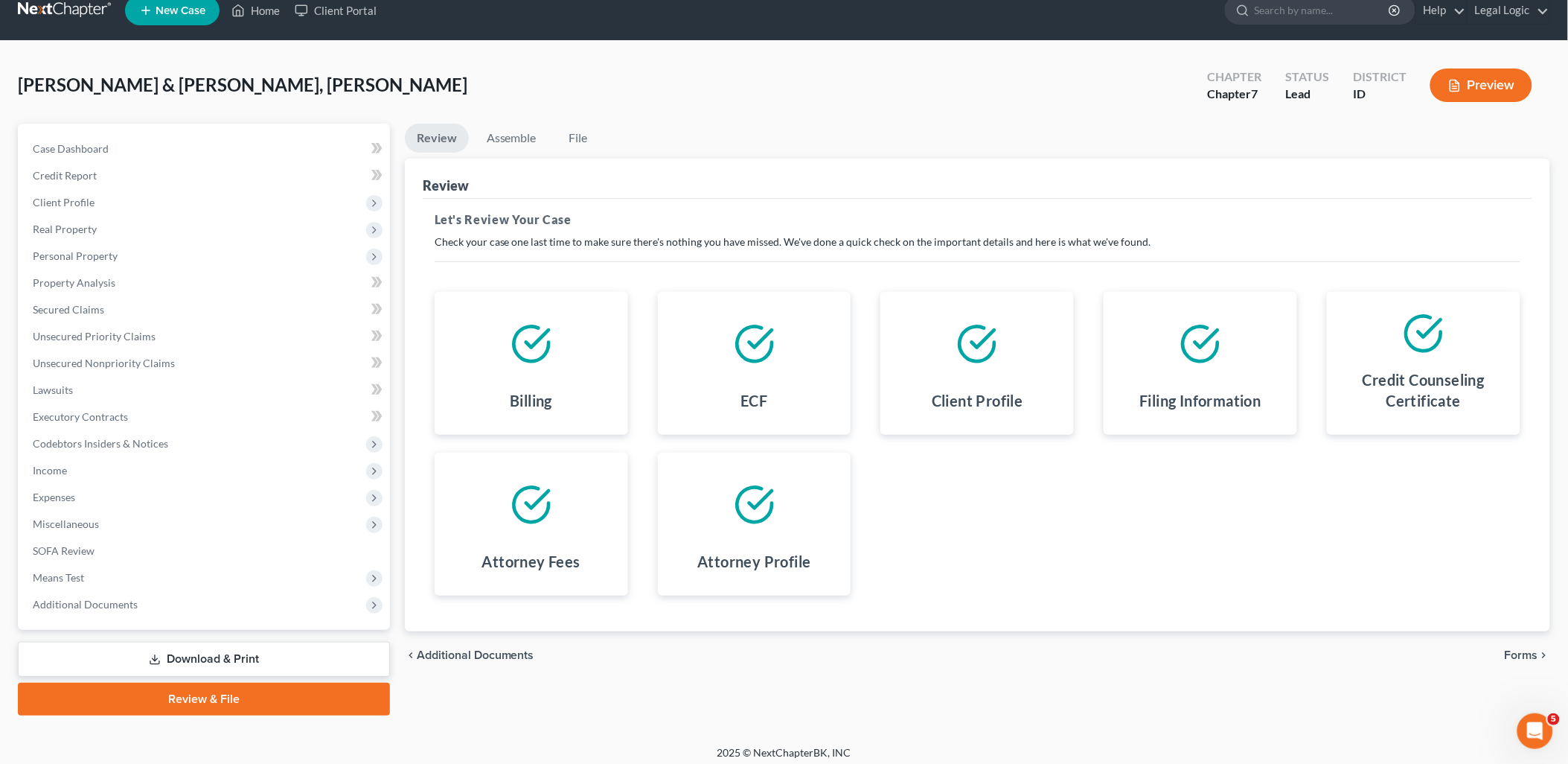
scroll to position [25, 0]
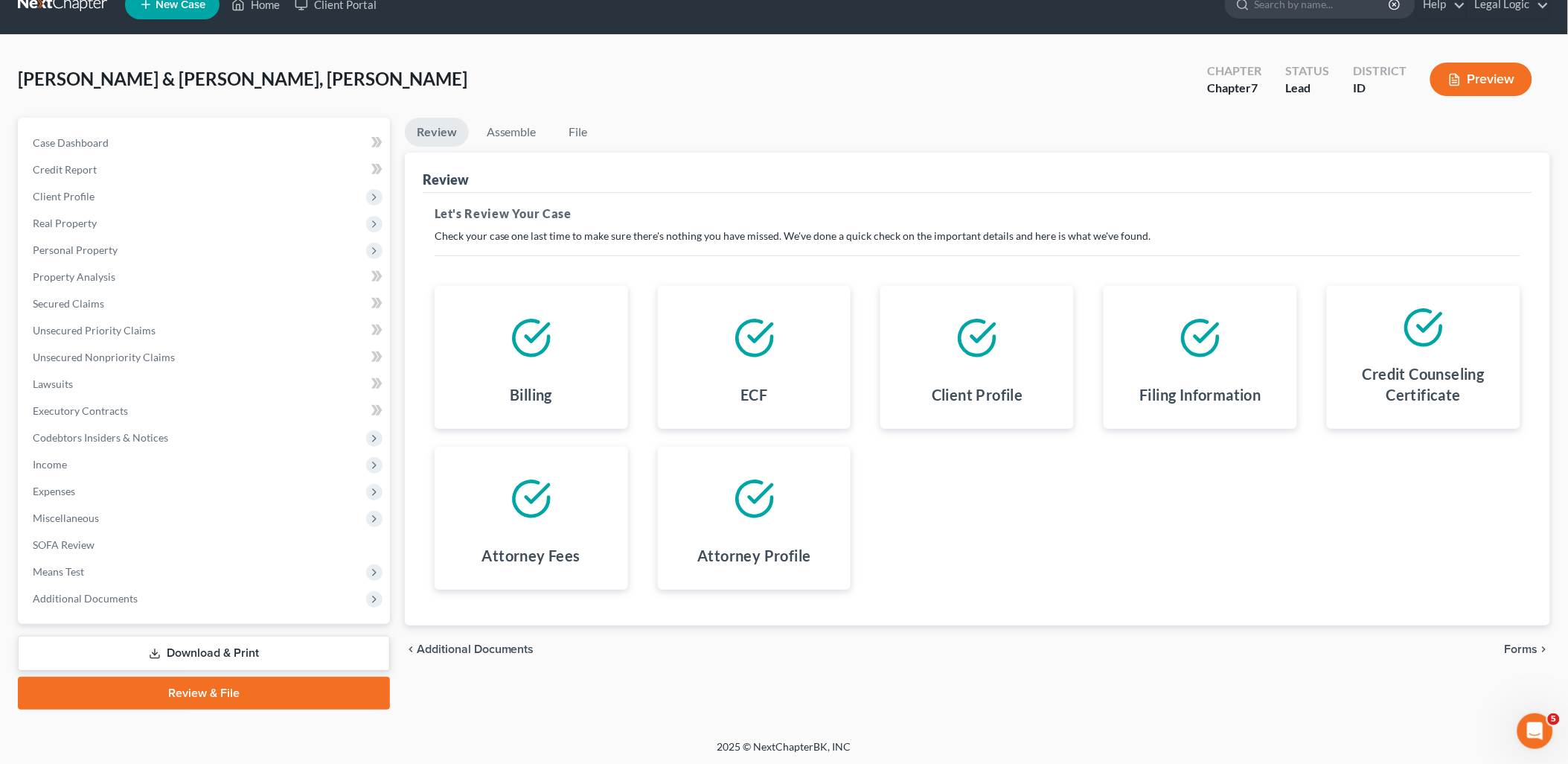
click at [505, 650] on span "Additional Documents" at bounding box center [475, 649] width 118 height 12
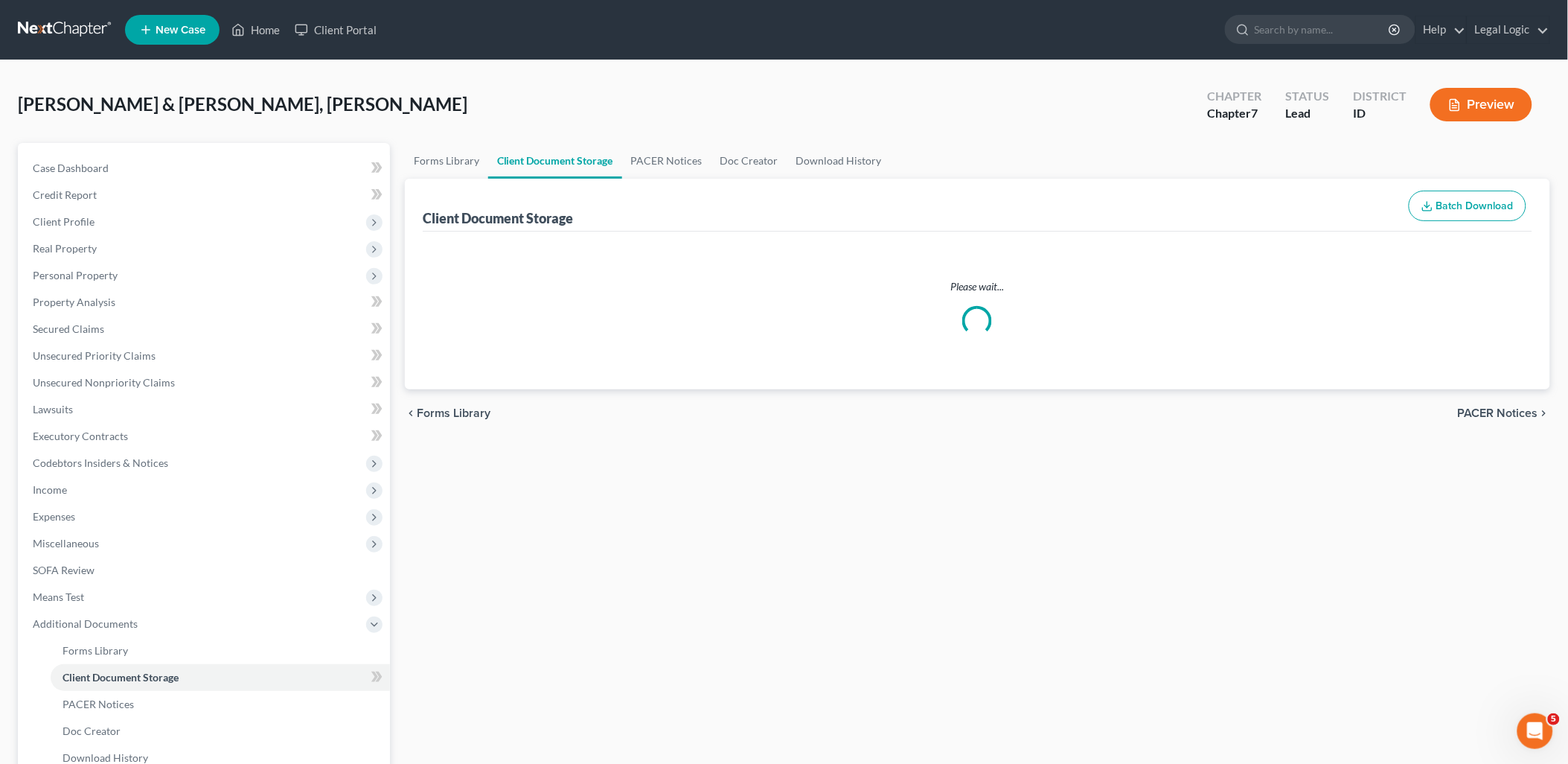
select select "0"
select select "6"
select select "5"
select select "7"
select select "9"
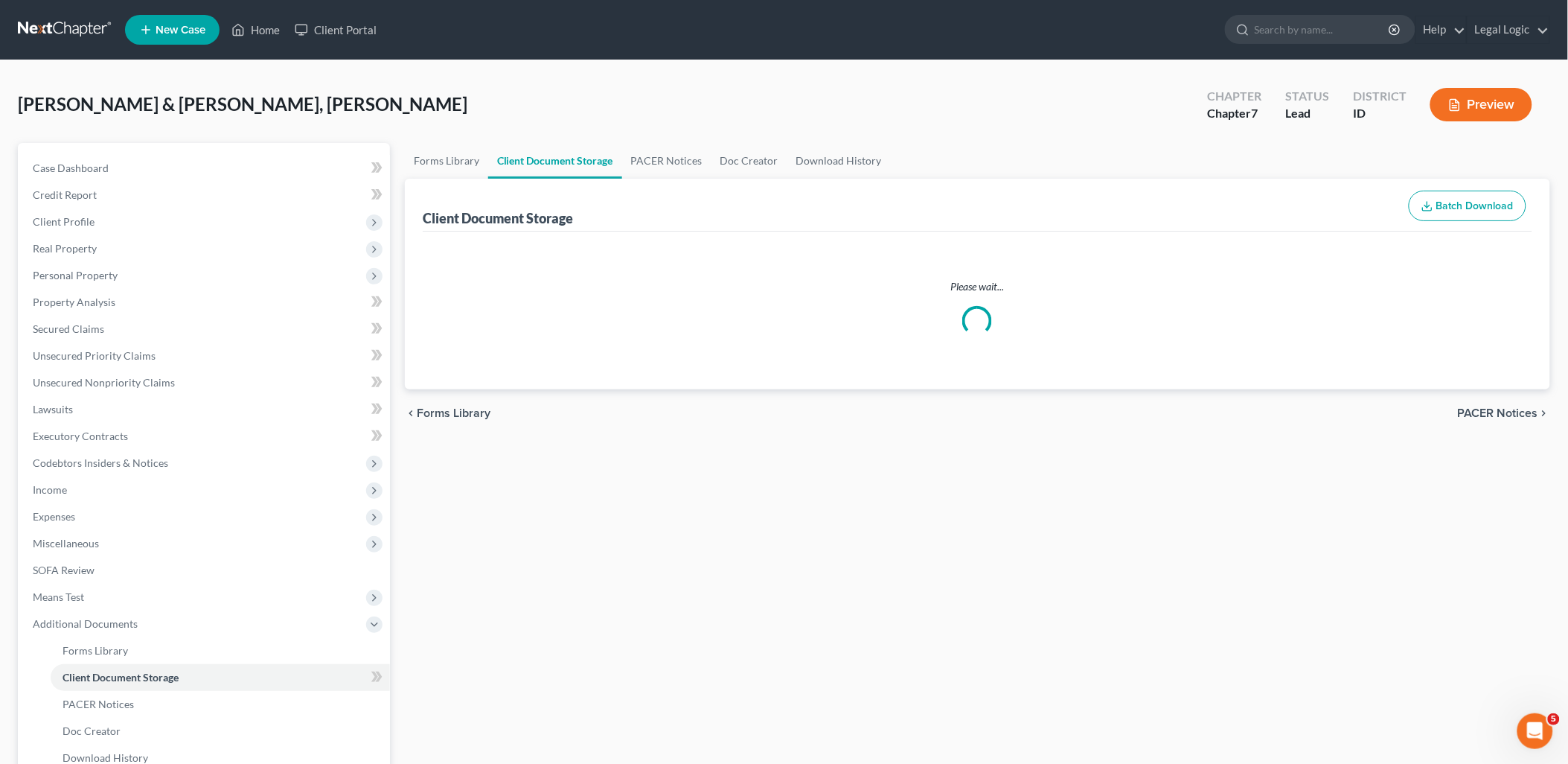
select select "10"
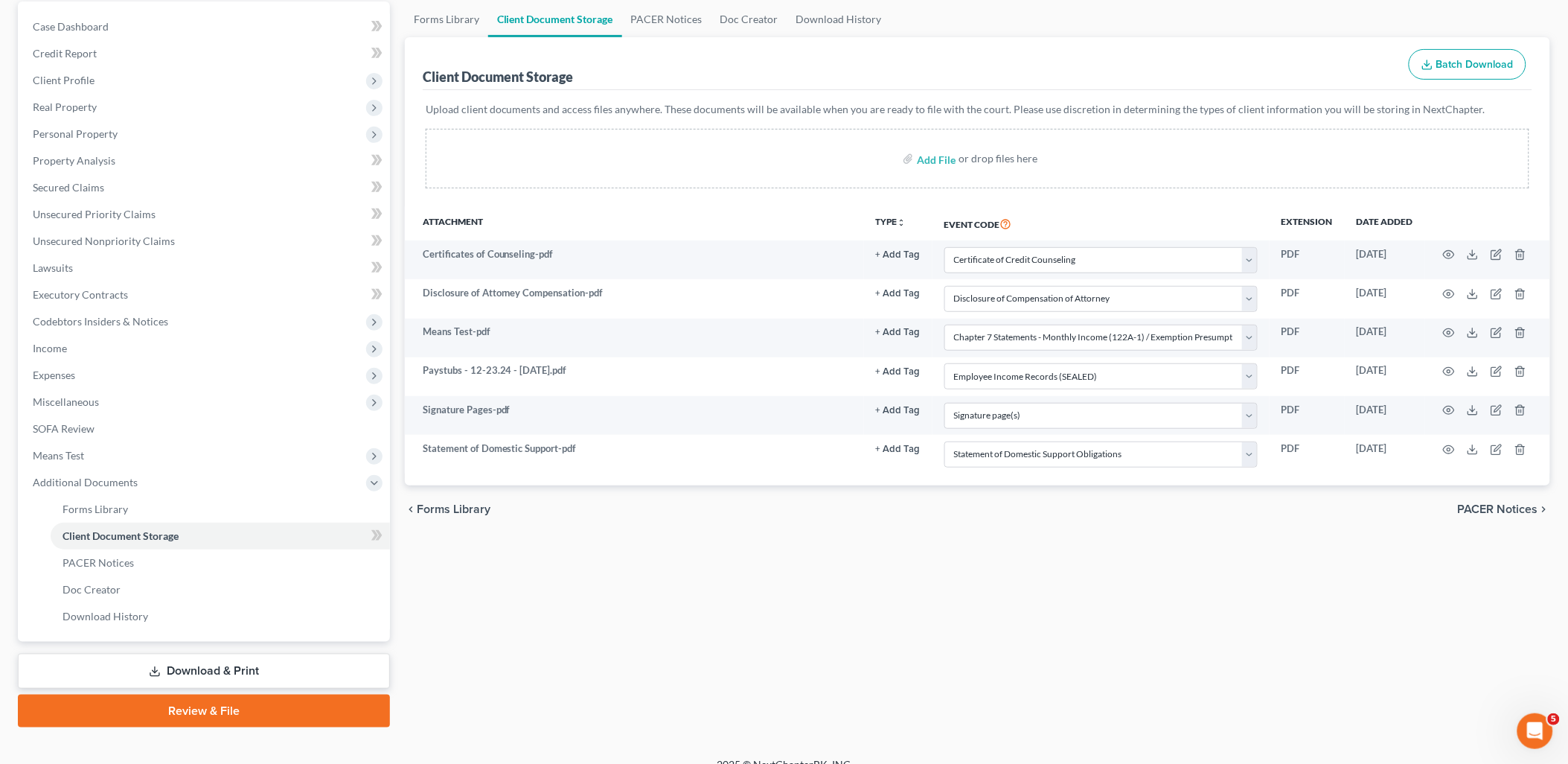
scroll to position [159, 0]
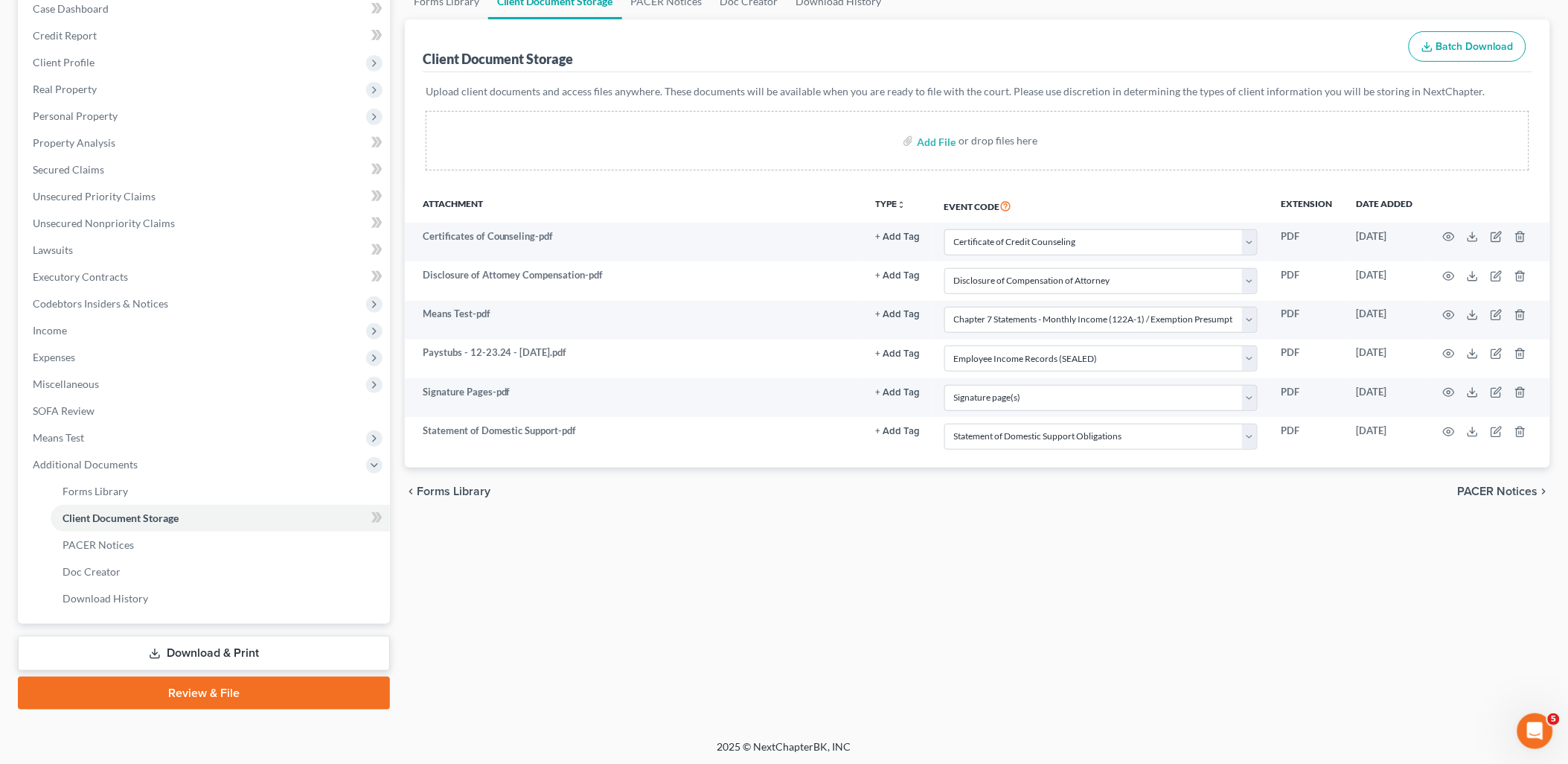
click at [198, 691] on link "Review & File" at bounding box center [204, 693] width 372 height 33
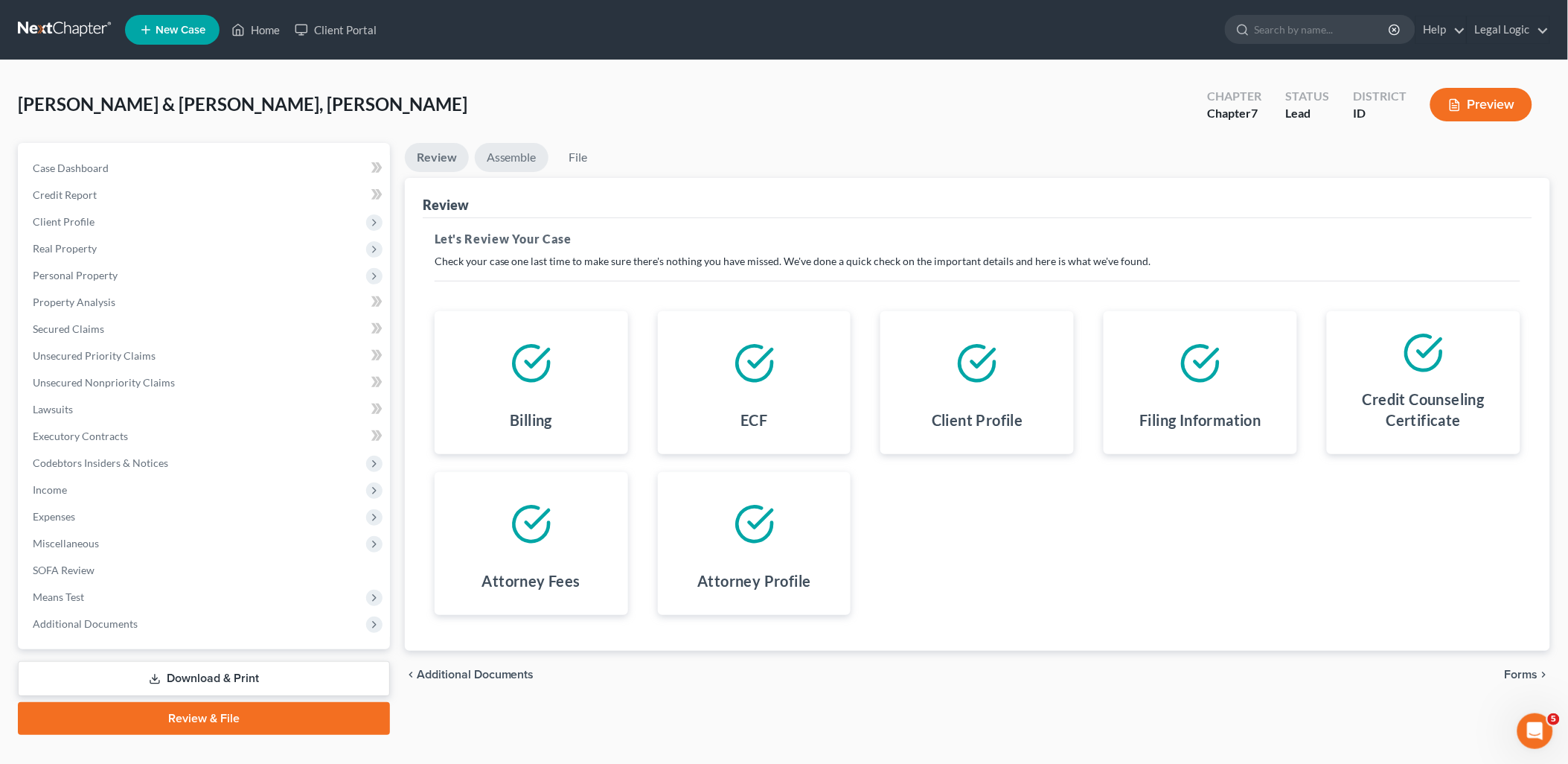
click at [506, 152] on link "Assemble" at bounding box center [511, 157] width 73 height 29
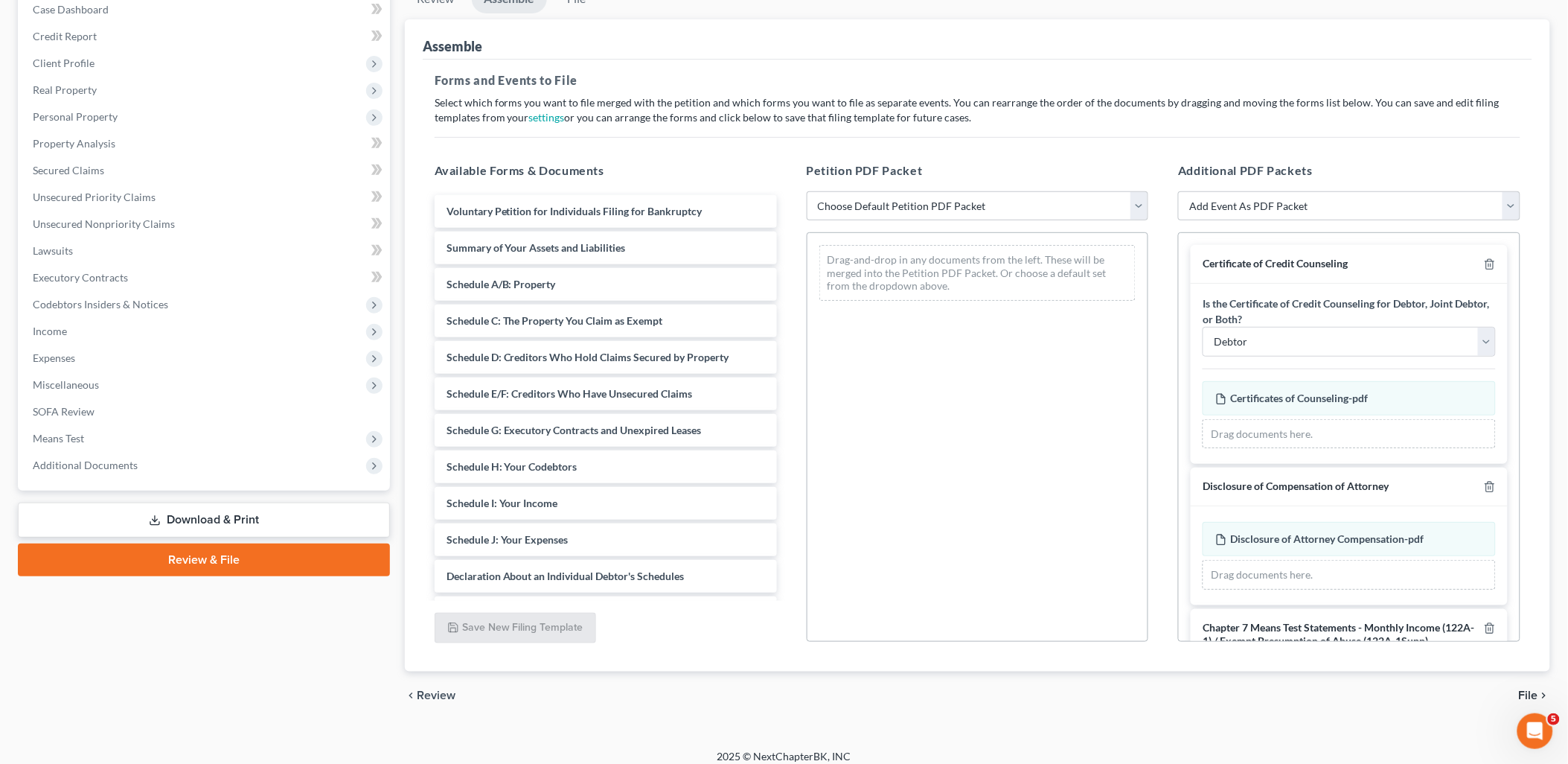
scroll to position [165, 0]
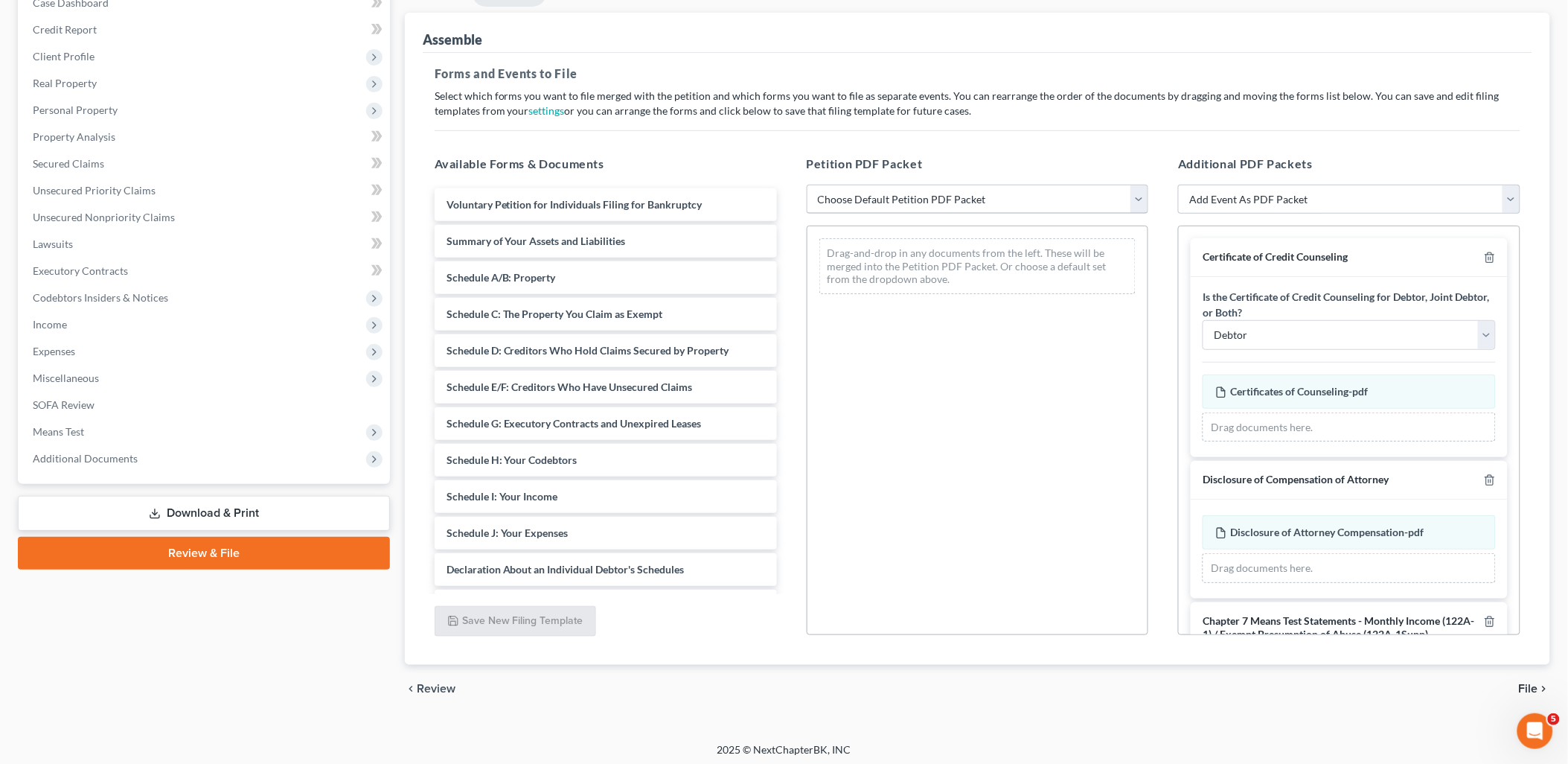
click at [1141, 198] on select "Choose Default Petition PDF Packet Emergency Filing (Voluntary Petition and Cre…" at bounding box center [977, 199] width 342 height 29
select select "3"
click at [807, 185] on select "Choose Default Petition PDF Packet Emergency Filing (Voluntary Petition and Cre…" at bounding box center [977, 199] width 342 height 29
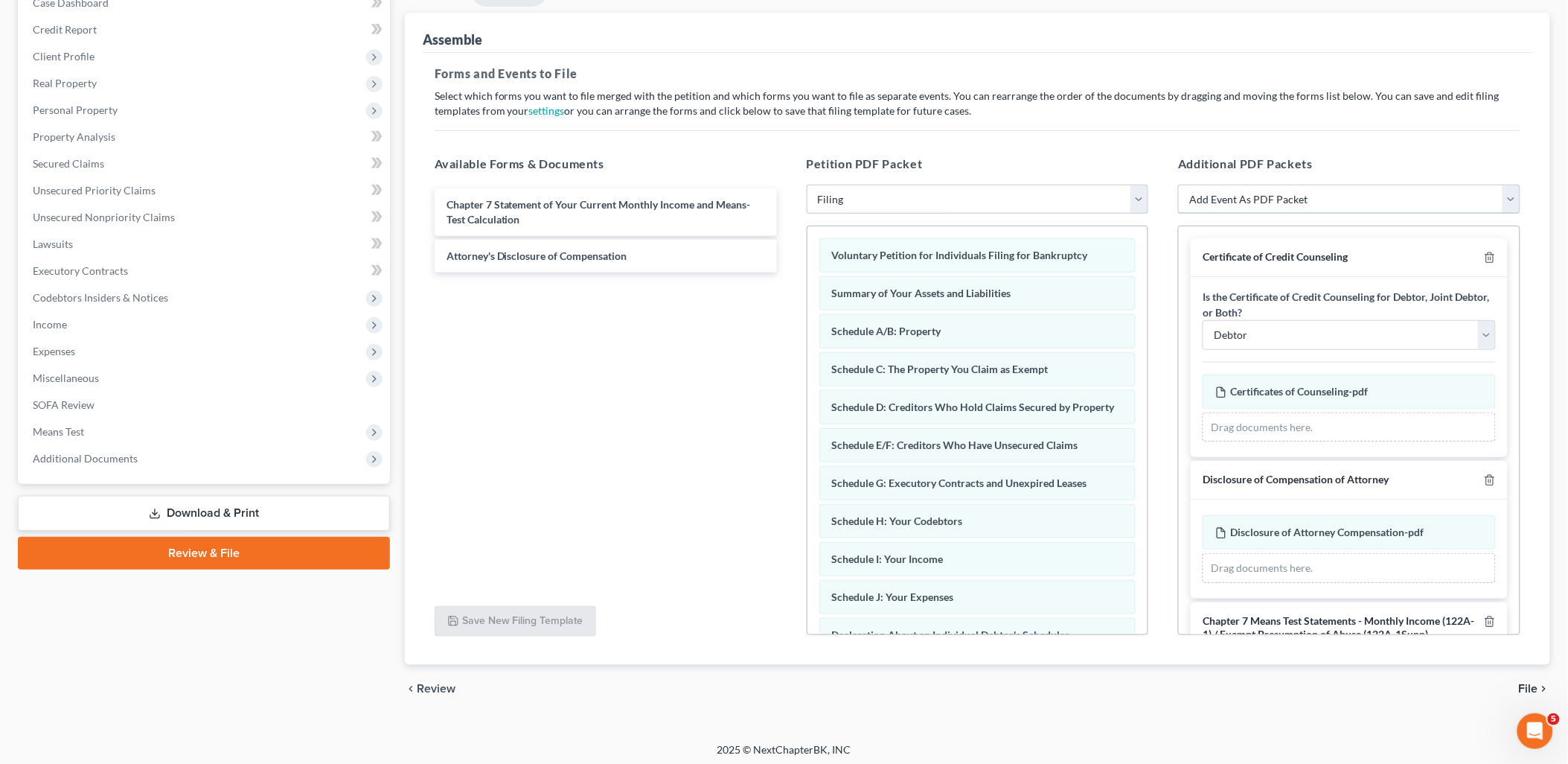
click at [1514, 197] on select "Add Event As PDF Packet Certificate of Credit Counseling Chapter 7 Means Test C…" at bounding box center [1349, 199] width 342 height 29
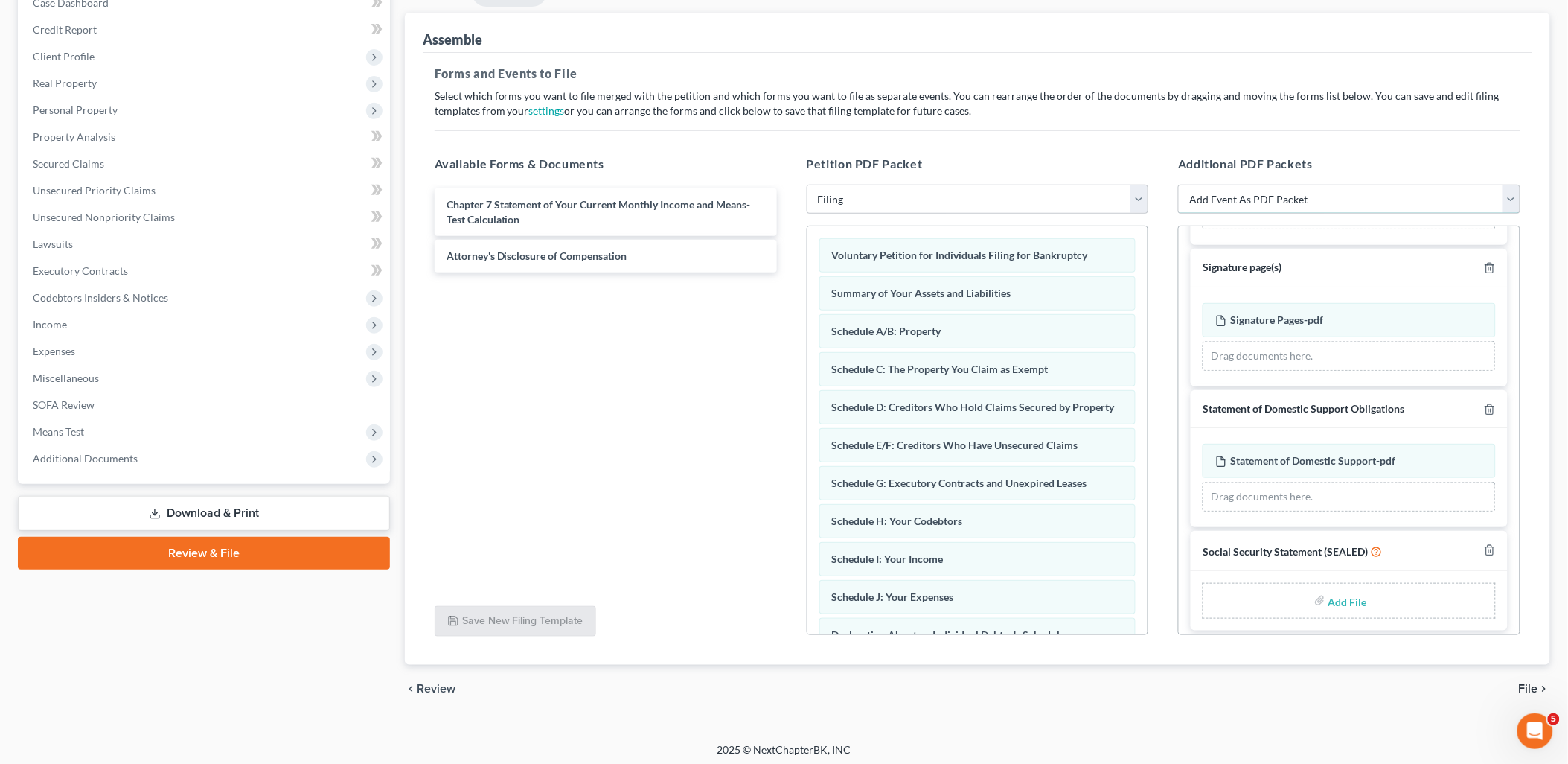
scroll to position [659, 0]
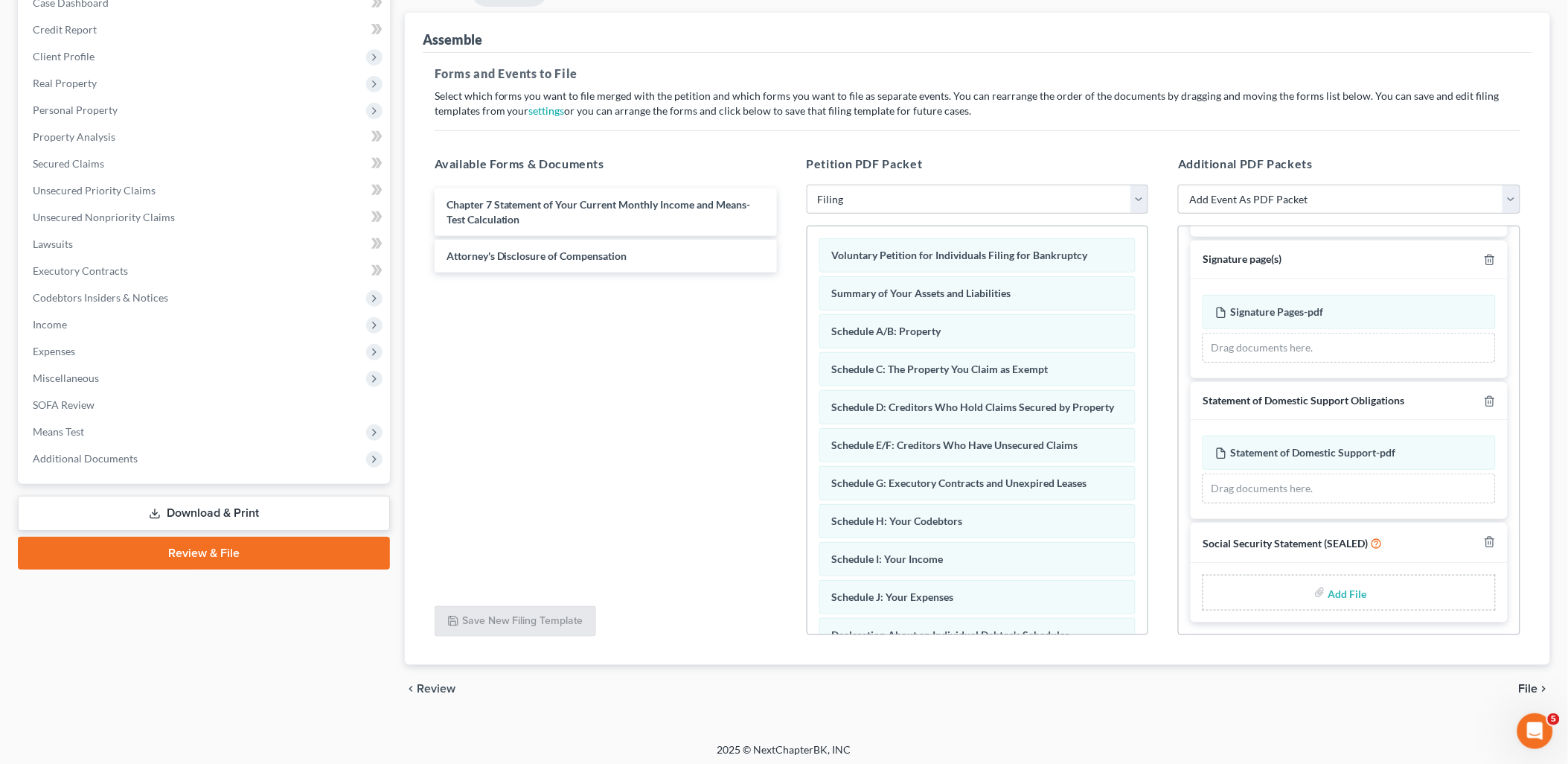
click at [1337, 590] on input "file" at bounding box center [1346, 592] width 36 height 27
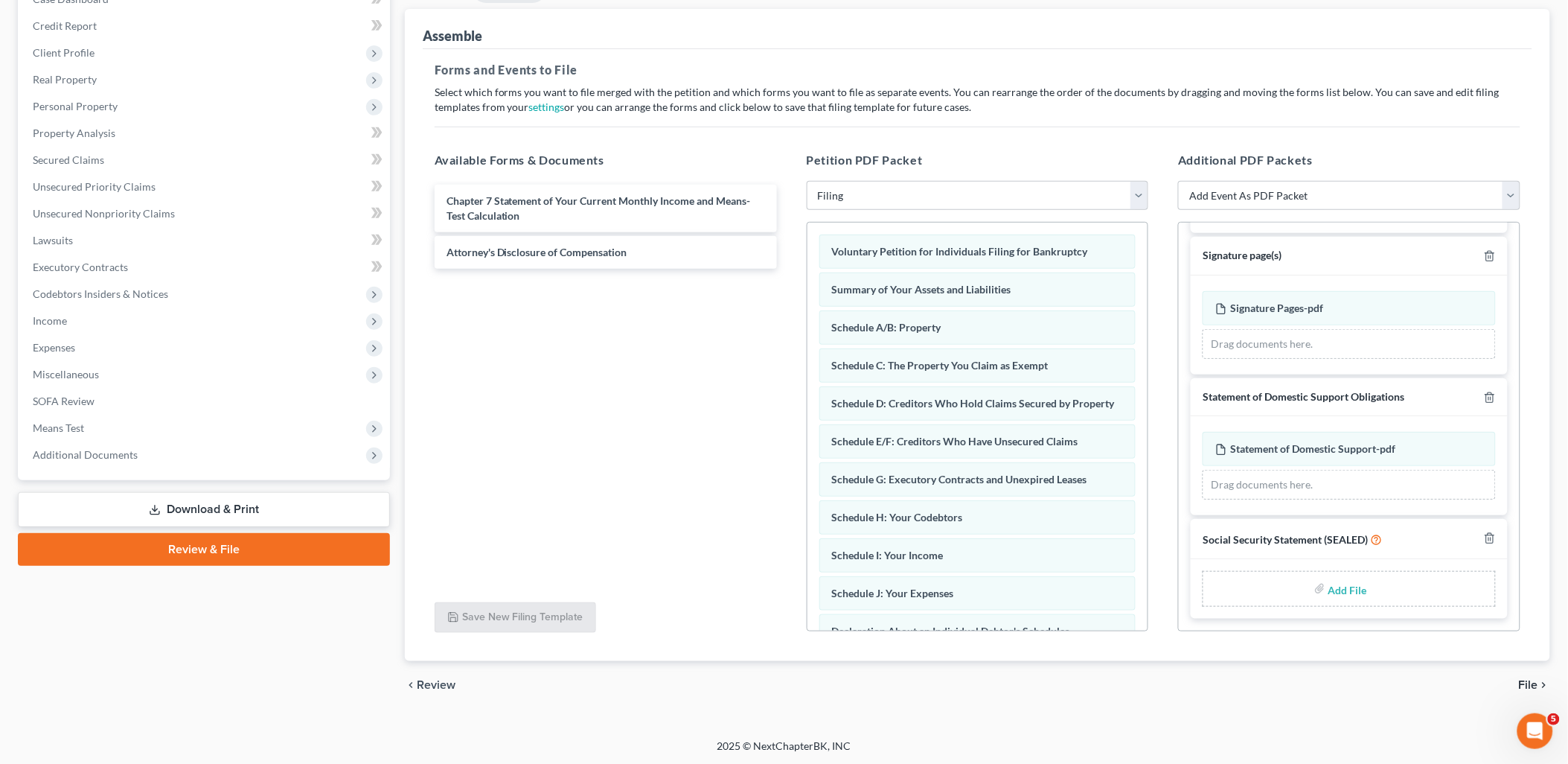
scroll to position [170, 0]
click at [230, 543] on link "Review & File" at bounding box center [204, 549] width 372 height 33
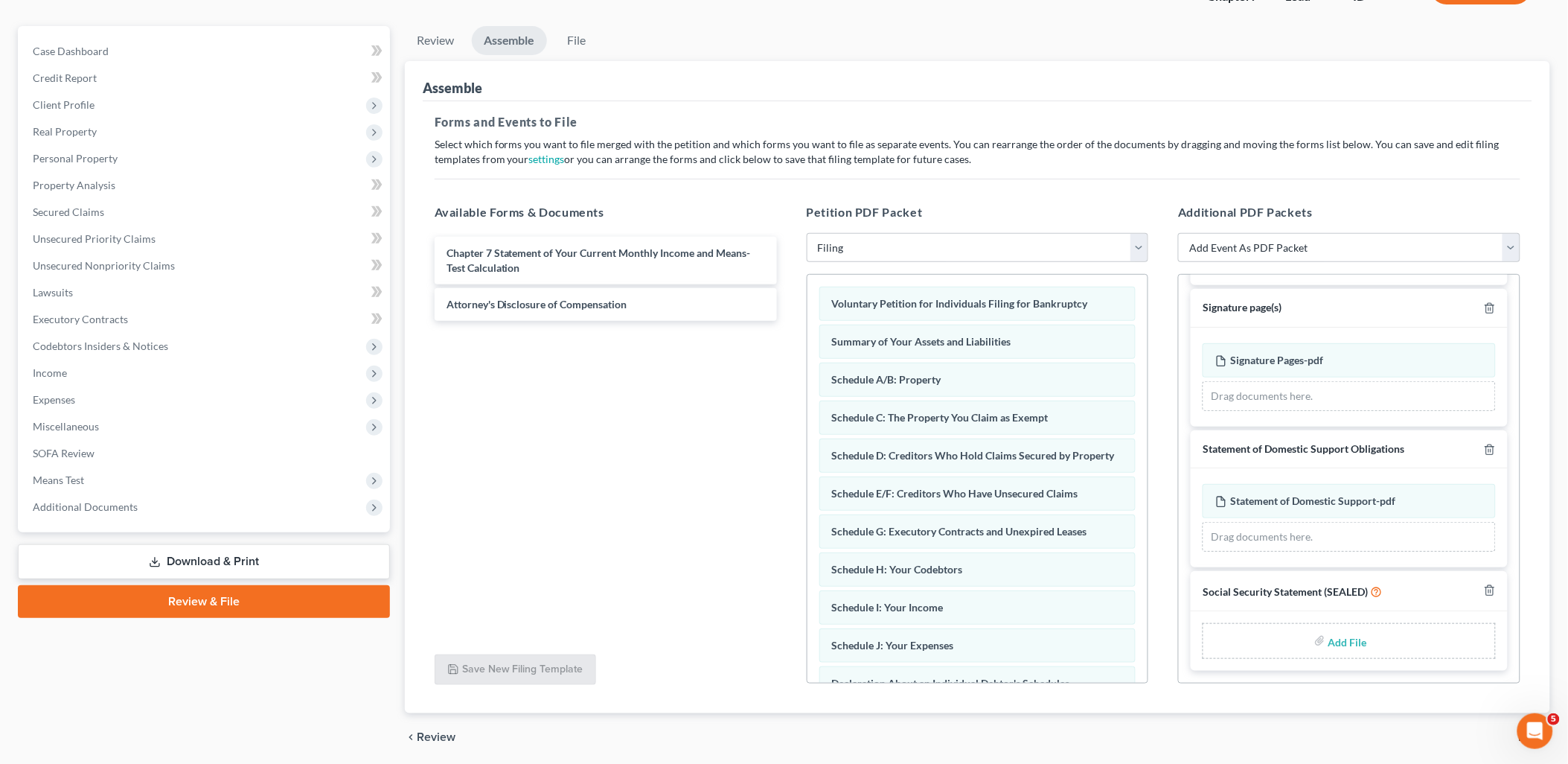
scroll to position [87, 0]
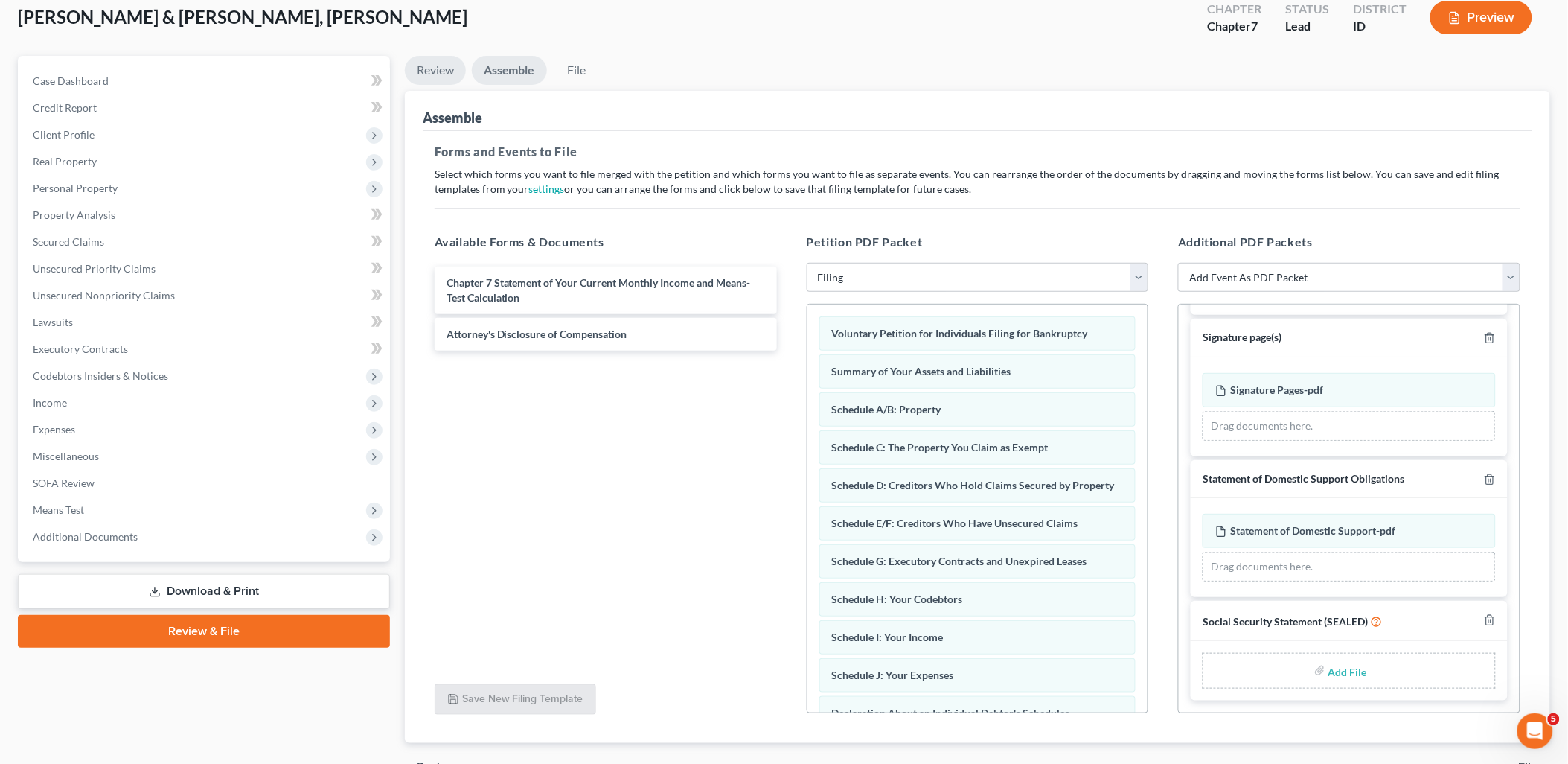
click at [430, 71] on link "Review" at bounding box center [435, 70] width 61 height 29
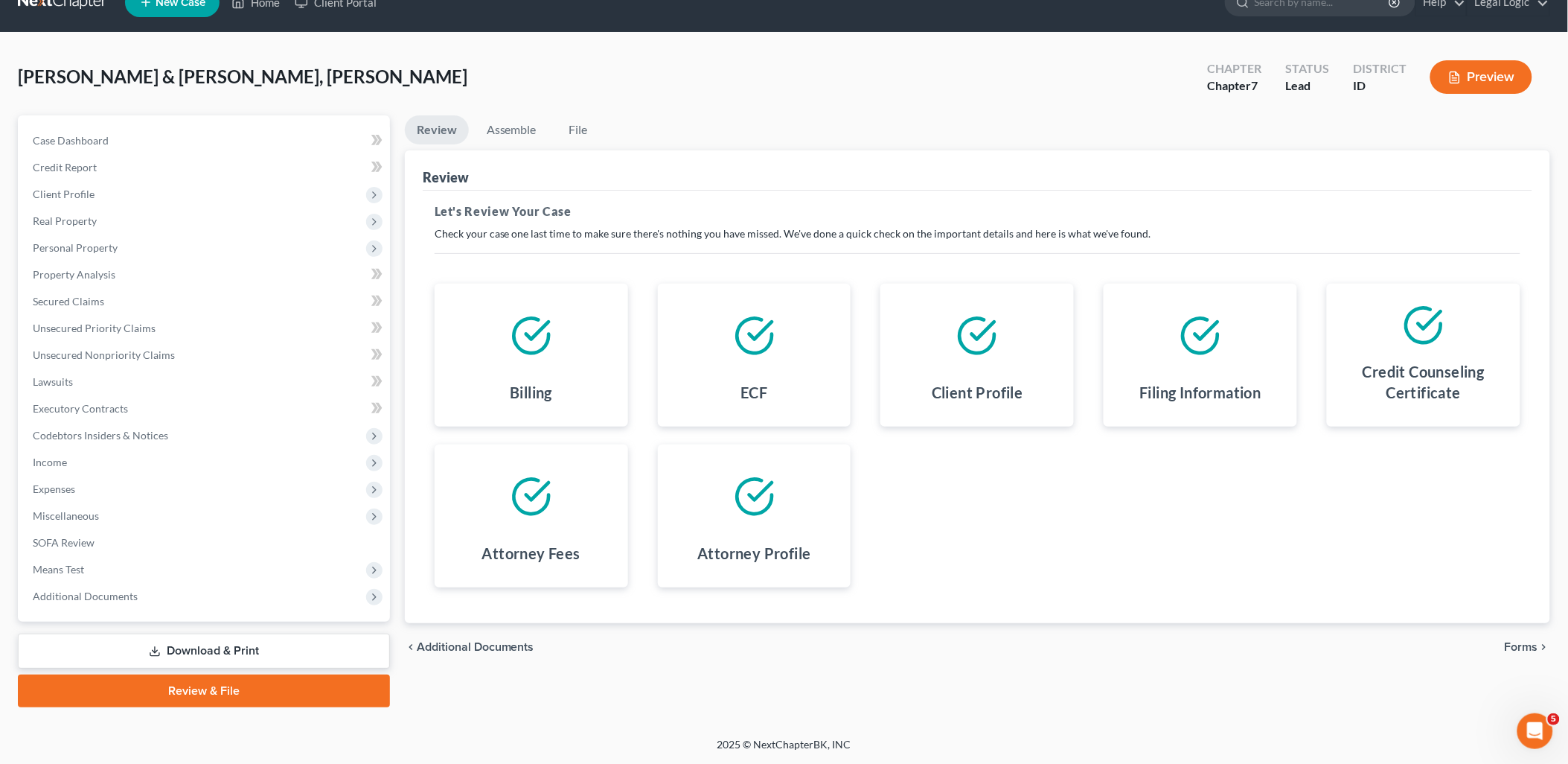
scroll to position [25, 0]
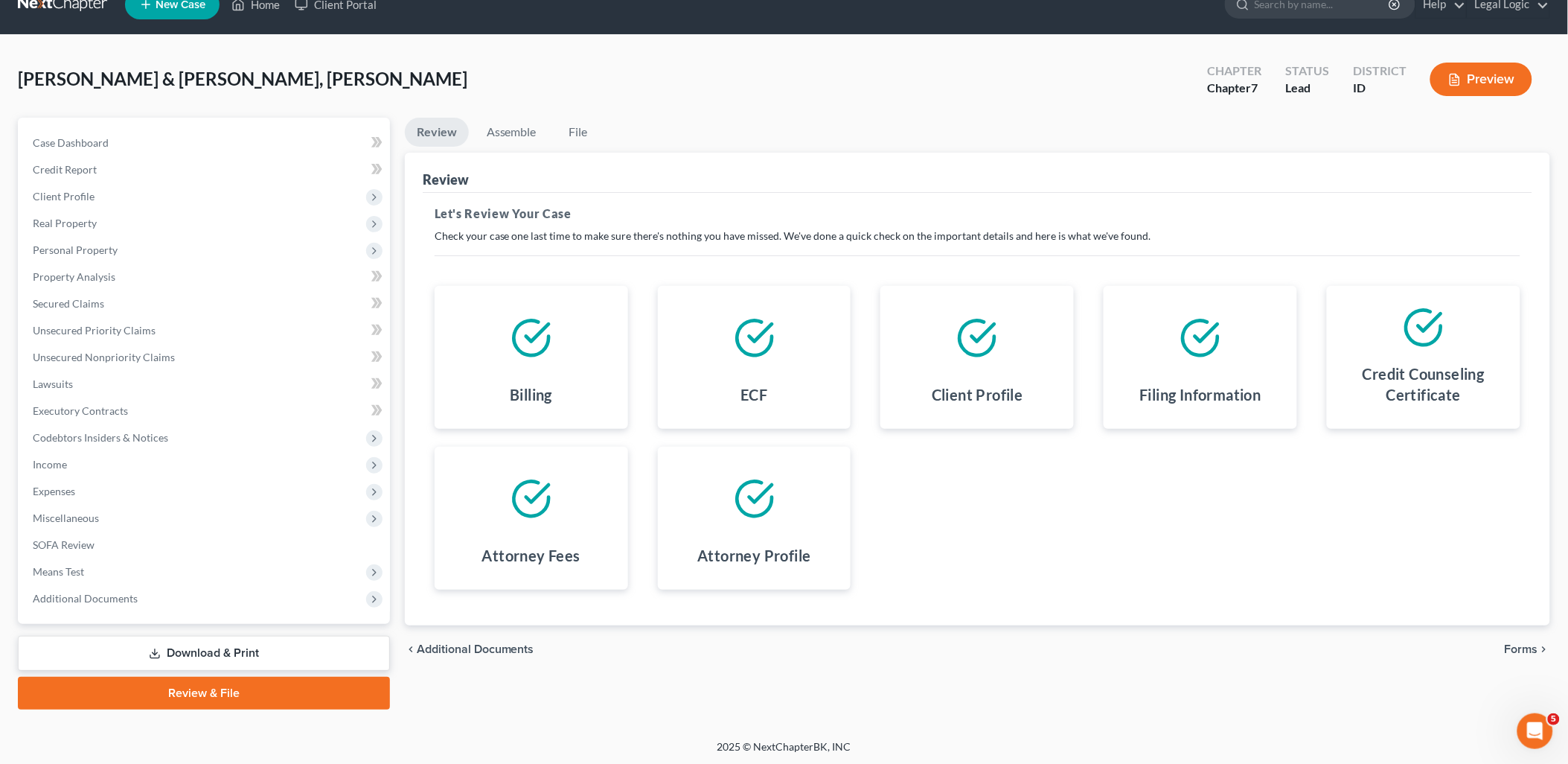
click at [497, 651] on span "Additional Documents" at bounding box center [475, 649] width 118 height 12
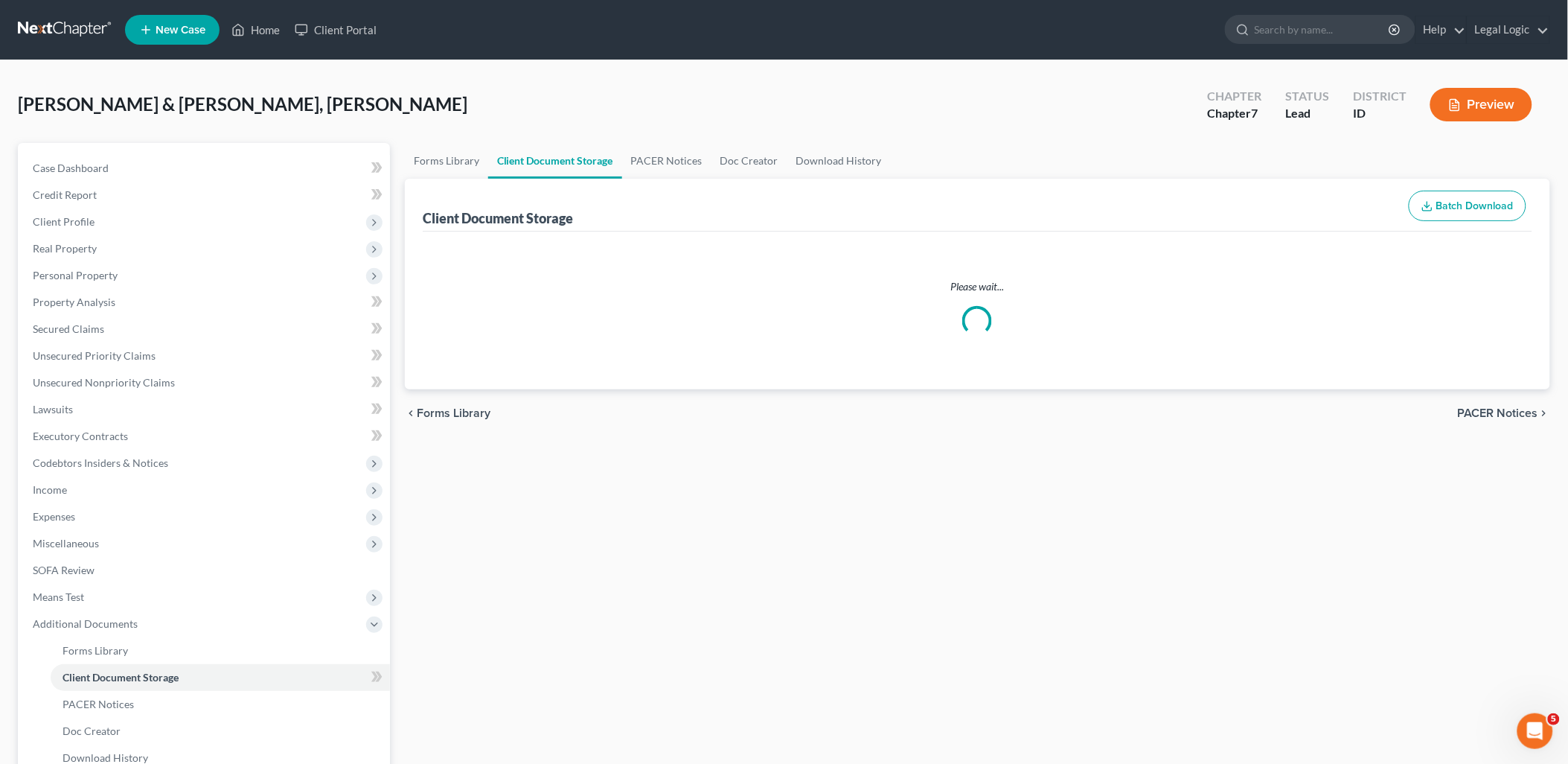
select select "0"
select select "6"
select select "5"
select select "7"
select select "9"
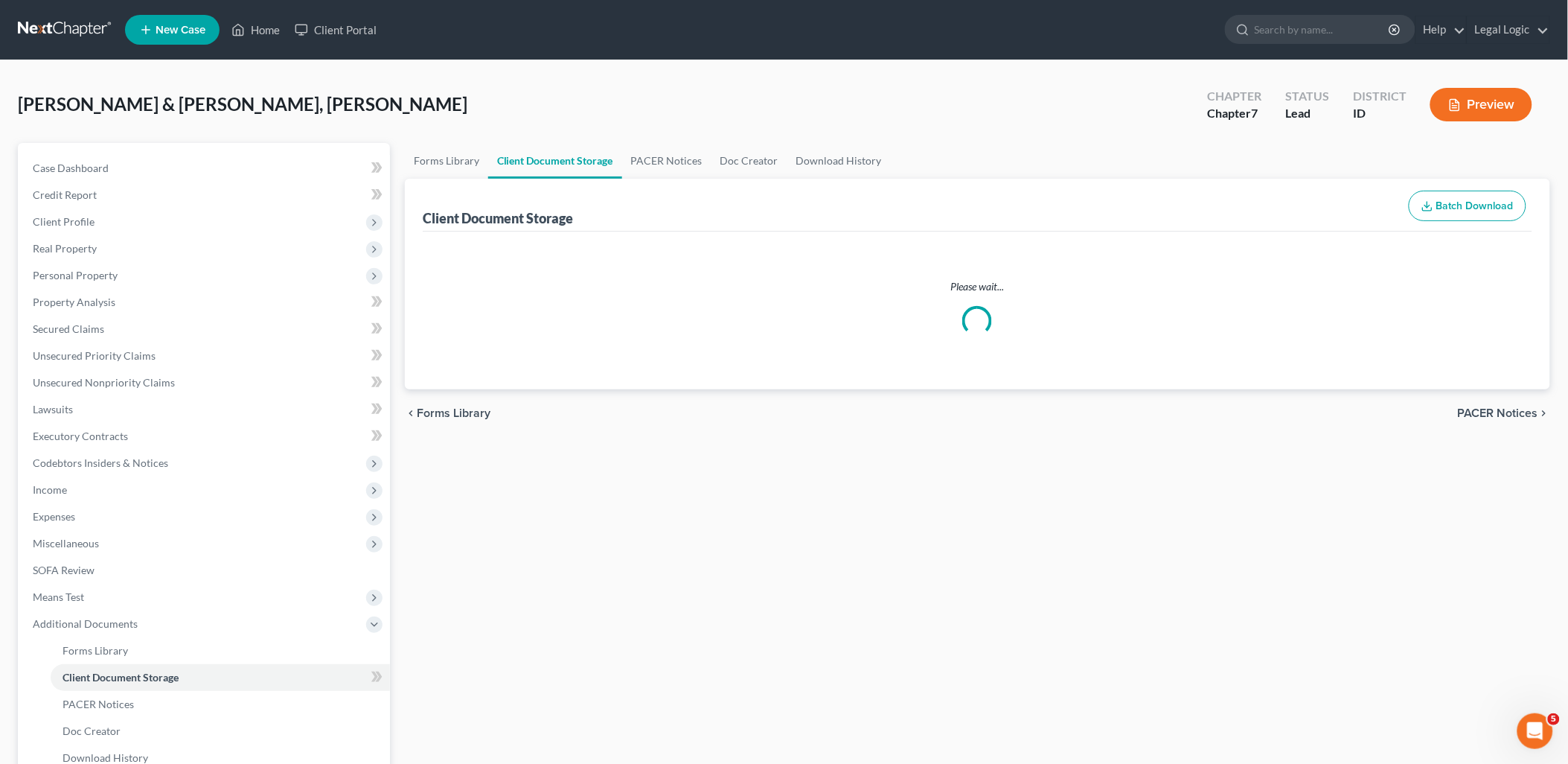
select select "10"
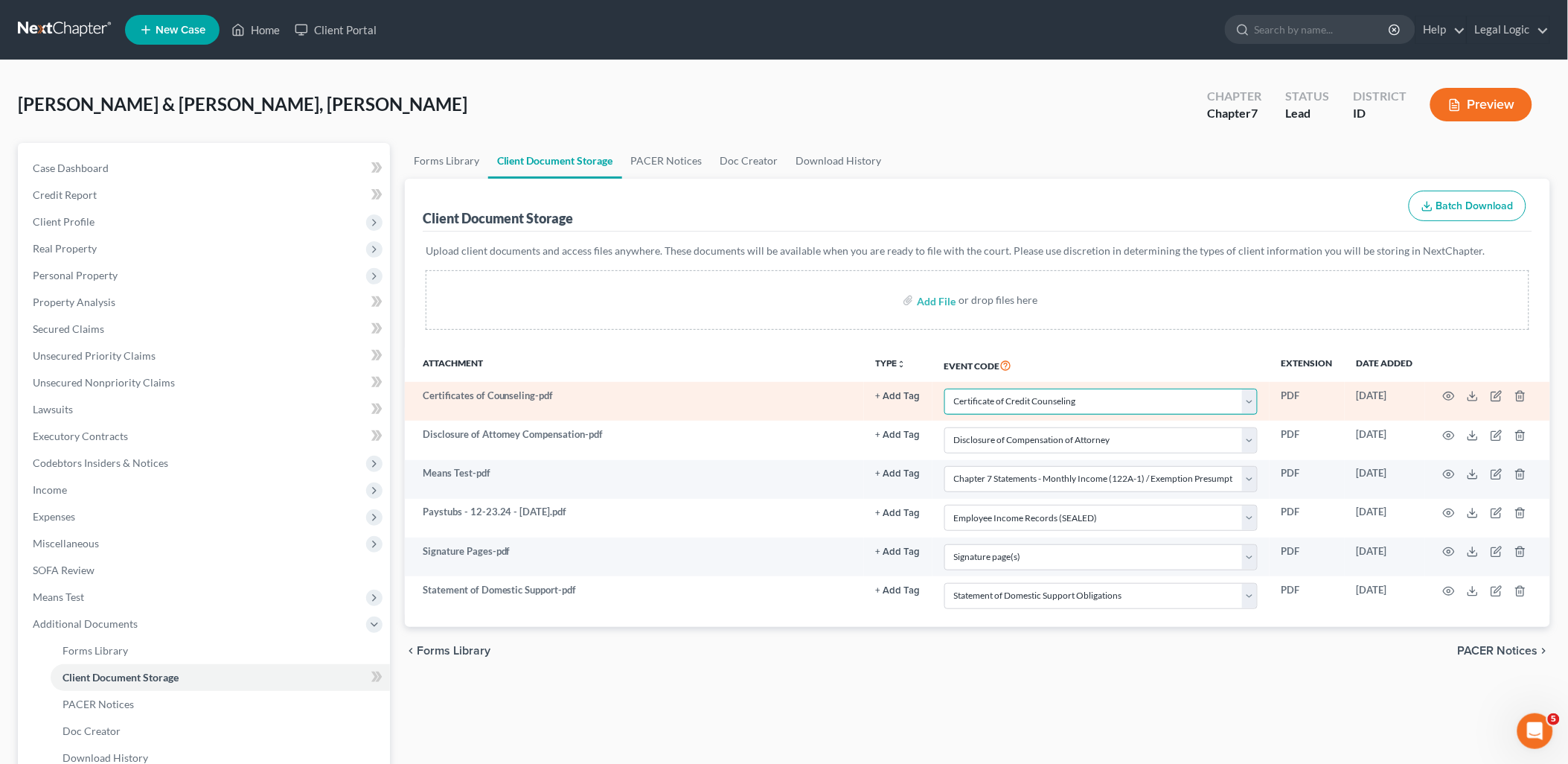
click at [1044, 404] on select "Select Event Certificate of Credit Counseling Chapter 13 Calculation of Disposa…" at bounding box center [1101, 401] width 314 height 26
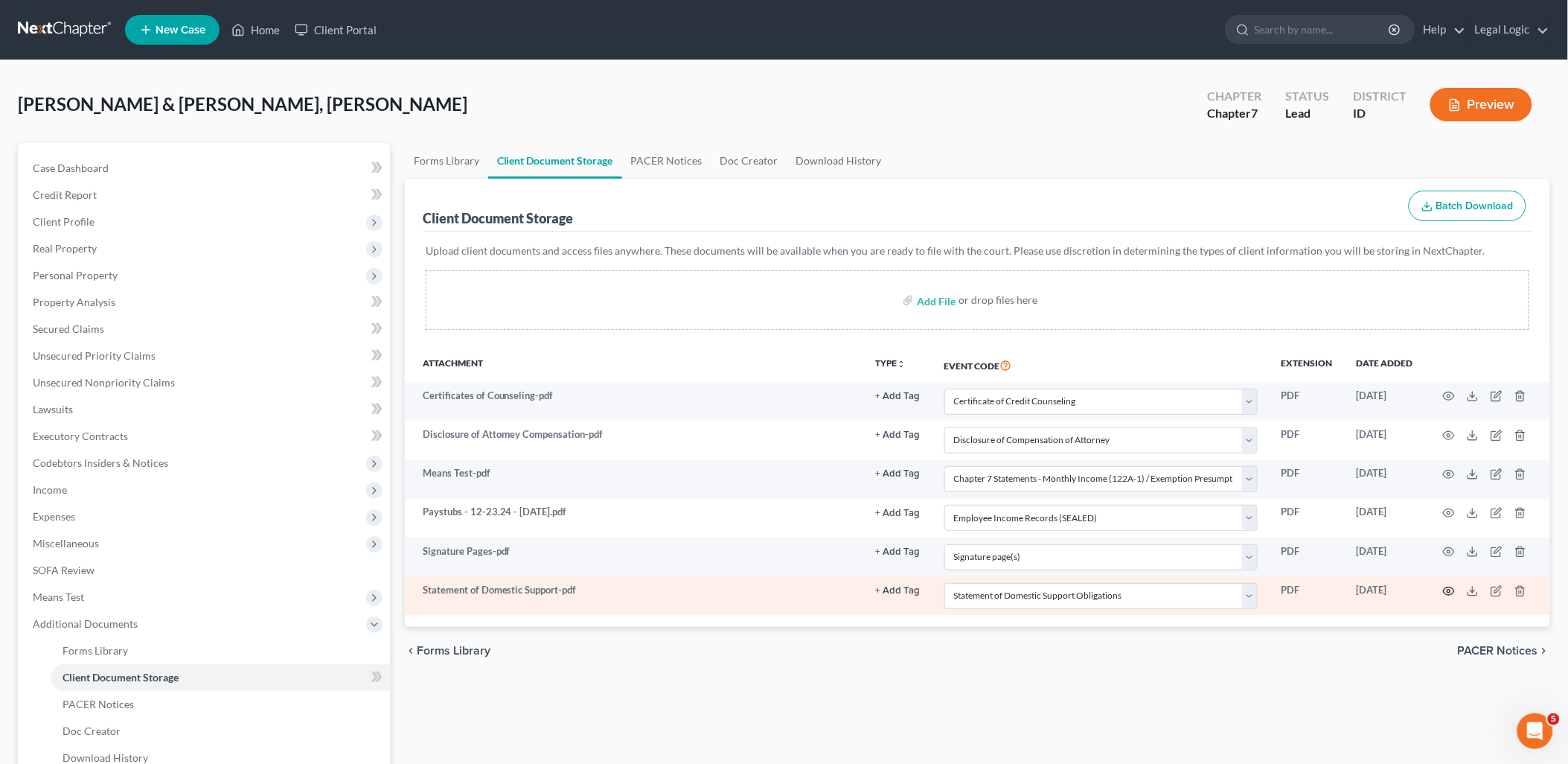
click at [1450, 591] on icon "button" at bounding box center [1448, 591] width 12 height 12
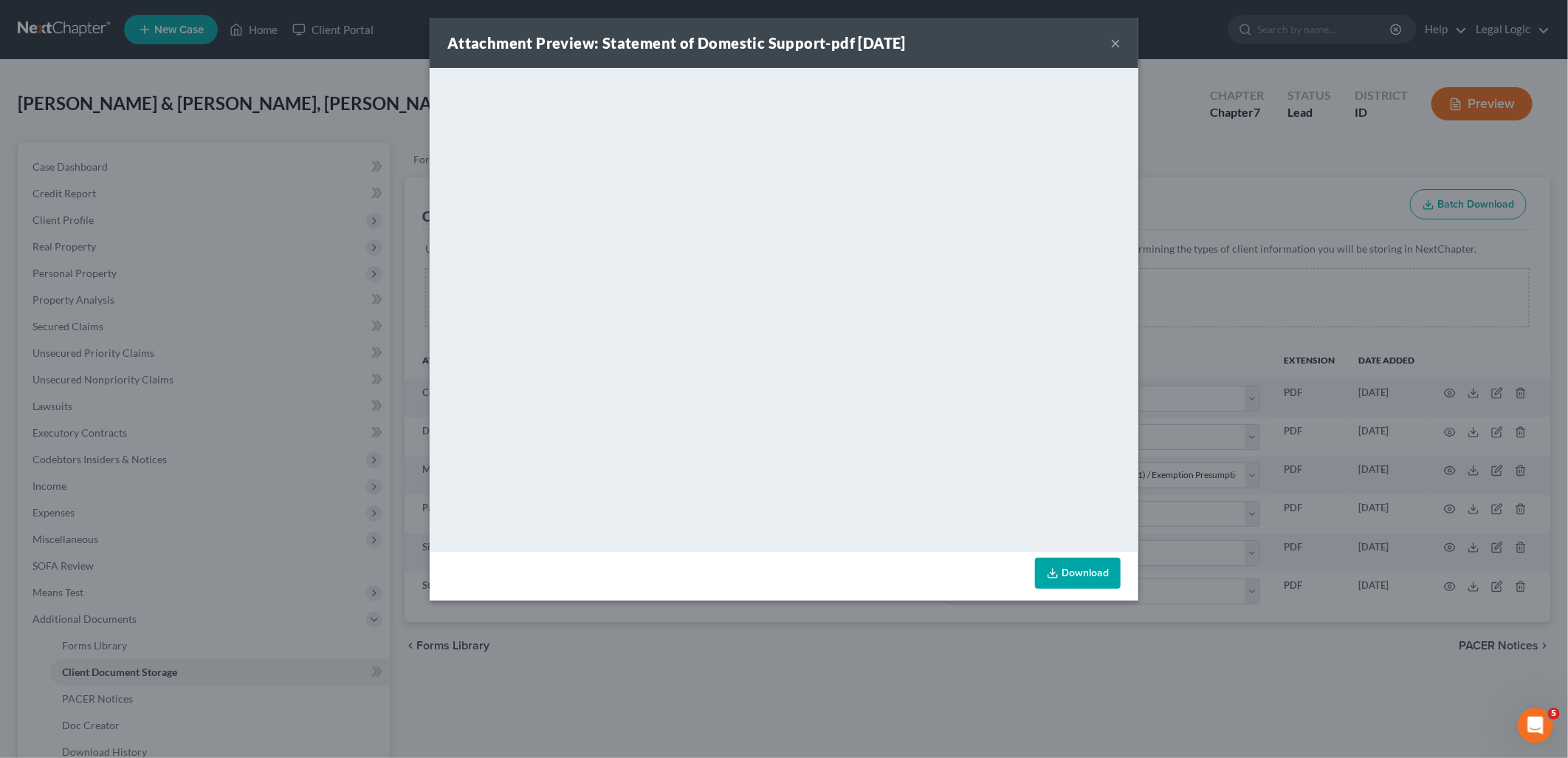
click at [1115, 42] on button "×" at bounding box center [1116, 43] width 11 height 18
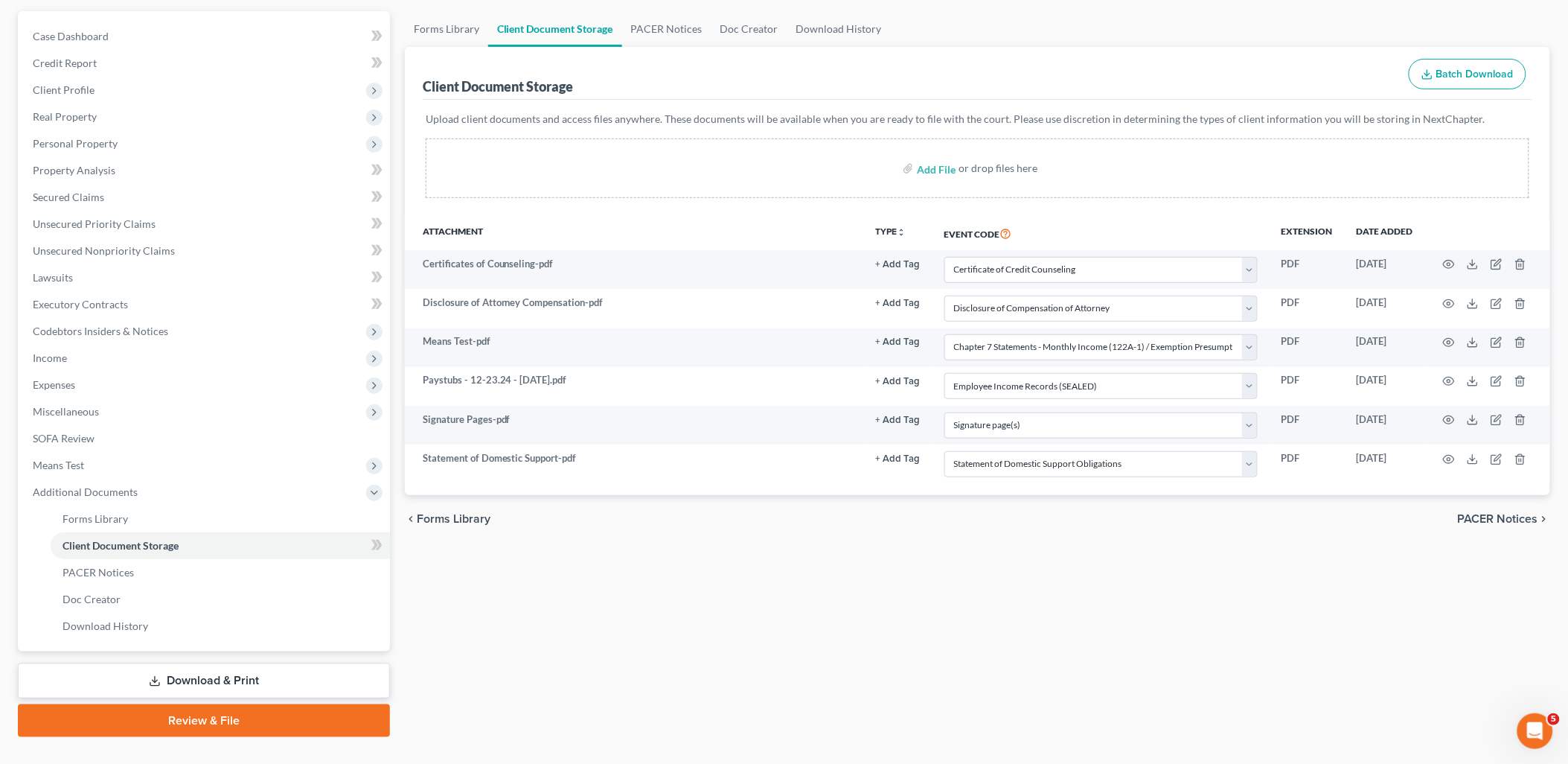
scroll to position [159, 0]
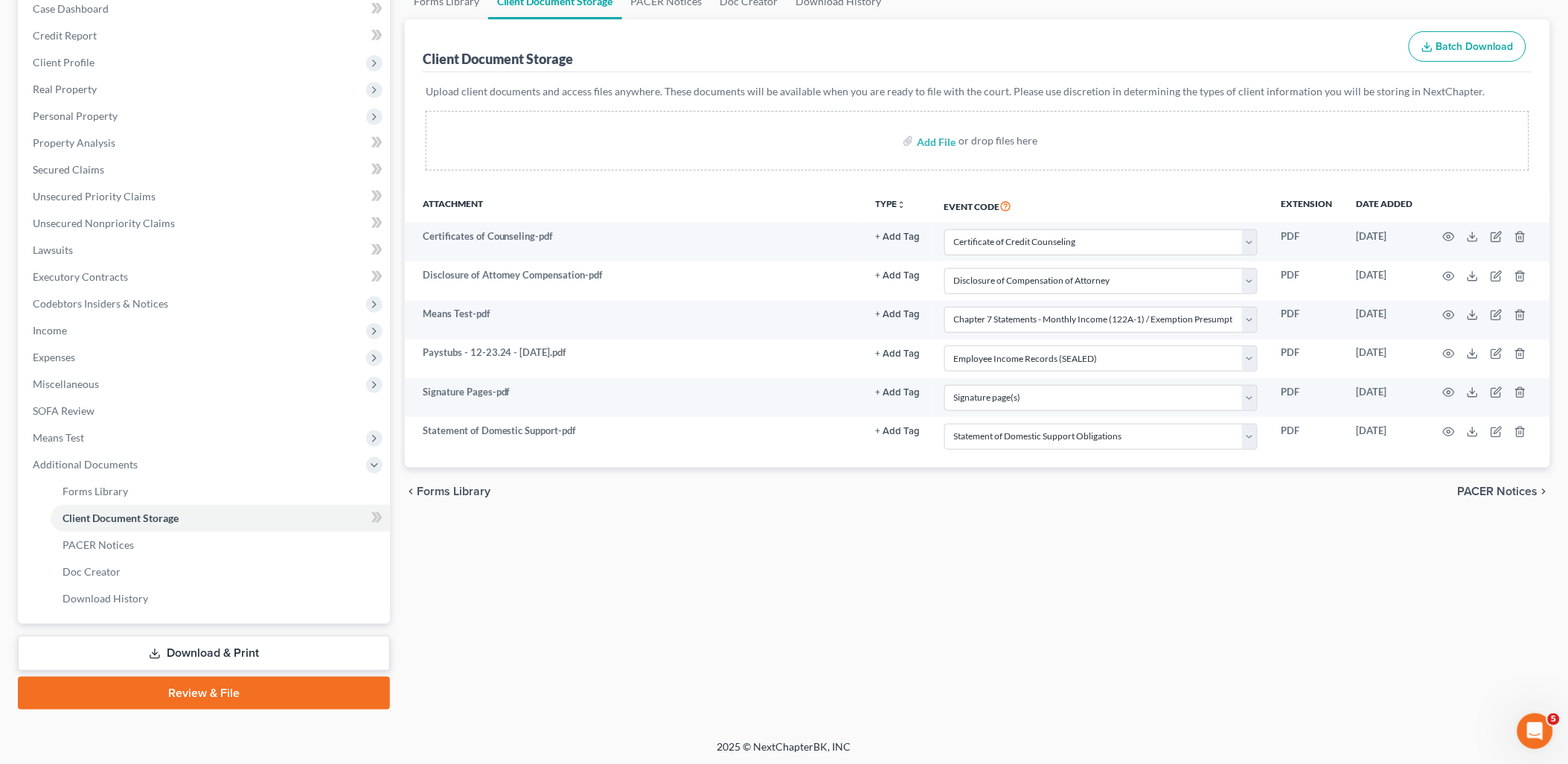
click at [253, 687] on link "Review & File" at bounding box center [204, 693] width 372 height 33
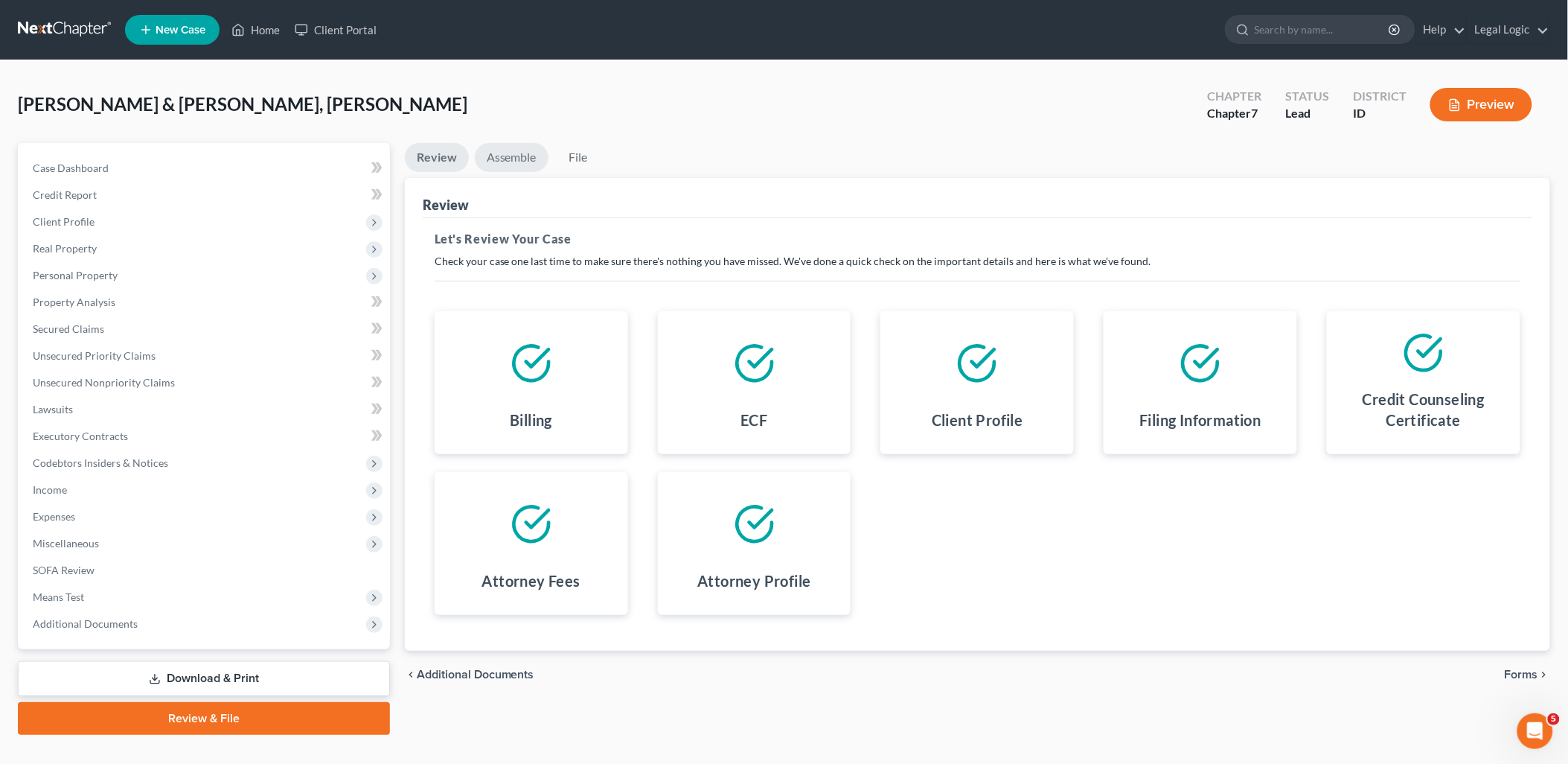
click at [515, 158] on link "Assemble" at bounding box center [511, 157] width 73 height 29
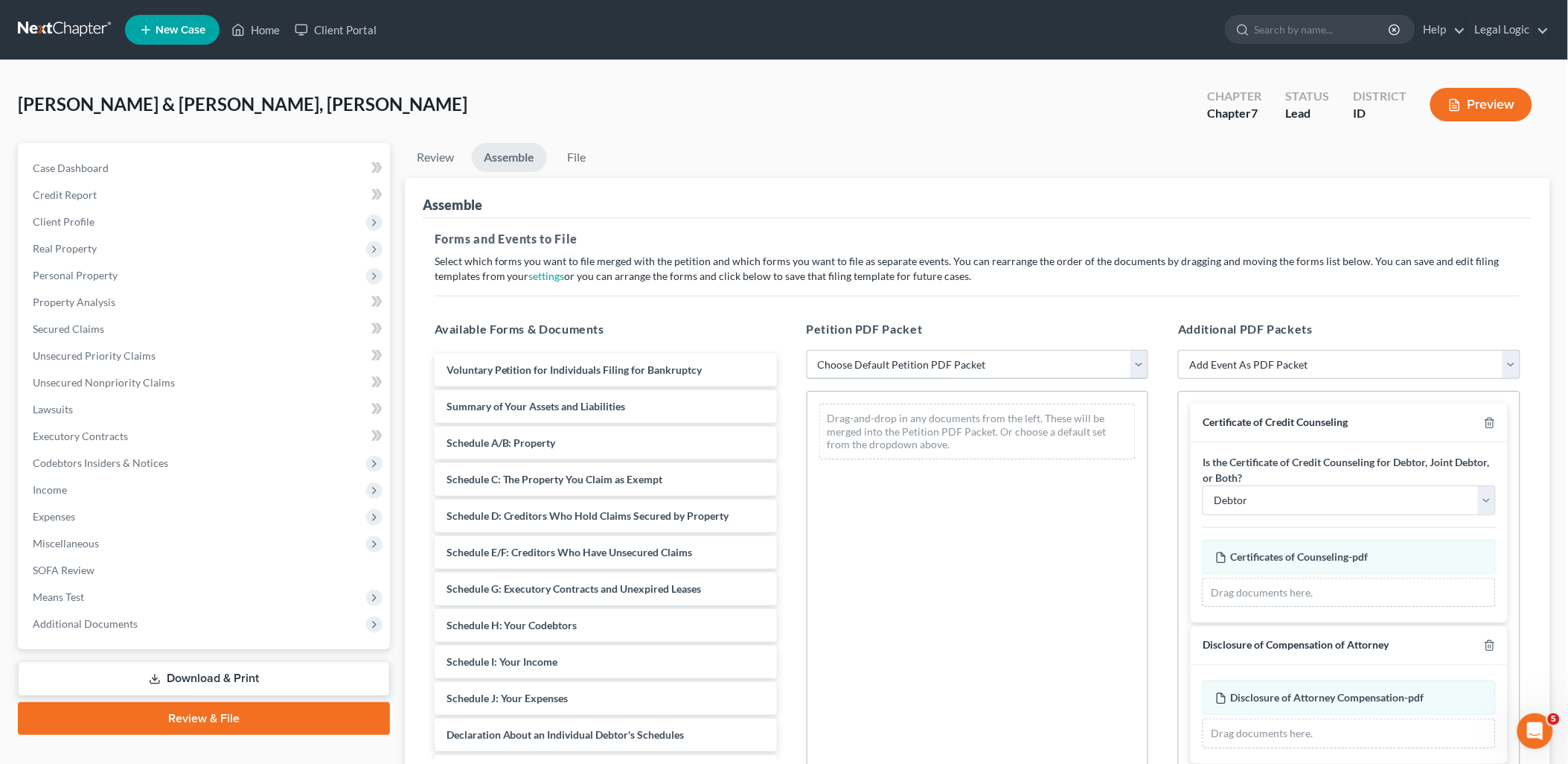
click at [1144, 362] on select "Choose Default Petition PDF Packet Emergency Filing (Voluntary Petition and Cre…" at bounding box center [977, 364] width 342 height 29
select select "3"
click at [807, 349] on select "Choose Default Petition PDF Packet Emergency Filing (Voluntary Petition and Cre…" at bounding box center [977, 364] width 342 height 29
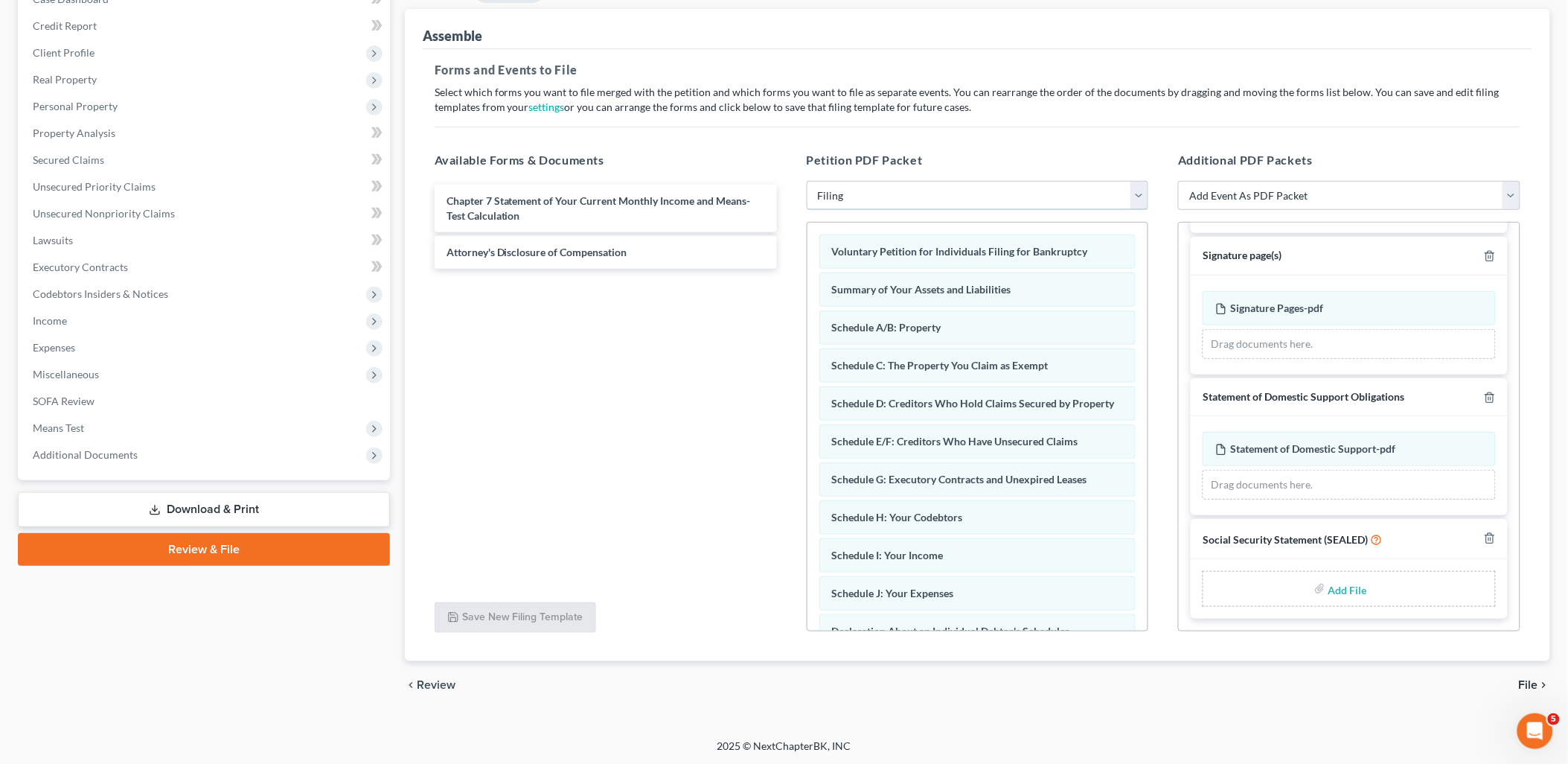
scroll to position [170, 0]
click at [1346, 591] on input "file" at bounding box center [1346, 588] width 36 height 27
type input "C:\fakepath\Statement of Social Security.pdf"
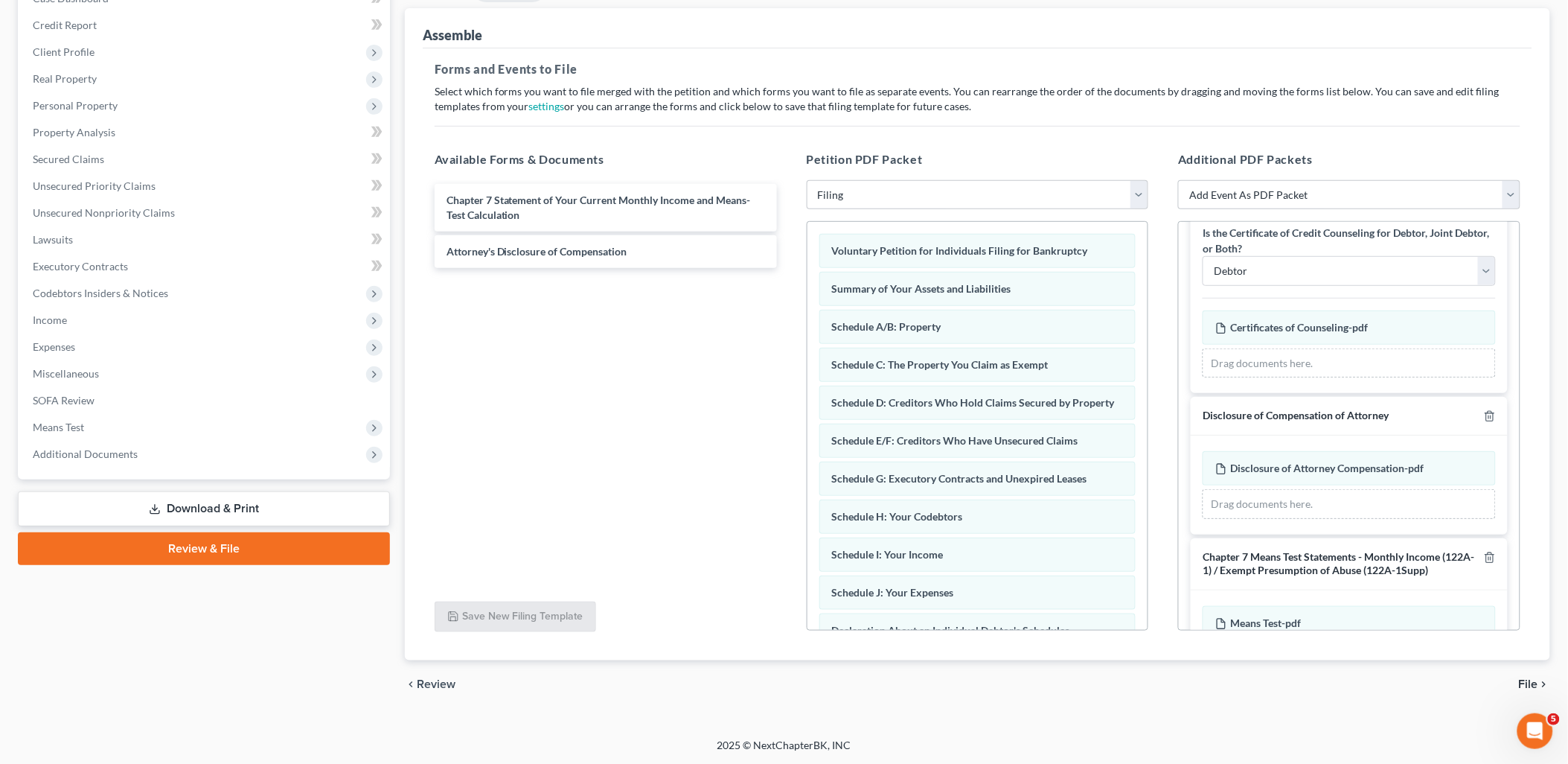
scroll to position [0, 0]
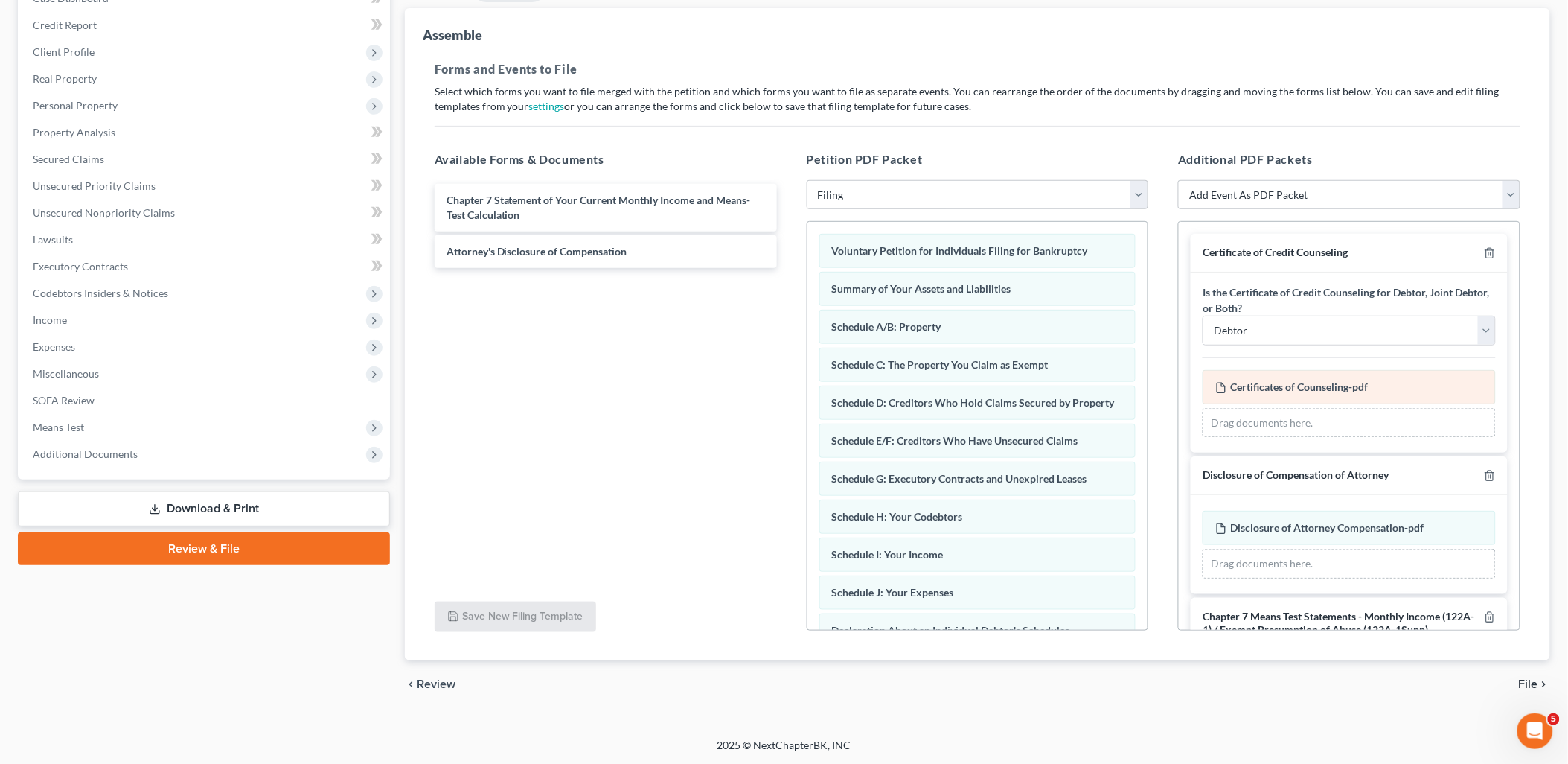
click at [1312, 385] on span "Certificates of Counseling-pdf" at bounding box center [1299, 387] width 138 height 13
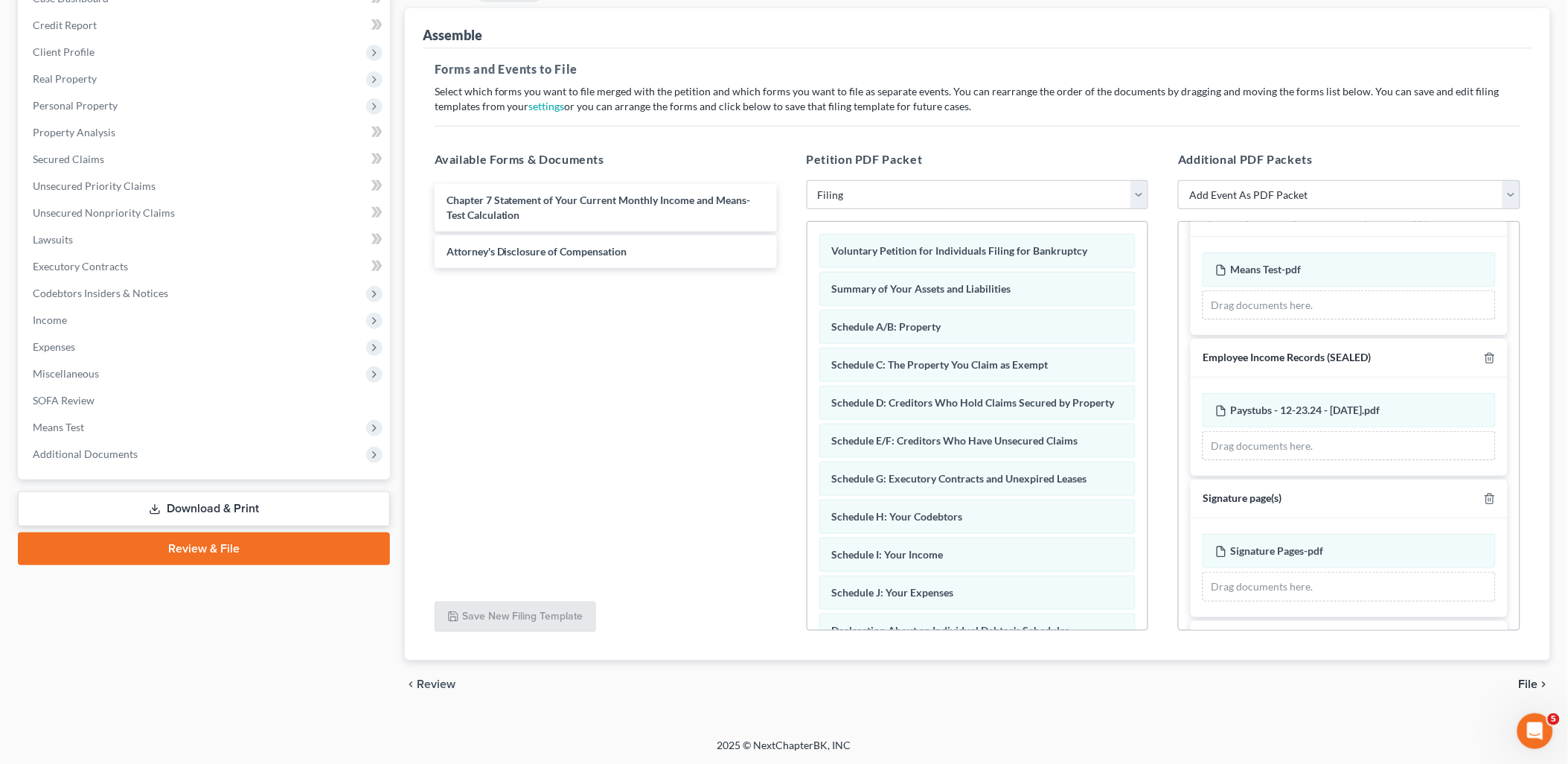
scroll to position [638, 0]
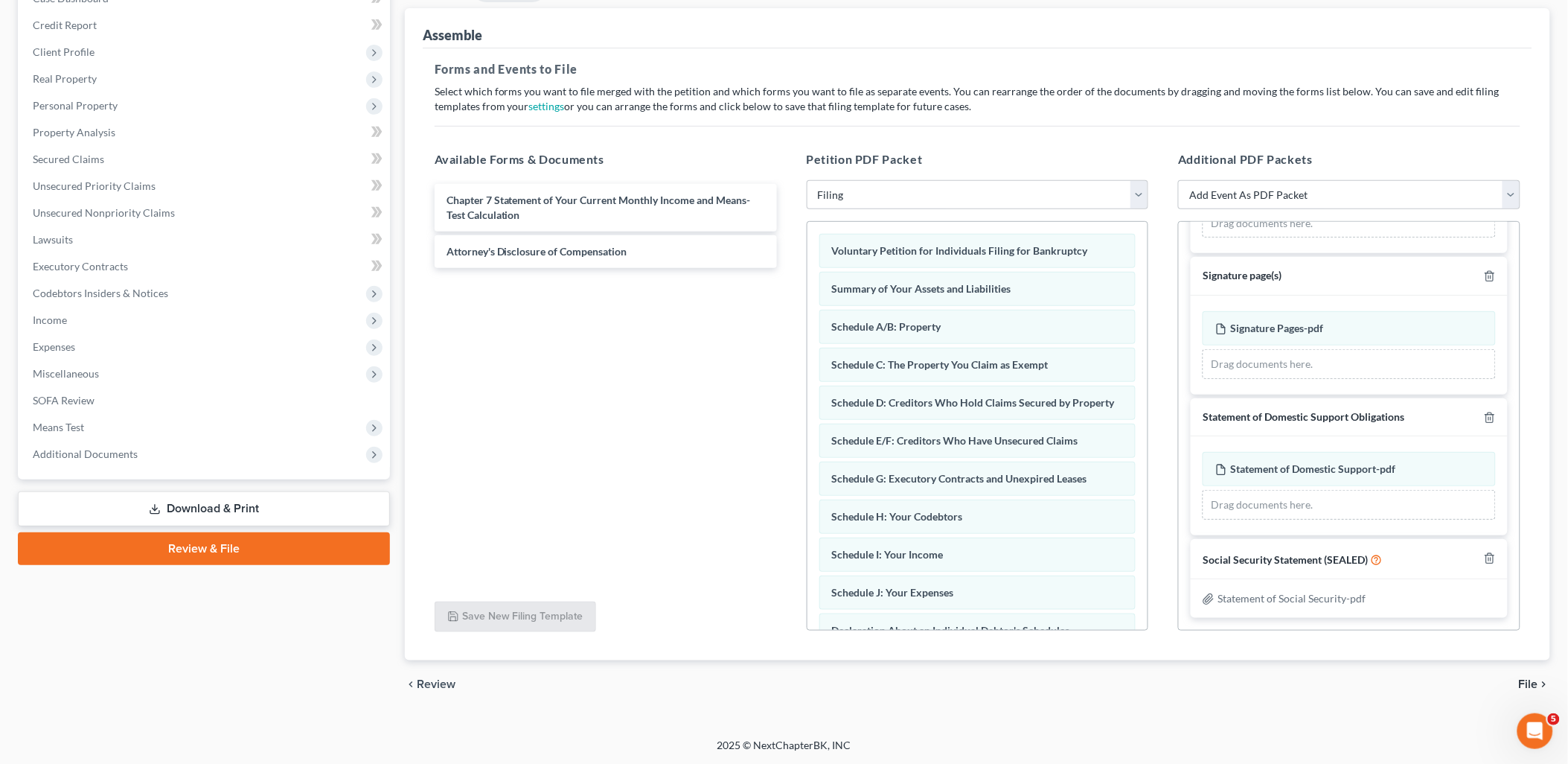
click at [1523, 678] on span "File" at bounding box center [1529, 684] width 20 height 12
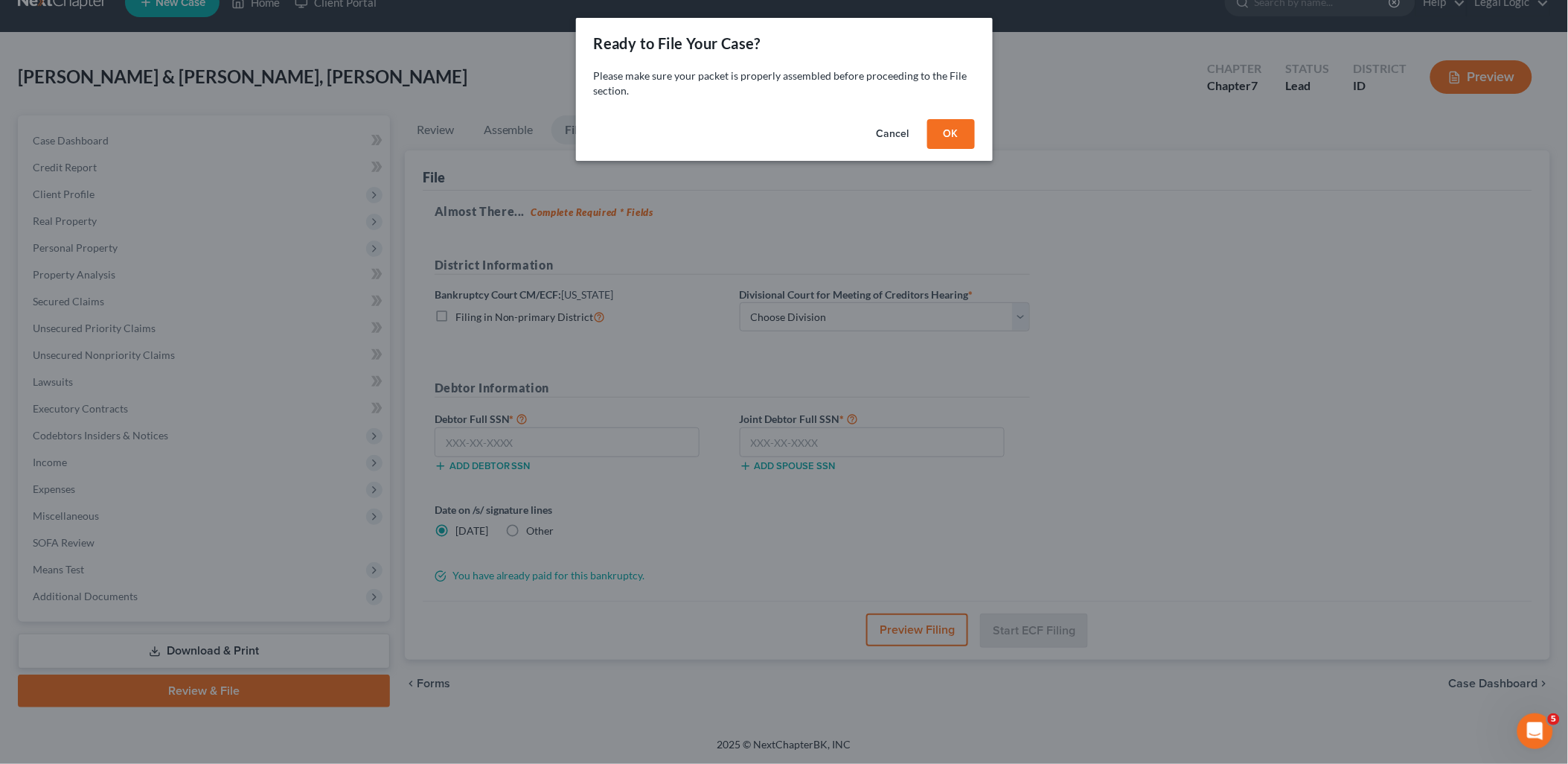
scroll to position [27, 0]
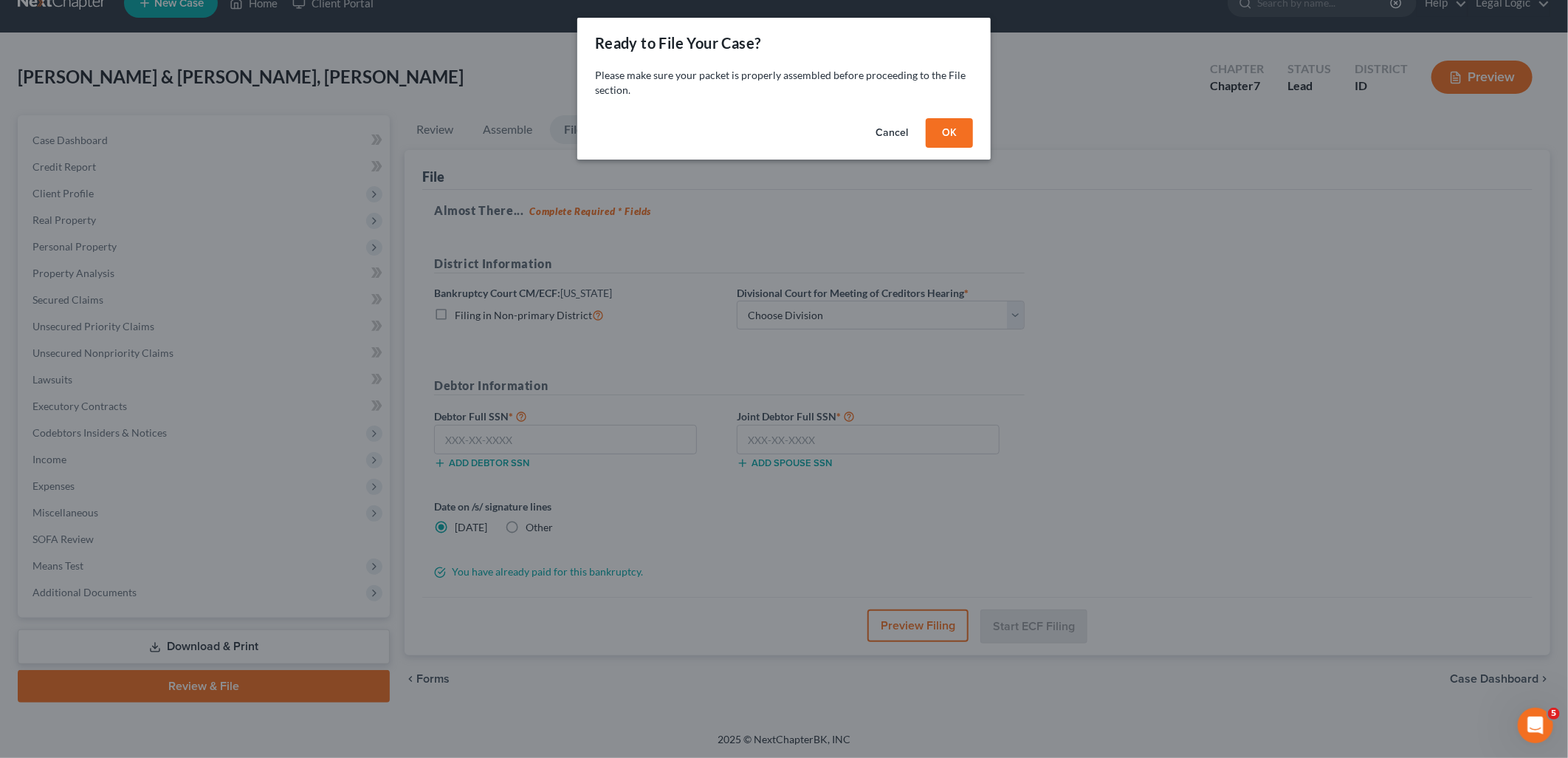
click at [953, 130] on button "OK" at bounding box center [949, 132] width 47 height 29
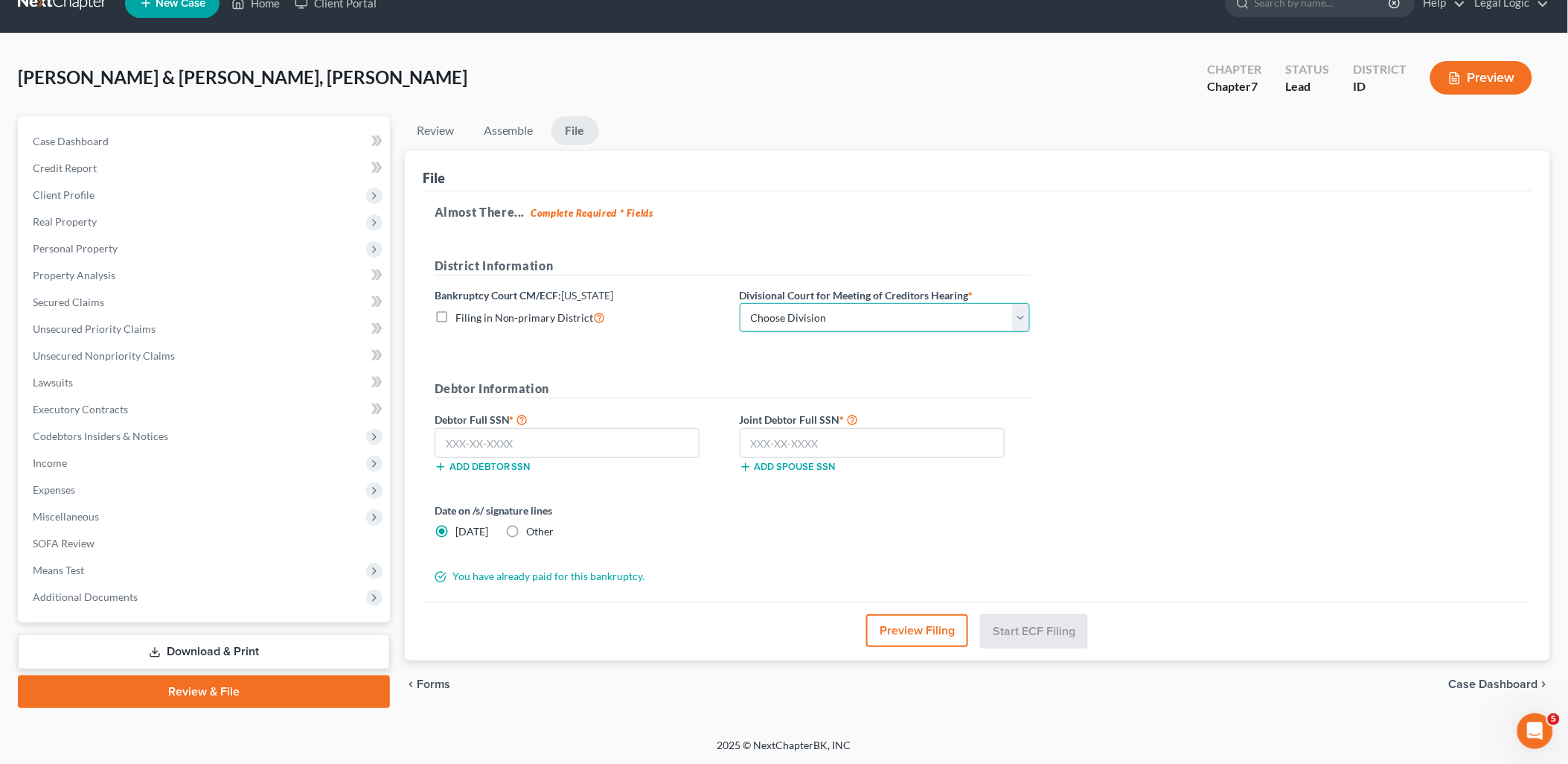
click at [1019, 318] on select "Choose Division Boise Coeur d'Alene Moscow Pocatello Twin Falls" at bounding box center [885, 317] width 290 height 29
select select "3"
click at [740, 303] on select "Choose Division Boise Coeur d'Alene Moscow Pocatello Twin Falls" at bounding box center [885, 317] width 290 height 29
click at [534, 444] on input "text" at bounding box center [566, 442] width 265 height 29
type input "002-92-2873"
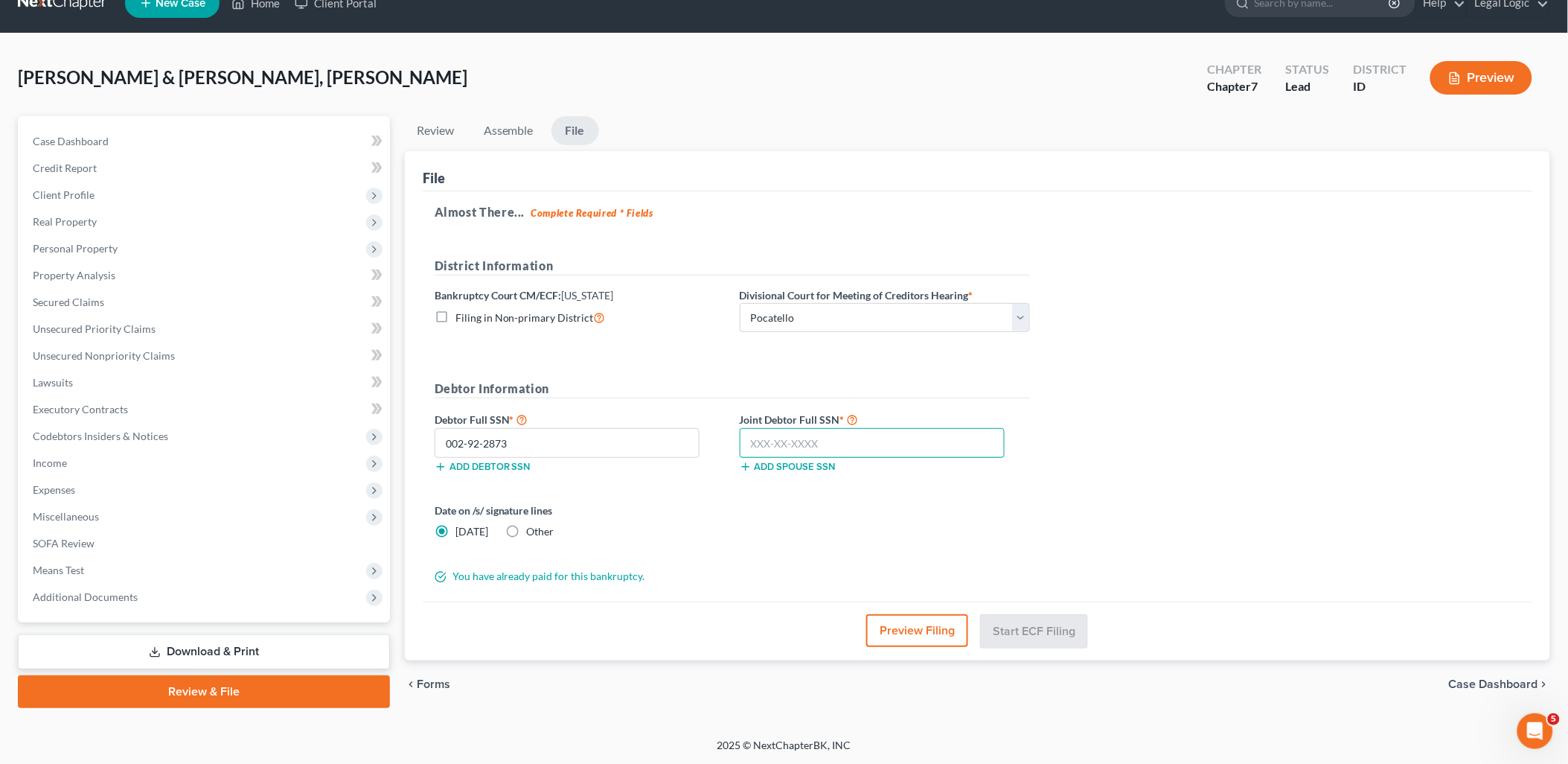
click at [755, 444] on input "text" at bounding box center [872, 442] width 265 height 29
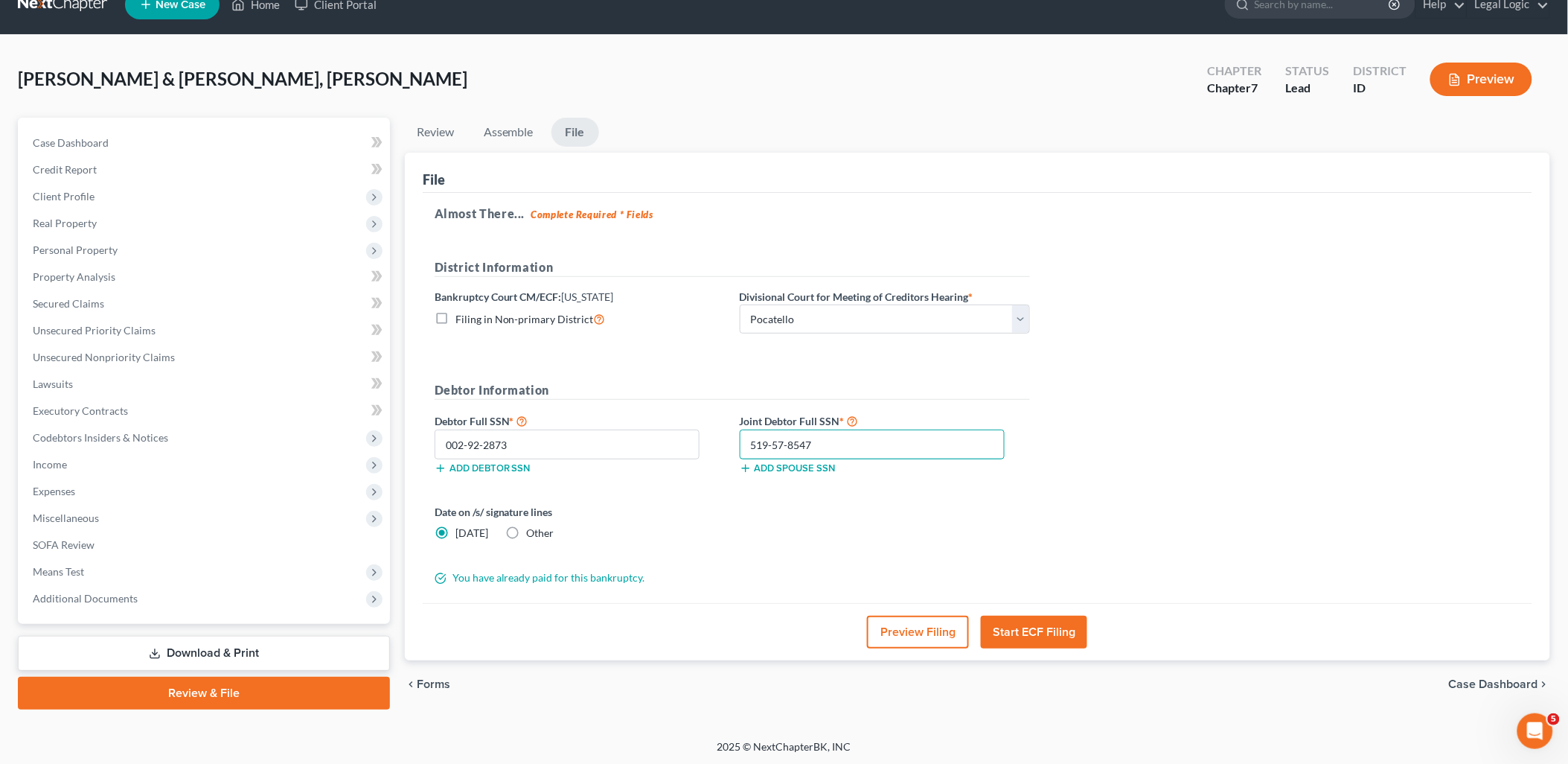
type input "519-57-8547"
click at [527, 533] on label "Other" at bounding box center [541, 533] width 28 height 15
click at [532, 533] on input "Other" at bounding box center [537, 530] width 10 height 10
radio input "true"
radio input "false"
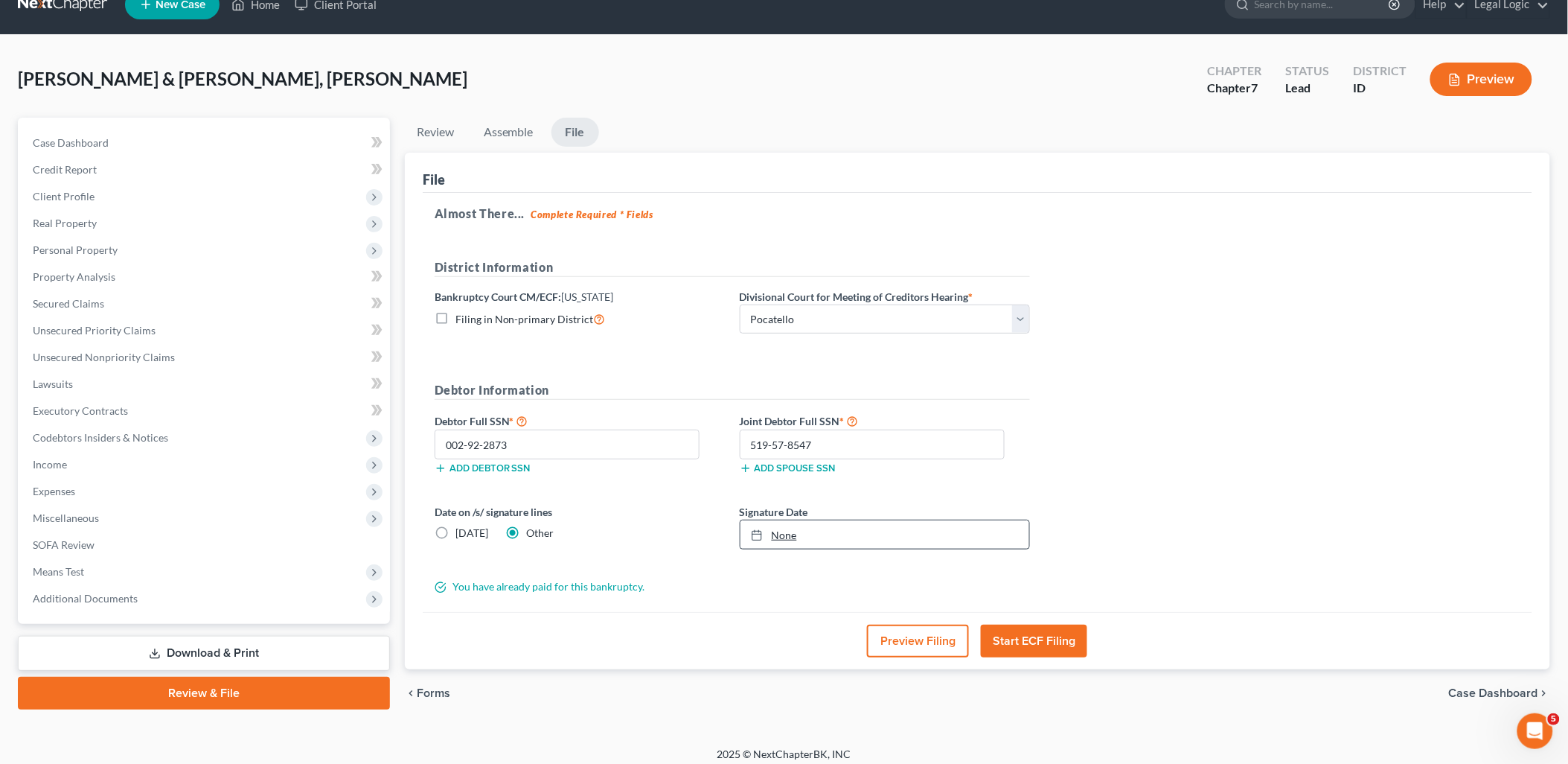
click at [786, 531] on link "None" at bounding box center [885, 534] width 289 height 29
click at [1043, 644] on button "Start ECF Filing" at bounding box center [1034, 641] width 106 height 33
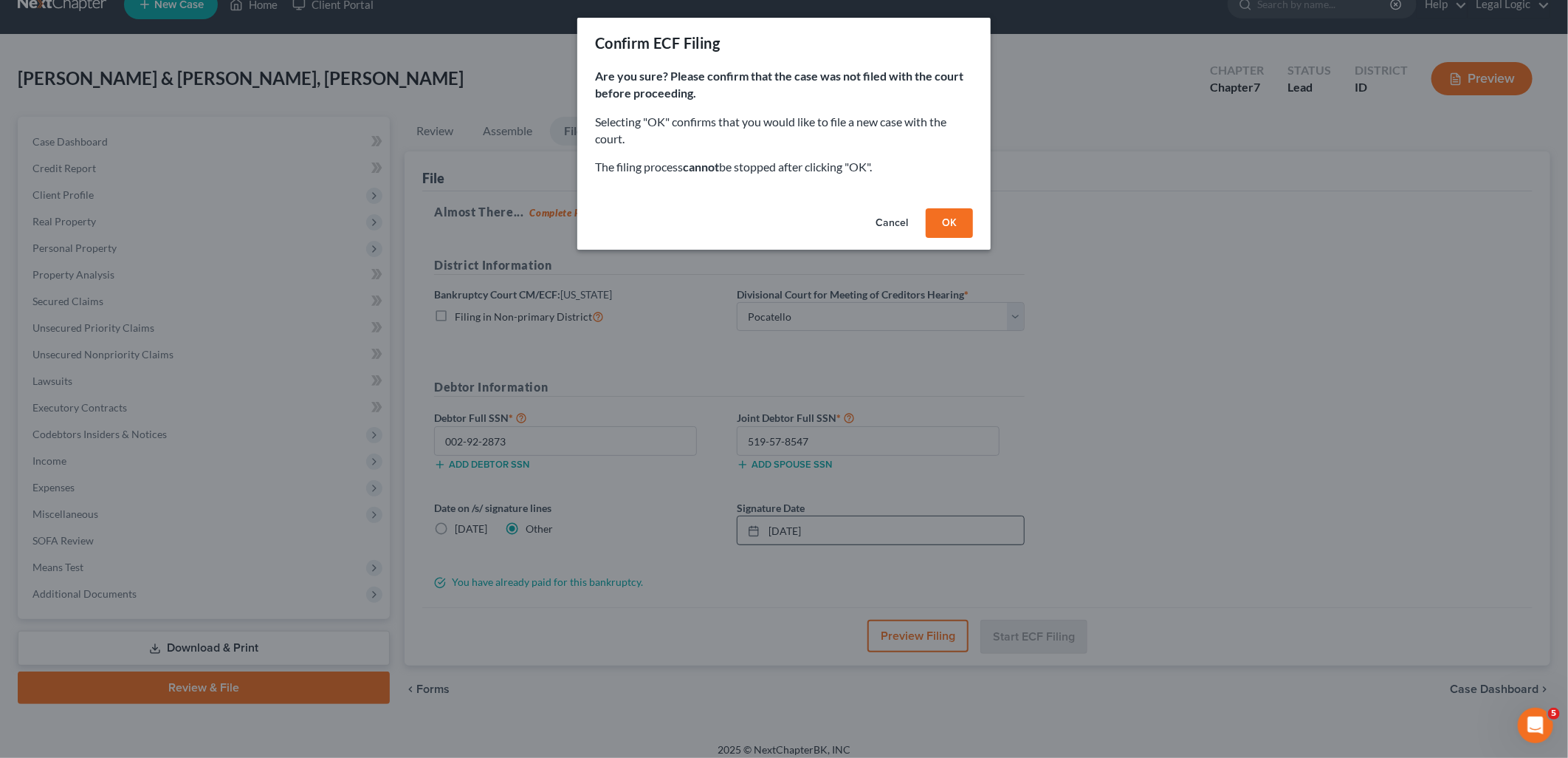
click at [953, 223] on button "OK" at bounding box center [949, 223] width 47 height 29
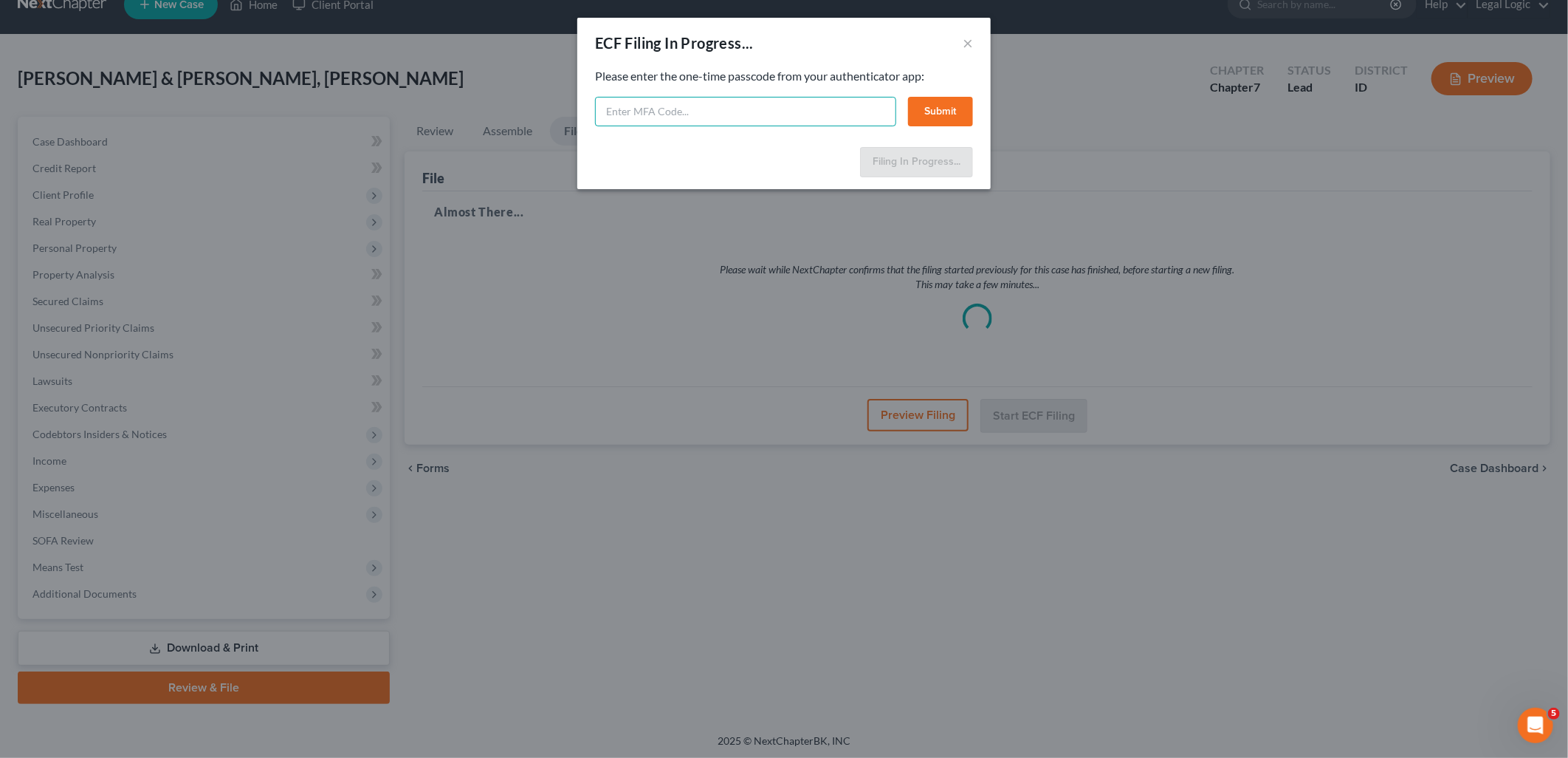
click at [746, 105] on input "text" at bounding box center [745, 111] width 301 height 29
type input "555309"
click at [944, 102] on button "Submit" at bounding box center [940, 111] width 65 height 29
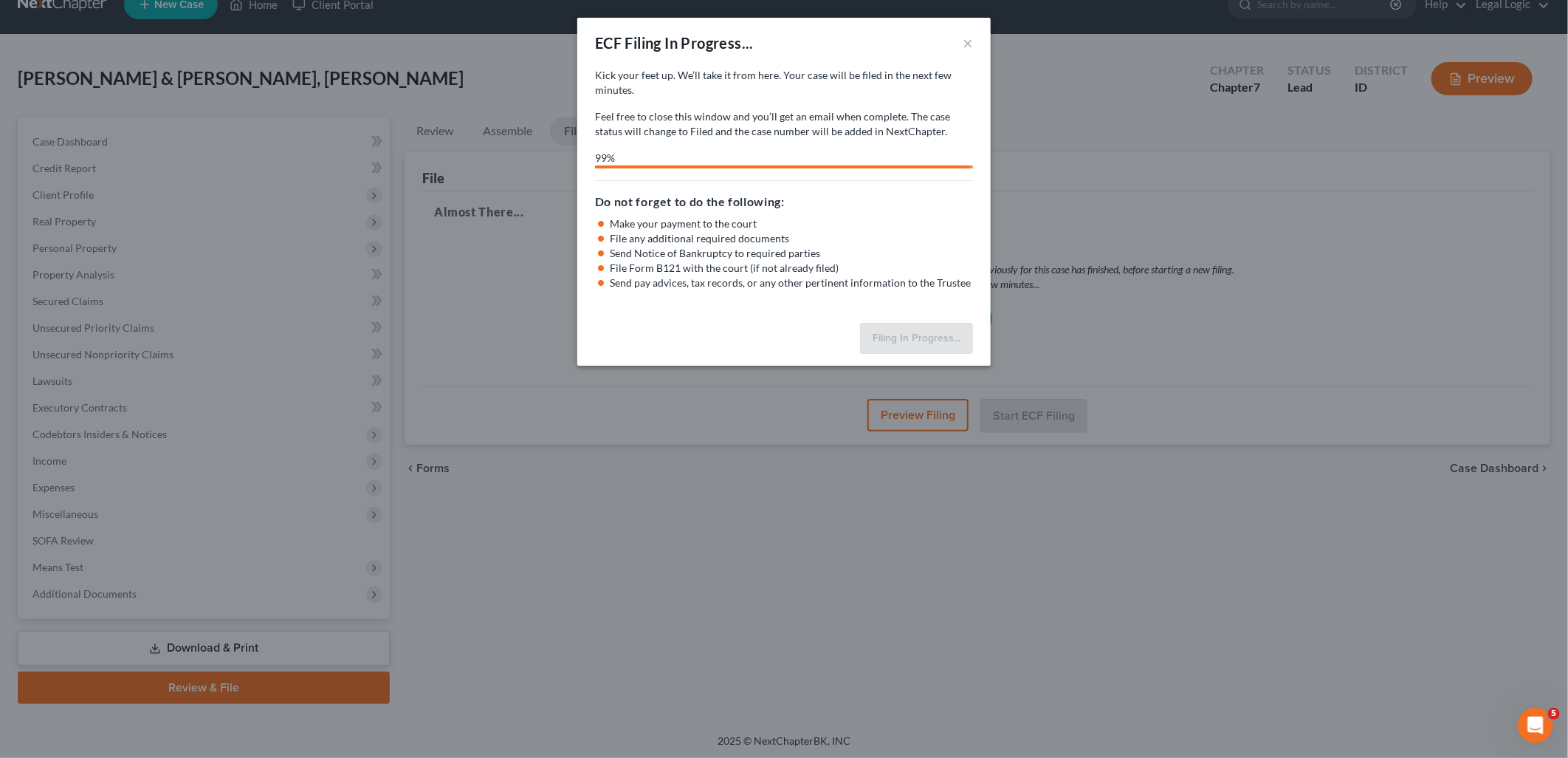
click at [1567, 362] on html "Home New Case Client Portal Legal Logic [PERSON_NAME][EMAIL_ADDRESS][DOMAIN_NAM…" at bounding box center [784, 367] width 1568 height 785
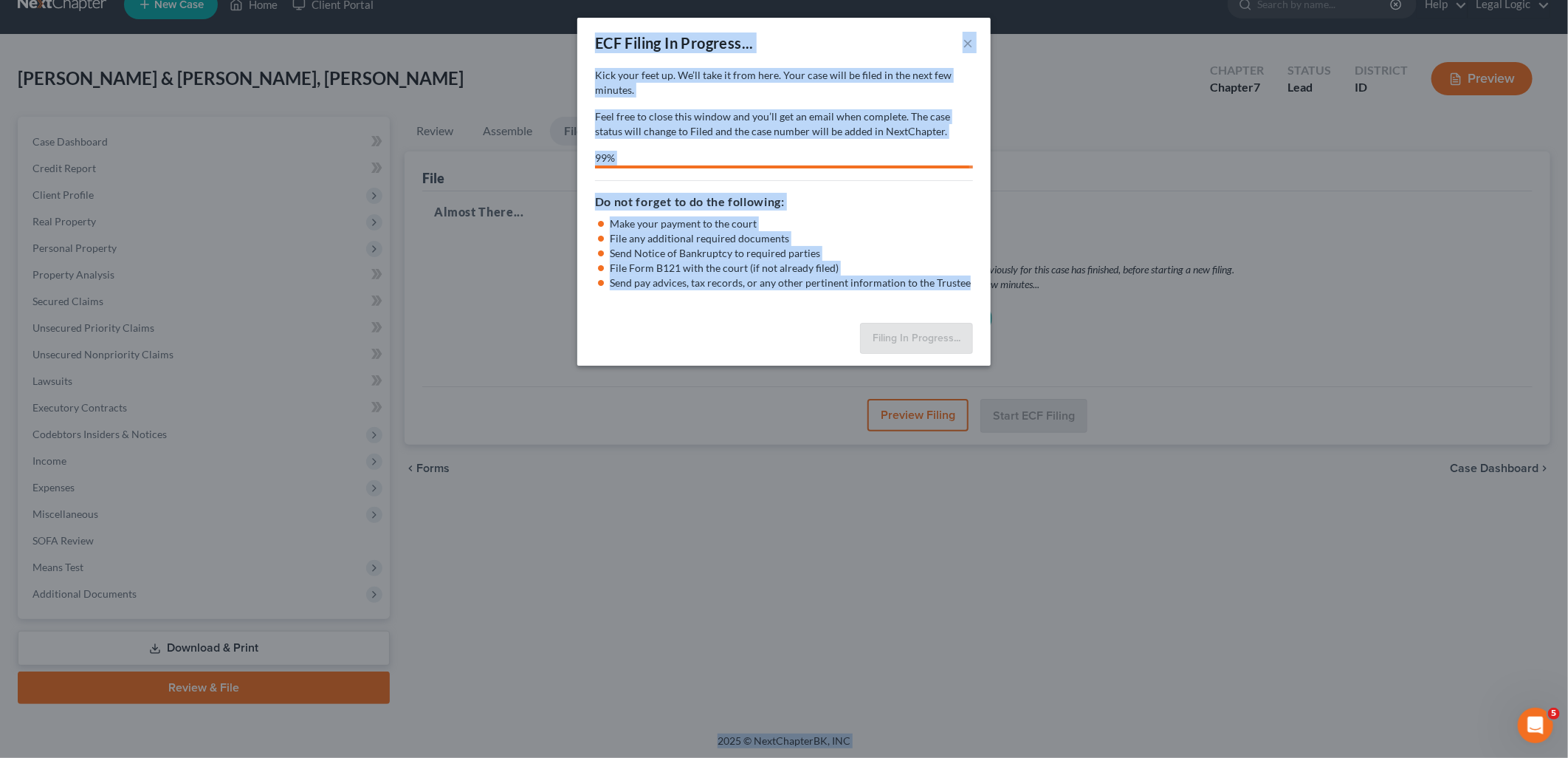
click at [1331, 207] on div "ECF Filing In Progress... × Kick your feet up. We’ll take it from here. Your ca…" at bounding box center [784, 379] width 1568 height 758
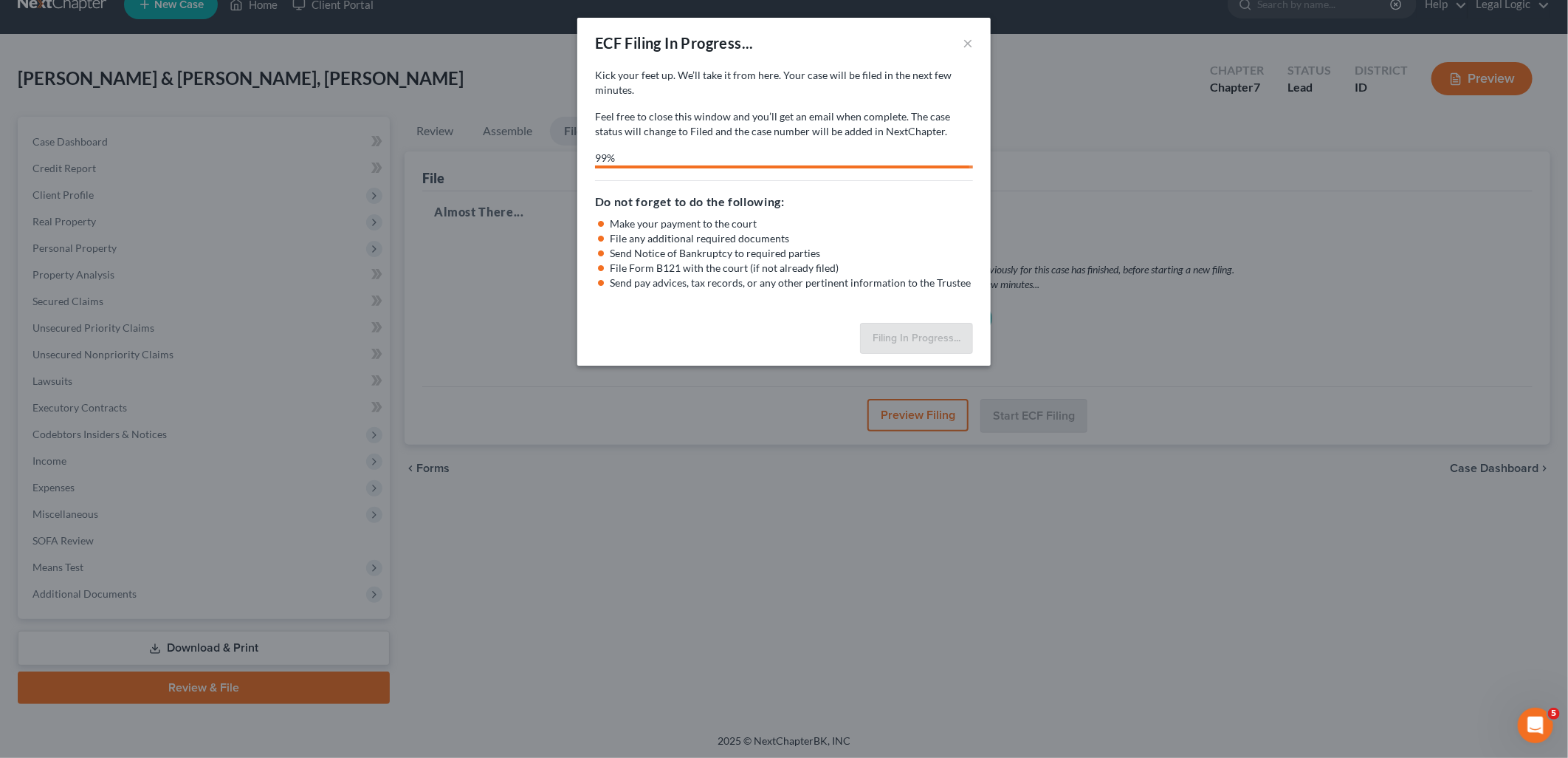
click at [1120, 90] on div "ECF Filing In Progress... × Kick your feet up. We’ll take it from here. Your ca…" at bounding box center [784, 379] width 1568 height 758
click at [973, 44] on div "ECF Filing In Progress... ×" at bounding box center [784, 43] width 413 height 51
click at [967, 46] on button "×" at bounding box center [968, 43] width 11 height 18
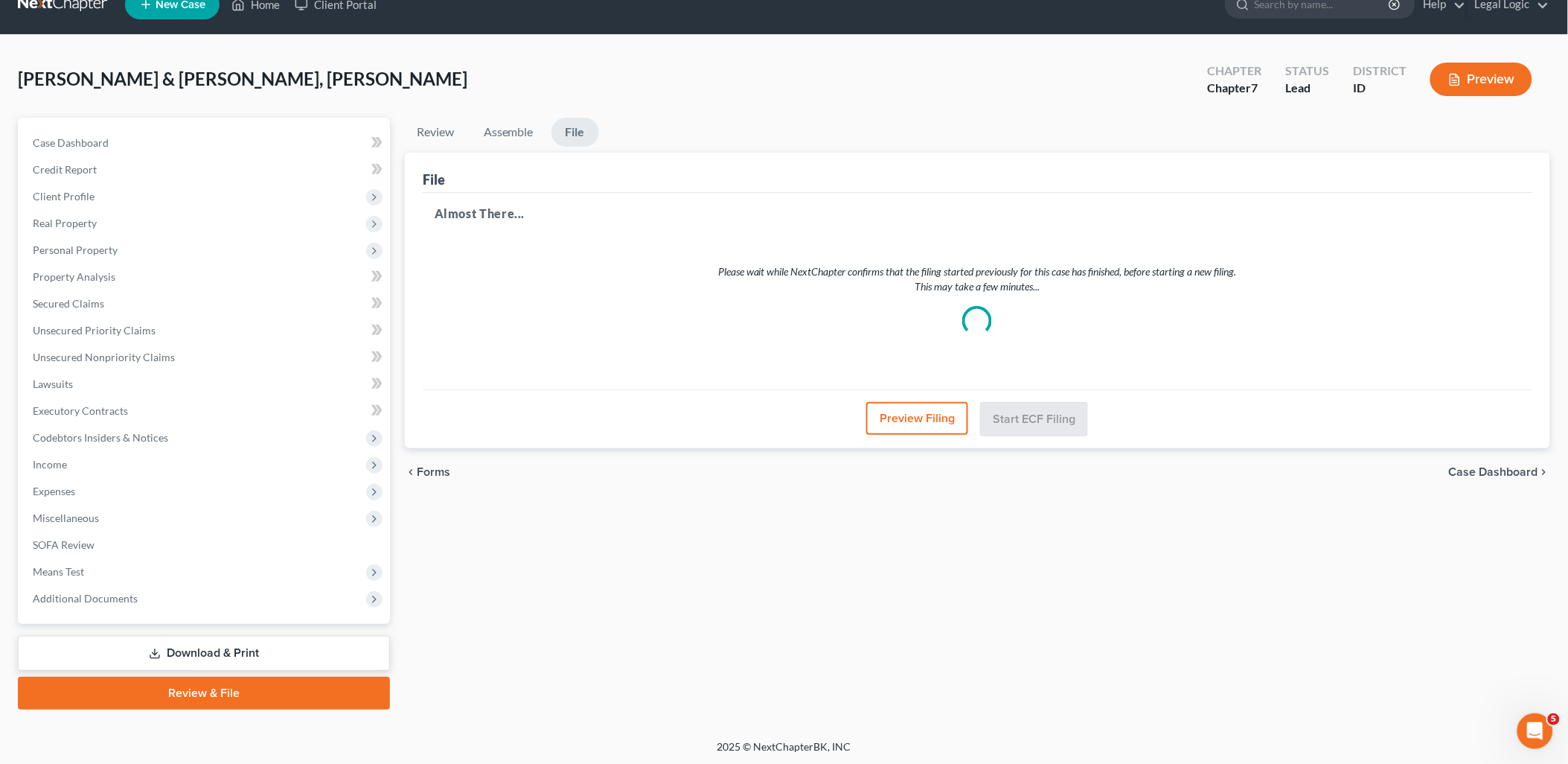
select select "3"
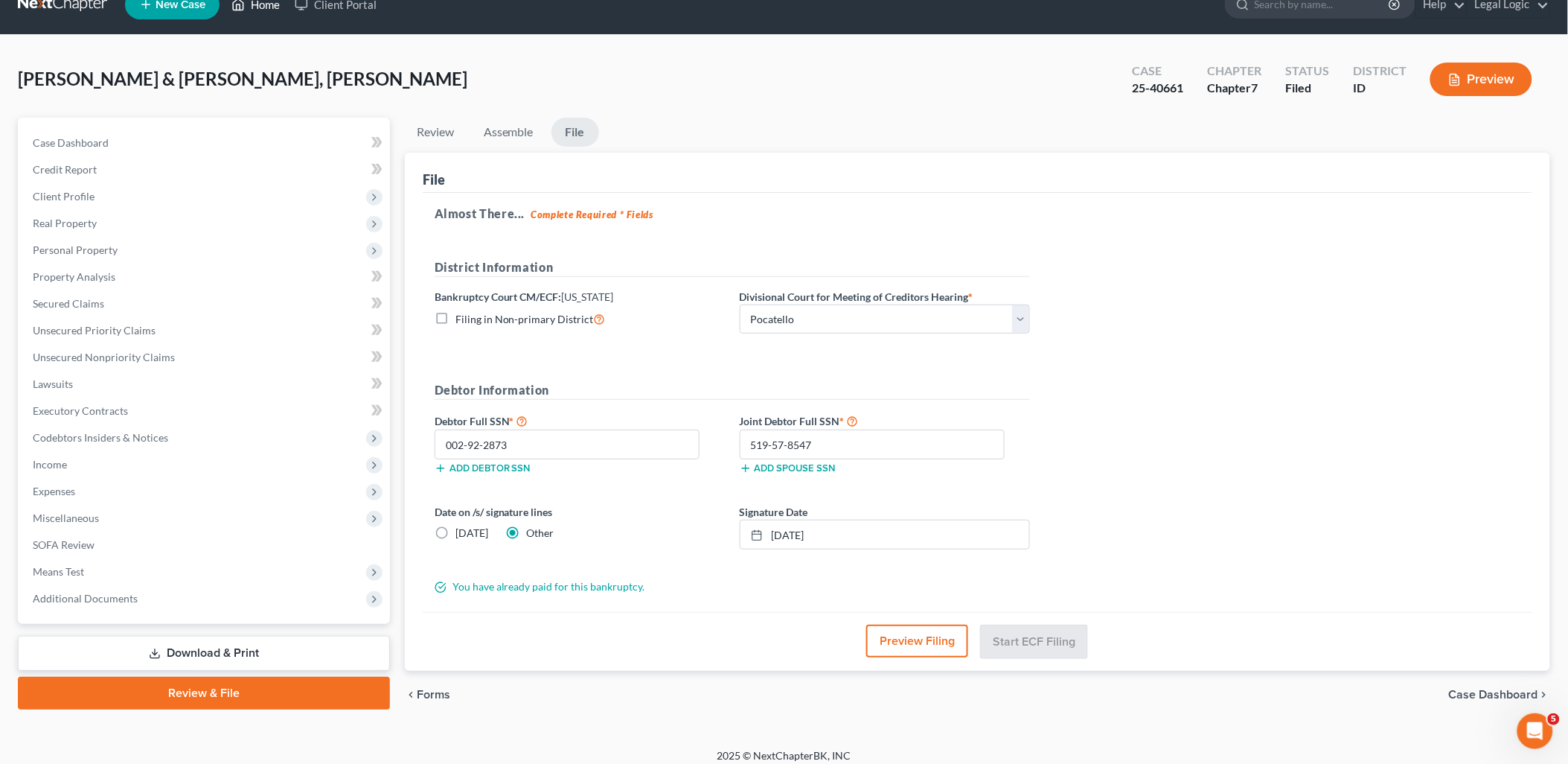
click at [271, 4] on link "Home" at bounding box center [256, 4] width 63 height 27
